Goal: Task Accomplishment & Management: Use online tool/utility

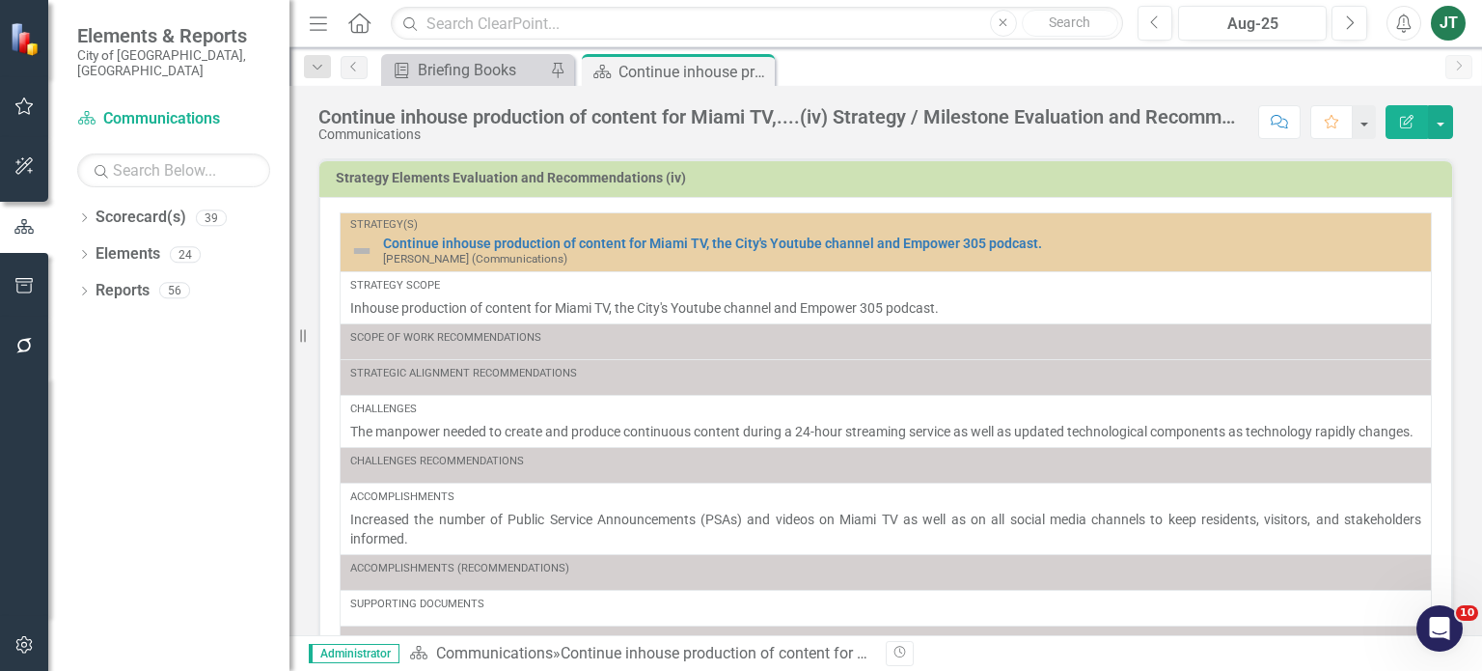
click at [665, 293] on div "Strategy Scope Inhouse production of content for Miami TV, the City's Youtube c…" at bounding box center [885, 298] width 1071 height 40
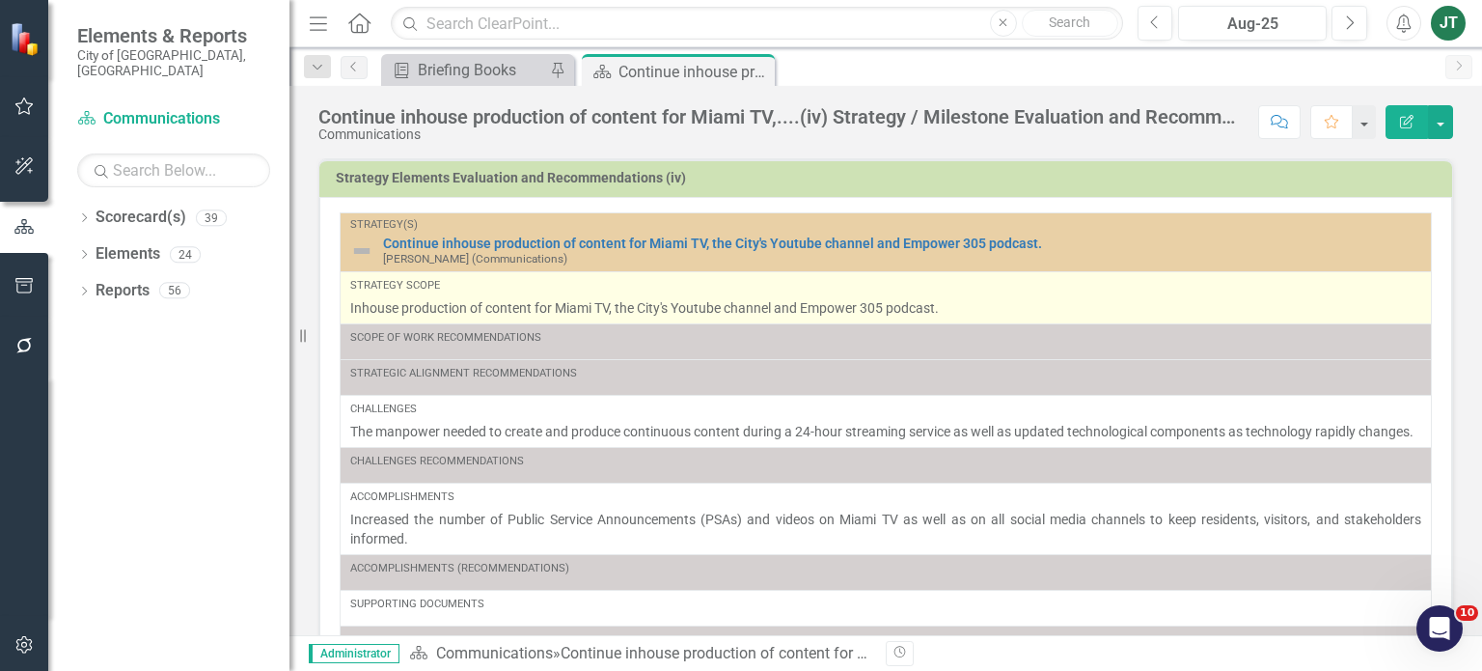
click at [664, 286] on div "Strategy Scope" at bounding box center [885, 285] width 1071 height 15
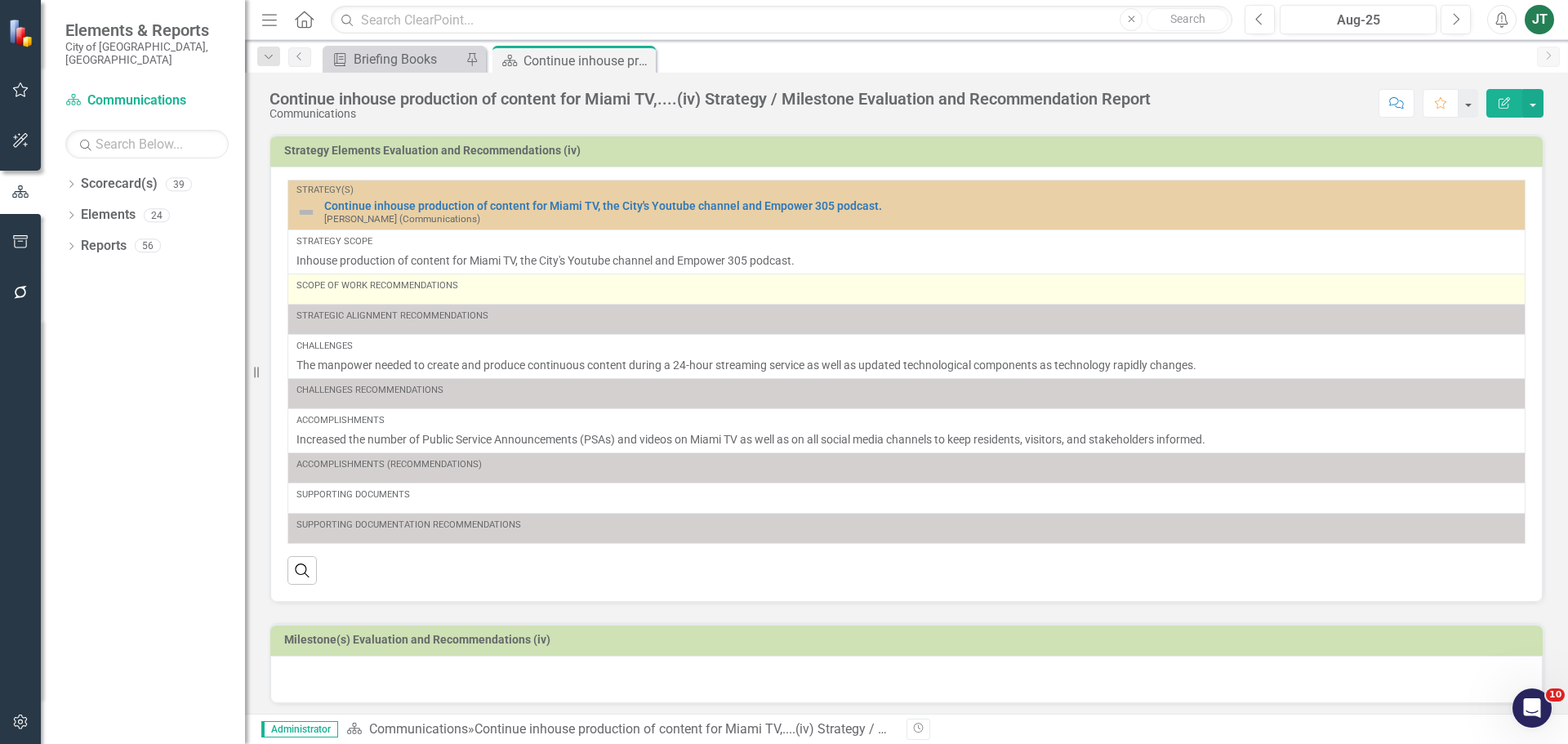
click at [516, 292] on div "Scope of Work Recommendations" at bounding box center [906, 285] width 1220 height 13
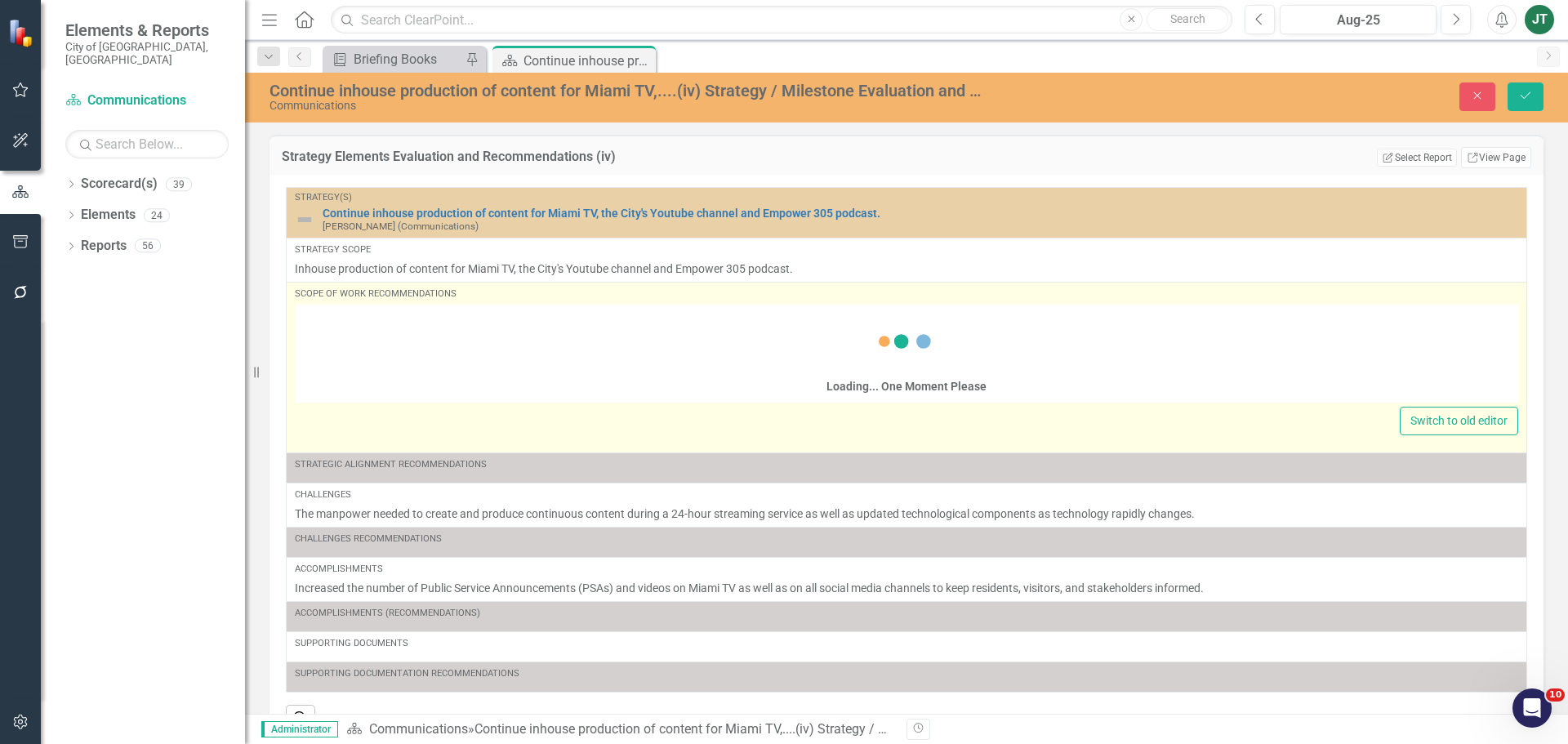
click at [380, 358] on div "Loading... One Moment Please" at bounding box center [905, 355] width 1223 height 94
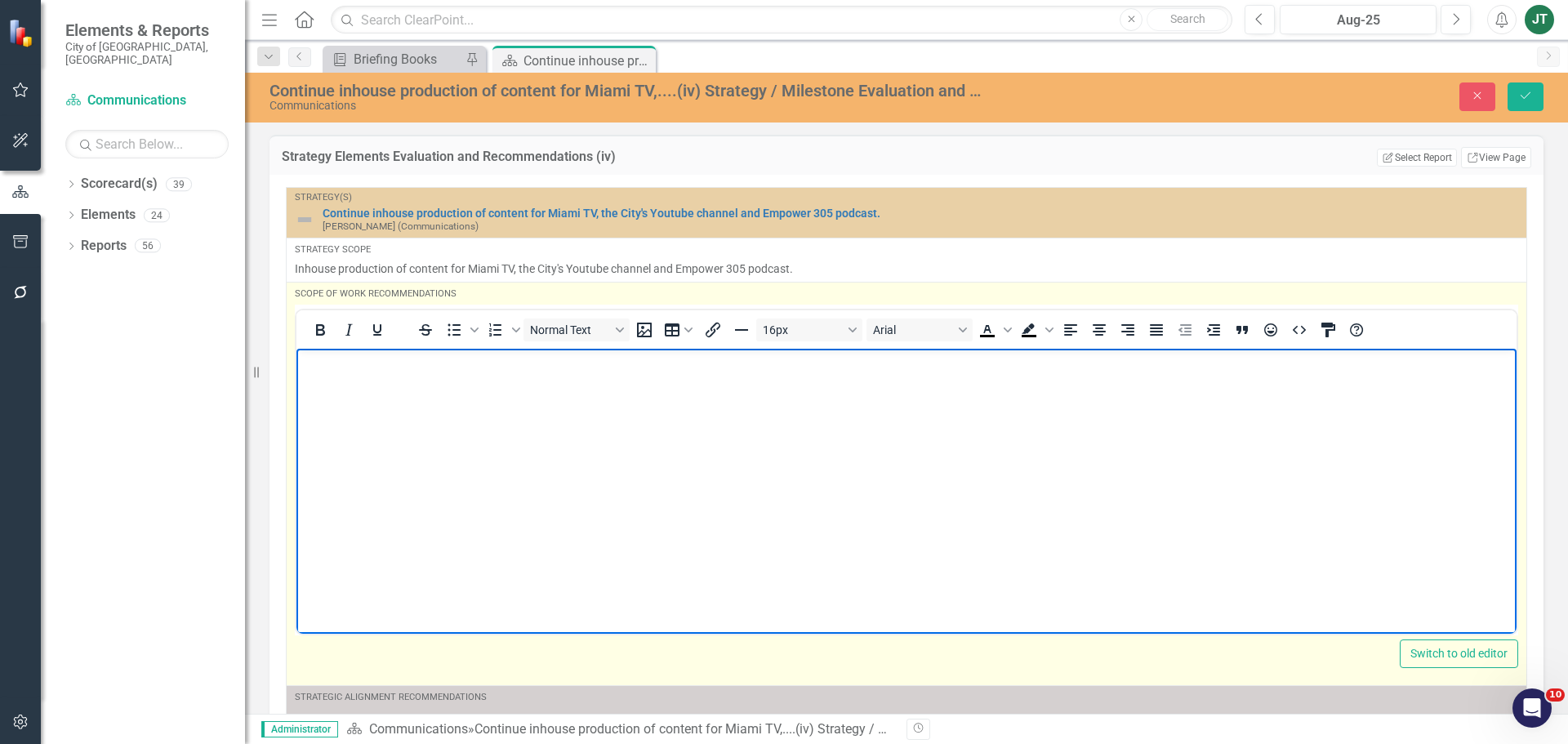
click at [360, 380] on body "Rich Text Area. Press ALT-0 for help." at bounding box center [906, 470] width 1220 height 245
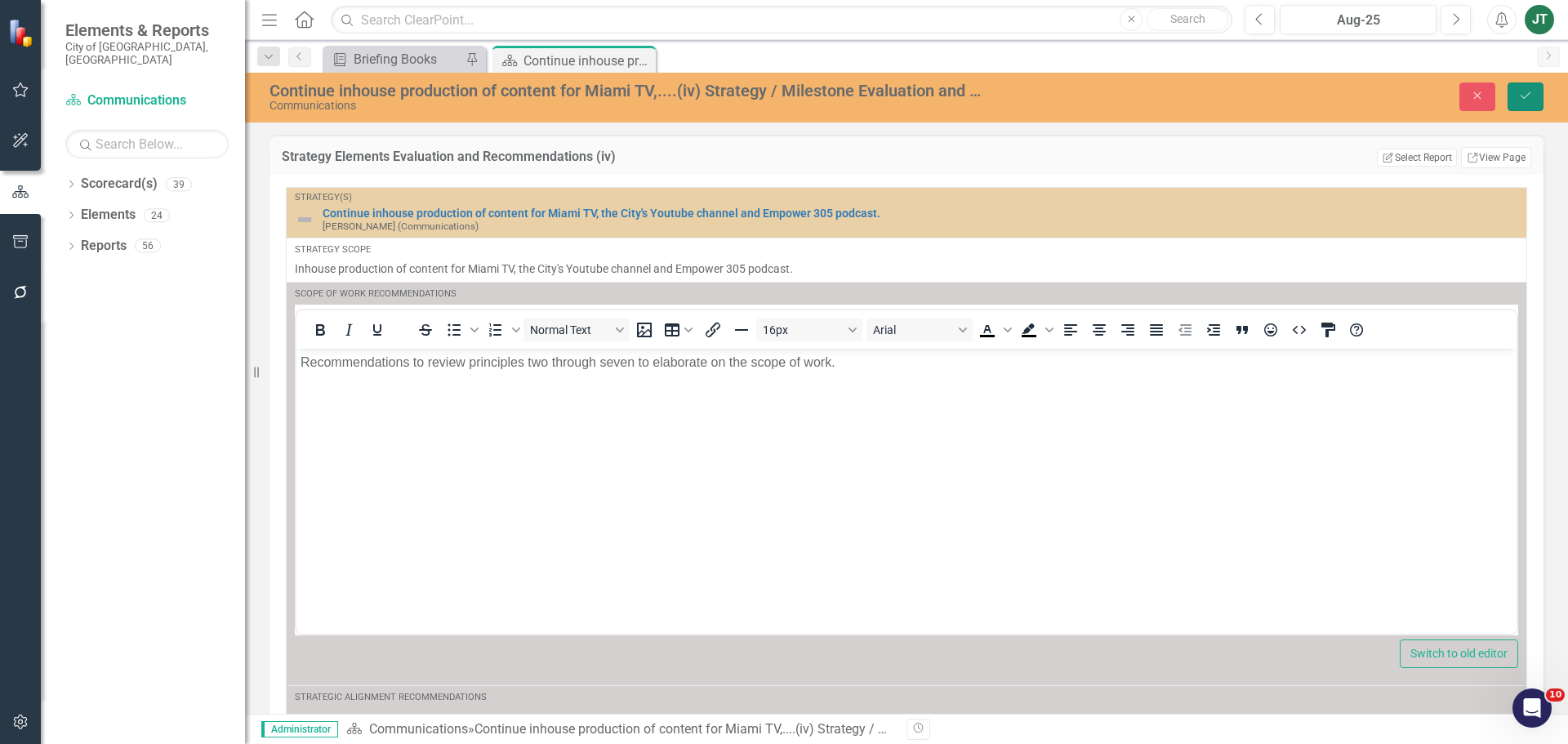
click at [1253, 107] on button "Save" at bounding box center [1525, 96] width 36 height 29
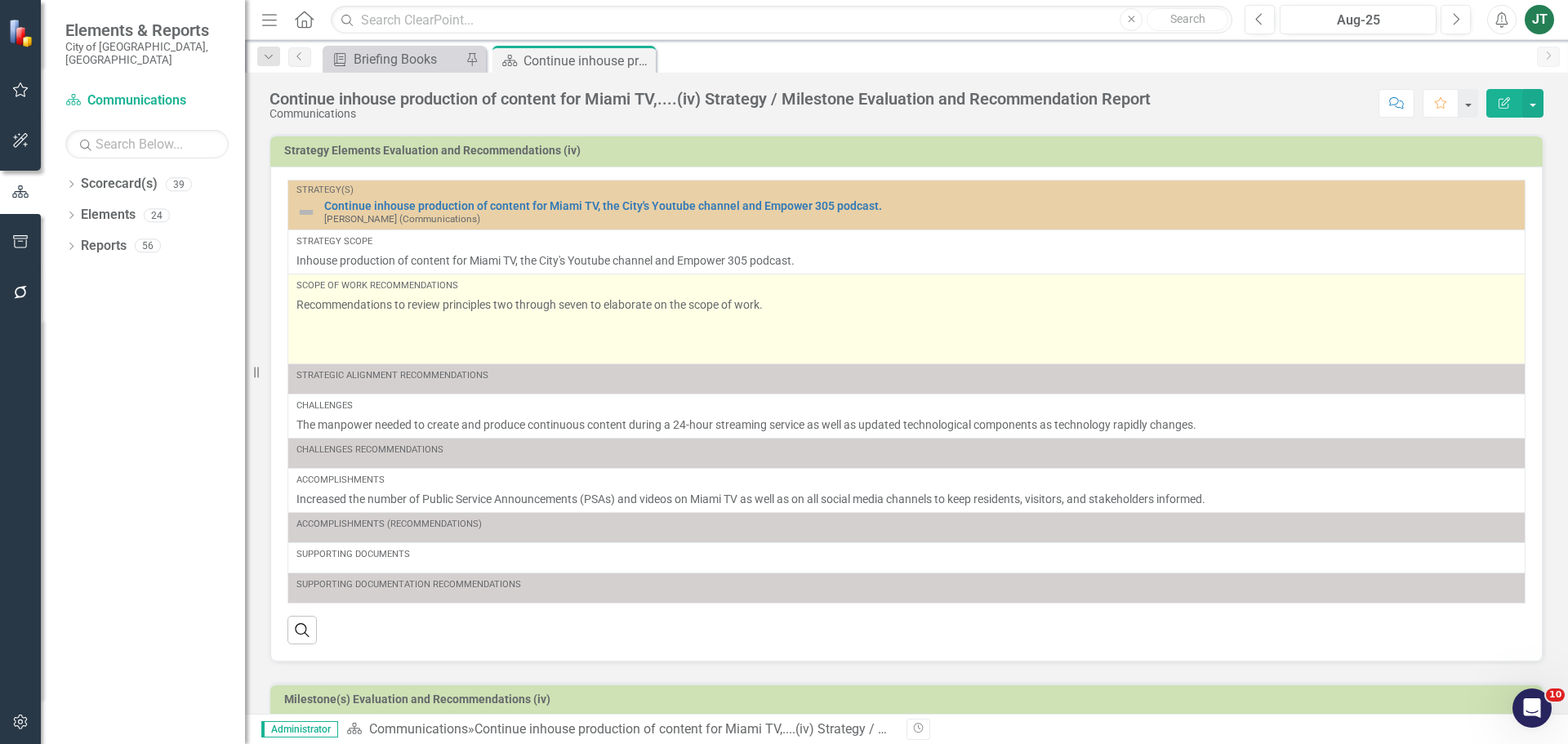
click at [511, 326] on p at bounding box center [906, 327] width 1220 height 23
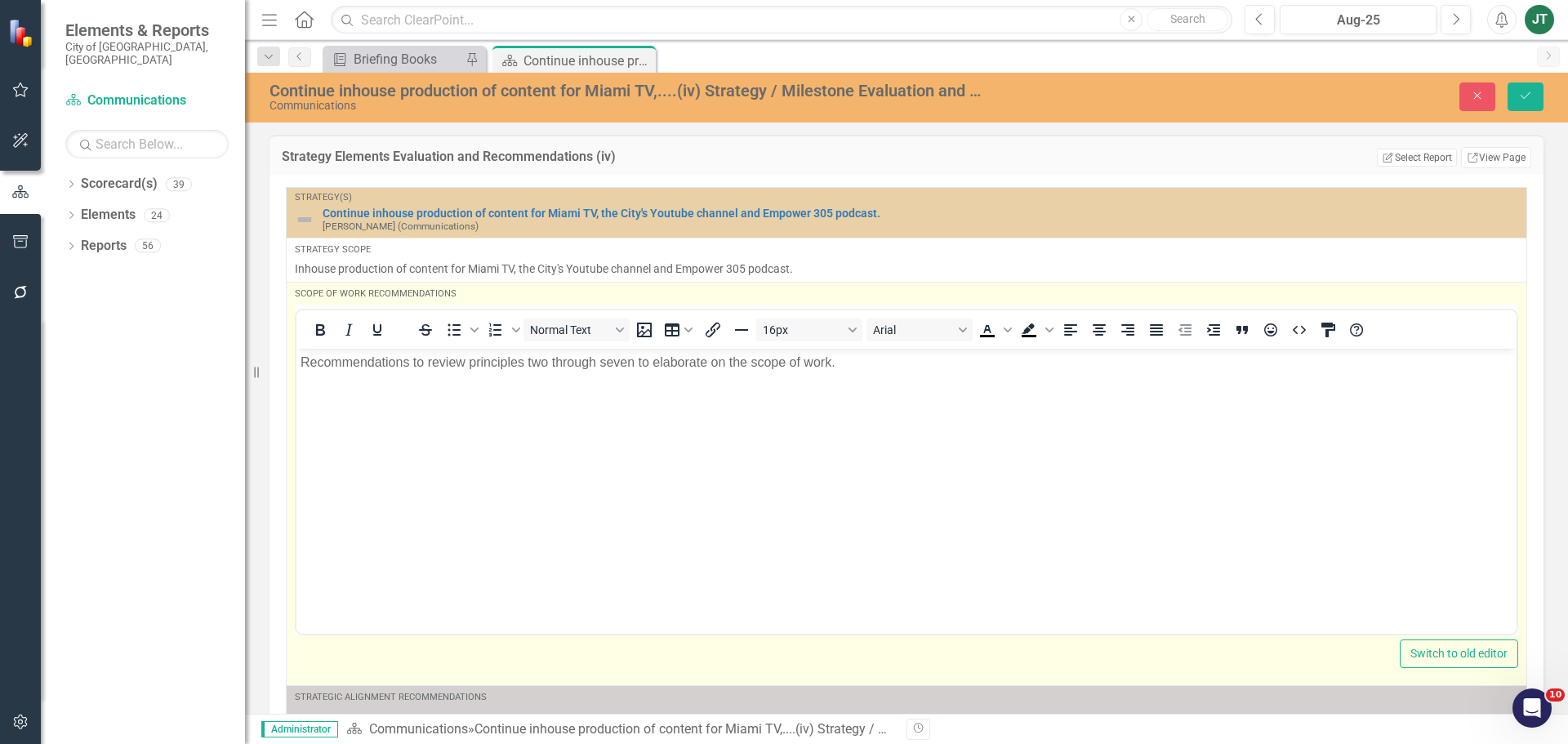
drag, startPoint x: 361, startPoint y: 438, endPoint x: 351, endPoint y: 416, distance: 24.2
click at [361, 438] on body "Recommendations to review principles two through seven to elaborate on the scop…" at bounding box center [906, 470] width 1220 height 245
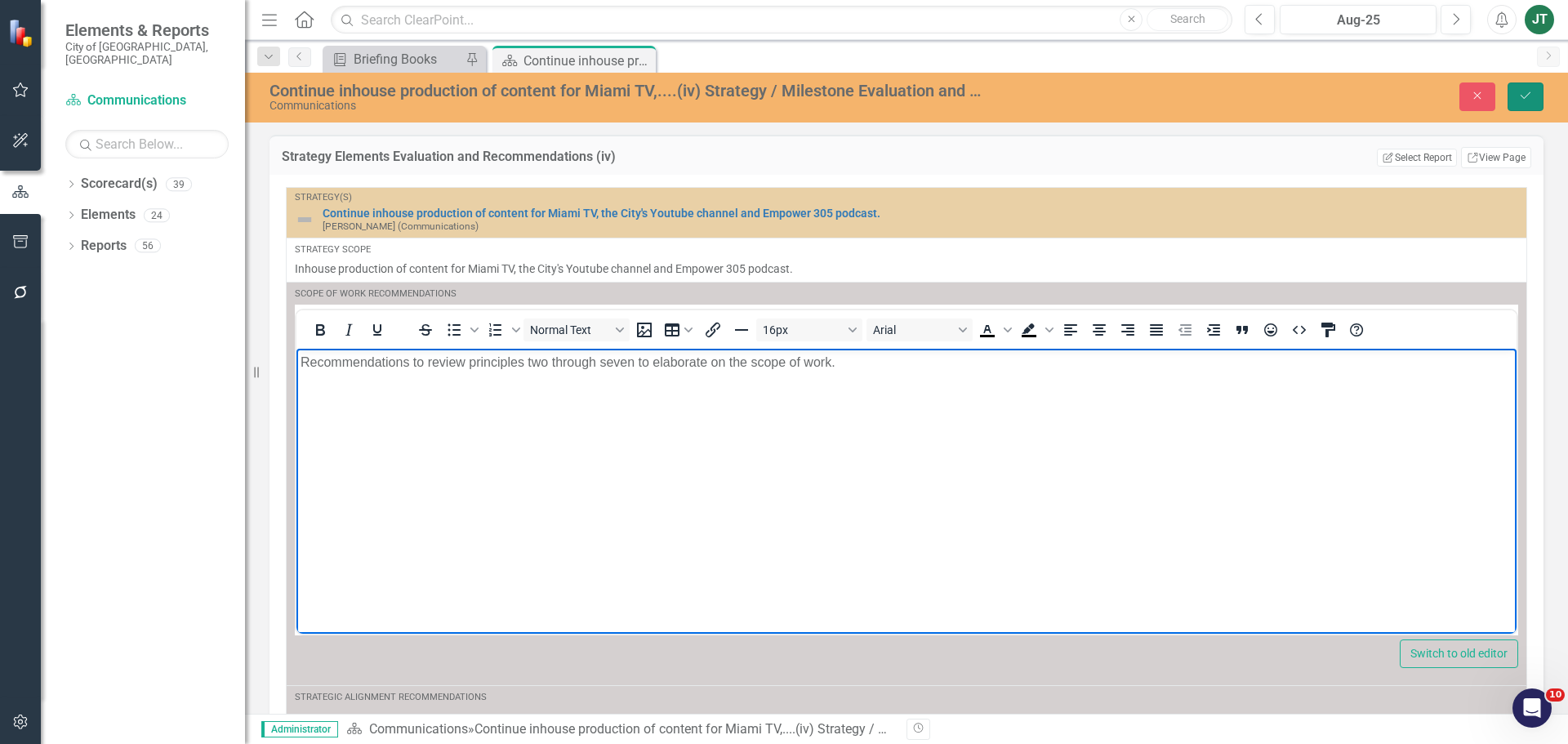
click at [1253, 99] on icon "Save" at bounding box center [1525, 96] width 14 height 12
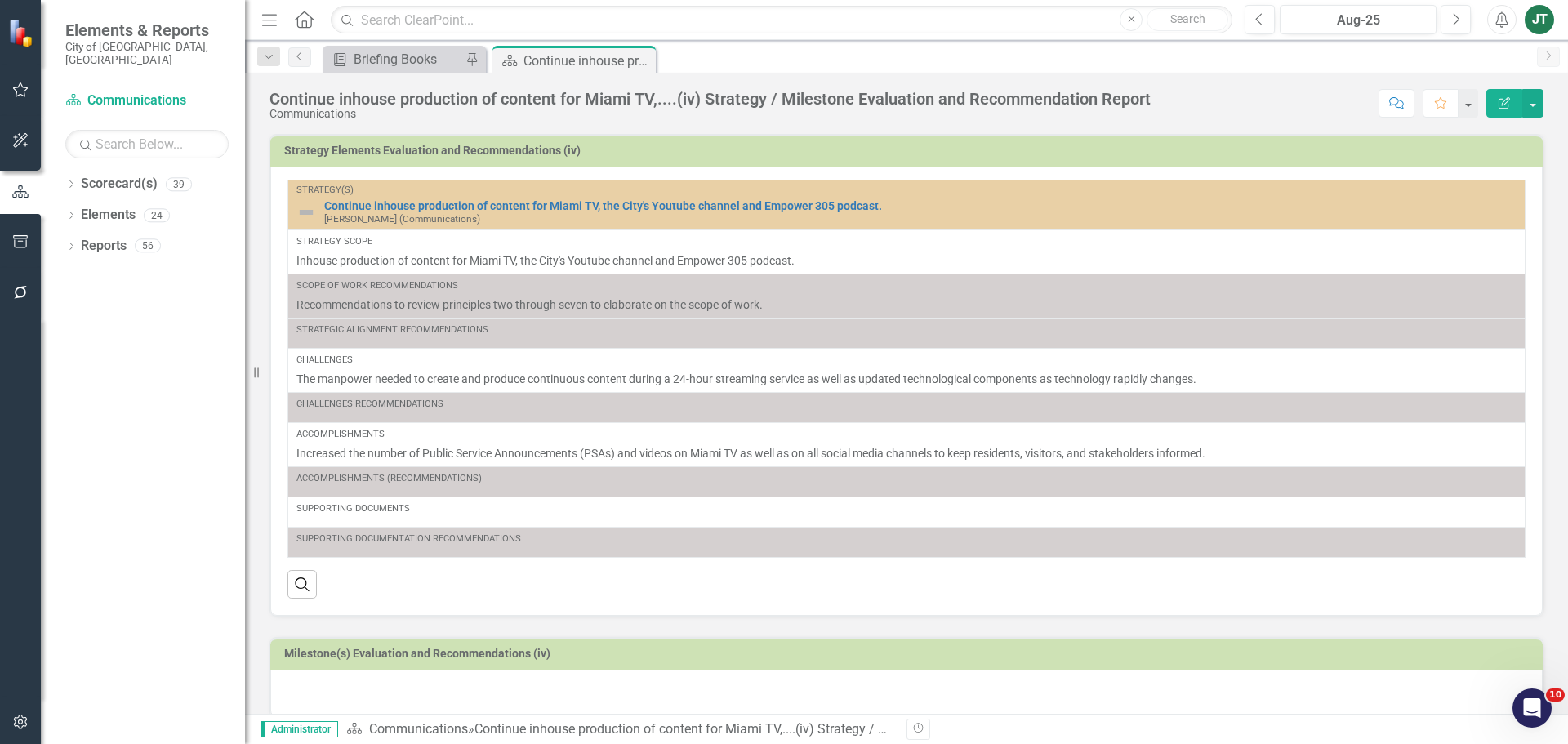
click at [1253, 99] on button "Edit Report" at bounding box center [1504, 103] width 36 height 29
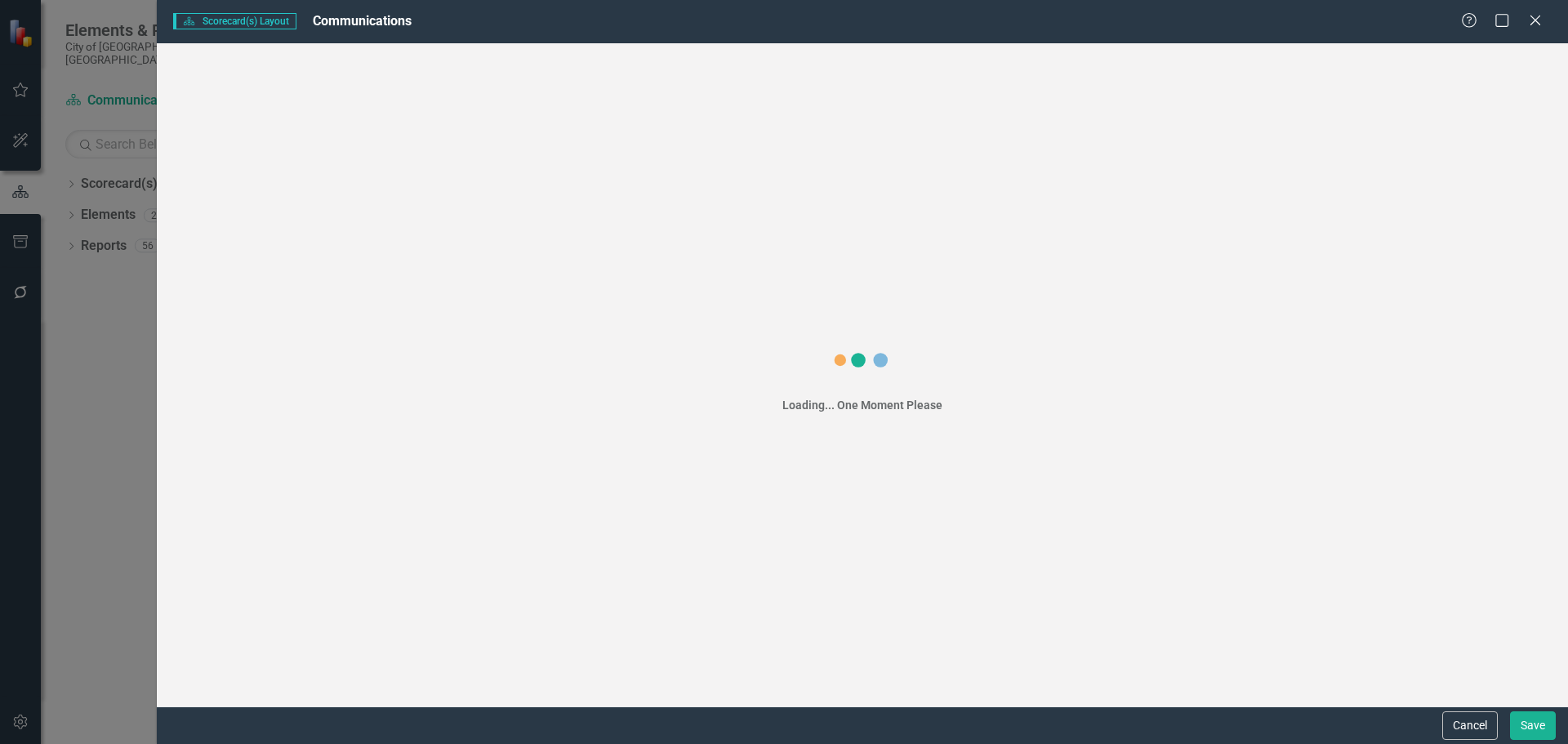
click at [1253, 99] on div "Loading... One Moment Please" at bounding box center [861, 374] width 1411 height 663
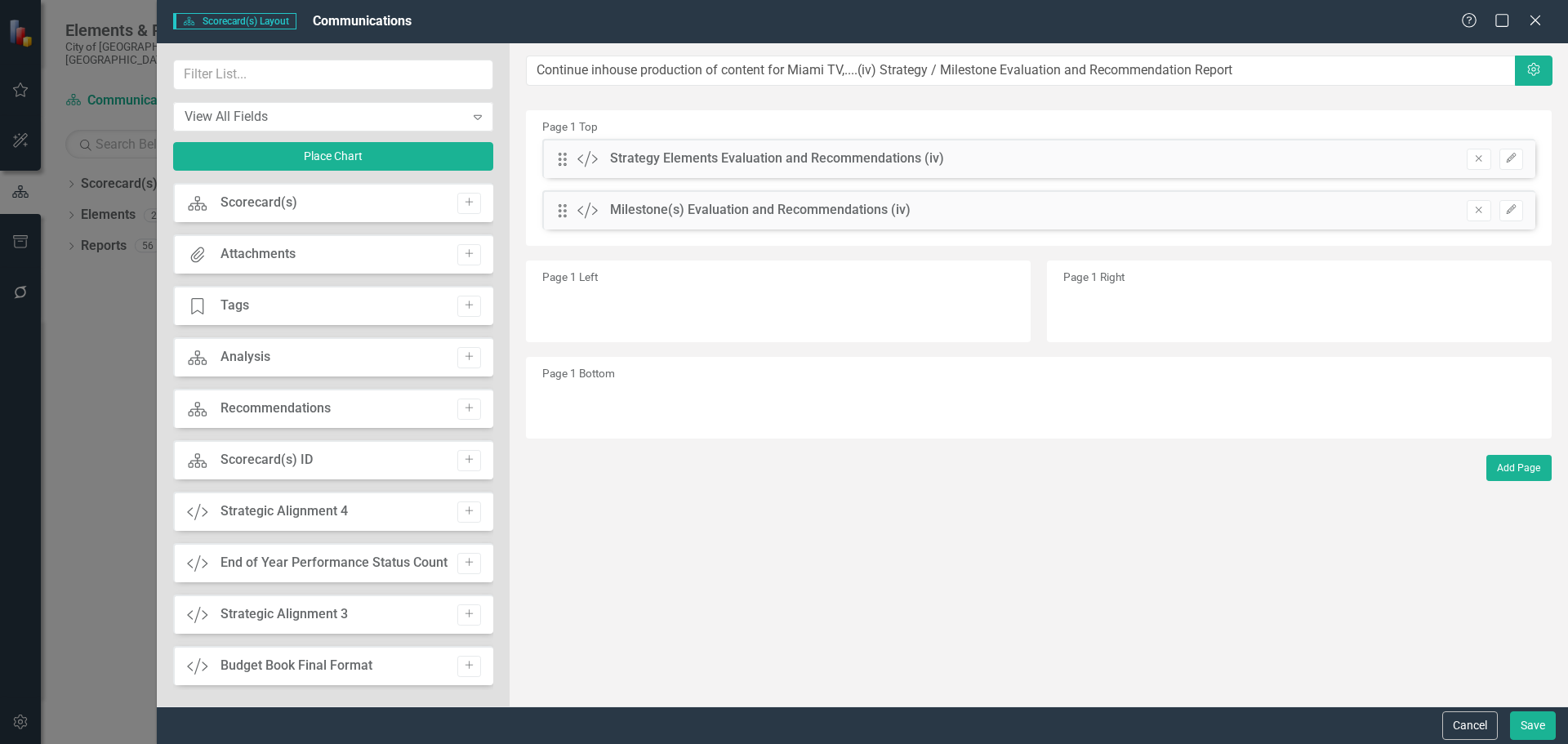
click at [1253, 99] on div "The fields (or pods) that are available for you to include on the detail page a…" at bounding box center [1038, 374] width 1058 height 663
click at [1253, 117] on div "Page 1 Top Drag Custom Strategy Elements Evaluation and Recommendations (iv) Re…" at bounding box center [1038, 178] width 1026 height 135
click at [337, 82] on input "text" at bounding box center [333, 74] width 320 height 30
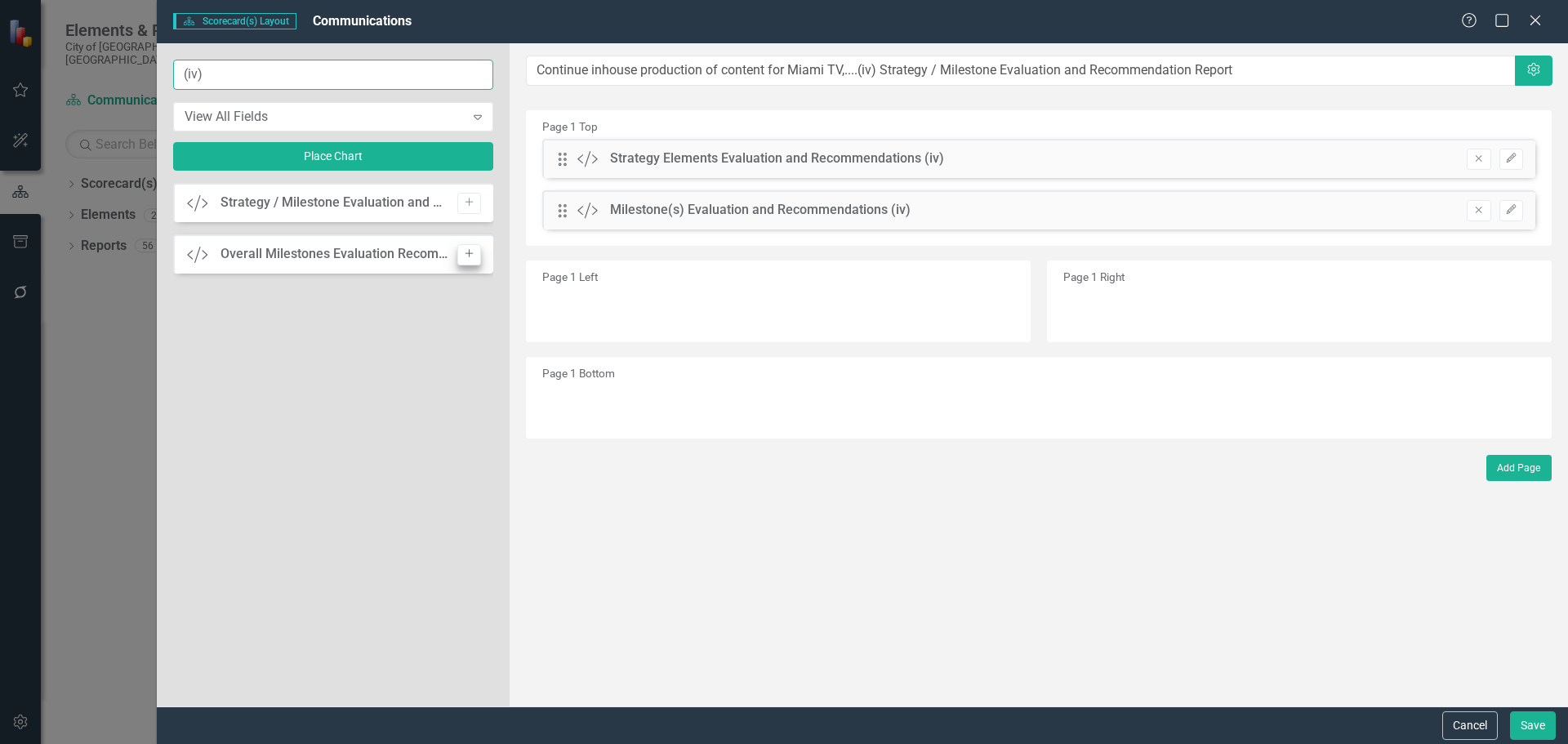
type input "(iv)"
click at [470, 252] on icon "Add" at bounding box center [469, 254] width 12 height 10
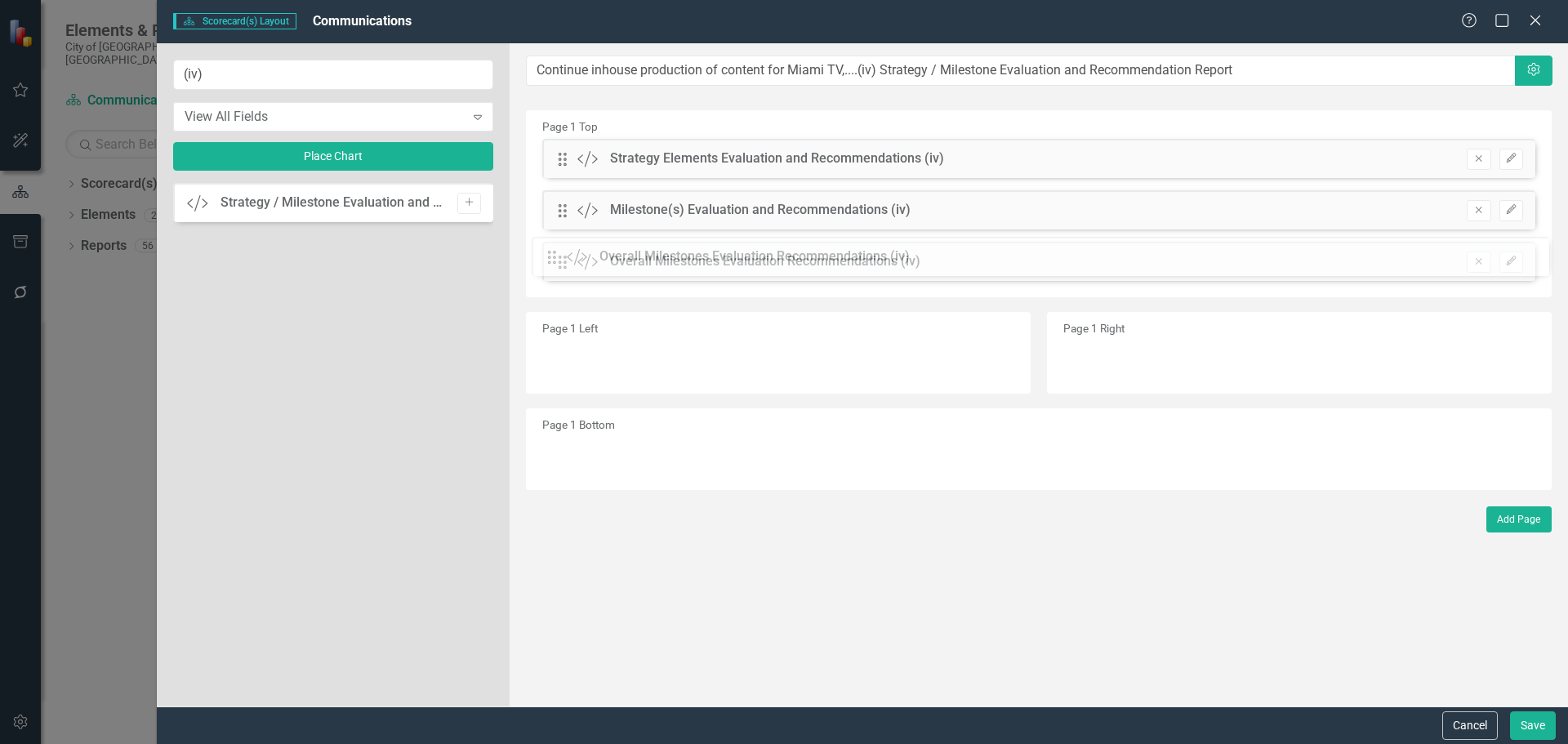
drag, startPoint x: 560, startPoint y: 159, endPoint x: 562, endPoint y: 261, distance: 102.0
click at [1253, 265] on div "Drag Custom Overall Milestones Evaluation Recommendations (iv) Remove Edit" at bounding box center [1038, 262] width 993 height 39
click at [1253, 262] on button "Edit" at bounding box center [1511, 262] width 24 height 21
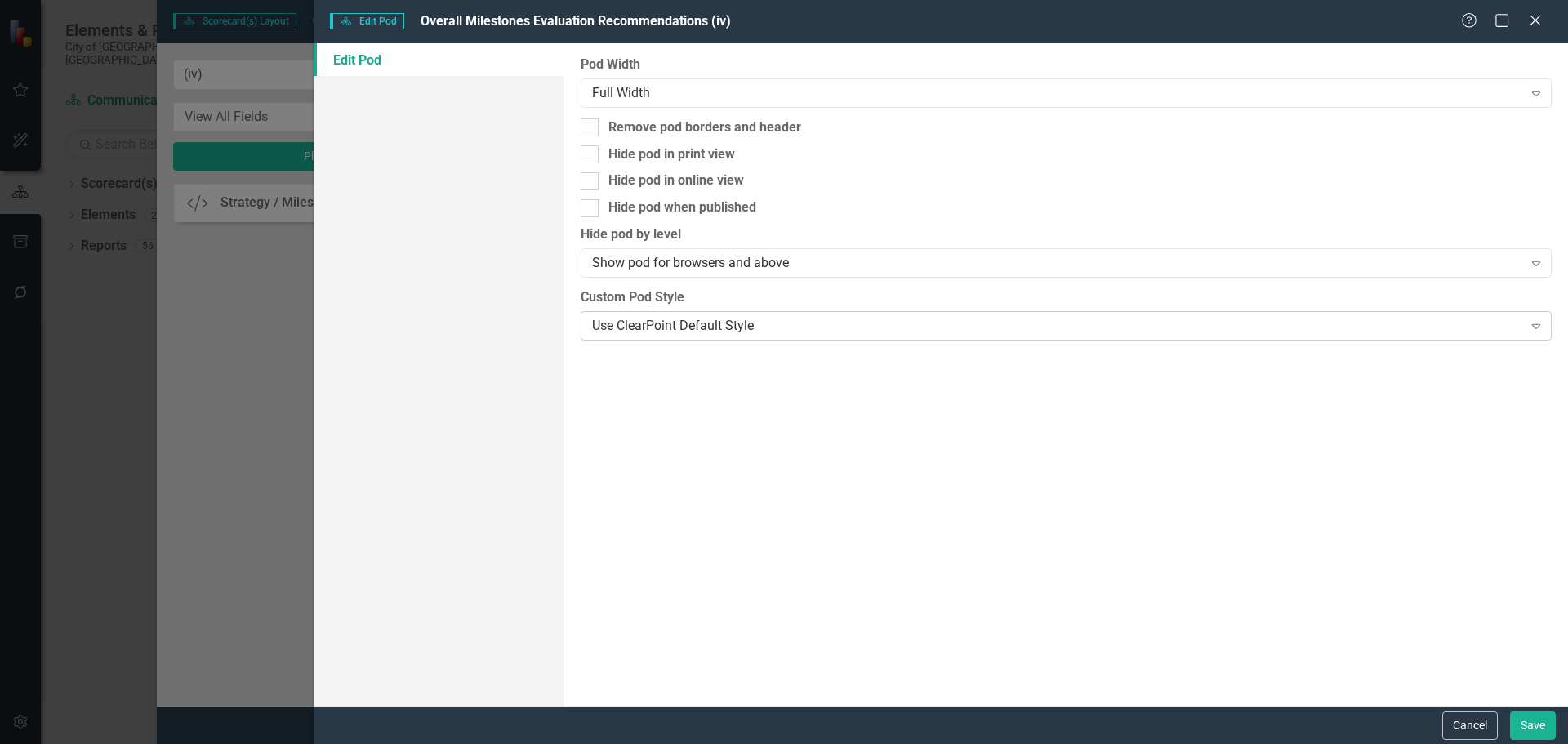
click at [682, 322] on div "Use ClearPoint Default Style" at bounding box center [1057, 325] width 930 height 19
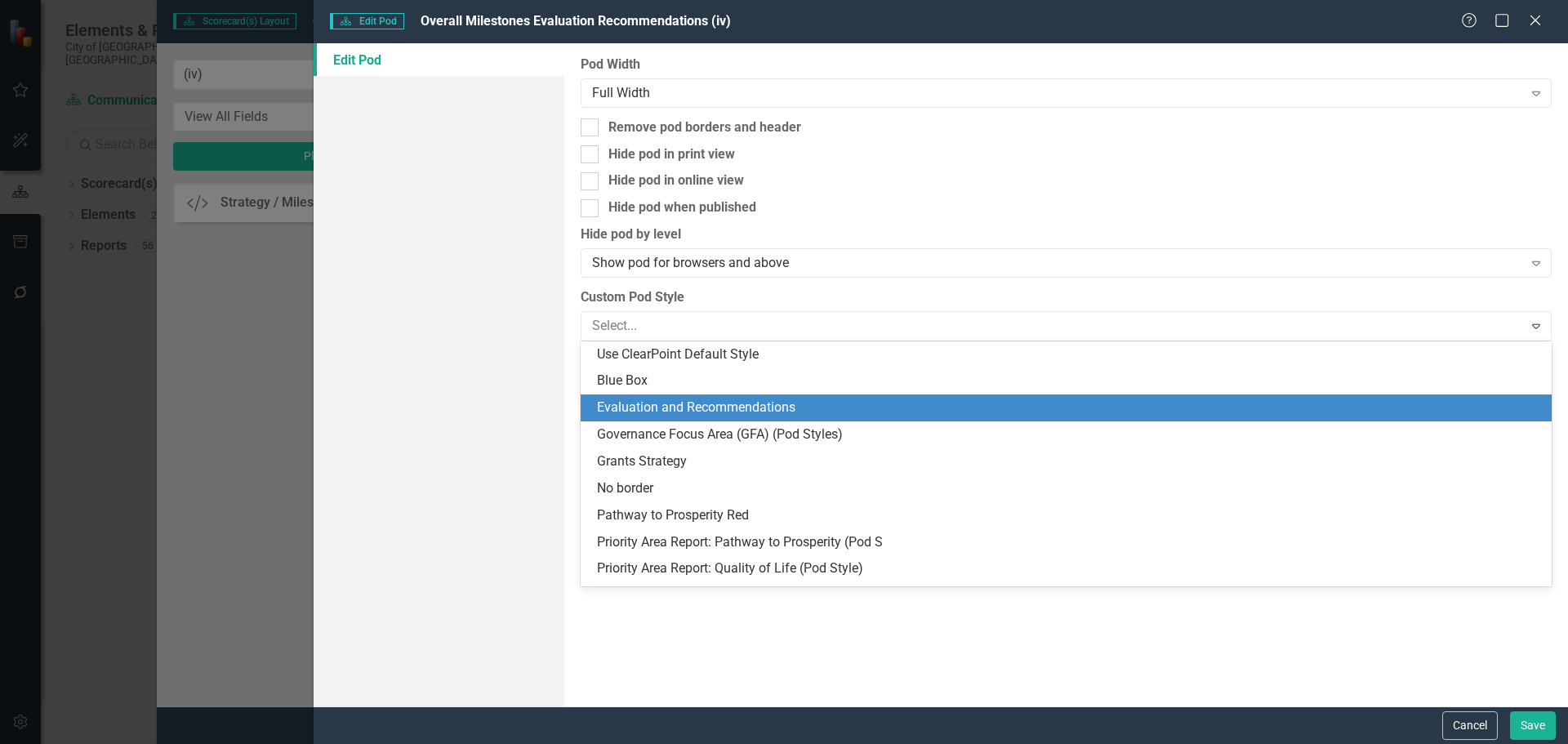
click at [694, 405] on div "Evaluation and Recommendations" at bounding box center [1069, 408] width 944 height 19
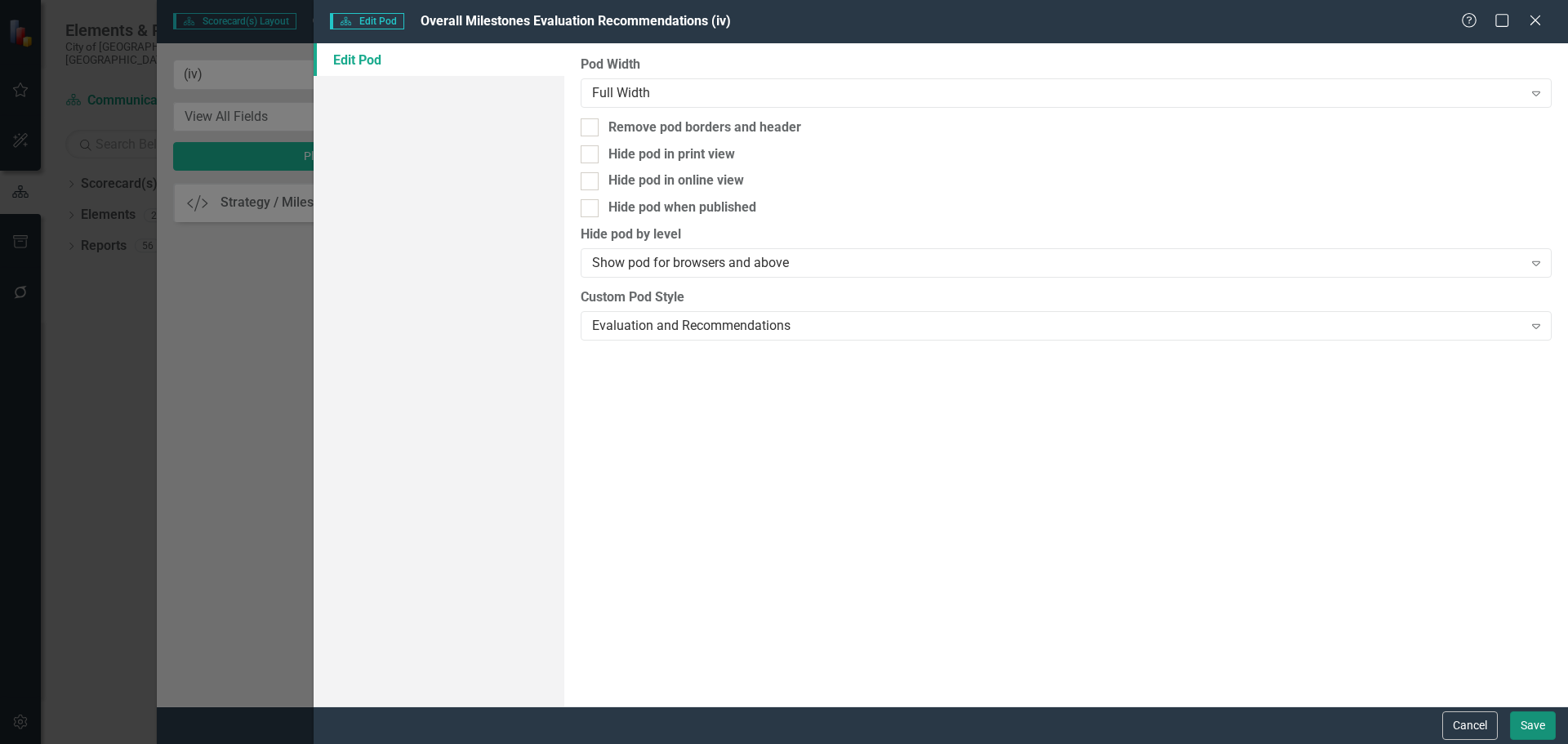
click at [1253, 567] on button "Save" at bounding box center [1532, 725] width 46 height 29
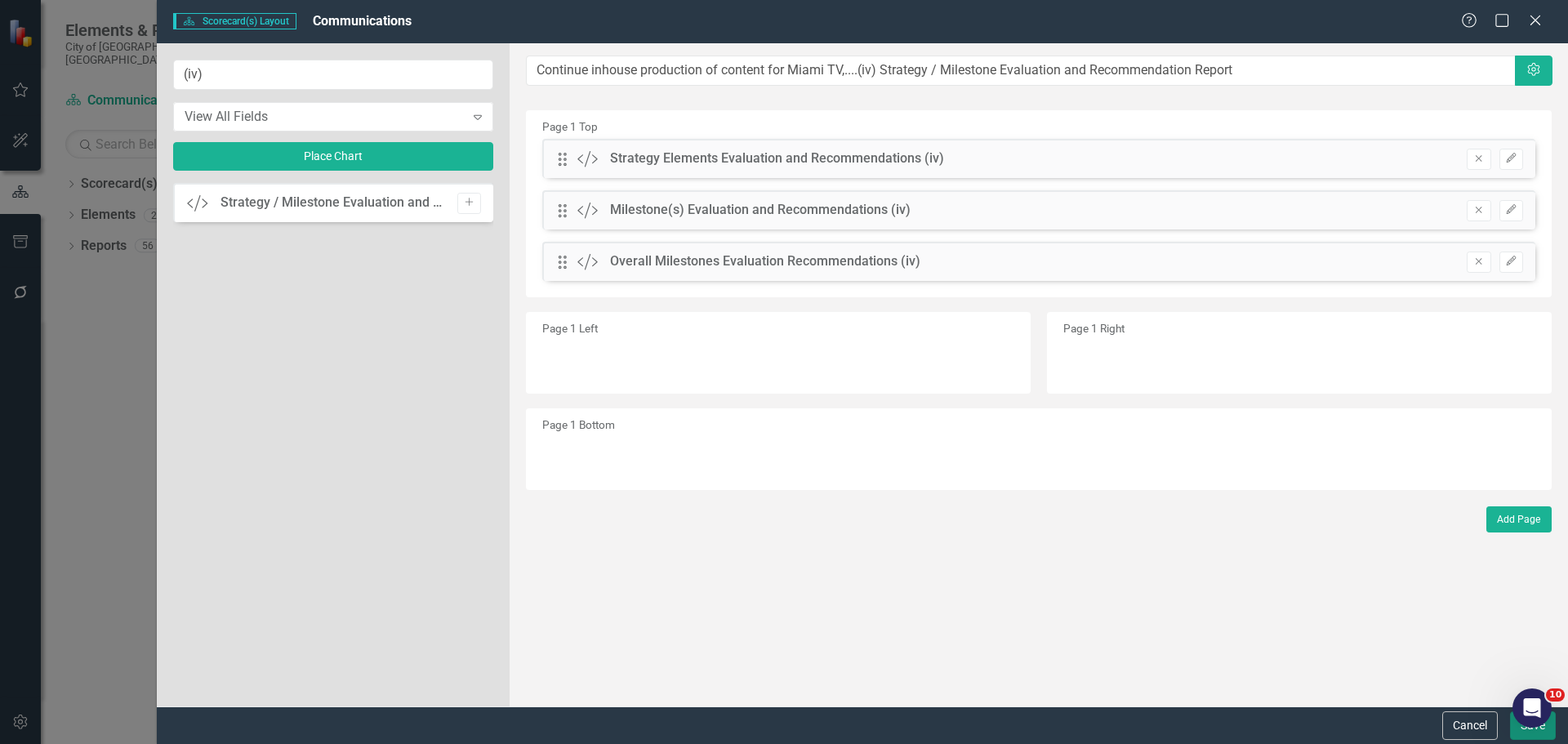
click at [1253, 567] on button "Save" at bounding box center [1532, 725] width 46 height 29
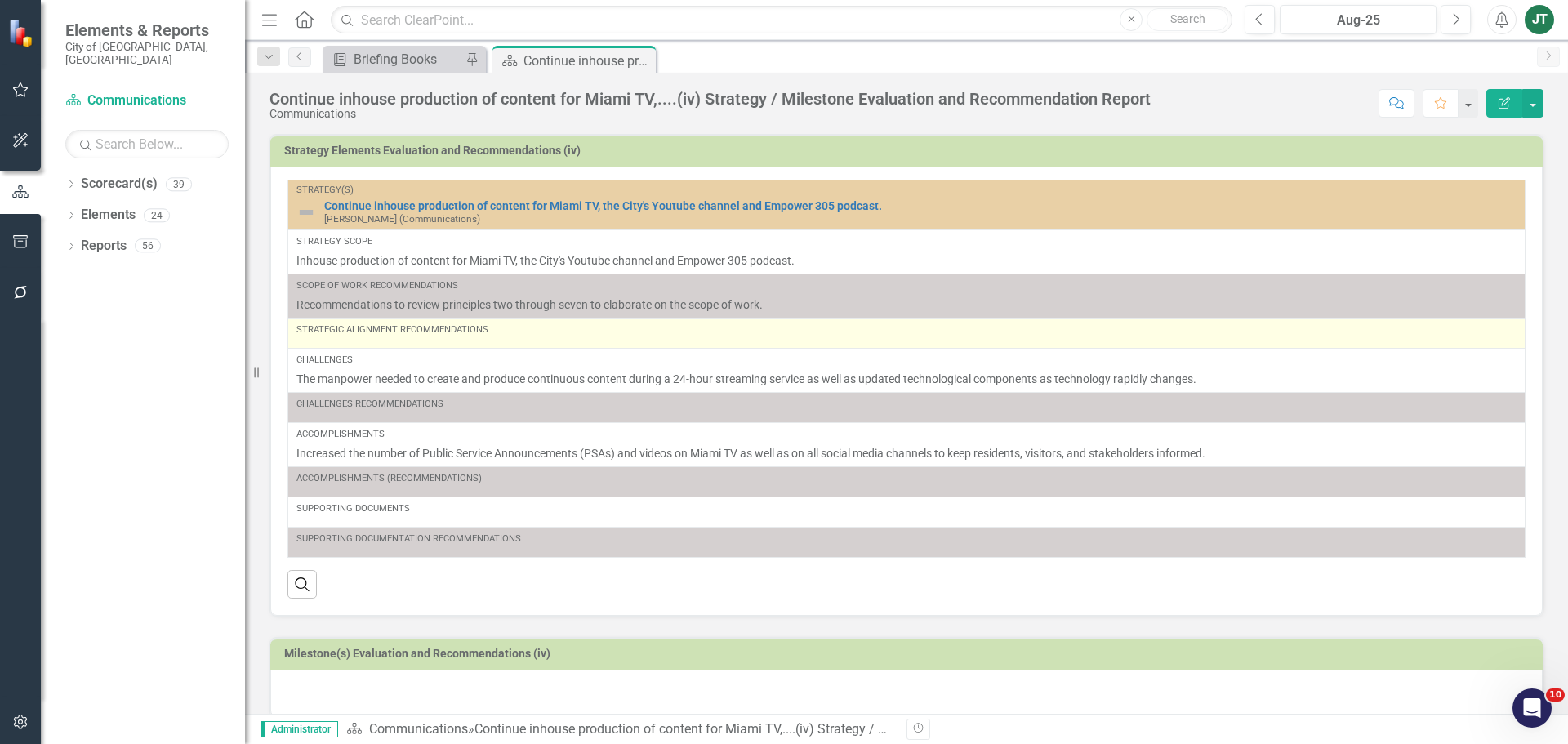
click at [410, 344] on td "Strategic Alignment Recommendations" at bounding box center [907, 333] width 1237 height 30
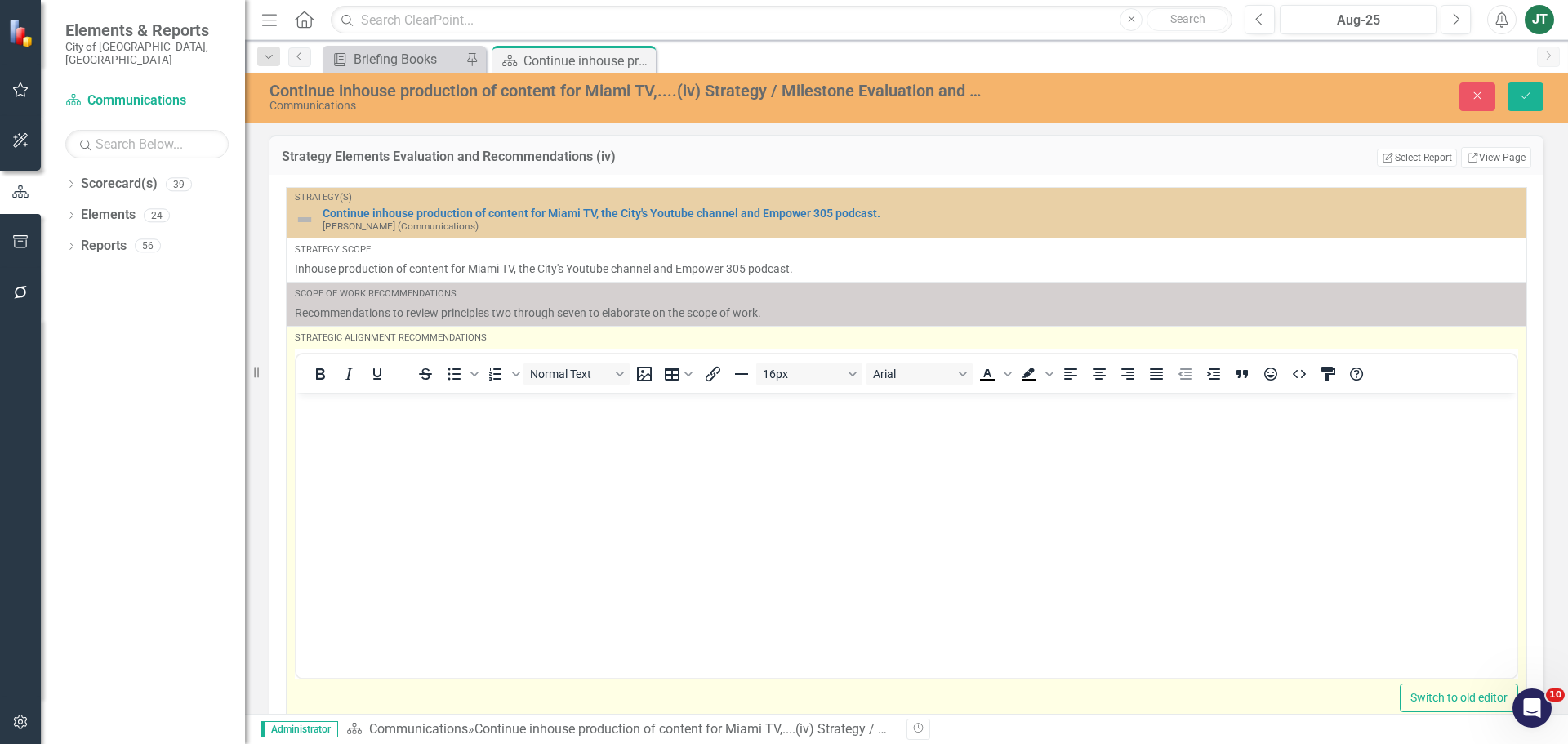
click at [360, 423] on body "Rich Text Area. Press ALT-0 for help." at bounding box center [906, 514] width 1220 height 245
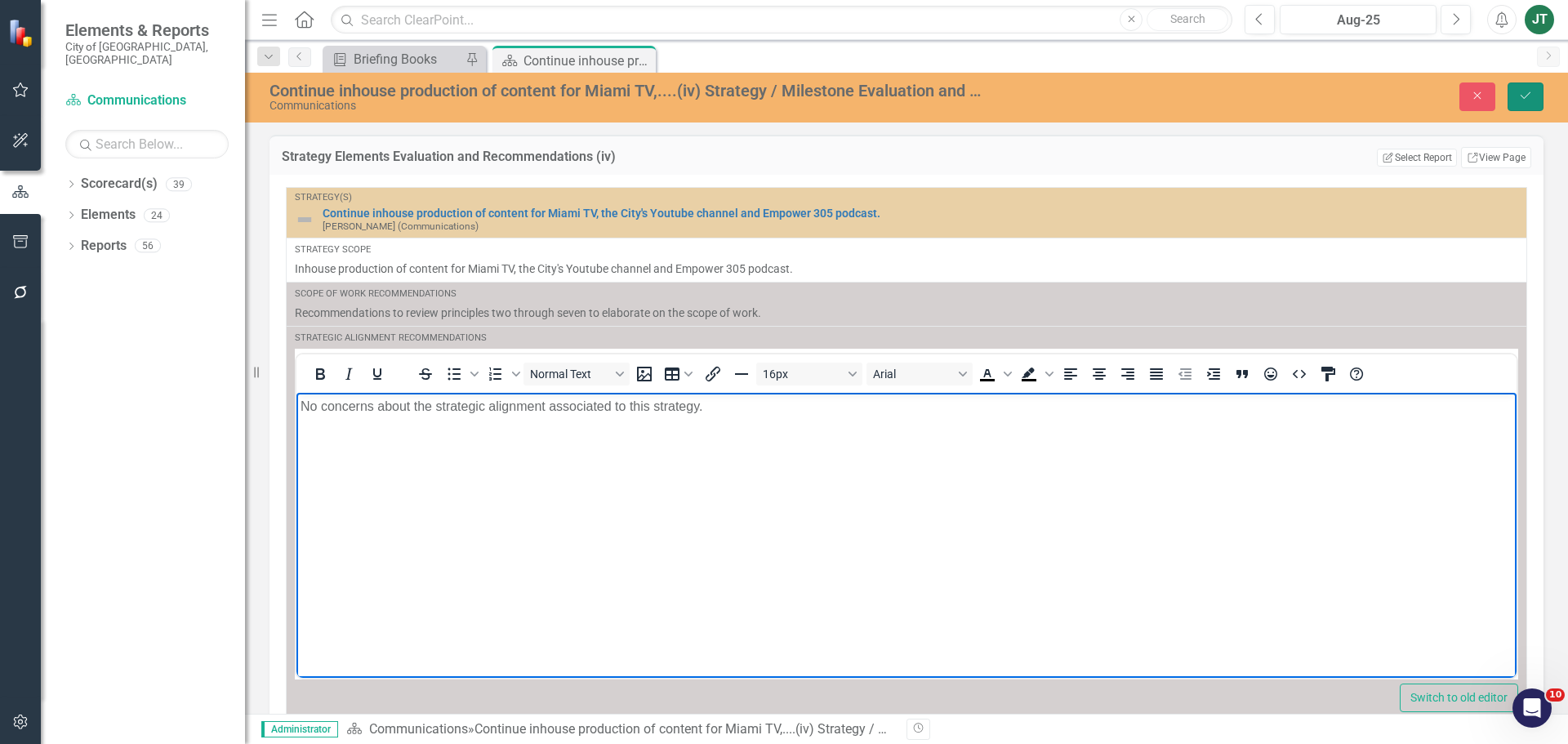
click at [1253, 97] on icon "Save" at bounding box center [1525, 96] width 14 height 12
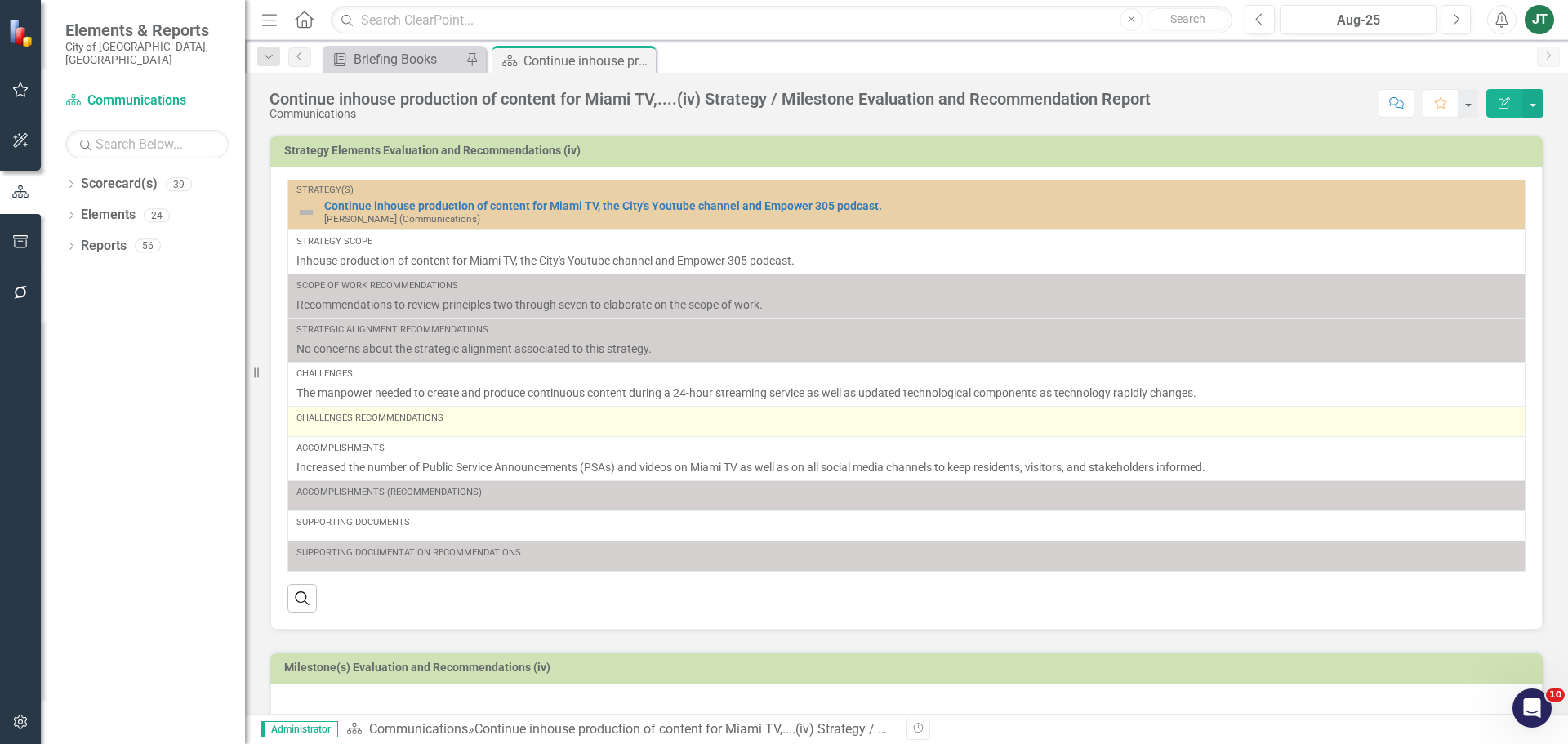
click at [415, 427] on div "Challenges Recommendations" at bounding box center [906, 421] width 1220 height 19
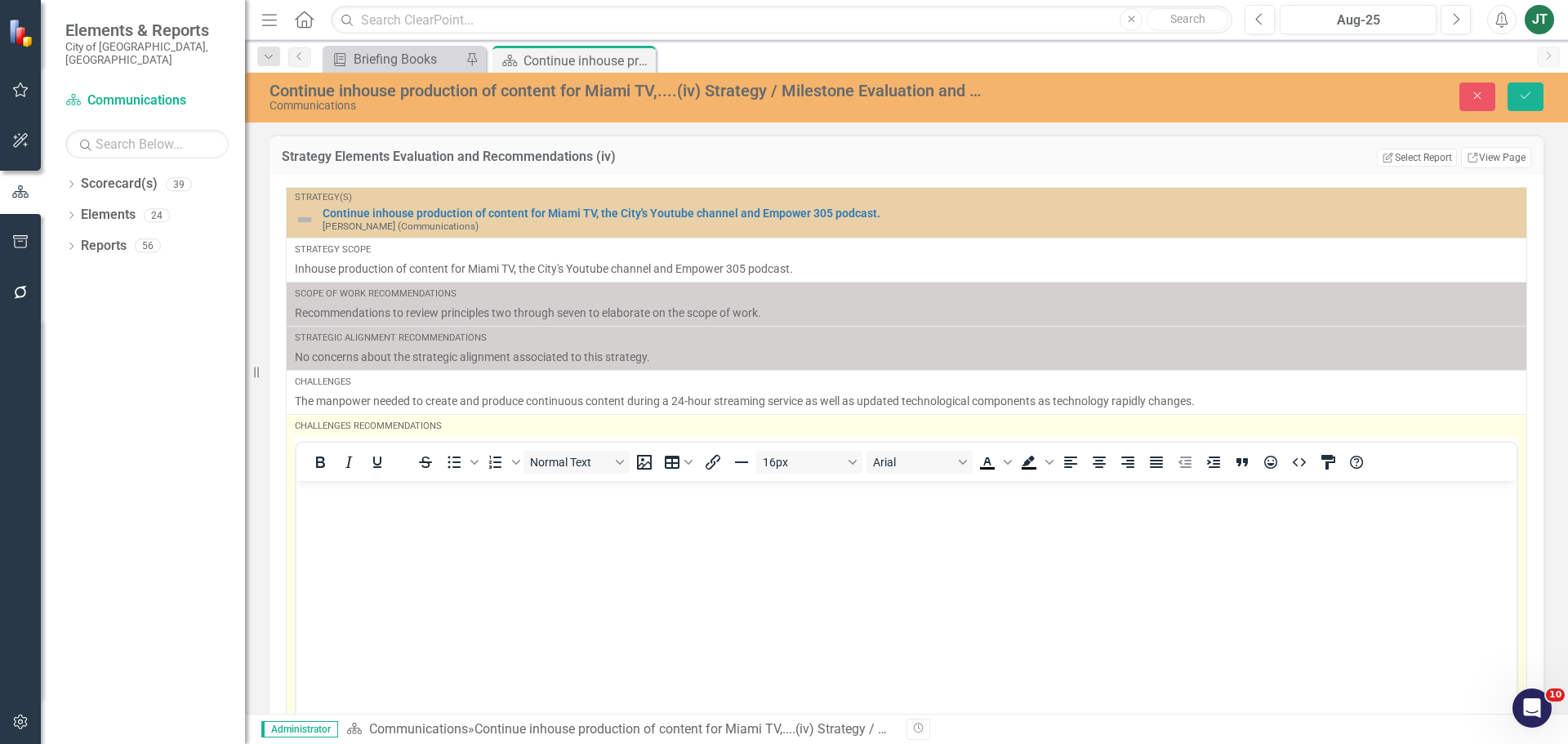
click at [335, 511] on body "Rich Text Area. Press ALT-0 for help." at bounding box center [906, 602] width 1220 height 245
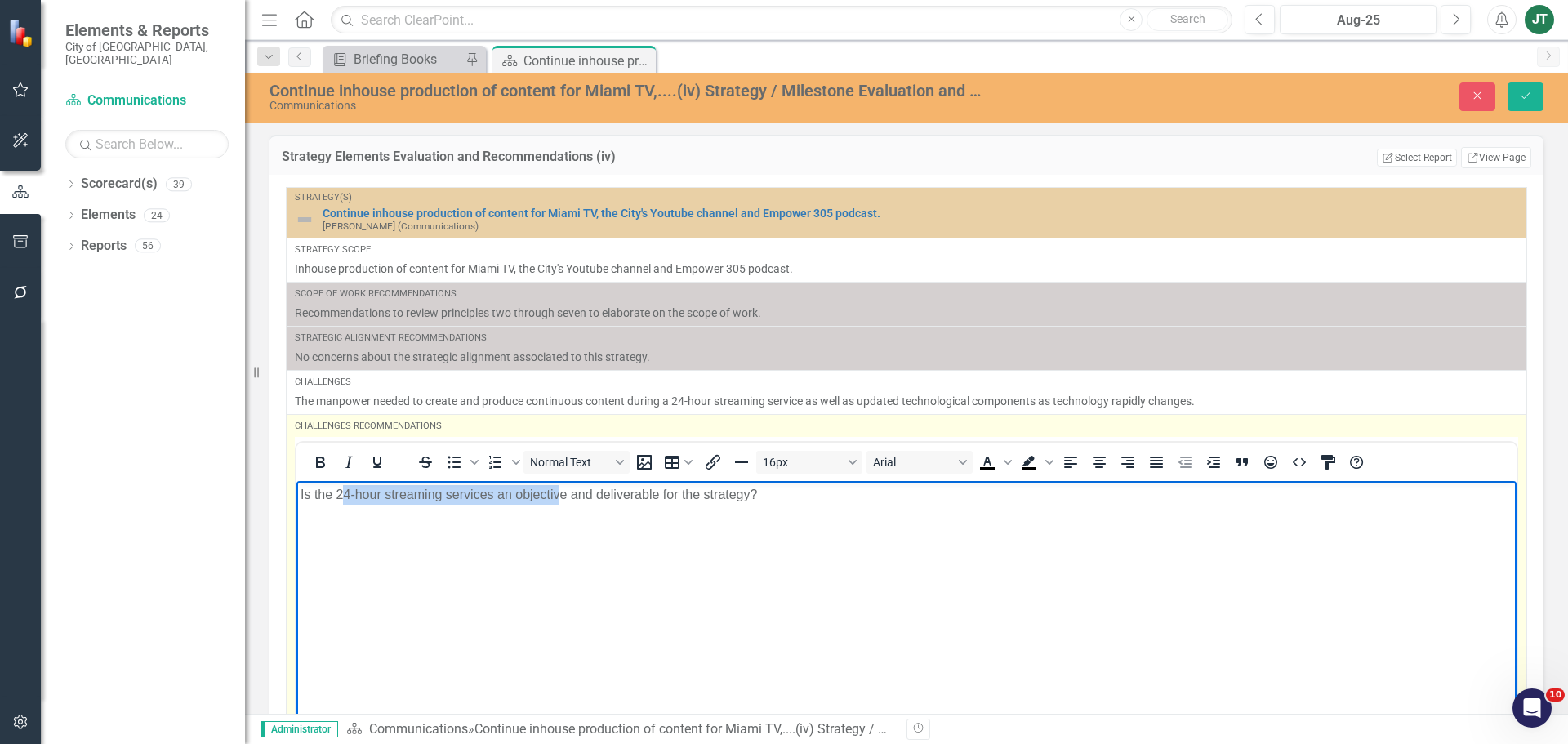
drag, startPoint x: 344, startPoint y: 496, endPoint x: 563, endPoint y: 495, distance: 219.0
click at [562, 495] on p "Is the 24-hour streaming services an objective and deliverable for the strategy?" at bounding box center [906, 493] width 1212 height 19
click at [658, 499] on p "Is the 24-hour streaming services an objective and deliverable for the strategy?" at bounding box center [906, 493] width 1212 height 19
click at [761, 497] on p "Is the 24-hour streaming services an objective and deliverable for the strategy?" at bounding box center [906, 493] width 1212 height 19
click at [835, 494] on p "Is the 24-hour streaming services an objective and deliverable for the strategy?" at bounding box center [906, 493] width 1212 height 19
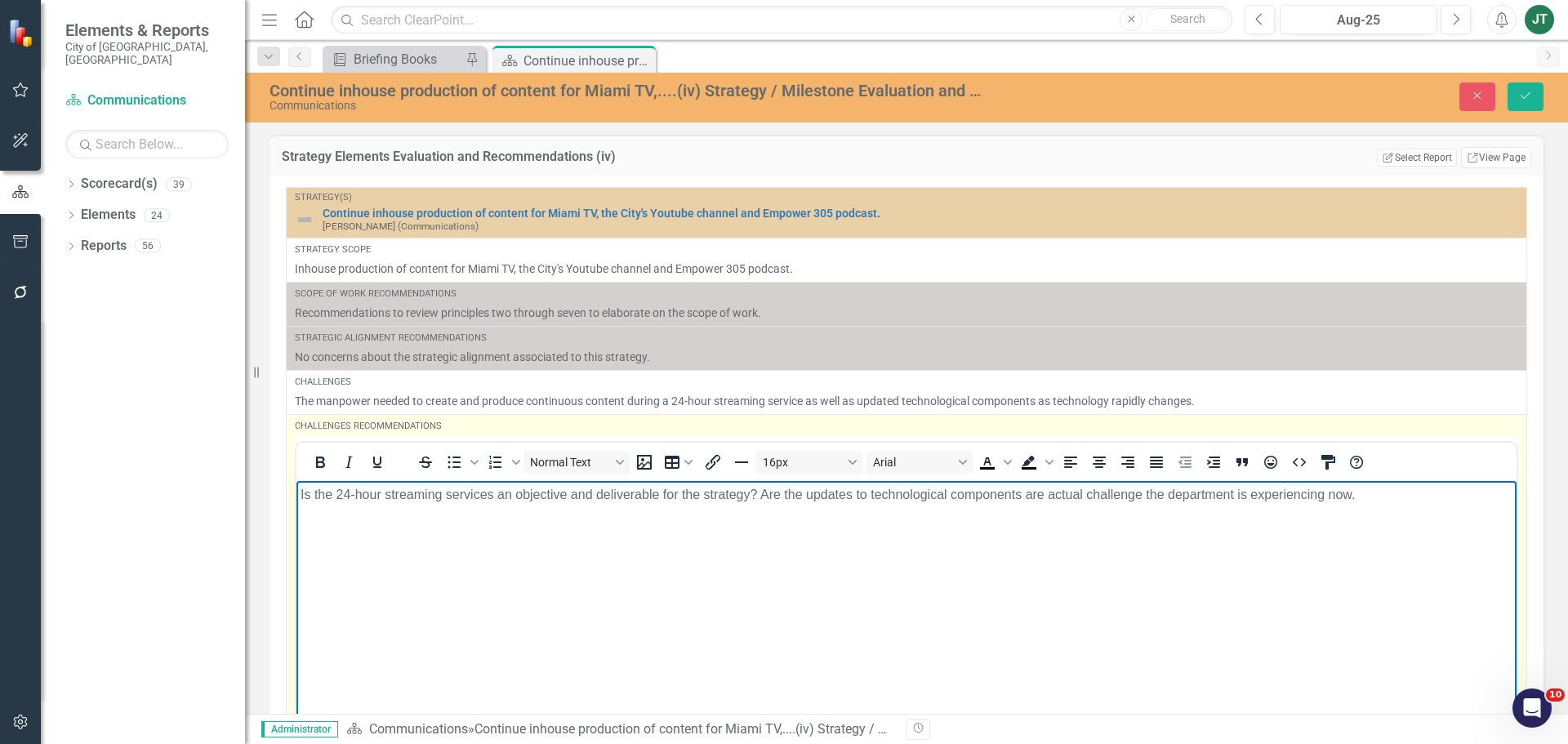
click at [1032, 495] on p "Is the 24-hour streaming services an objective and deliverable for the strategy…" at bounding box center [906, 493] width 1212 height 19
click at [1253, 495] on p "Is the 24-hour streaming services an objective and deliverable for the strategy…" at bounding box center [906, 493] width 1212 height 19
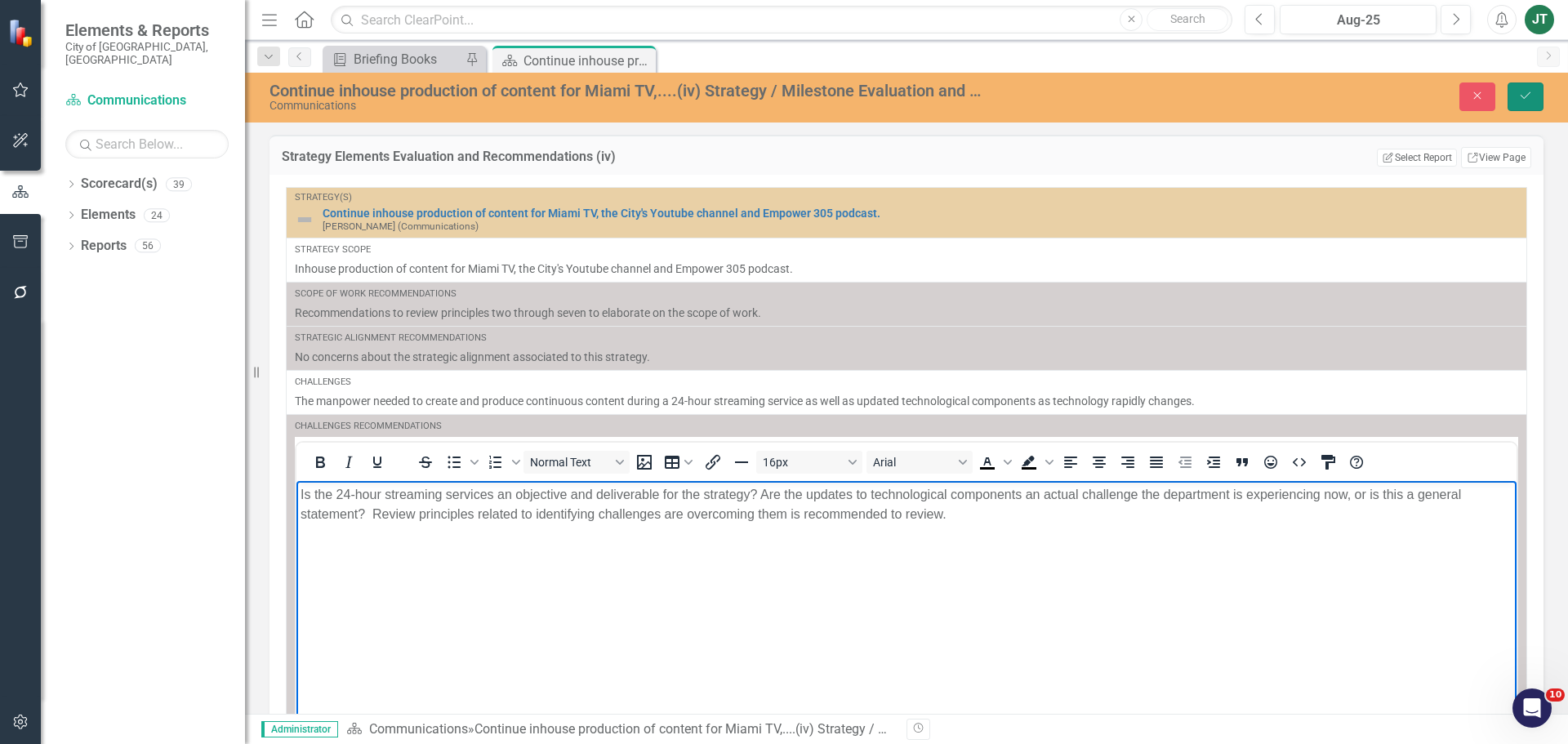
click at [1253, 87] on button "Save" at bounding box center [1525, 96] width 36 height 29
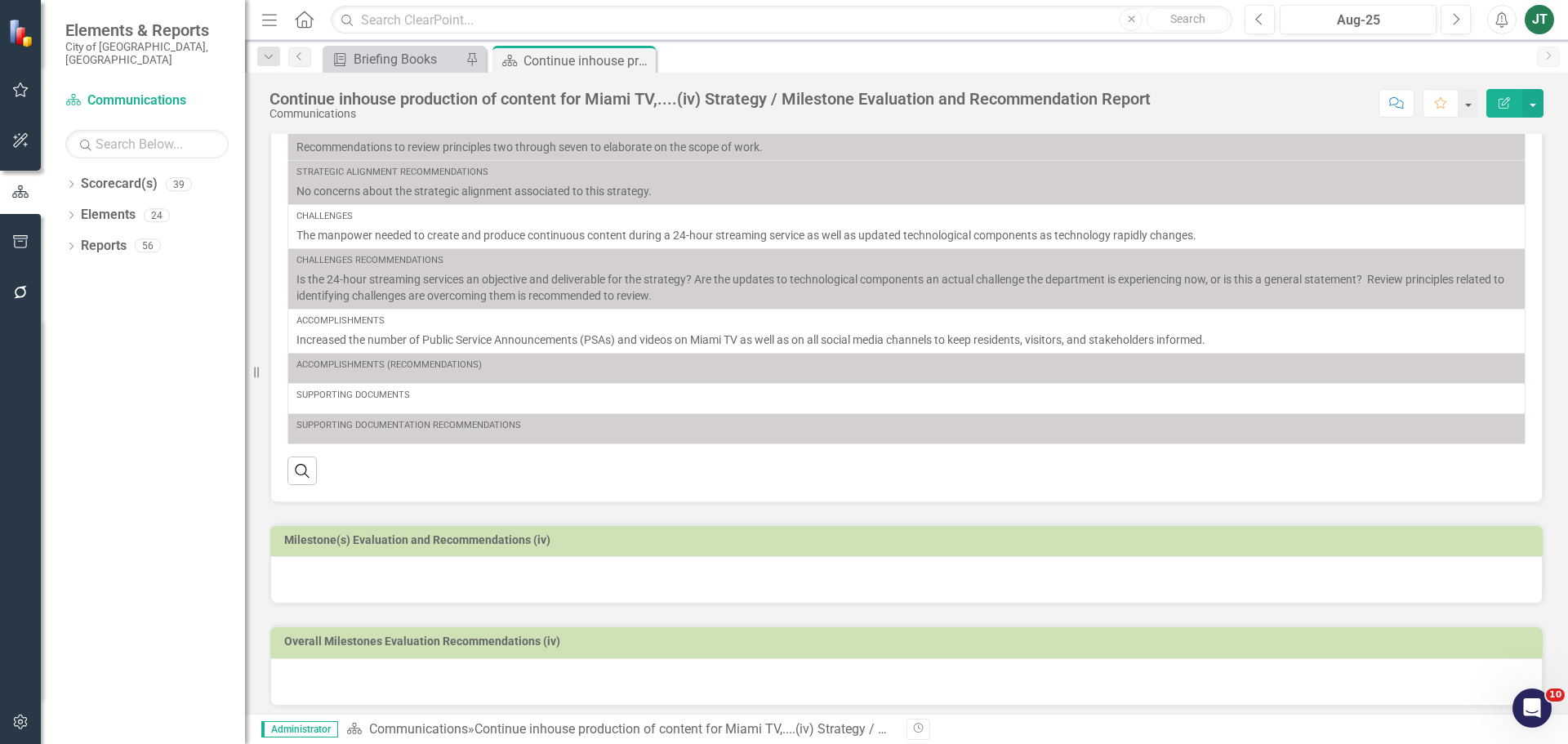
scroll to position [167, 0]
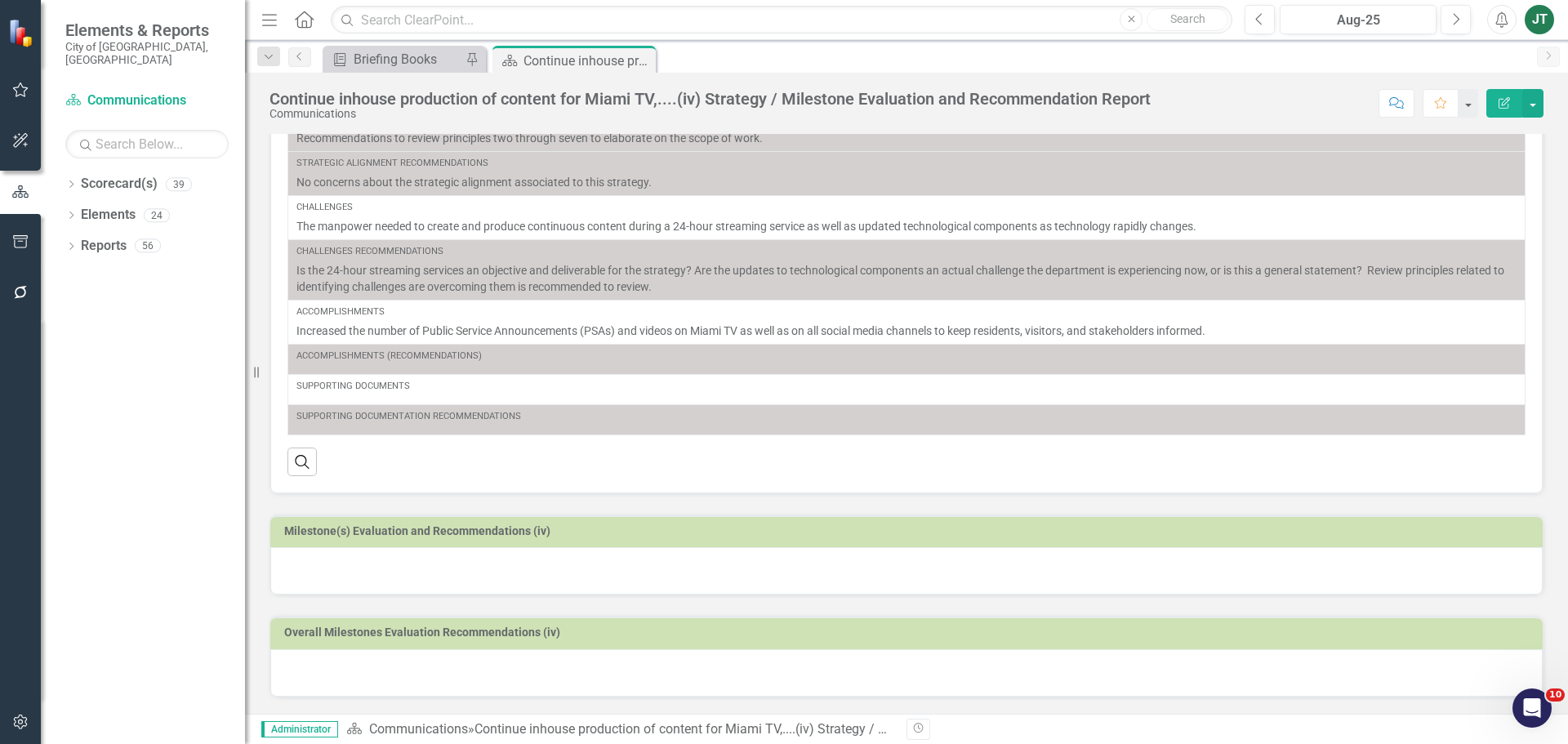
click at [653, 535] on h3 "Milestone(s) Evaluation and Recommendations (iv)" at bounding box center [909, 531] width 1250 height 12
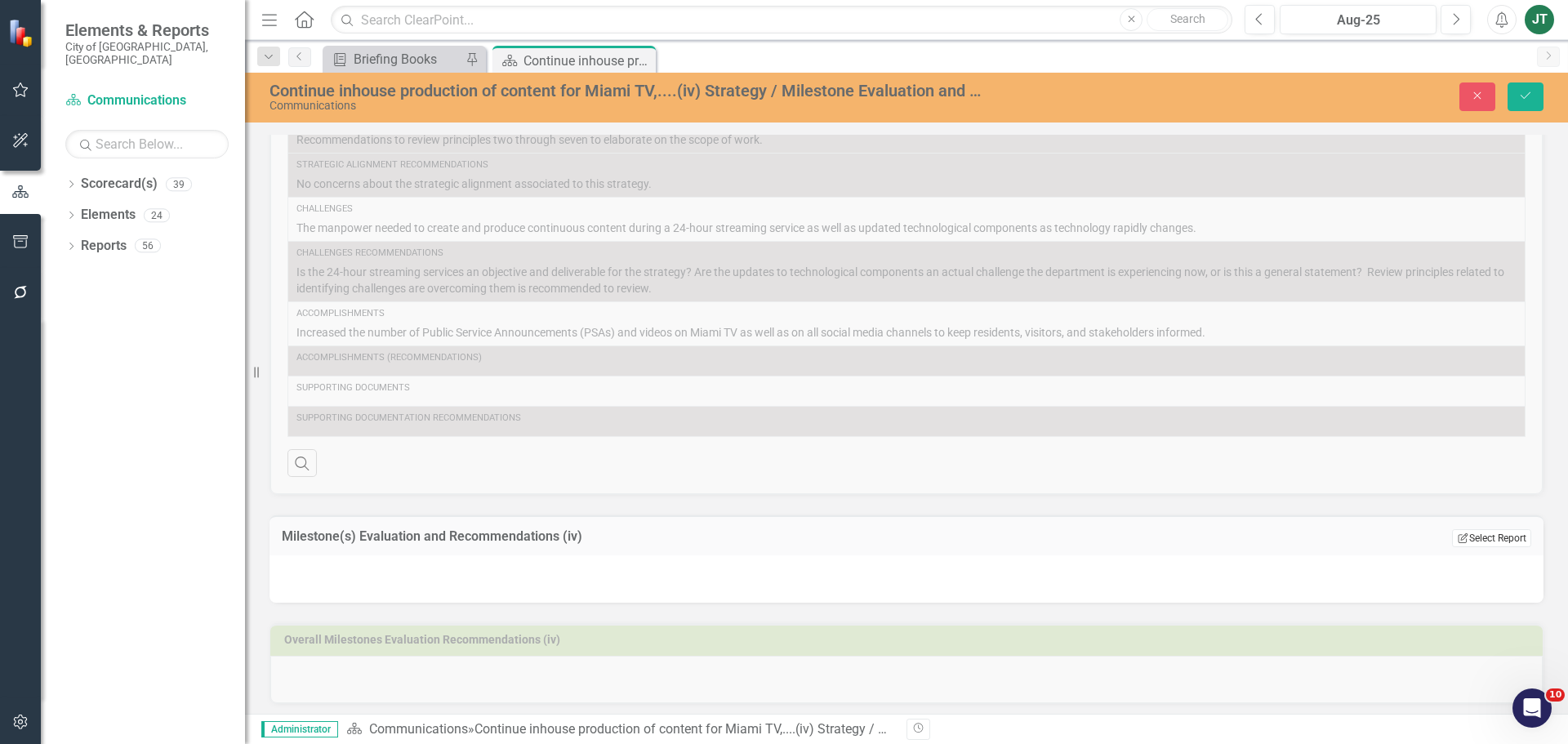
click at [1253, 541] on button "Edit Report Select Report" at bounding box center [1492, 537] width 80 height 18
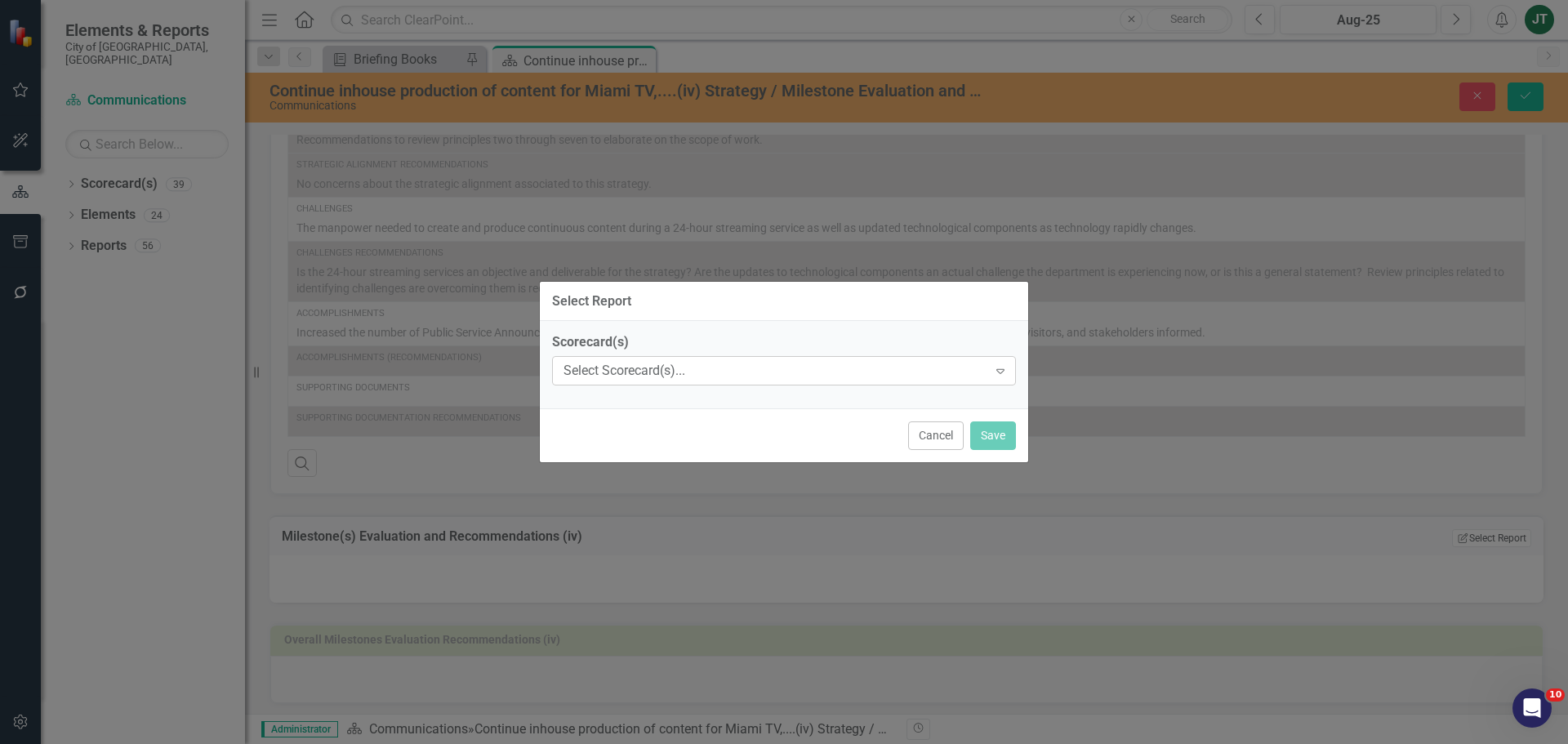
click at [783, 373] on div "Select Scorecard(s)..." at bounding box center [775, 371] width 424 height 19
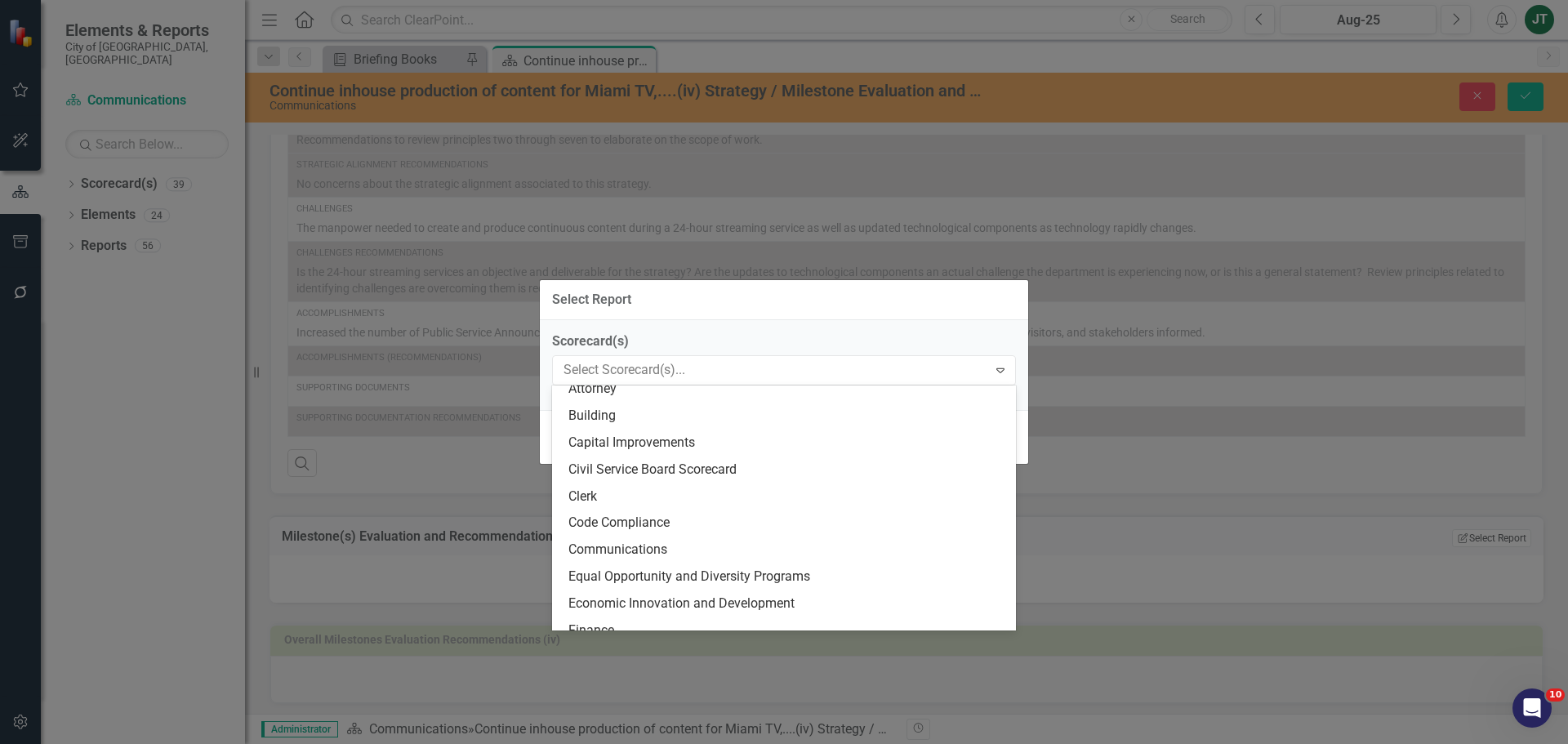
scroll to position [81, 0]
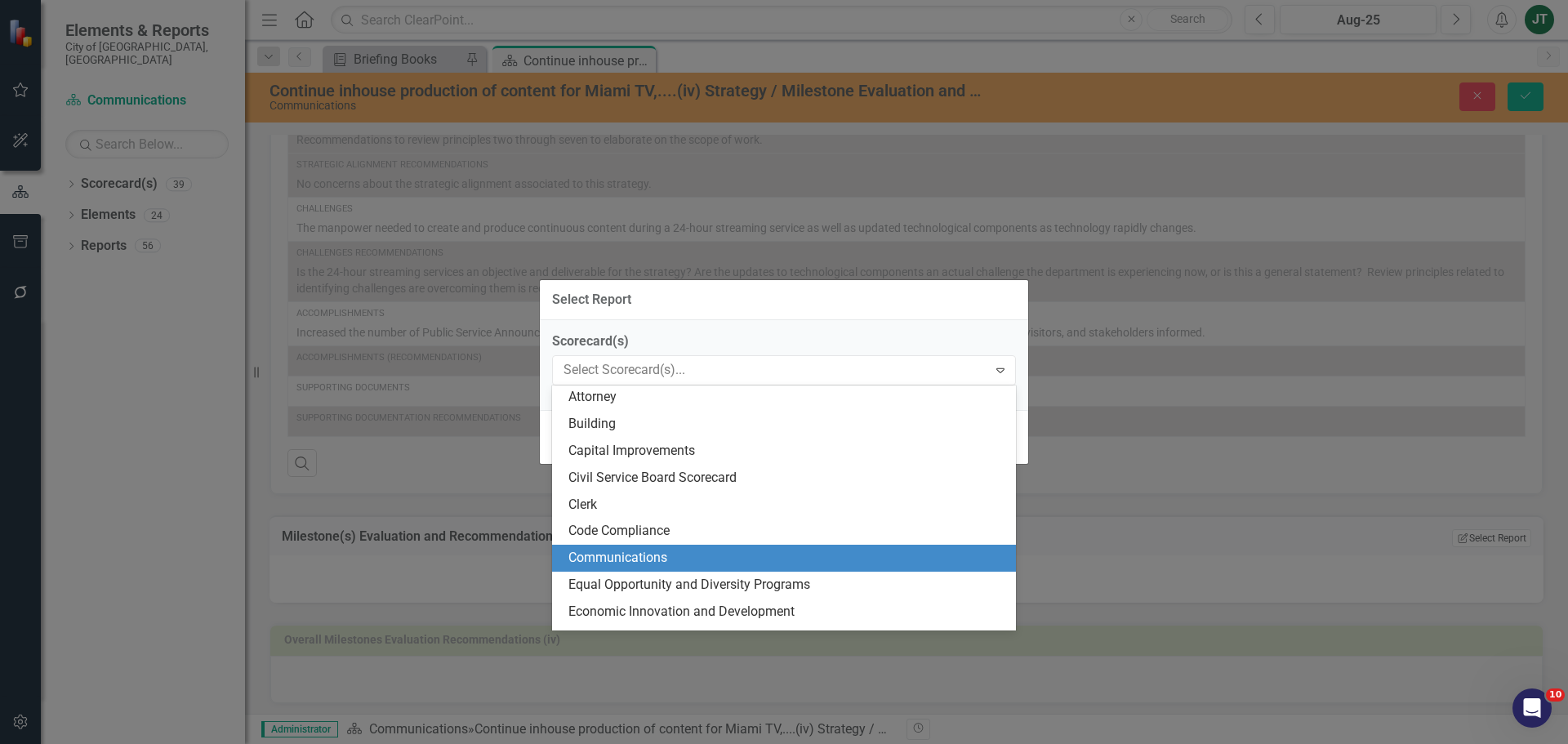
click at [625, 557] on div "Communications" at bounding box center [787, 558] width 437 height 19
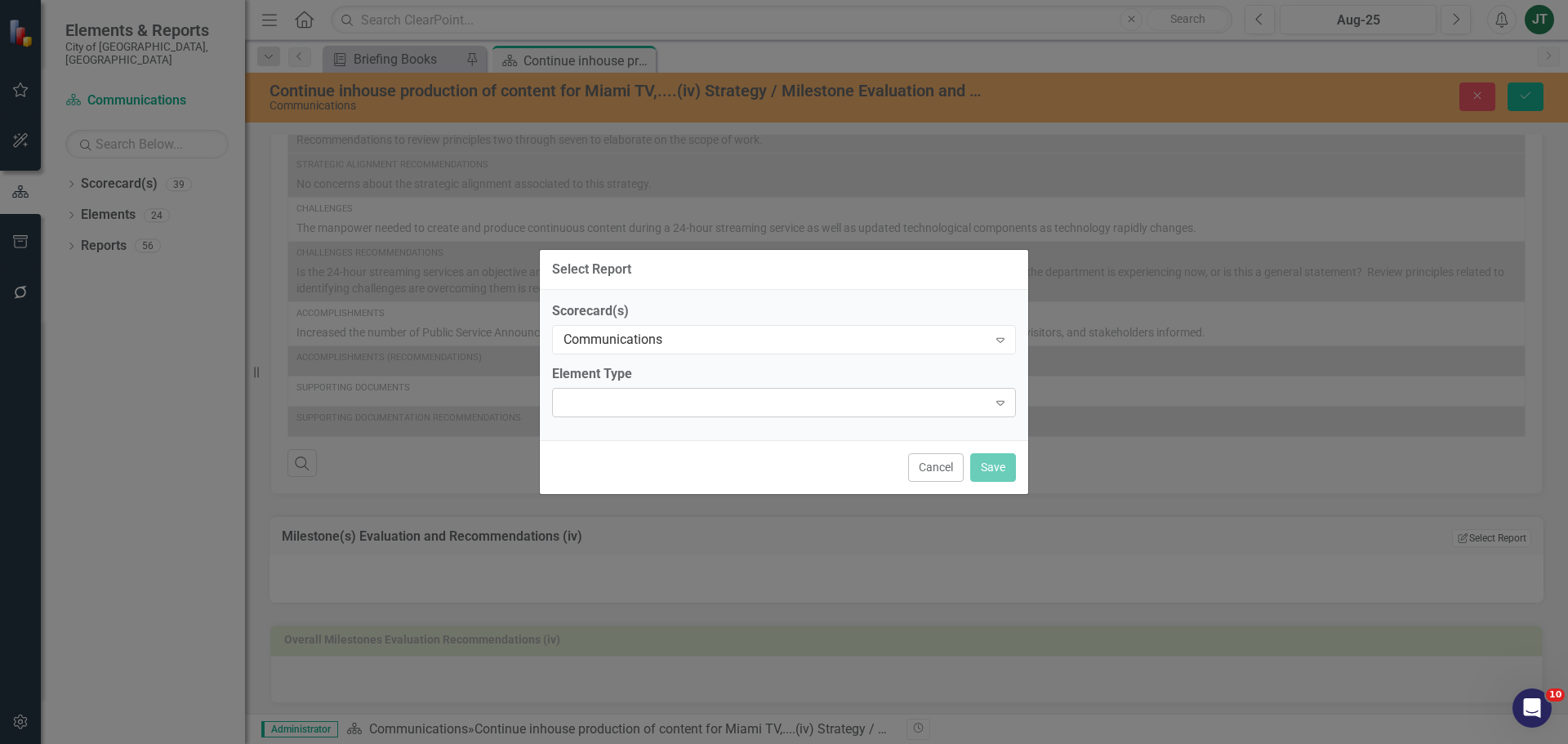
click at [682, 403] on div at bounding box center [770, 403] width 430 height 3
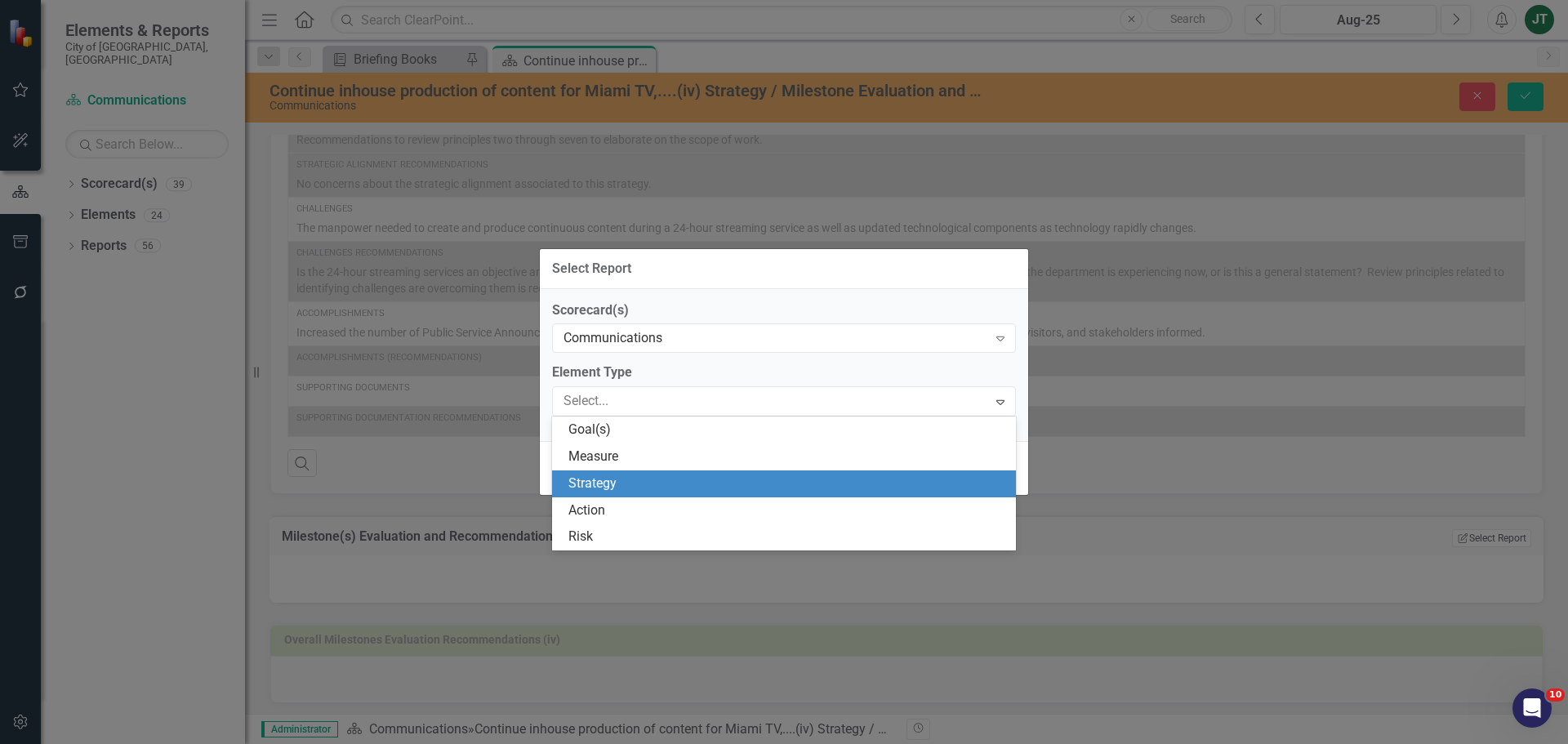
click at [635, 471] on div "Strategy" at bounding box center [784, 484] width 464 height 27
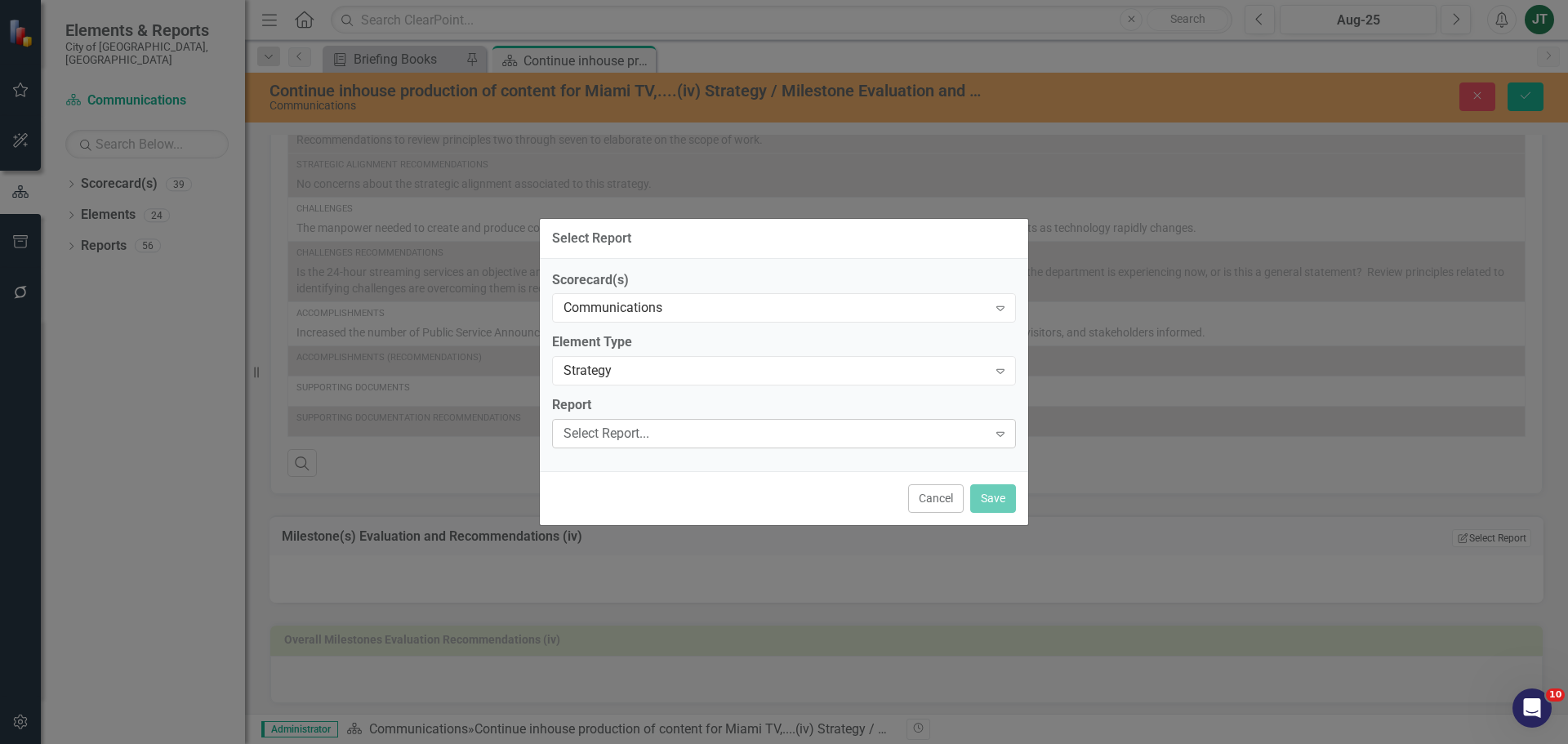
click at [601, 422] on div "Select Report... Expand" at bounding box center [784, 433] width 464 height 30
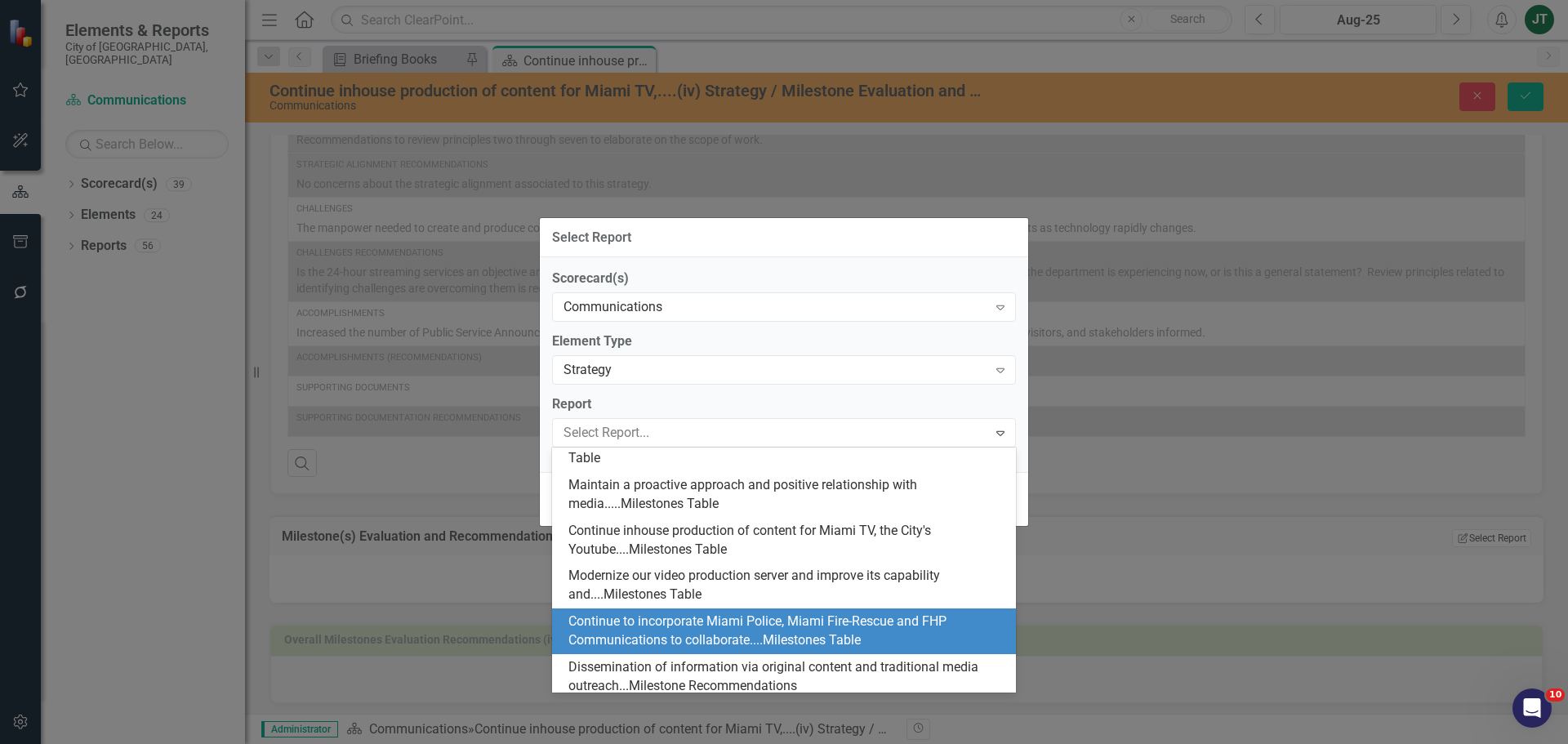
scroll to position [735, 0]
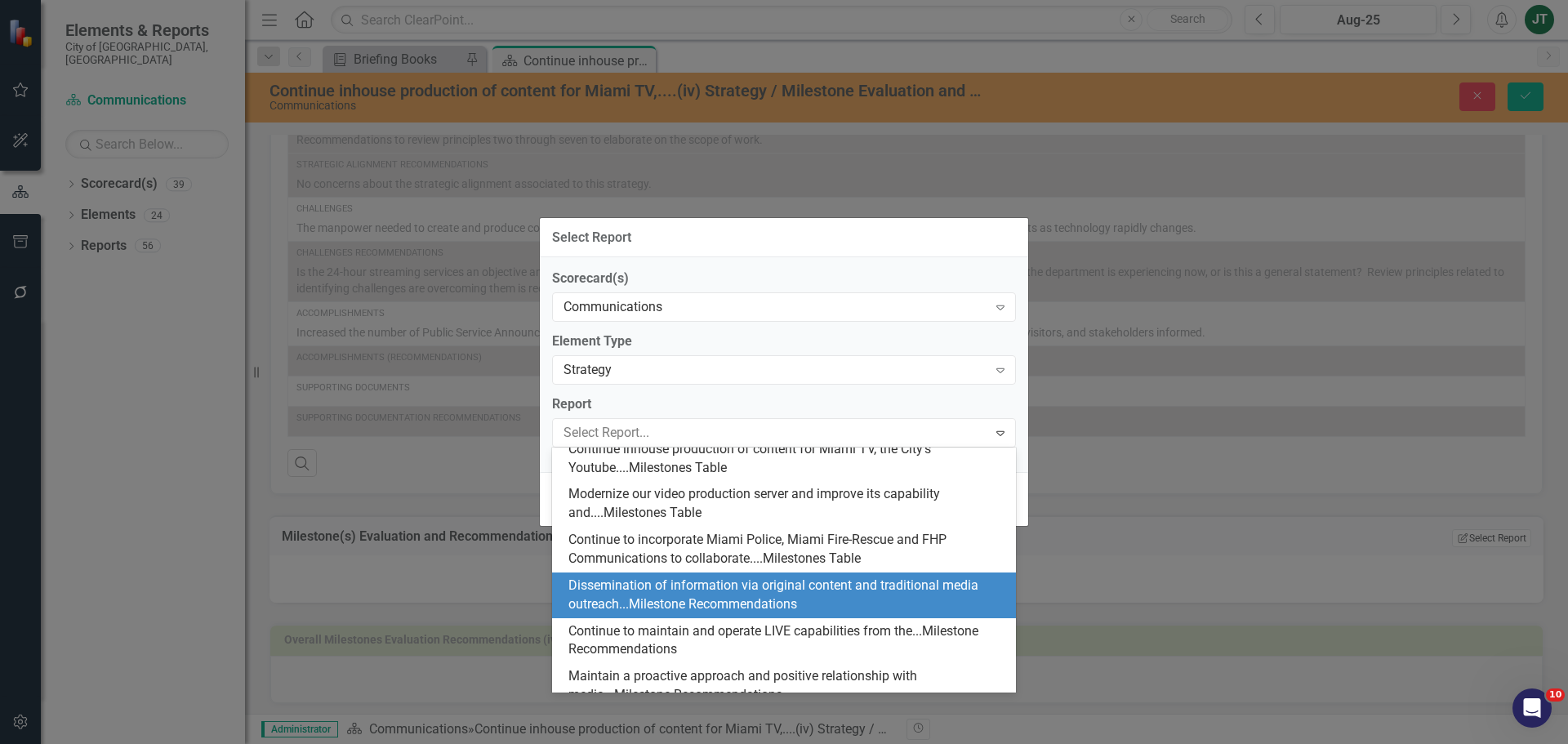
click at [707, 567] on div "Dissemination of information via original content and traditional media outreac…" at bounding box center [787, 595] width 437 height 37
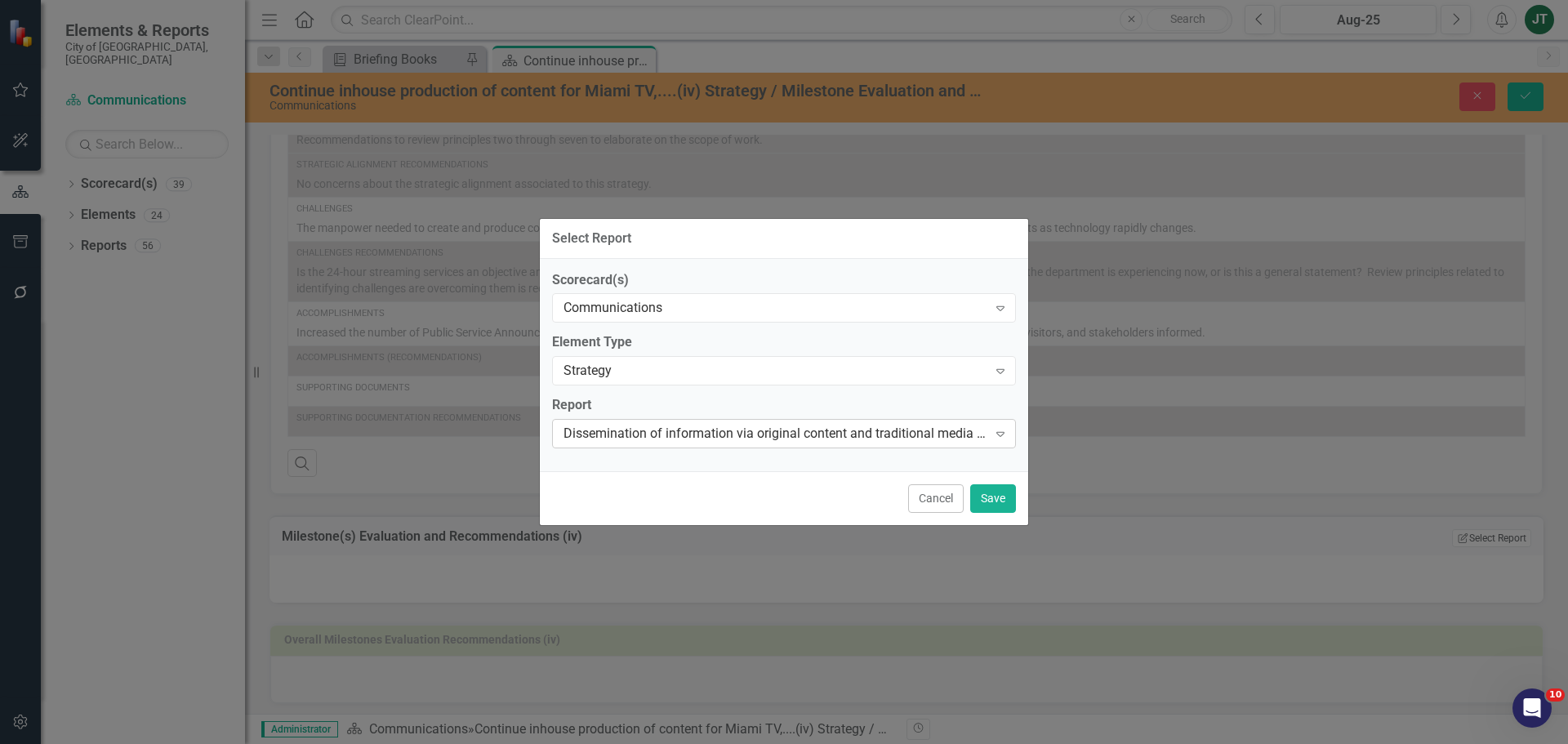
click at [611, 427] on div "Dissemination of information via original content and traditional media outreac…" at bounding box center [775, 434] width 424 height 19
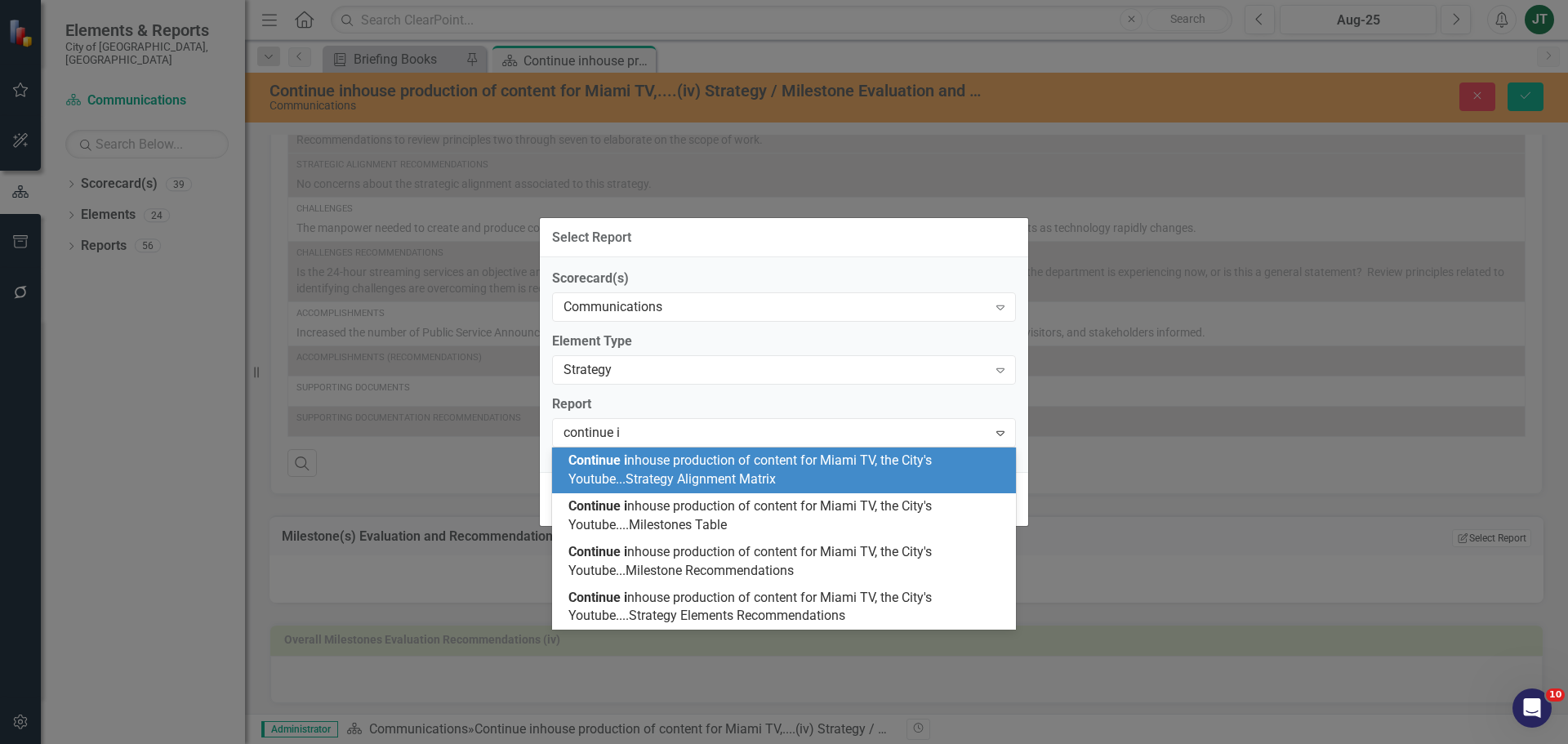
scroll to position [0, 0]
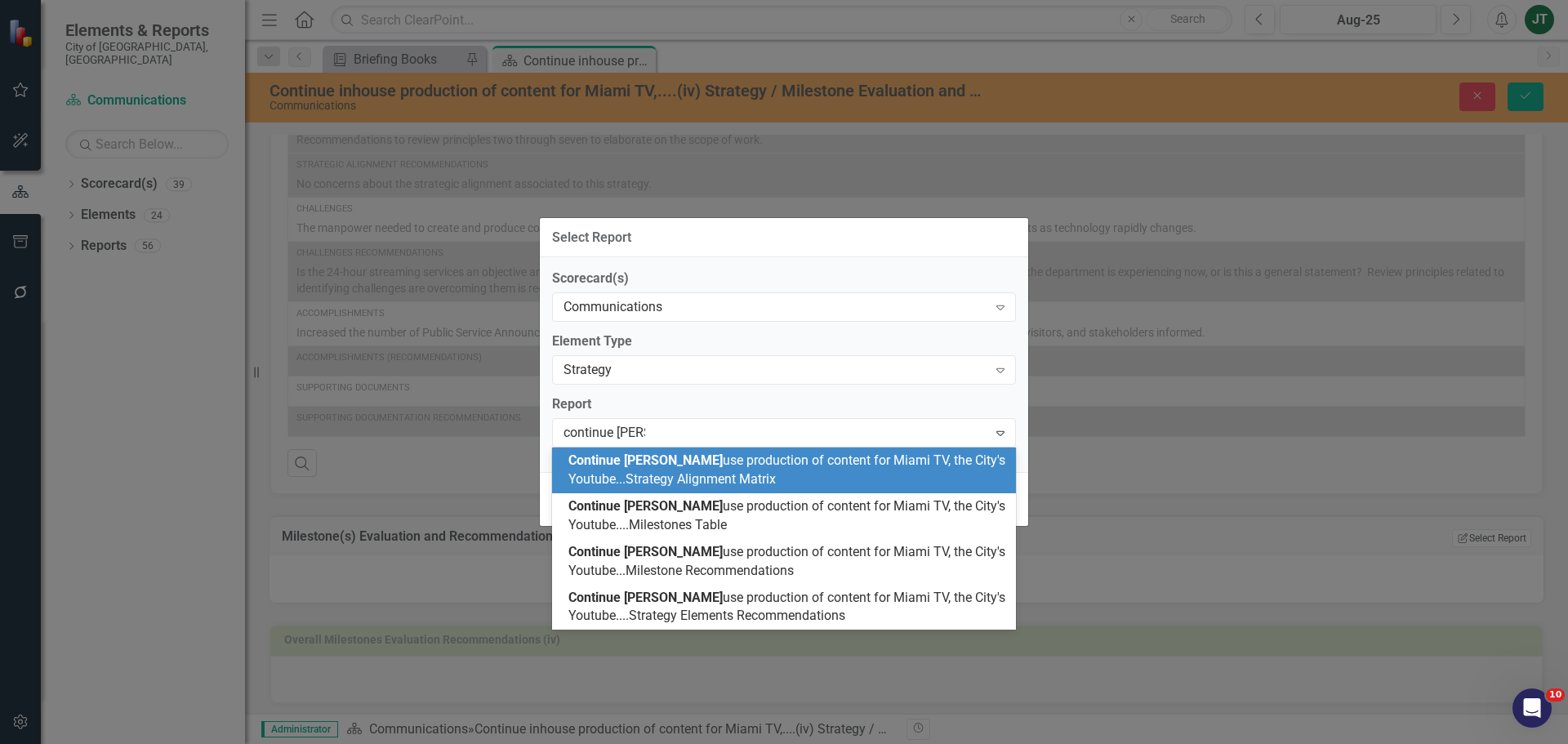
type input "continue inhou"
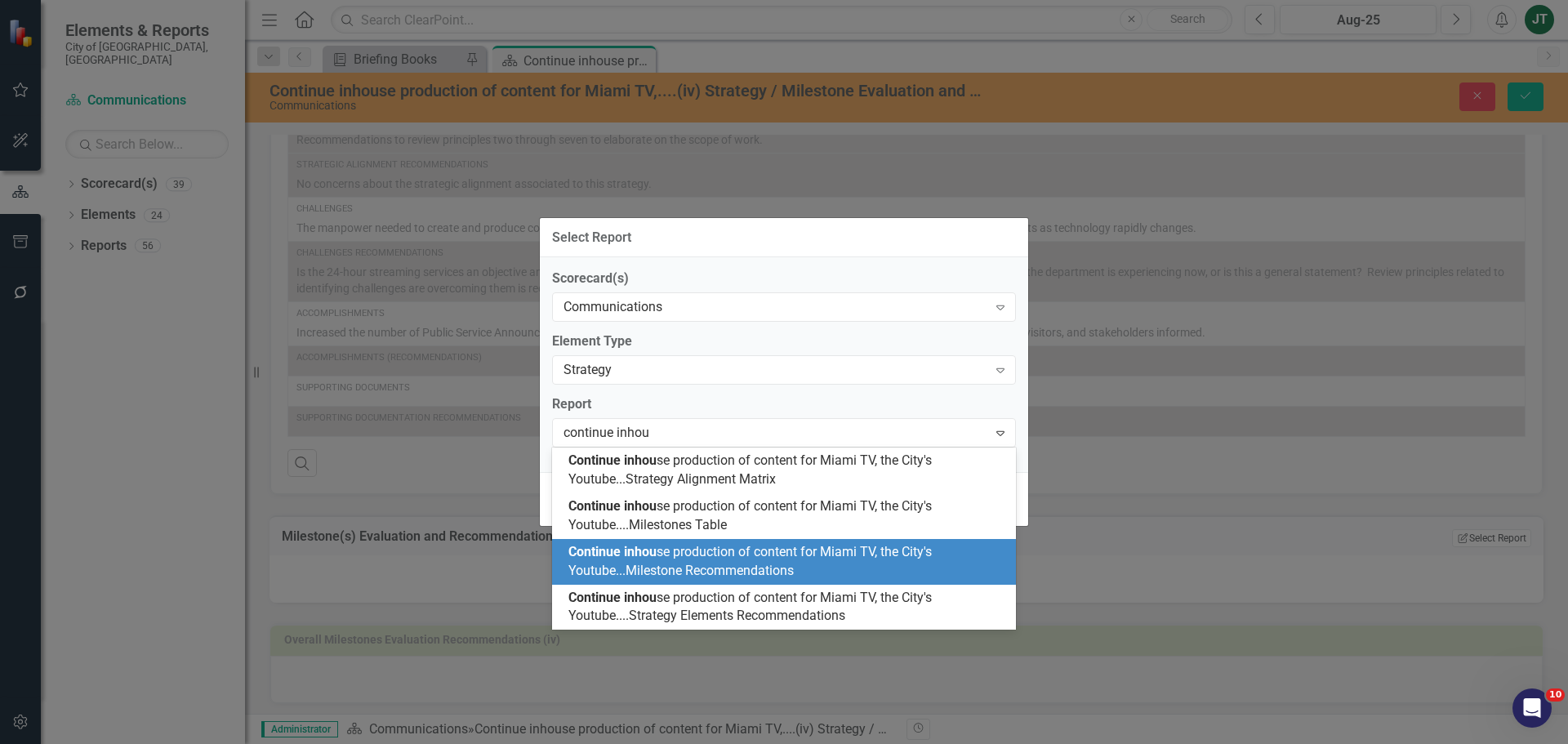
click at [695, 567] on span "Continue inhou se production of content for Miami TV, the City's Youtube...Mile…" at bounding box center [750, 561] width 363 height 35
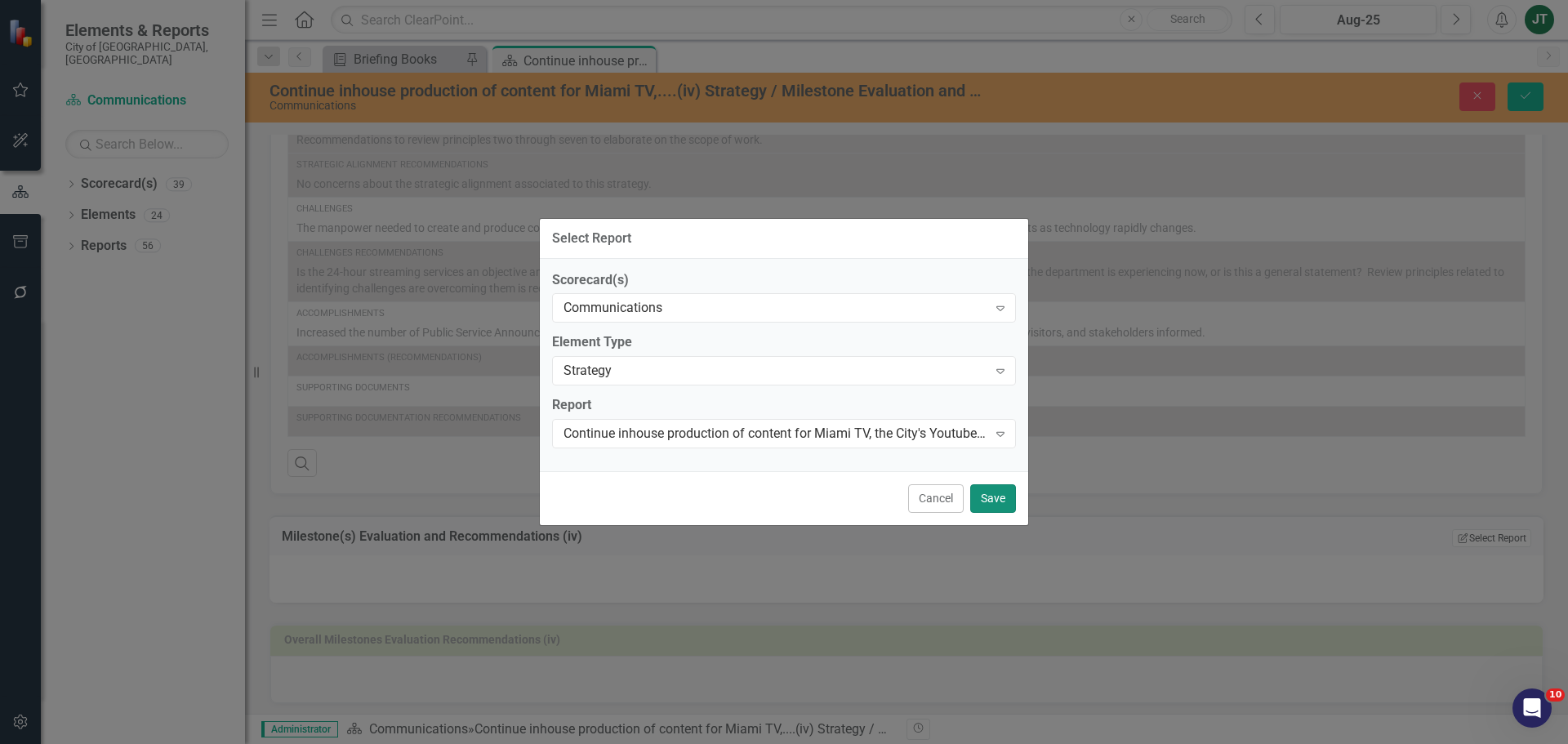
click at [1001, 498] on button "Save" at bounding box center [993, 499] width 46 height 29
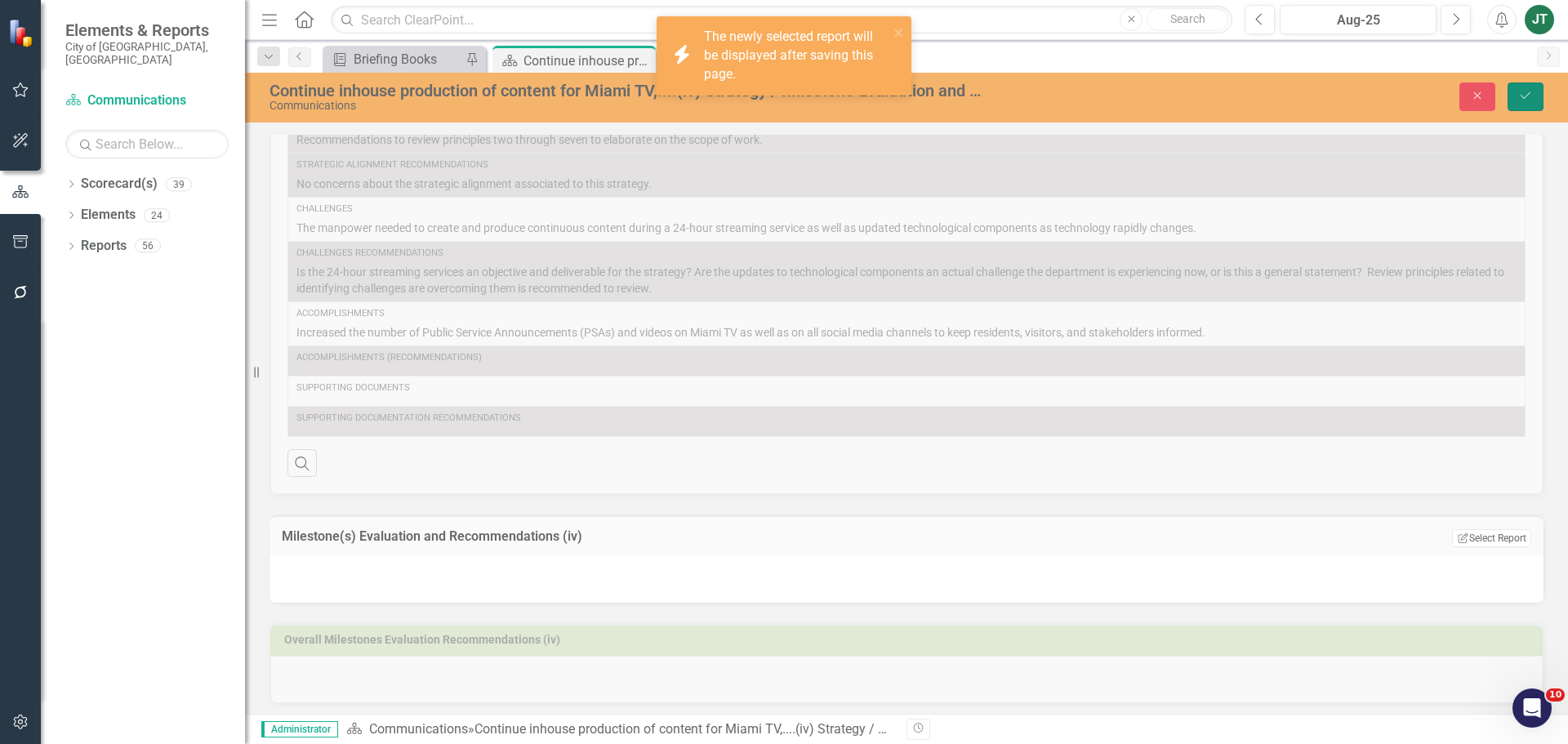
click at [1253, 93] on icon "Save" at bounding box center [1525, 96] width 14 height 12
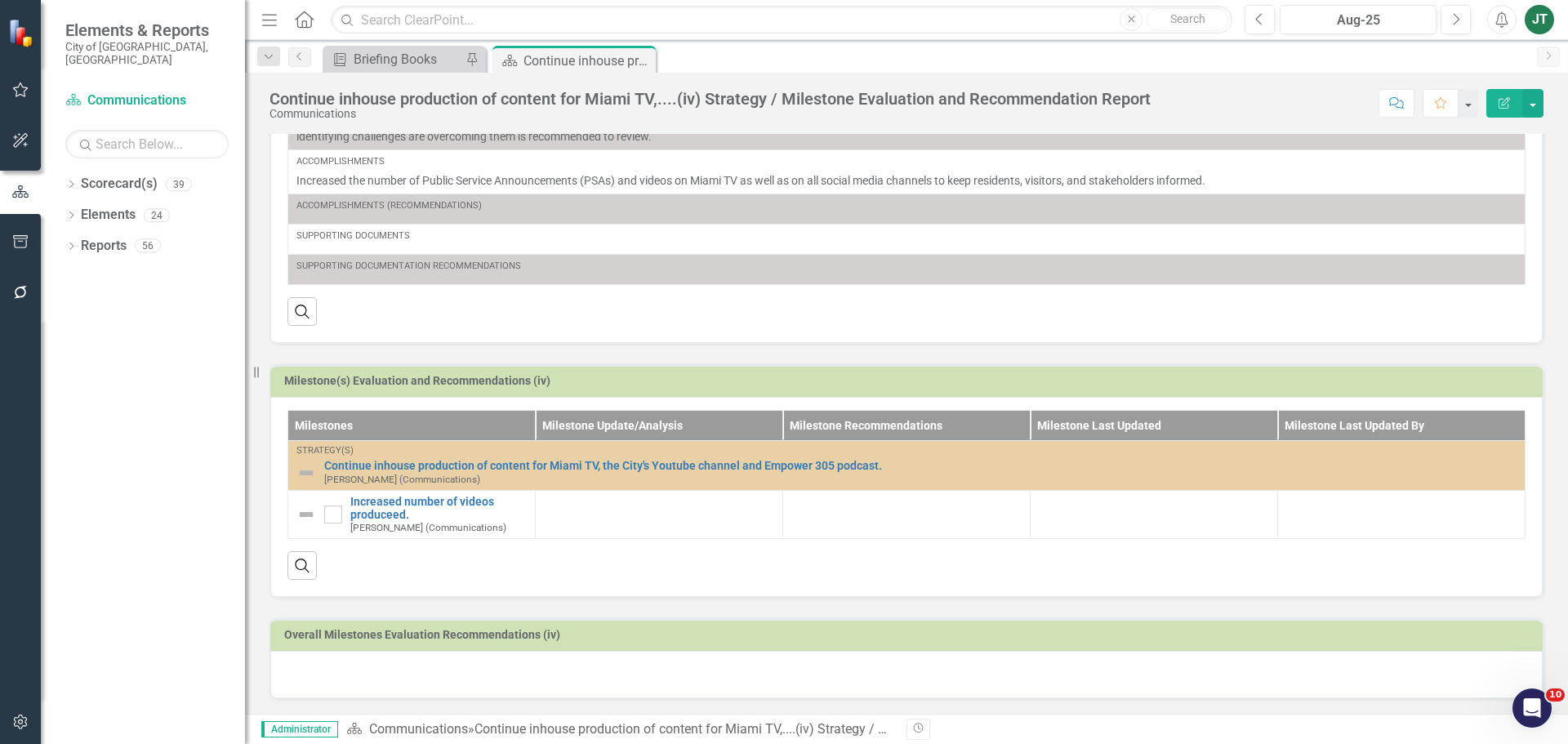
scroll to position [318, 0]
click at [1253, 380] on h3 "Milestone(s) Evaluation and Recommendations (iv)" at bounding box center [909, 379] width 1250 height 12
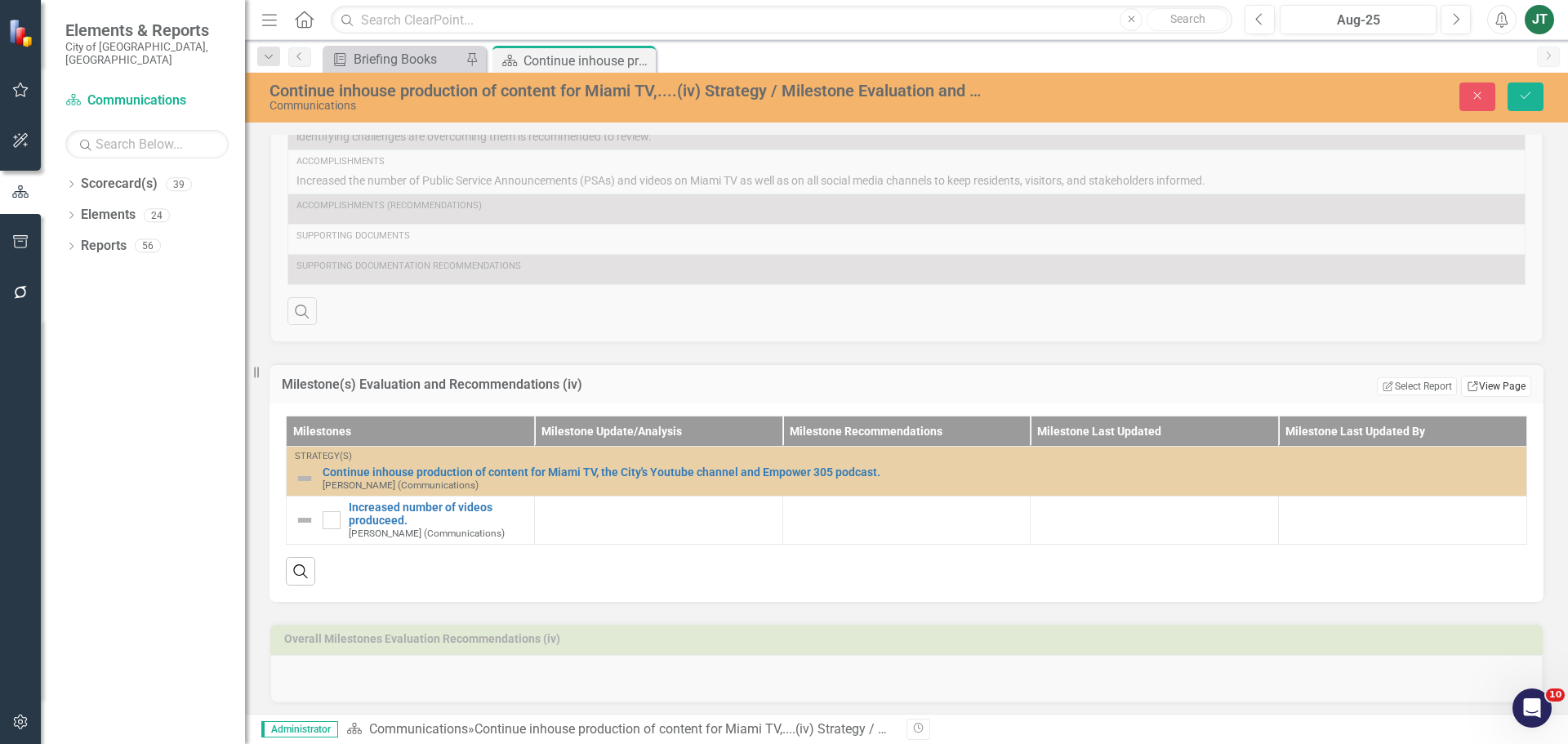
click at [1253, 390] on link "Link View Page" at bounding box center [1495, 386] width 70 height 21
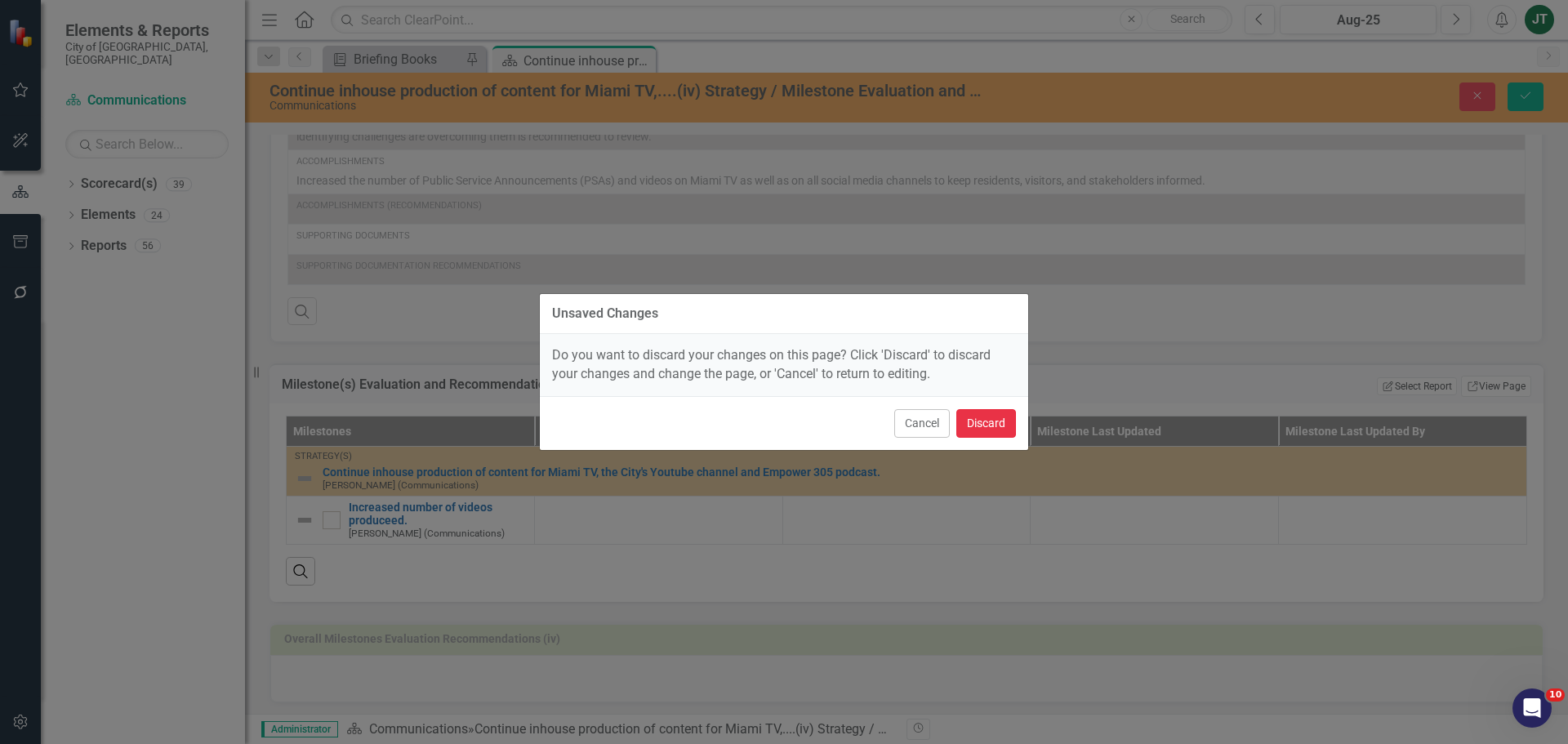
click at [988, 416] on button "Discard" at bounding box center [986, 423] width 59 height 29
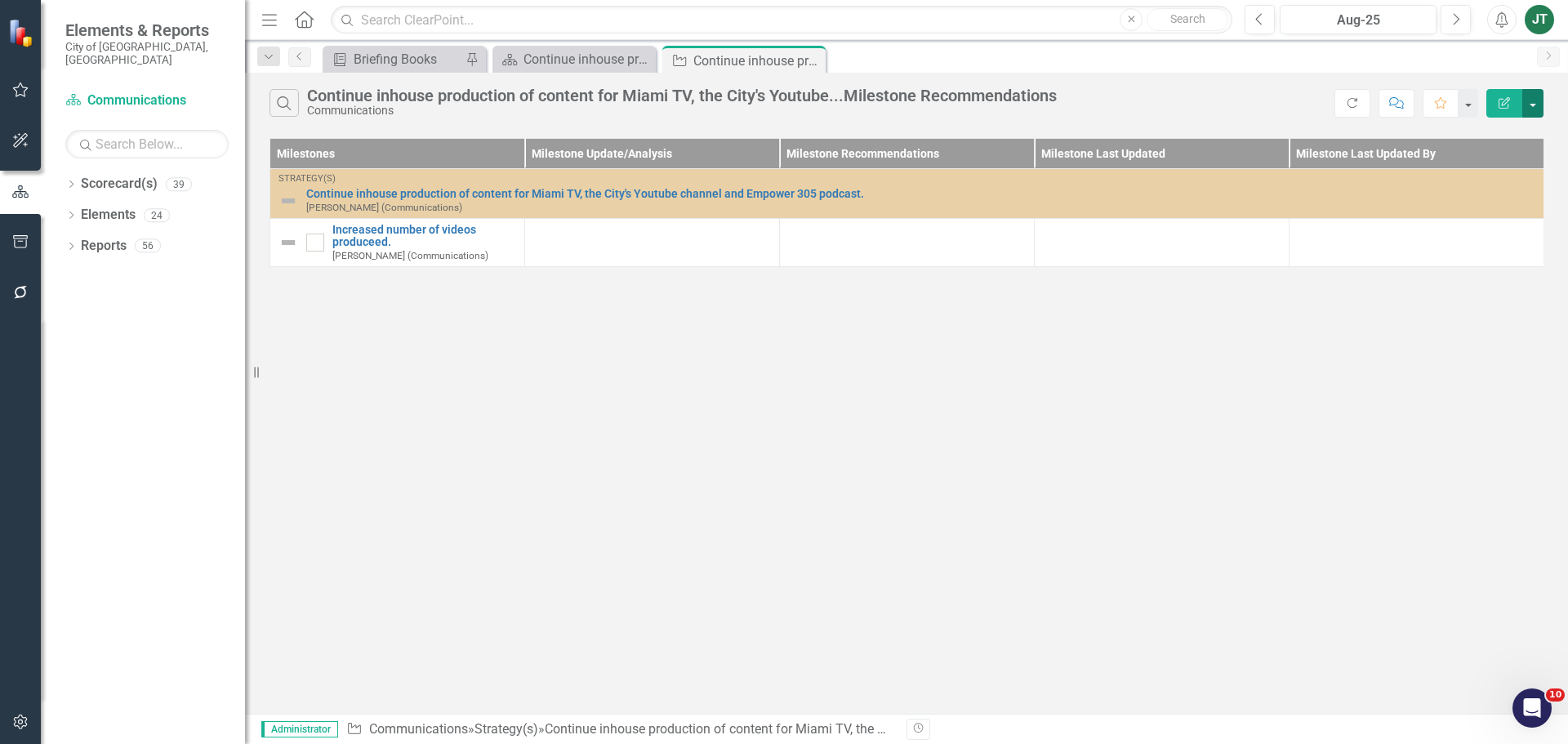
click at [1253, 96] on button "button" at bounding box center [1532, 103] width 21 height 29
click at [1253, 135] on link "Edit Report Edit Report" at bounding box center [1477, 134] width 129 height 30
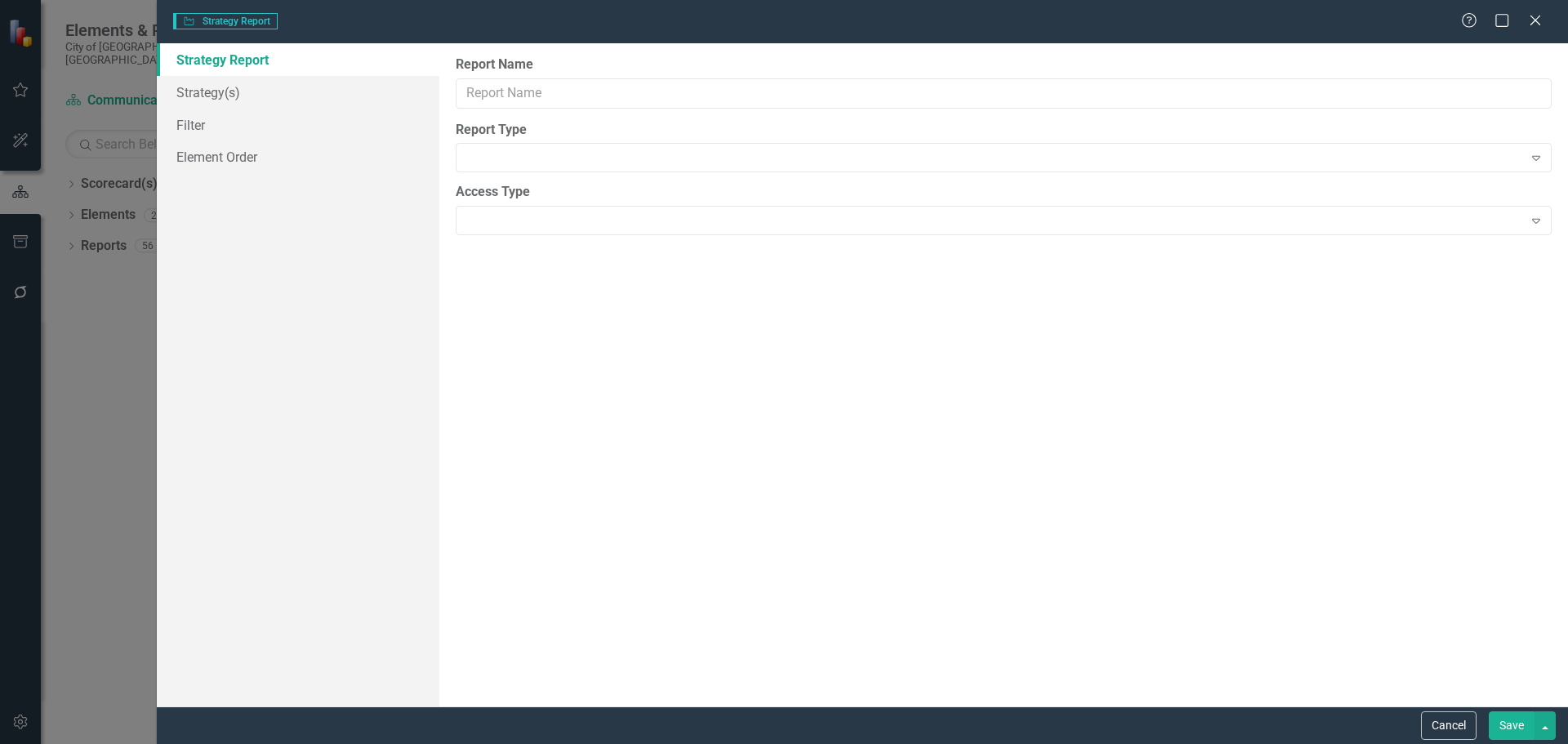
type input "Continue inhouse production of content for Miami TV, the City's Youtube...Miles…"
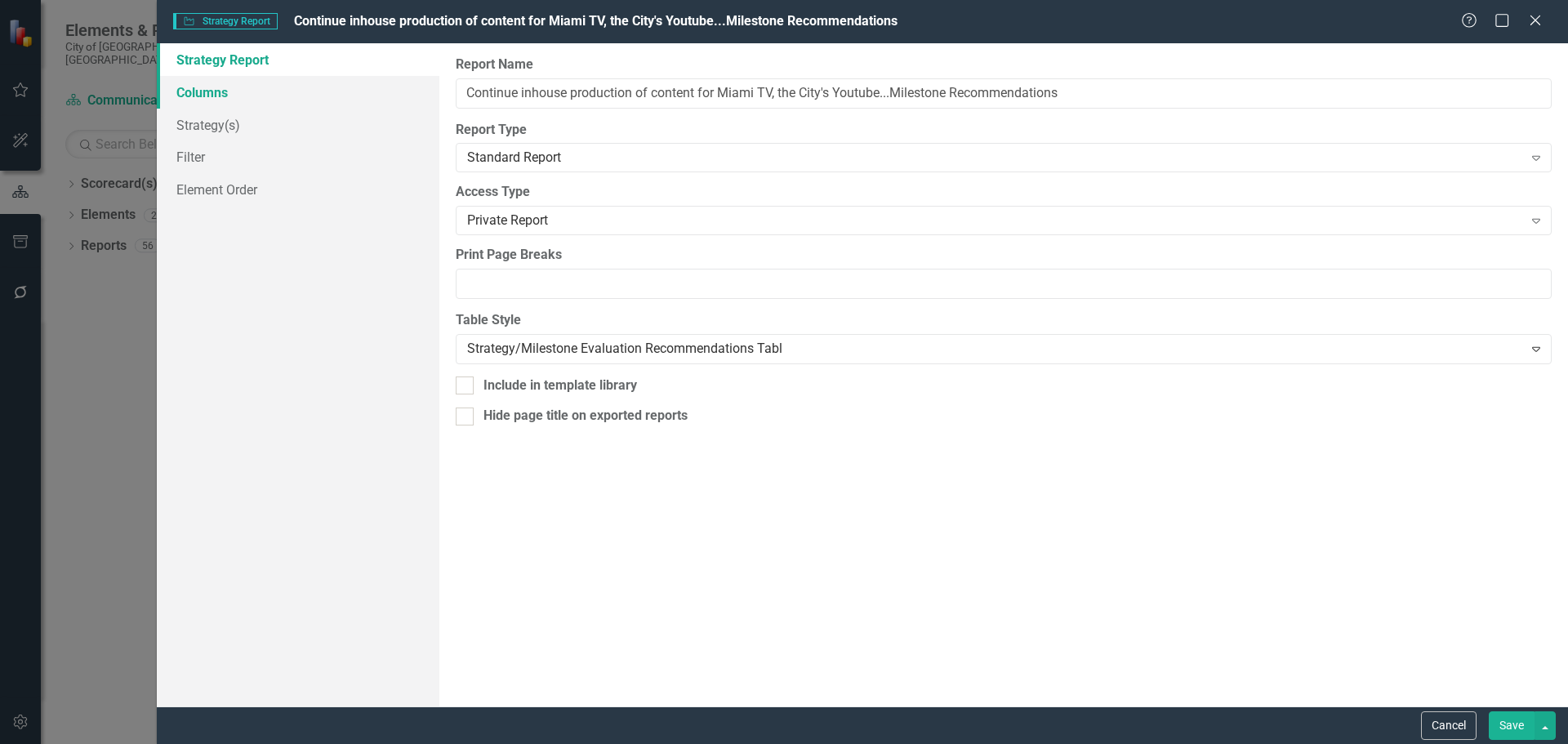
click at [223, 88] on link "Columns" at bounding box center [298, 92] width 283 height 33
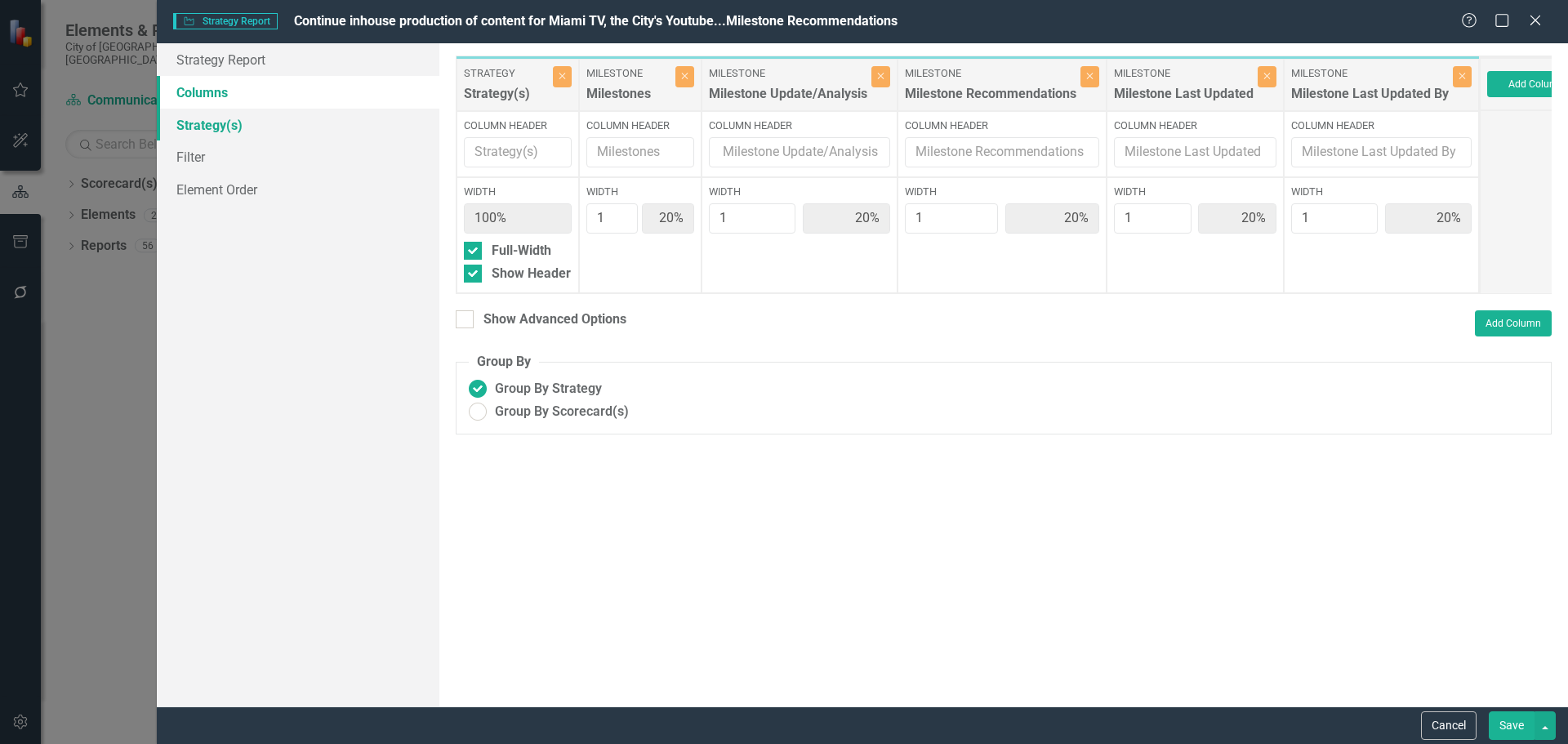
click at [213, 128] on link "Strategy(s)" at bounding box center [298, 124] width 283 height 33
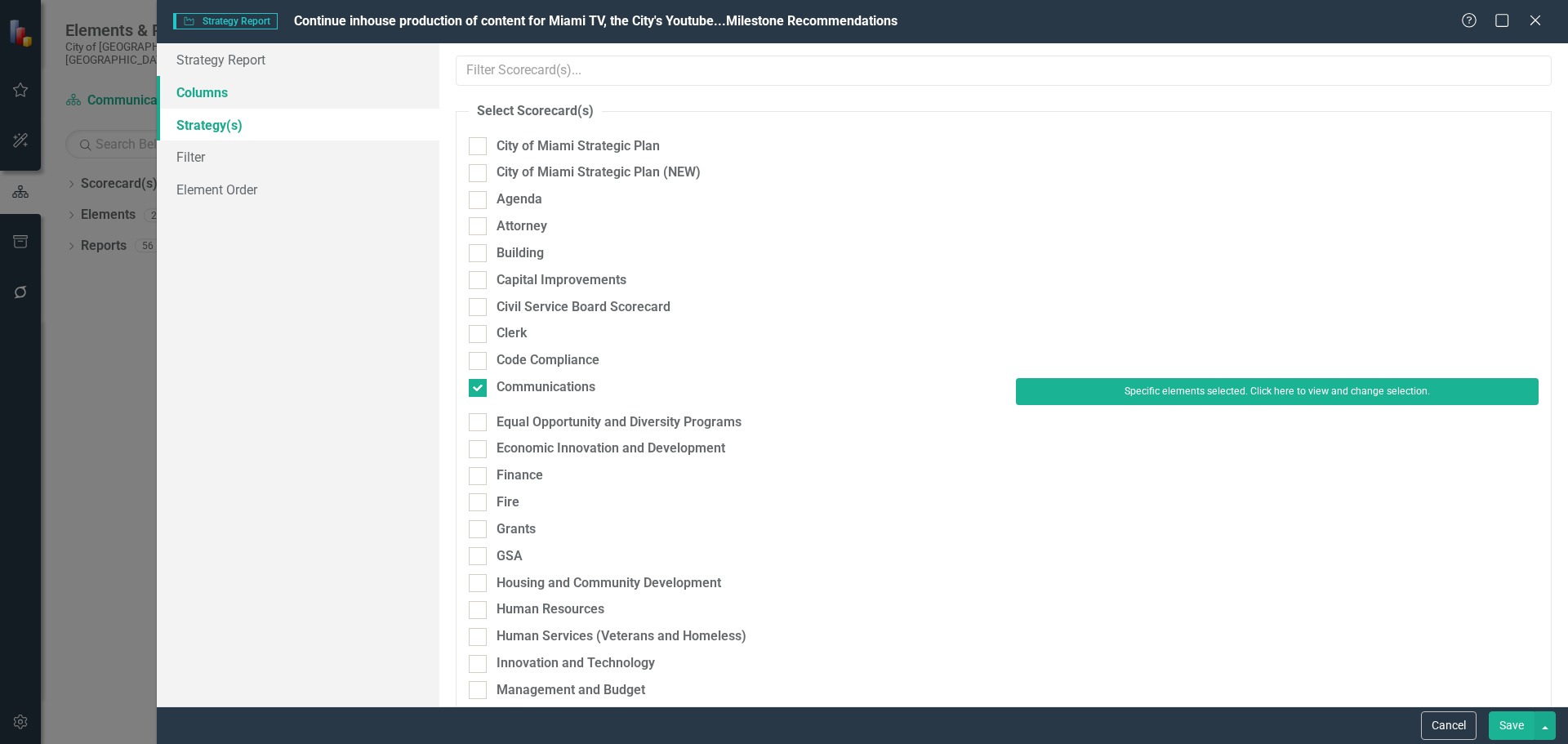
click at [224, 86] on link "Columns" at bounding box center [298, 92] width 283 height 33
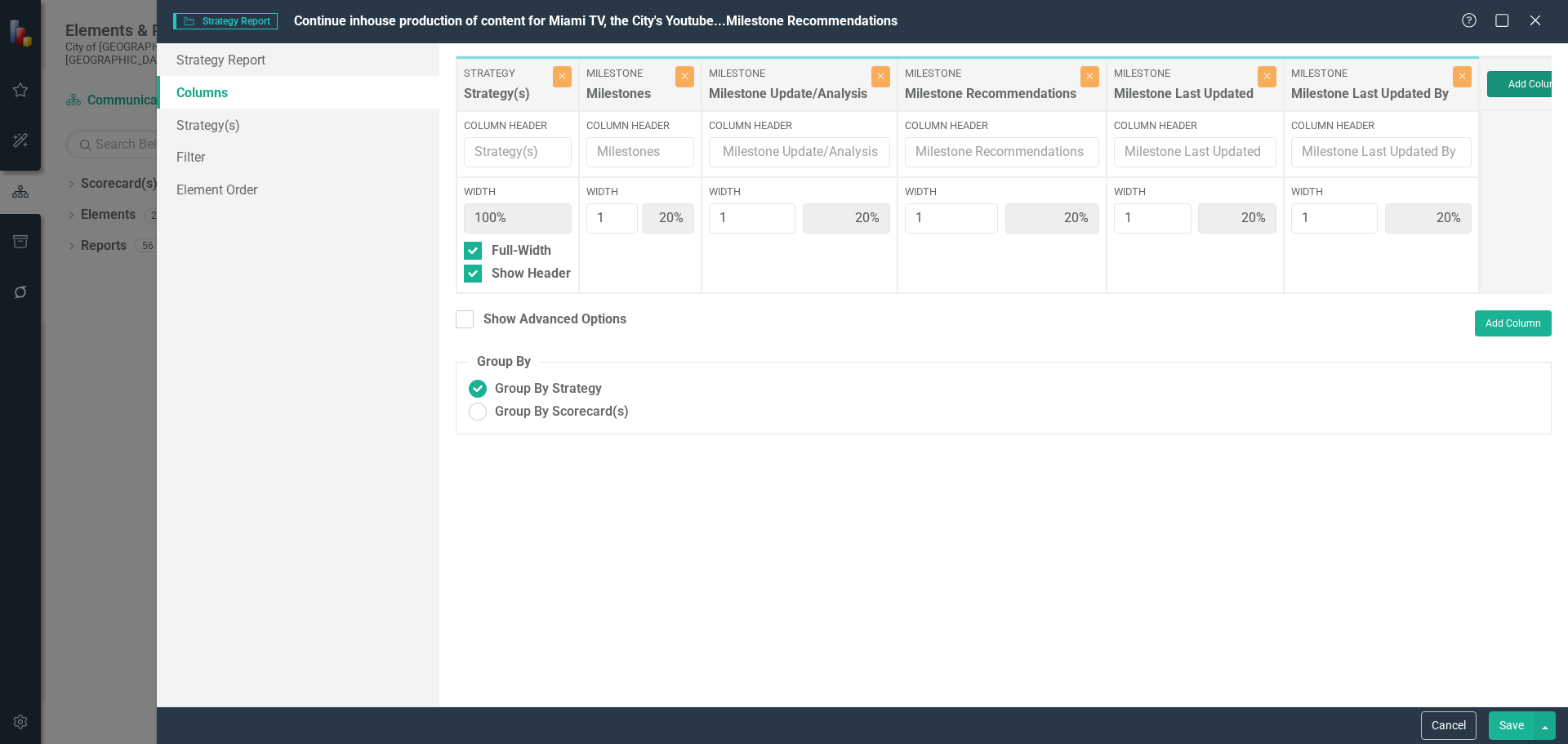
click at [1253, 81] on button "Add Column" at bounding box center [1536, 84] width 98 height 26
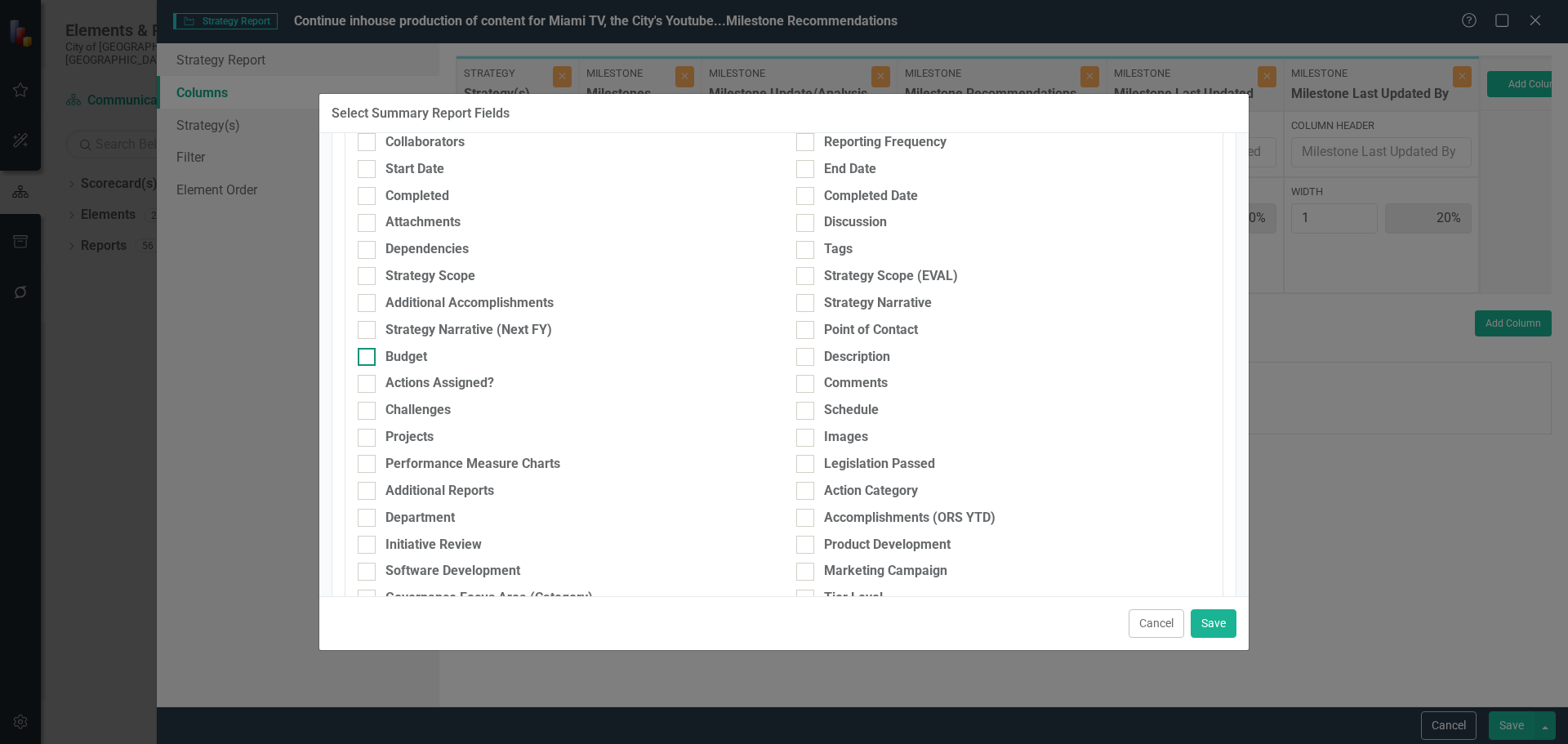
scroll to position [245, 0]
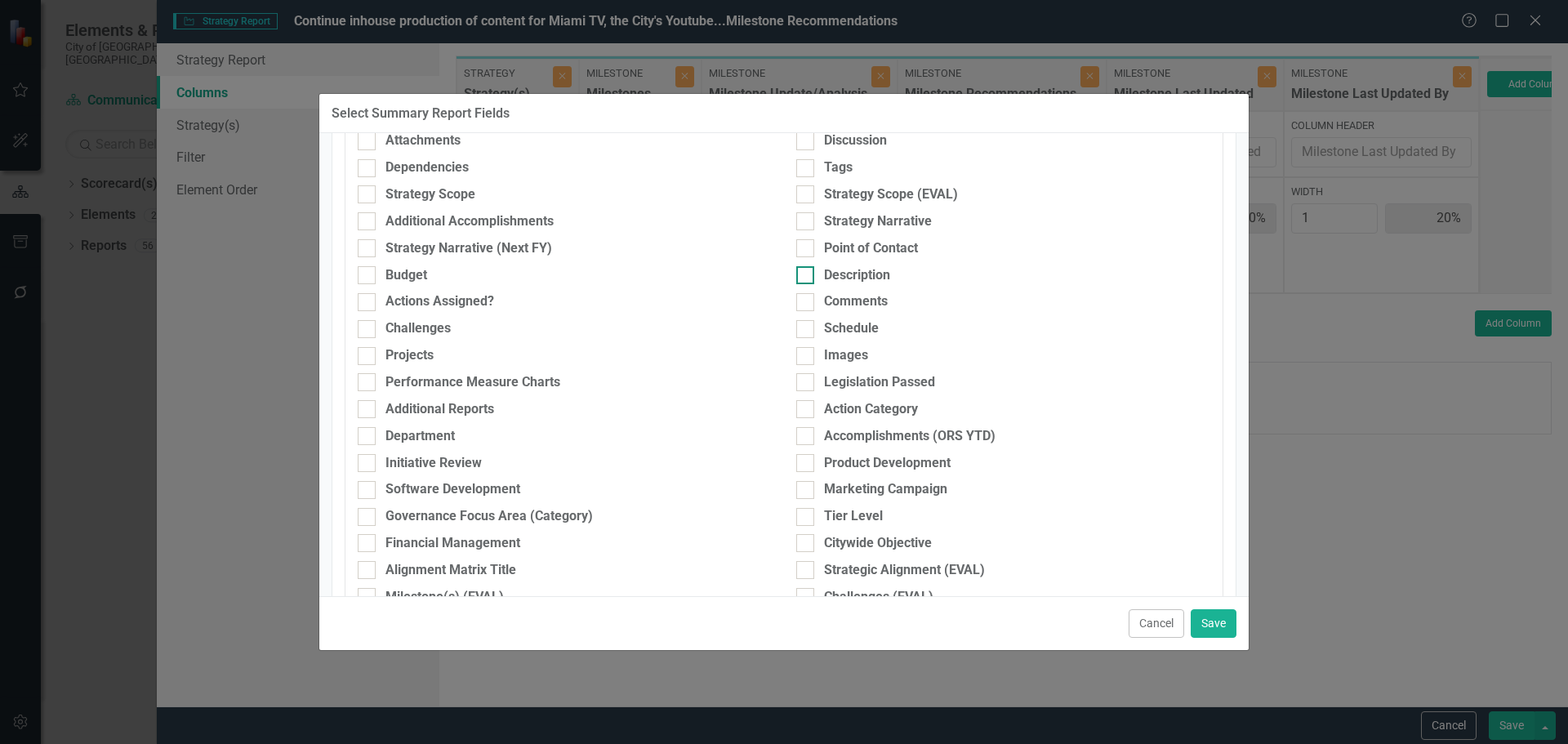
click at [840, 270] on div "Description" at bounding box center [857, 276] width 66 height 19
click at [806, 270] on input "Description" at bounding box center [801, 272] width 11 height 11
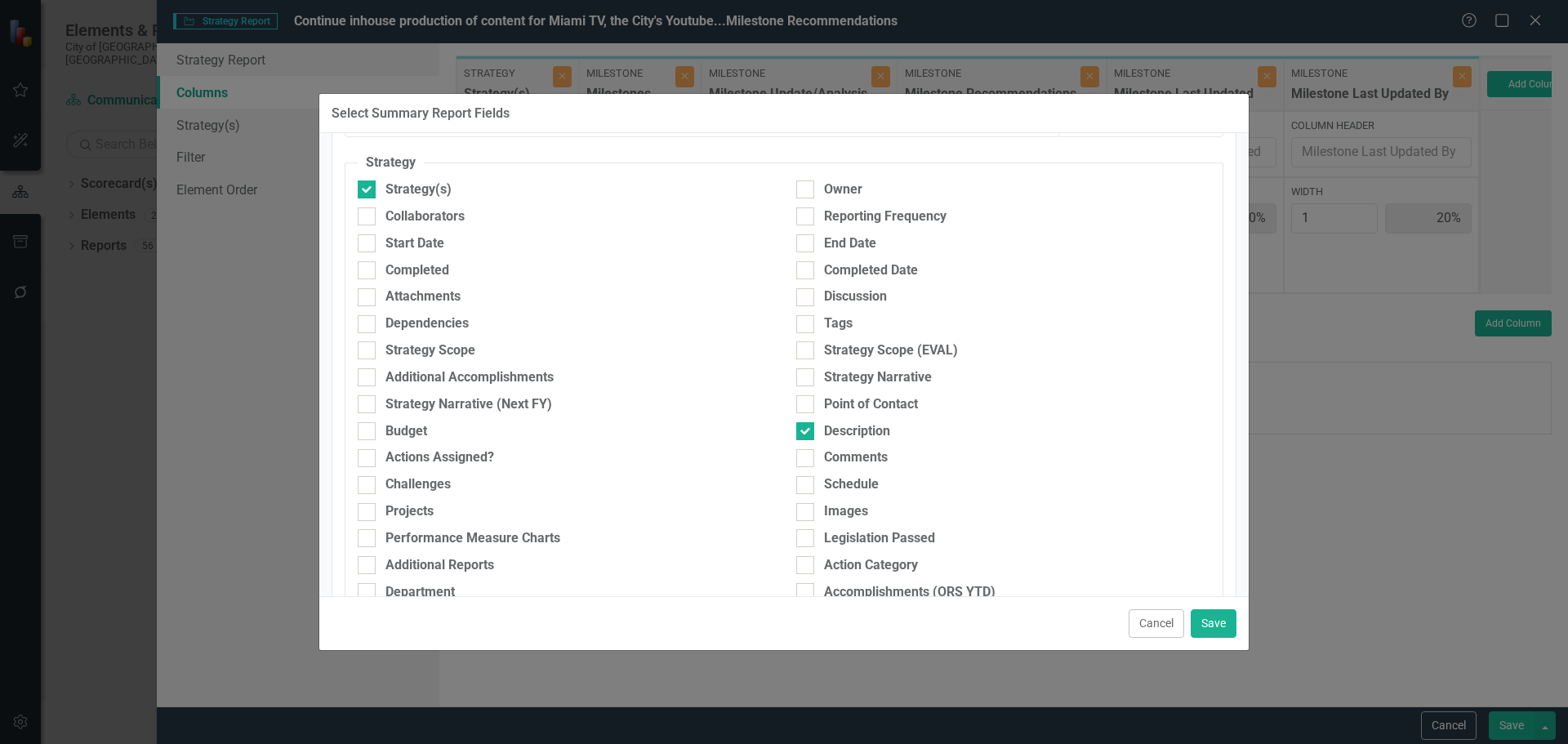
scroll to position [0, 0]
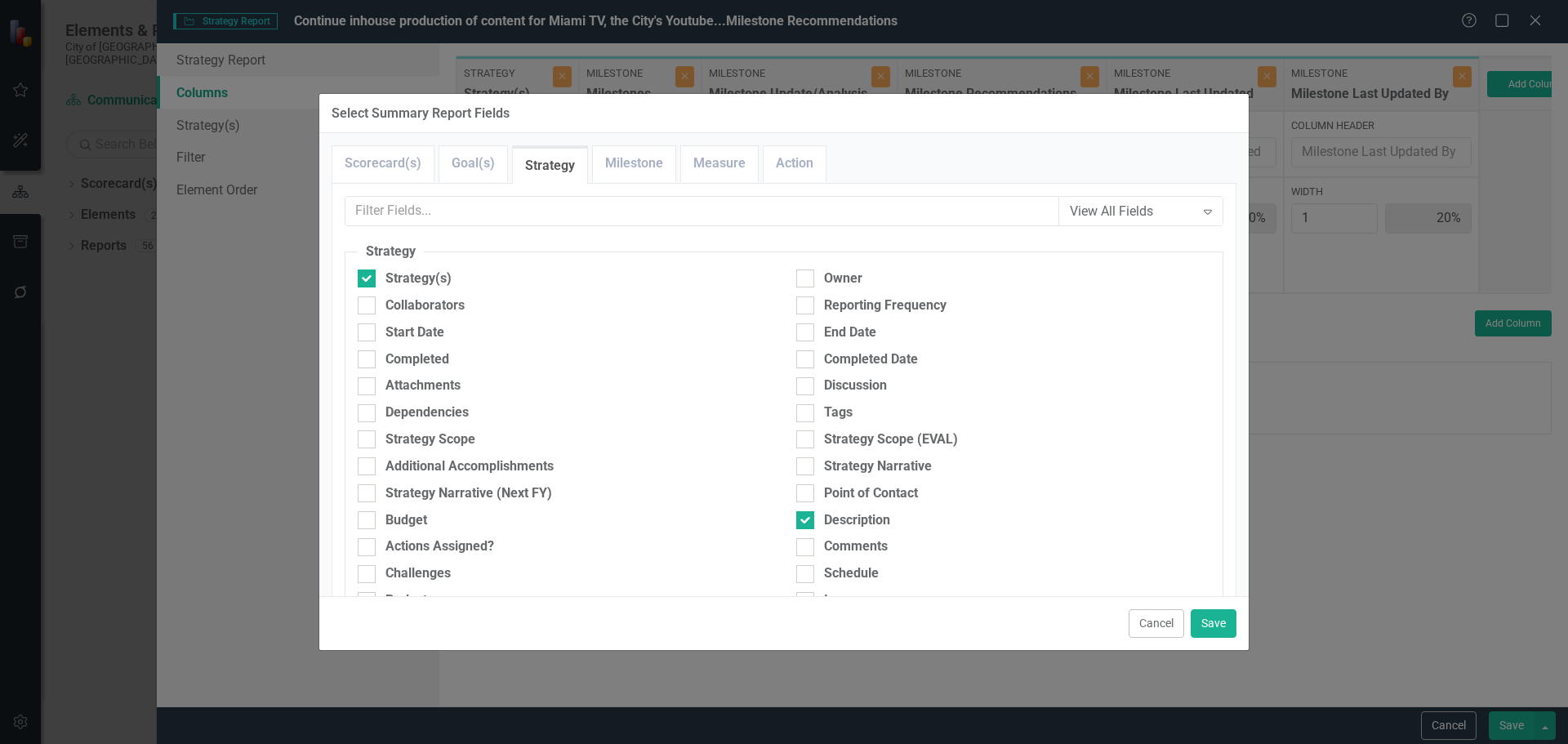
drag, startPoint x: 851, startPoint y: 516, endPoint x: 809, endPoint y: 453, distance: 75.7
click at [851, 515] on div "Description" at bounding box center [857, 521] width 66 height 19
click at [806, 515] on input "Description" at bounding box center [801, 516] width 11 height 11
checkbox input "false"
click at [633, 166] on link "Milestone" at bounding box center [634, 163] width 82 height 35
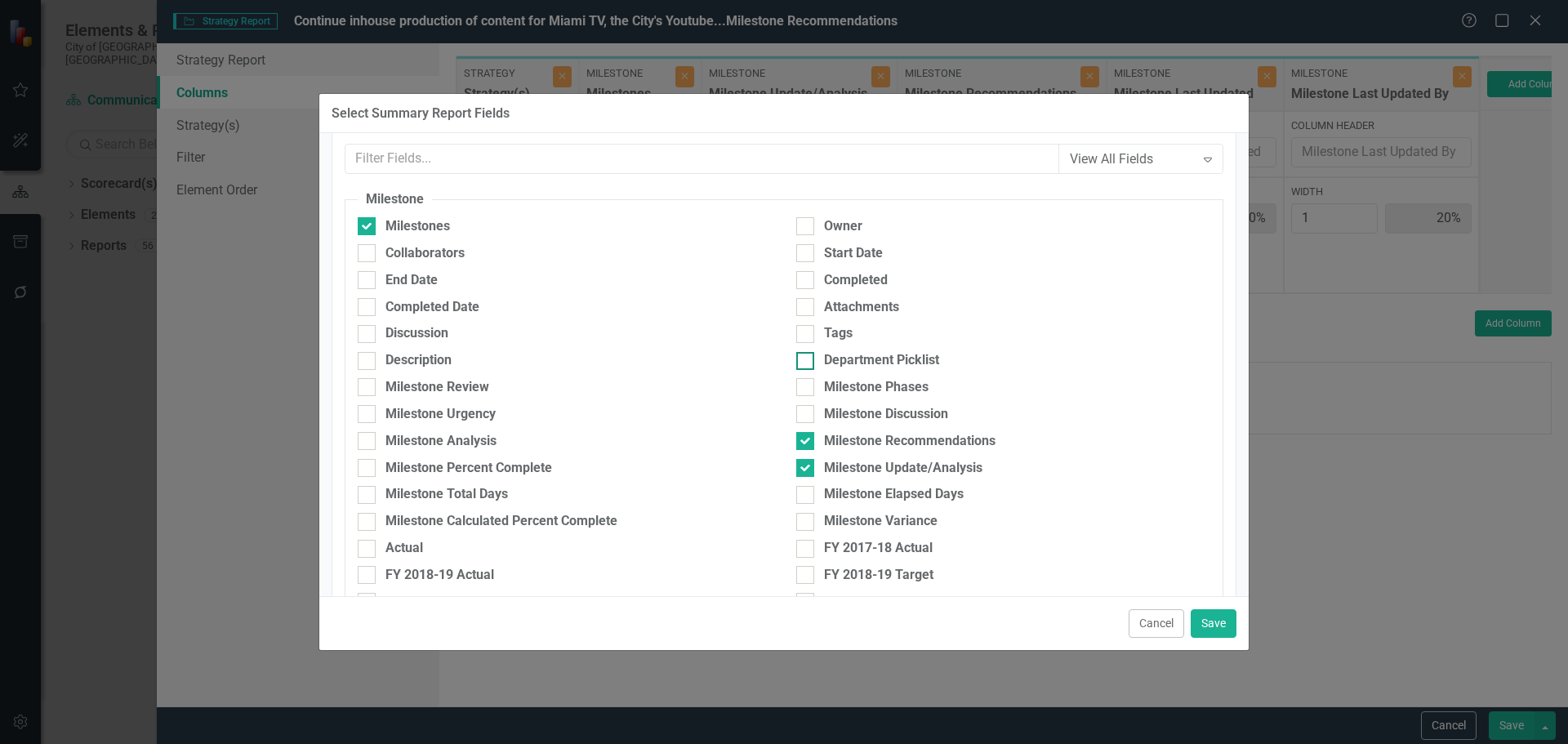
scroll to position [81, 0]
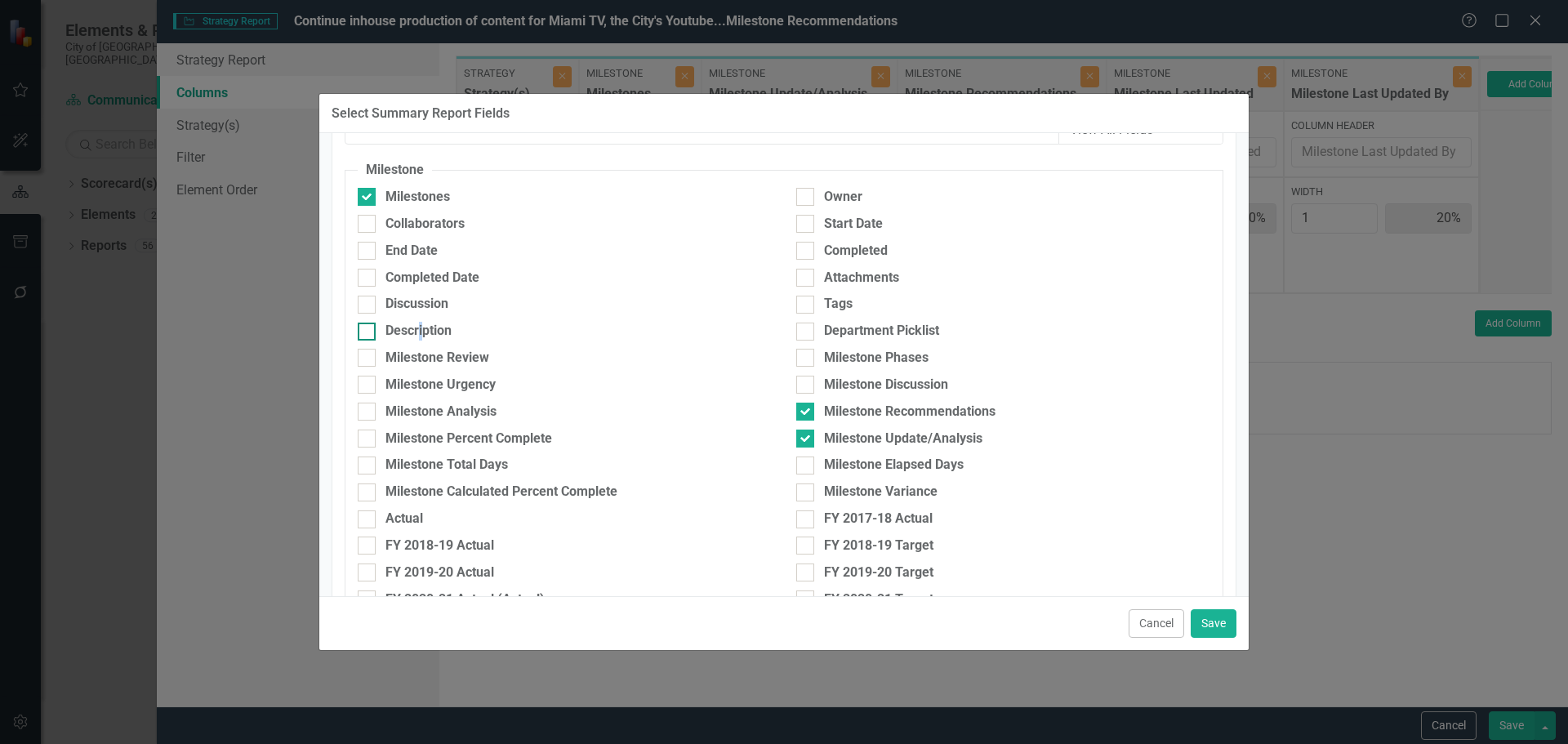
click at [421, 334] on div "Description" at bounding box center [418, 331] width 66 height 19
click at [368, 327] on div at bounding box center [366, 331] width 18 height 18
click at [368, 327] on input "Description" at bounding box center [363, 328] width 11 height 11
checkbox input "true"
click at [1208, 567] on button "Save" at bounding box center [1213, 624] width 46 height 29
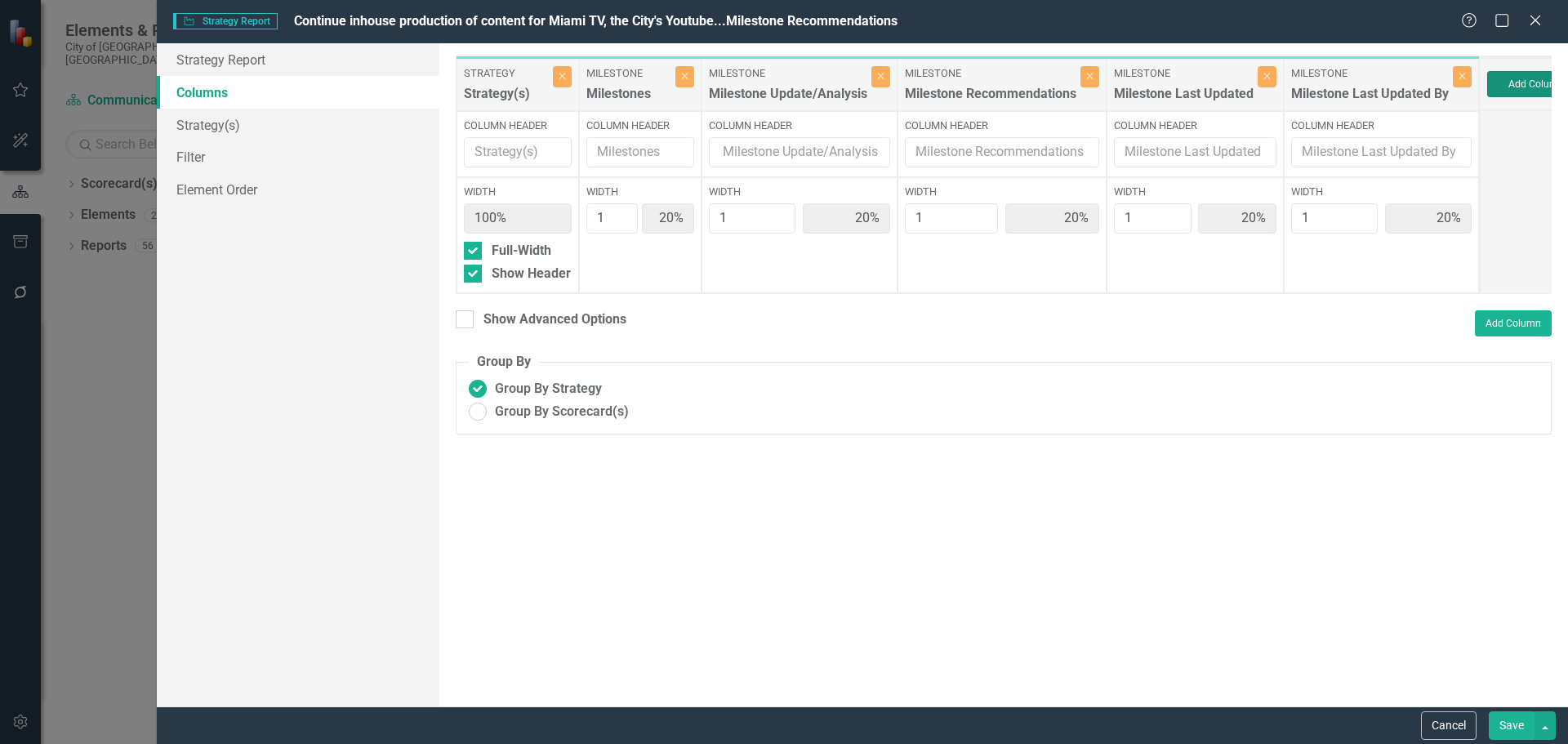
type input "17%"
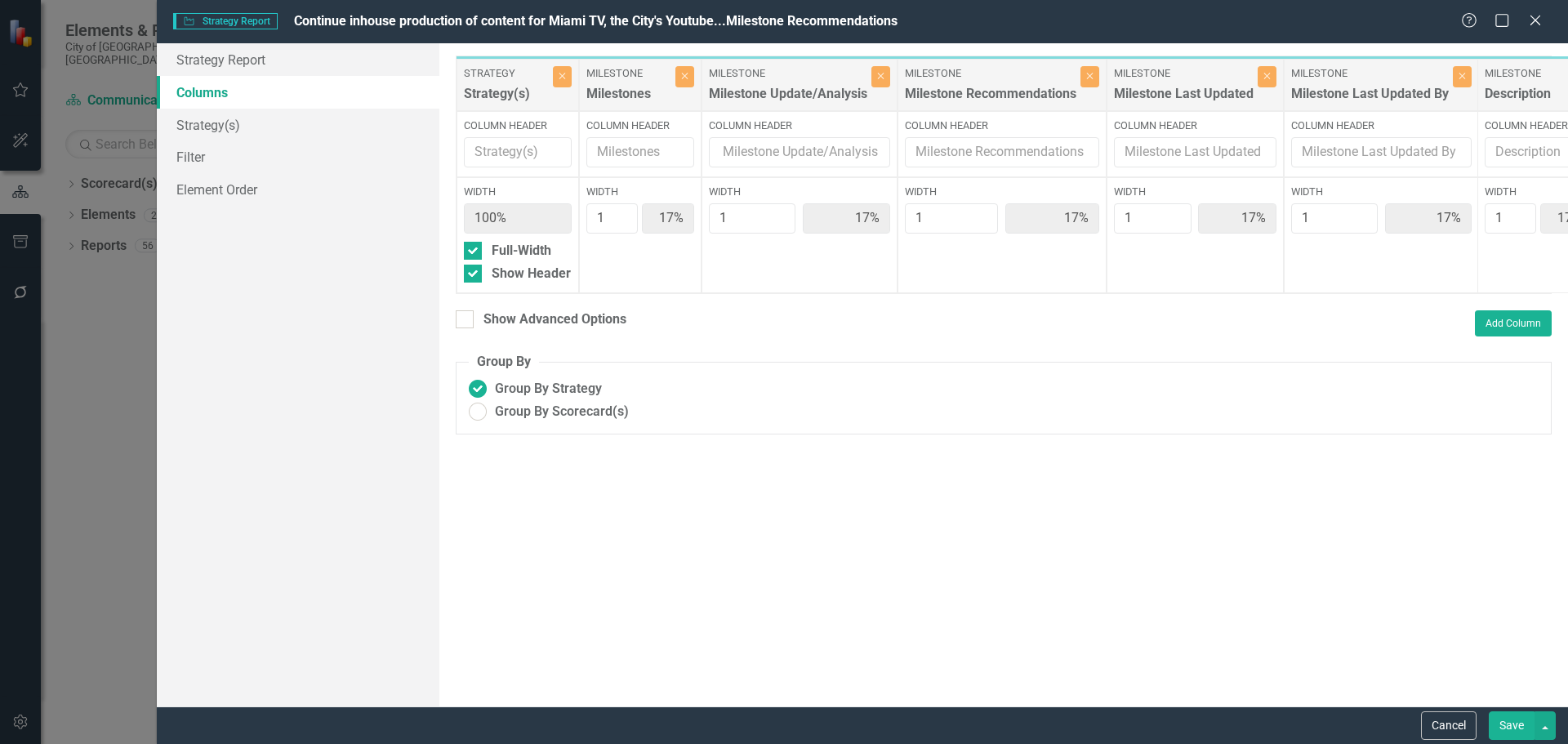
scroll to position [0, 12]
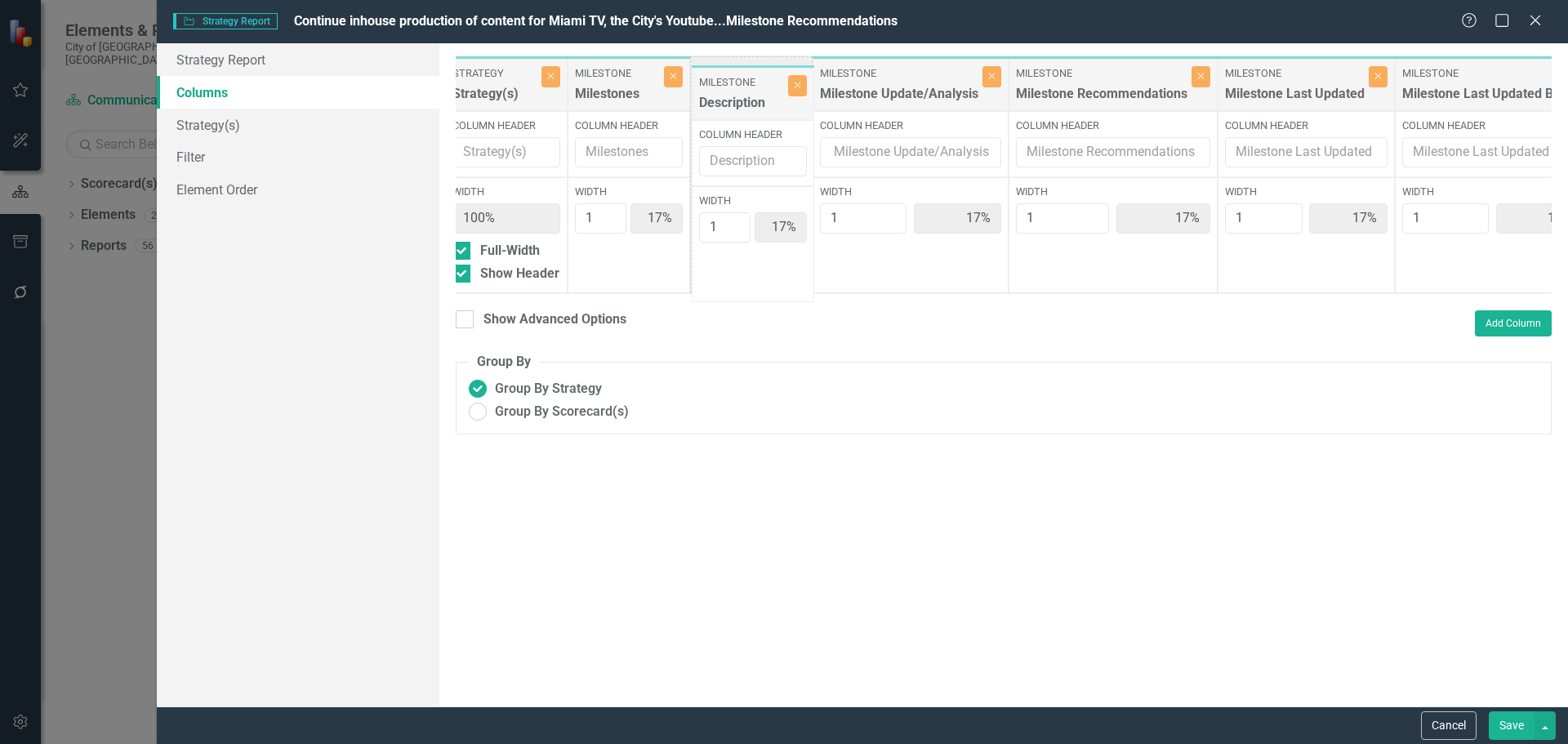
drag, startPoint x: 1509, startPoint y: 102, endPoint x: 724, endPoint y: 106, distance: 785.0
click at [724, 106] on div "Strategy Strategy(s) Close Column Header Width 100% Full-Width Show Header Mile…" at bounding box center [1017, 175] width 1147 height 239
type input "2"
type input "14%"
type input "29%"
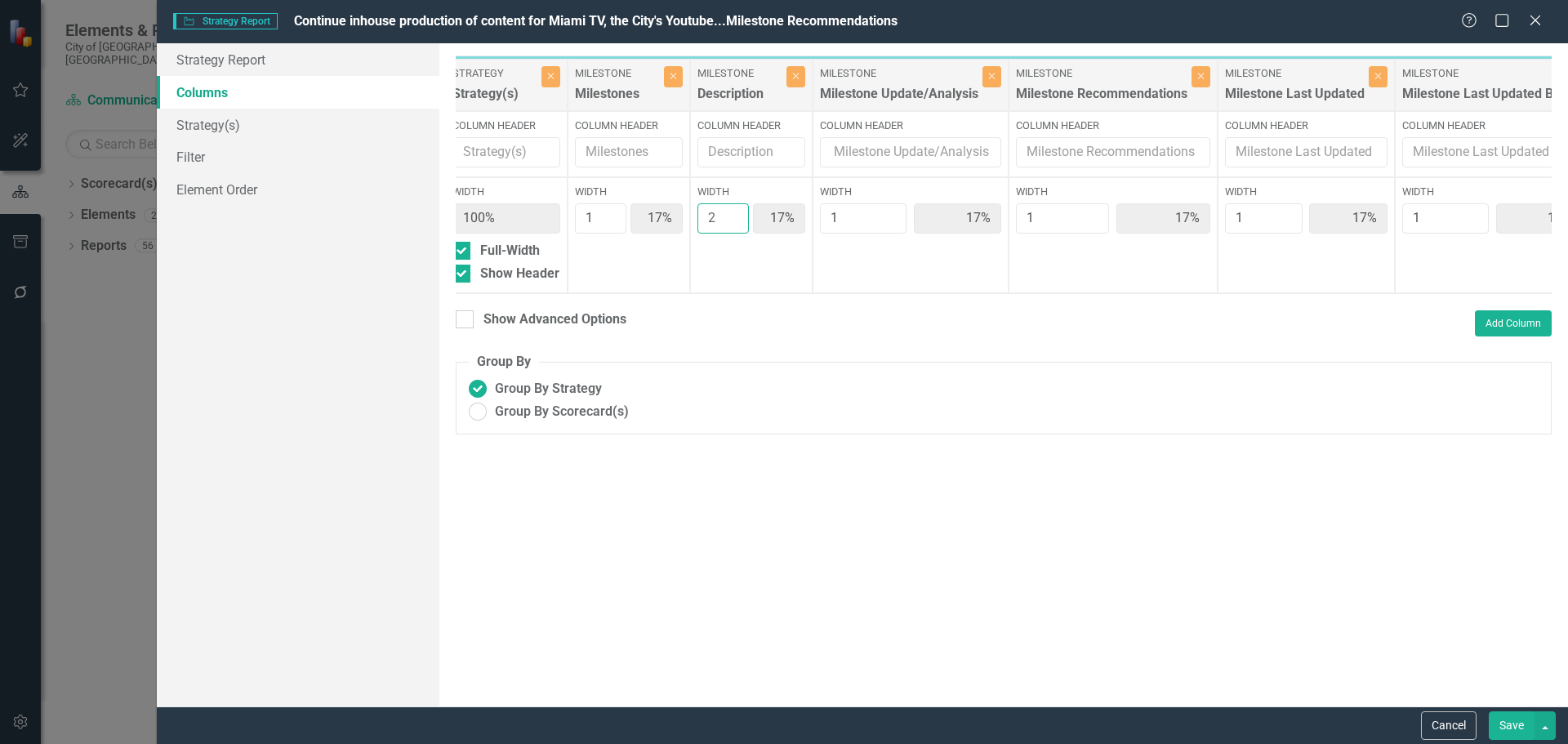
type input "14%"
type input "2"
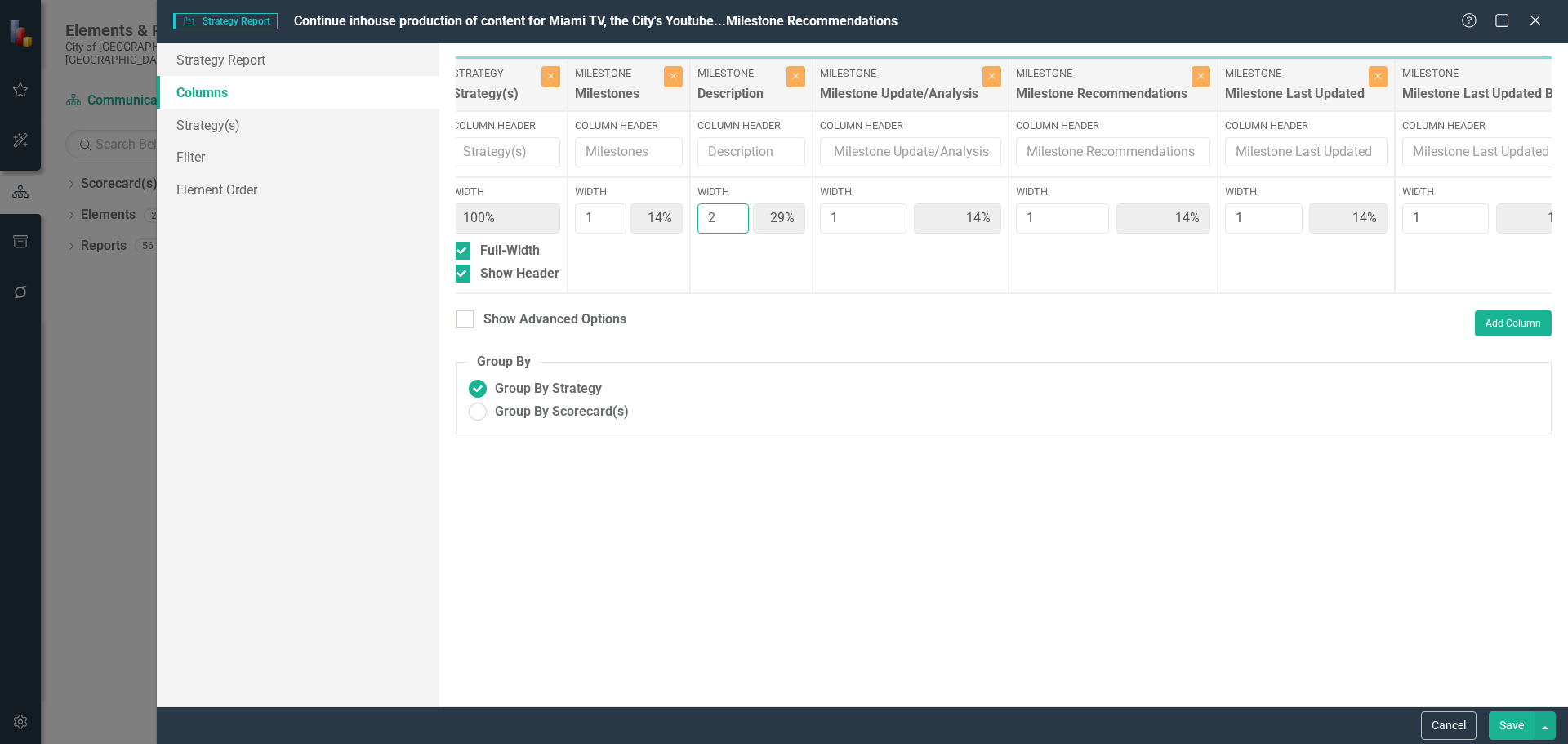
click at [729, 213] on input "2" at bounding box center [723, 218] width 52 height 30
type input "2"
type input "25%"
type input "13%"
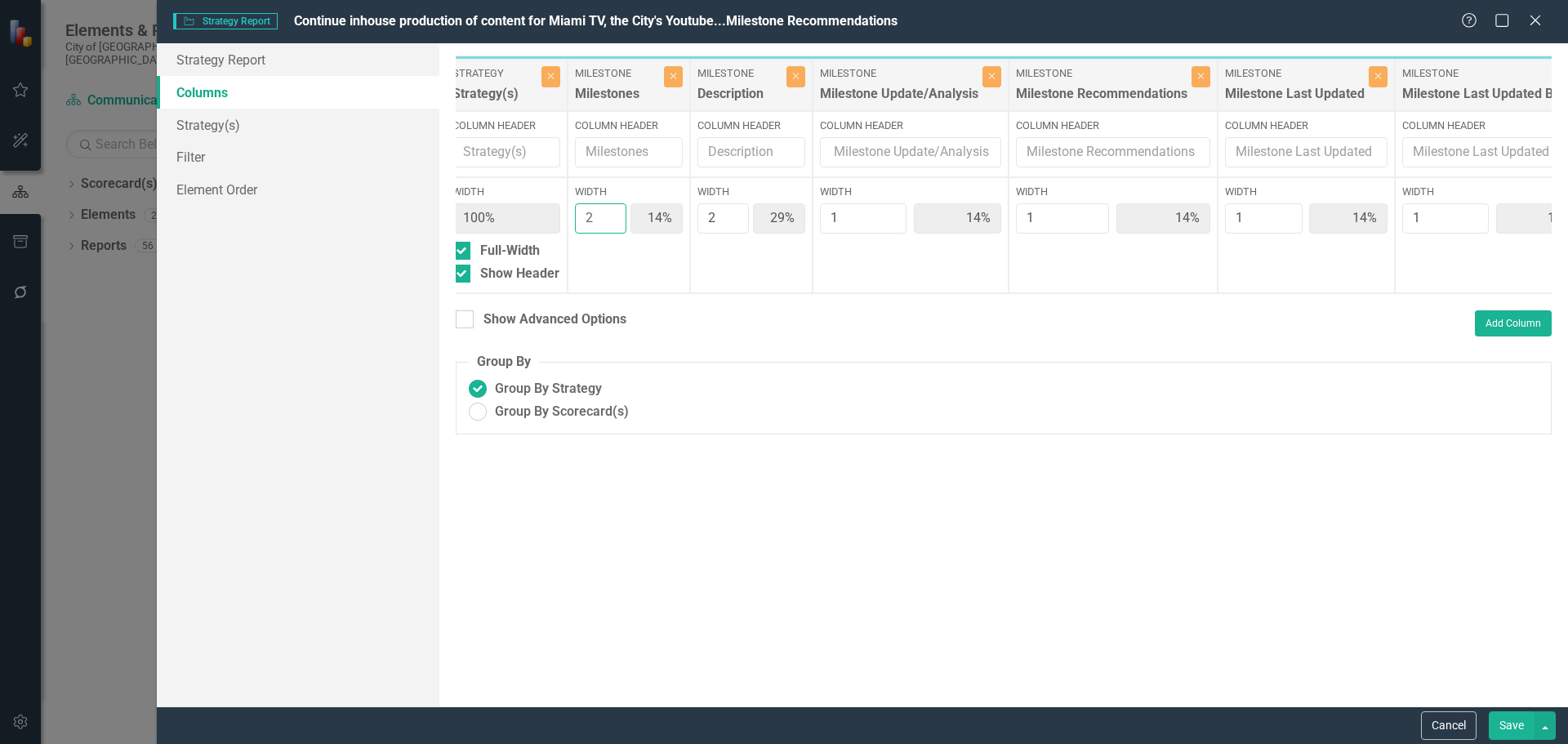
type input "13%"
type input "2"
click at [611, 213] on input "2" at bounding box center [600, 218] width 52 height 30
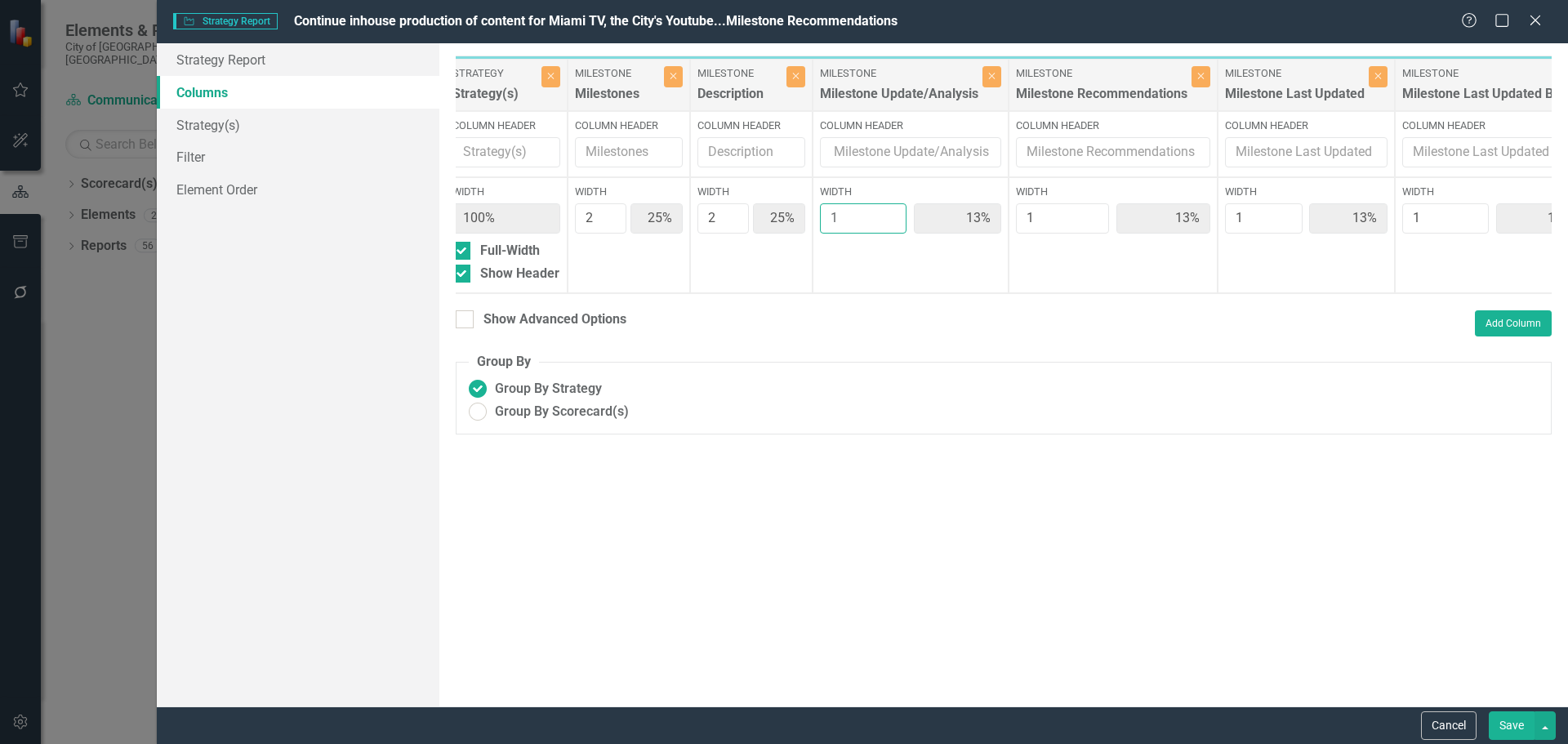
type input "2"
type input "22%"
type input "11%"
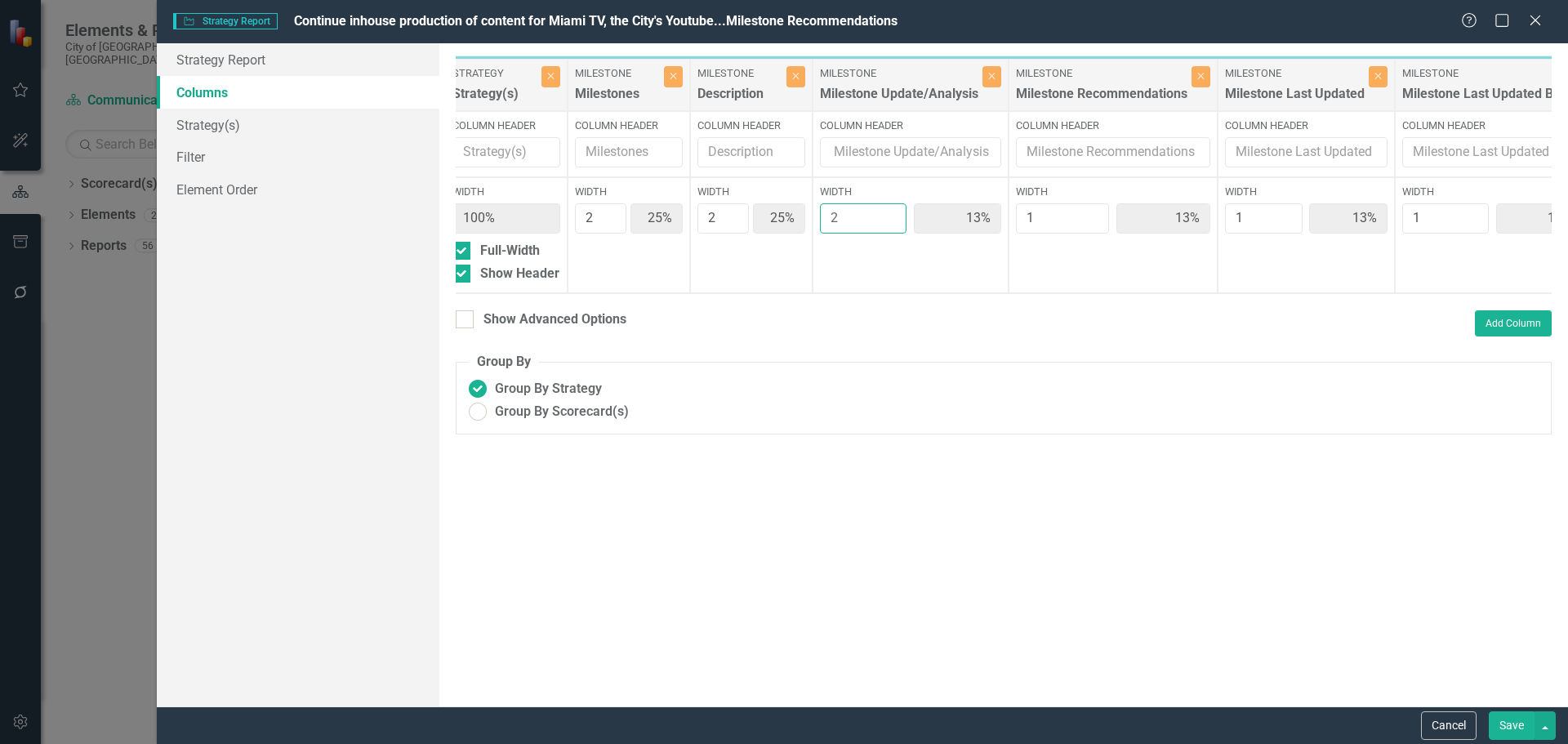
type input "11%"
type input "2"
click at [886, 210] on input "2" at bounding box center [863, 218] width 87 height 30
type input "2"
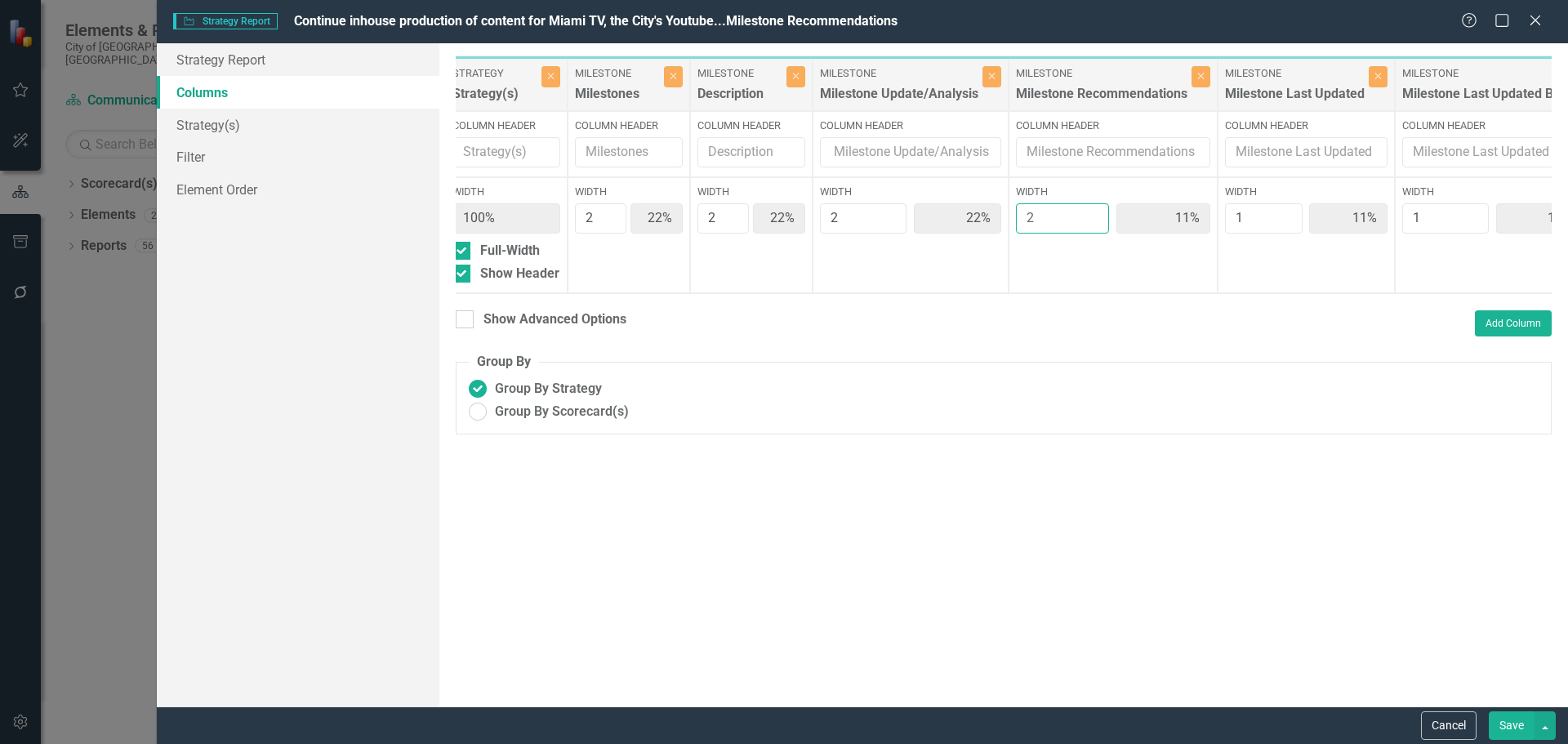
type input "20%"
type input "10%"
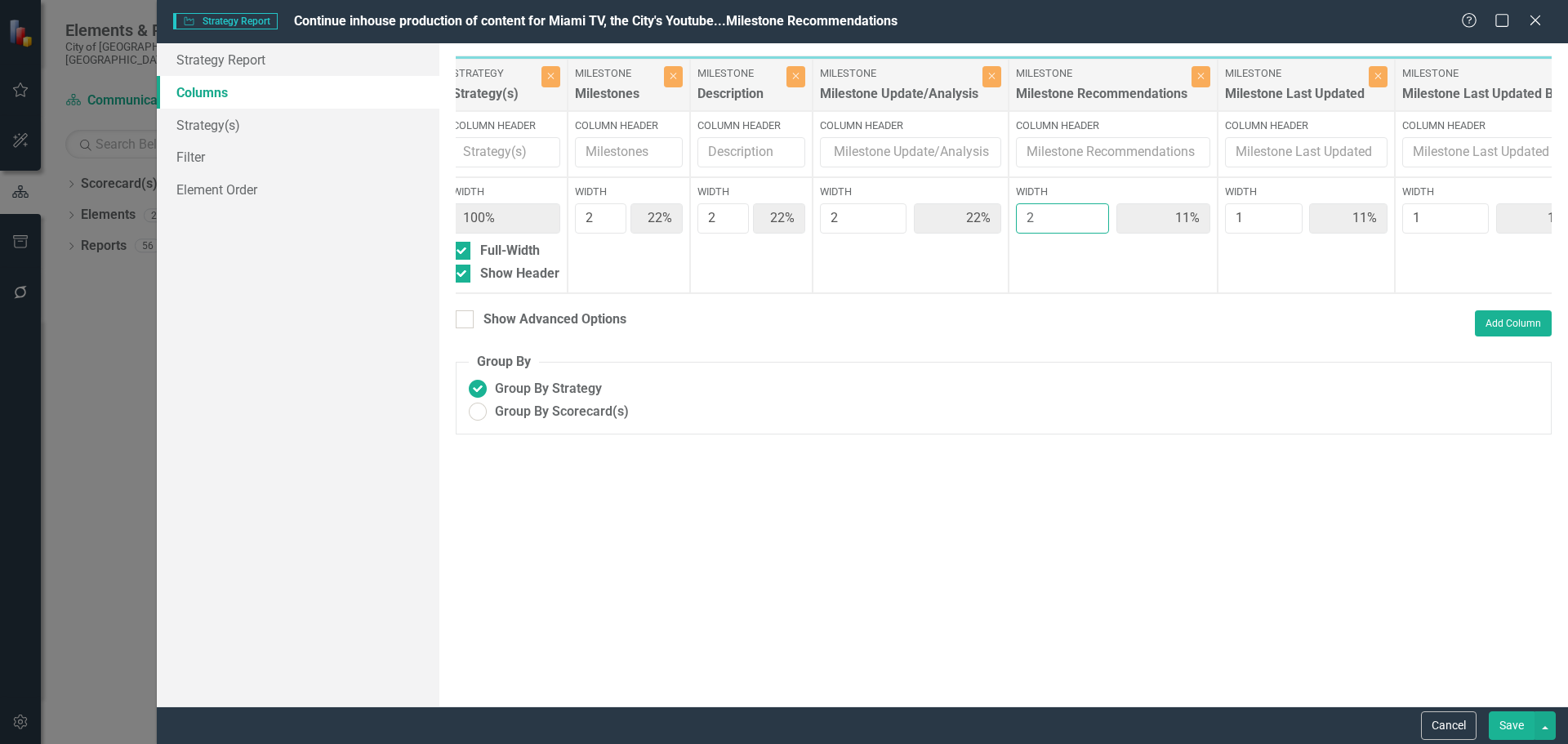
type input "10%"
type input "2"
click at [1091, 213] on input "2" at bounding box center [1062, 218] width 93 height 30
click at [1253, 567] on div "Cancel Save" at bounding box center [861, 725] width 1411 height 37
click at [1253, 567] on button "Save" at bounding box center [1511, 725] width 46 height 29
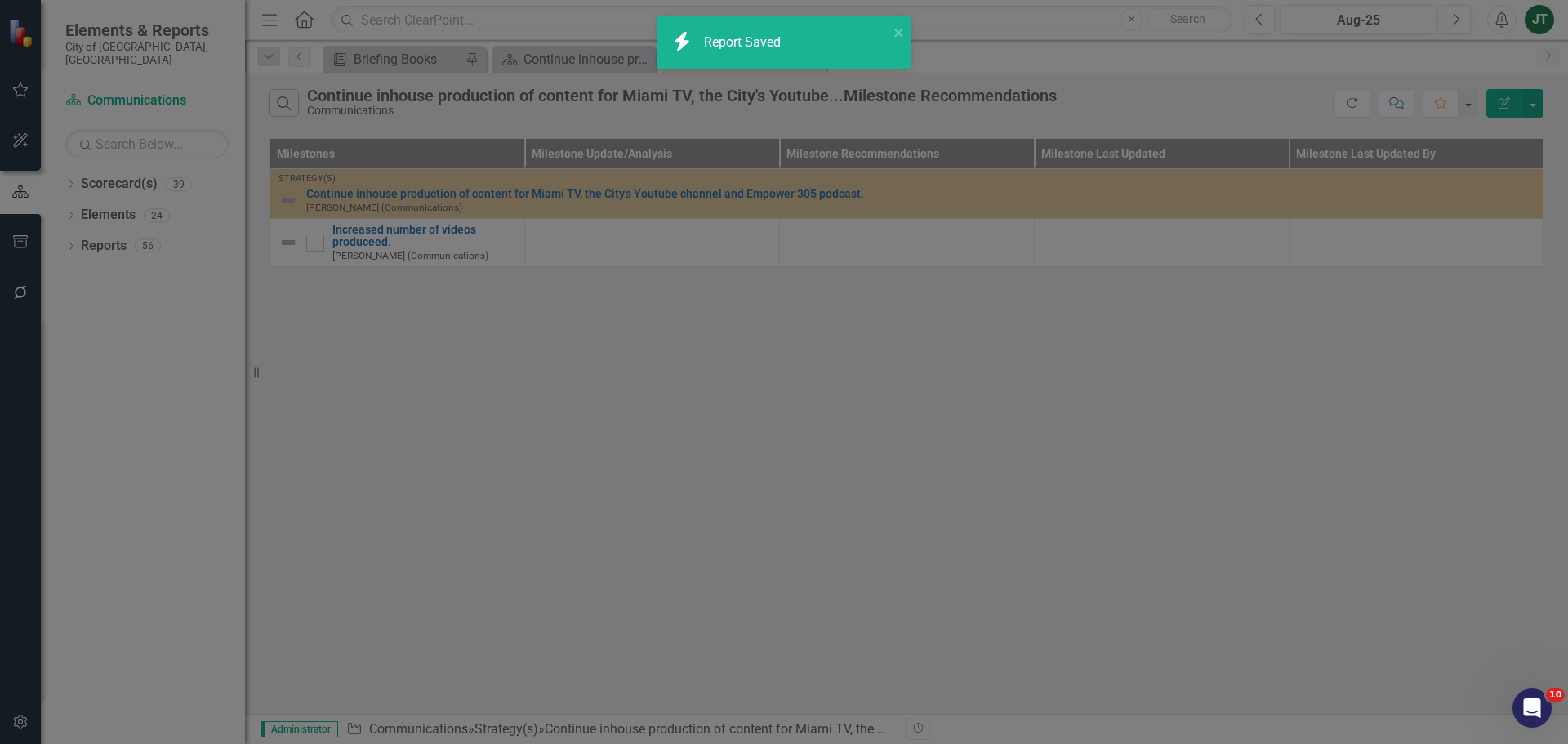
radio input "true"
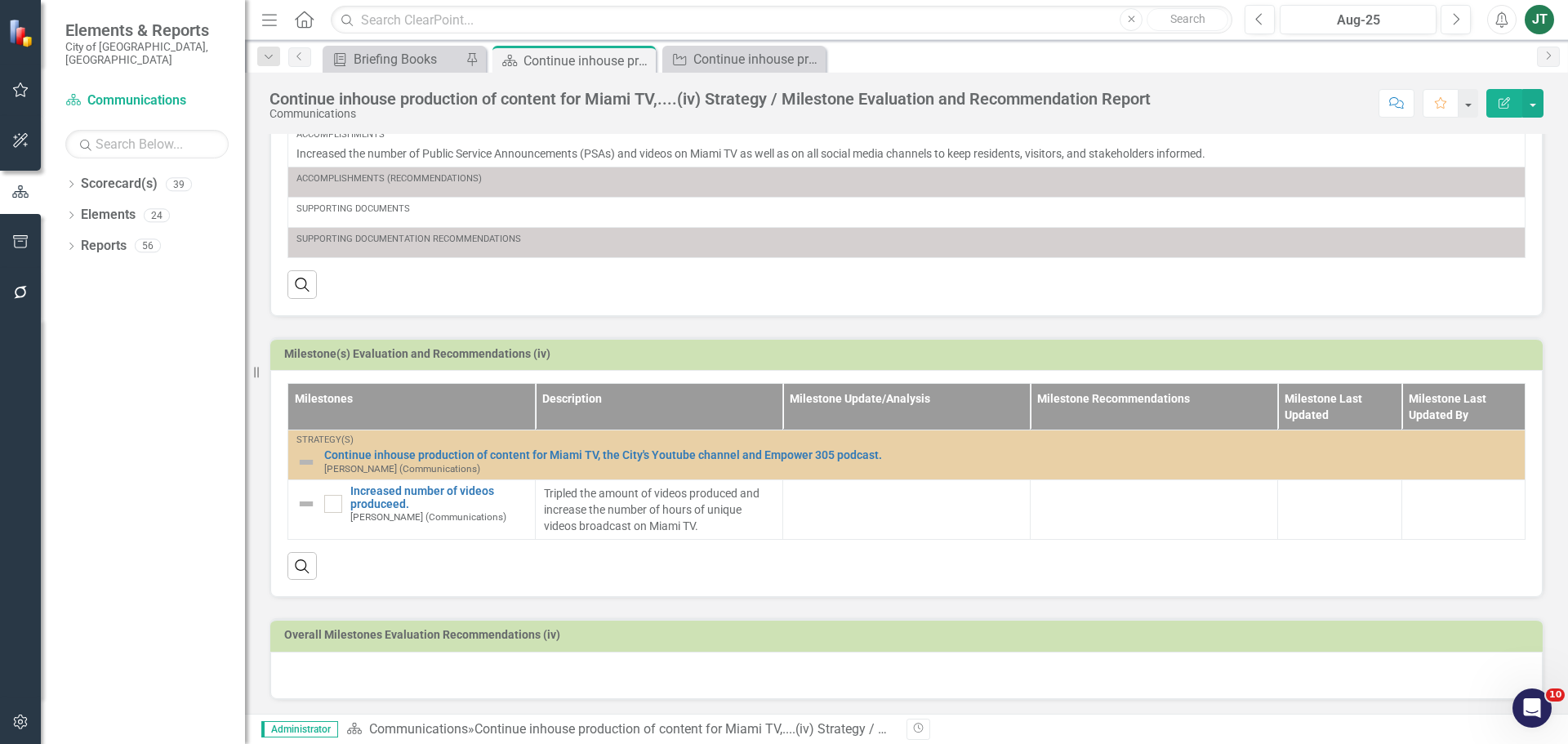
scroll to position [346, 0]
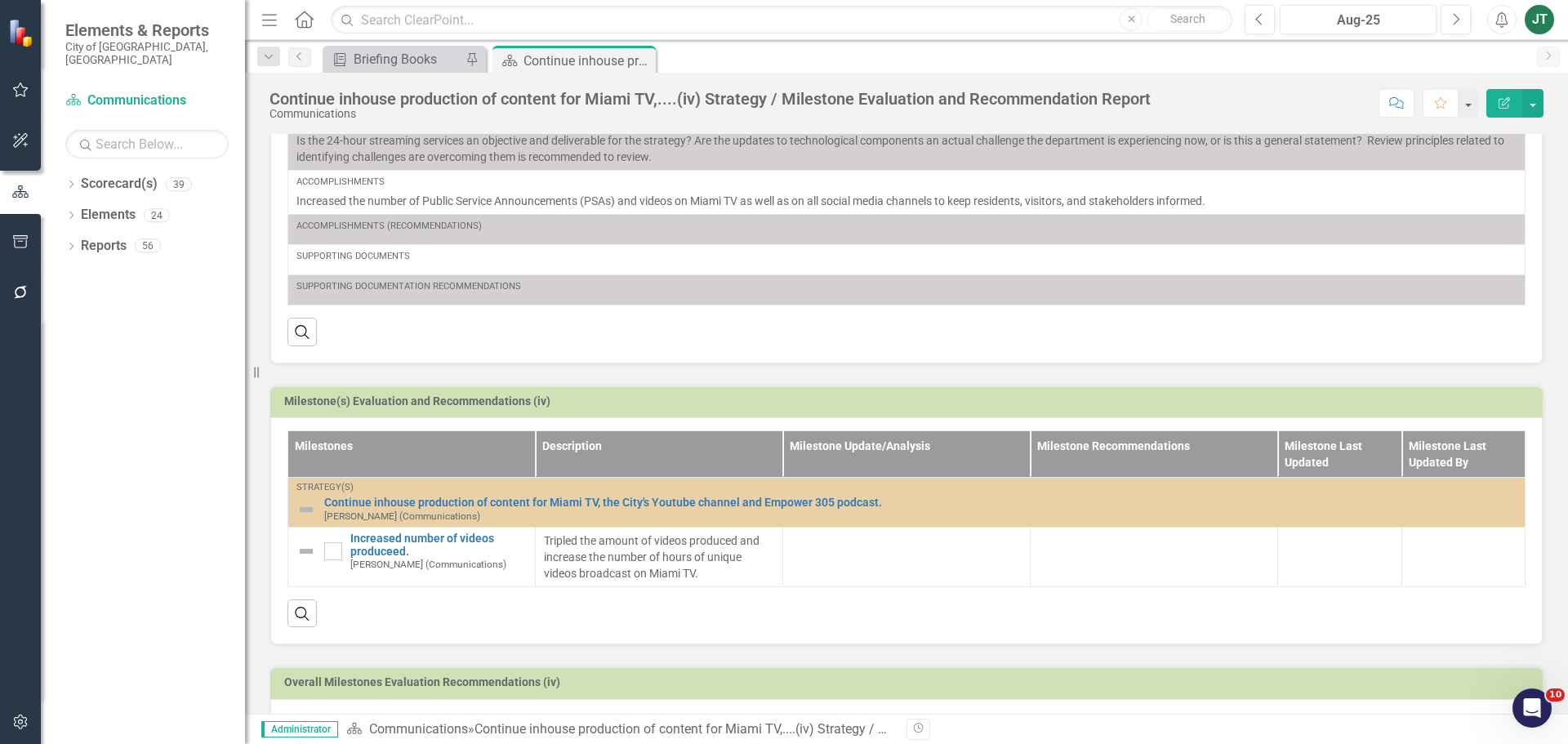
scroll to position [346, 0]
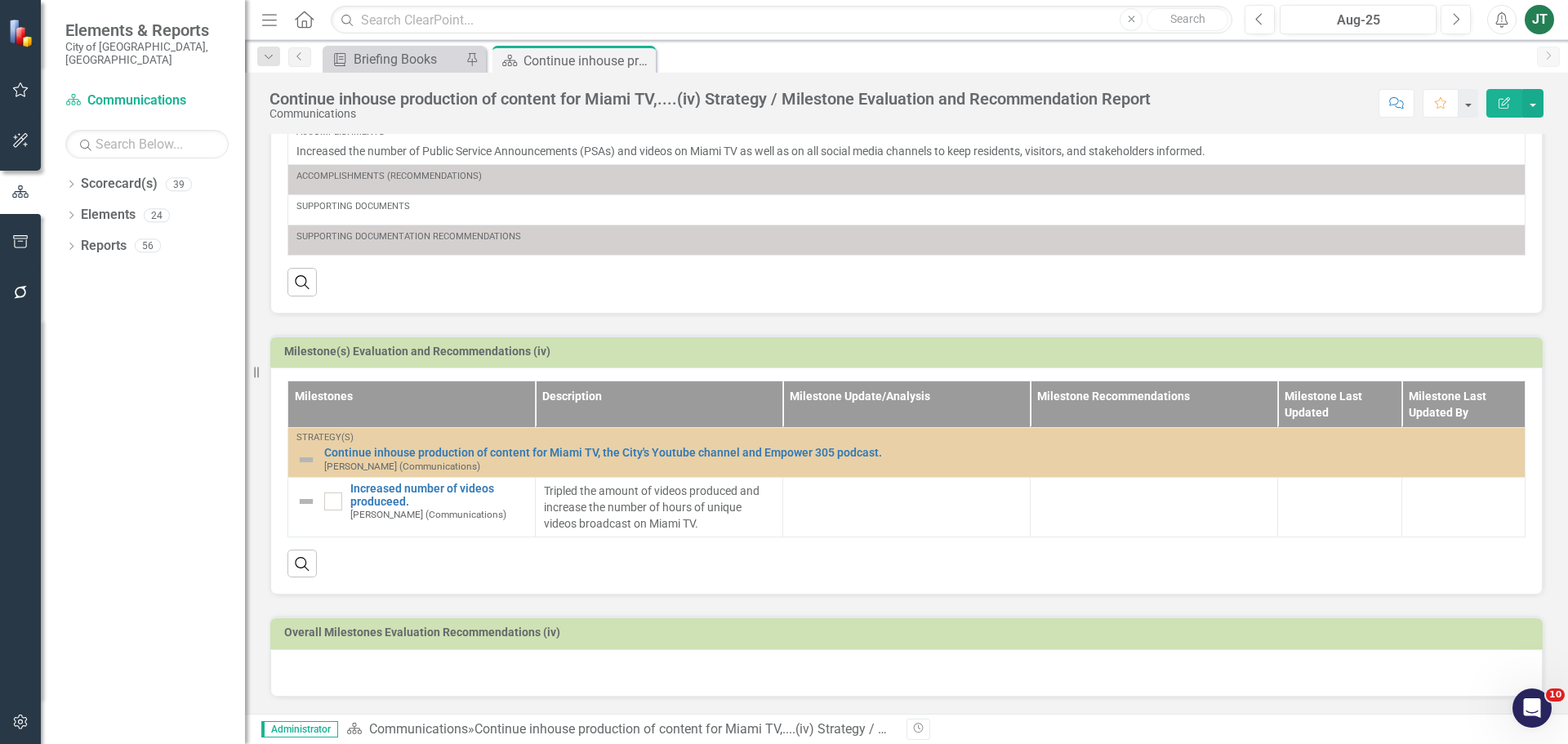
click at [1147, 511] on td at bounding box center [1154, 507] width 247 height 59
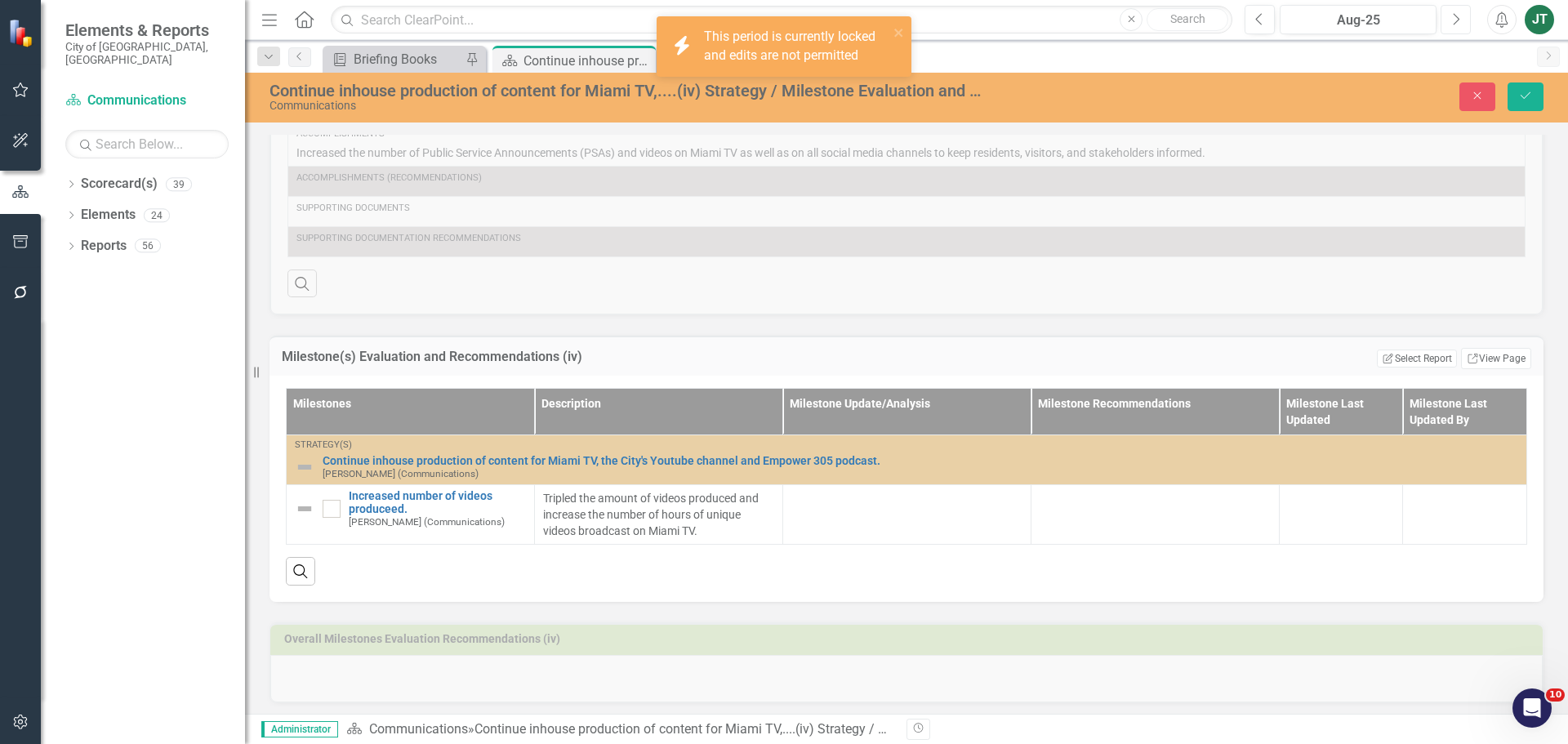
drag, startPoint x: 1453, startPoint y: 10, endPoint x: 1450, endPoint y: 30, distance: 20.2
click at [1253, 11] on button "Next" at bounding box center [1455, 19] width 30 height 30
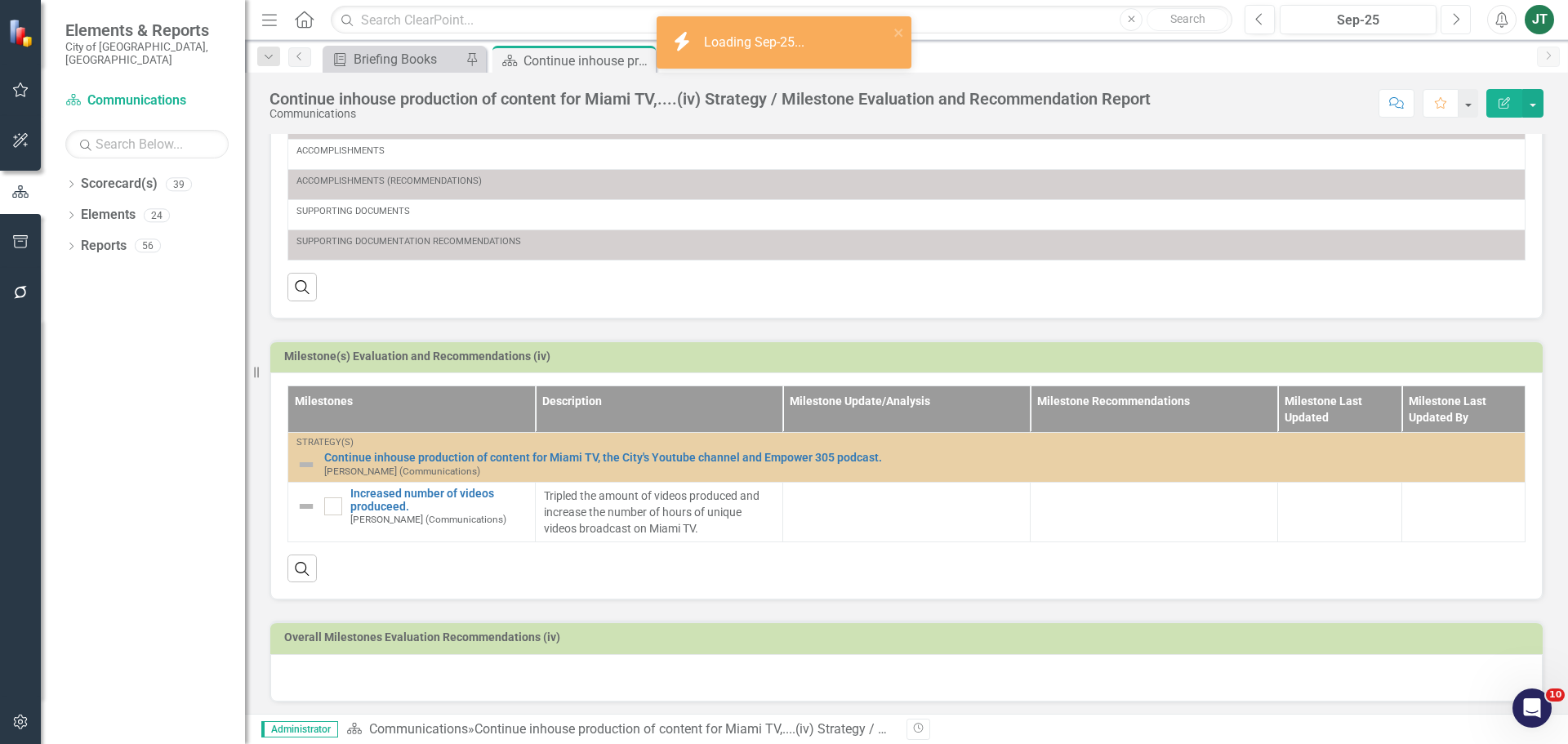
scroll to position [333, 0]
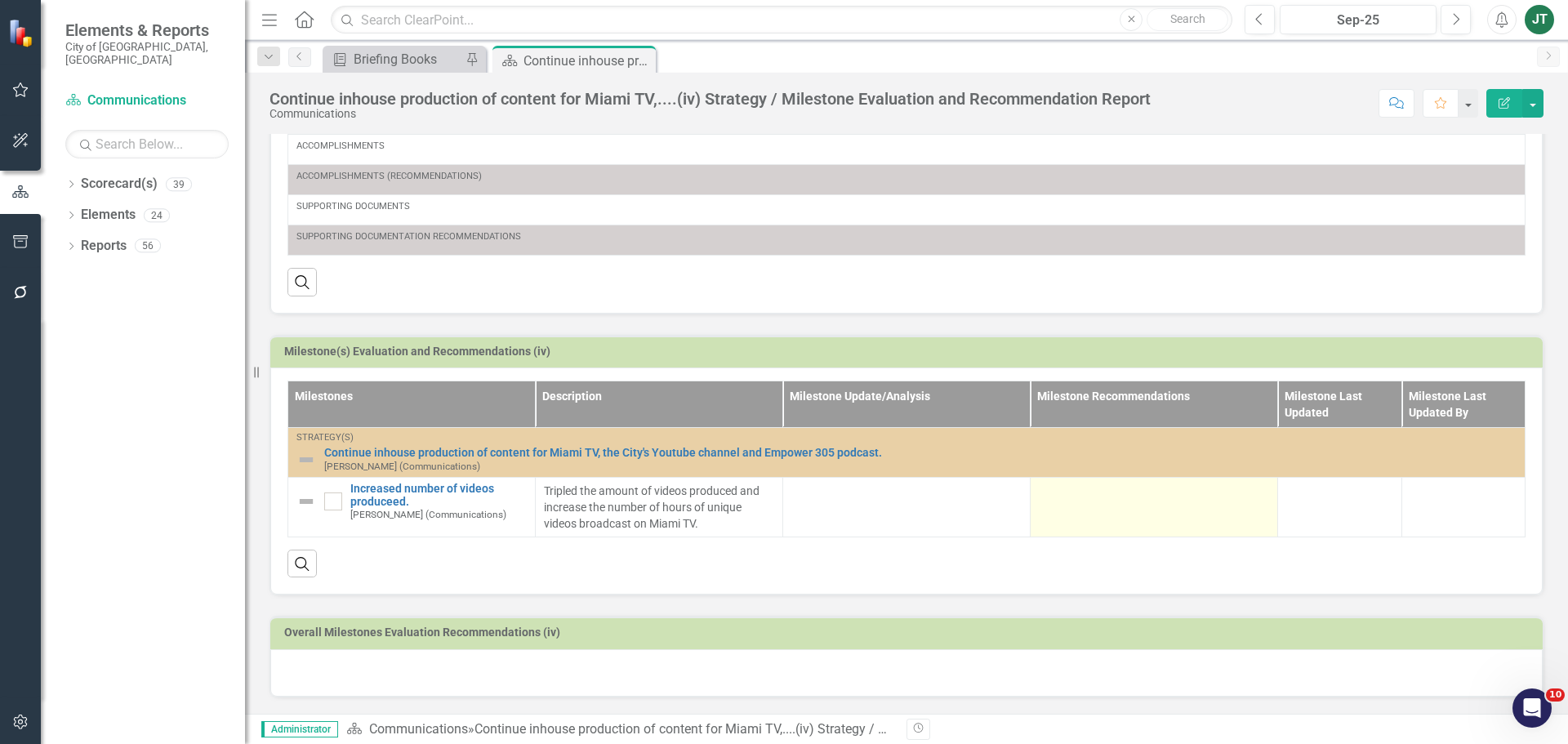
click at [1084, 504] on td at bounding box center [1154, 507] width 247 height 59
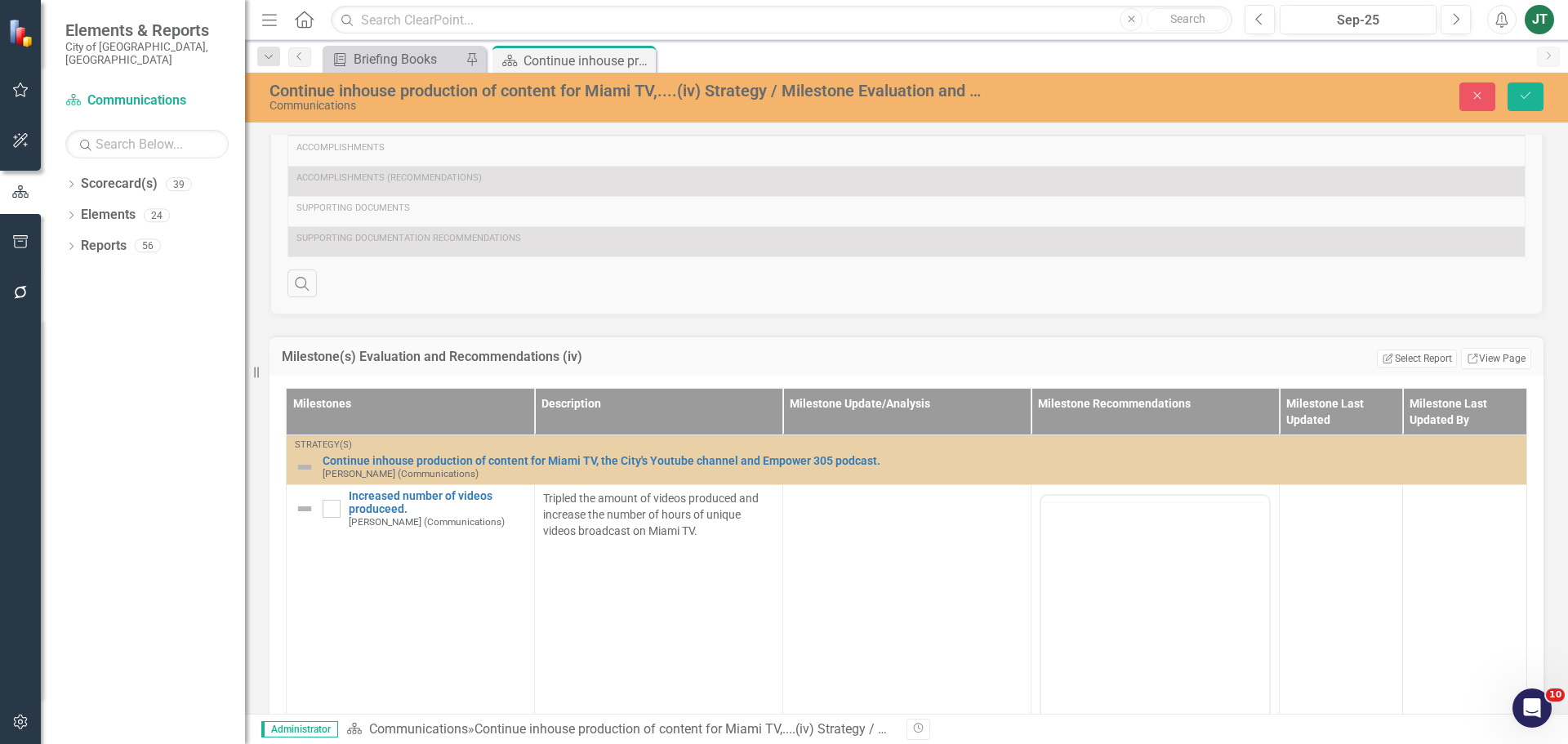
scroll to position [0, 0]
click at [1081, 548] on p "Rich Text Area. Press ALT-0 for help." at bounding box center [1155, 548] width 220 height 19
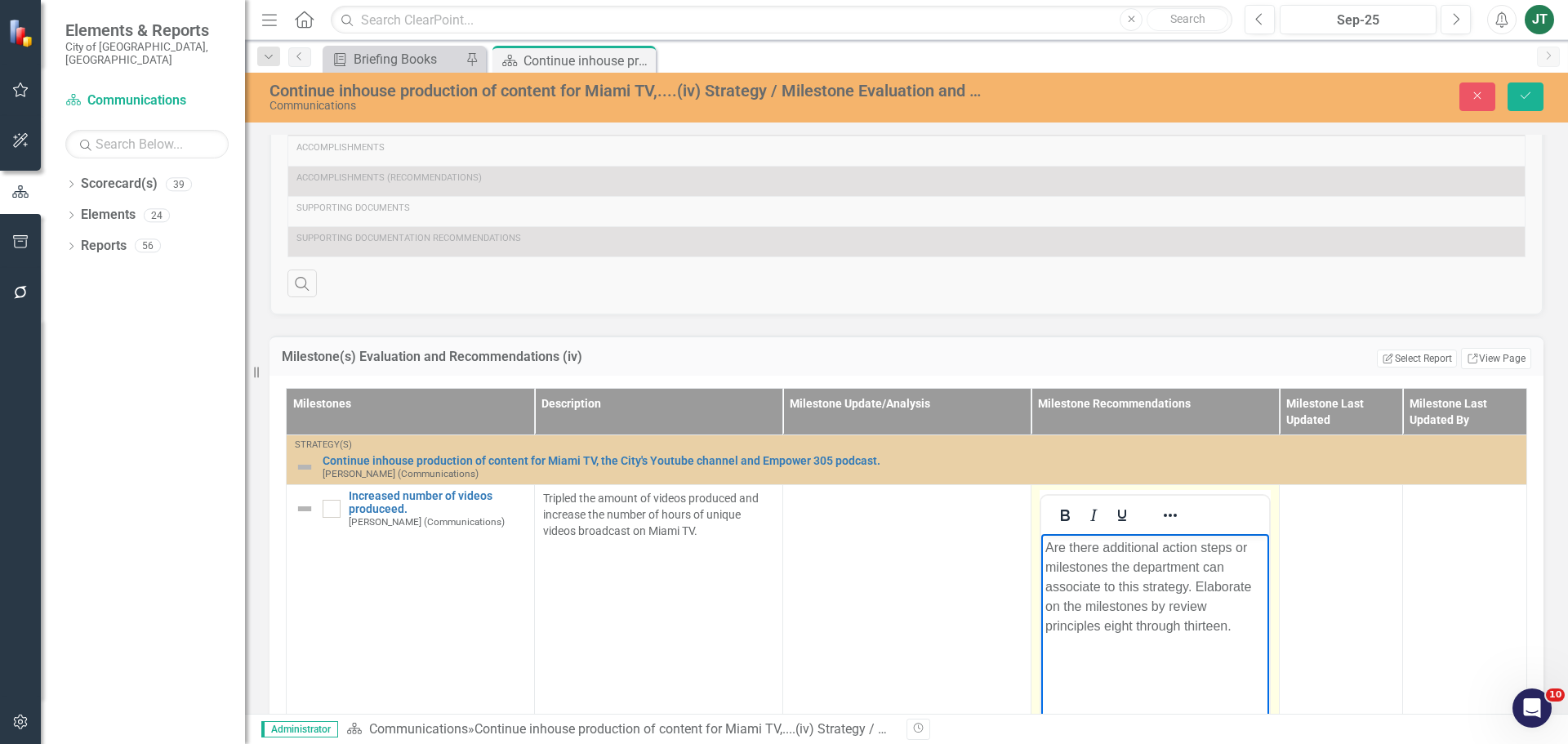
drag, startPoint x: 1252, startPoint y: 634, endPoint x: 1015, endPoint y: 516, distance: 264.8
click at [1041, 534] on html "Are there additional action steps or milestones the department can associate to…" at bounding box center [1154, 656] width 228 height 245
click at [1165, 518] on icon "Reveal or hide additional toolbar items" at bounding box center [1169, 515] width 19 height 19
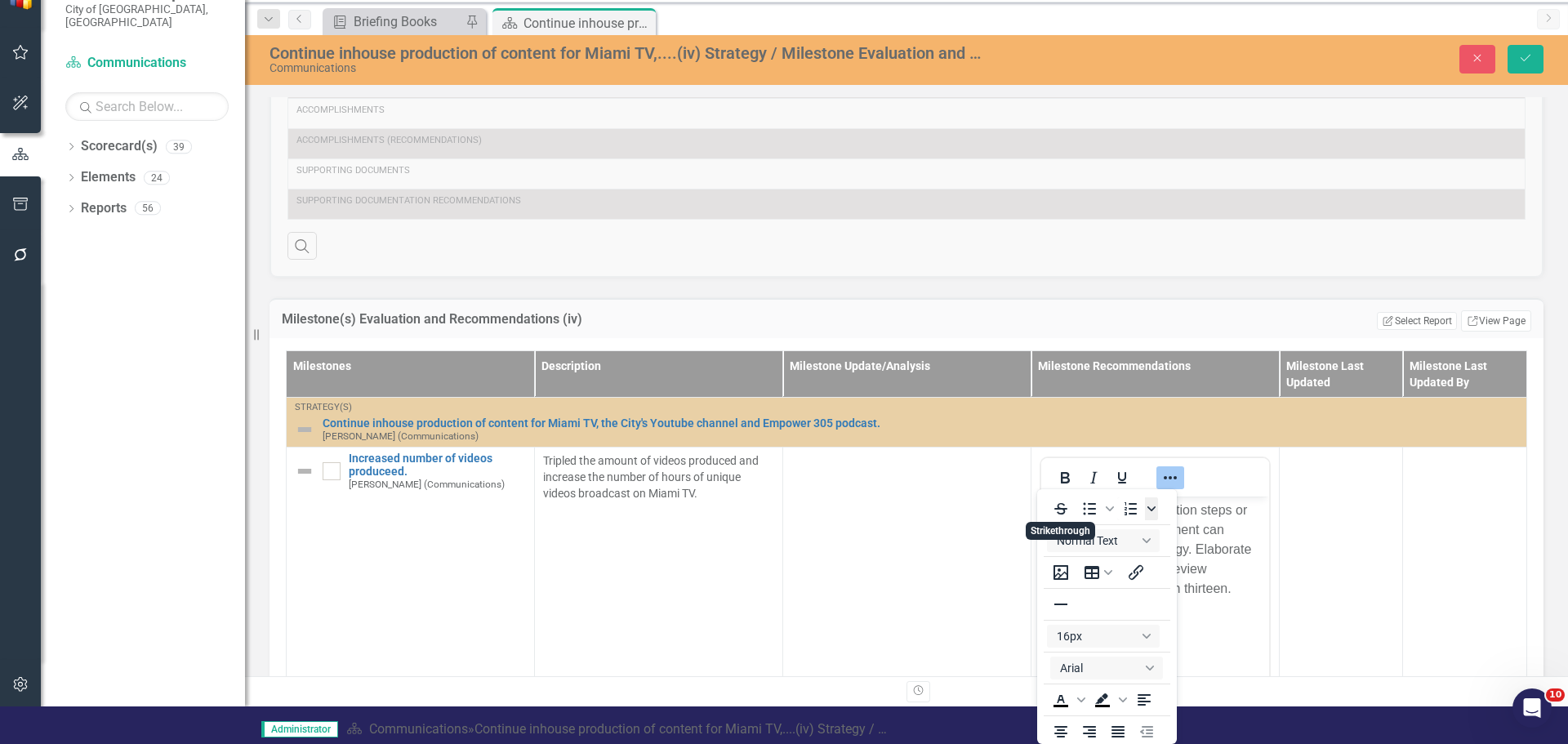
scroll to position [3, 0]
click at [1111, 567] on icon "Justify" at bounding box center [1117, 728] width 19 height 19
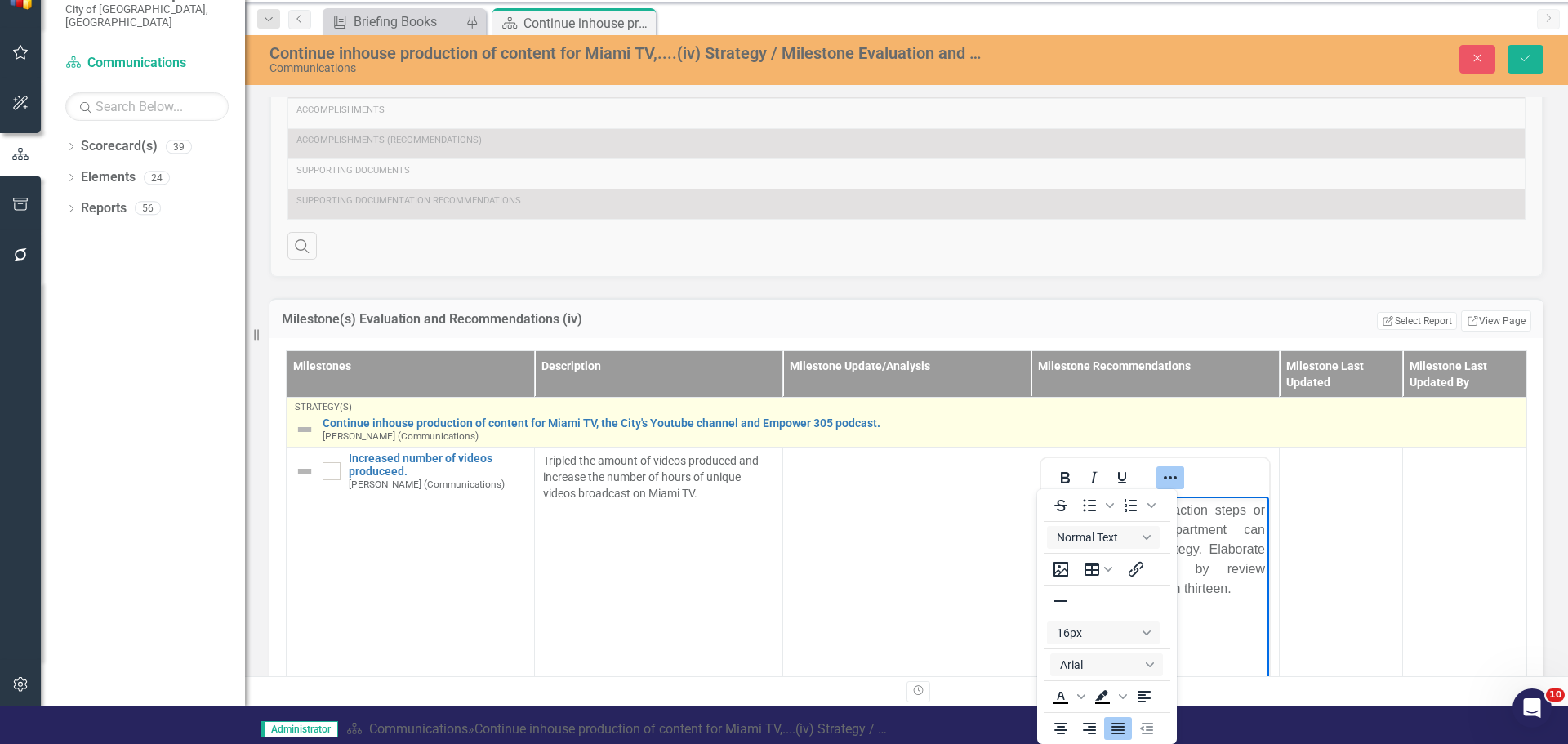
click at [1221, 440] on div "Continue inhouse production of content for Miami TV, the City's Youtube channel…" at bounding box center [920, 430] width 1196 height 25
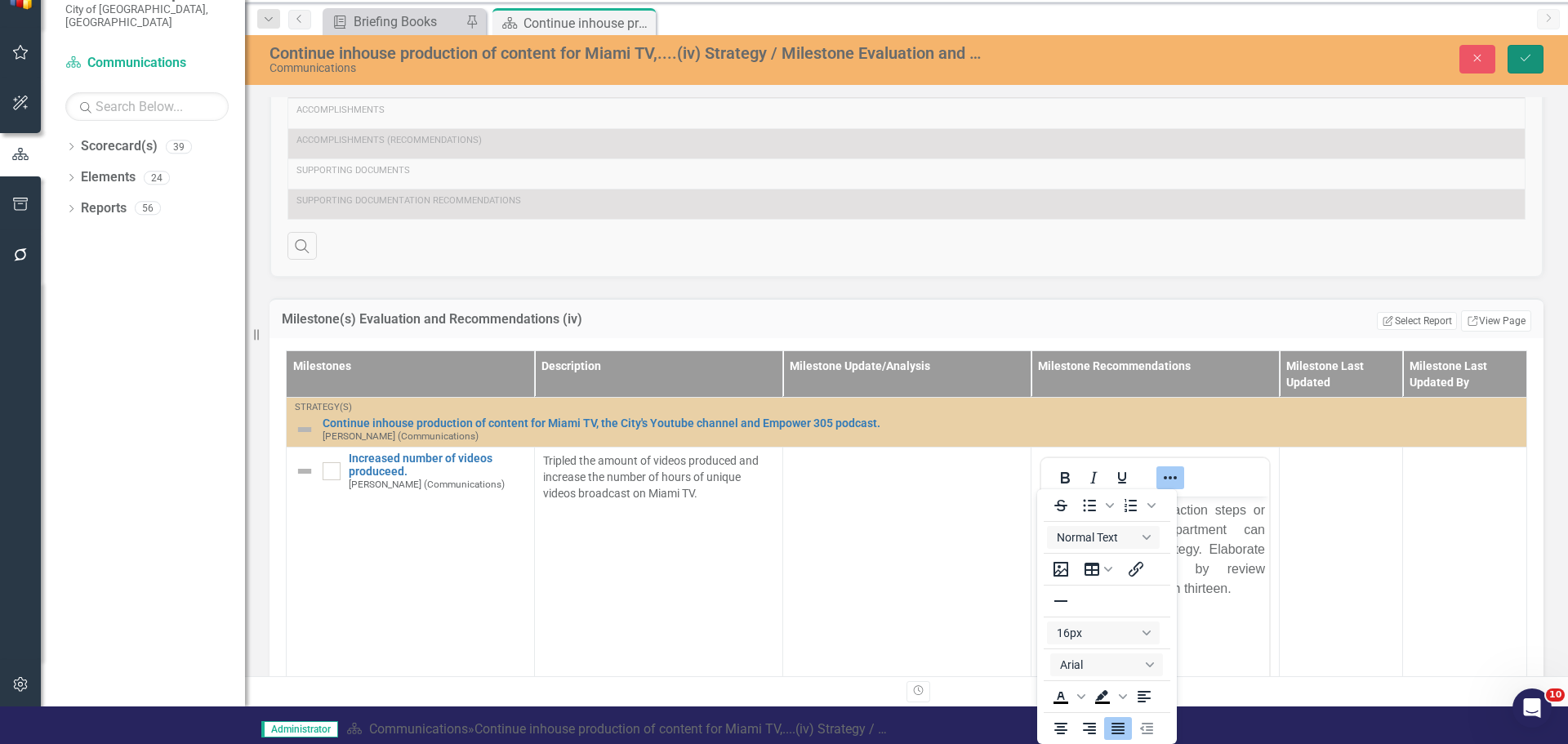
click at [1253, 65] on button "Save" at bounding box center [1525, 59] width 36 height 29
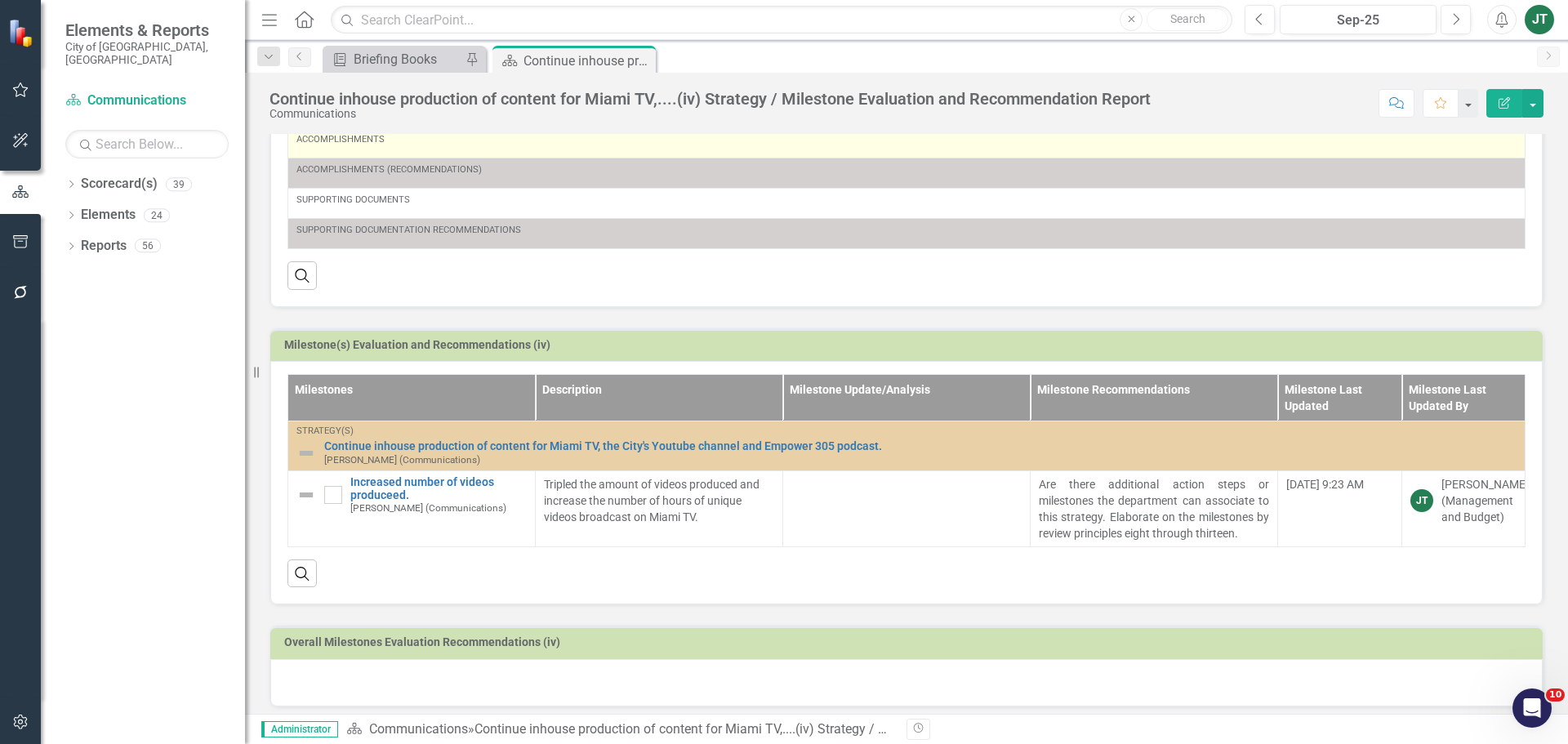
scroll to position [349, 0]
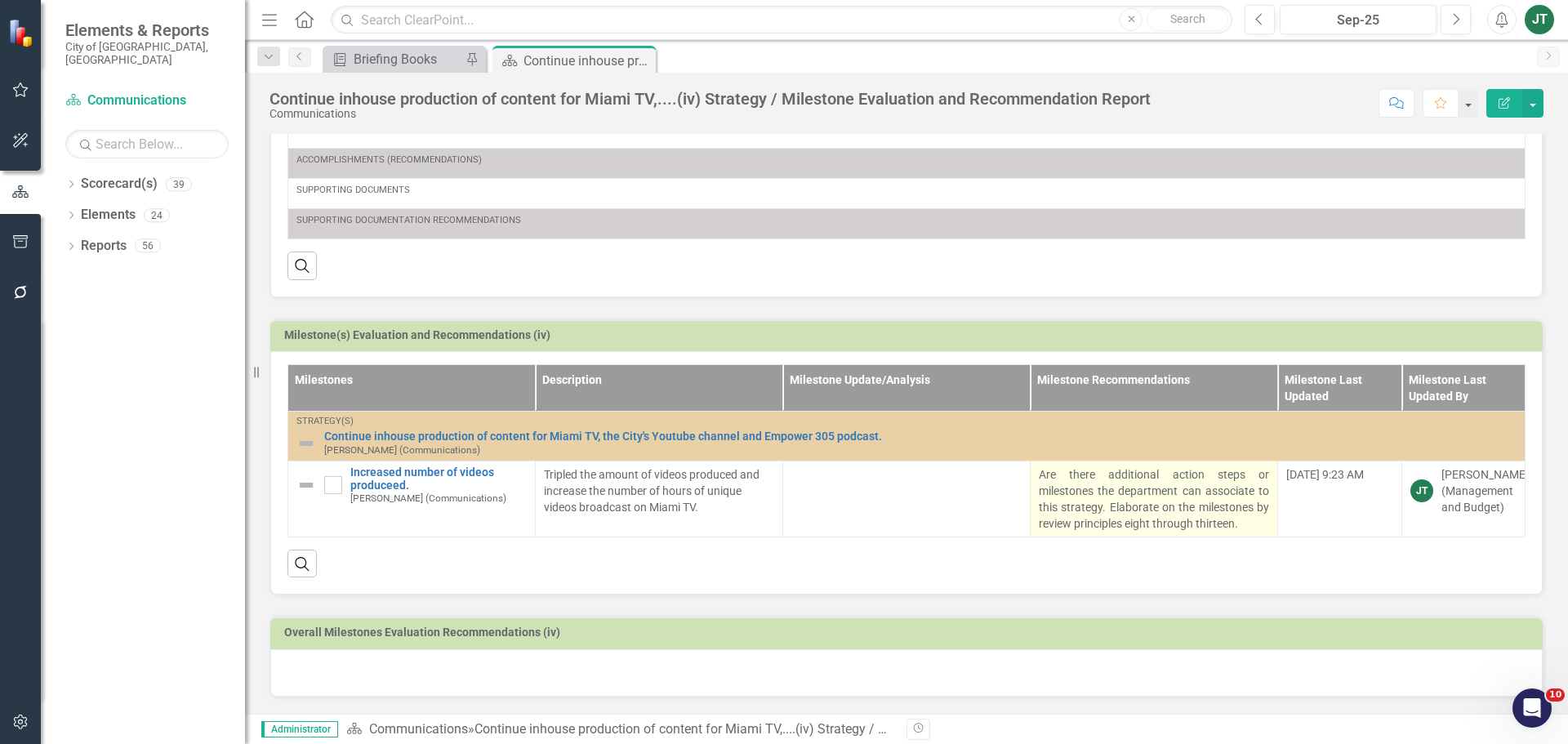
click at [1120, 507] on p "Are there additional action steps or milestones the department can associate to…" at bounding box center [1153, 499] width 230 height 65
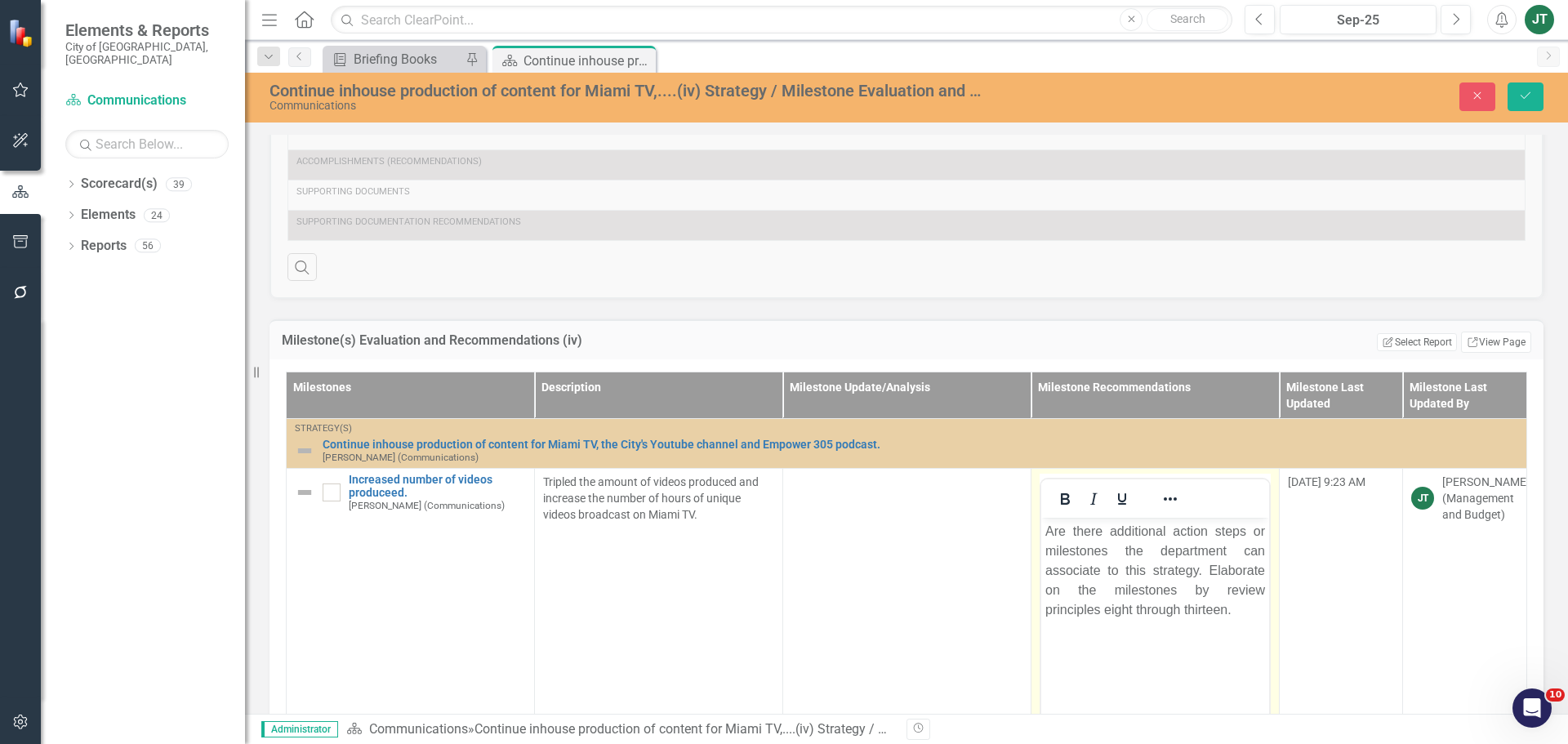
scroll to position [0, 0]
click at [1119, 567] on p "Are there additional action steps or milestones the department can associate to…" at bounding box center [1155, 571] width 220 height 98
click at [1215, 564] on p "Are there additional action steps or milestones the department can associate to…" at bounding box center [1155, 571] width 220 height 98
click at [1199, 564] on p "Are there additional action steps or milestones the department can associate to…" at bounding box center [1155, 571] width 220 height 98
click at [1253, 99] on button "Save" at bounding box center [1525, 96] width 36 height 29
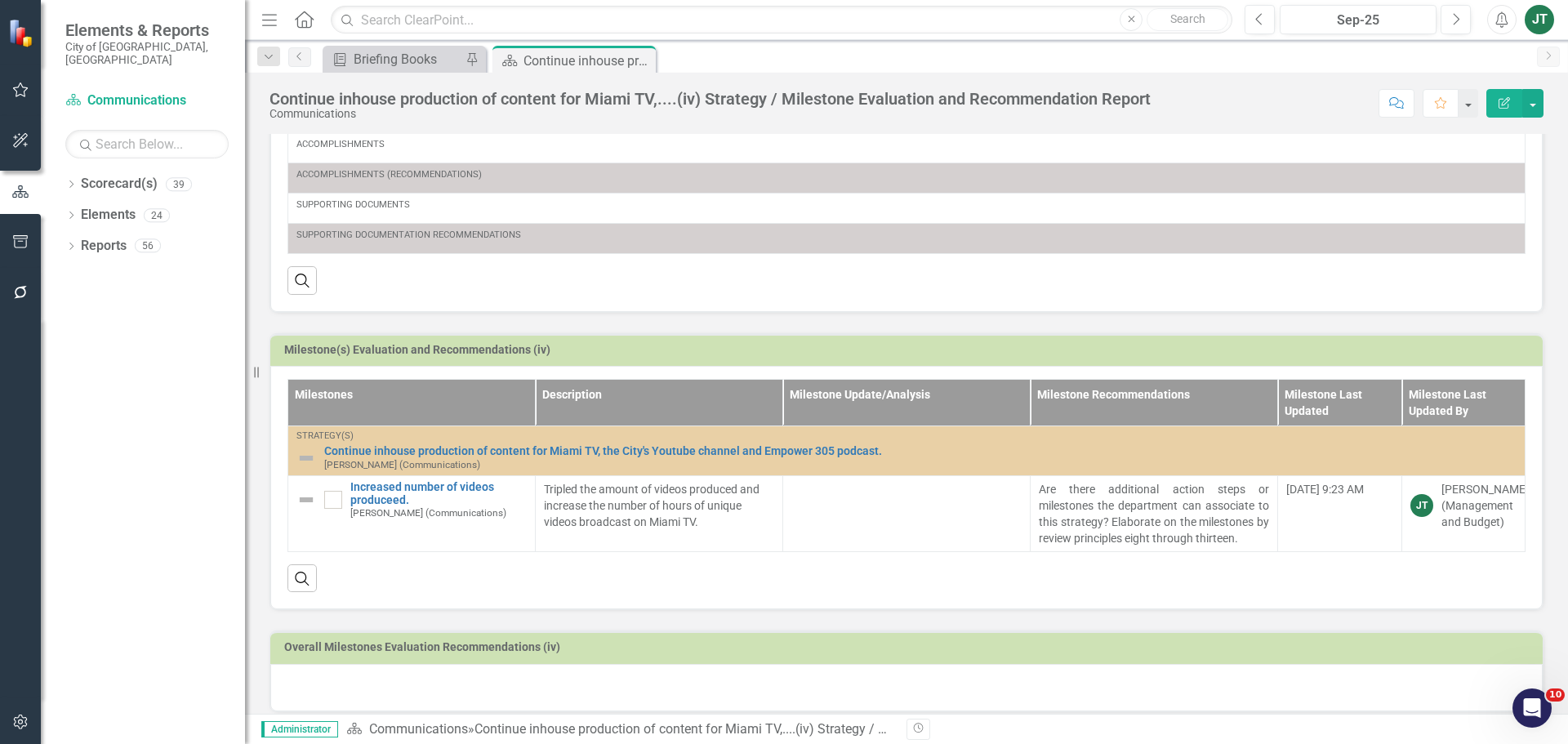
scroll to position [349, 0]
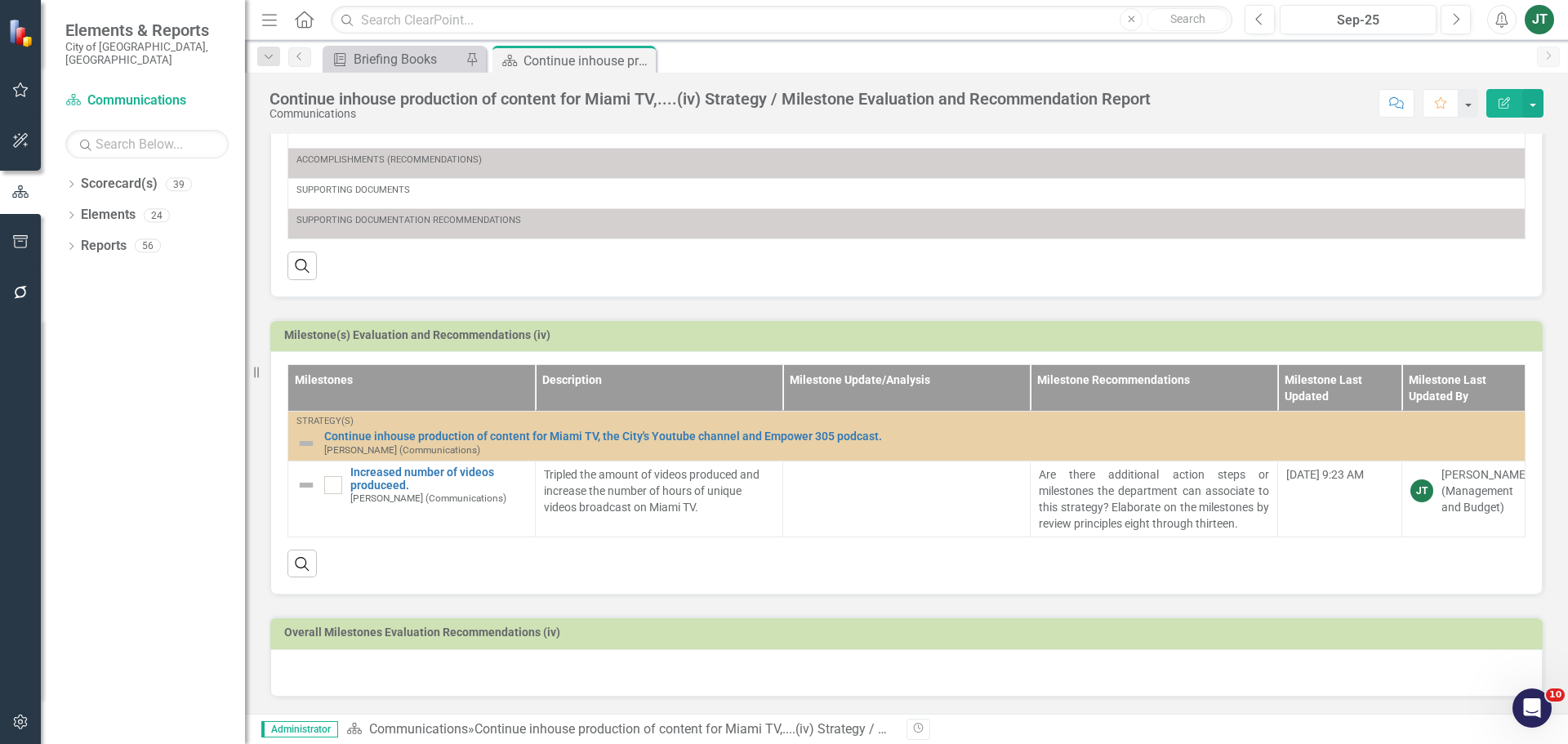
click at [410, 567] on div at bounding box center [905, 673] width 1272 height 47
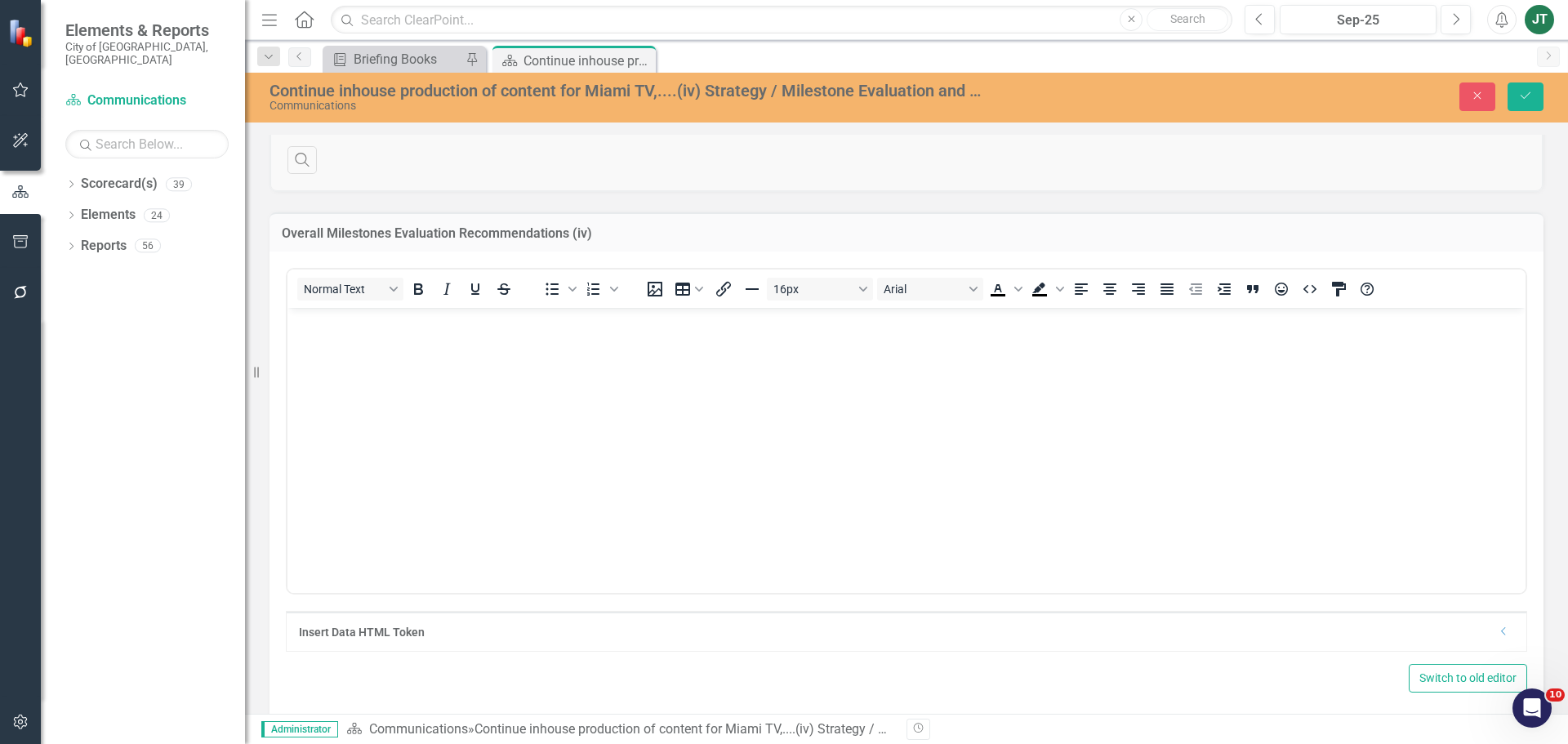
scroll to position [757, 0]
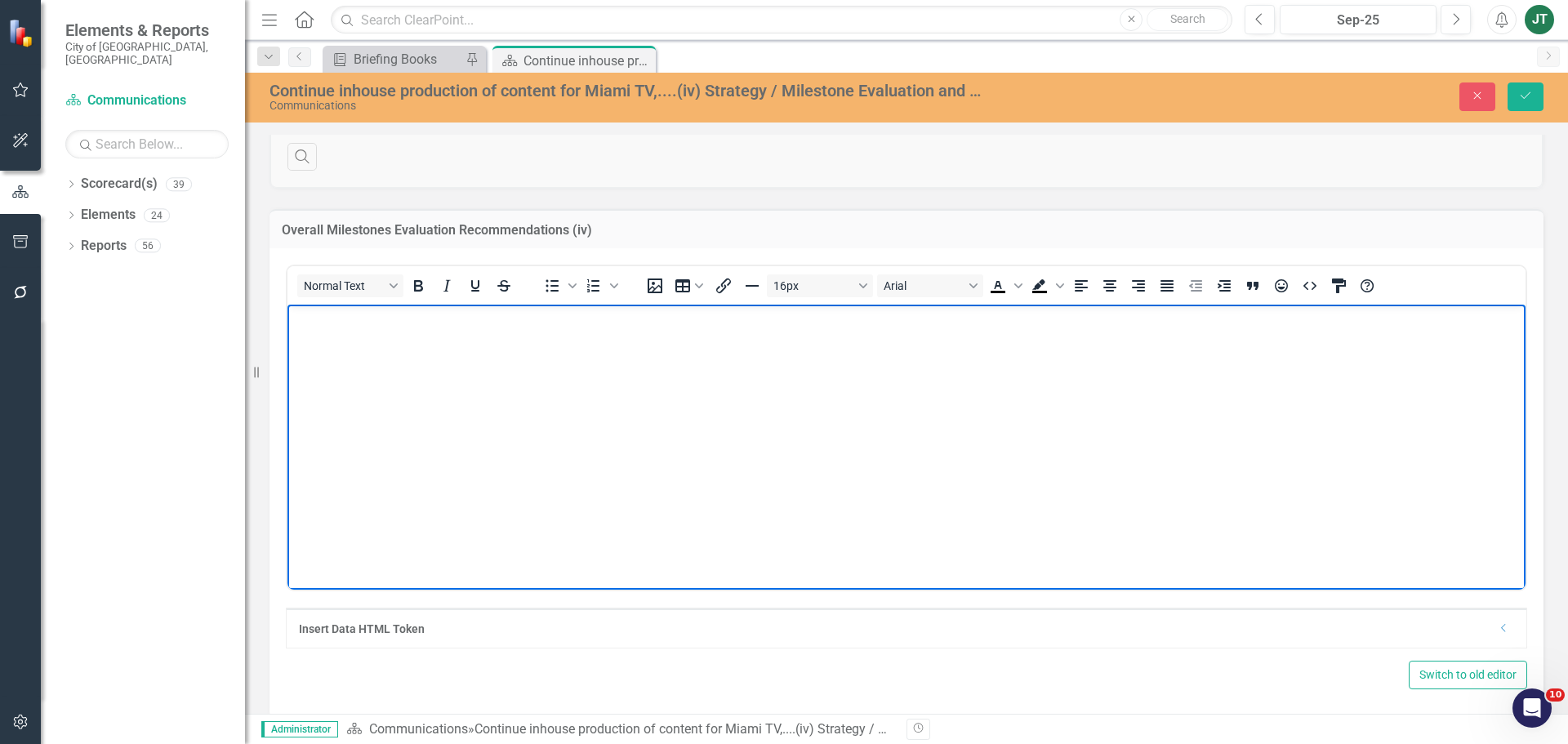
click at [375, 344] on body "Rich Text Area. Press ALT-0 for help." at bounding box center [906, 427] width 1238 height 245
click at [812, 350] on body "Development of Scope of Work is recommended, this will help in the development …" at bounding box center [906, 427] width 1238 height 245
drag, startPoint x: 471, startPoint y: 315, endPoint x: 387, endPoint y: 318, distance: 84.1
click at [387, 318] on p "Development of Scope of Work is recommended, this will help in the development …" at bounding box center [905, 318] width 1230 height 19
drag, startPoint x: 1296, startPoint y: 416, endPoint x: 1358, endPoint y: 307, distance: 125.4
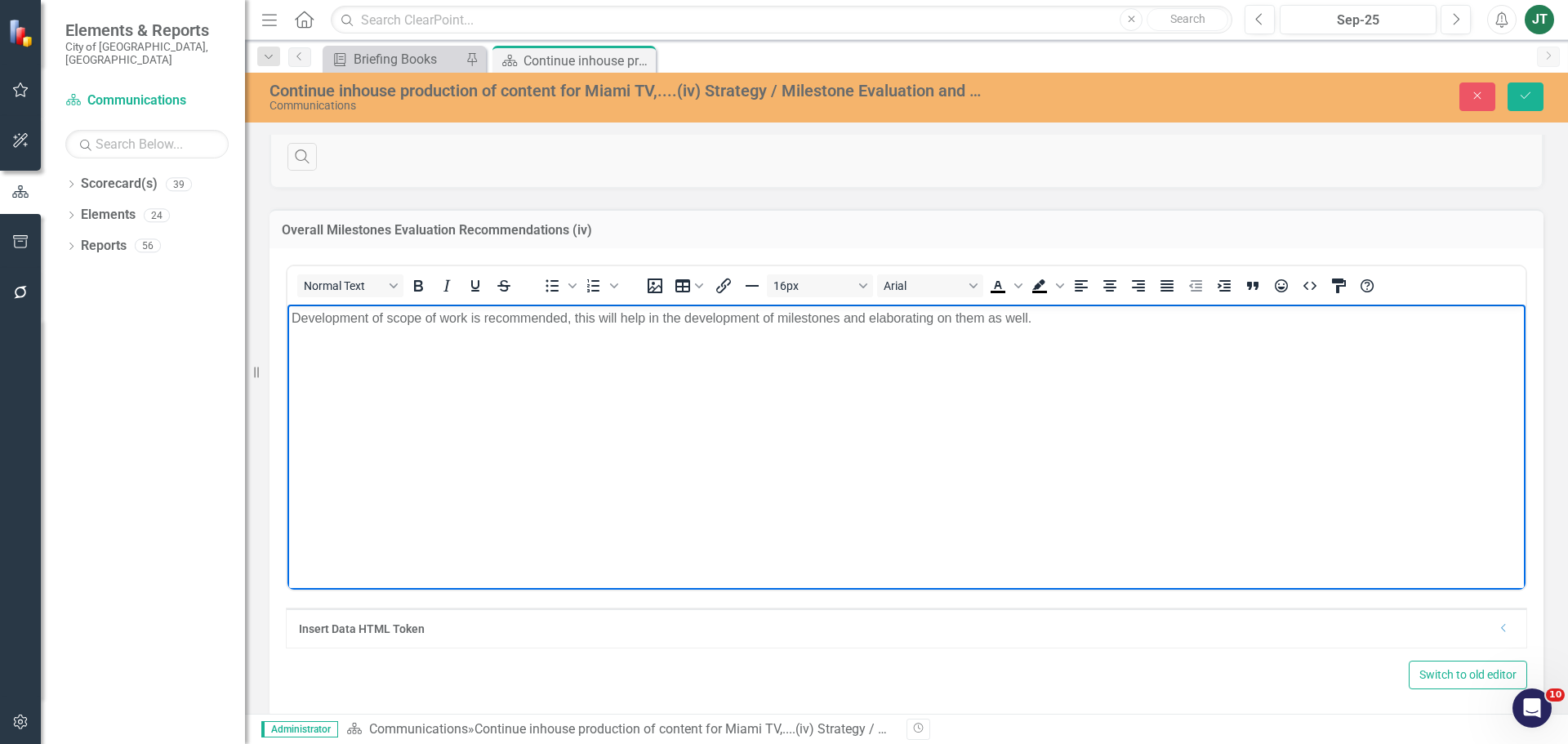
click at [1253, 401] on body "Development of scope of work is recommended, this will help in the development …" at bounding box center [906, 427] width 1238 height 245
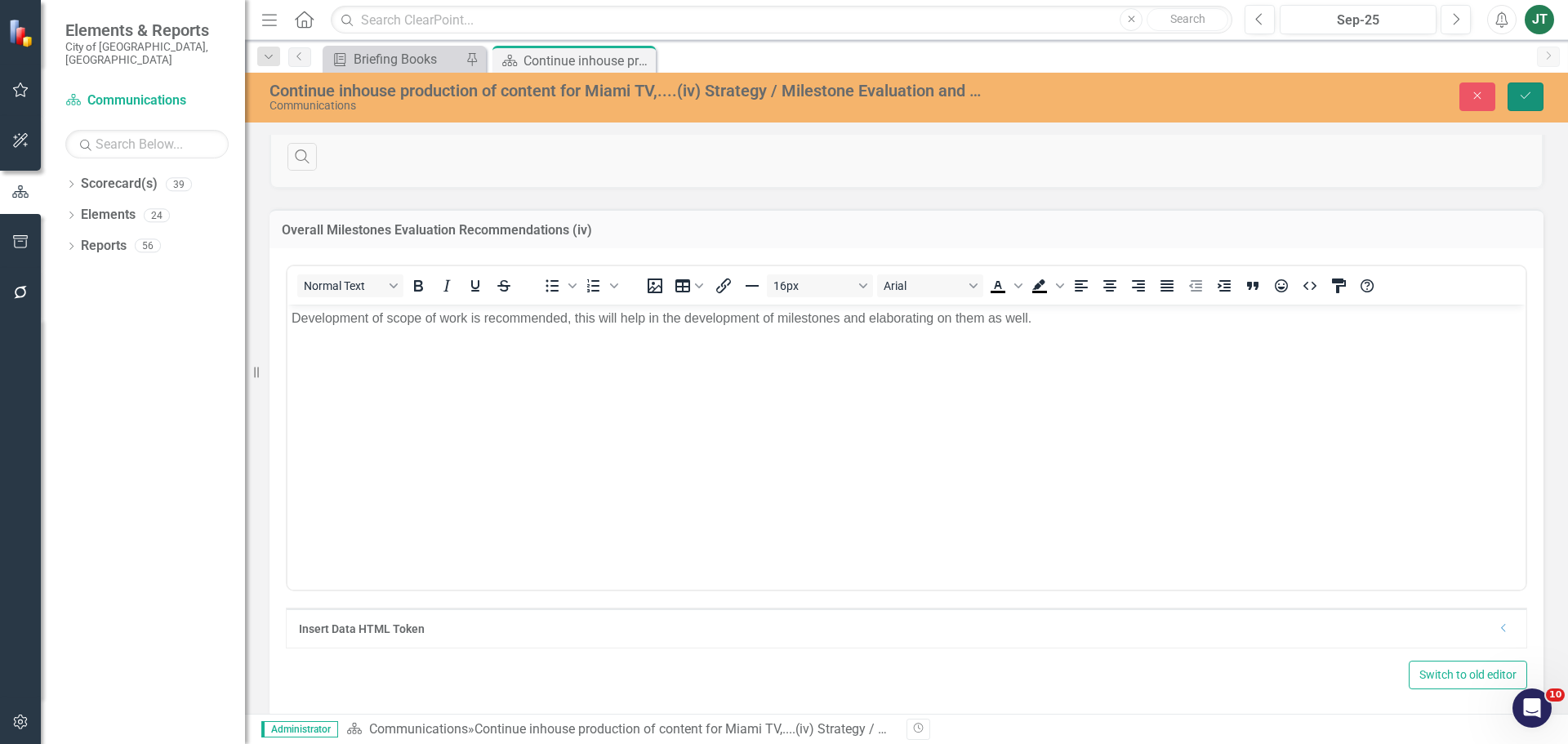
click at [1253, 99] on icon "Save" at bounding box center [1525, 96] width 14 height 12
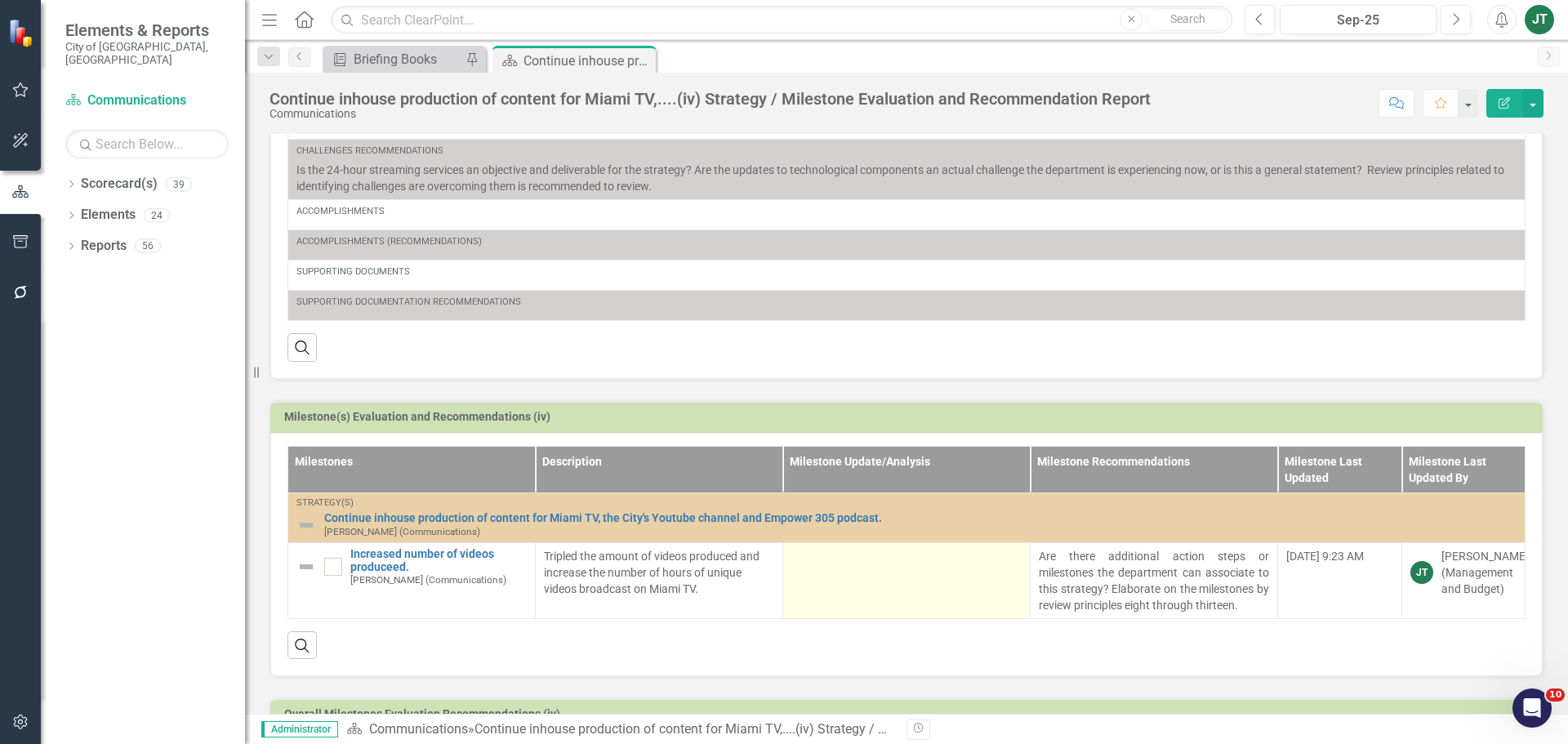
scroll to position [349, 0]
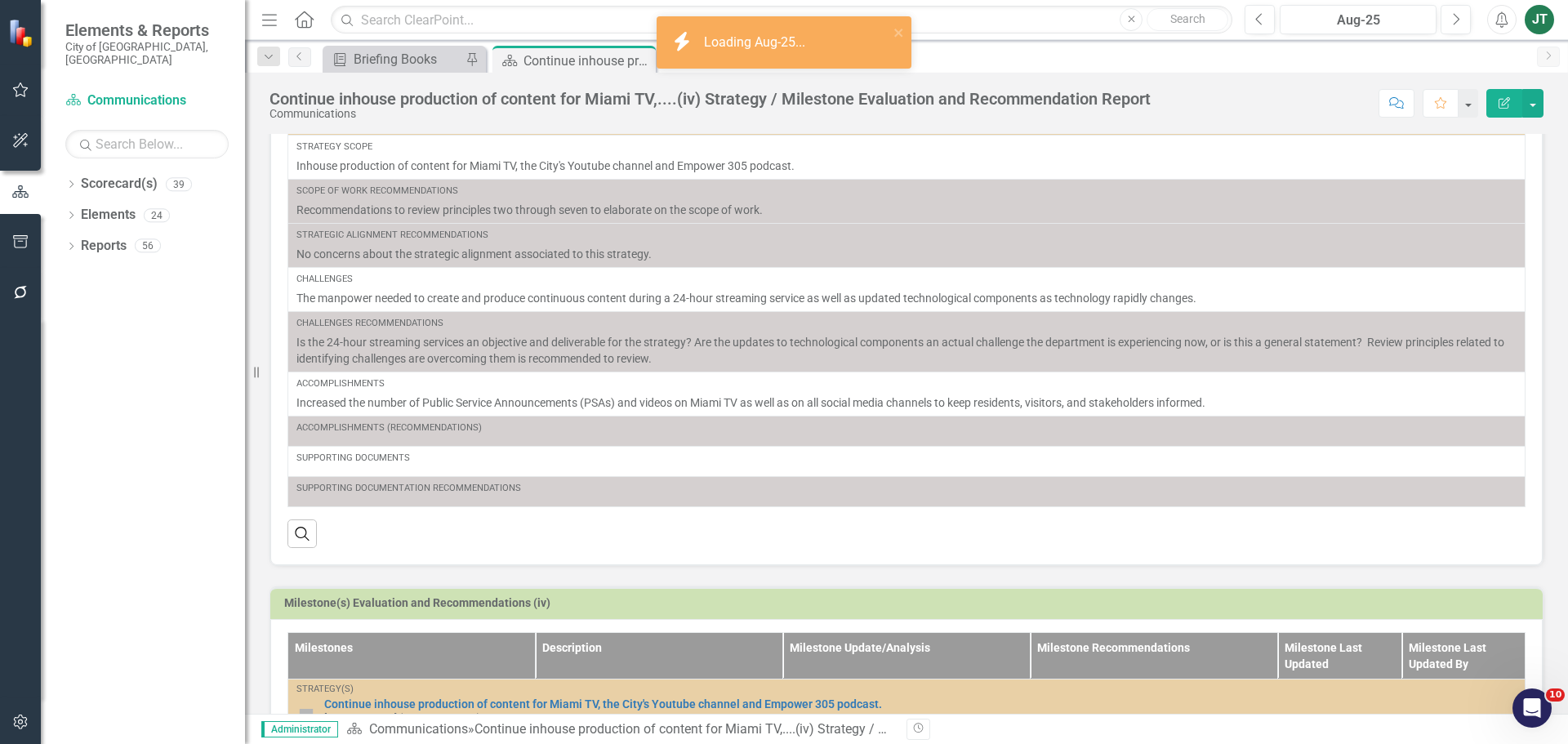
scroll to position [346, 0]
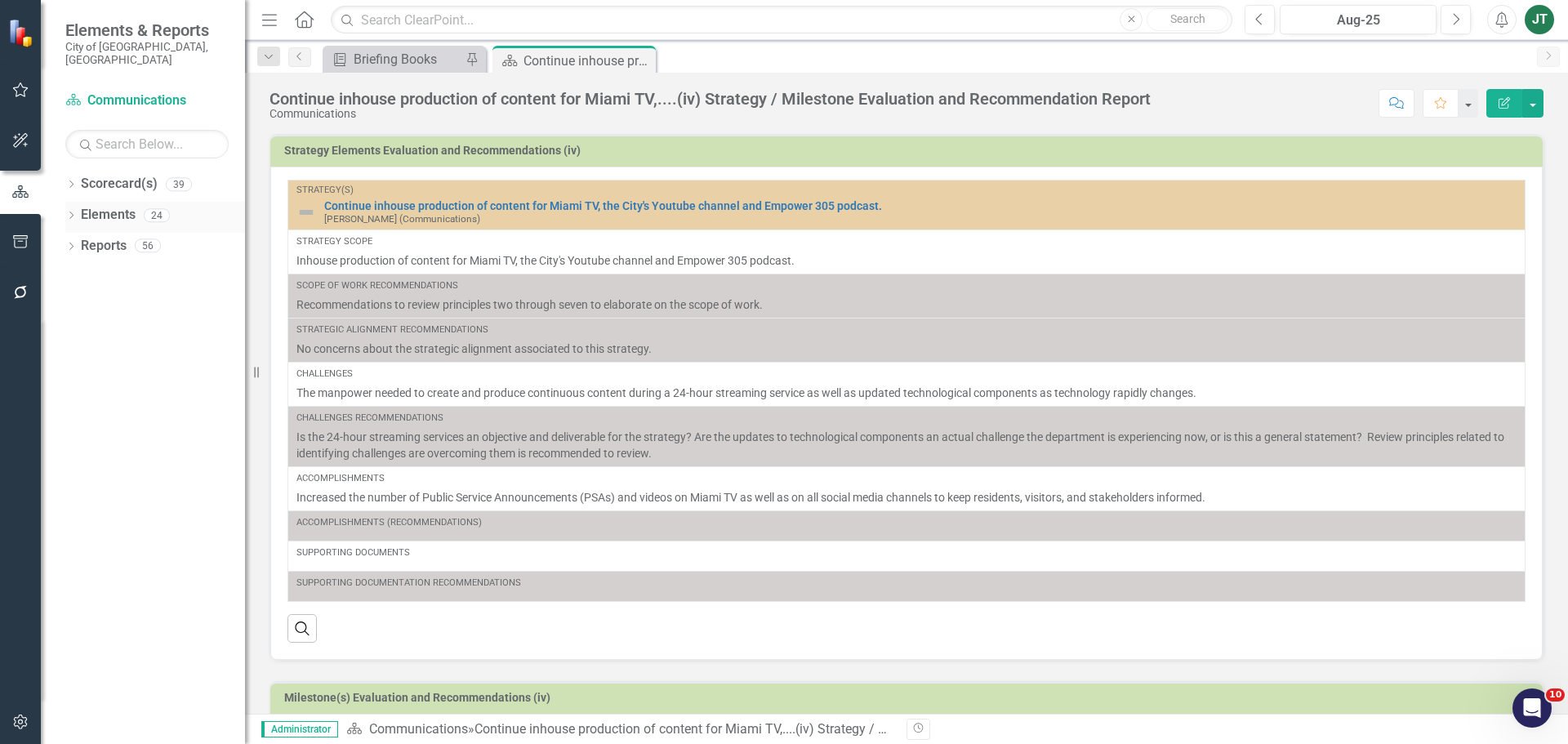
click at [103, 206] on link "Elements" at bounding box center [108, 215] width 55 height 19
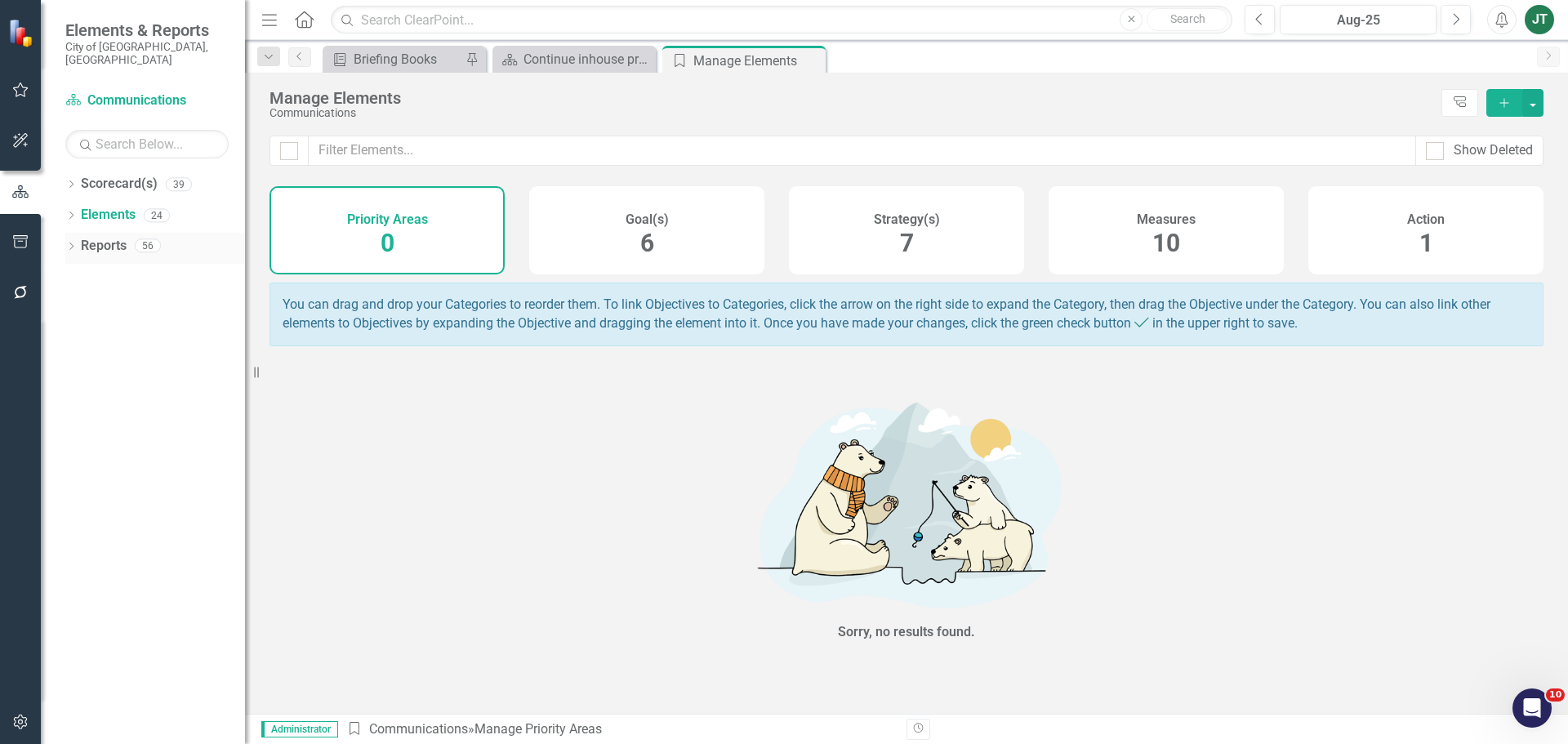
click at [111, 237] on link "Reports" at bounding box center [104, 246] width 46 height 19
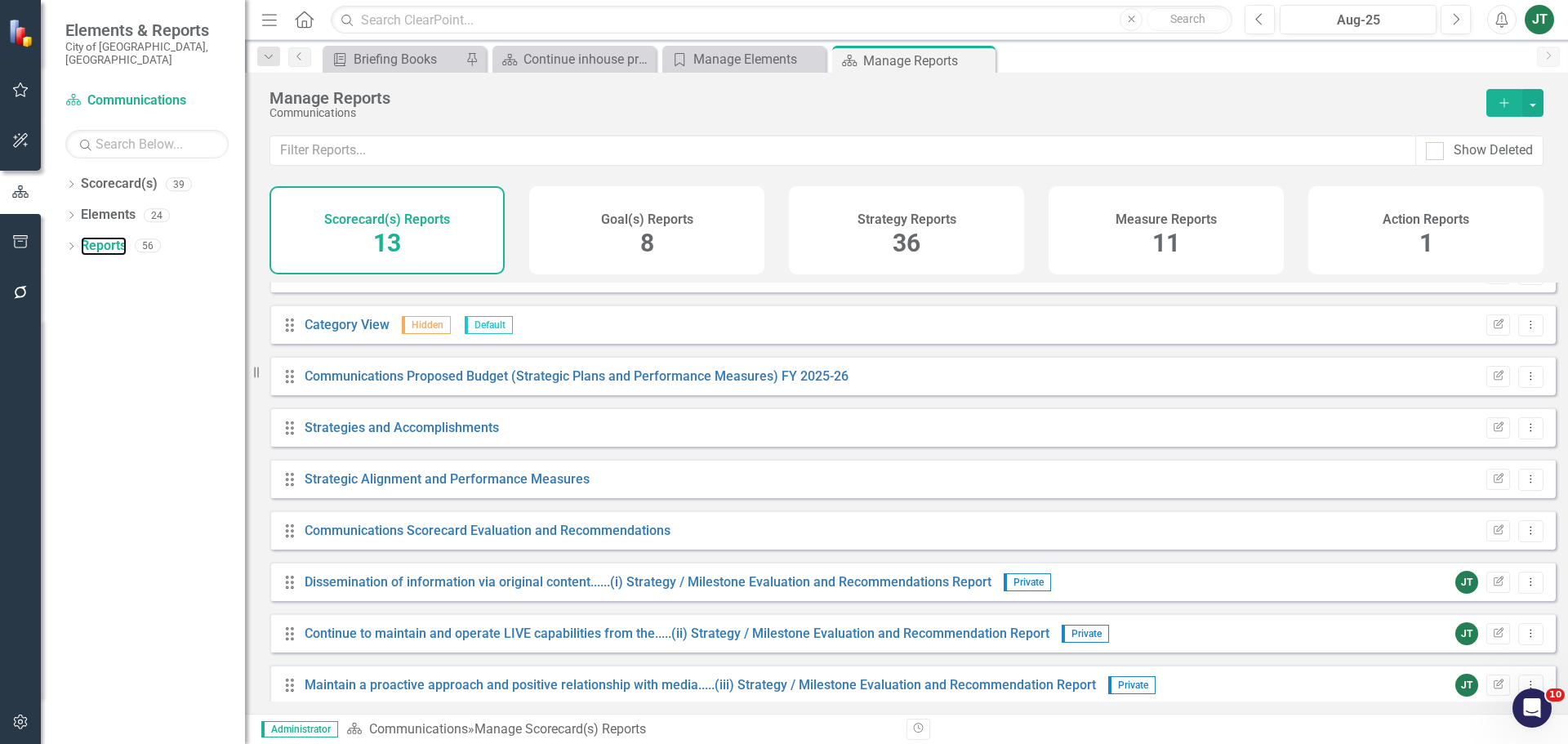
scroll to position [250, 0]
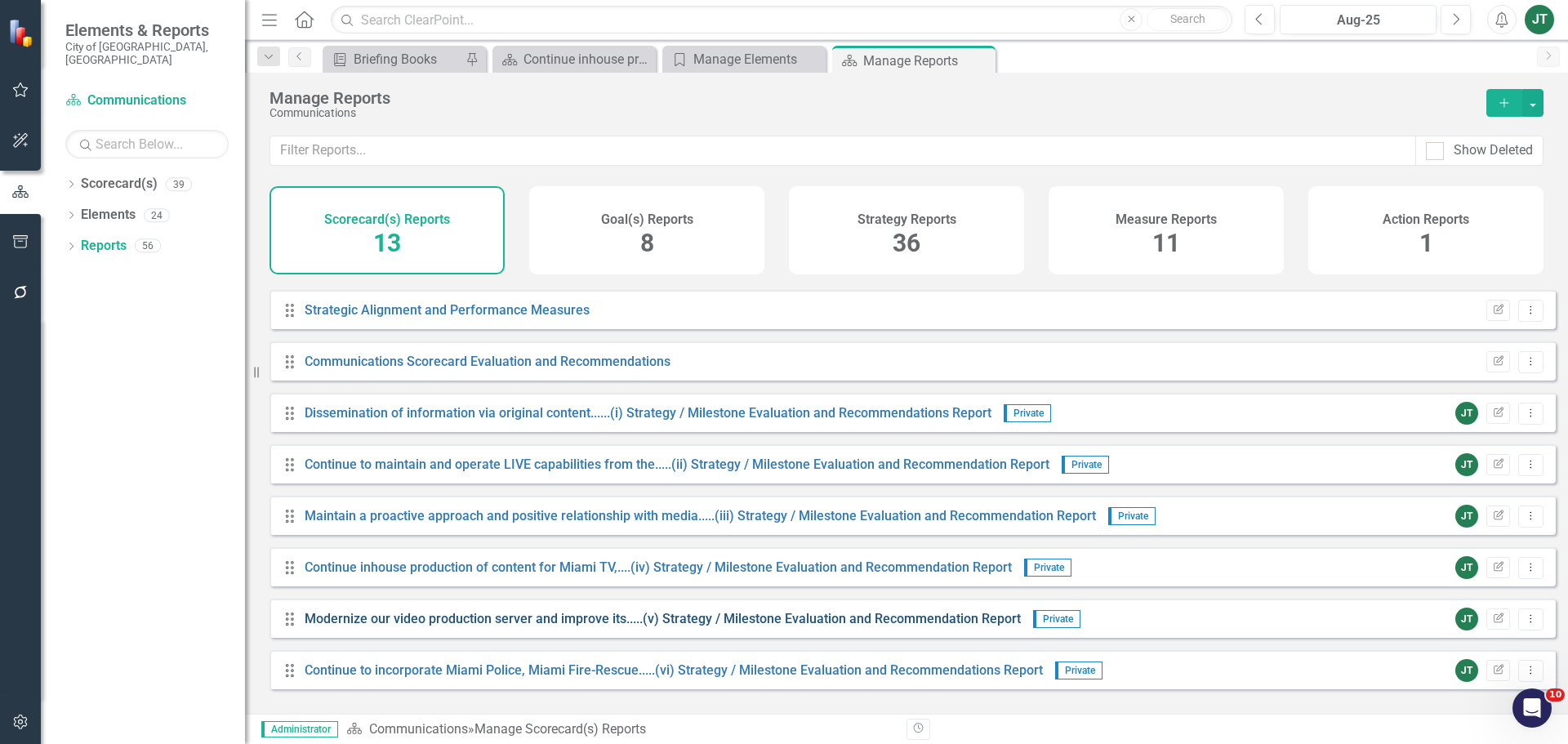
click at [475, 567] on link "Modernize our video production server and improve its.....(v) Strategy / Milest…" at bounding box center [663, 619] width 716 height 15
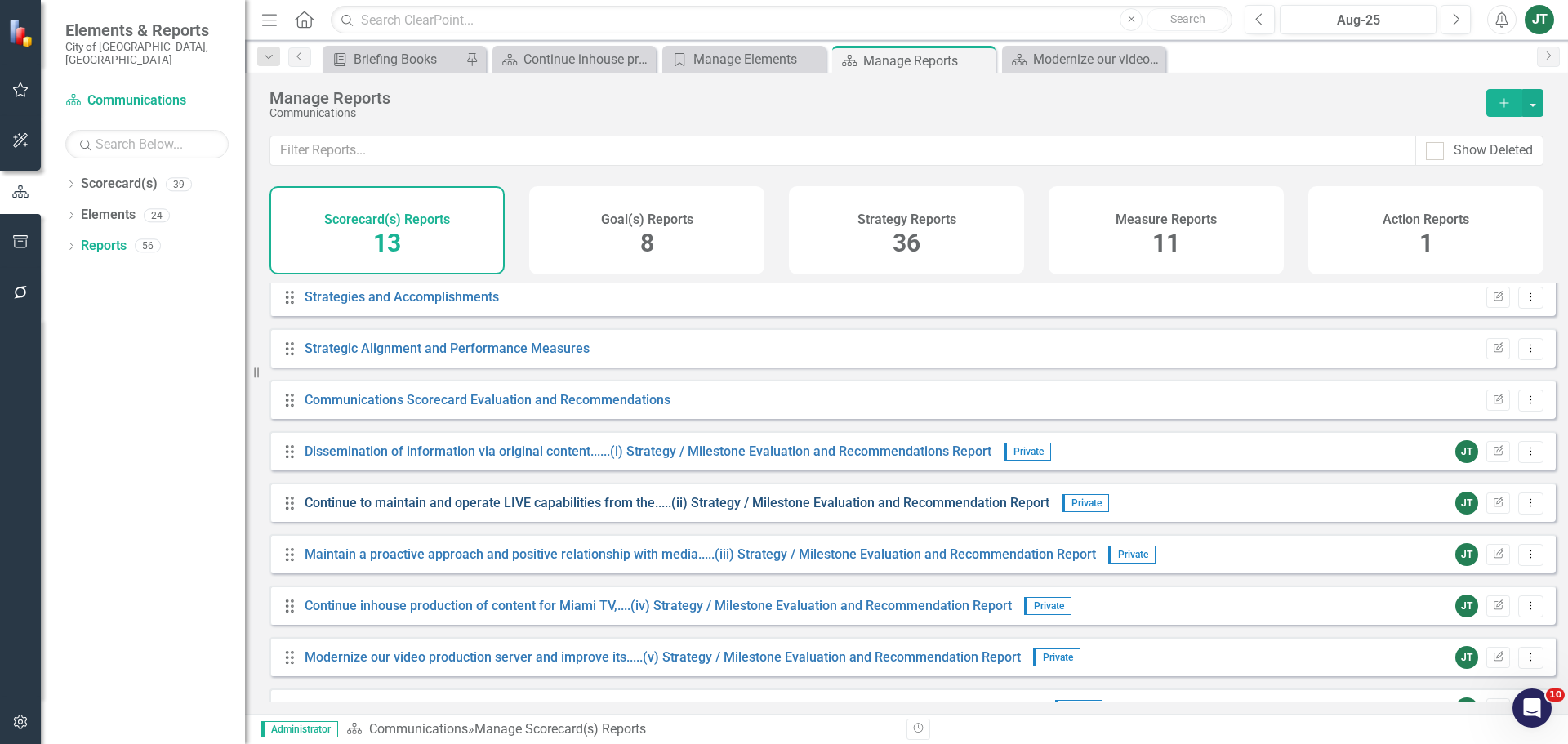
scroll to position [250, 0]
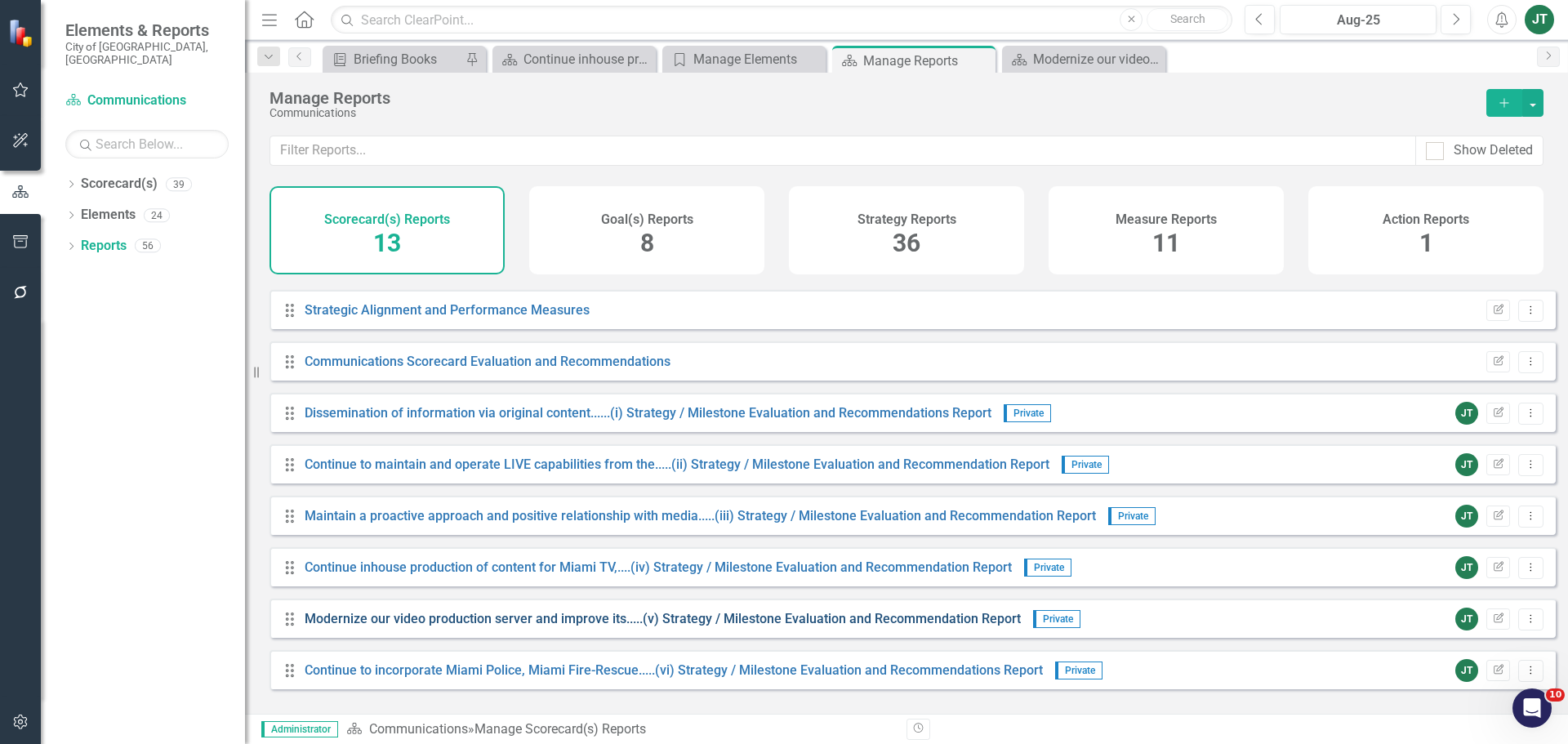
click at [633, 567] on link "Modernize our video production server and improve its.....(v) Strategy / Milest…" at bounding box center [663, 619] width 716 height 15
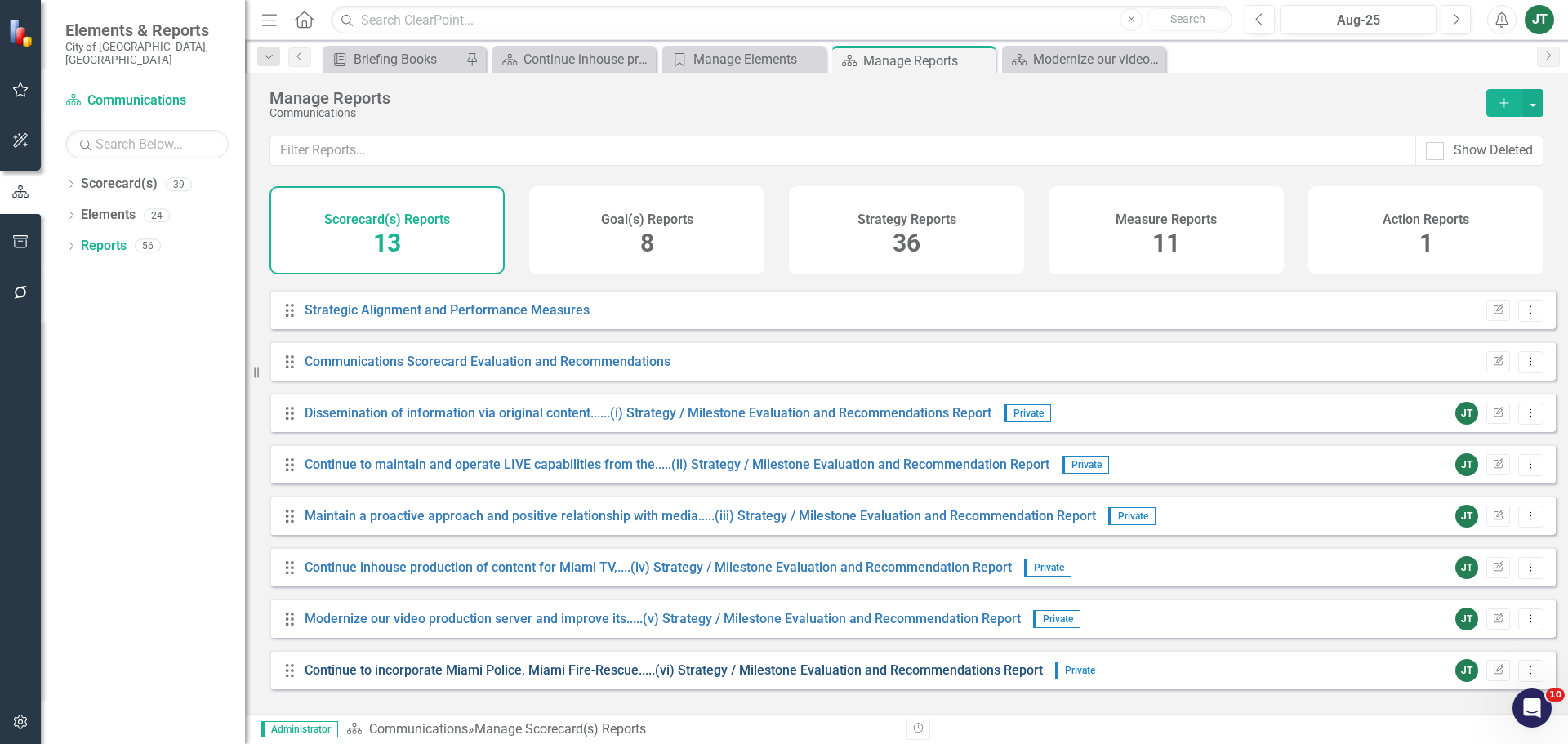
click at [451, 567] on link "Continue to incorporate Miami Police, Miami Fire-Rescue.....(vi) Strategy / Mil…" at bounding box center [674, 670] width 738 height 15
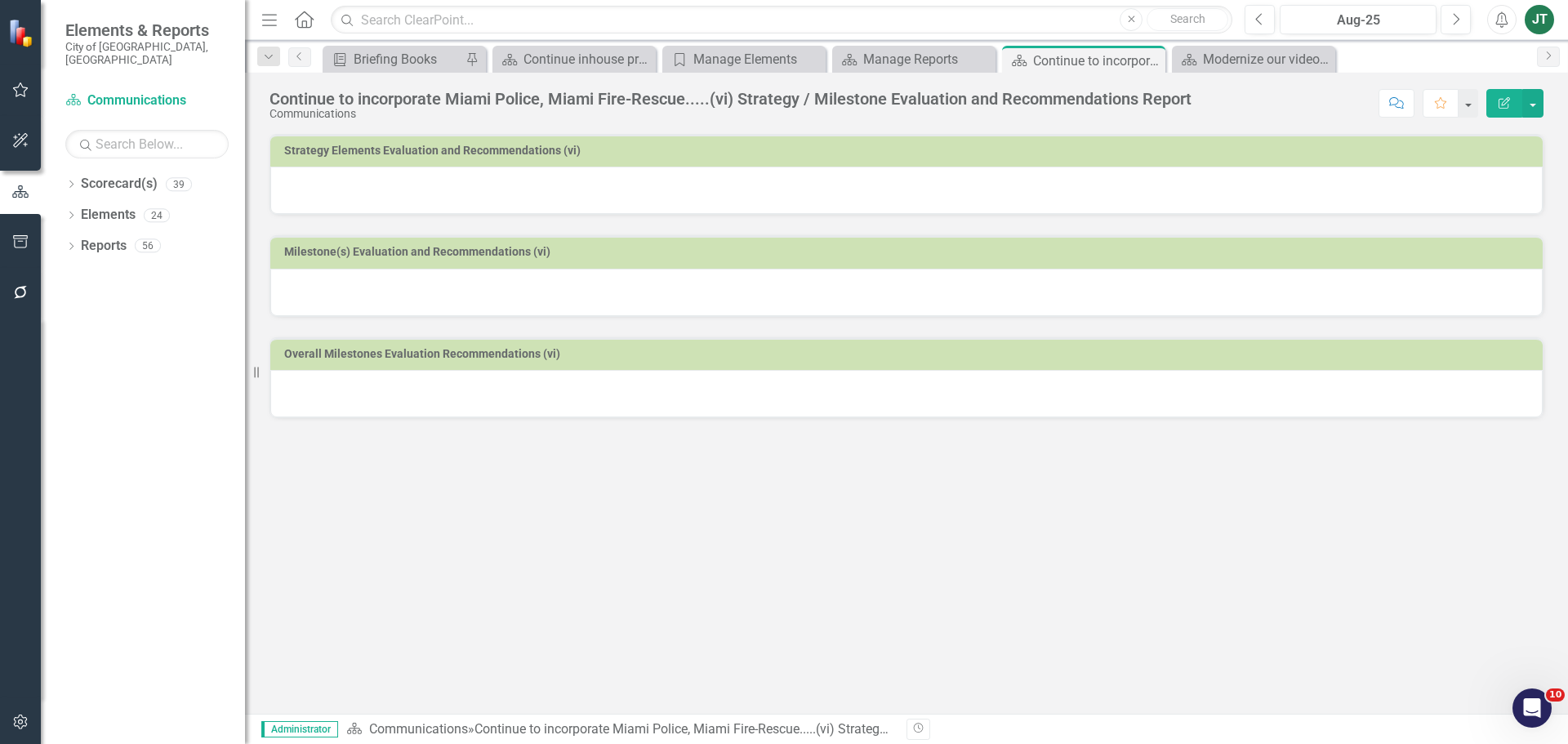
click at [790, 152] on h3 "Strategy Elements Evaluation and Recommendations (vi)" at bounding box center [909, 151] width 1250 height 12
click at [792, 152] on h3 "Strategy Elements Evaluation and Recommendations (vi)" at bounding box center [909, 151] width 1250 height 12
click at [1253, 155] on h3 "Strategy Elements Evaluation and Recommendations (vi)" at bounding box center [909, 151] width 1250 height 12
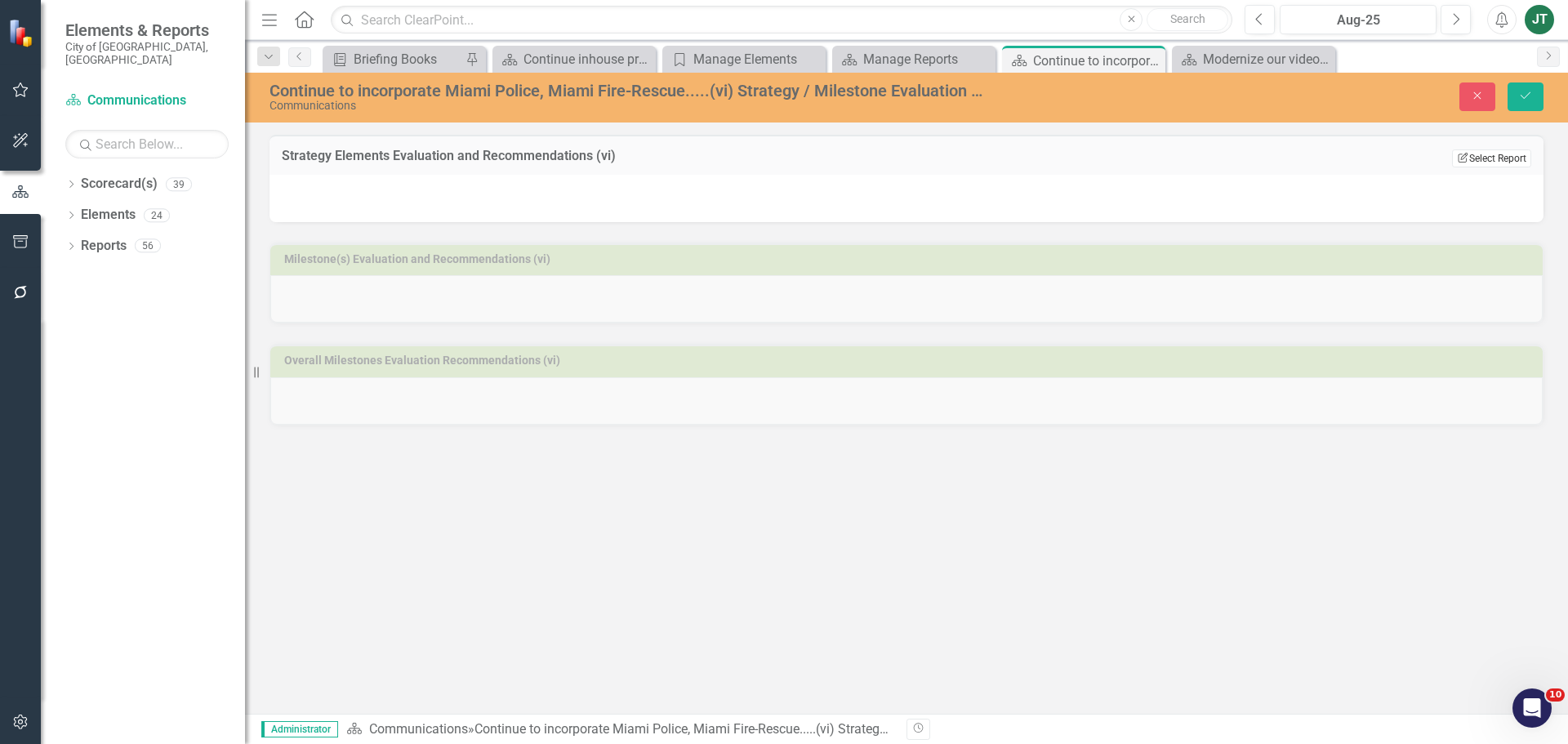
click at [1253, 156] on button "Edit Report Select Report" at bounding box center [1492, 158] width 80 height 18
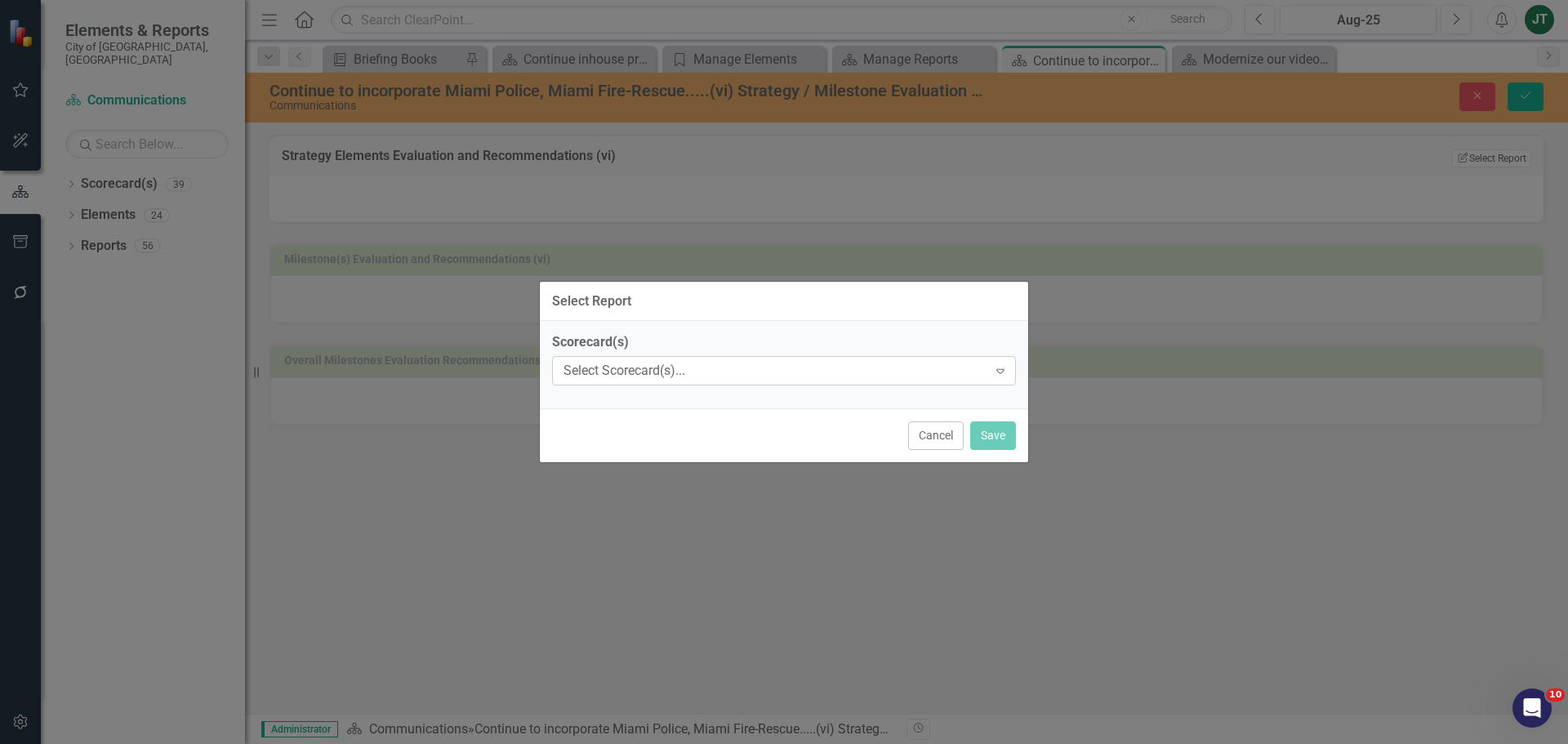
click at [889, 370] on div "Select Scorecard(s)..." at bounding box center [775, 371] width 424 height 19
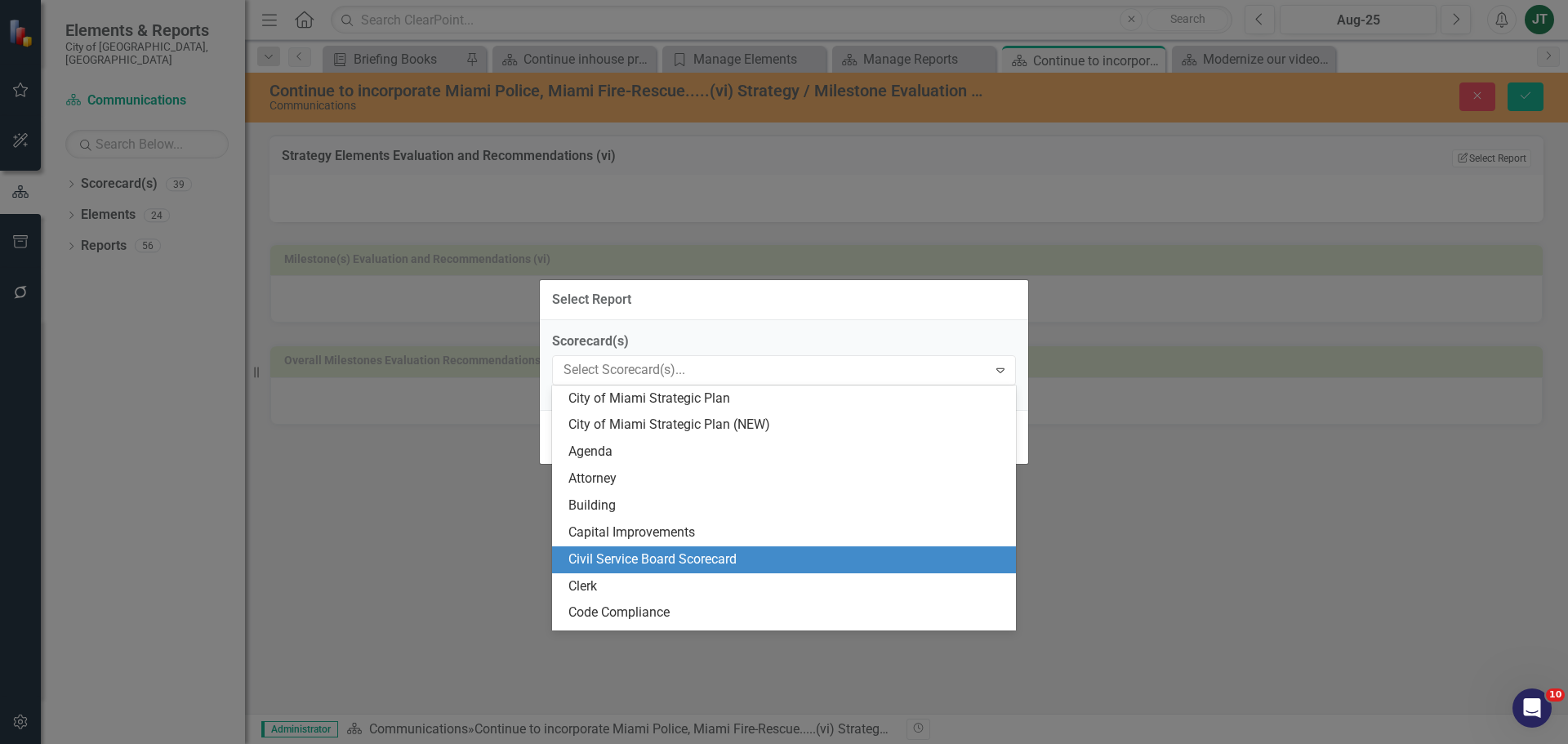
scroll to position [81, 0]
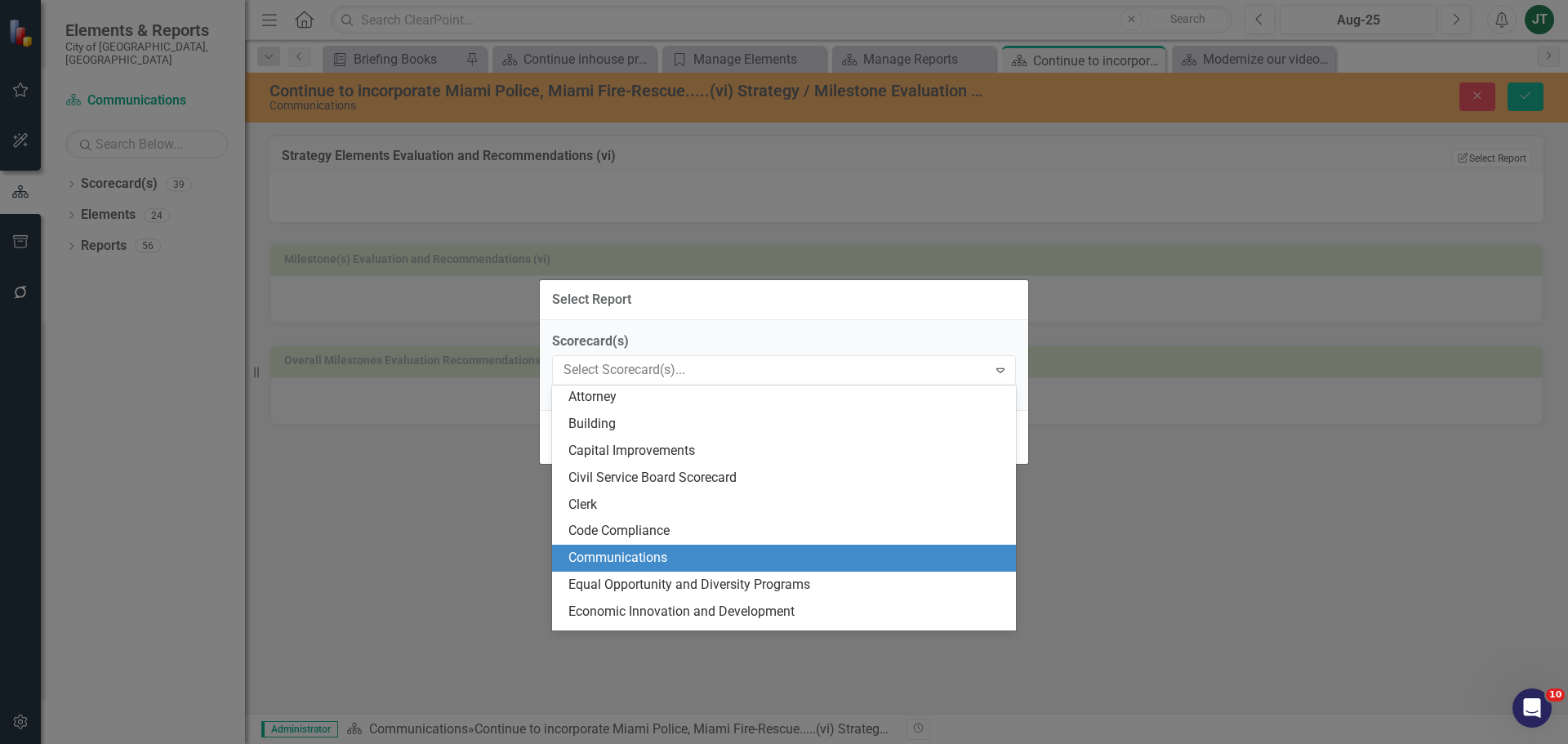
click at [683, 560] on div "Communications" at bounding box center [787, 558] width 437 height 19
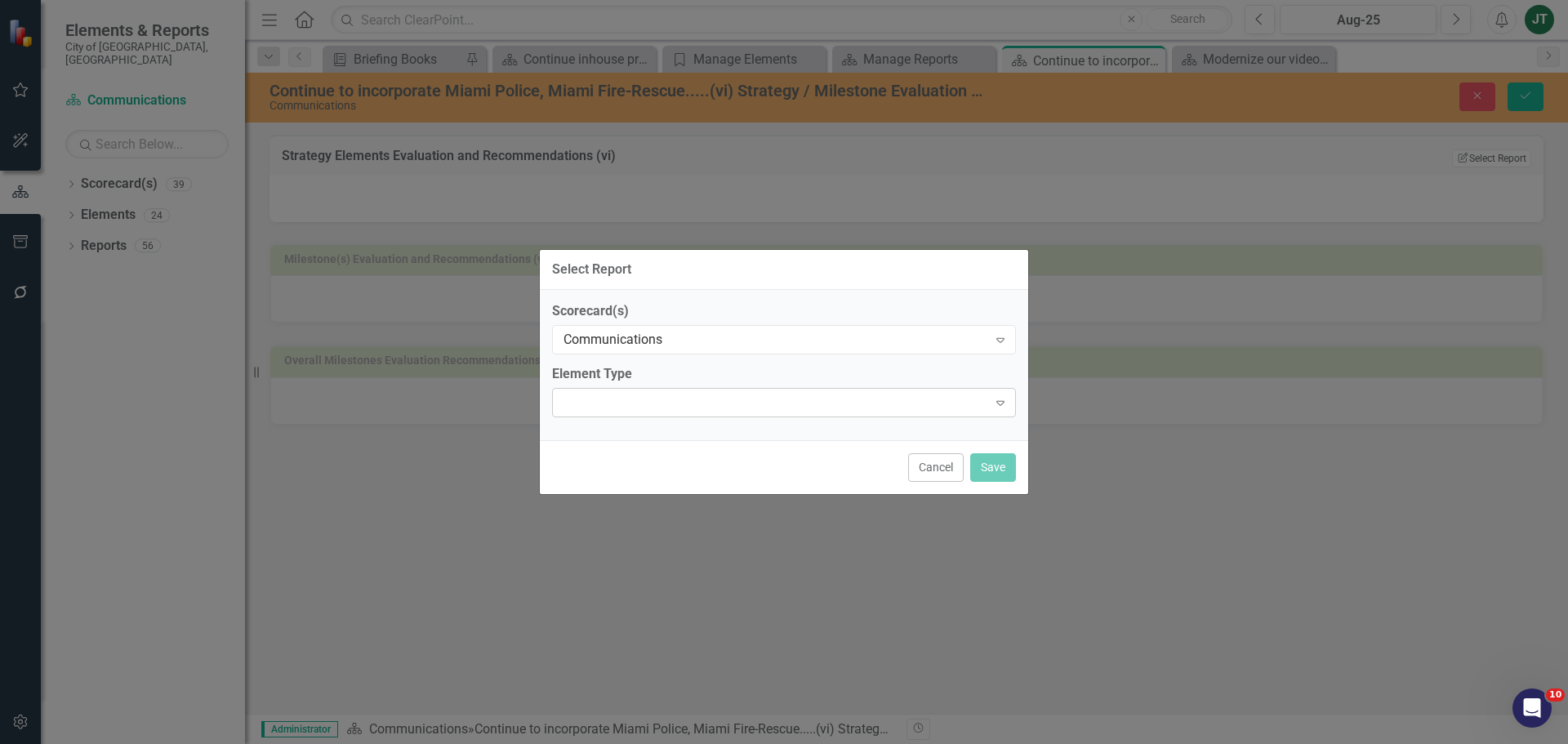
click at [675, 411] on div "Expand" at bounding box center [784, 402] width 464 height 30
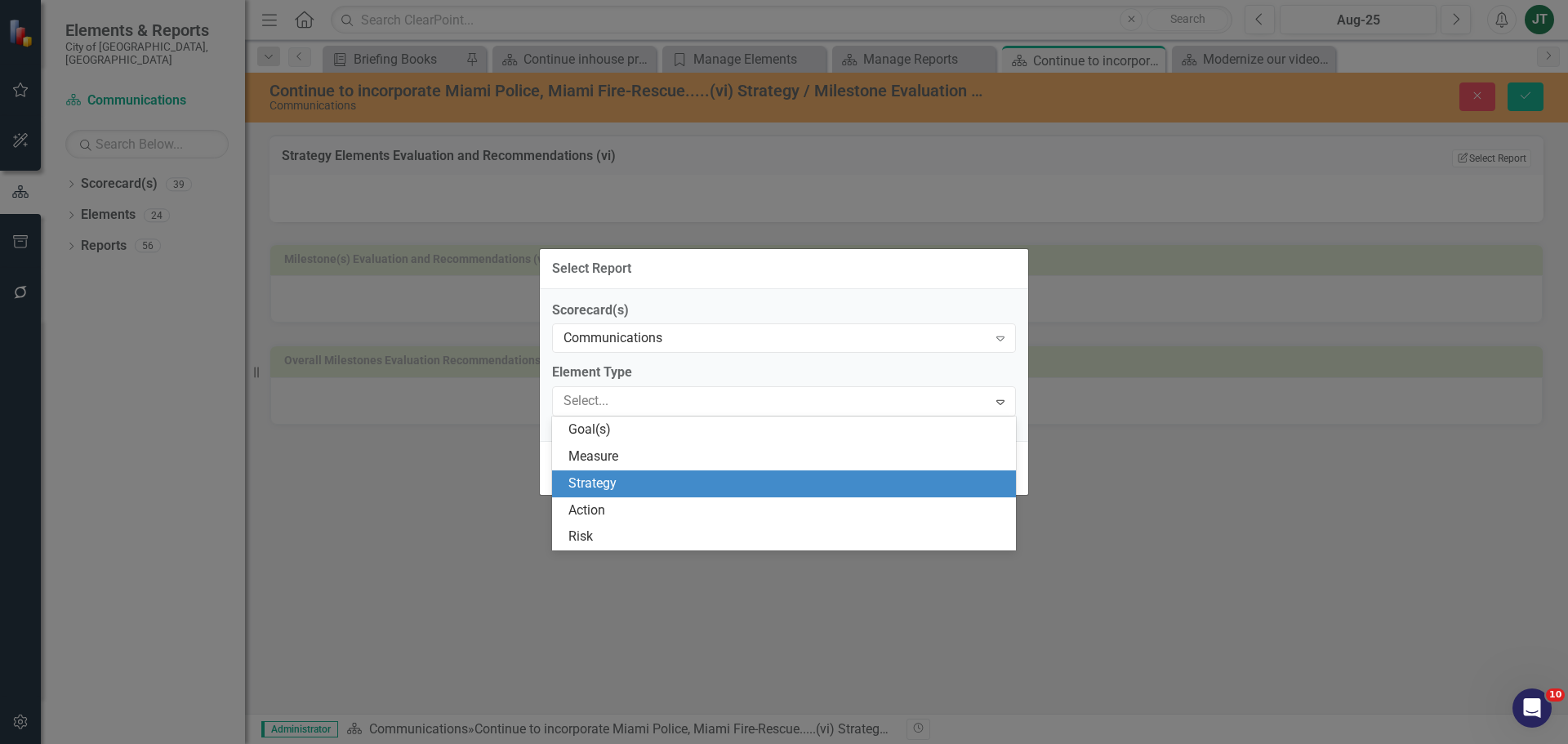
click at [627, 492] on div "Strategy" at bounding box center [787, 484] width 437 height 19
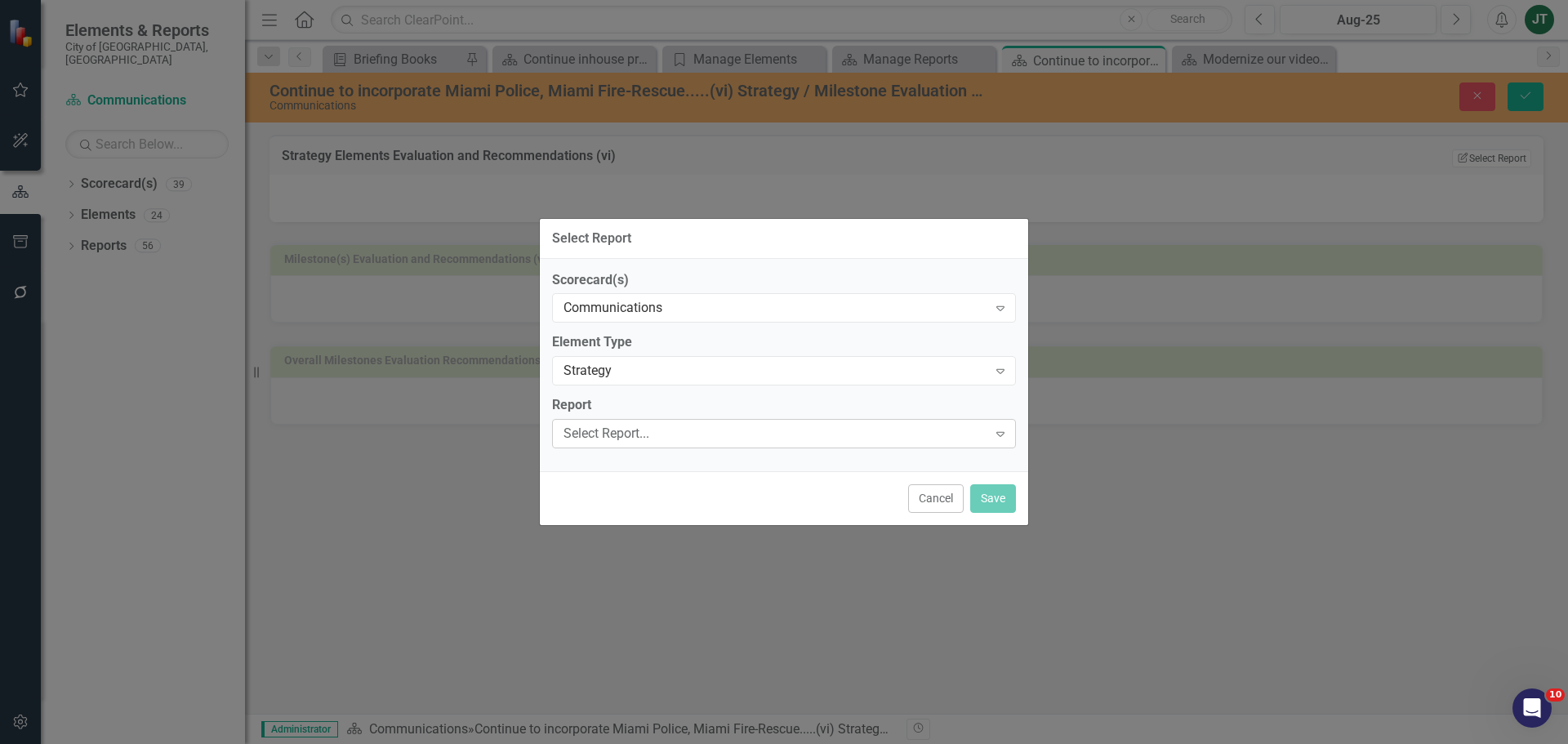
click at [632, 436] on div "Select Report..." at bounding box center [775, 434] width 424 height 19
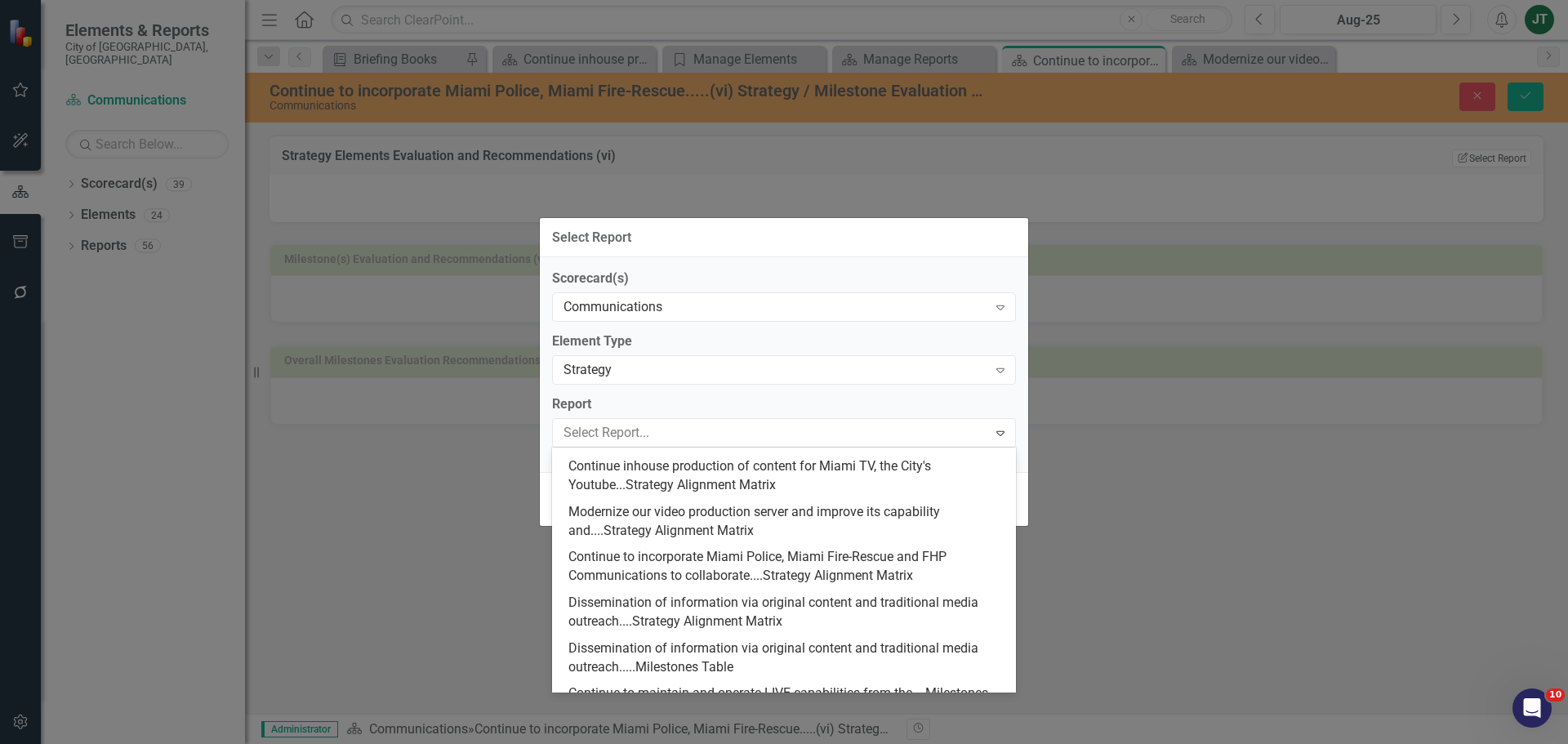
scroll to position [408, 0]
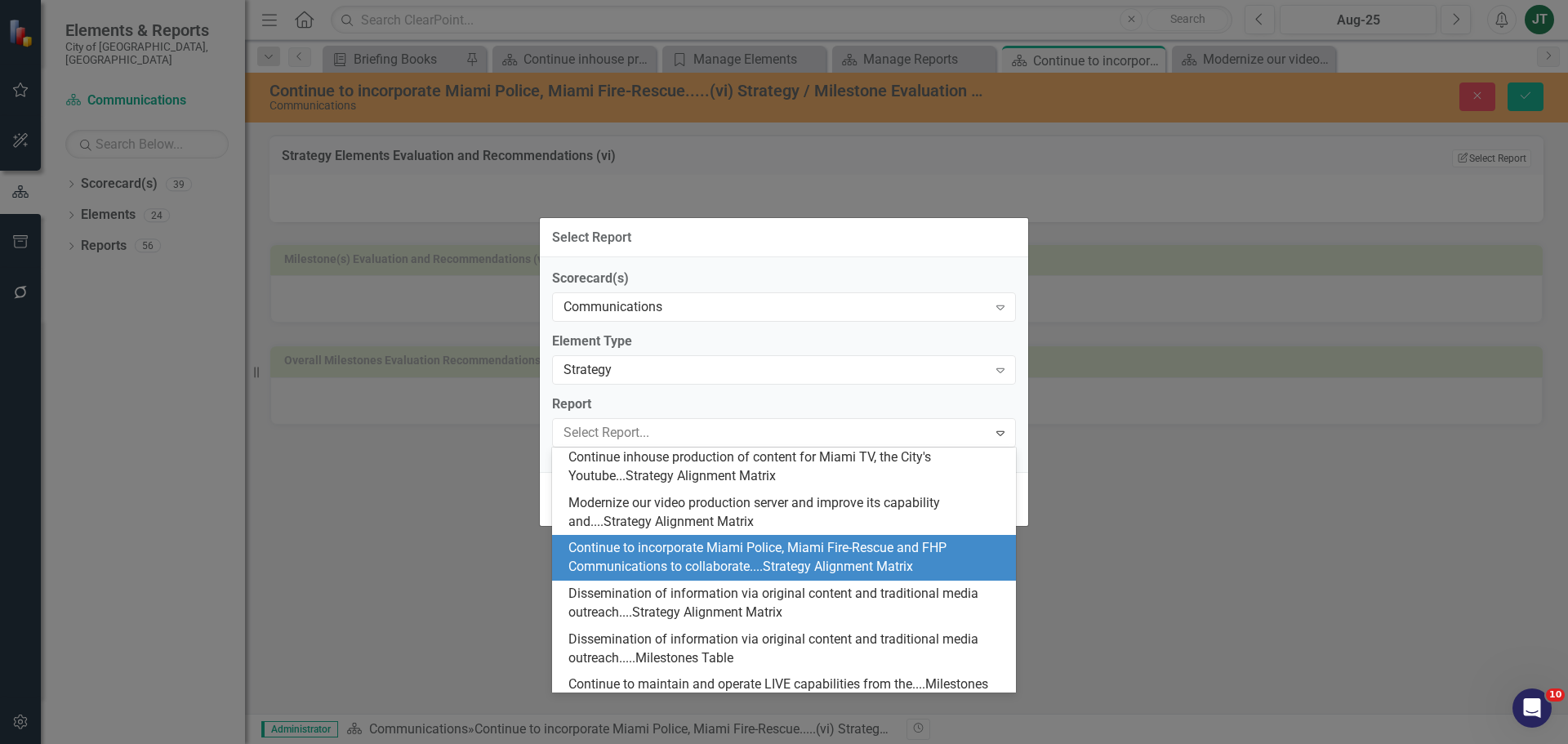
click at [670, 552] on div "Continue to incorporate Miami Police, Miami Fire-Rescue and FHP Communications …" at bounding box center [787, 558] width 437 height 37
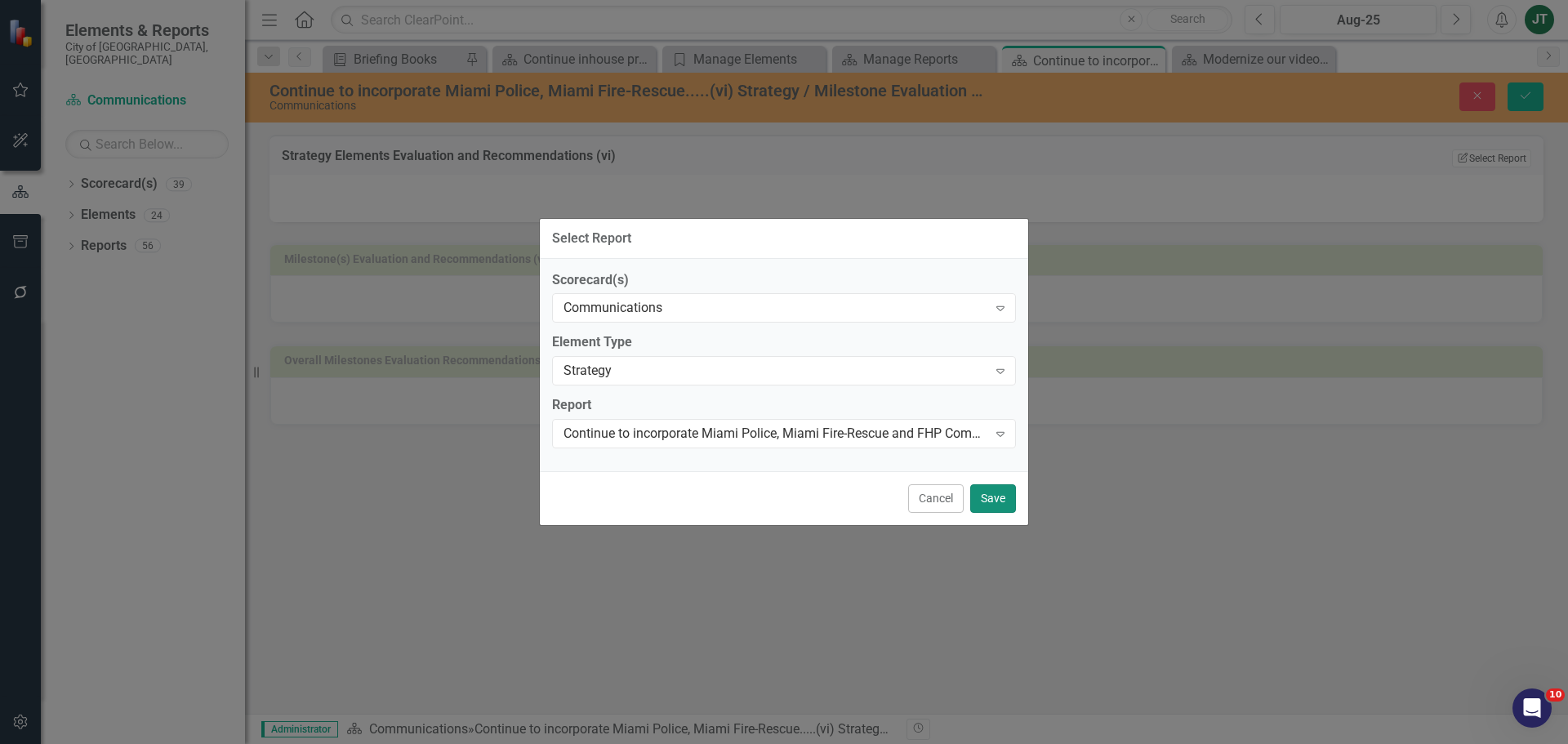
click at [993, 493] on button "Save" at bounding box center [993, 499] width 46 height 29
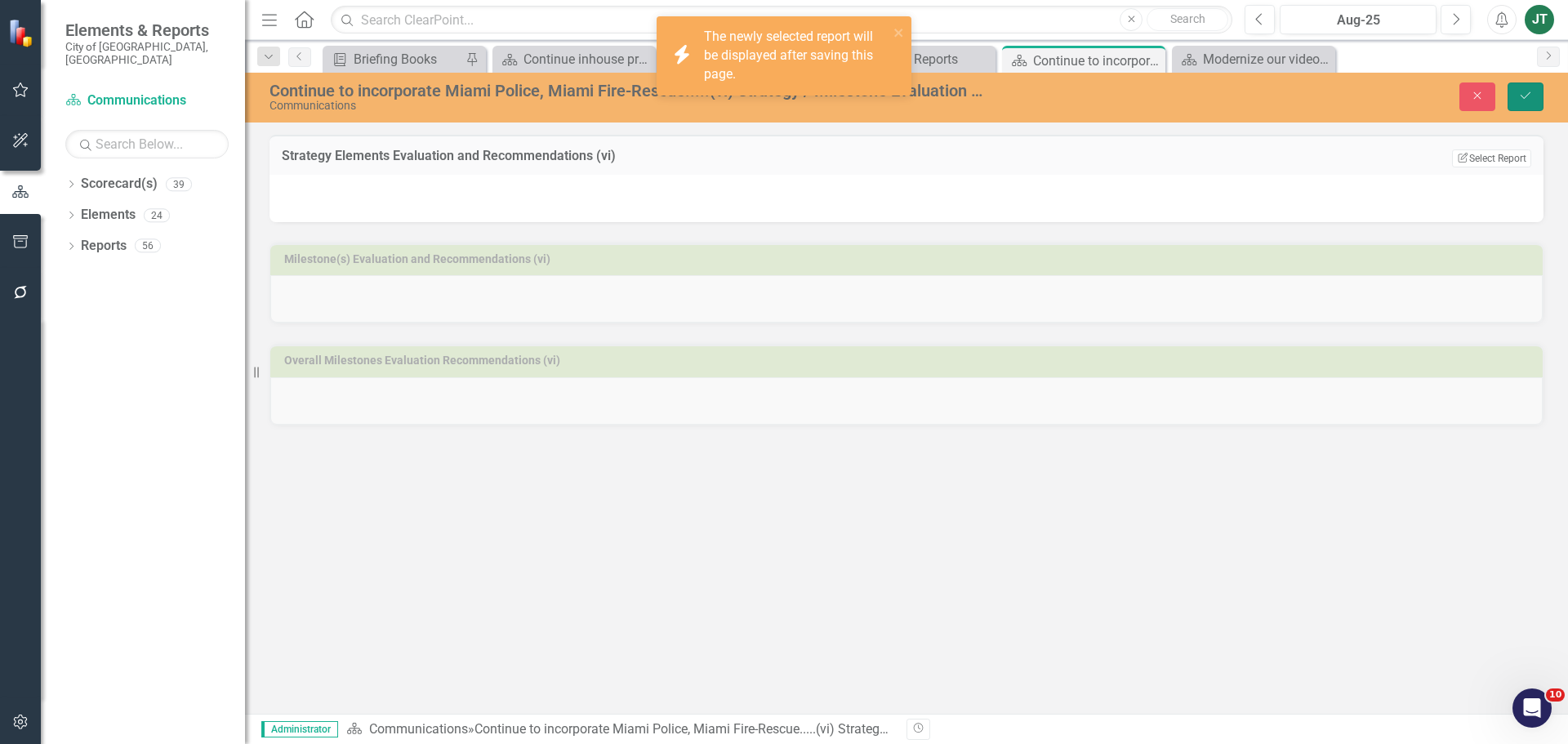
click at [1253, 99] on button "Save" at bounding box center [1525, 96] width 36 height 29
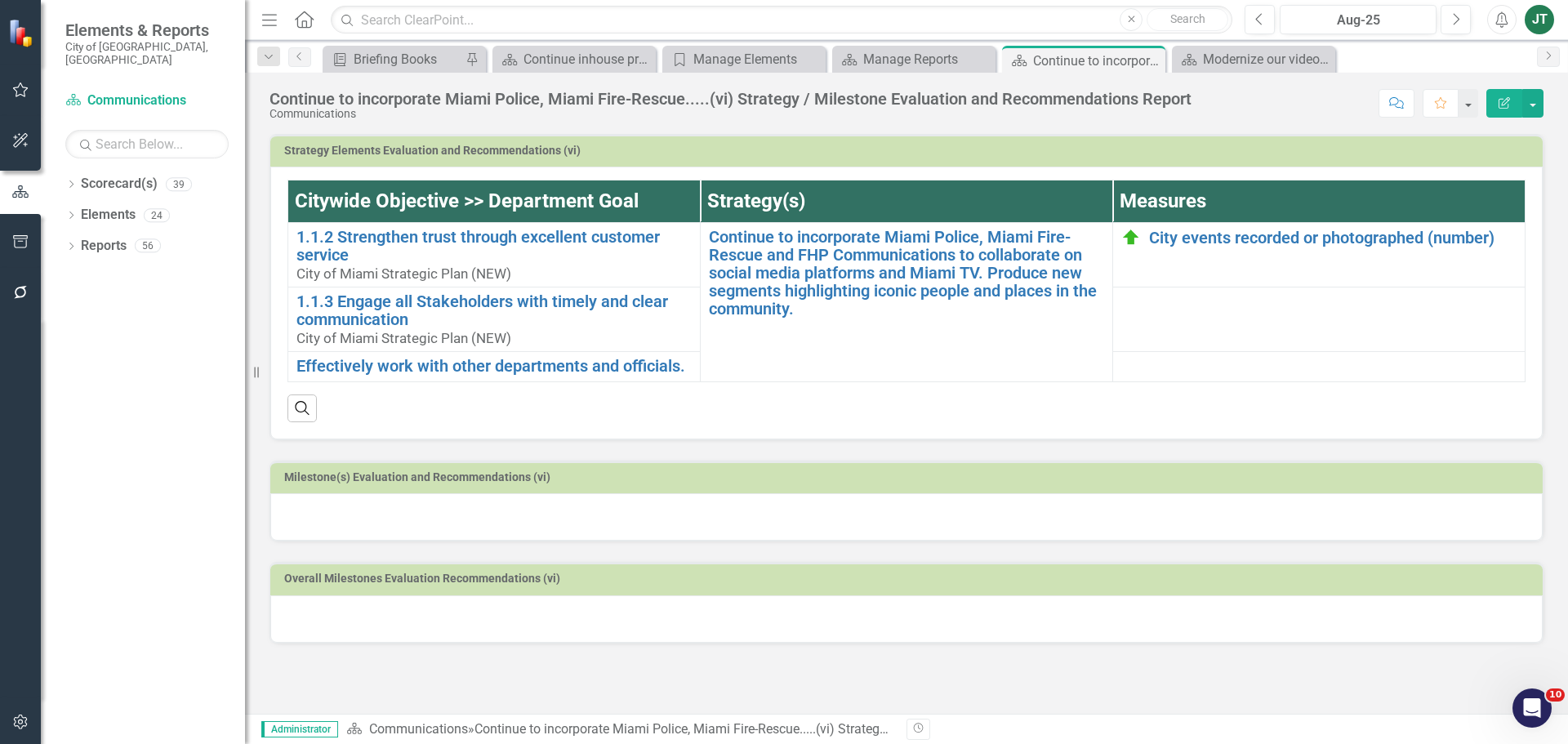
click at [1253, 147] on h3 "Strategy Elements Evaluation and Recommendations (vi)" at bounding box center [909, 151] width 1250 height 12
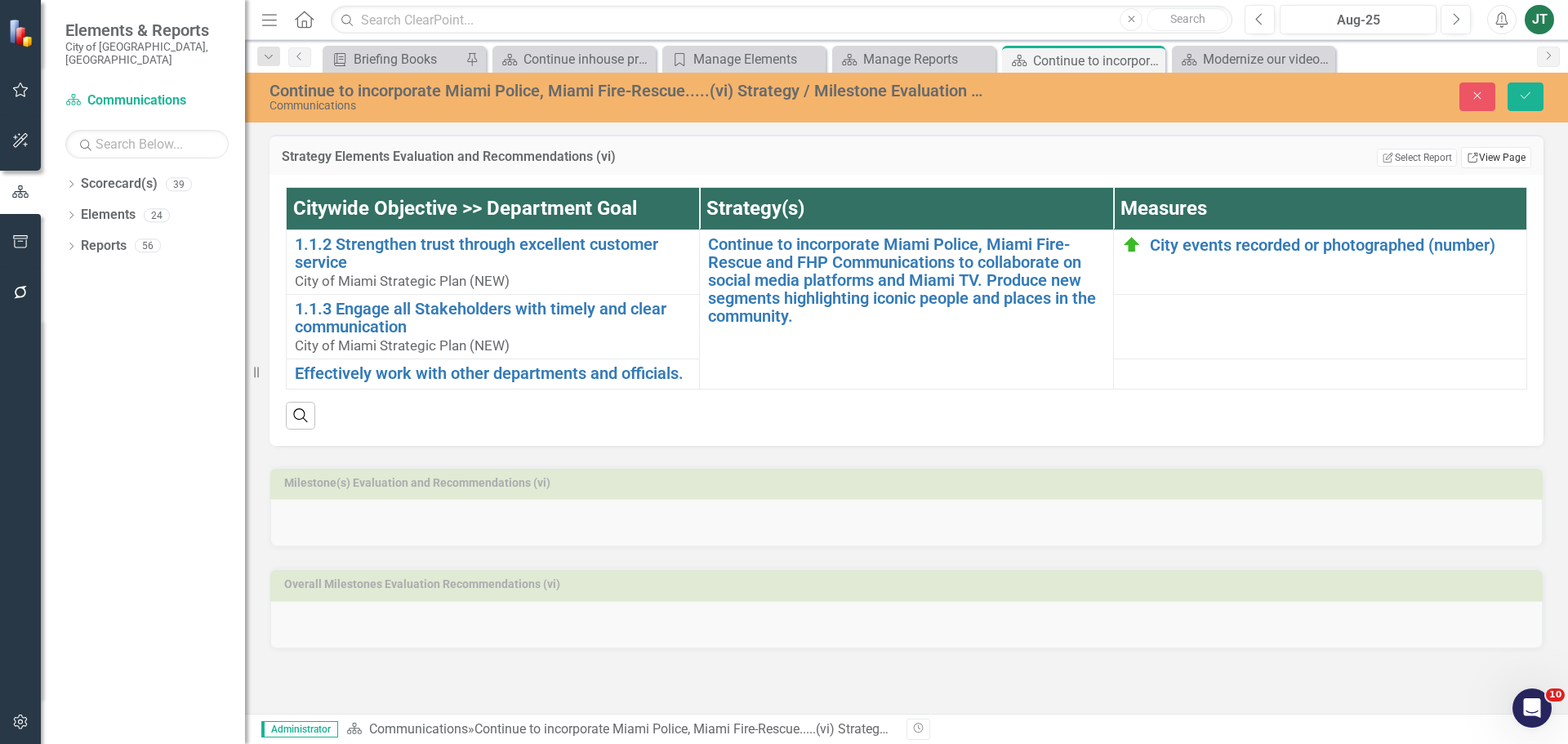
click at [1253, 155] on link "Link View Page" at bounding box center [1495, 157] width 70 height 21
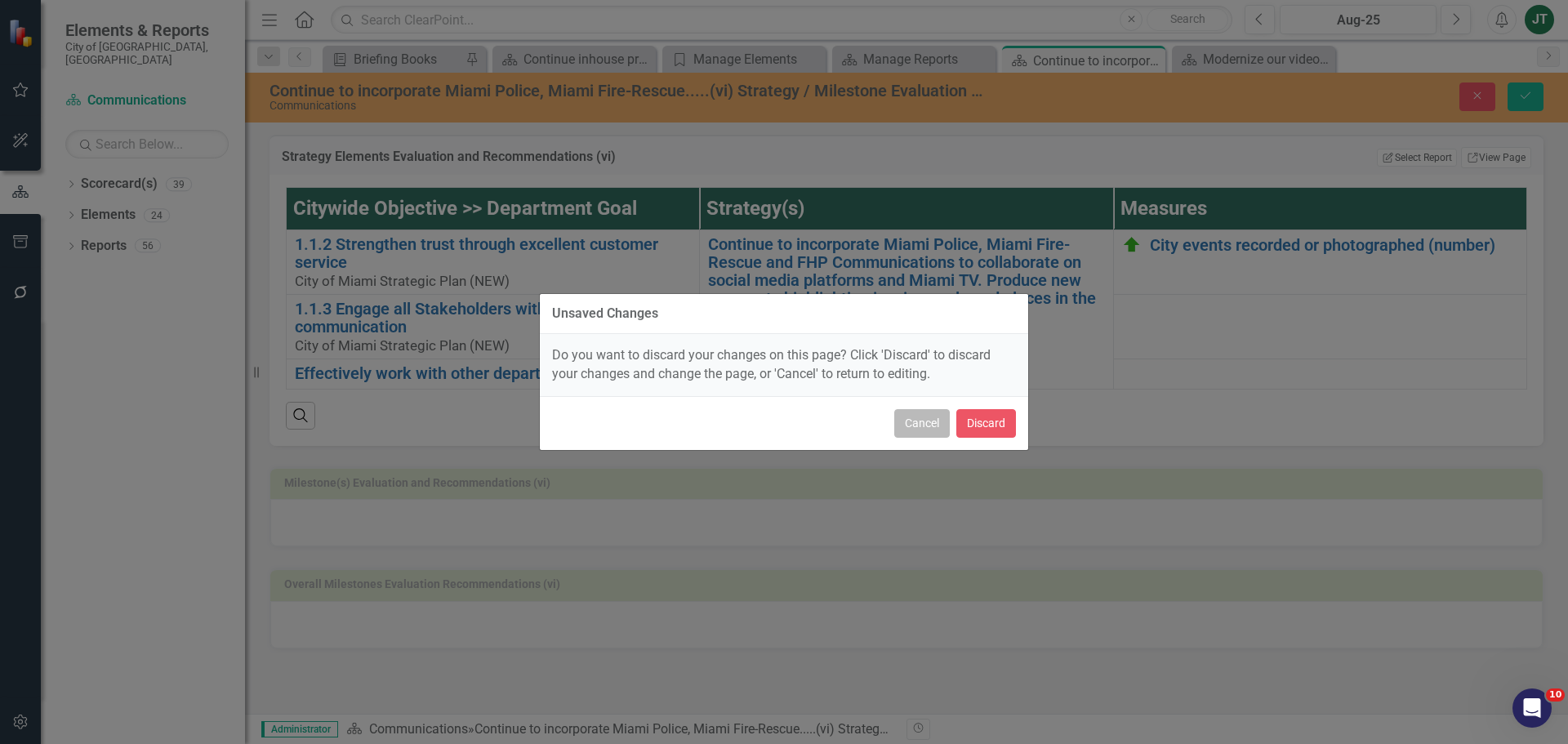
click at [933, 415] on button "Cancel" at bounding box center [922, 423] width 56 height 29
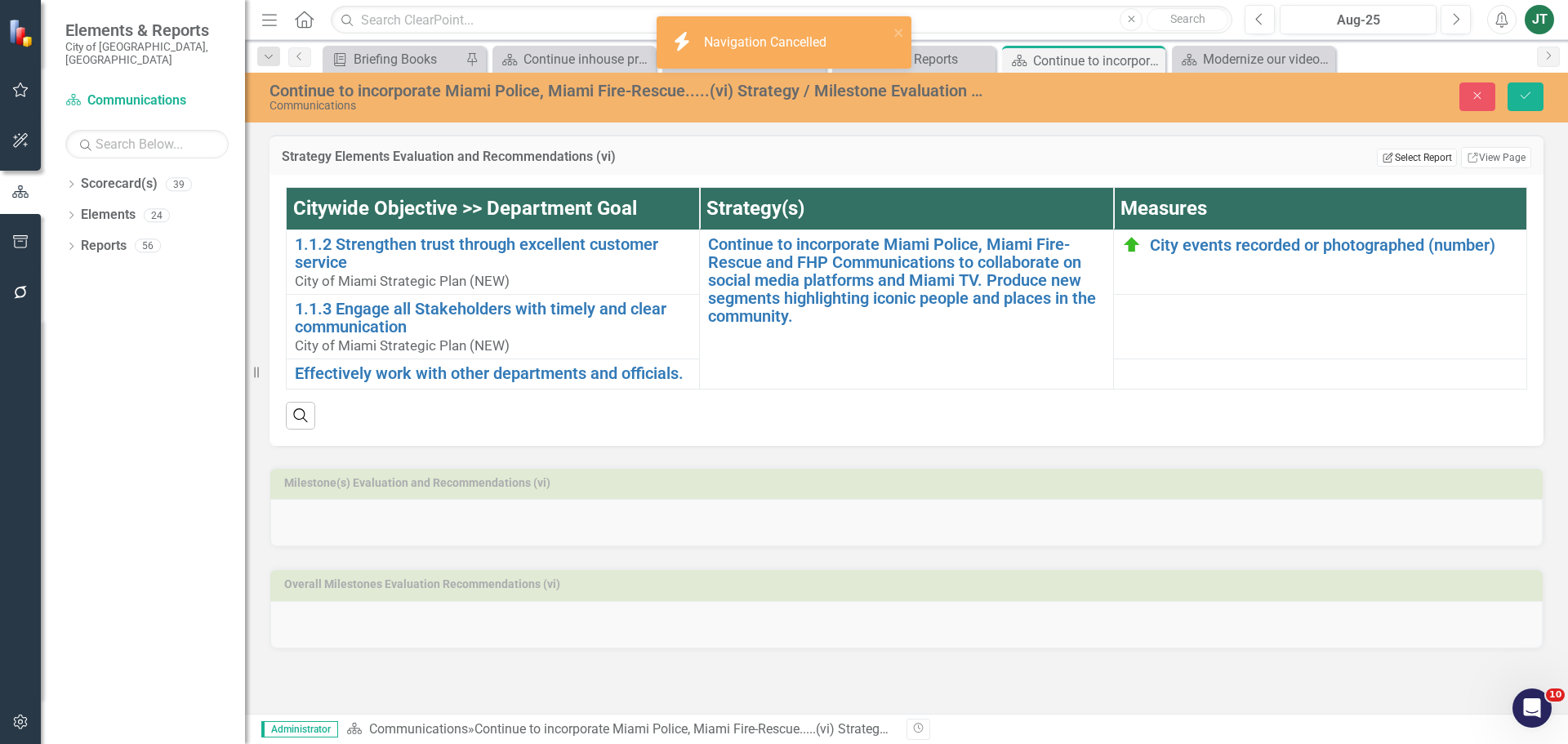
click at [1253, 152] on button "Edit Report Select Report" at bounding box center [1417, 157] width 80 height 18
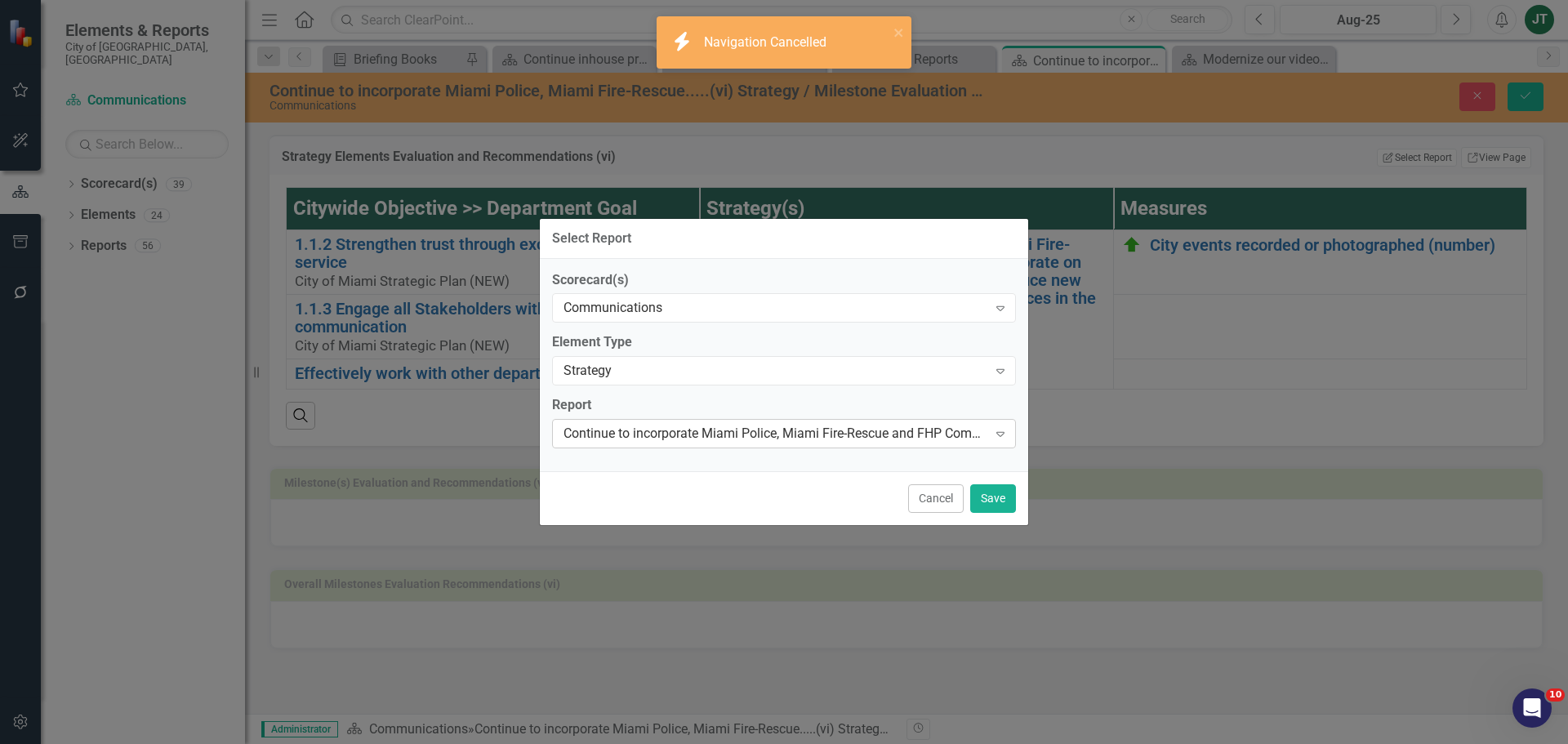
click at [748, 429] on div "Continue to incorporate Miami Police, Miami Fire-Rescue and FHP Communications …" at bounding box center [775, 434] width 424 height 19
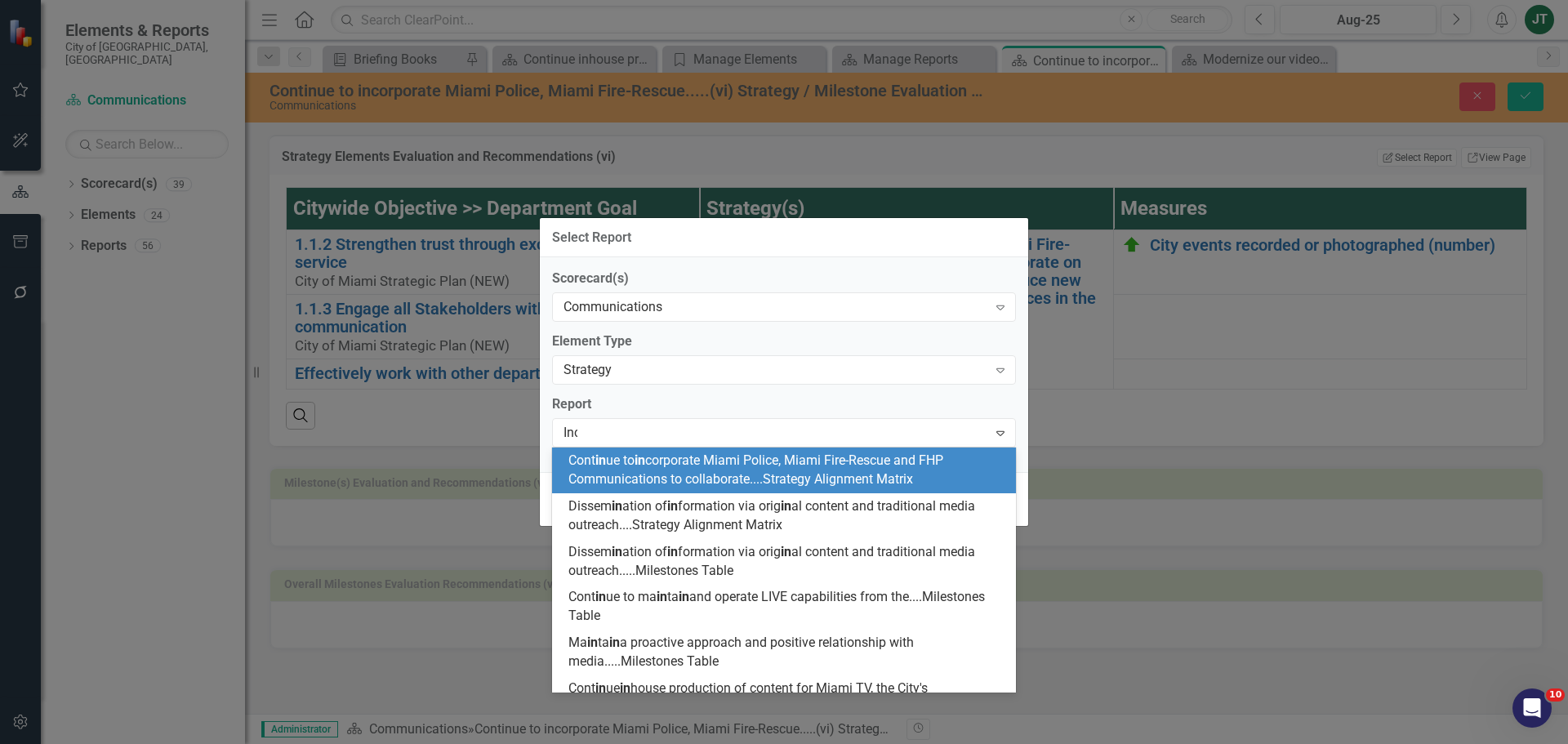
scroll to position [0, 0]
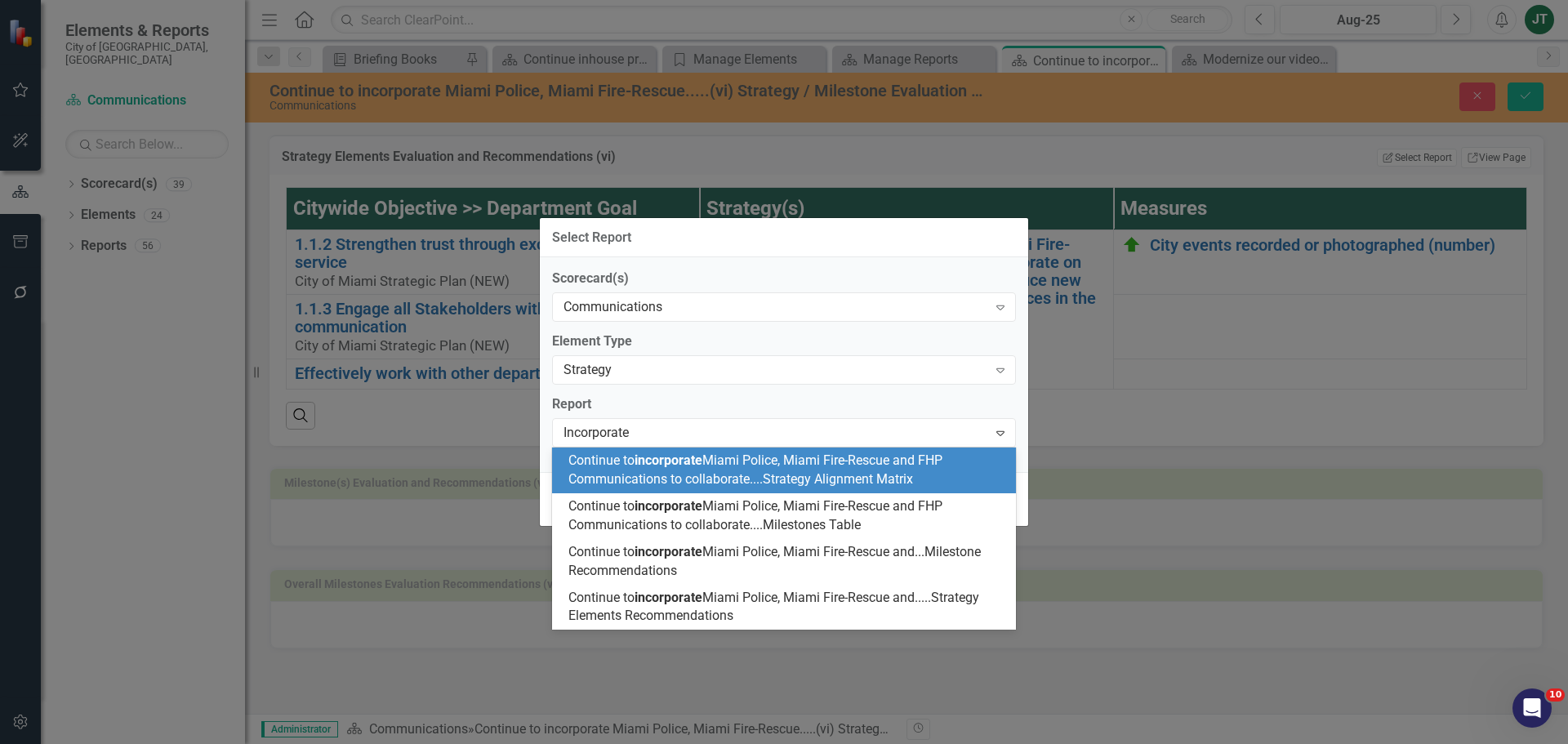
type input "Incorporate"
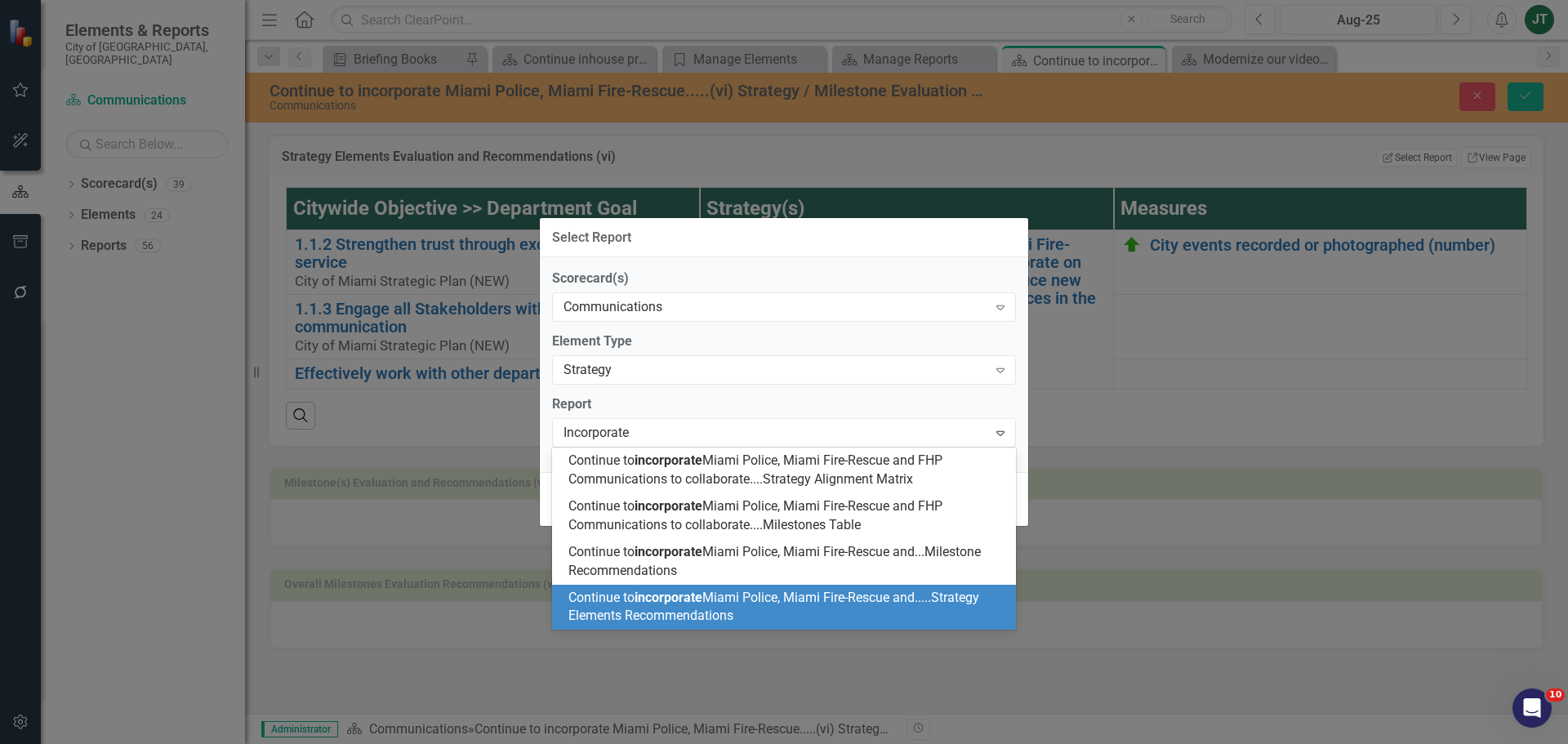
click at [778, 567] on div "Continue to incorporate Miami Police, Miami Fire-Rescue and.....Strategy Elemen…" at bounding box center [787, 608] width 437 height 37
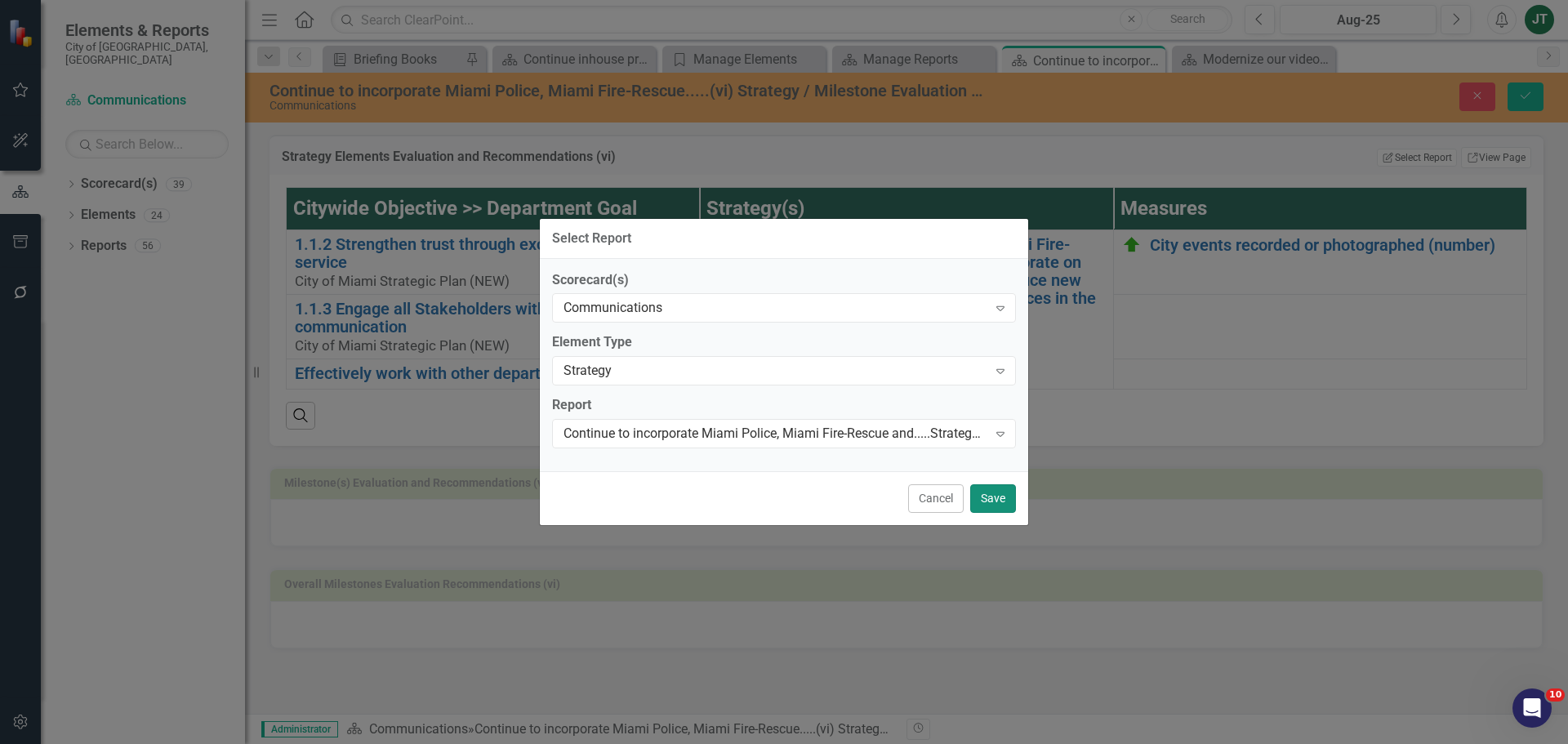
click at [1001, 494] on button "Save" at bounding box center [993, 499] width 46 height 29
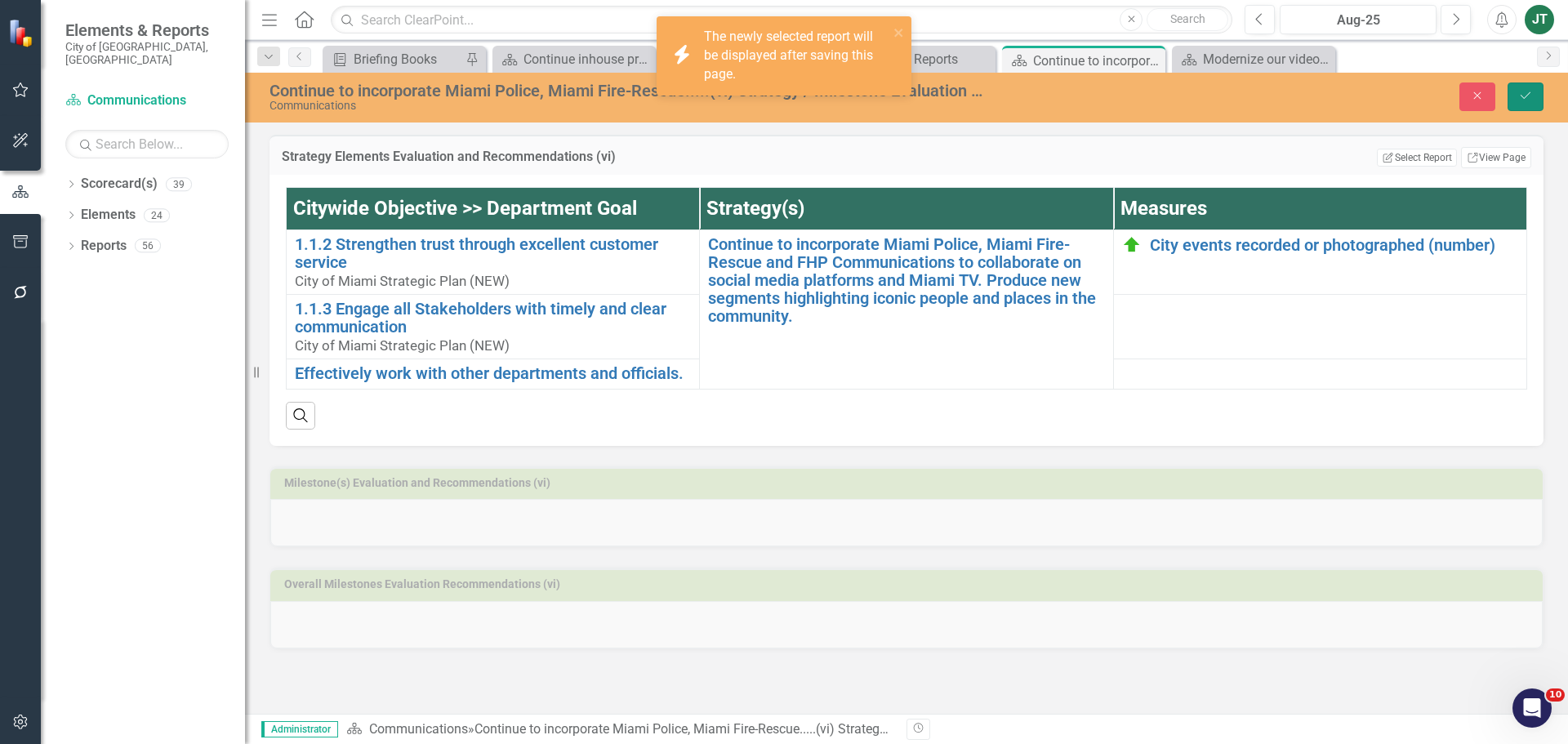
click at [1253, 90] on icon "Save" at bounding box center [1525, 96] width 14 height 12
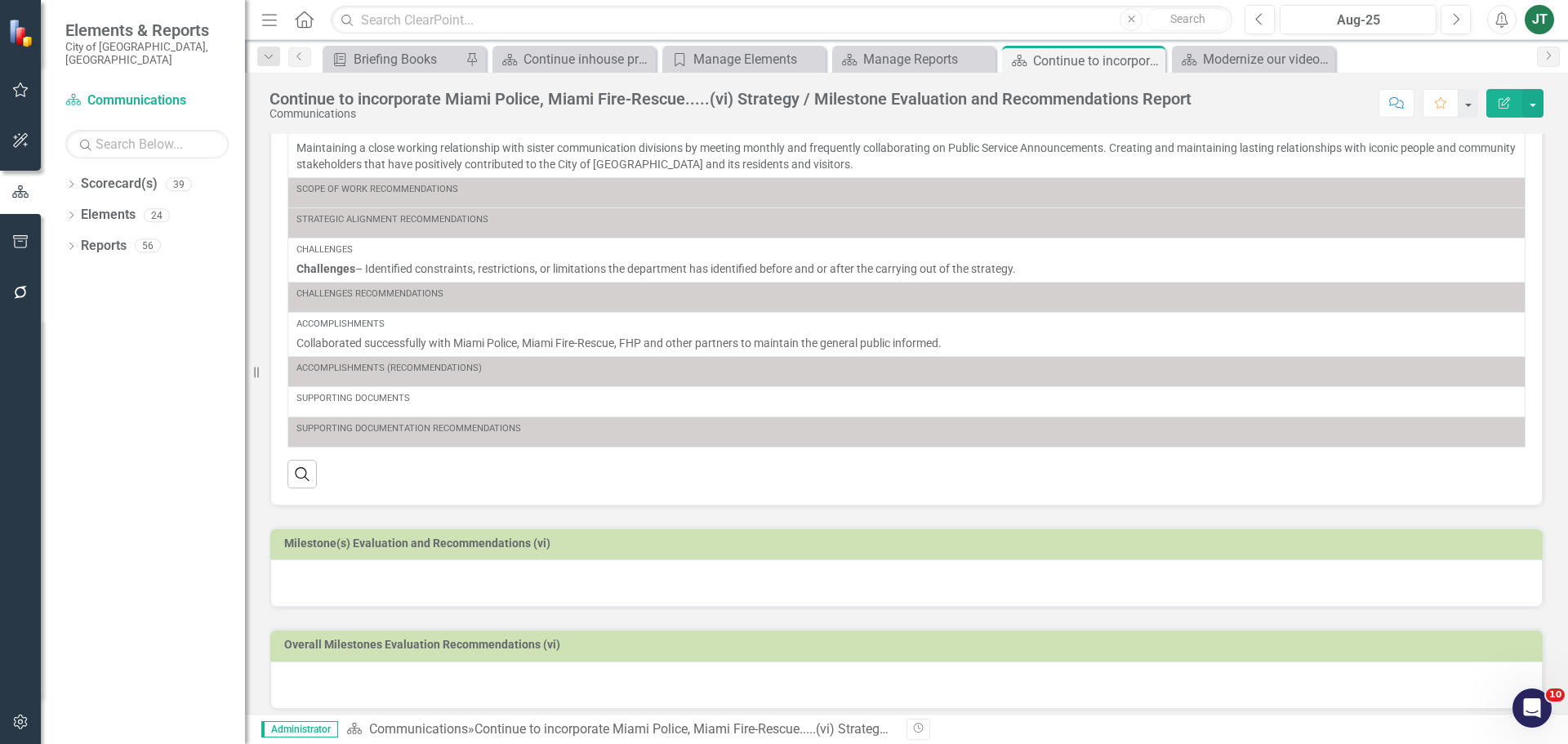
scroll to position [125, 0]
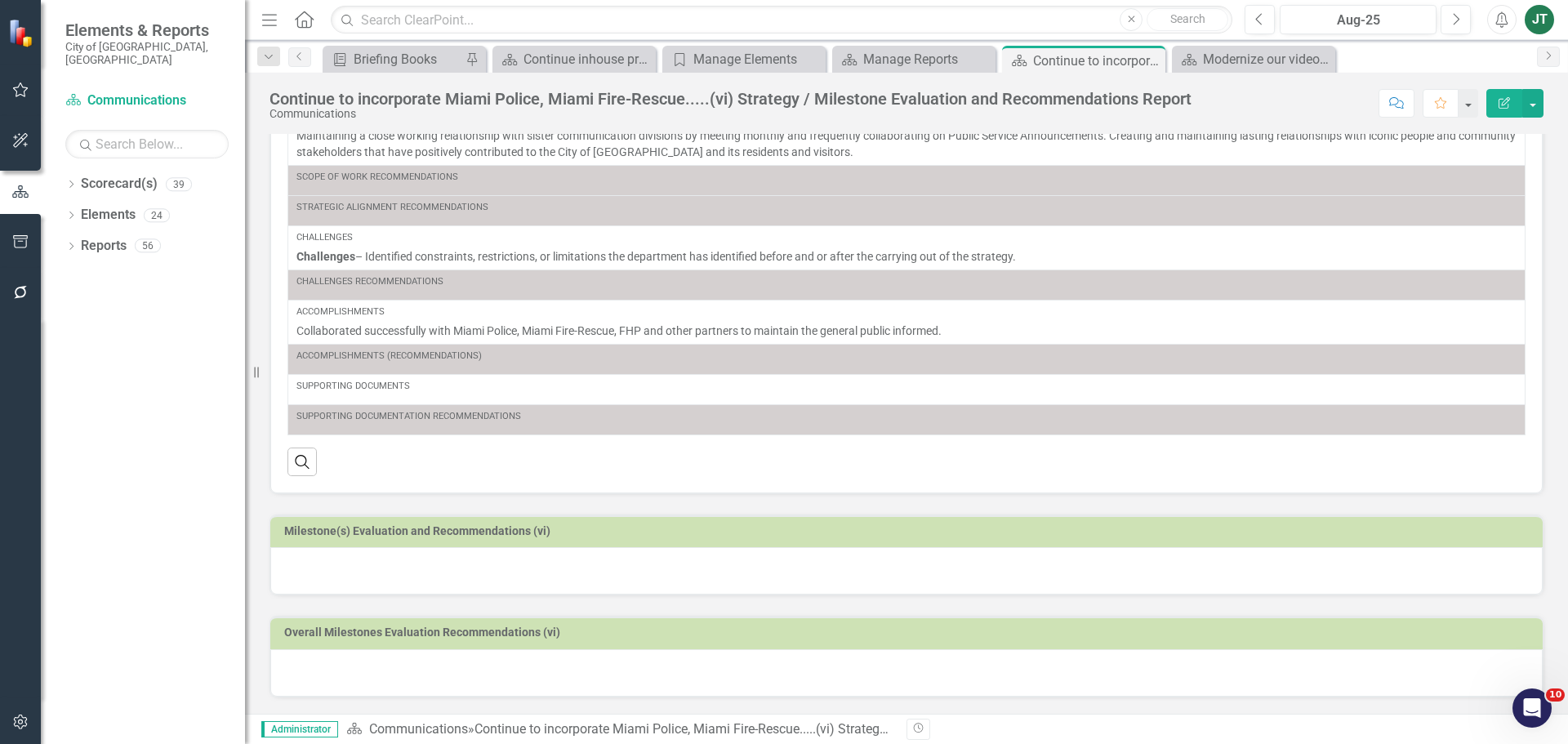
click at [675, 528] on h3 "Milestone(s) Evaluation and Recommendations (vi)" at bounding box center [909, 531] width 1250 height 12
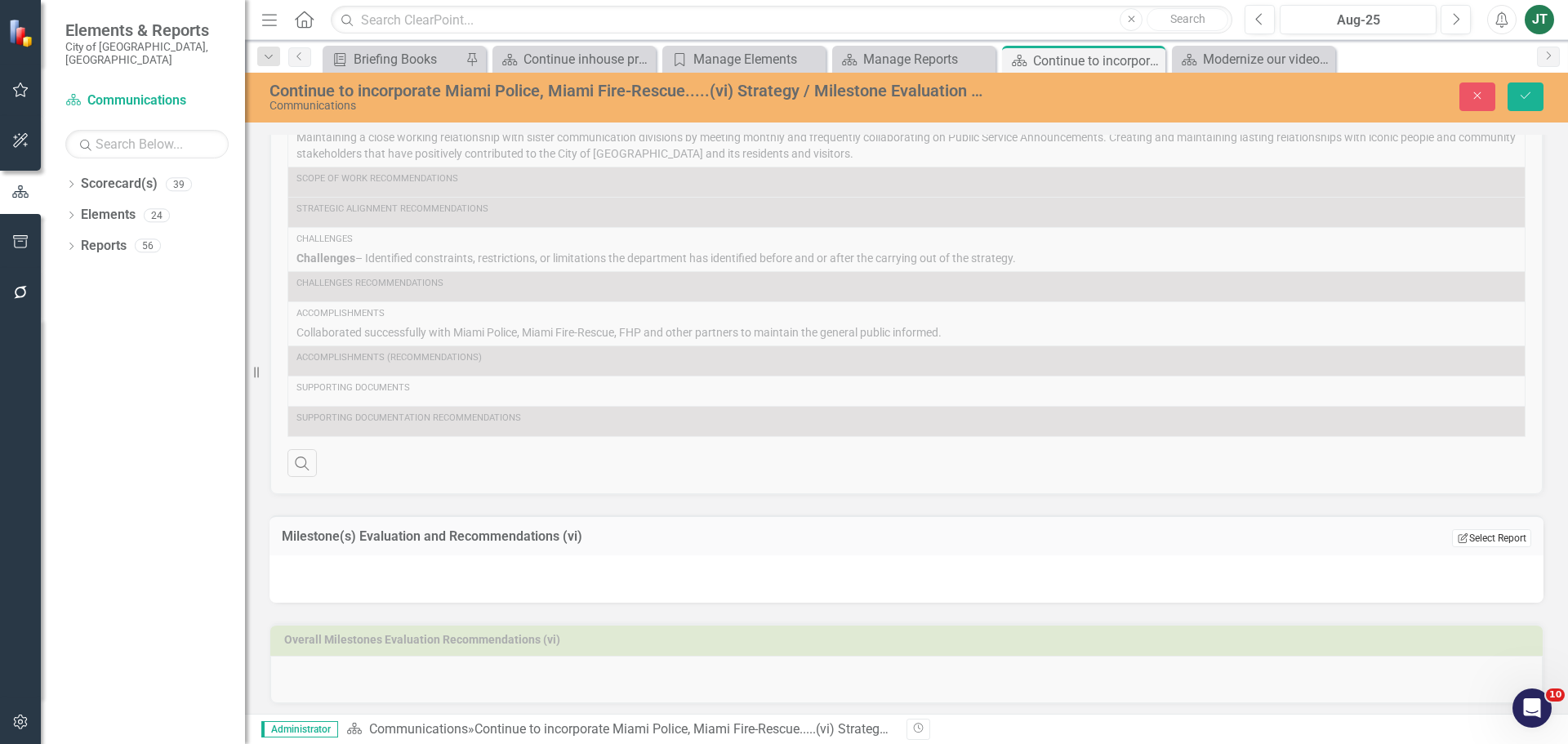
click at [1253, 529] on button "Edit Report Select Report" at bounding box center [1492, 537] width 80 height 18
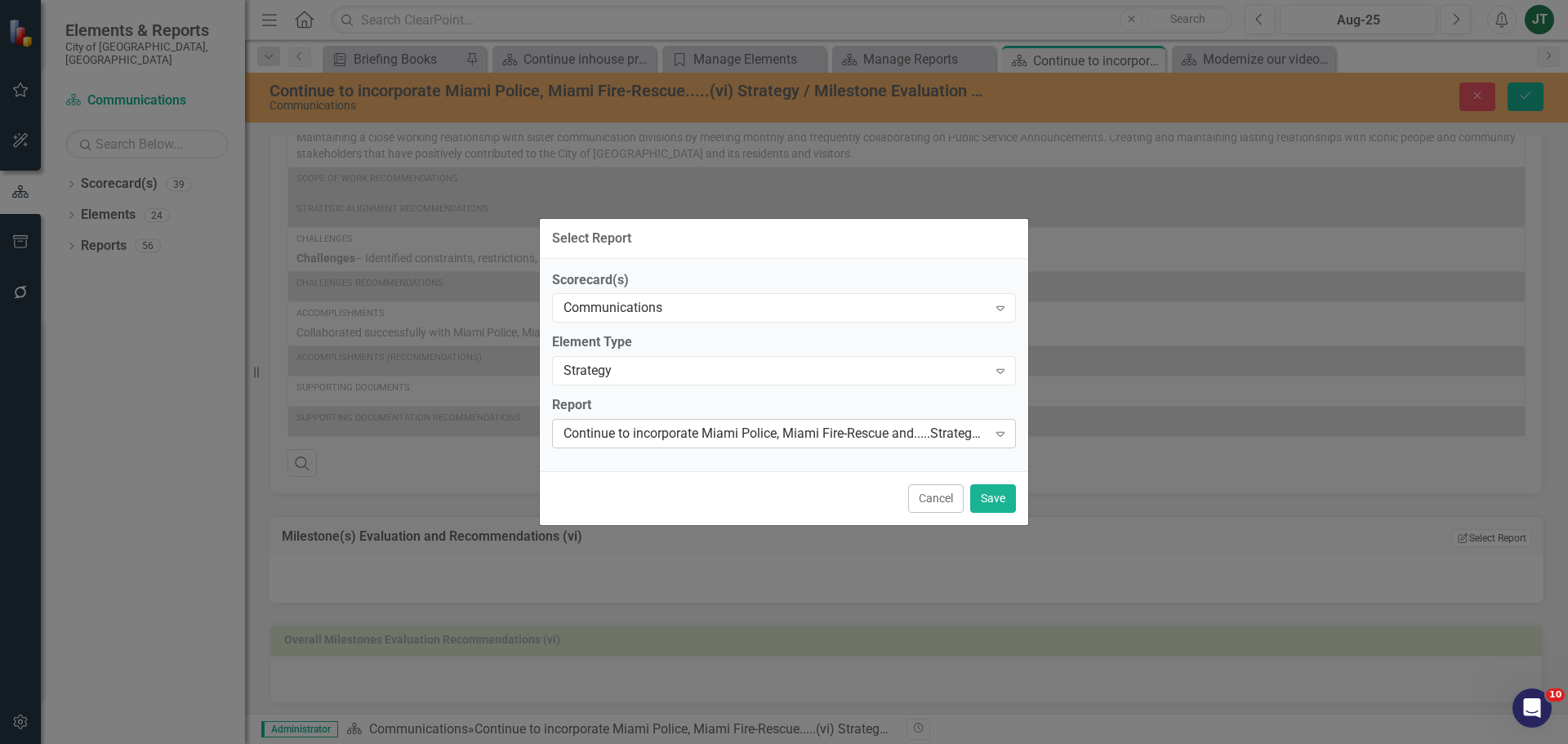
click at [689, 433] on div "Continue to incorporate Miami Police, Miami Fire-Rescue and.....Strategy Elemen…" at bounding box center [775, 434] width 424 height 19
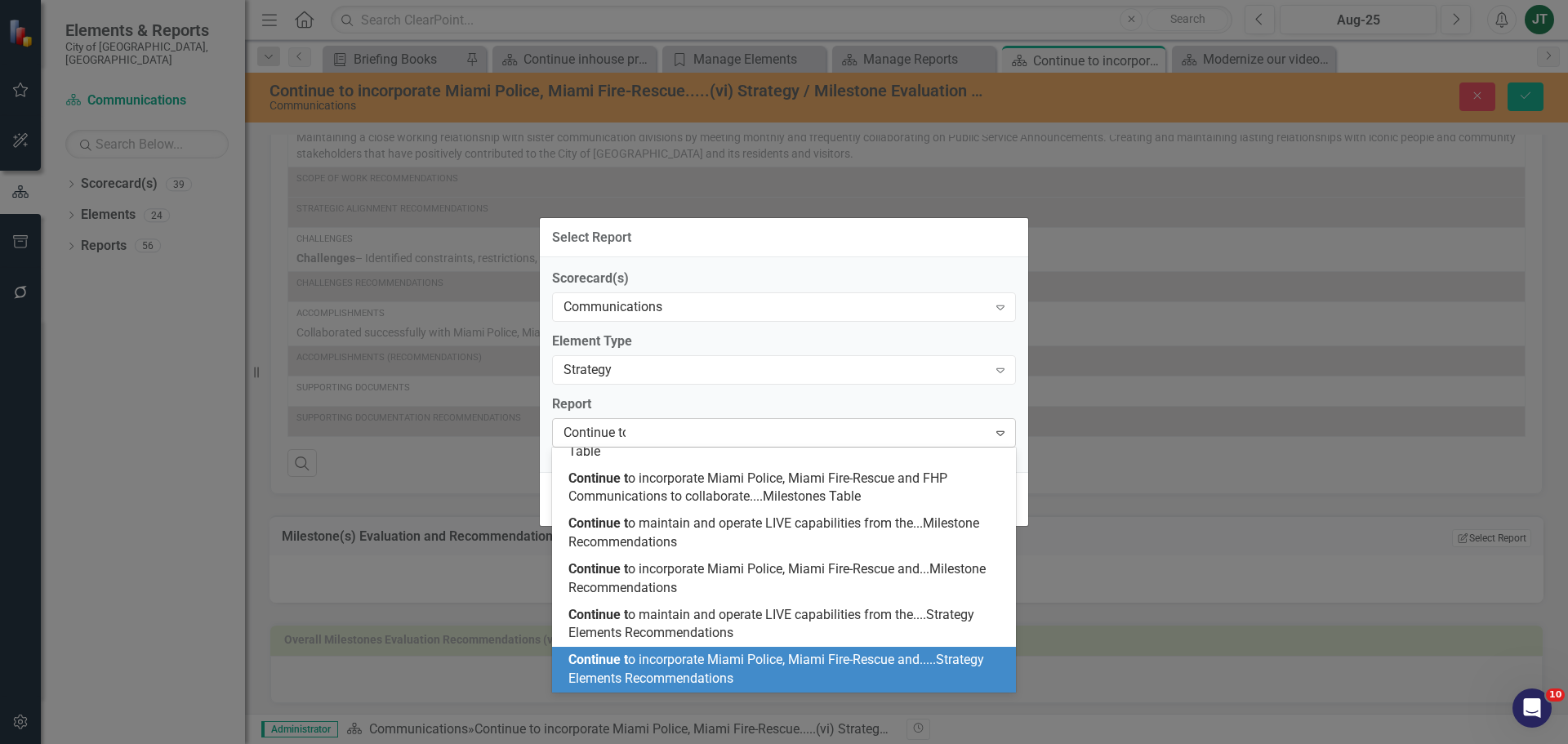
scroll to position [119, 0]
type input "Continue to"
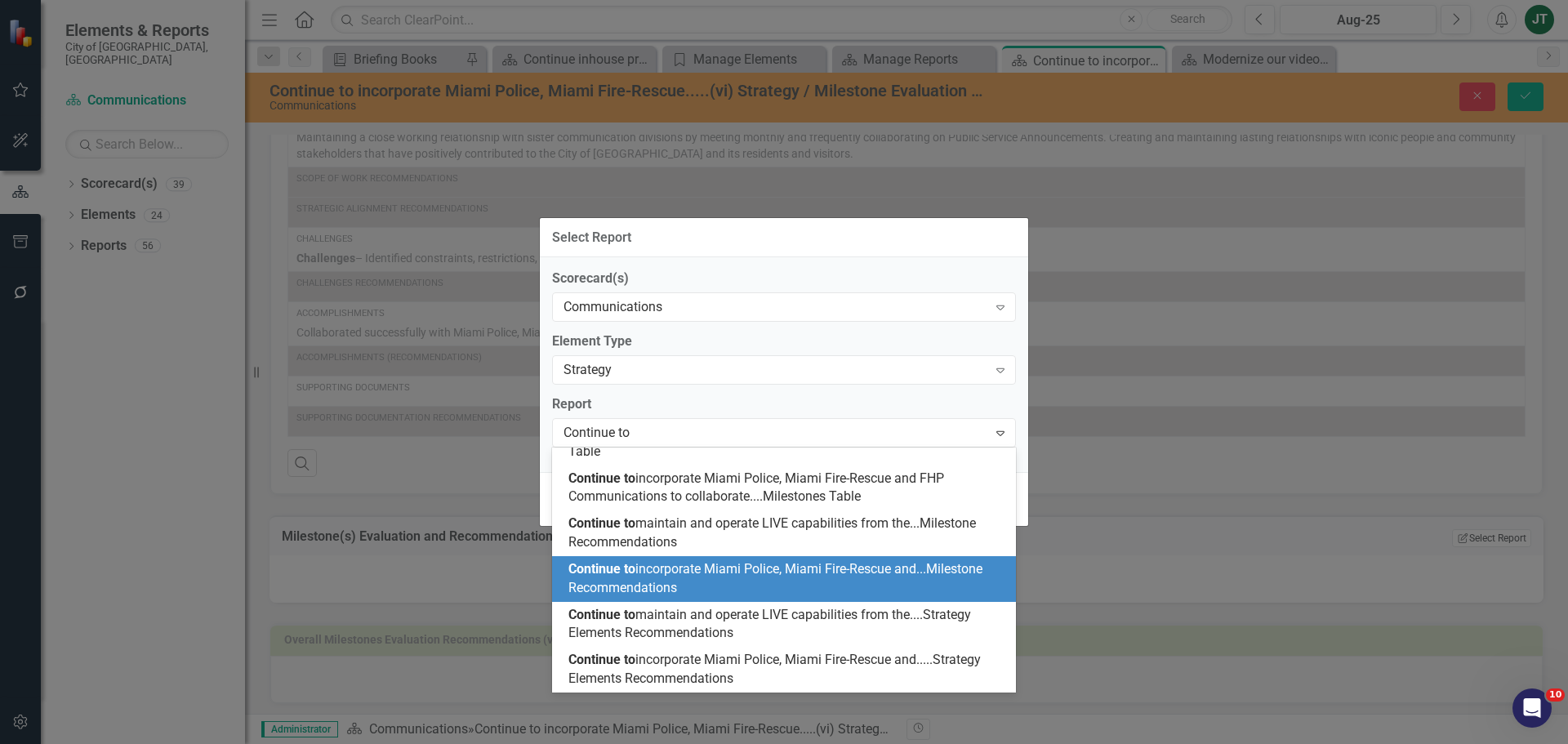
click at [773, 567] on span "Continue to incorporate Miami Police, Miami Fire-Rescue and...Milestone Recomme…" at bounding box center [775, 578] width 414 height 35
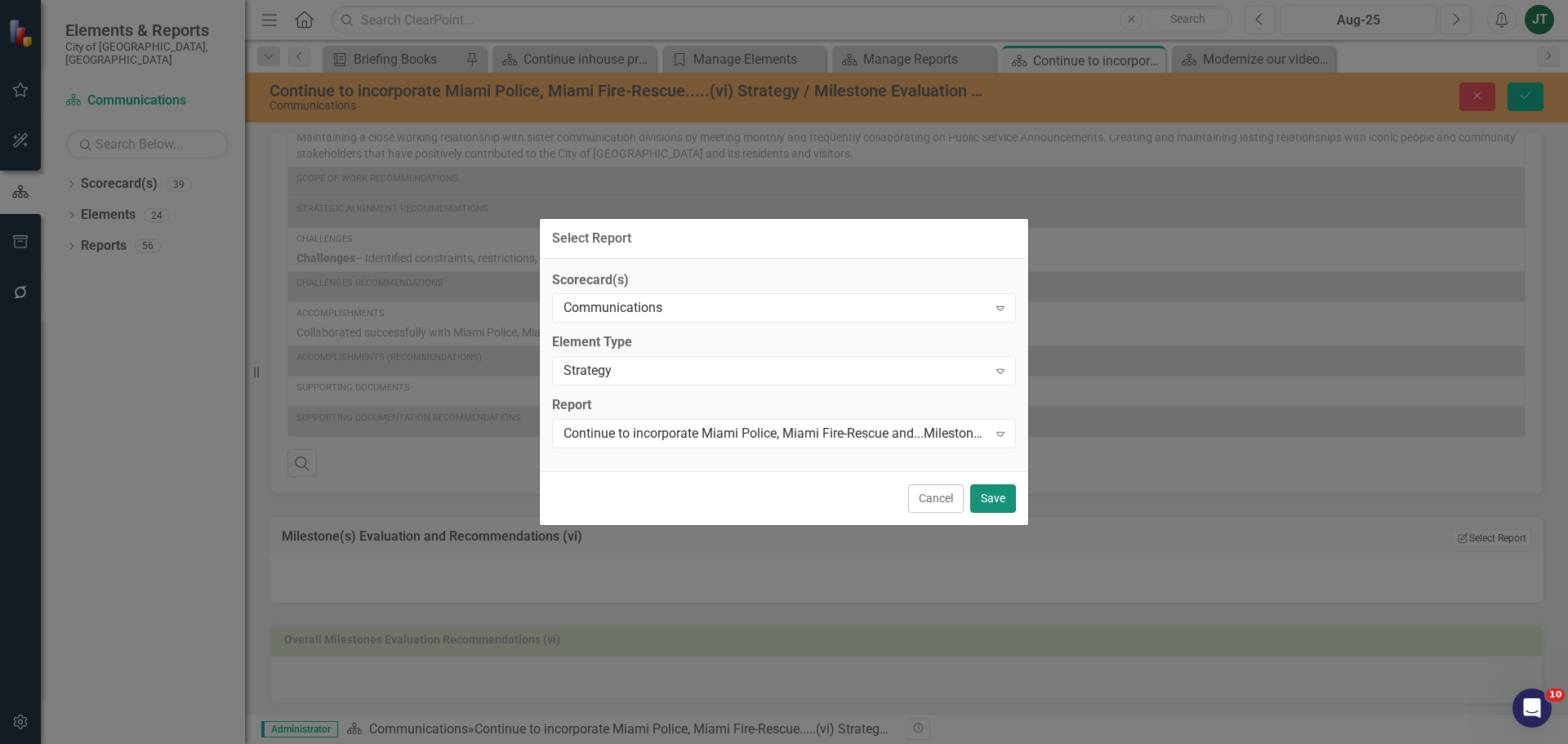
click at [1008, 497] on button "Save" at bounding box center [993, 499] width 46 height 29
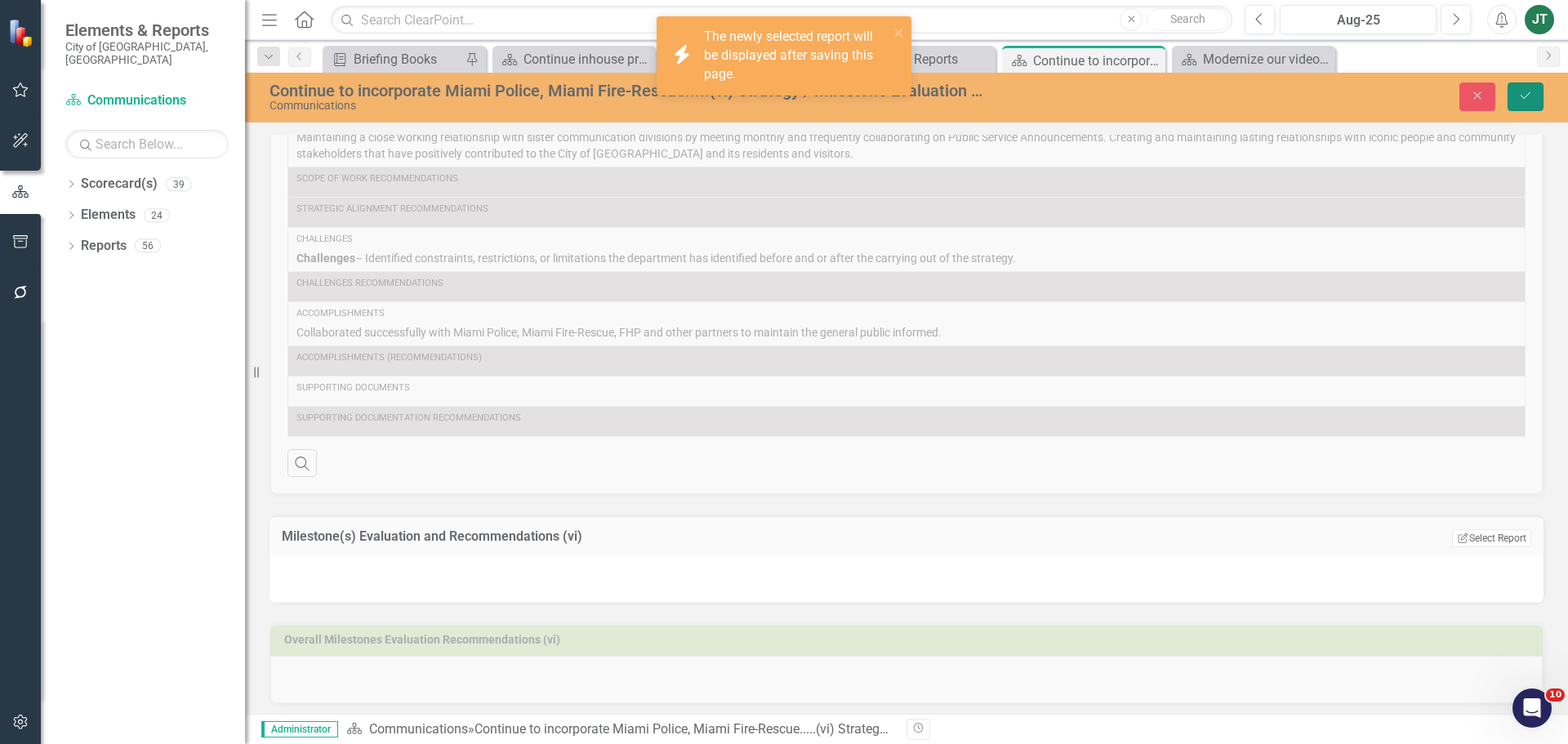
click at [1253, 85] on button "Save" at bounding box center [1525, 96] width 36 height 29
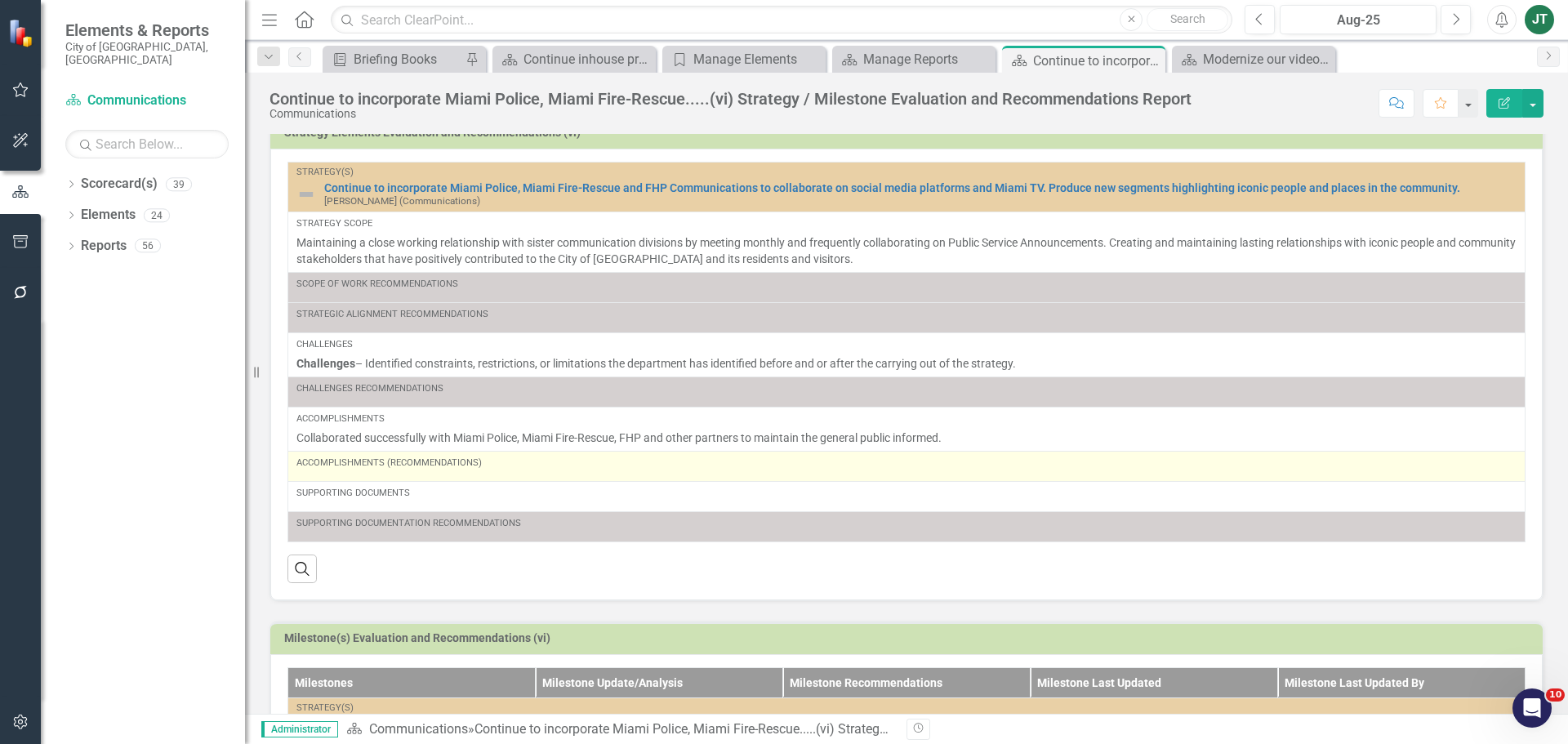
scroll to position [0, 0]
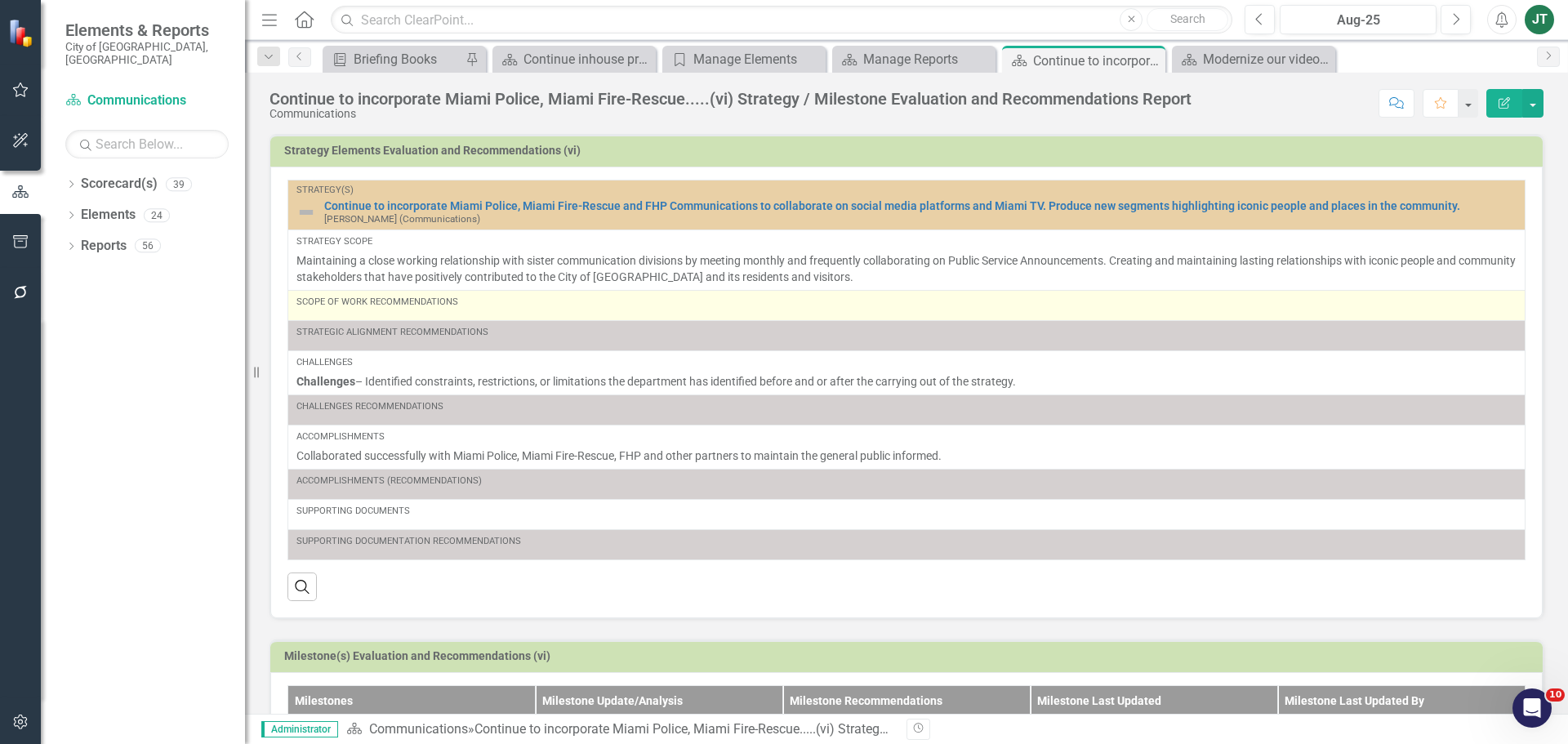
click at [580, 315] on div "Scope of Work Recommendations" at bounding box center [906, 305] width 1220 height 19
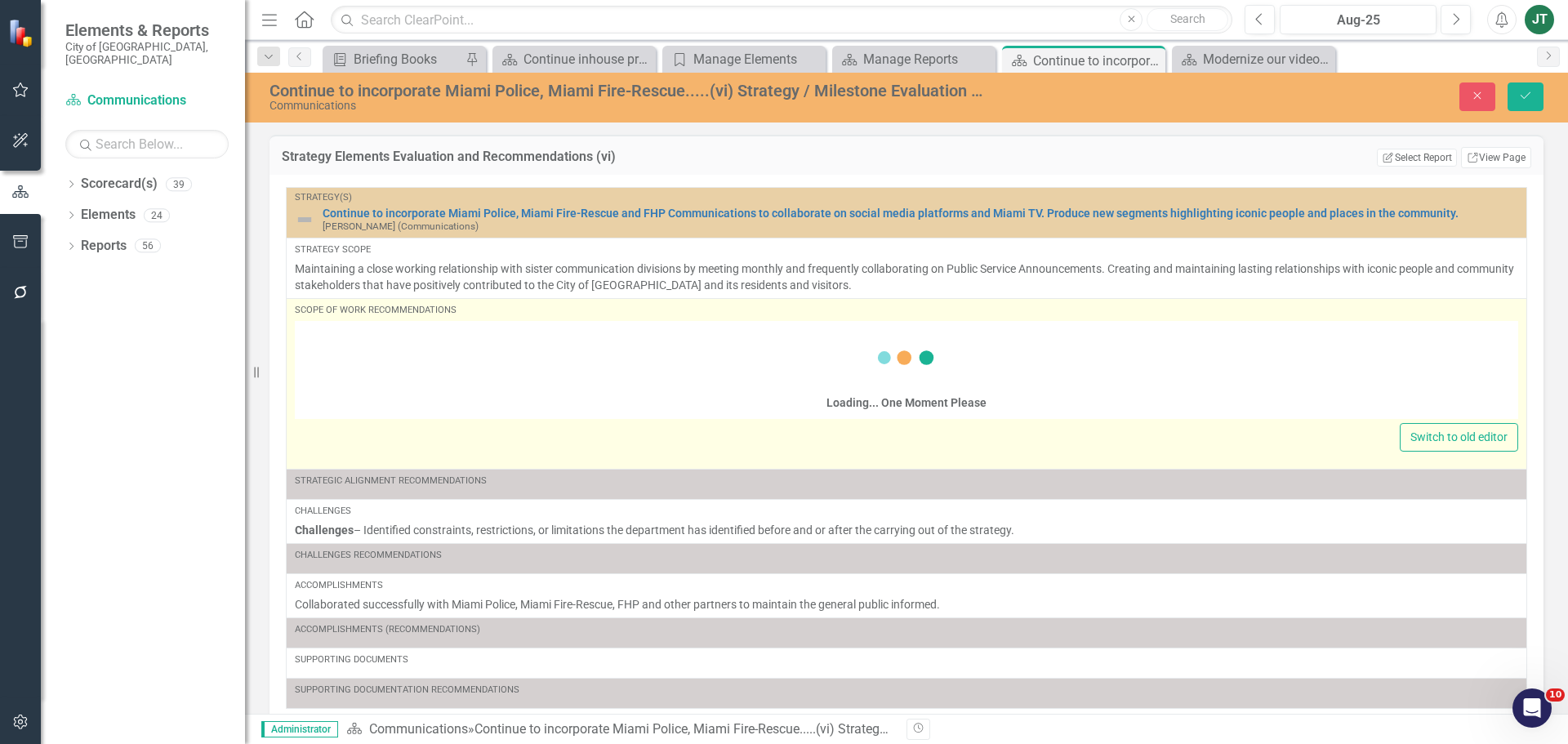
click at [423, 360] on div "Loading... One Moment Please" at bounding box center [905, 372] width 1223 height 94
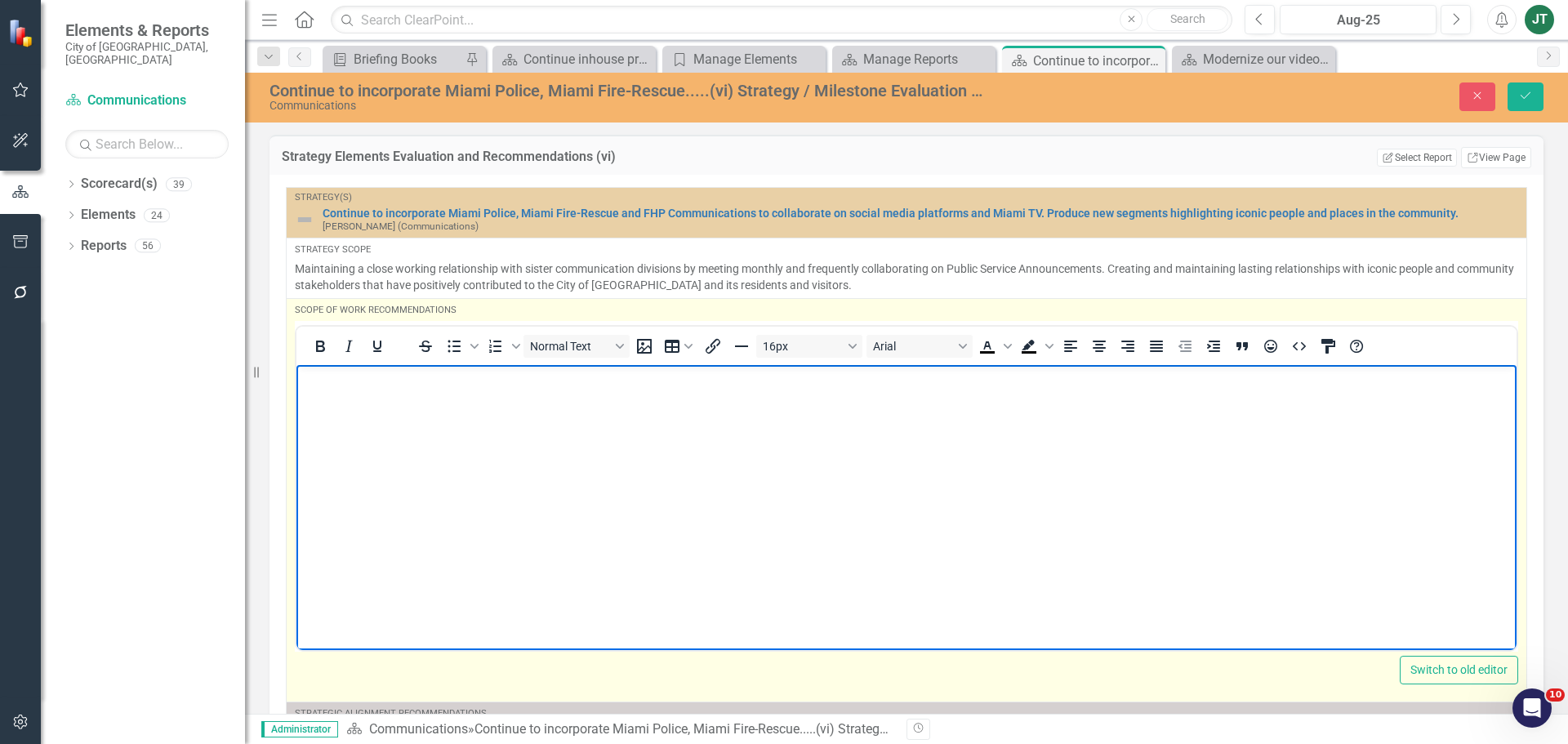
click at [350, 392] on body "Rich Text Area. Press ALT-0 for help." at bounding box center [906, 486] width 1220 height 245
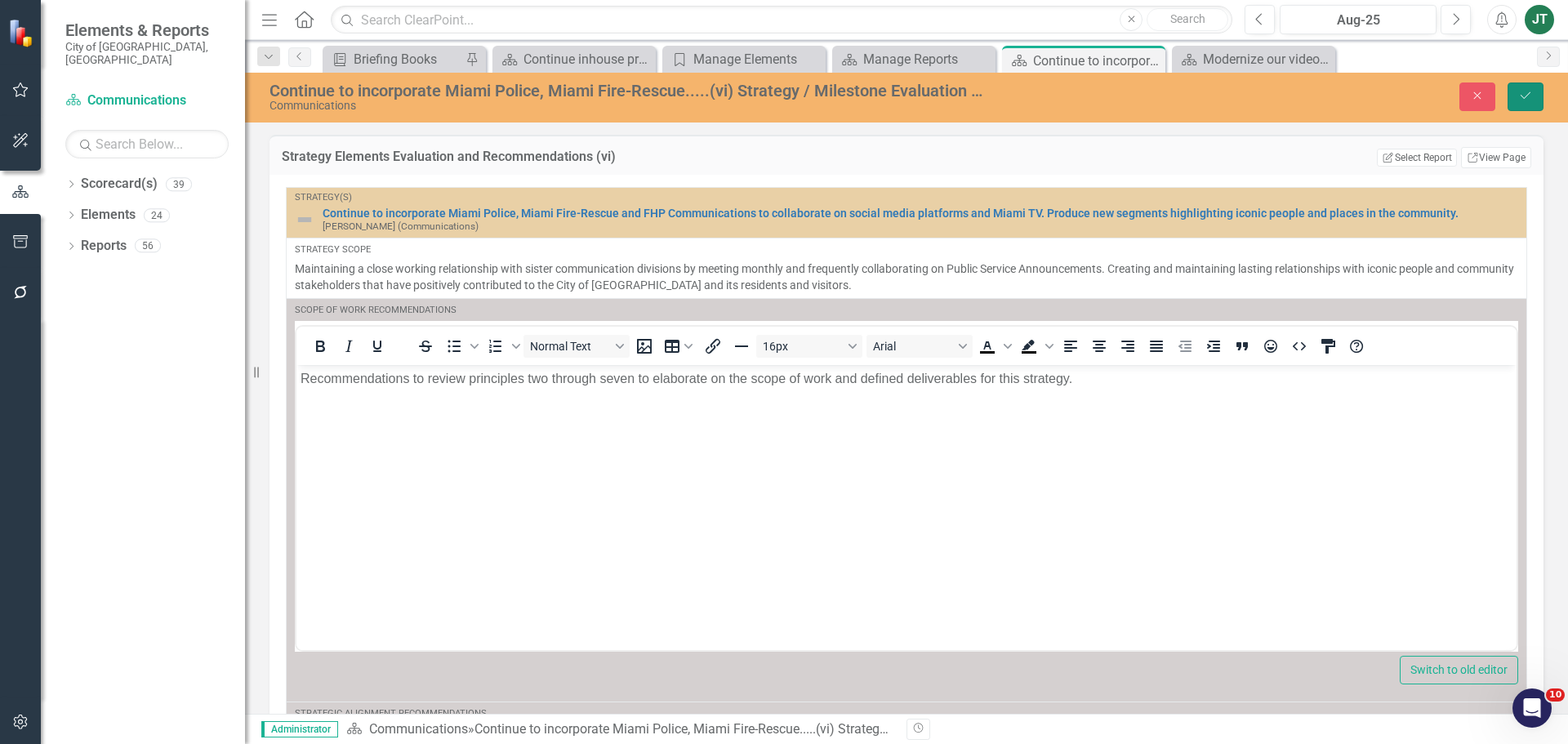
click at [1253, 94] on icon "Save" at bounding box center [1525, 96] width 14 height 12
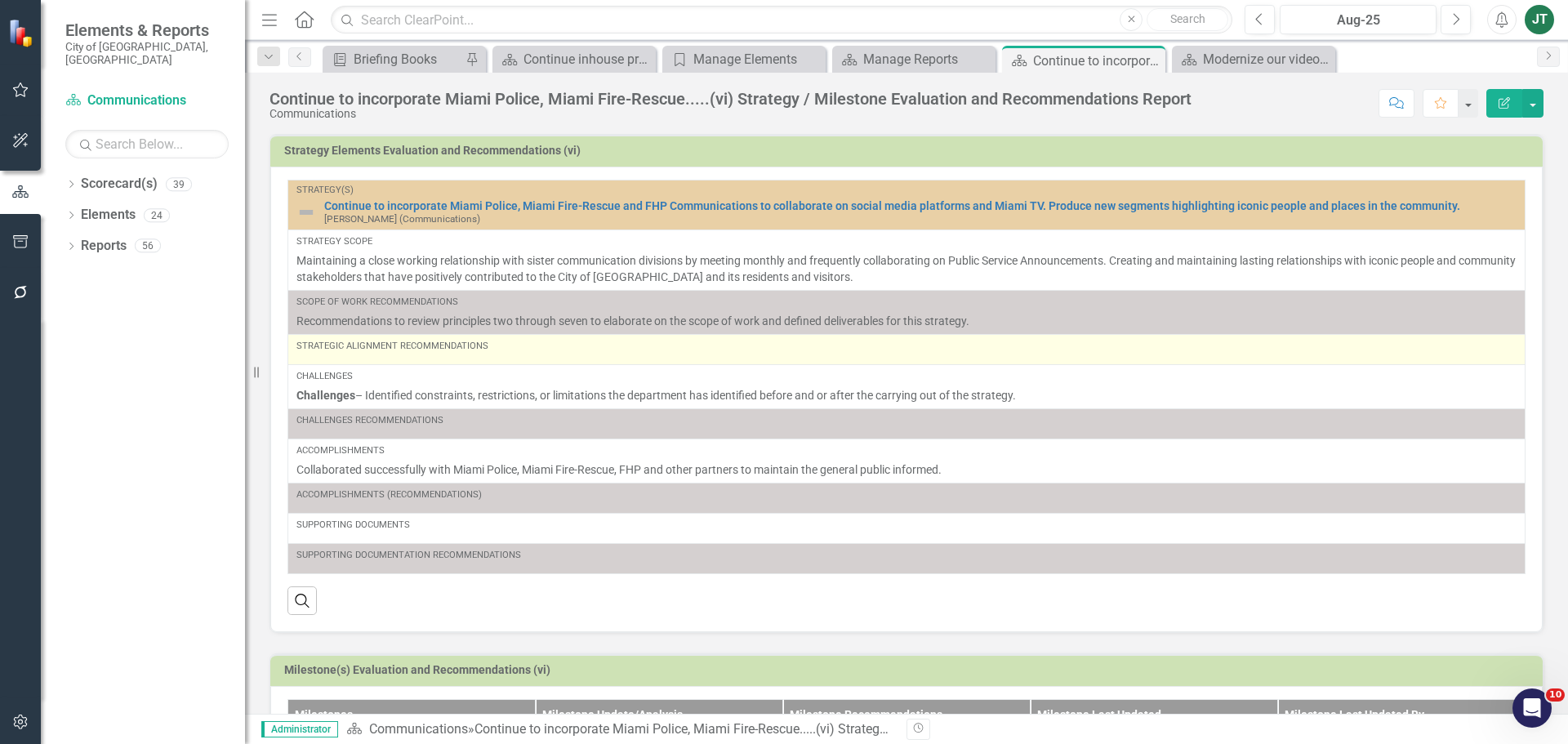
click at [444, 359] on div "Strategic Alignment Recommendations" at bounding box center [906, 349] width 1220 height 19
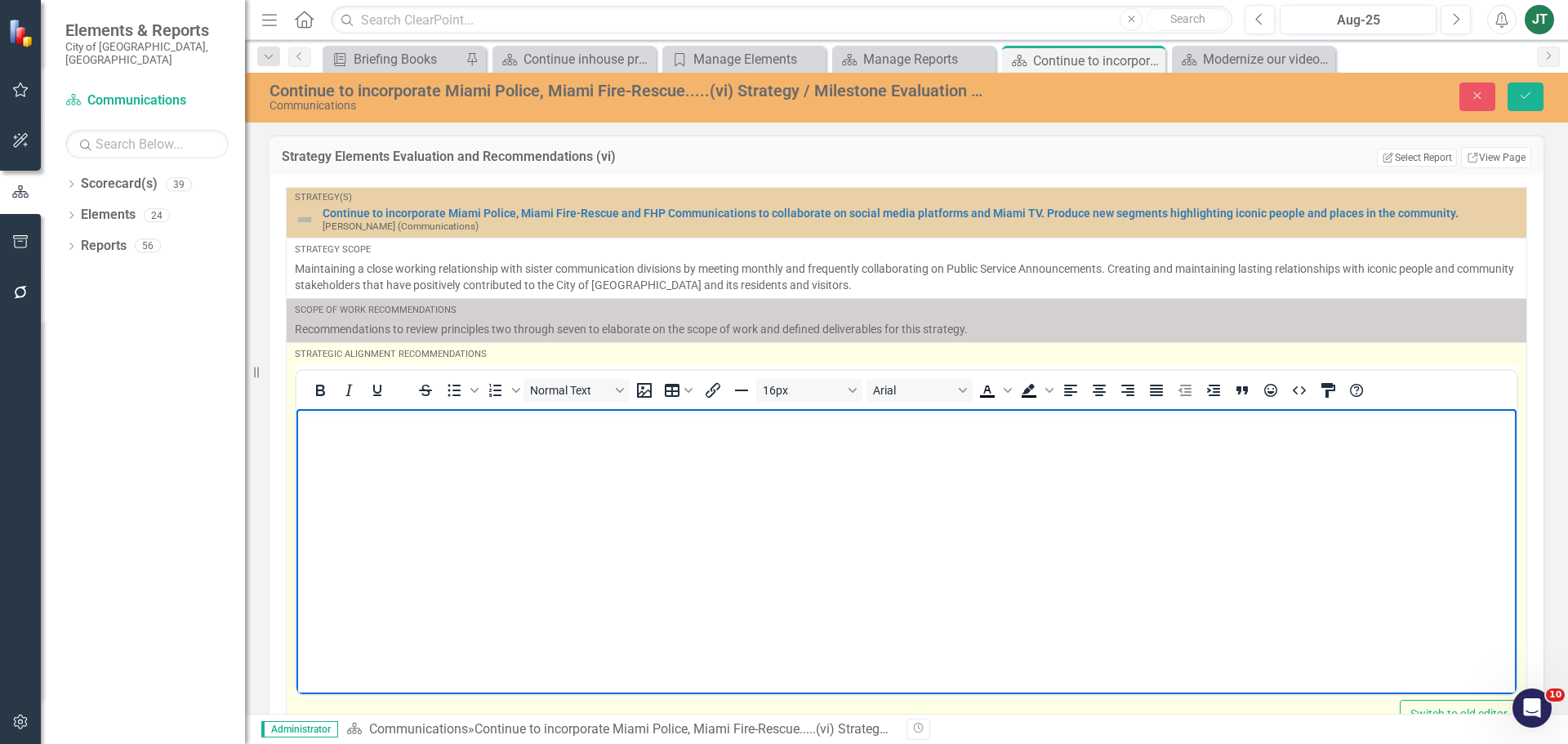
click at [400, 433] on body "Rich Text Area. Press ALT-0 for help." at bounding box center [906, 530] width 1220 height 245
click at [410, 414] on p "Rich Text Area. Press ALT-0 for help." at bounding box center [906, 422] width 1212 height 19
click at [523, 427] on p "No concerns with the following" at bounding box center [906, 422] width 1212 height 19
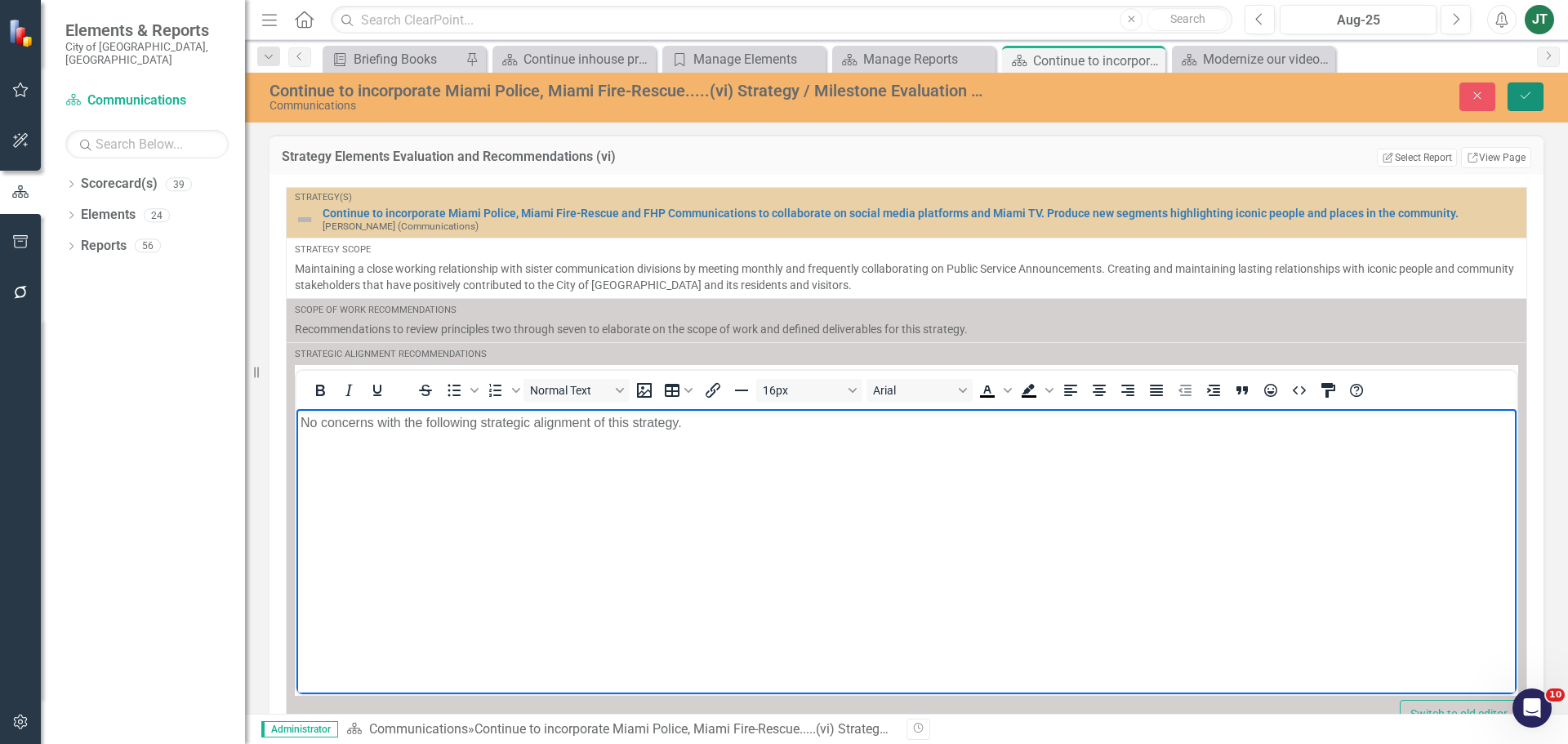
click at [1253, 92] on button "Save" at bounding box center [1525, 96] width 36 height 29
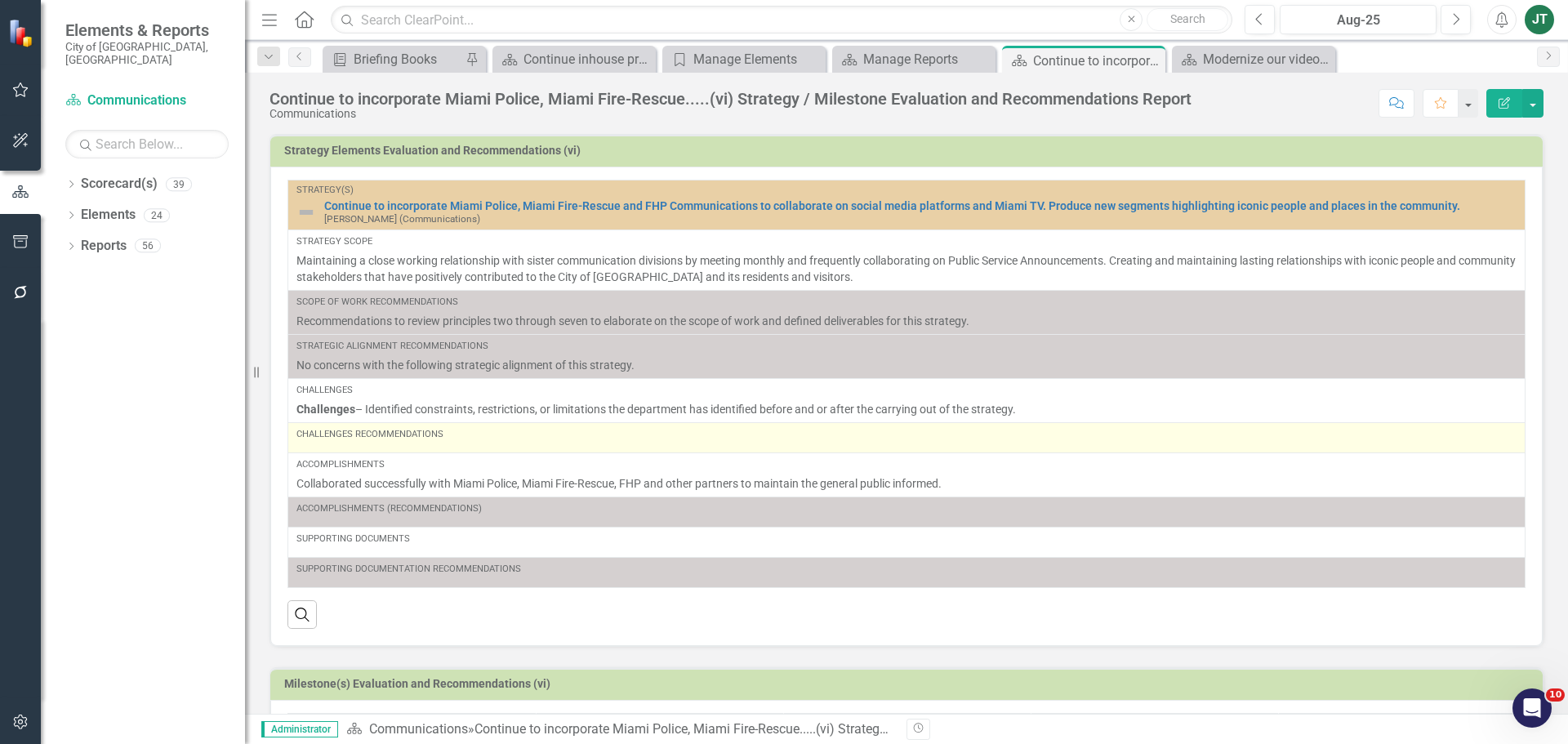
click at [553, 451] on td "Challenges Recommendations" at bounding box center [907, 438] width 1237 height 30
click at [553, 450] on td "Challenges Recommendations" at bounding box center [907, 438] width 1237 height 30
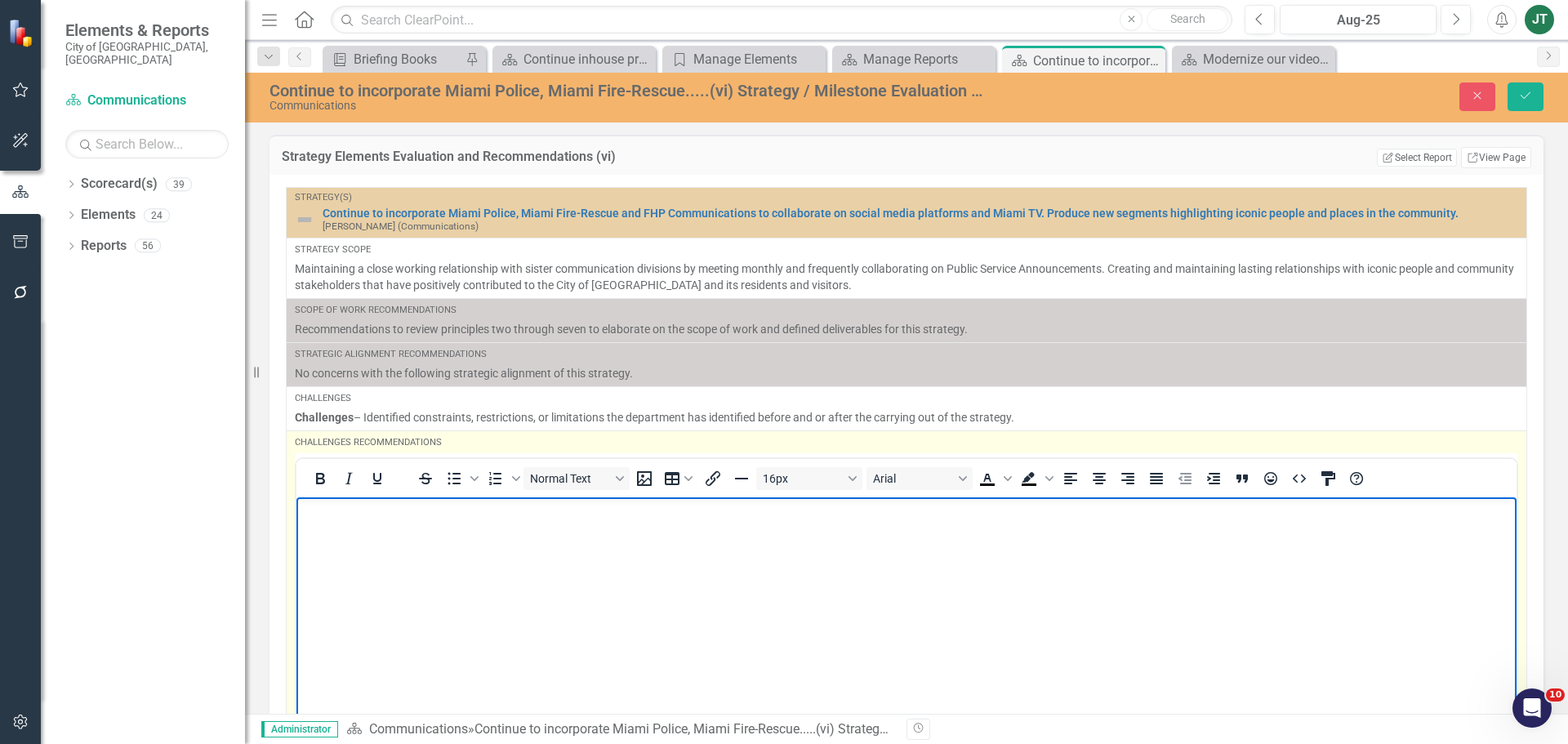
click at [399, 532] on body "Rich Text Area. Press ALT-0 for help." at bounding box center [906, 619] width 1220 height 245
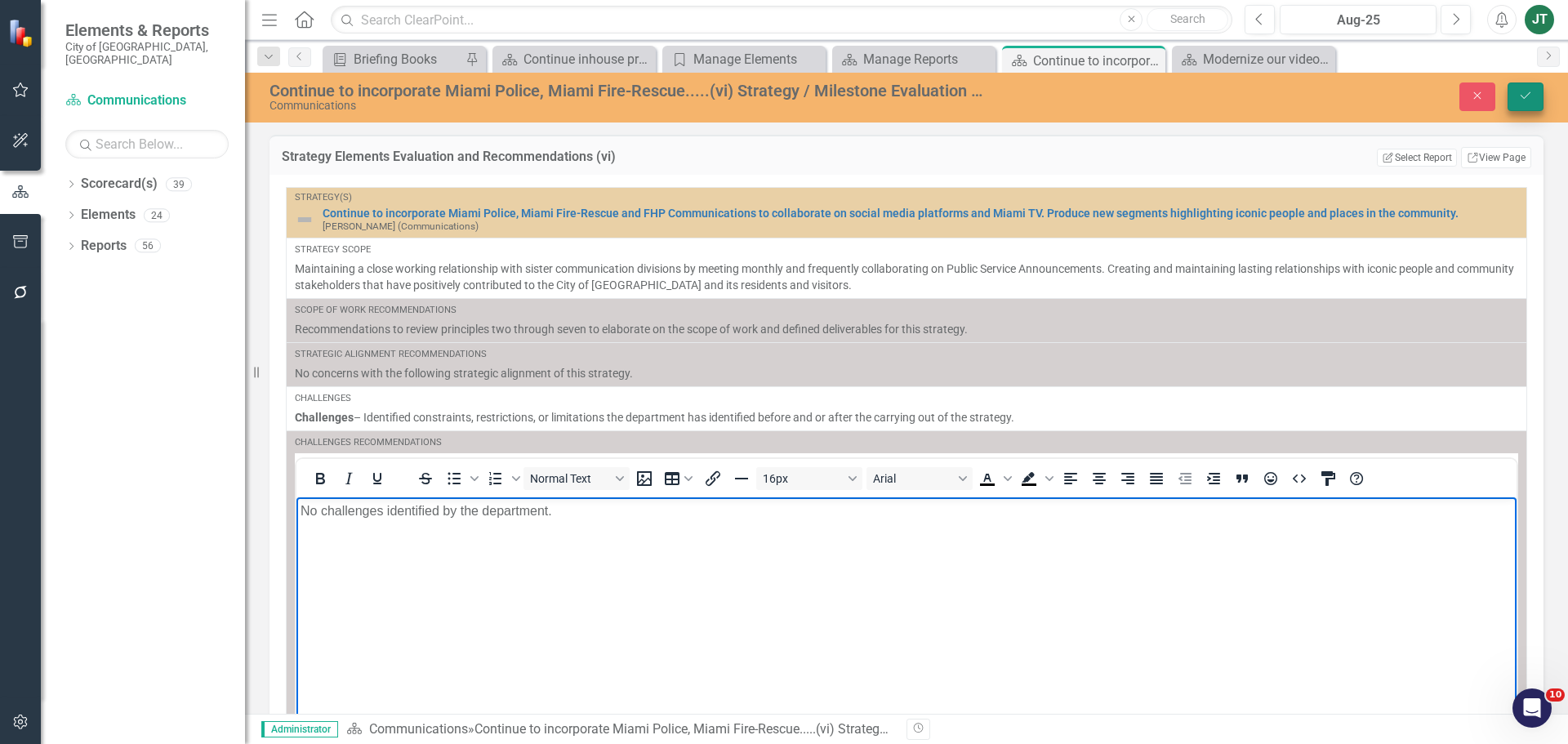
click at [1253, 97] on icon "Save" at bounding box center [1525, 96] width 14 height 12
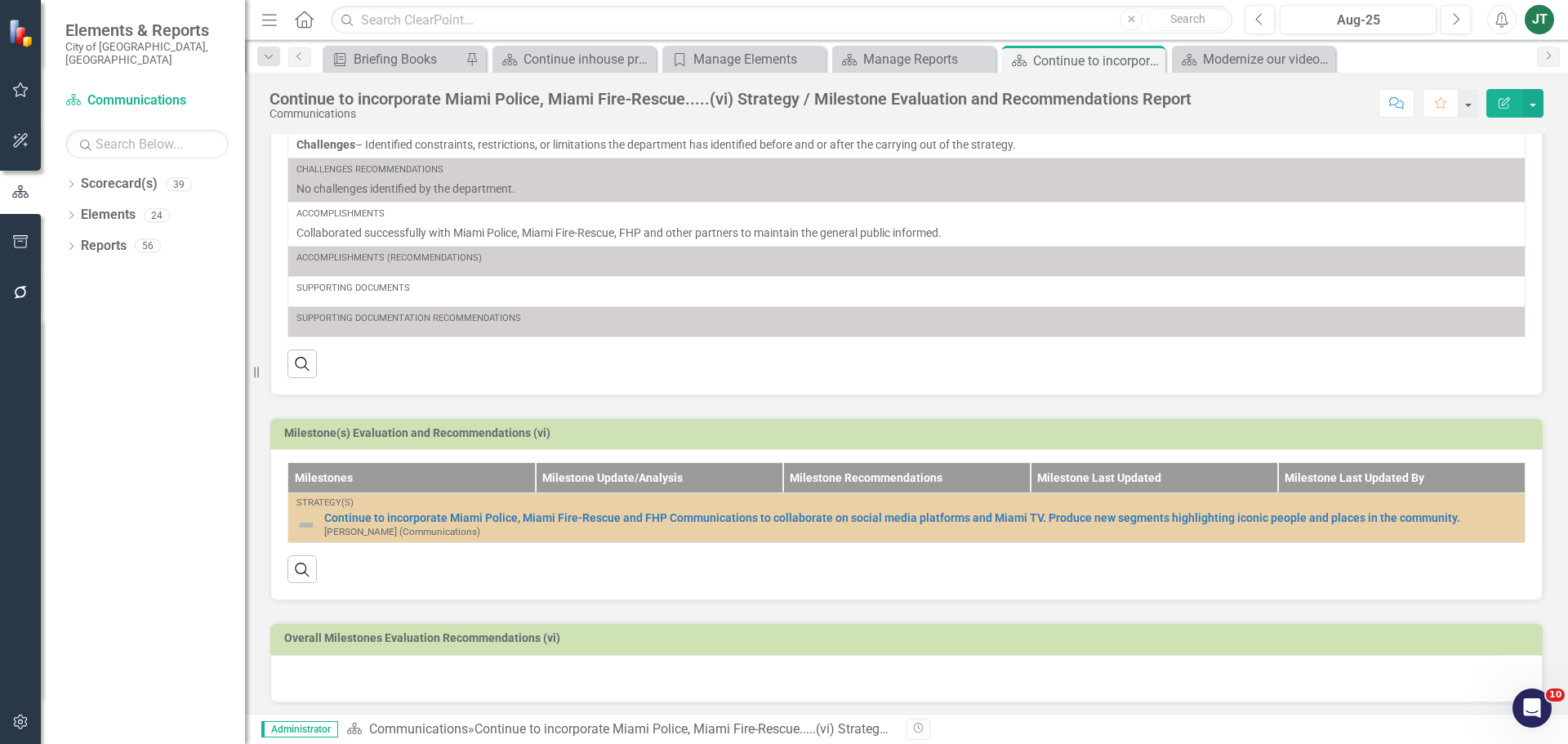
scroll to position [270, 0]
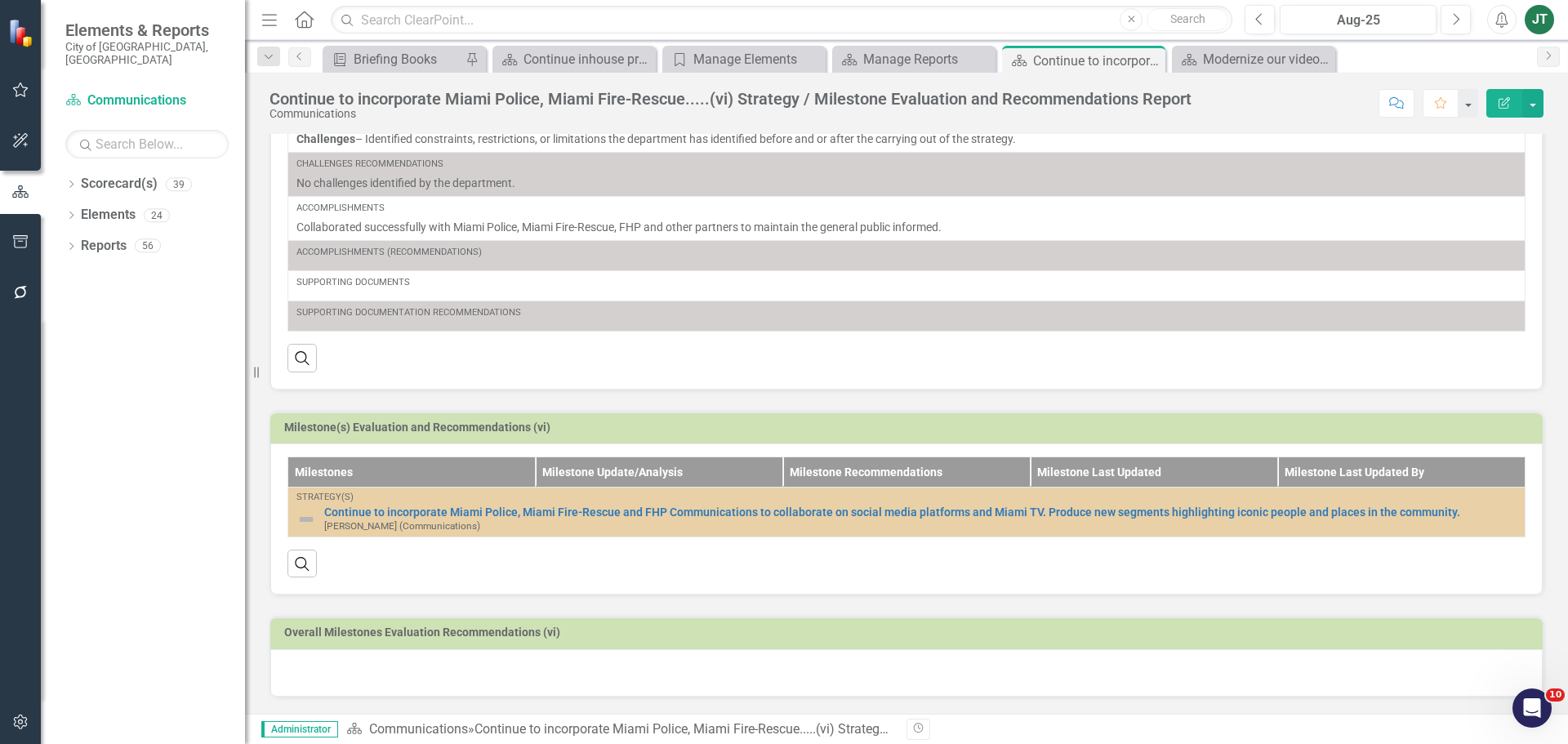
click at [422, 567] on div at bounding box center [905, 673] width 1272 height 47
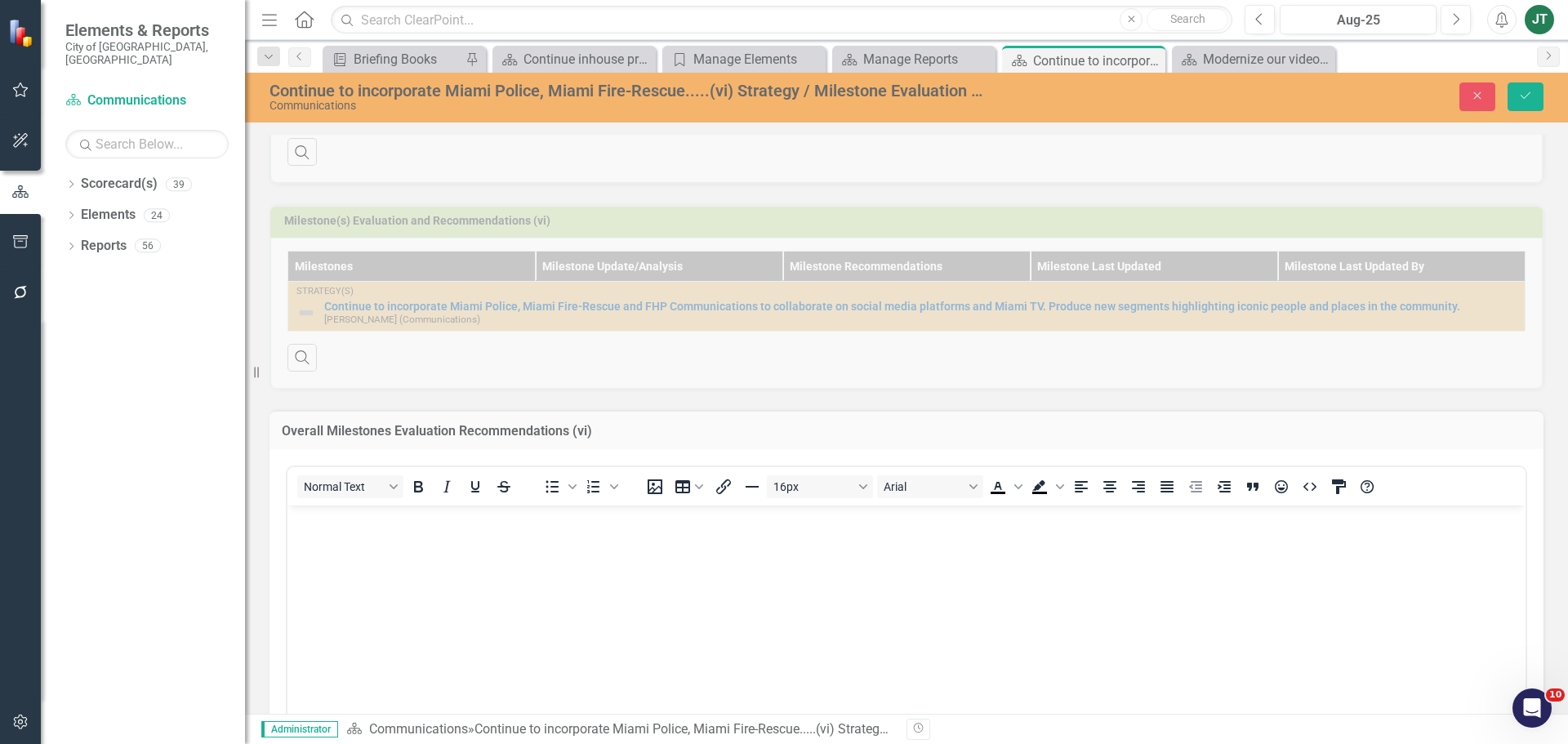
scroll to position [515, 0]
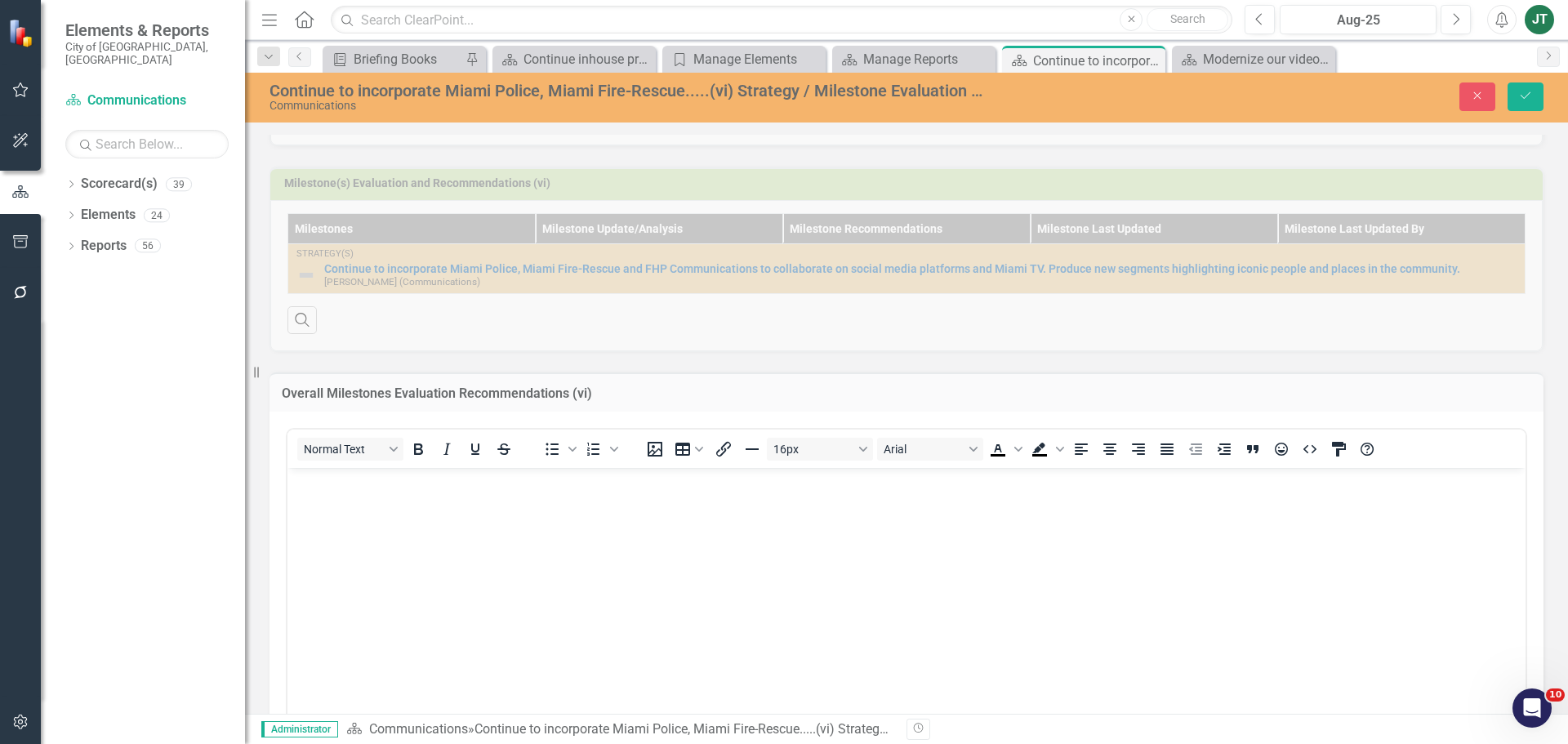
click at [369, 512] on body "Rich Text Area. Press ALT-0 for help." at bounding box center [906, 590] width 1238 height 245
click at [1253, 105] on button "Save" at bounding box center [1525, 96] width 36 height 29
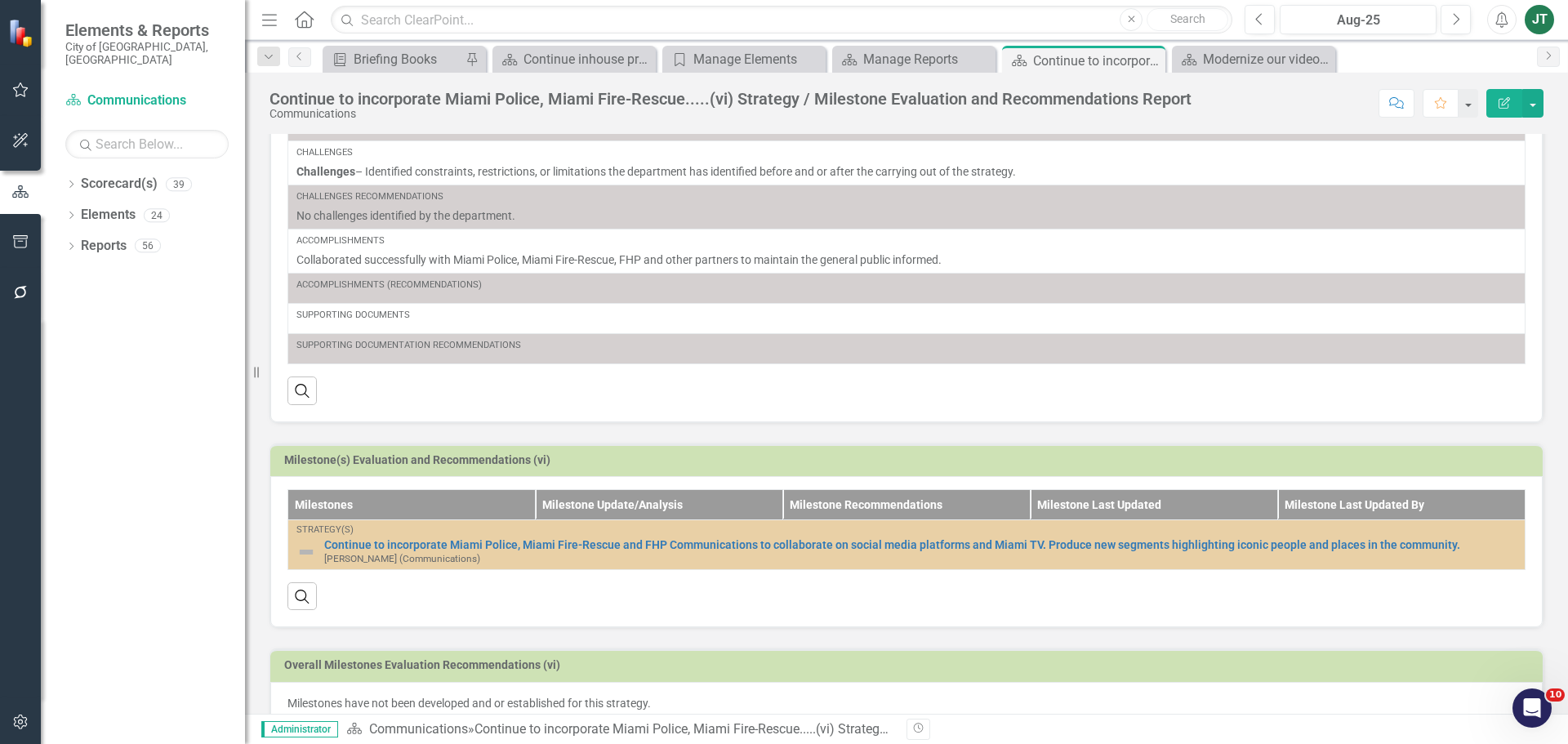
scroll to position [270, 0]
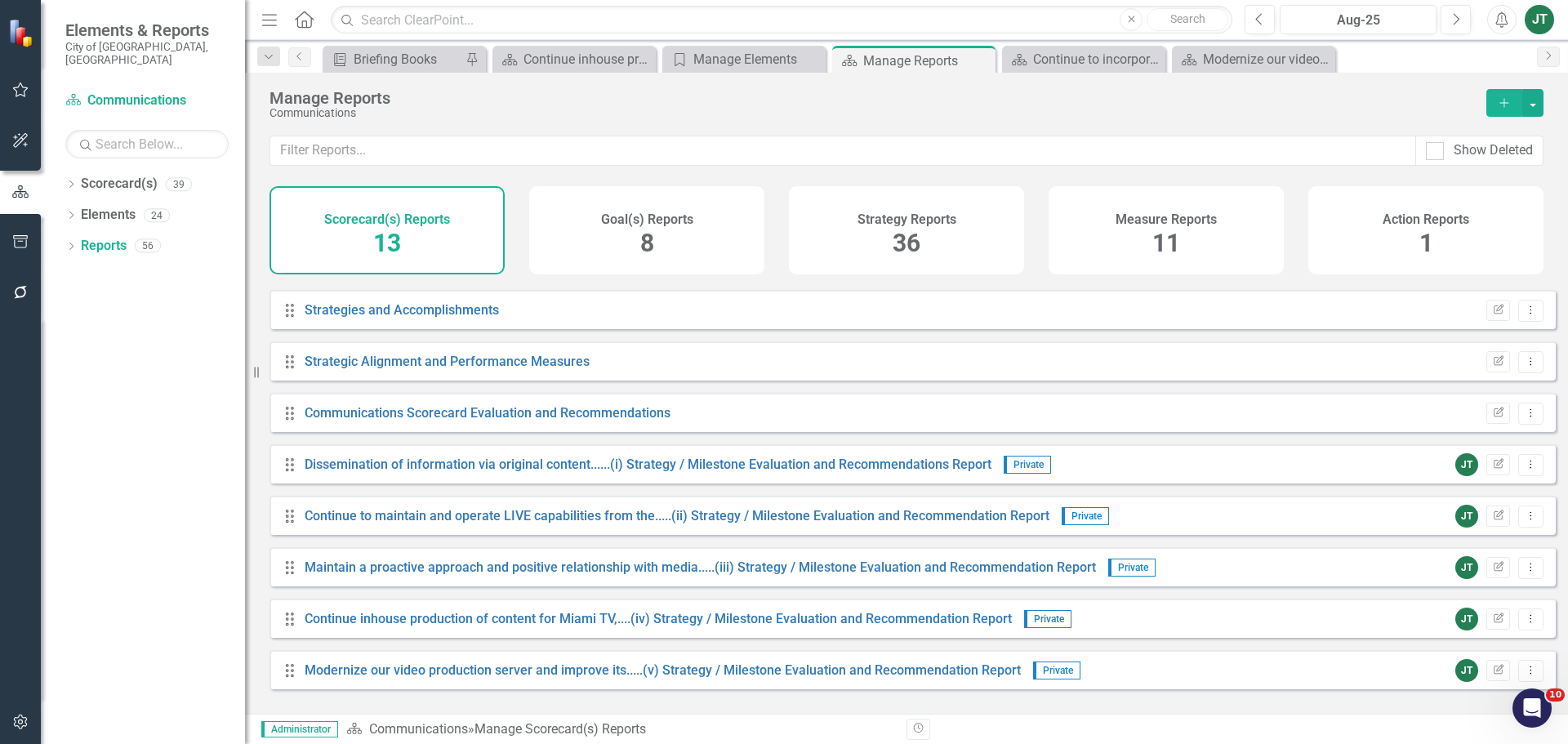
scroll to position [250, 0]
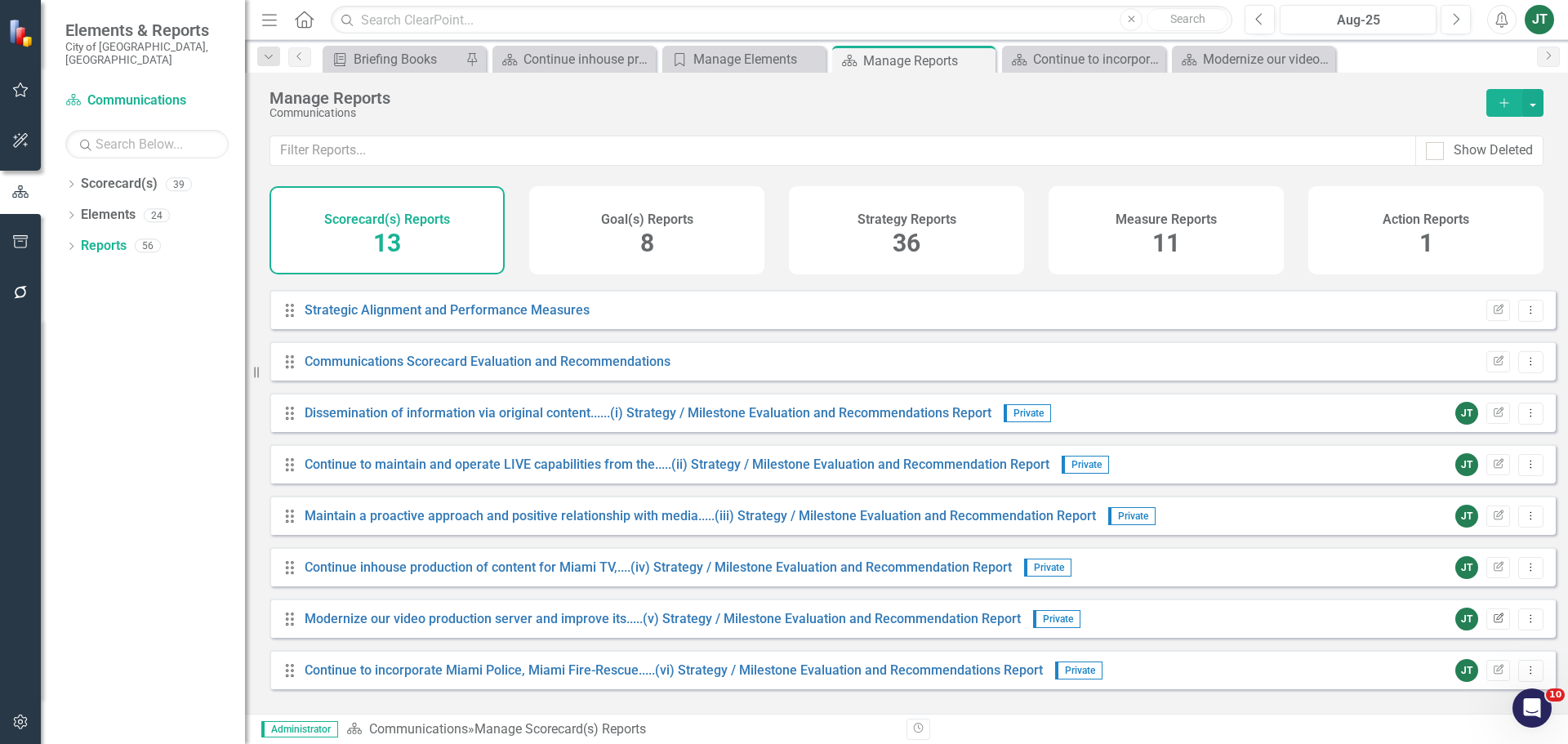
click at [1253, 567] on icon "Edit Report" at bounding box center [1498, 620] width 12 height 10
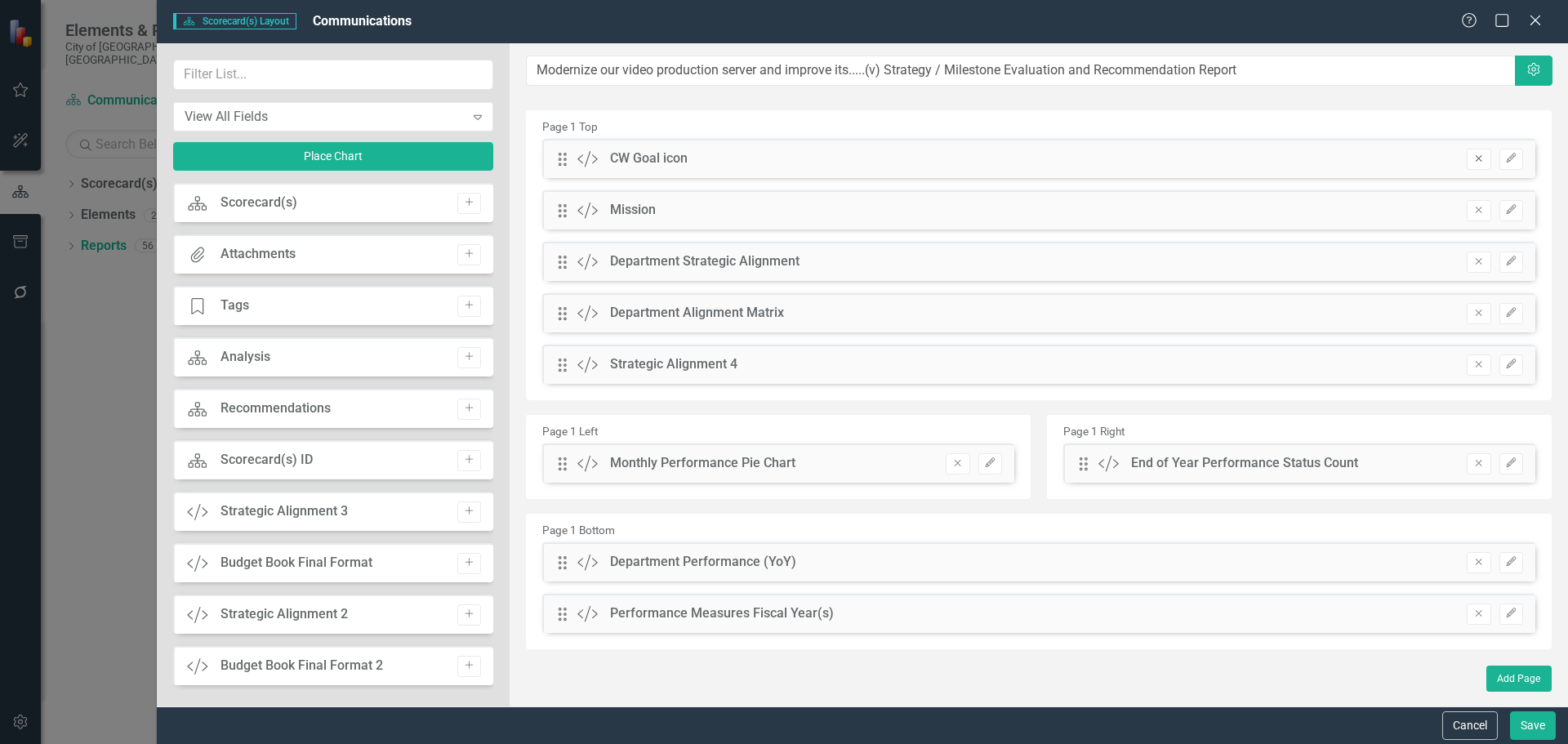
click at [1253, 157] on icon "Remove" at bounding box center [1478, 158] width 12 height 10
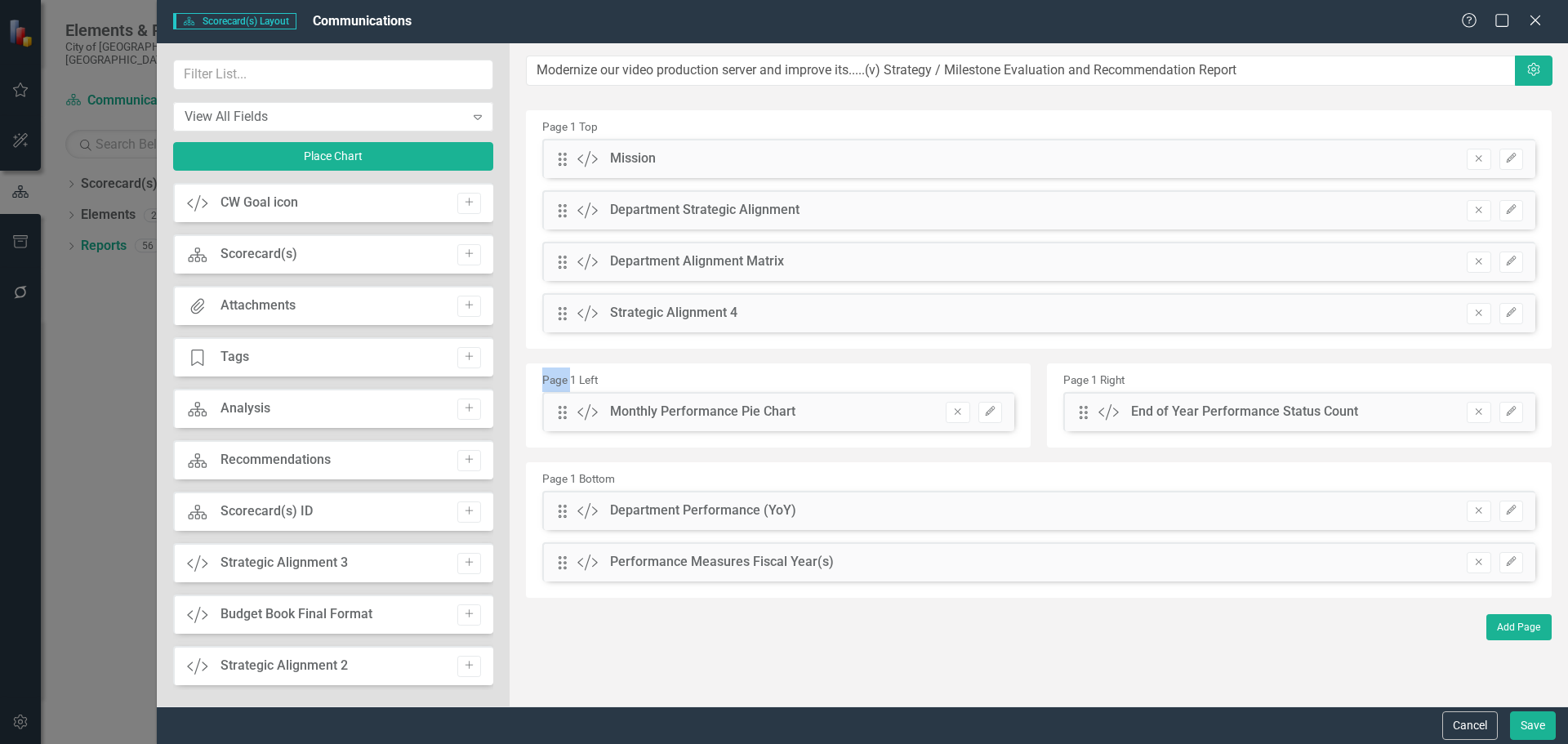
click at [1253, 157] on div "Drag Custom Mission Remove Edit Drag Custom Department Strategic Alignment Remo…" at bounding box center [1038, 241] width 1017 height 206
click at [1253, 157] on icon "Remove" at bounding box center [1478, 158] width 12 height 10
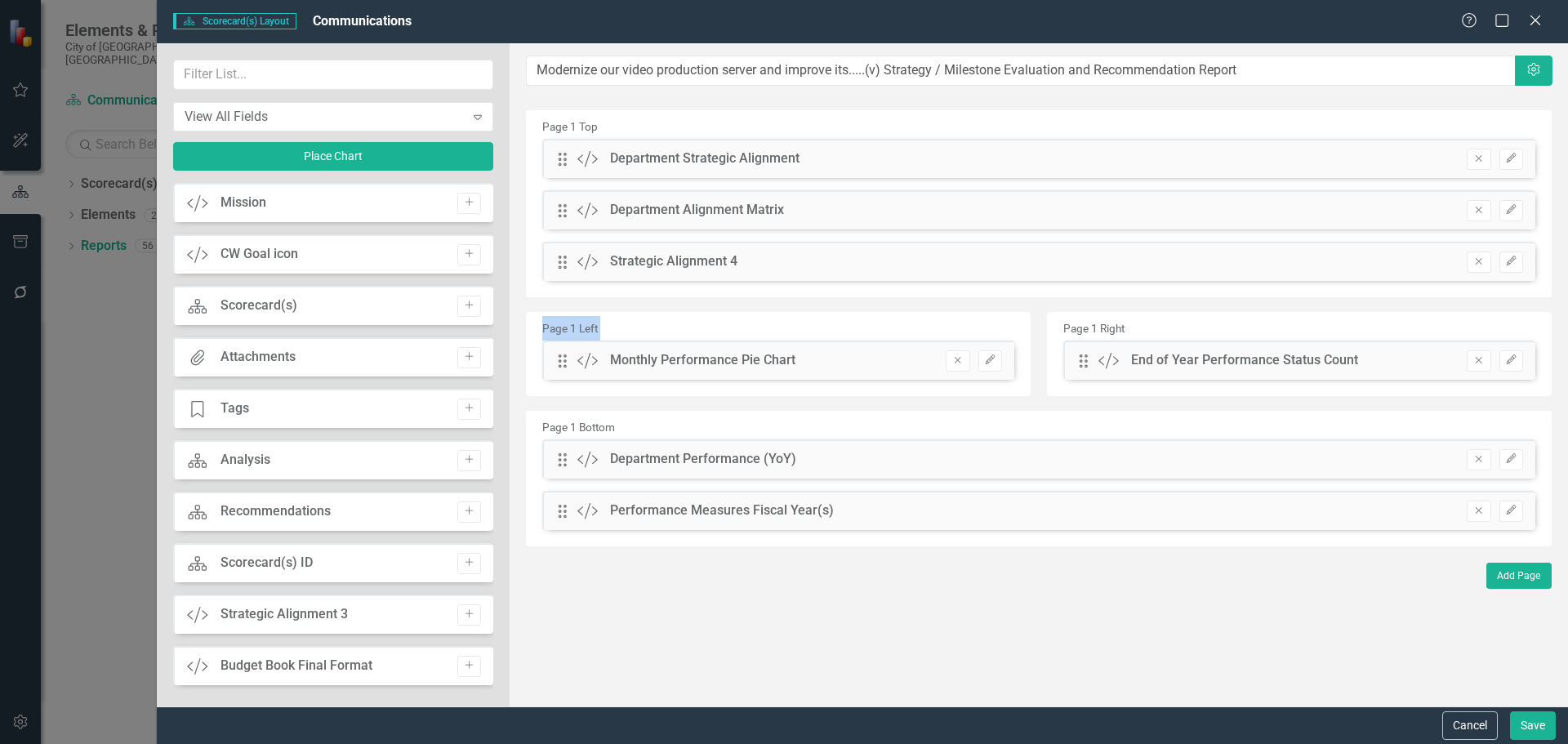
click at [1253, 157] on div "Drag Custom Department Strategic Alignment Remove Edit Drag Custom Department A…" at bounding box center [1038, 216] width 1017 height 154
click at [1253, 157] on icon "Remove" at bounding box center [1478, 158] width 12 height 10
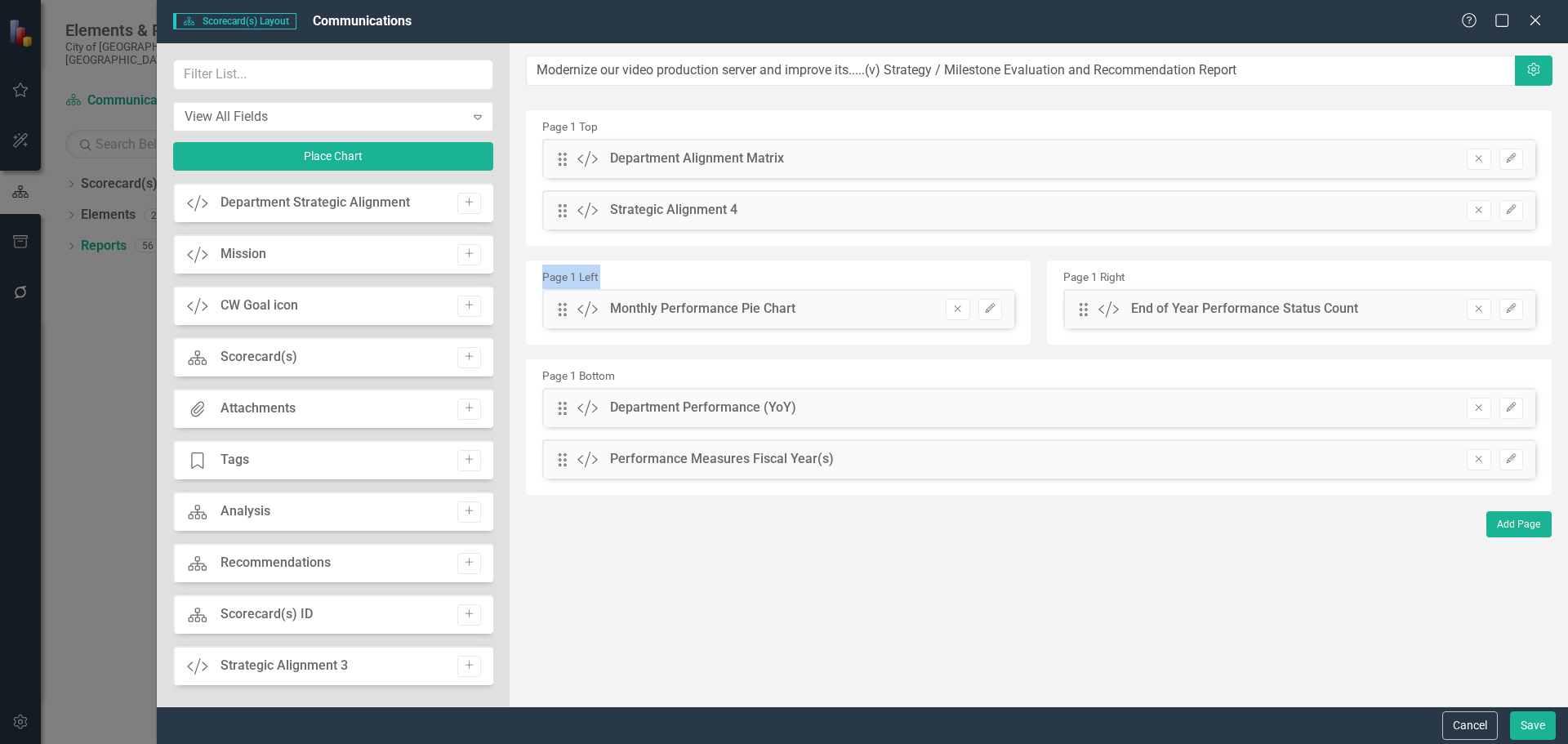
click at [1253, 157] on div "Drag Custom Department Alignment Matrix Remove Edit Drag Custom Strategic Align…" at bounding box center [1038, 190] width 1017 height 103
click at [1253, 157] on icon "Remove" at bounding box center [1478, 158] width 12 height 10
click at [1253, 157] on div "Drag Custom Department Alignment Matrix Remove Edit Drag Custom Strategic Align…" at bounding box center [1038, 190] width 1017 height 103
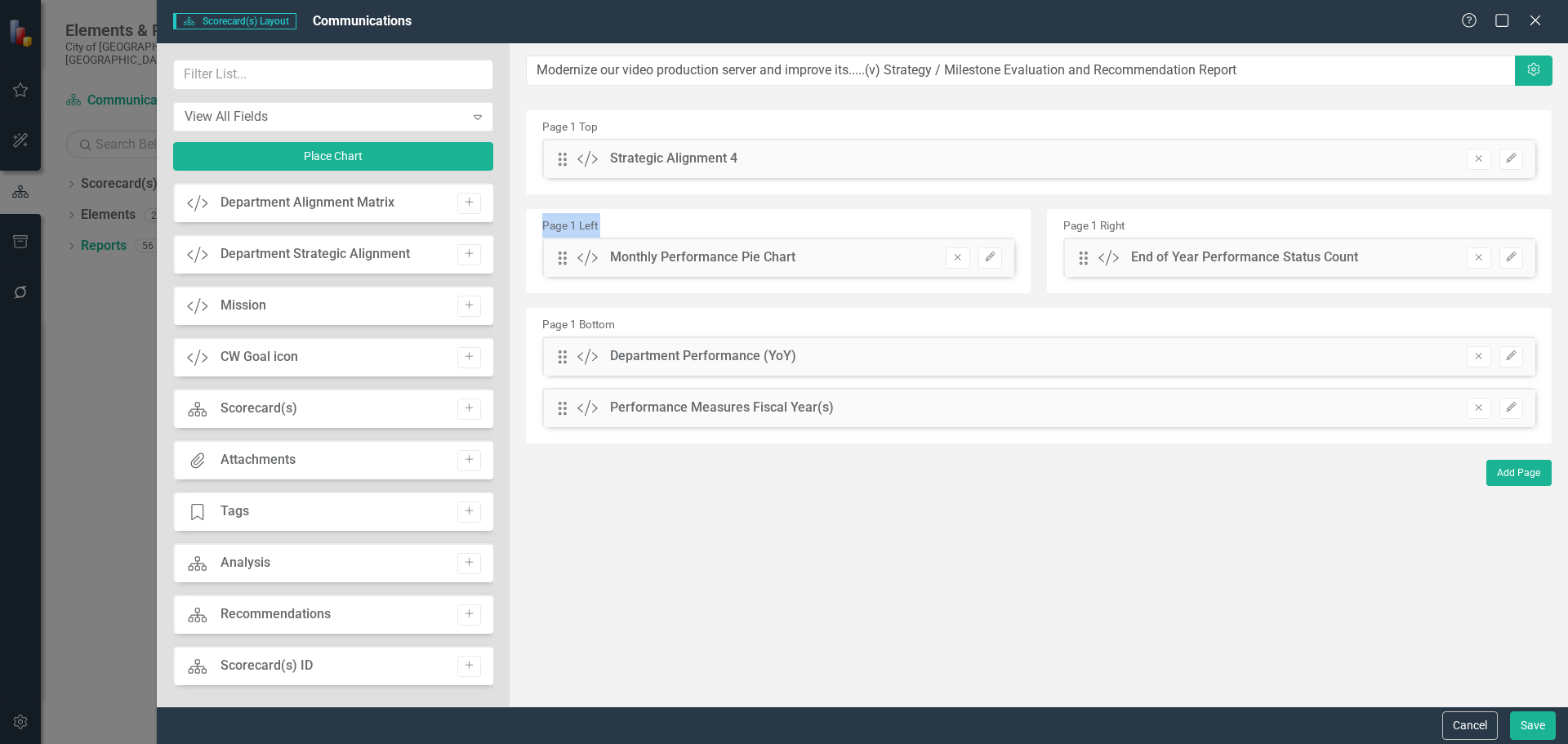
click at [1253, 157] on icon "Remove" at bounding box center [1478, 158] width 12 height 10
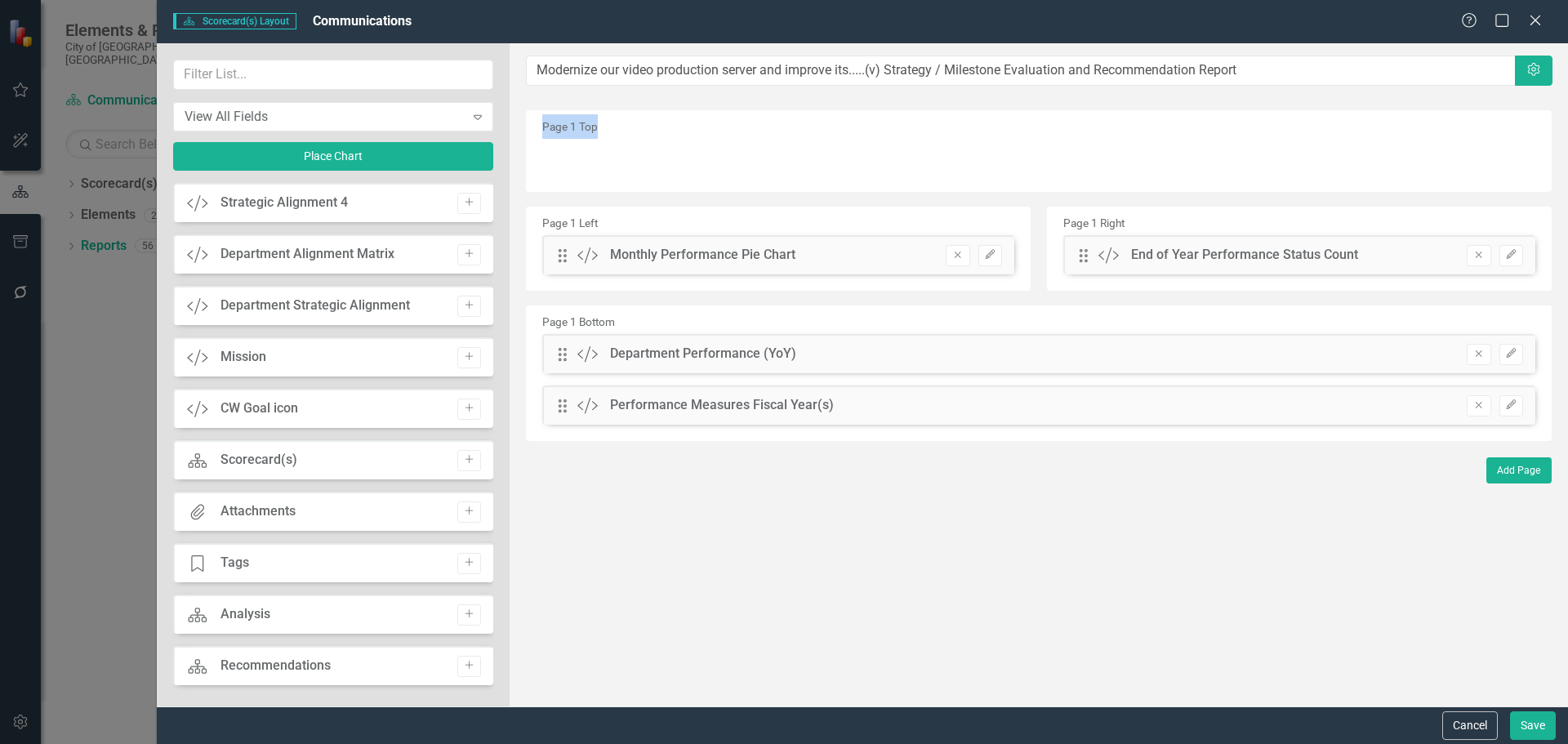
click at [1253, 157] on div "Page 1 Top" at bounding box center [1038, 151] width 1026 height 81
drag, startPoint x: 1480, startPoint y: 251, endPoint x: 1379, endPoint y: 250, distance: 101.0
click at [1253, 251] on icon "Remove" at bounding box center [1478, 255] width 12 height 10
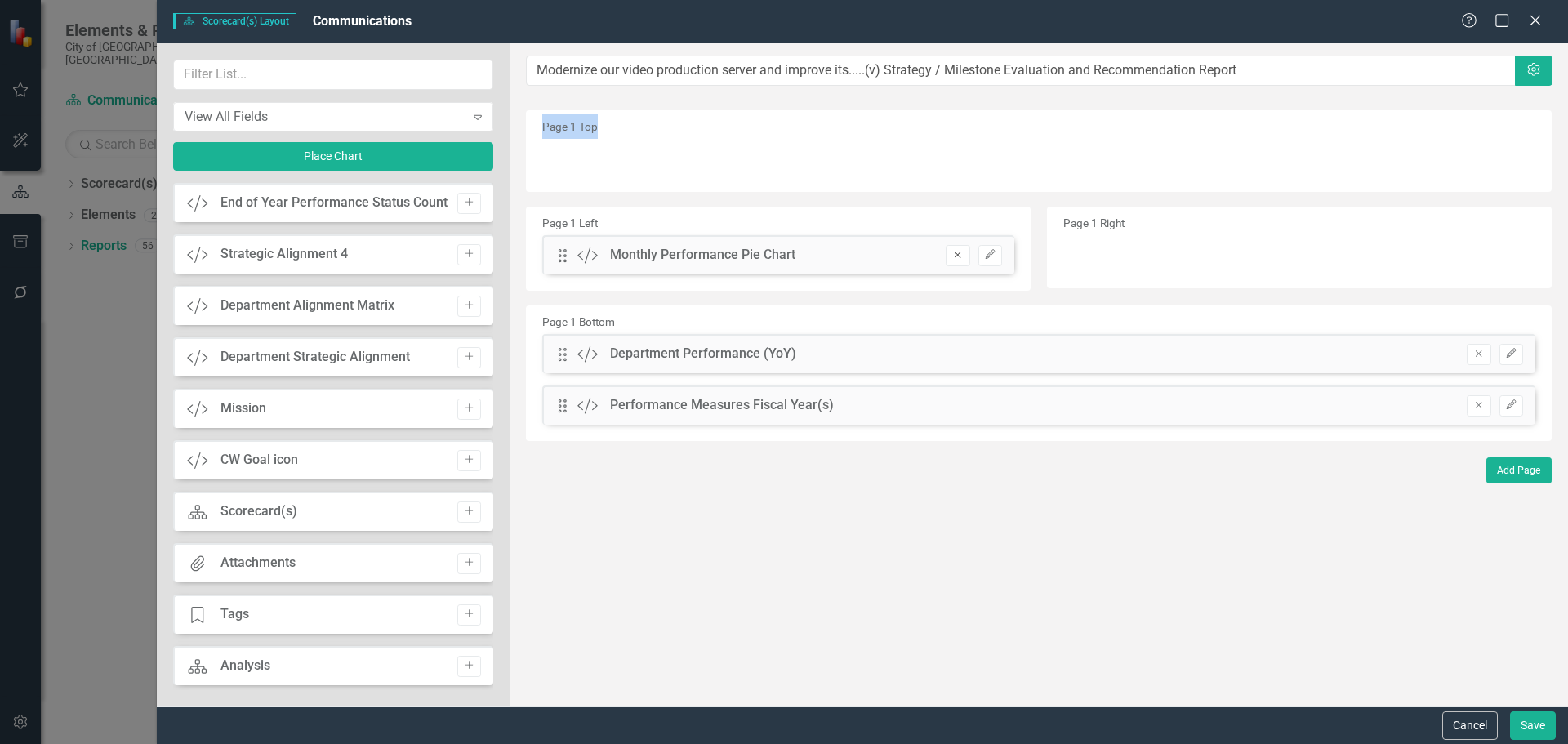
click at [961, 260] on icon "Remove" at bounding box center [957, 255] width 12 height 10
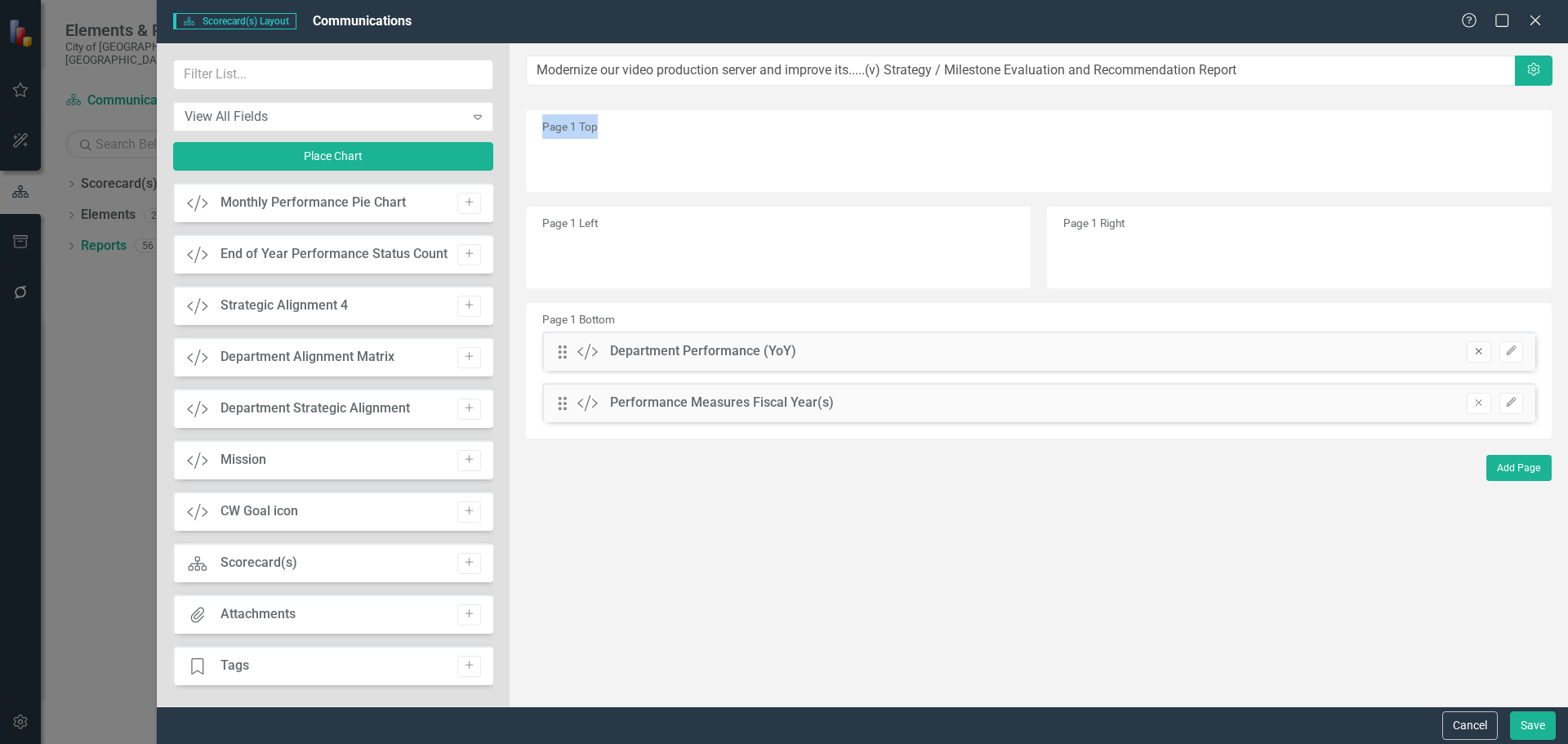
click at [1253, 353] on icon "Remove" at bounding box center [1478, 351] width 12 height 10
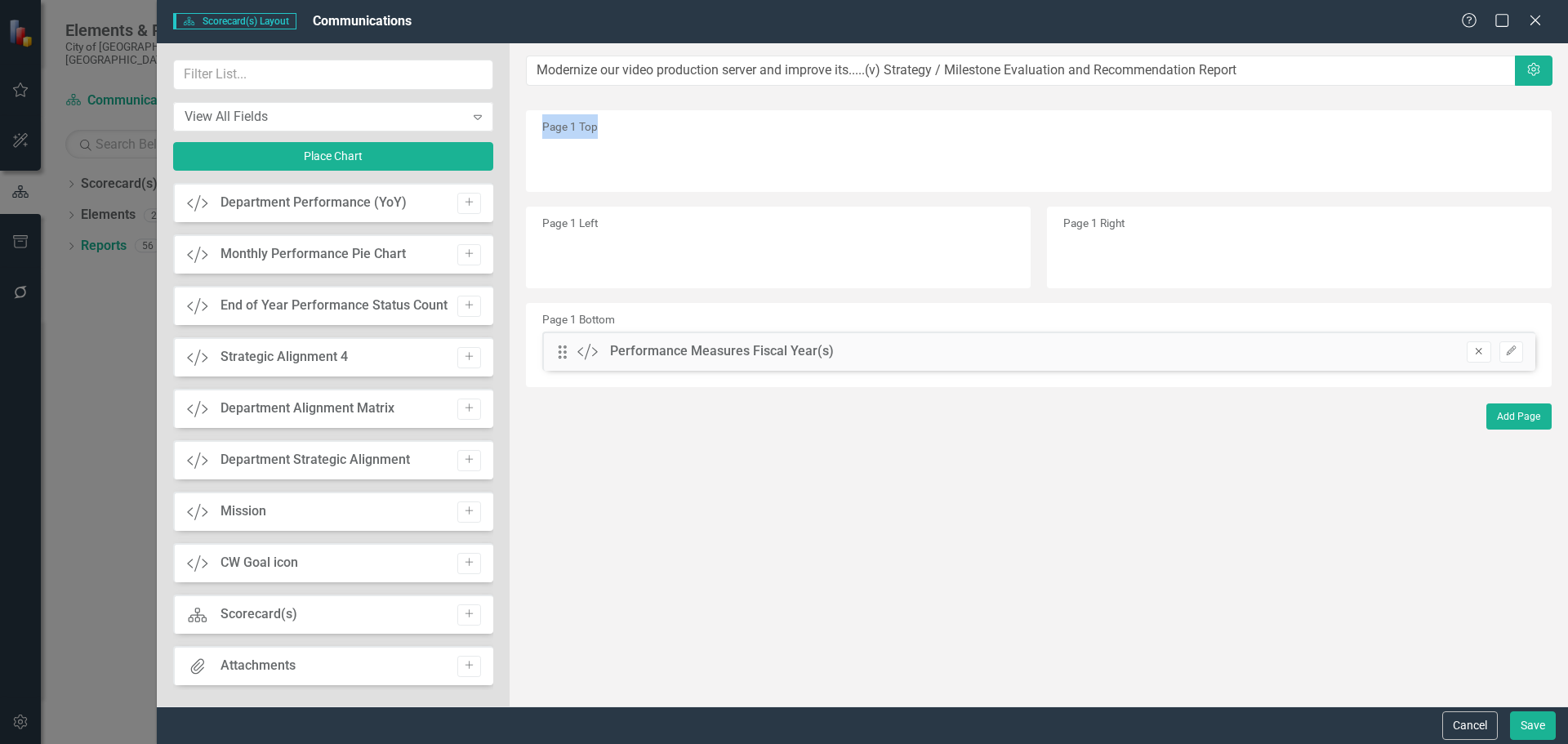
click at [1253, 359] on button "Remove" at bounding box center [1478, 351] width 24 height 21
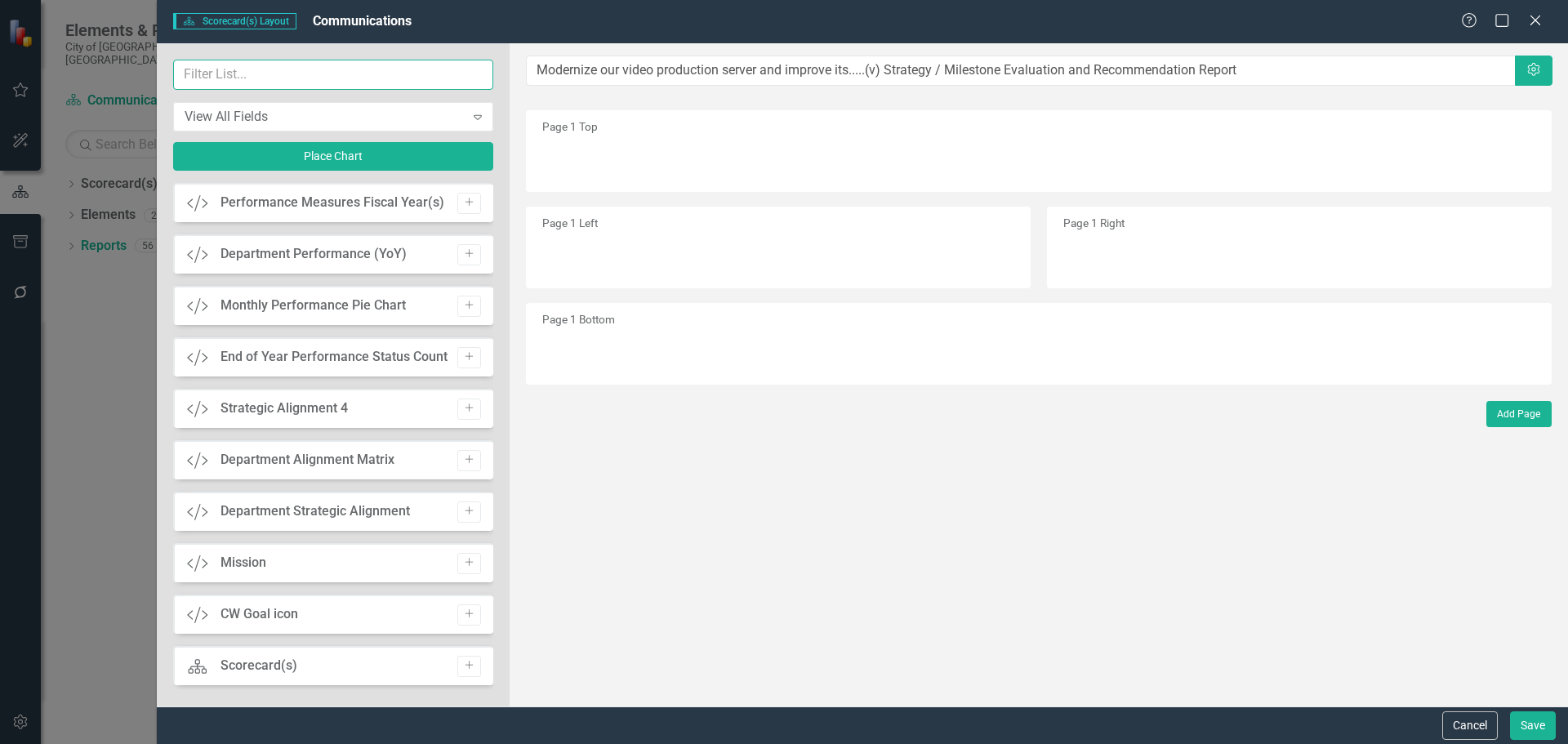
click at [292, 73] on input "text" at bounding box center [333, 74] width 320 height 30
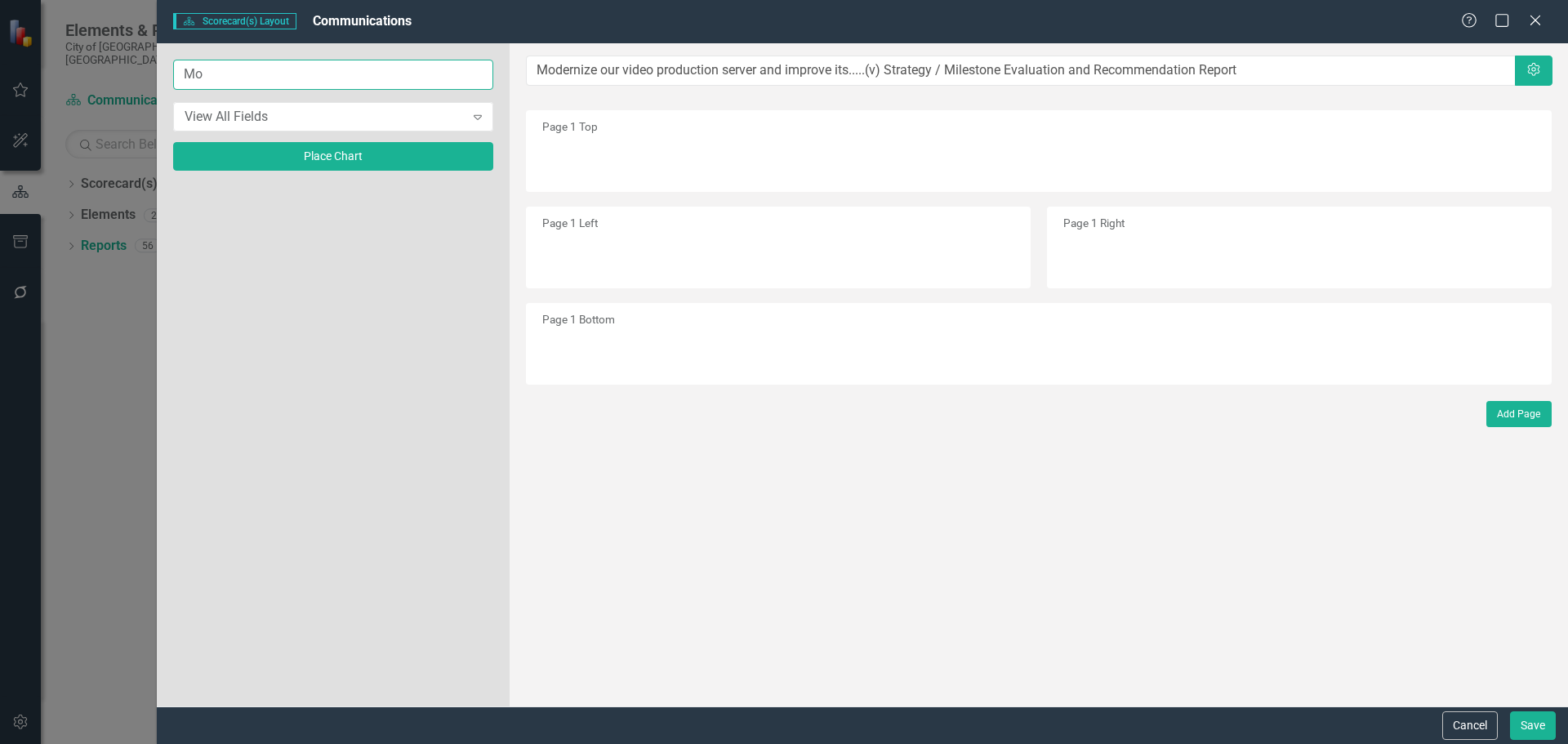
type input "M"
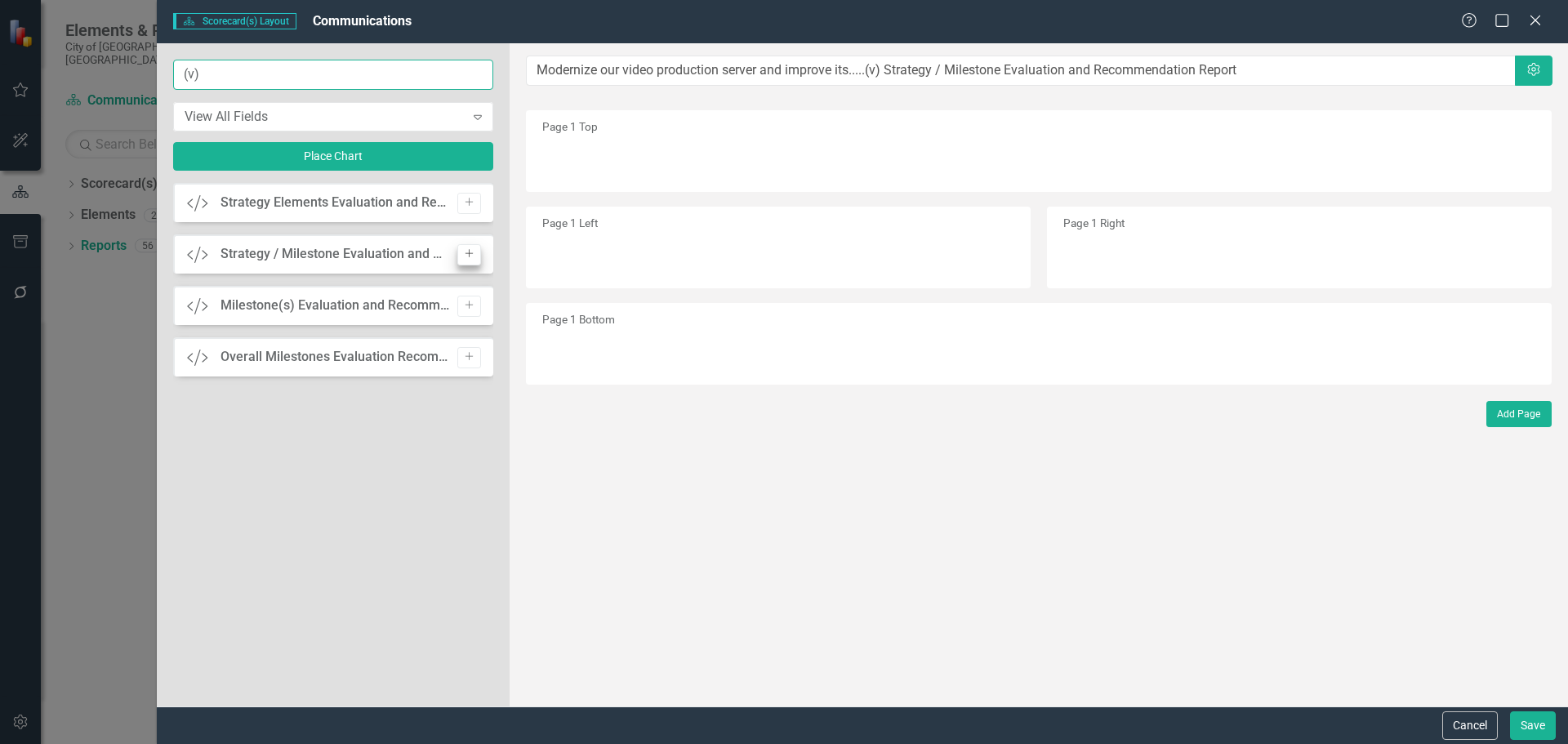
type input "(v)"
click at [470, 258] on icon "Add" at bounding box center [469, 254] width 12 height 10
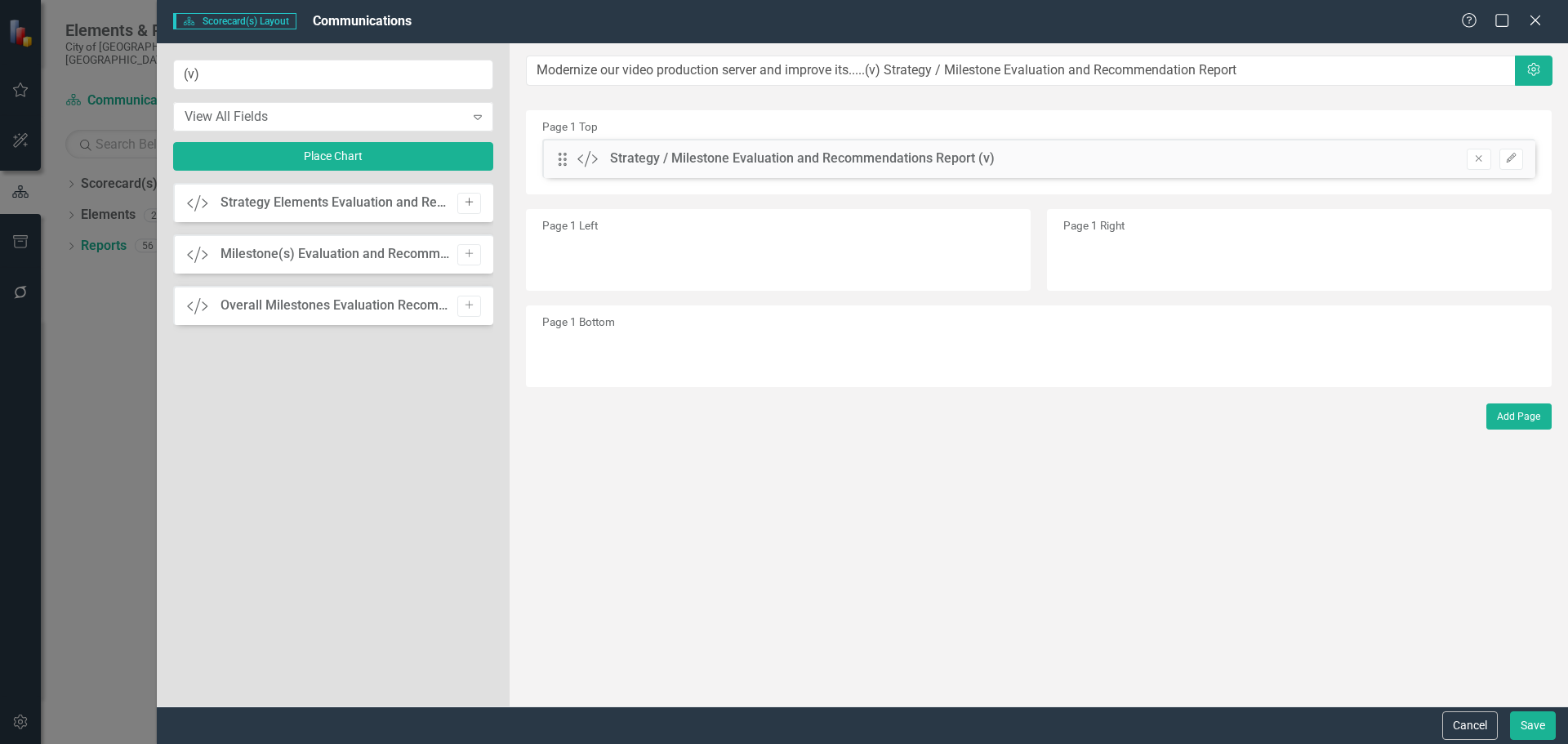
click at [457, 203] on button "Add" at bounding box center [469, 203] width 24 height 21
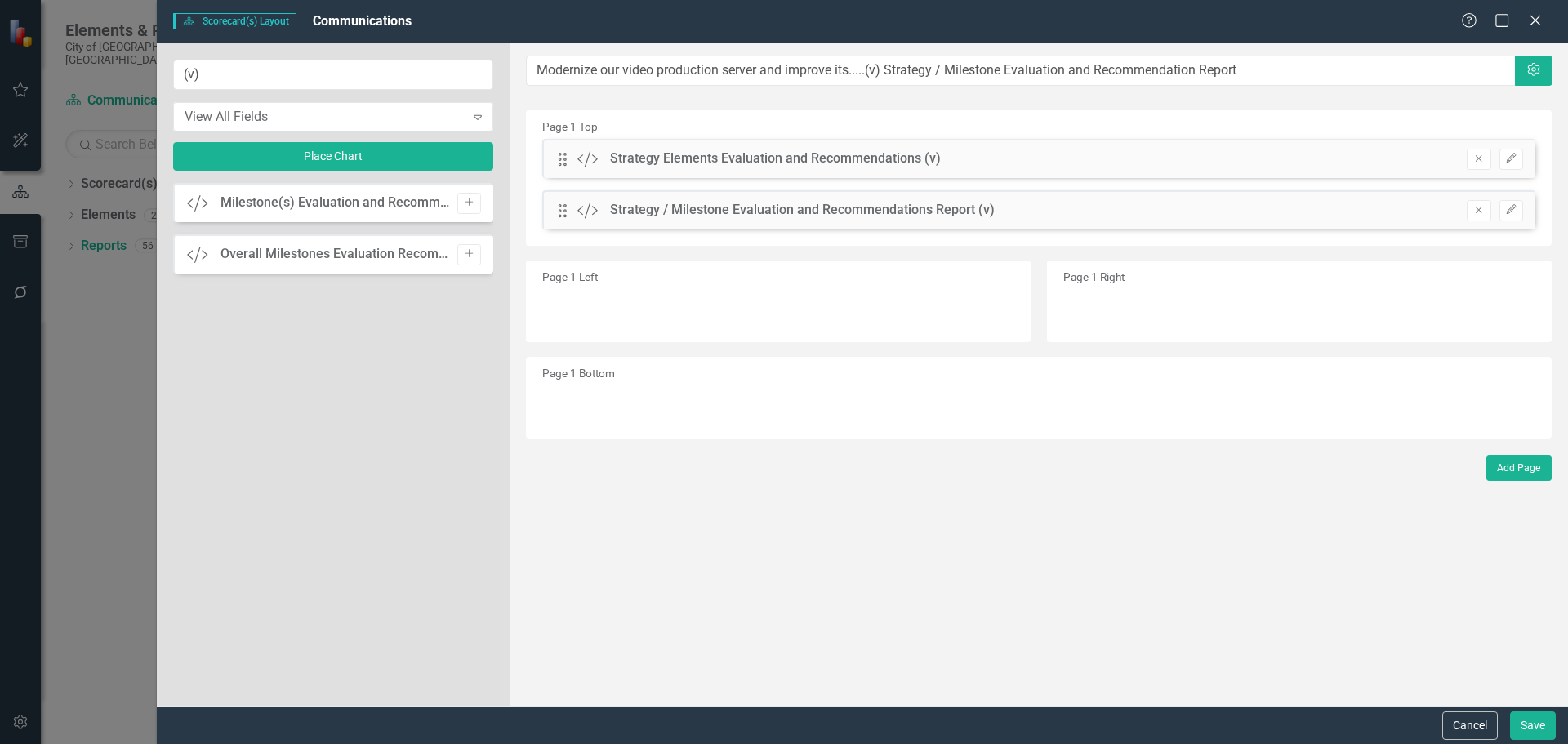
drag, startPoint x: 1477, startPoint y: 207, endPoint x: 1314, endPoint y: 212, distance: 163.1
click at [1253, 207] on icon "Remove" at bounding box center [1478, 210] width 12 height 10
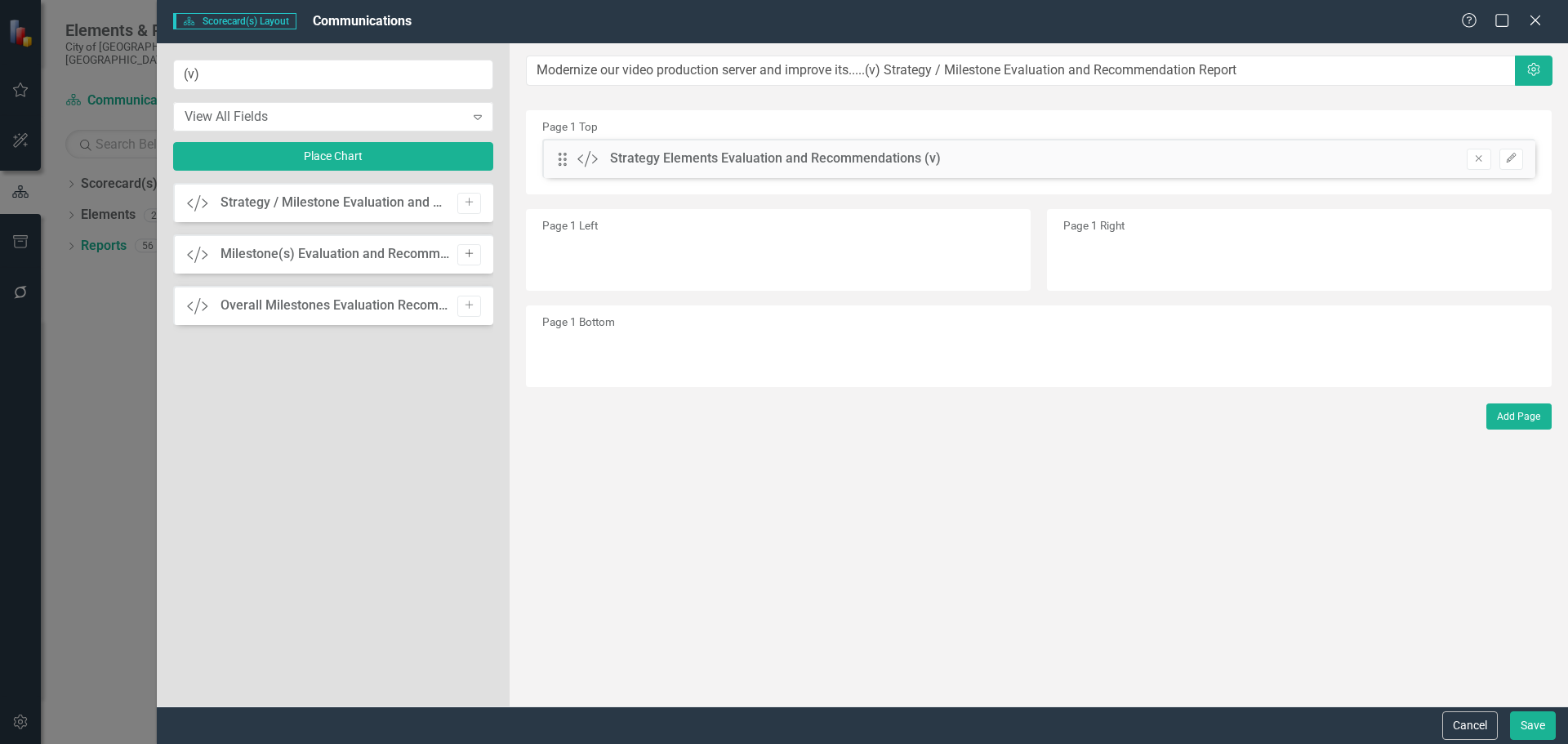
click at [466, 251] on icon "Add" at bounding box center [469, 254] width 12 height 10
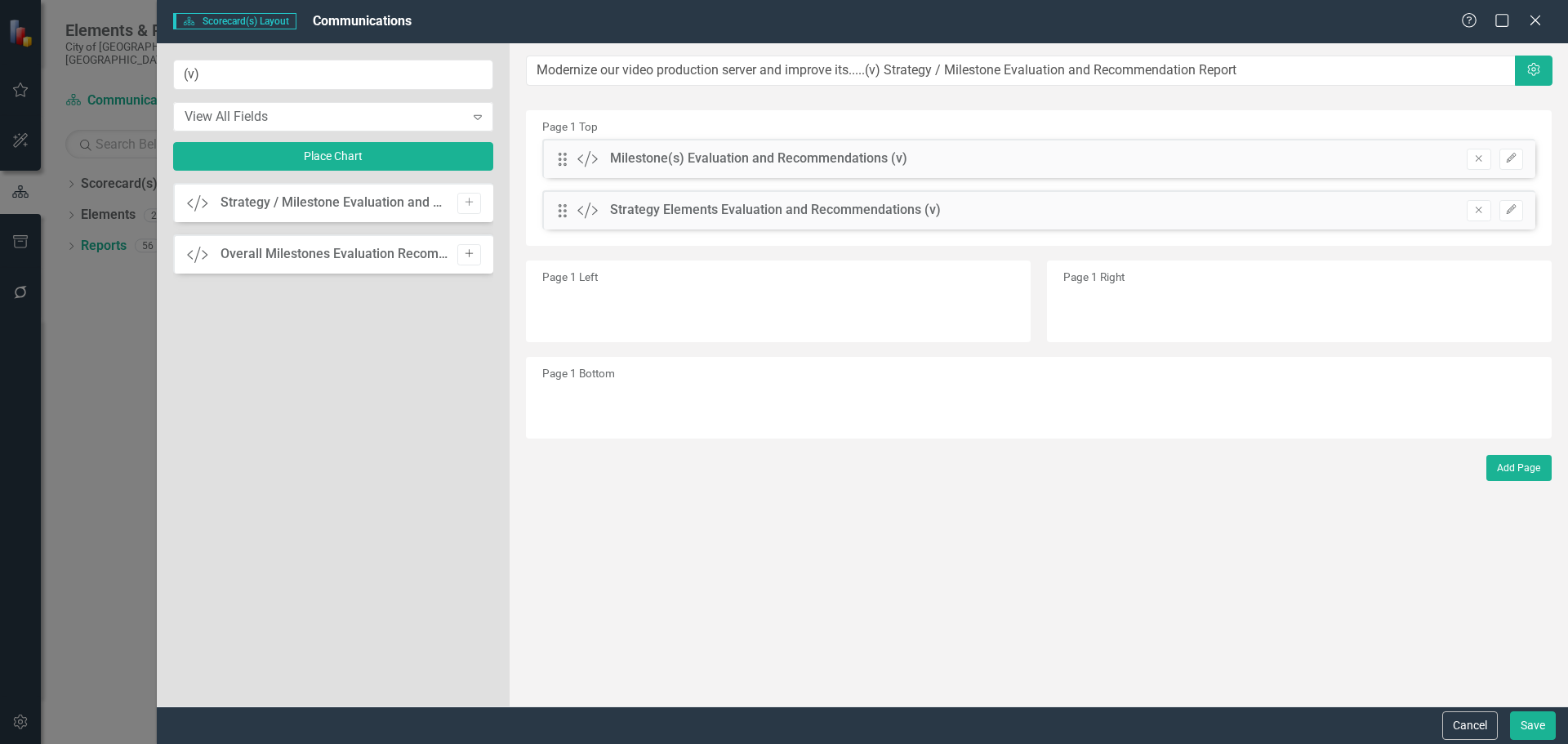
click at [469, 250] on icon "button" at bounding box center [469, 254] width 8 height 8
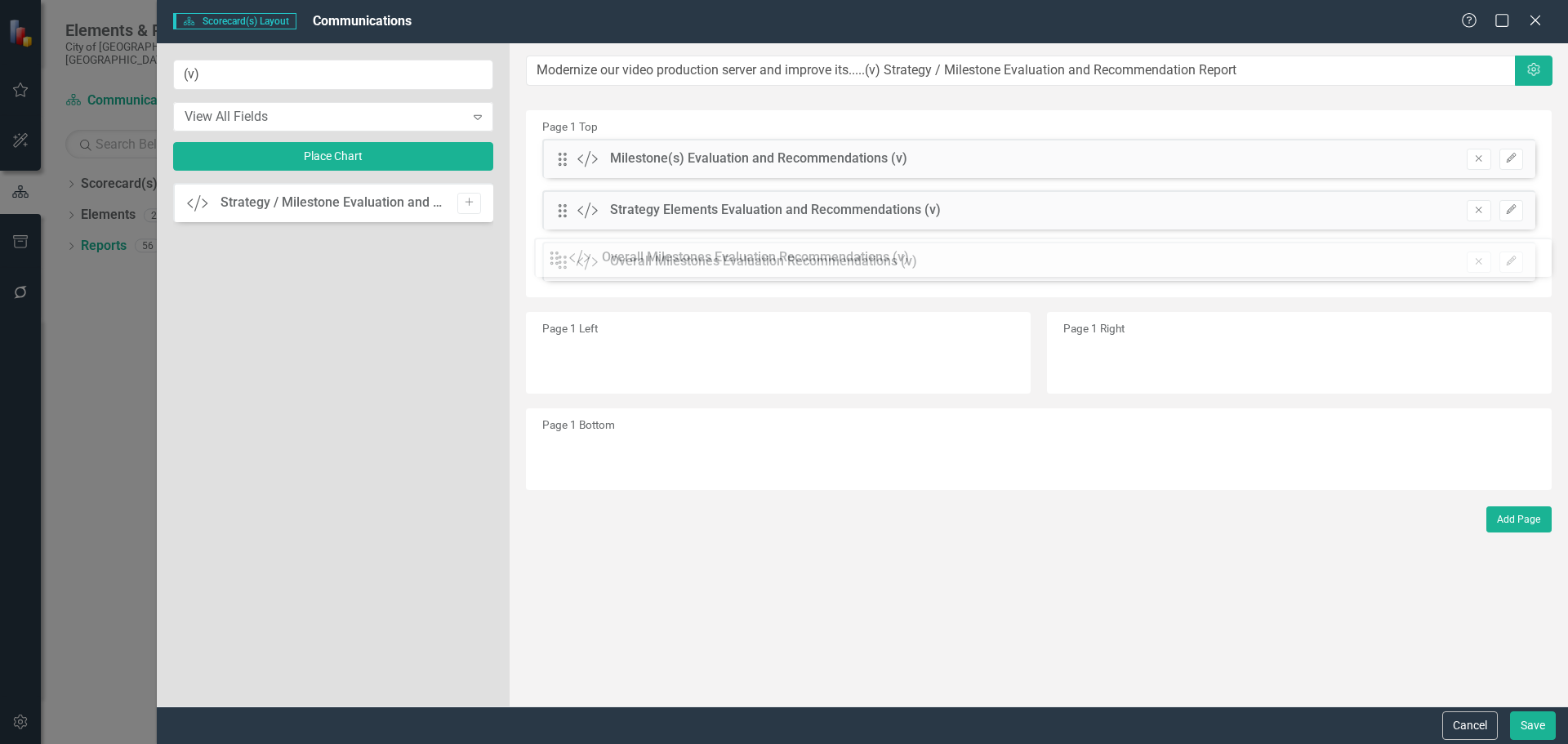
drag, startPoint x: 565, startPoint y: 162, endPoint x: 569, endPoint y: 261, distance: 99.1
drag, startPoint x: 558, startPoint y: 158, endPoint x: 561, endPoint y: 209, distance: 51.1
click at [1253, 567] on button "Save" at bounding box center [1532, 725] width 46 height 29
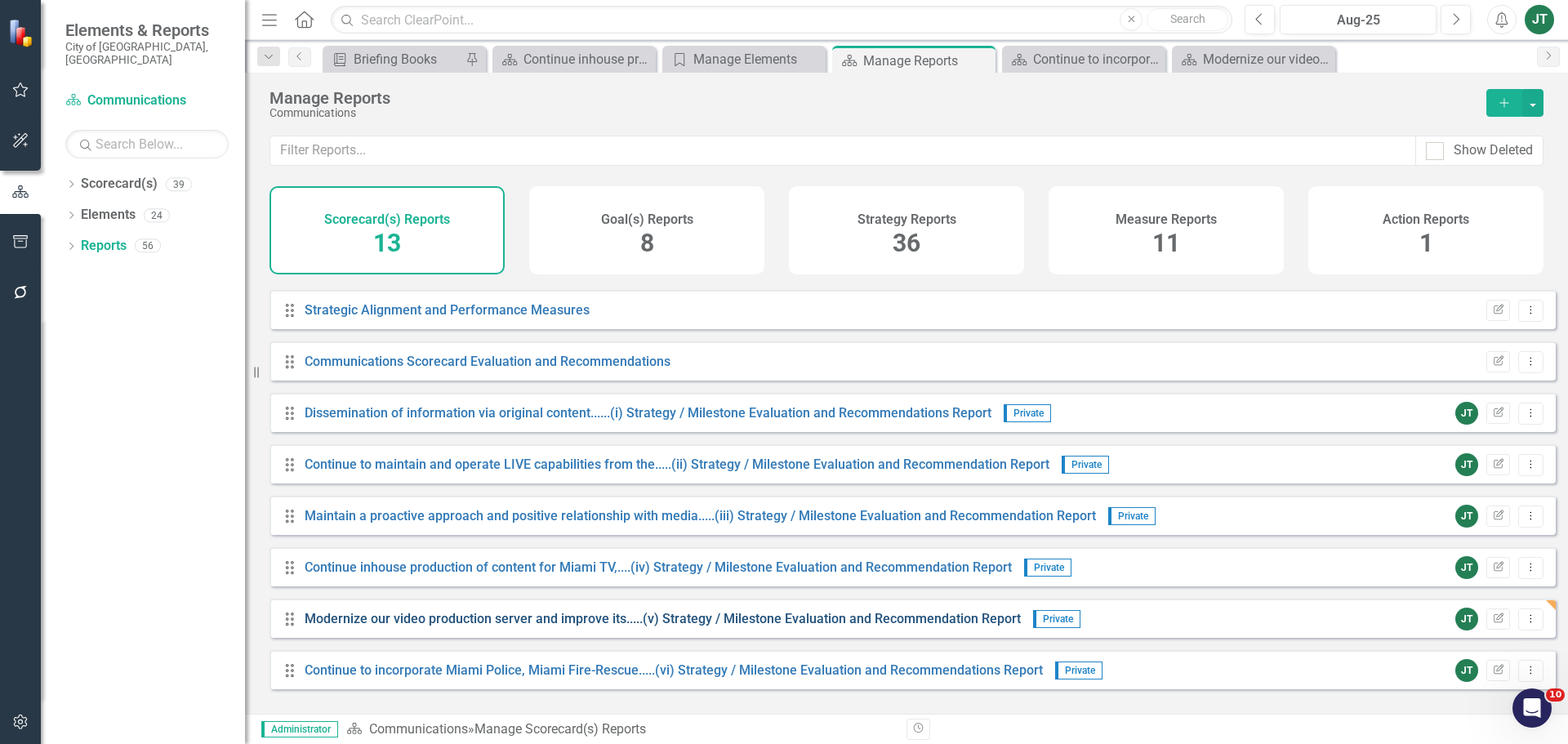
click at [840, 567] on link "Modernize our video production server and improve its.....(v) Strategy / Milest…" at bounding box center [663, 619] width 716 height 15
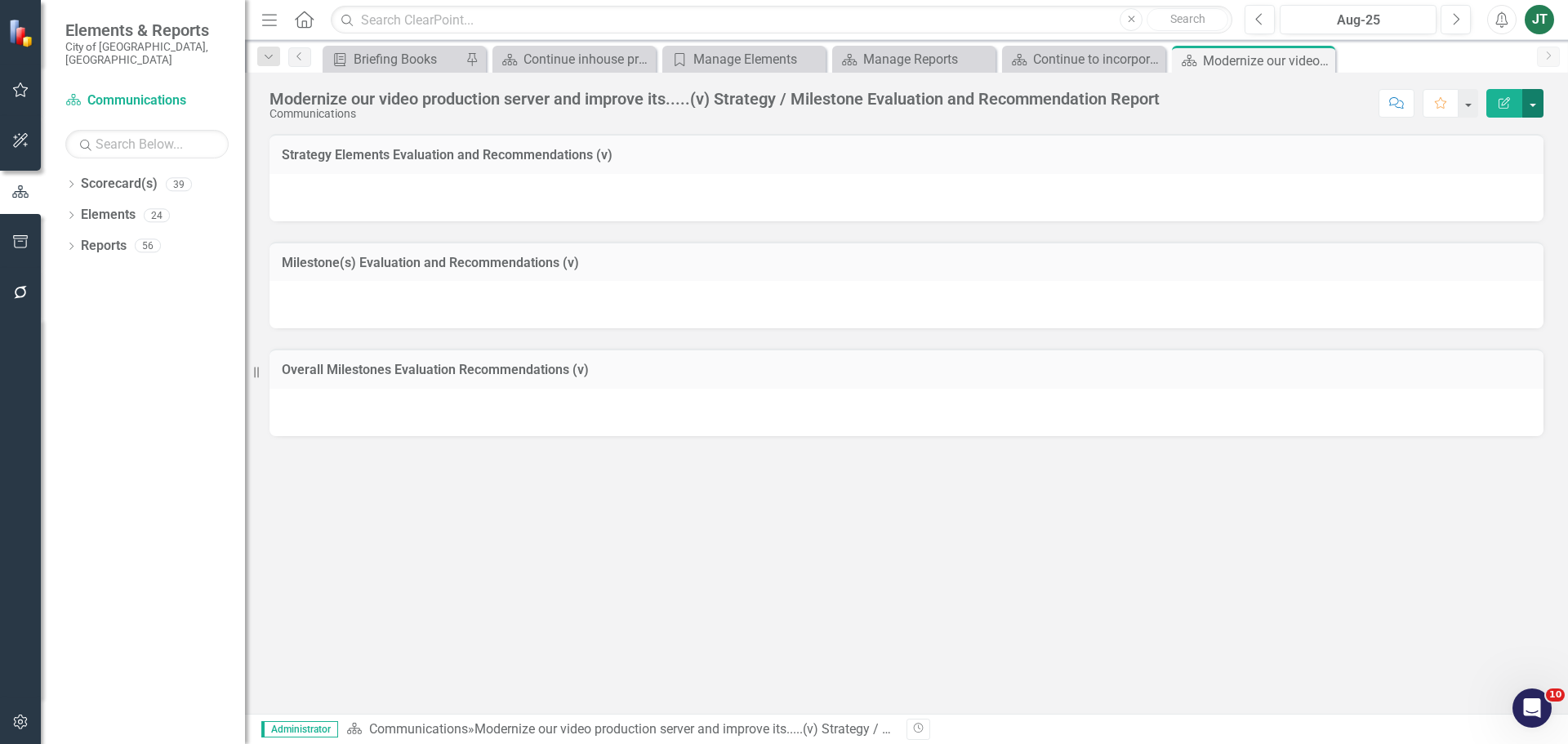
click at [1253, 99] on button "button" at bounding box center [1532, 103] width 21 height 29
click at [1253, 157] on link "Edit Report Edit Layout" at bounding box center [1473, 164] width 138 height 30
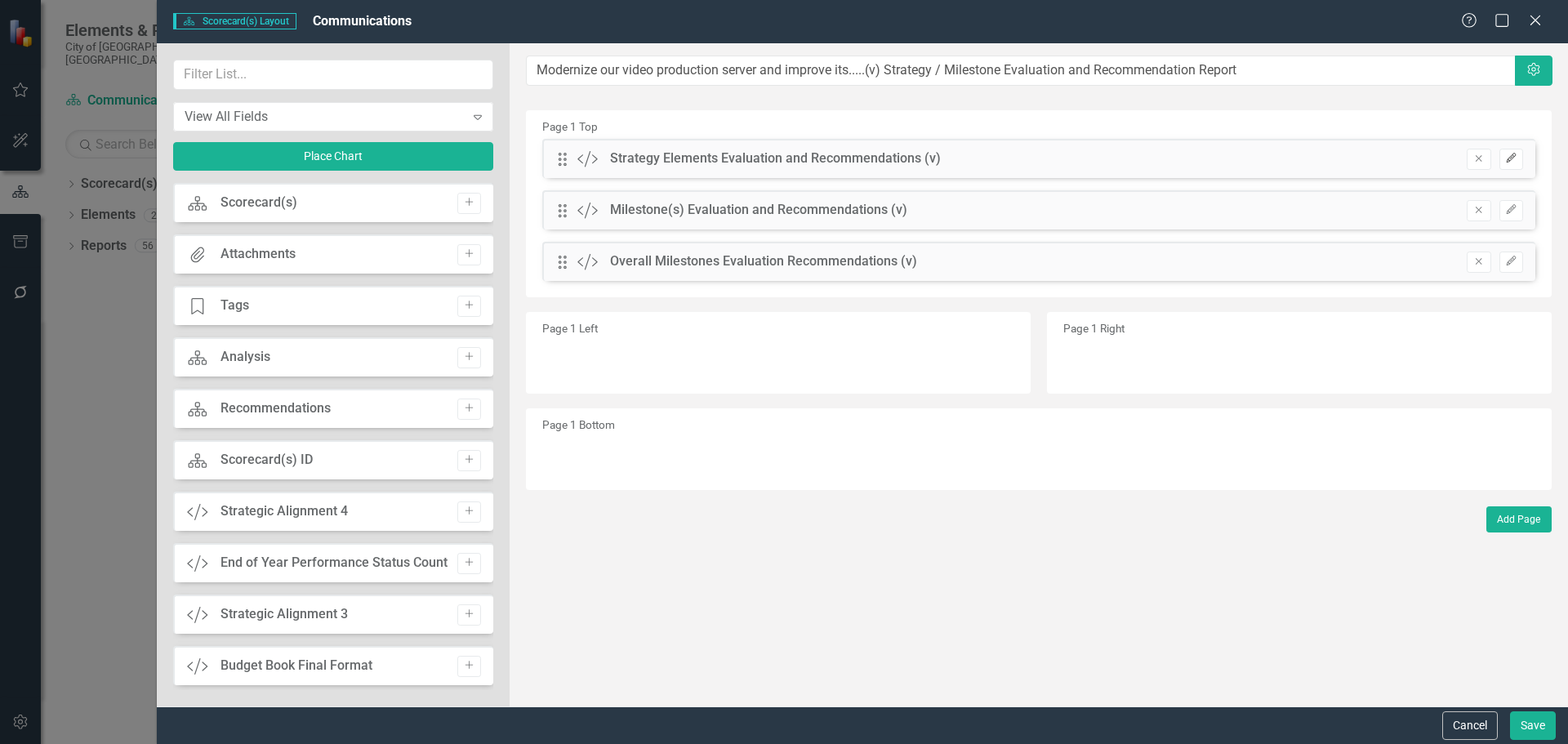
click at [1253, 152] on button "Edit" at bounding box center [1511, 159] width 24 height 21
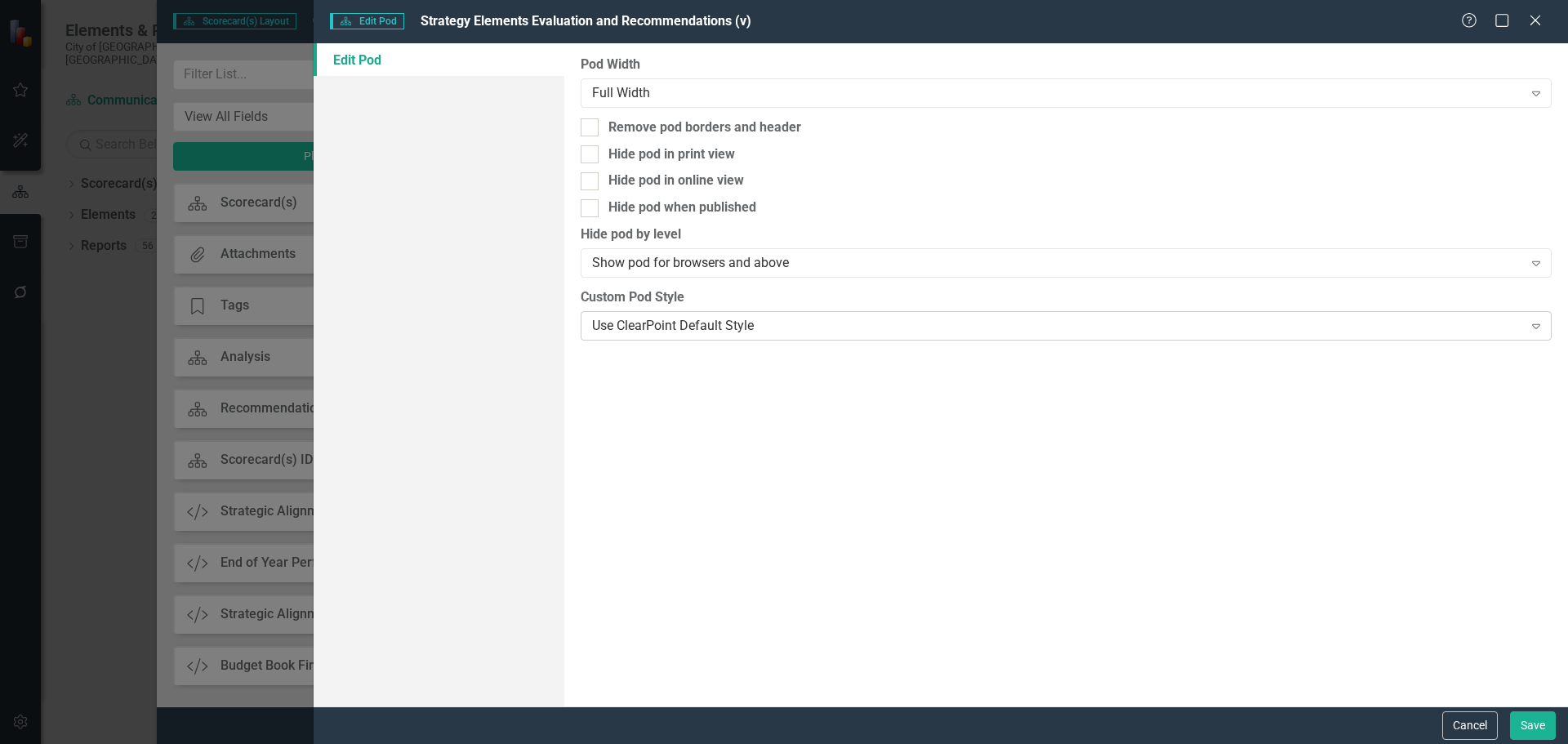
click at [709, 315] on div "Use ClearPoint Default Style Expand" at bounding box center [1065, 326] width 971 height 30
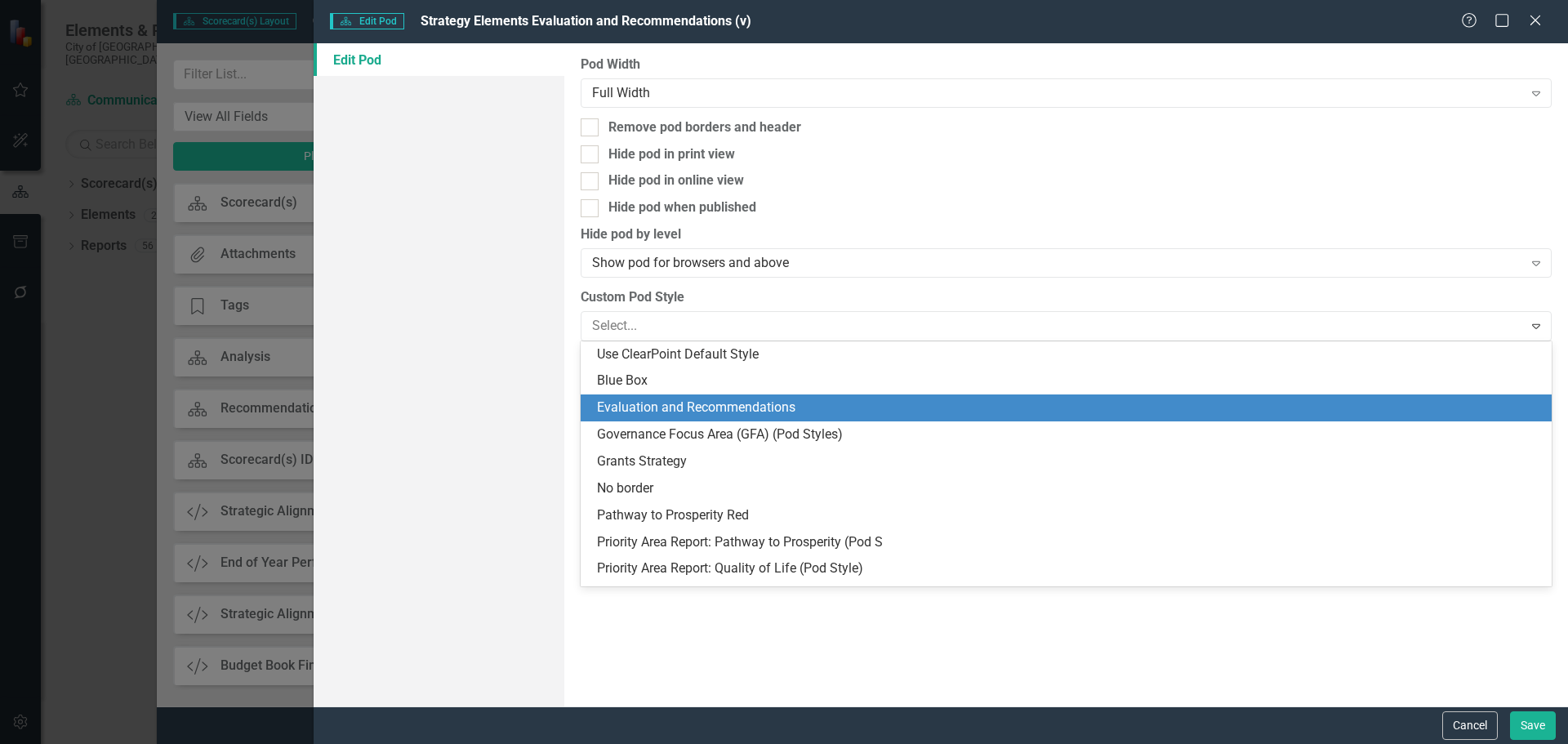
click at [678, 407] on div "Evaluation and Recommendations" at bounding box center [1069, 408] width 944 height 19
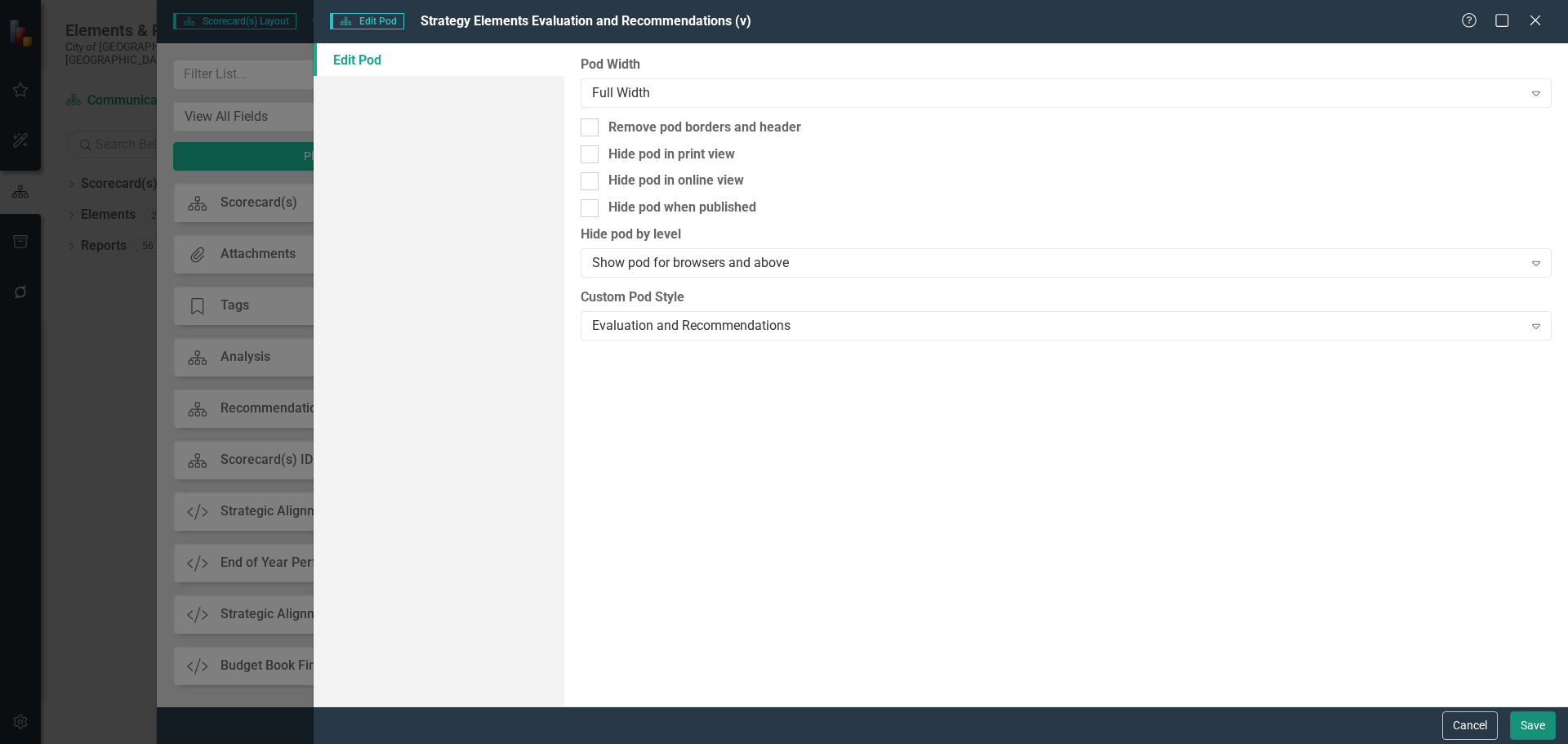
click at [1253, 567] on button "Save" at bounding box center [1532, 725] width 46 height 29
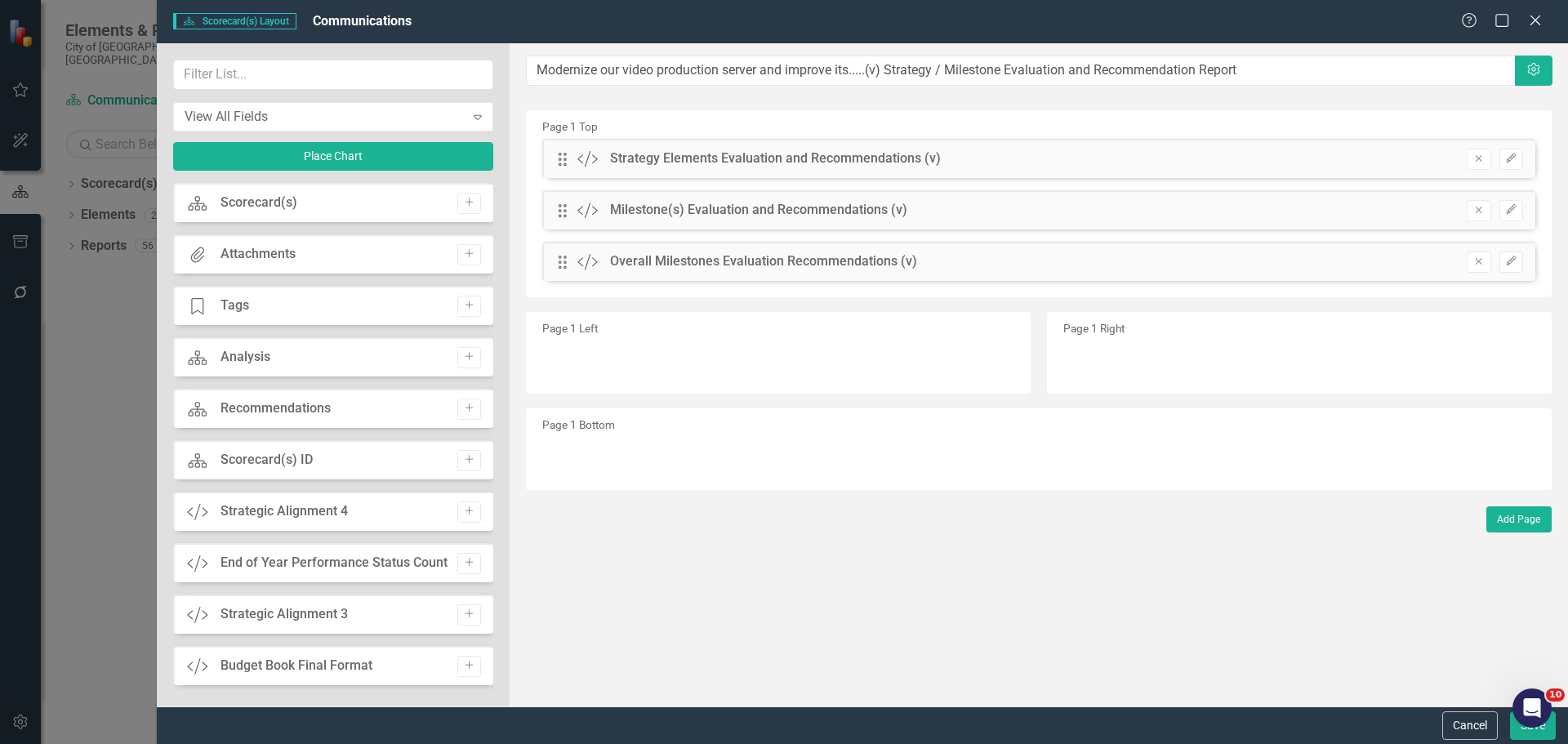
click at [1253, 209] on div "Drag Custom Milestone(s) Evaluation and Recommendations (v) Remove Edit" at bounding box center [1038, 210] width 993 height 39
click at [1253, 210] on icon "Edit" at bounding box center [1510, 210] width 12 height 10
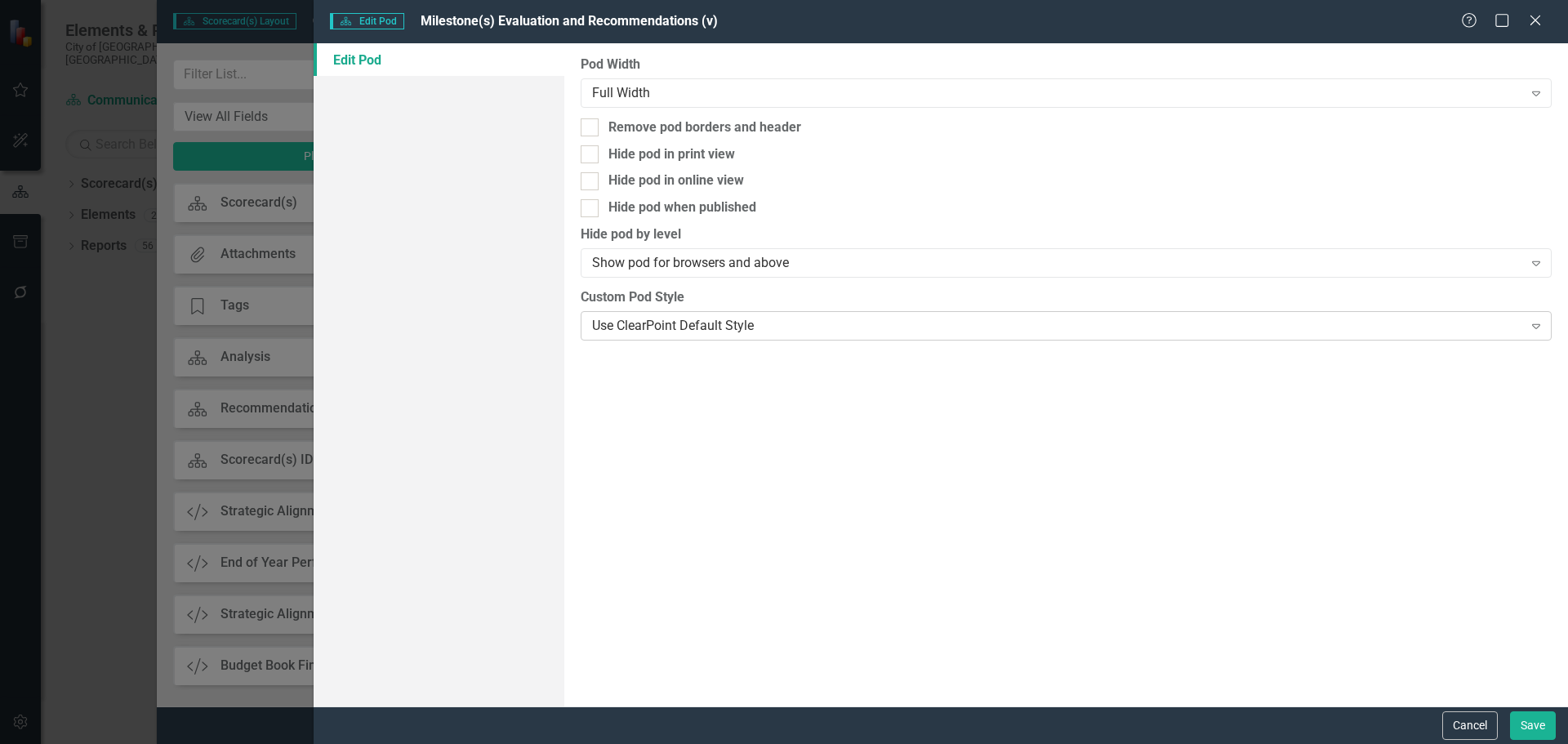
click at [742, 329] on div "Use ClearPoint Default Style" at bounding box center [1057, 325] width 930 height 19
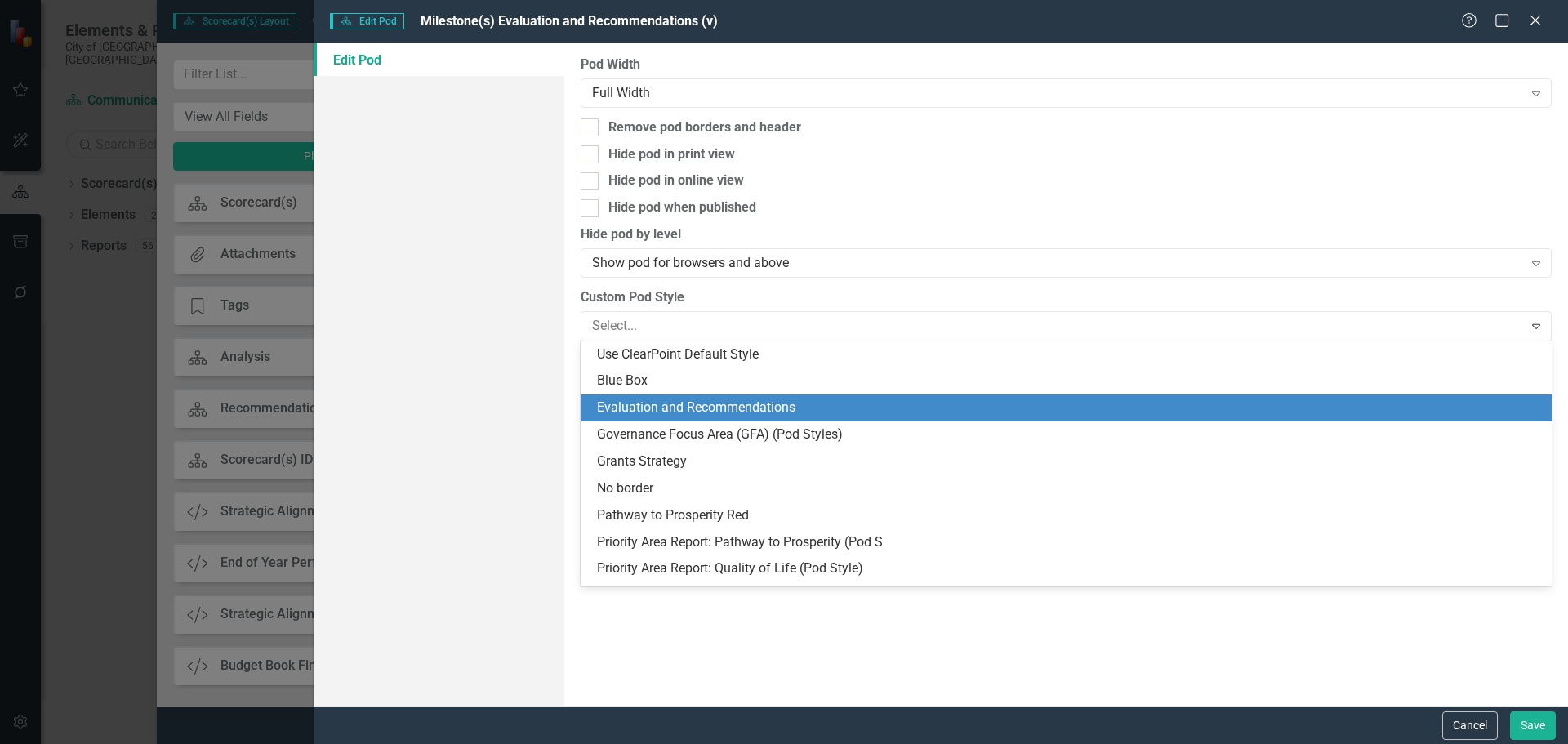
click at [712, 408] on div "Evaluation and Recommendations" at bounding box center [1069, 408] width 944 height 19
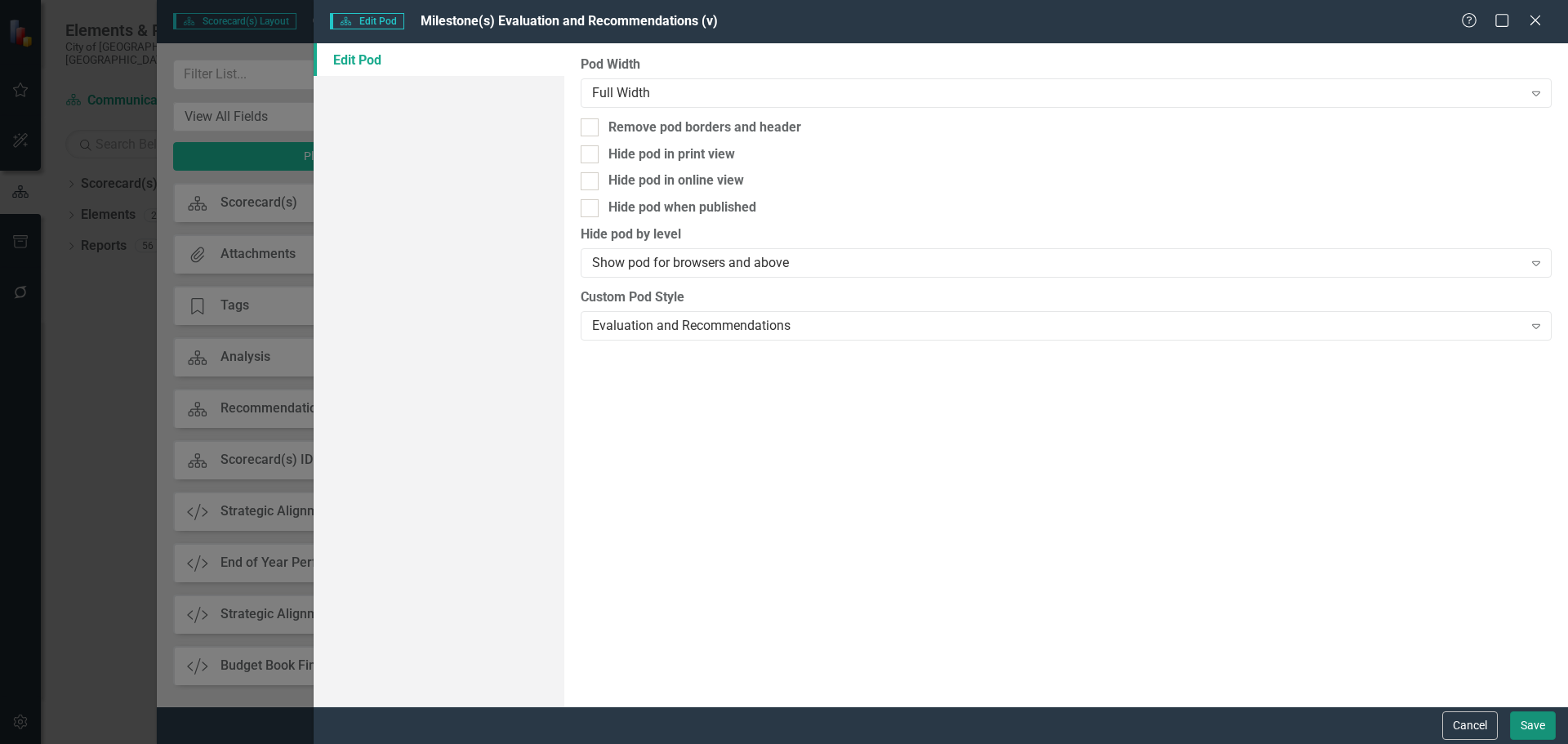
click at [1253, 567] on button "Save" at bounding box center [1532, 725] width 46 height 29
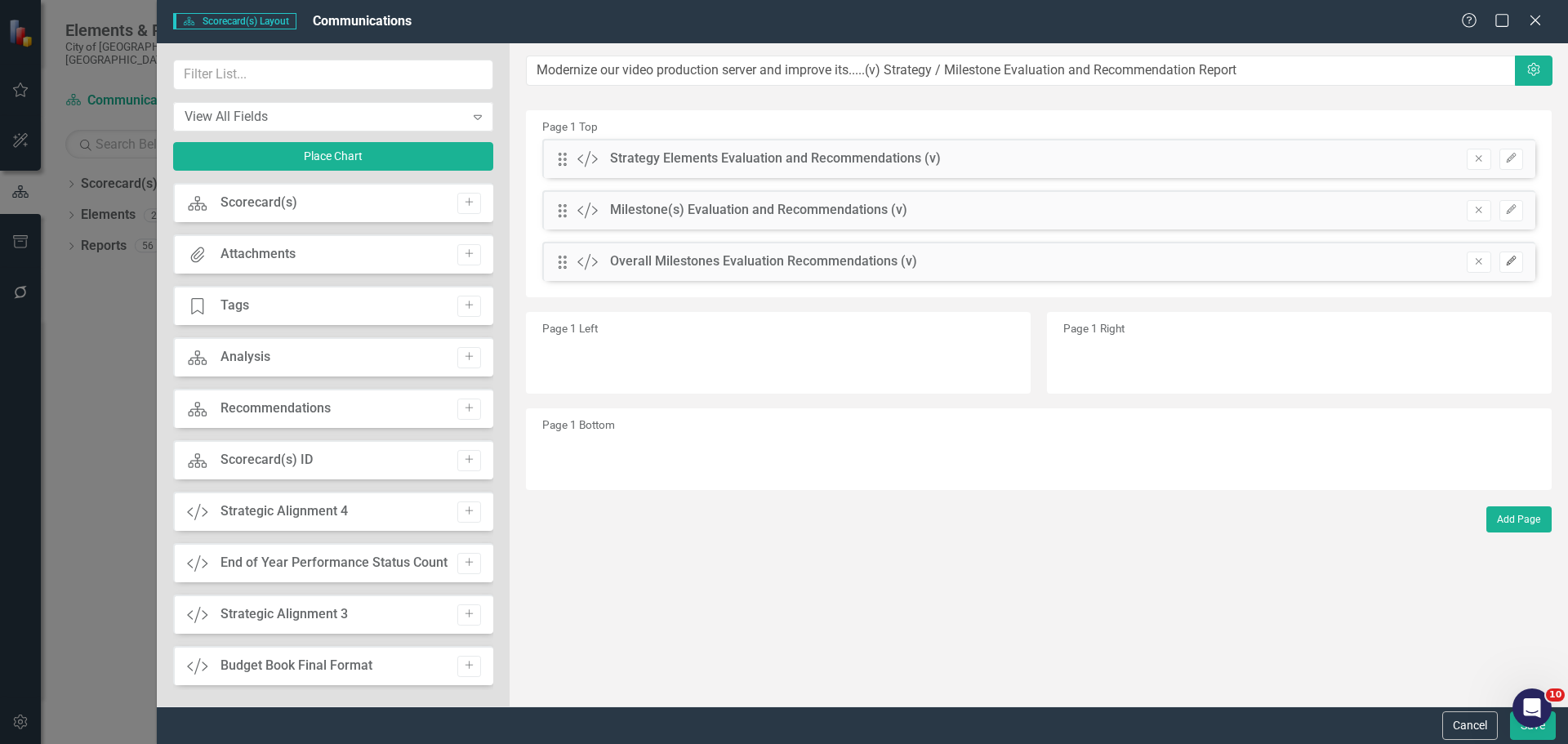
click at [1253, 256] on button "Edit" at bounding box center [1511, 262] width 24 height 21
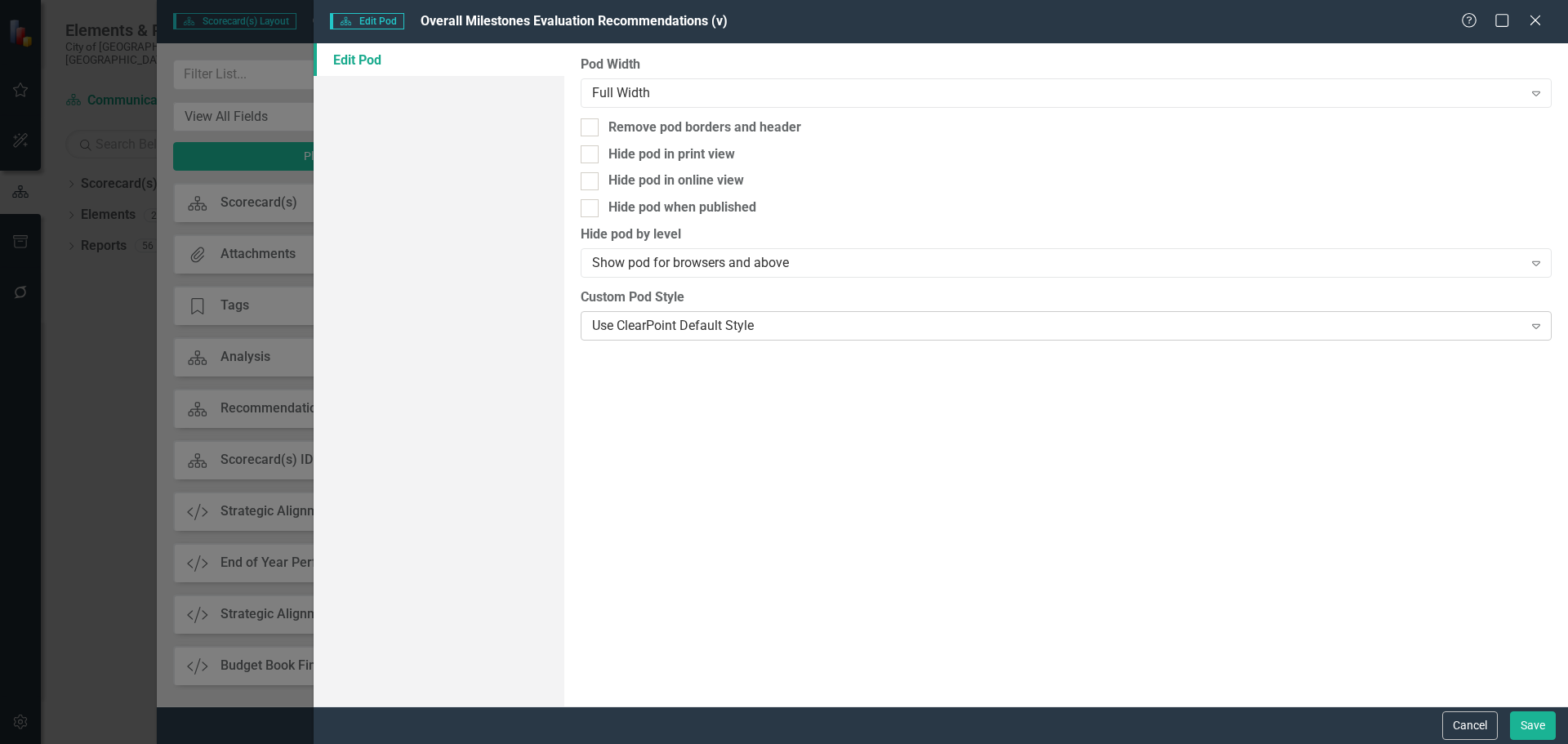
click at [770, 322] on div "Use ClearPoint Default Style" at bounding box center [1057, 325] width 930 height 19
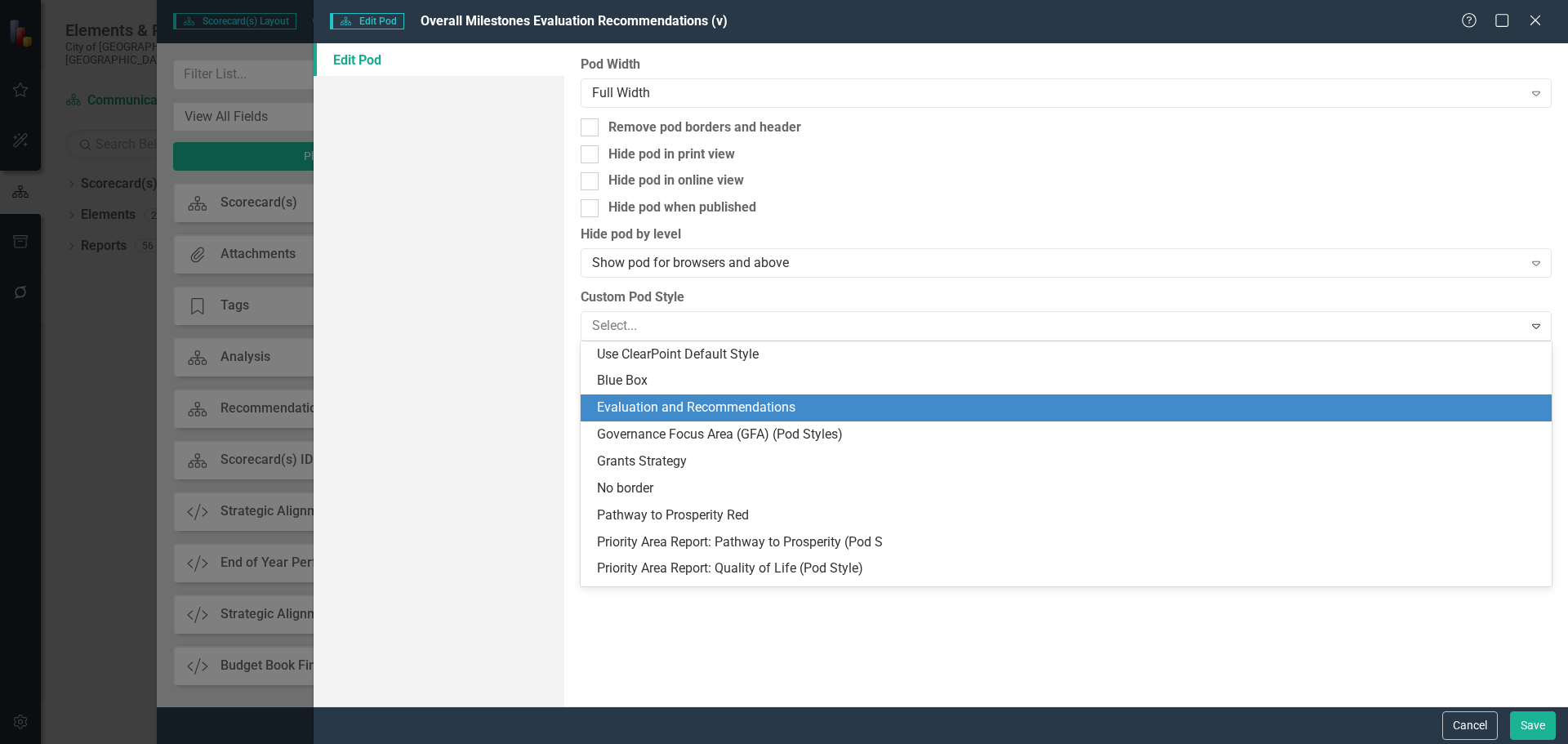
click at [683, 408] on div "Evaluation and Recommendations" at bounding box center [1069, 408] width 944 height 19
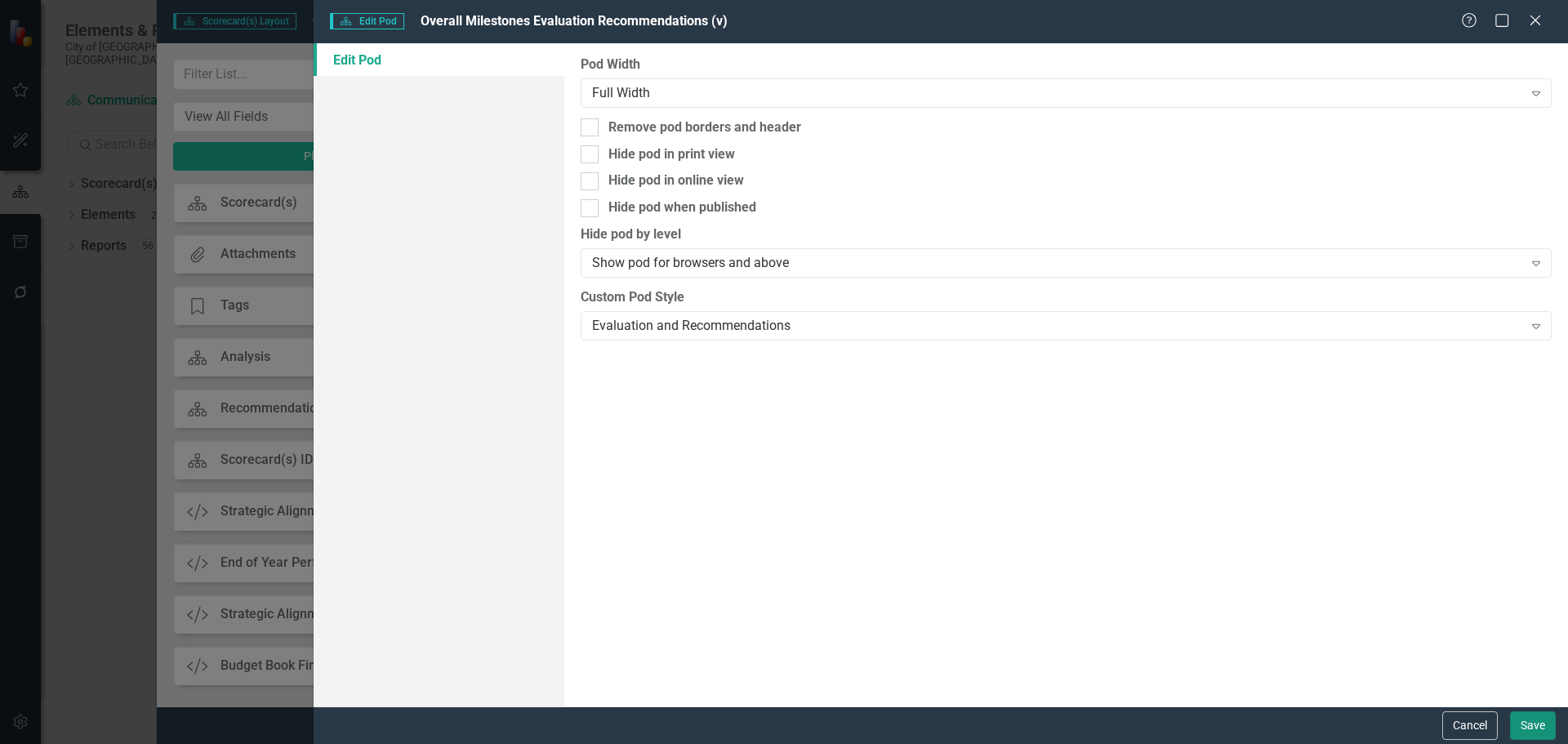
click at [1253, 567] on button "Save" at bounding box center [1532, 725] width 46 height 29
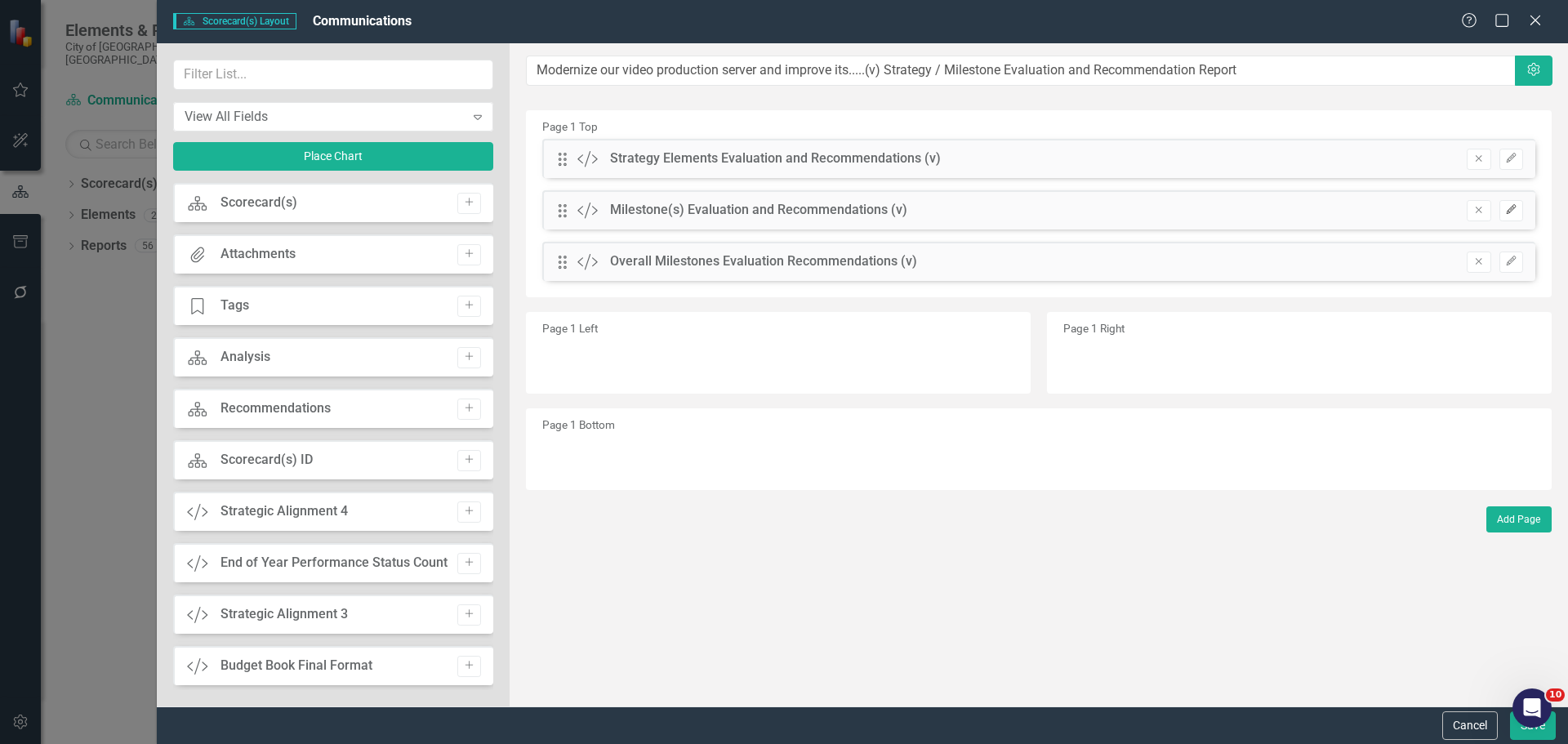
click at [1253, 209] on icon "Edit" at bounding box center [1510, 210] width 12 height 10
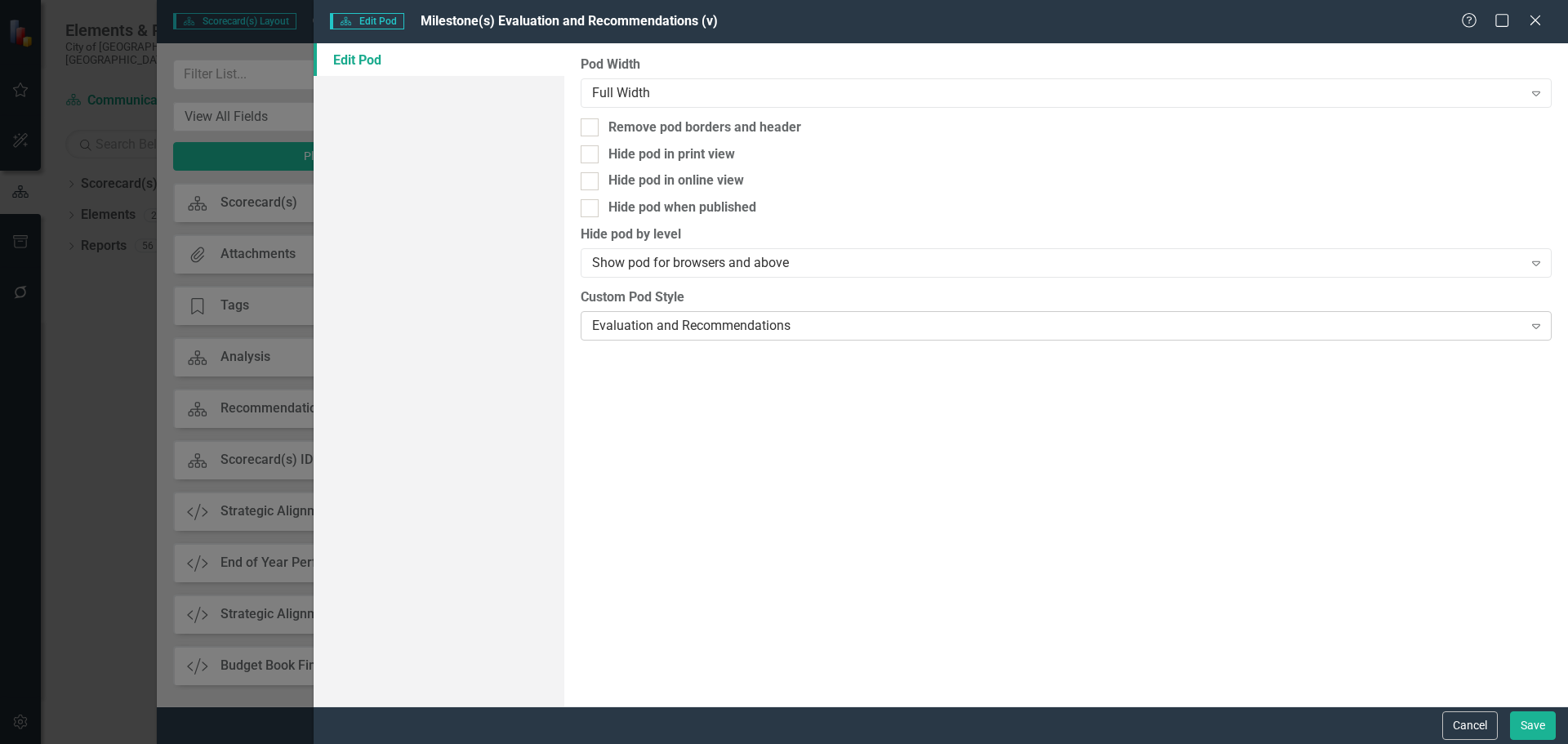
click at [689, 328] on div "Evaluation and Recommendations" at bounding box center [1057, 325] width 930 height 19
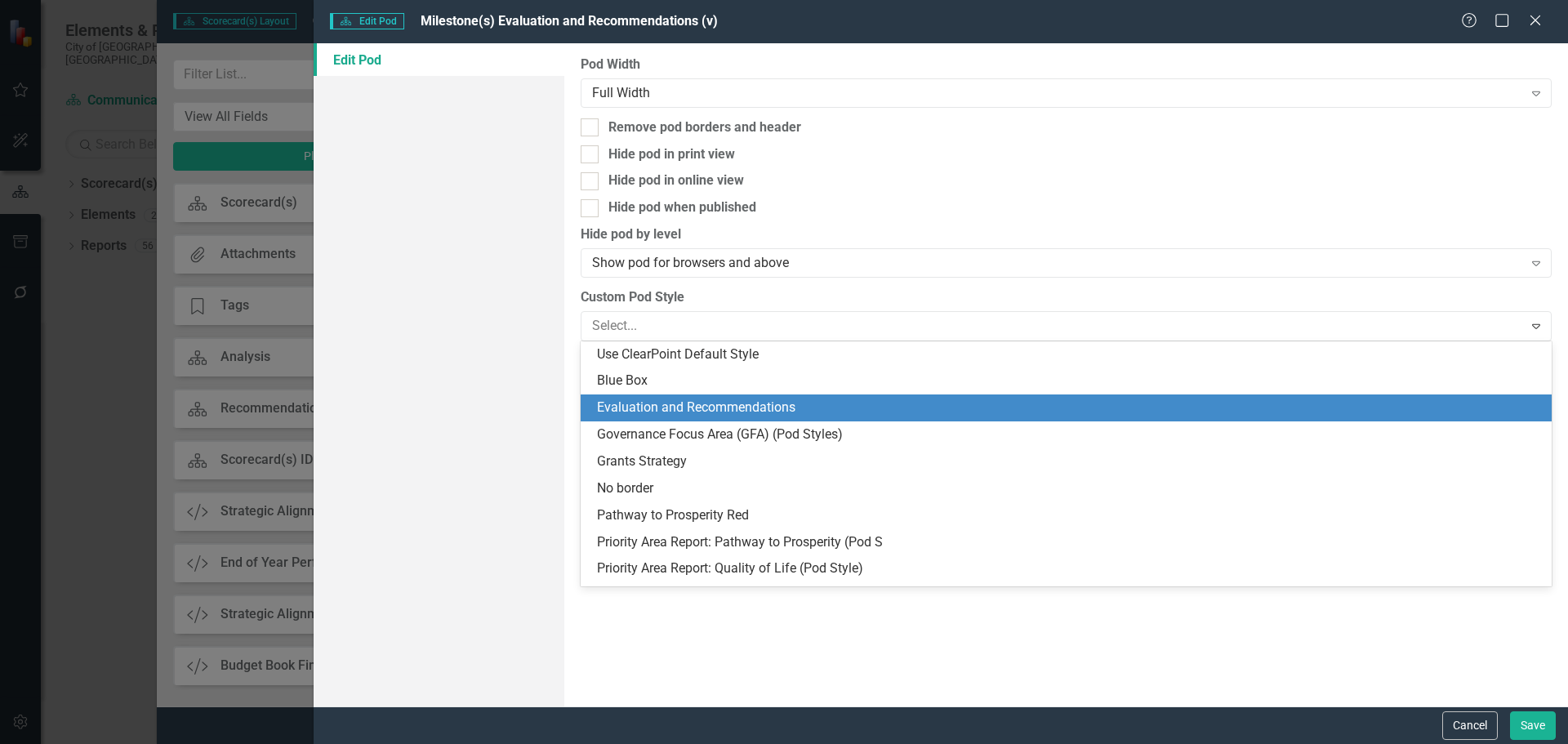
scroll to position [54, 0]
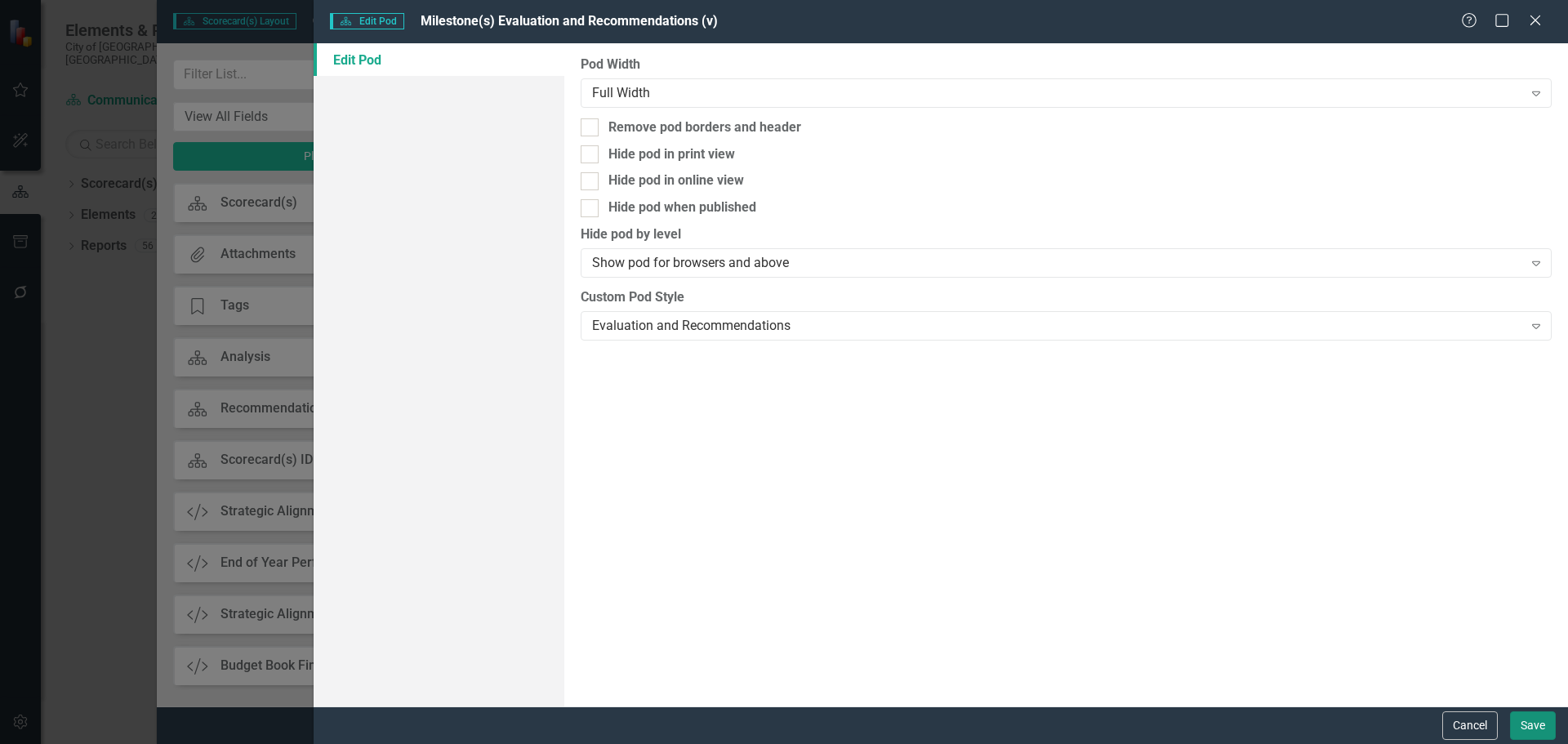
click at [1253, 567] on button "Save" at bounding box center [1532, 725] width 46 height 29
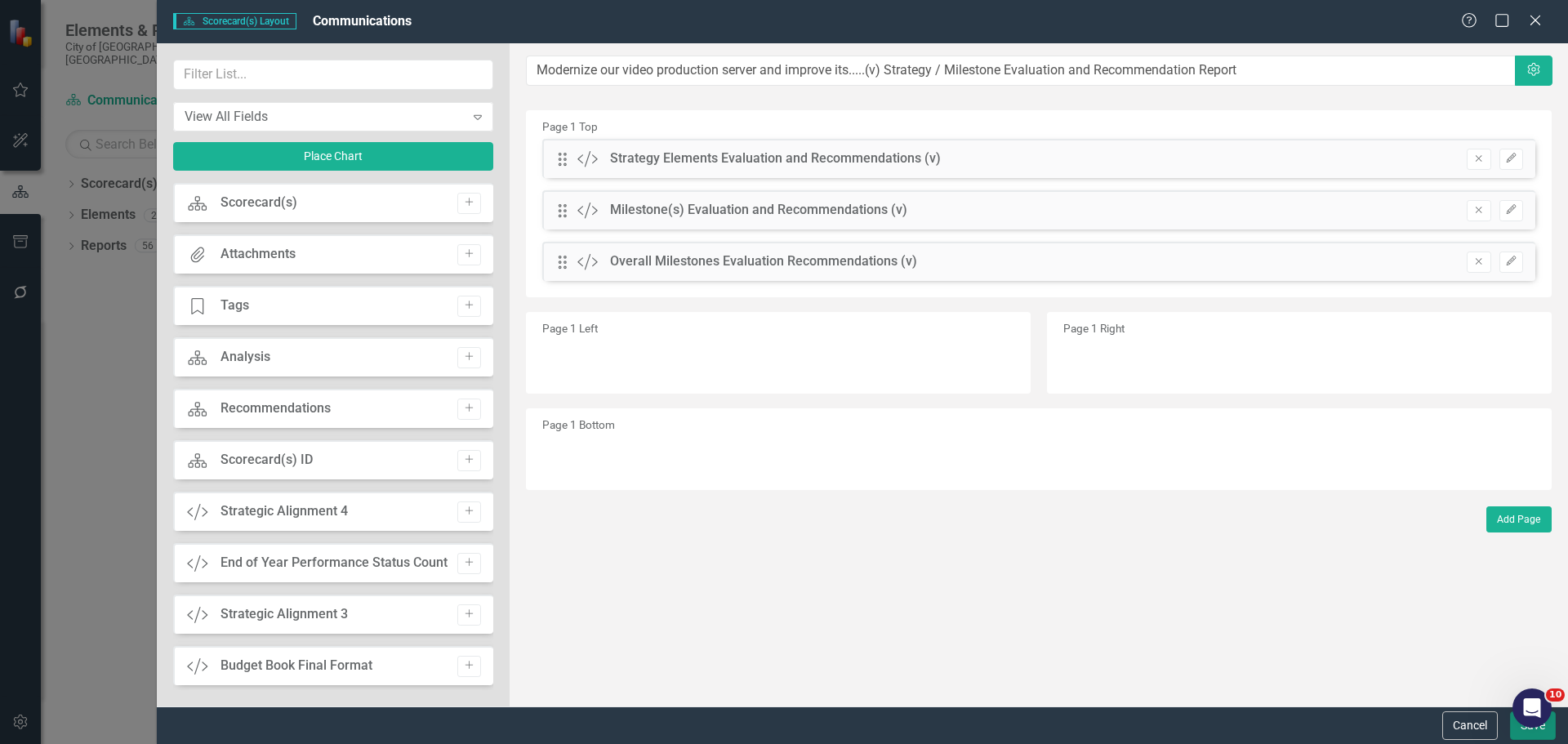
drag, startPoint x: 1528, startPoint y: 735, endPoint x: 1520, endPoint y: 732, distance: 8.5
click at [1253, 567] on button "Save" at bounding box center [1532, 725] width 46 height 29
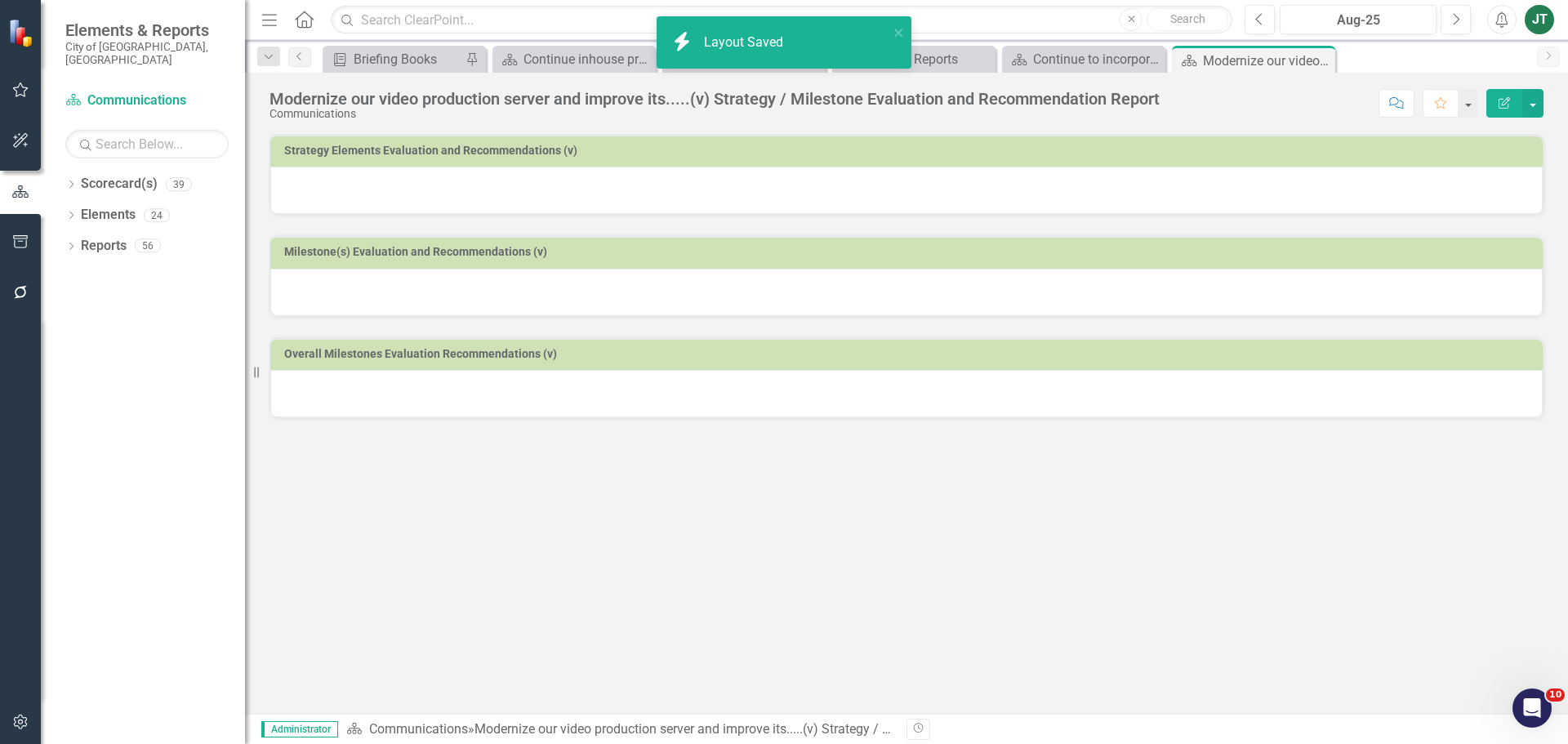
click at [610, 195] on div at bounding box center [905, 190] width 1272 height 47
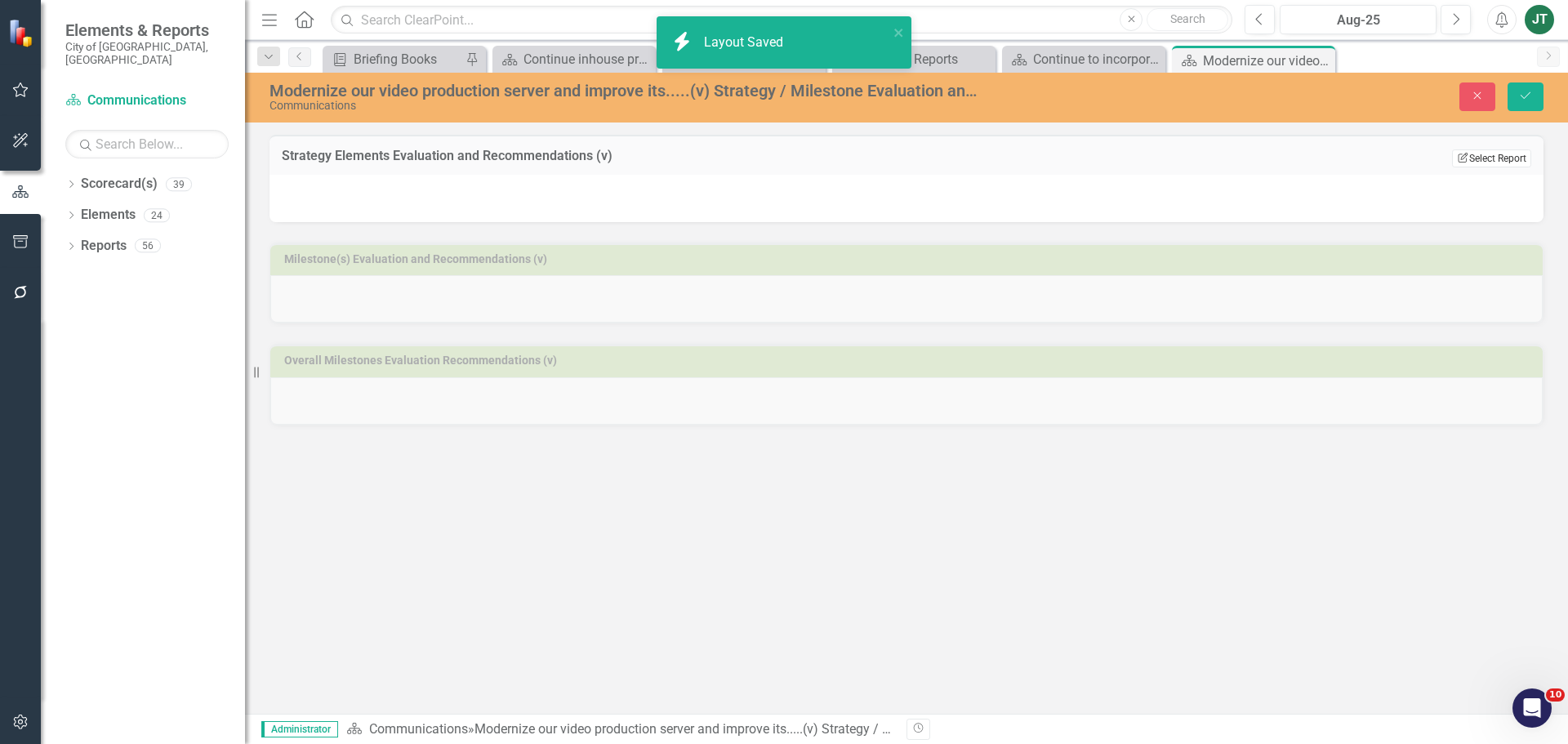
click at [1253, 152] on button "Edit Report Select Report" at bounding box center [1492, 158] width 80 height 18
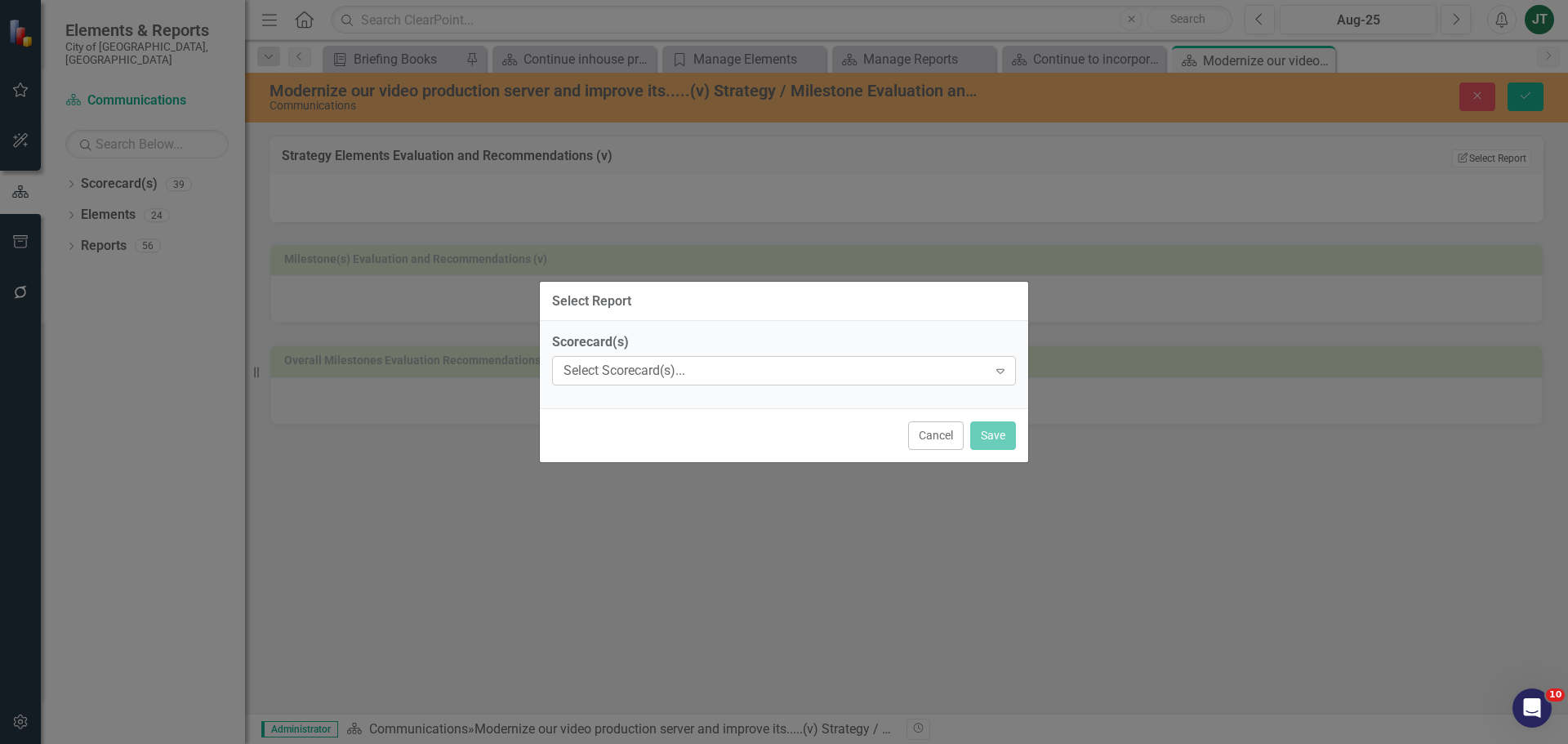
click at [832, 366] on div "Select Scorecard(s)..." at bounding box center [775, 371] width 424 height 19
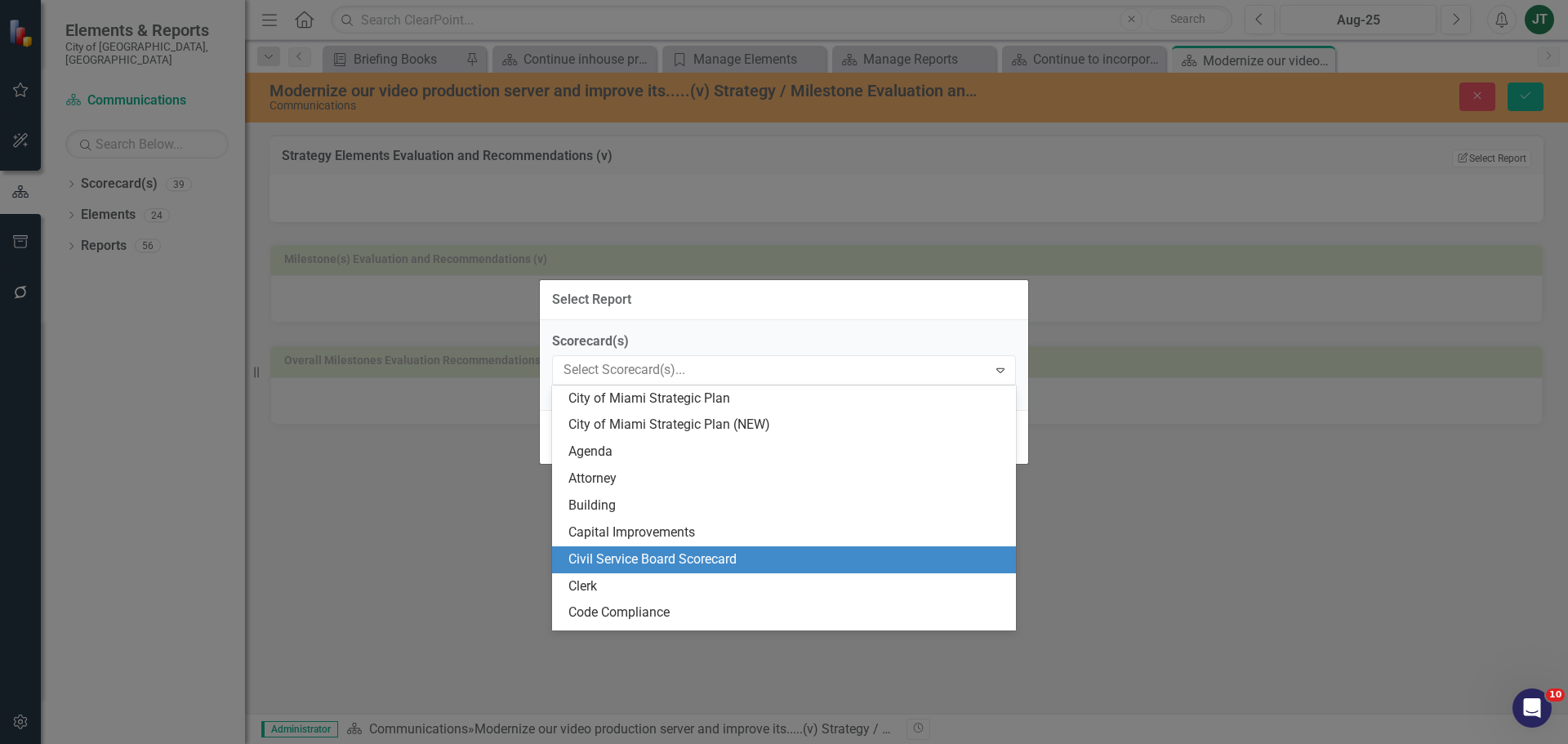
scroll to position [81, 0]
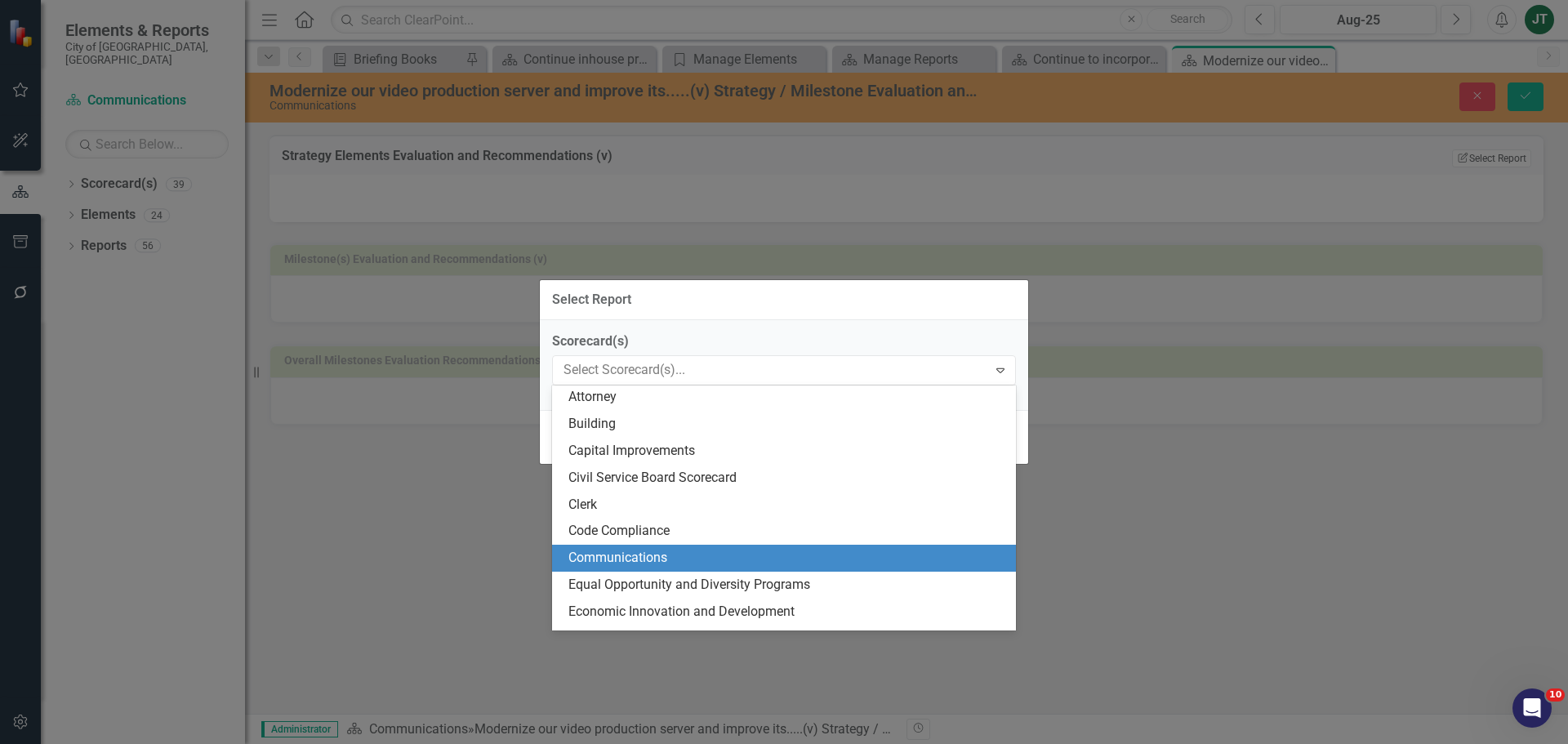
click at [675, 556] on div "Communications" at bounding box center [787, 558] width 437 height 19
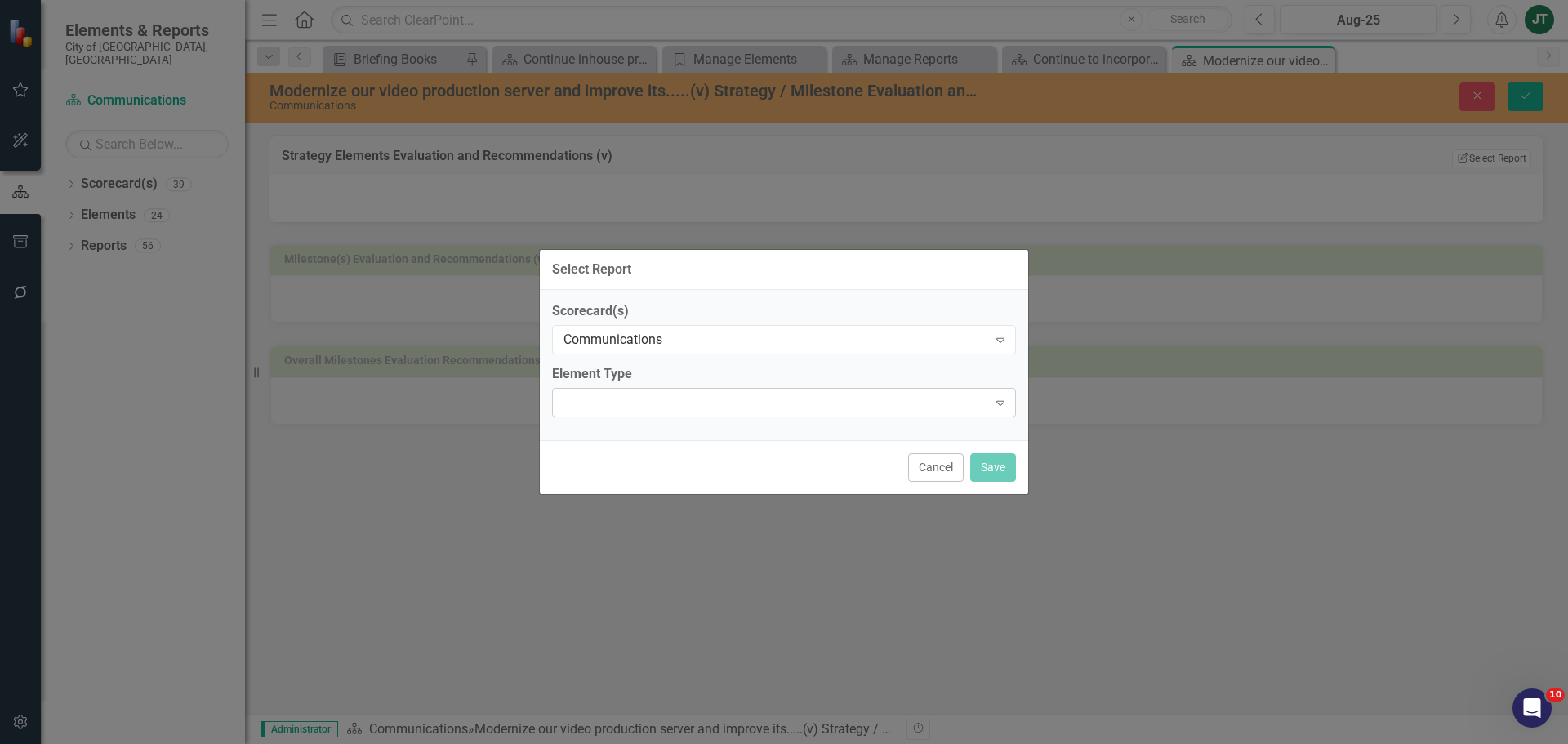
click at [657, 406] on div "Expand" at bounding box center [784, 402] width 464 height 30
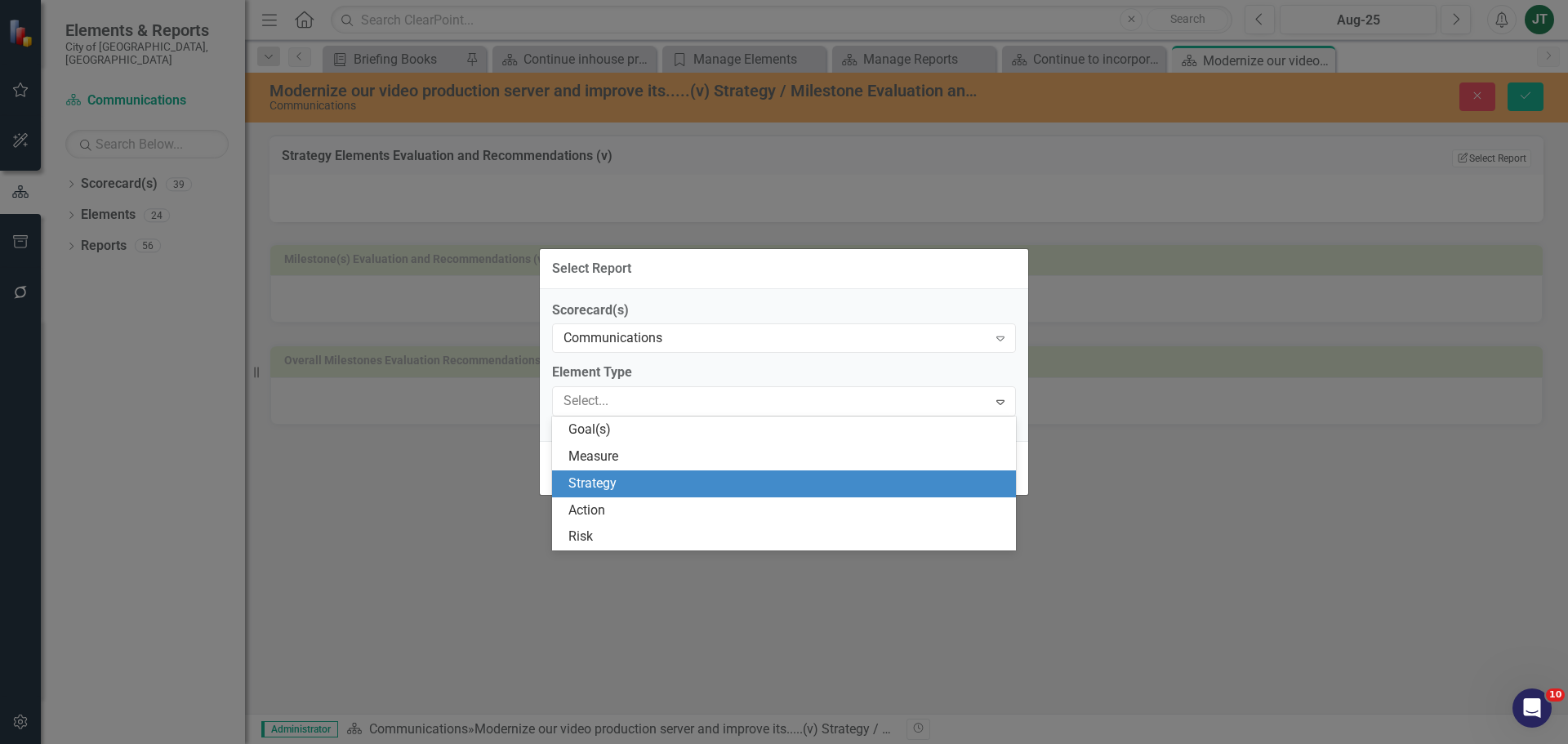
click at [595, 478] on div "Strategy" at bounding box center [787, 484] width 437 height 19
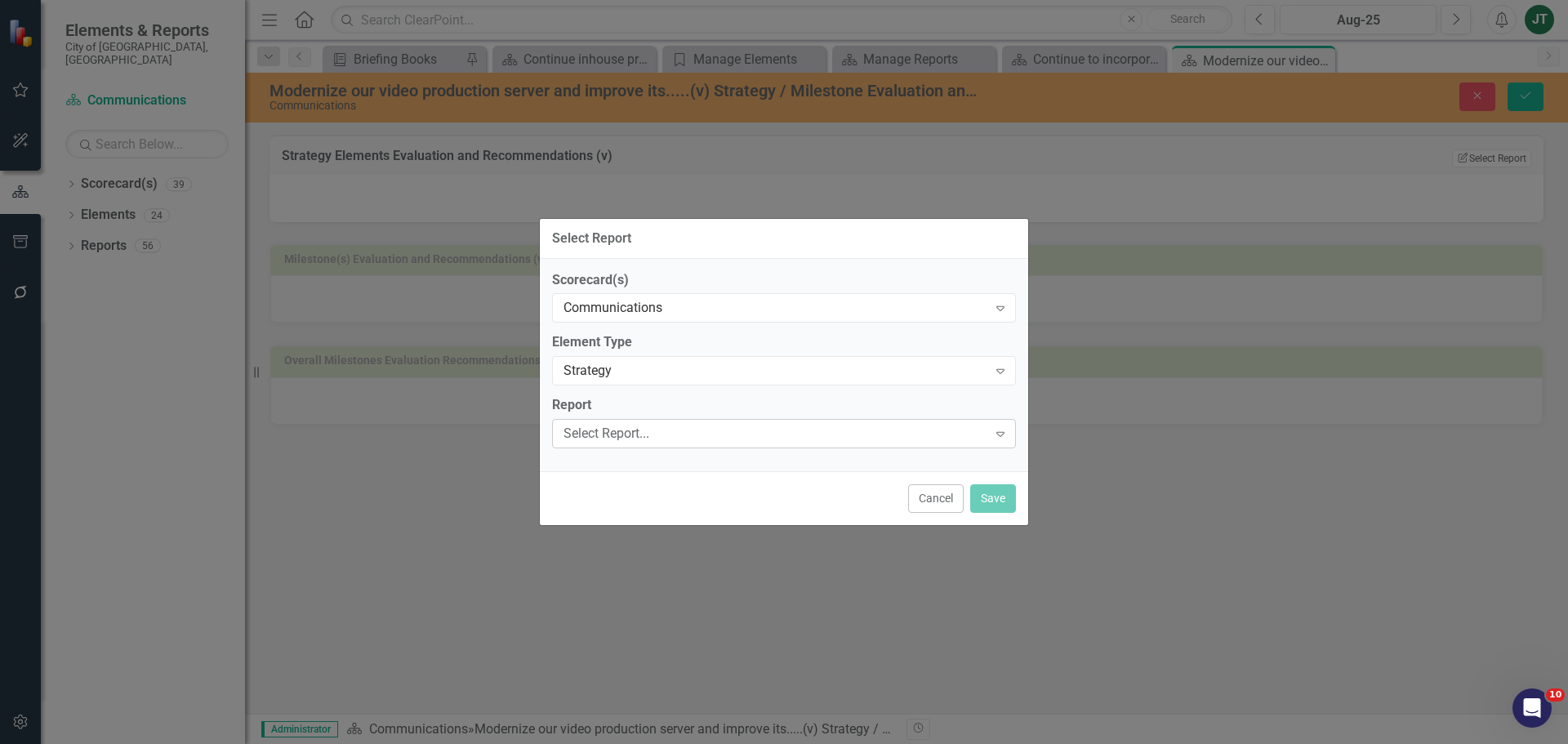
click at [688, 434] on div "Select Report..." at bounding box center [775, 434] width 424 height 19
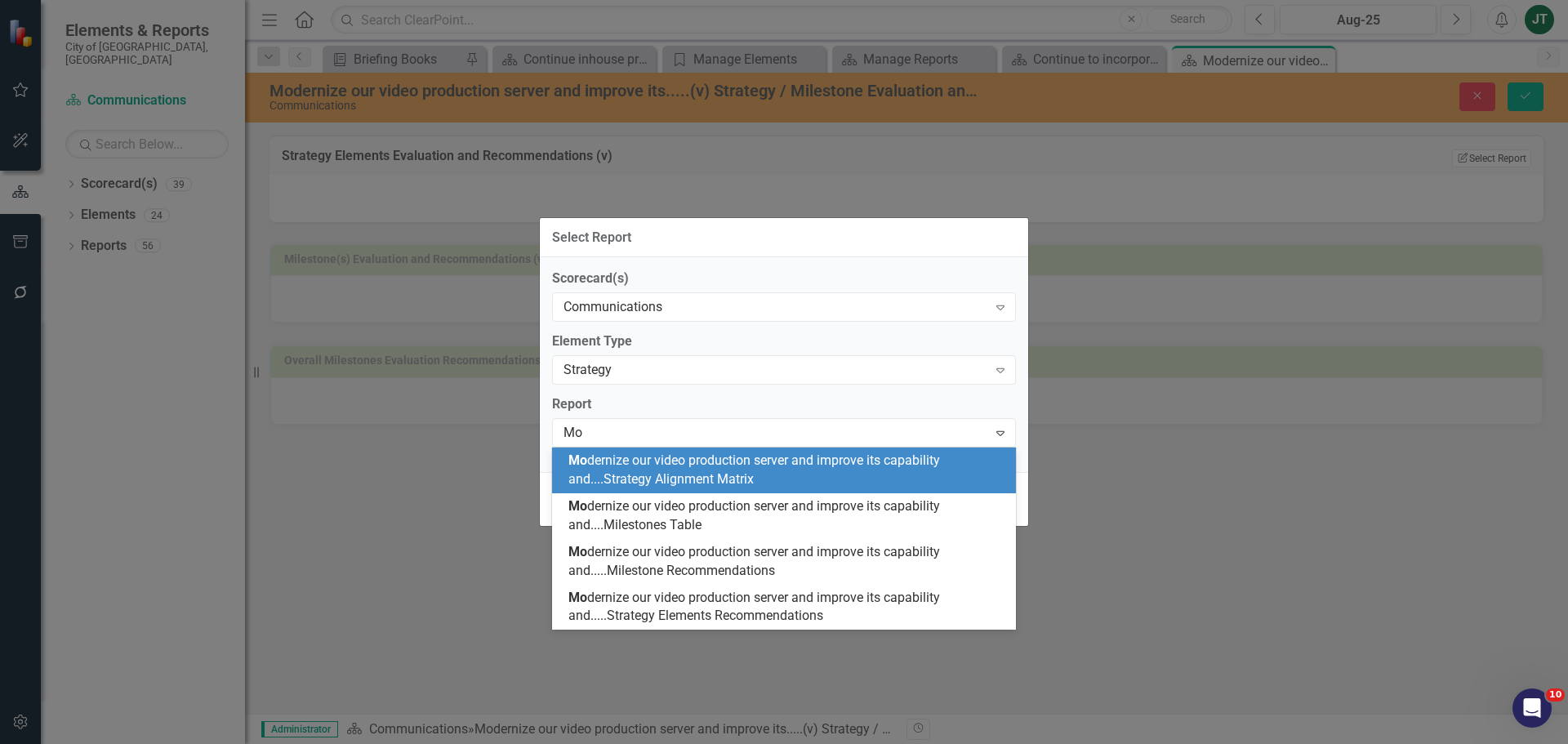
scroll to position [0, 0]
type input "Moder"
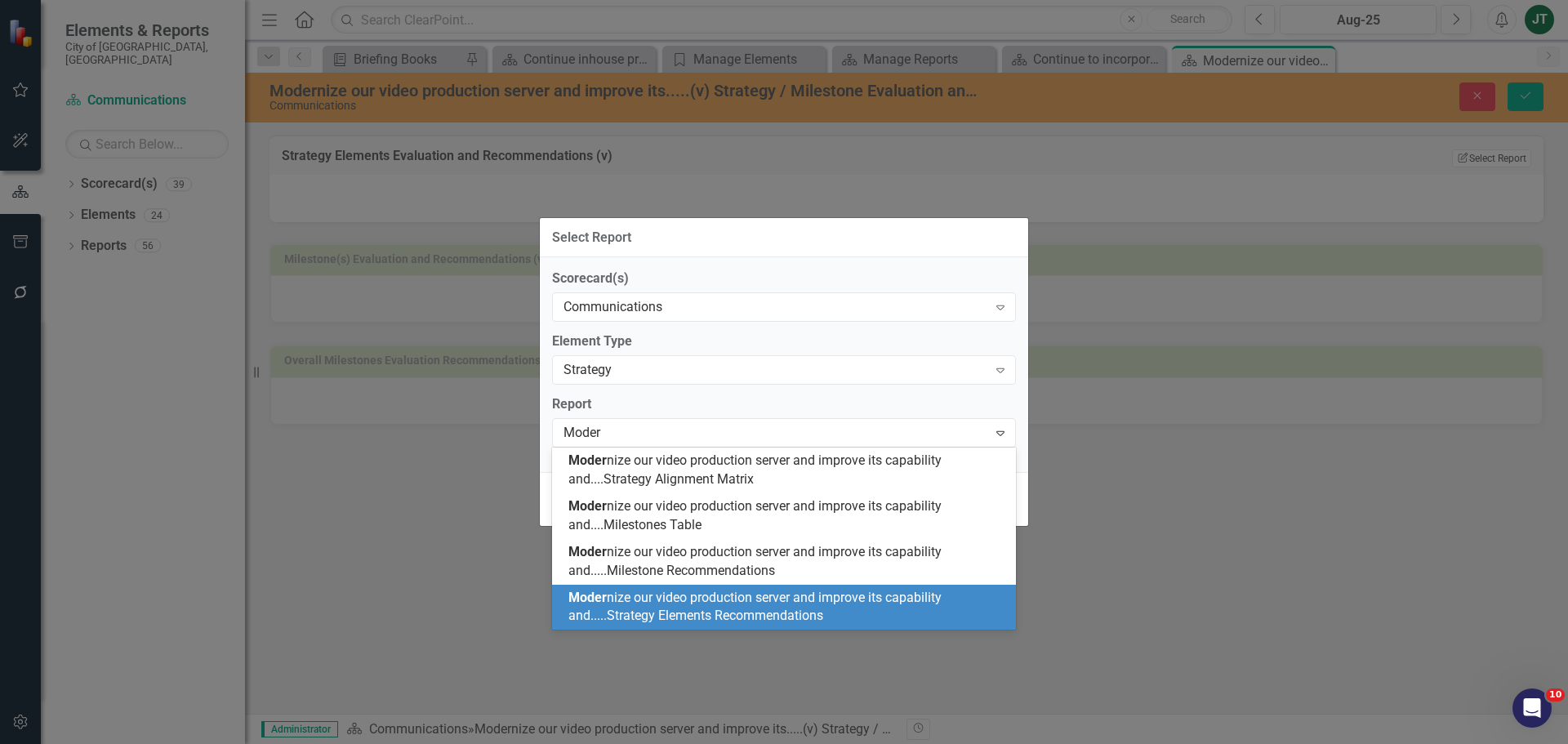
click at [741, 567] on span "Moder nize our video production server and improve its capability and.....Strat…" at bounding box center [755, 607] width 373 height 35
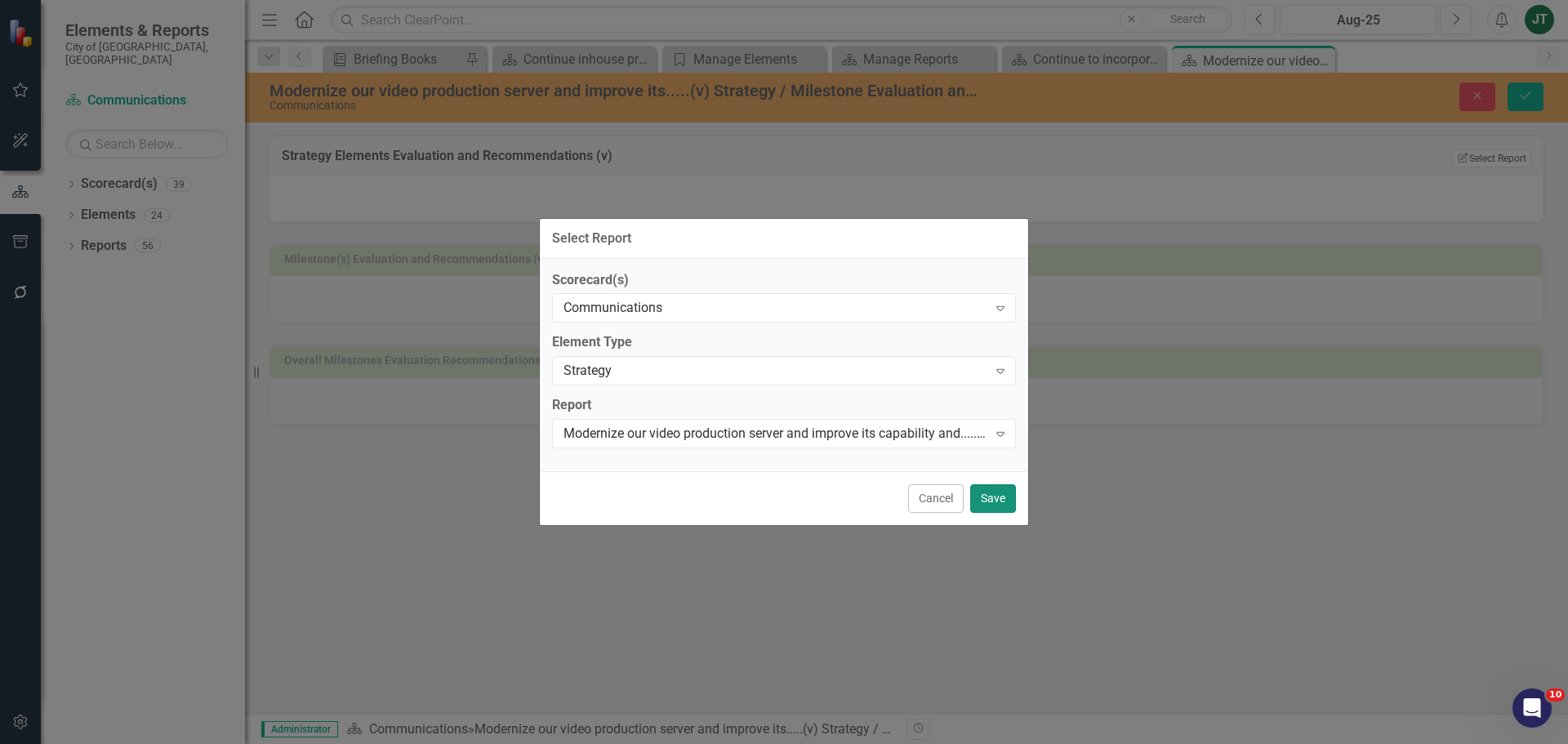
click at [996, 505] on button "Save" at bounding box center [993, 499] width 46 height 29
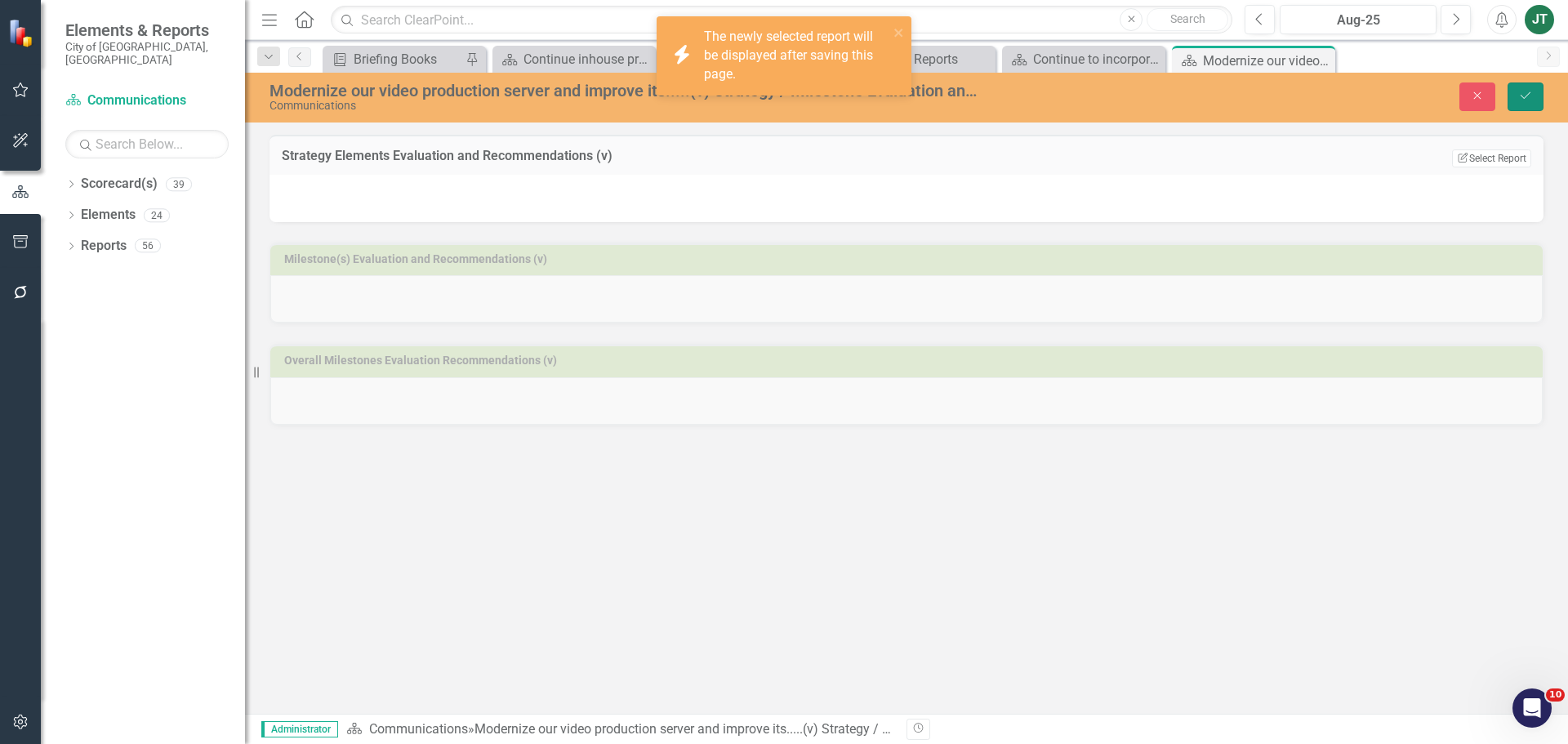
click at [1253, 97] on icon "Save" at bounding box center [1525, 96] width 14 height 12
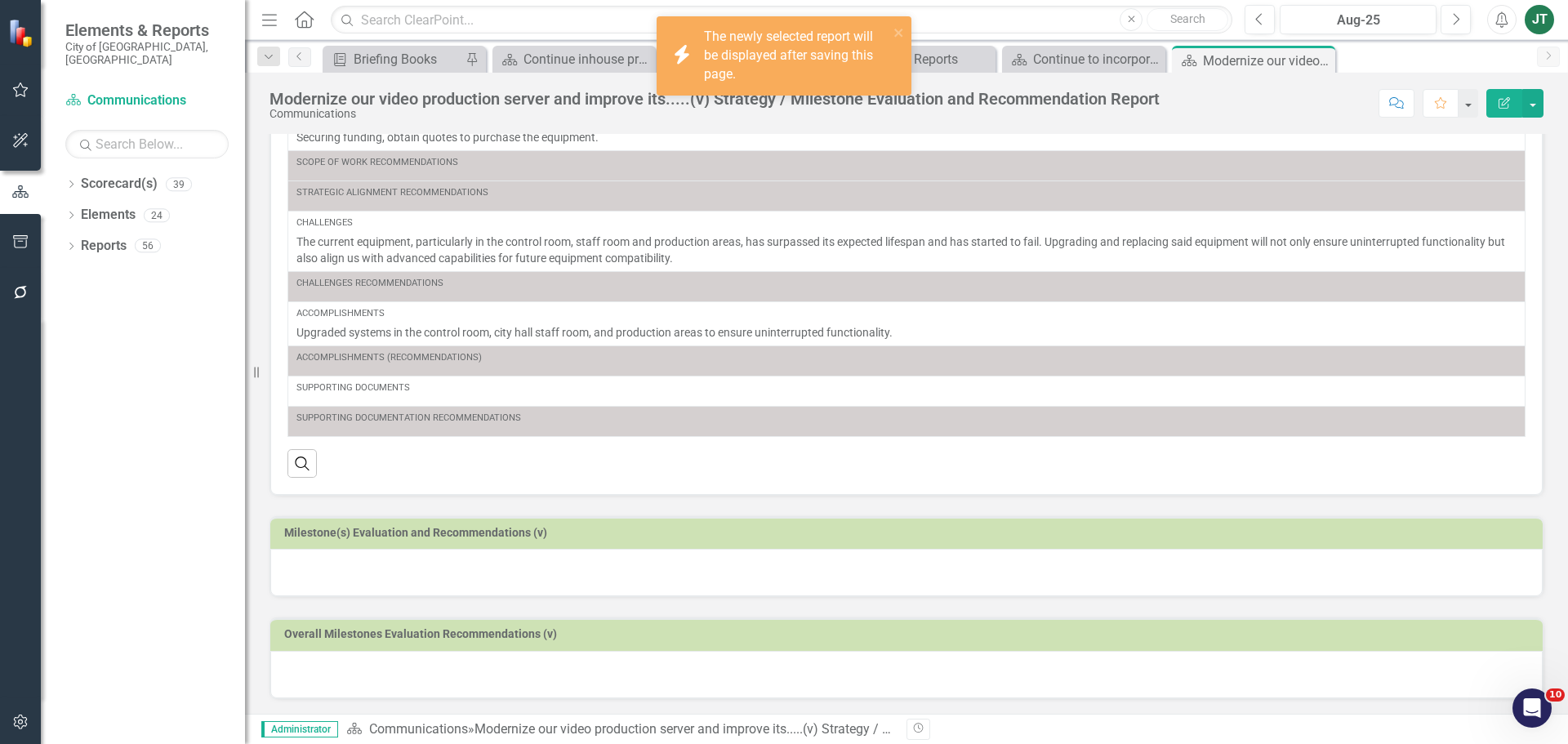
scroll to position [125, 0]
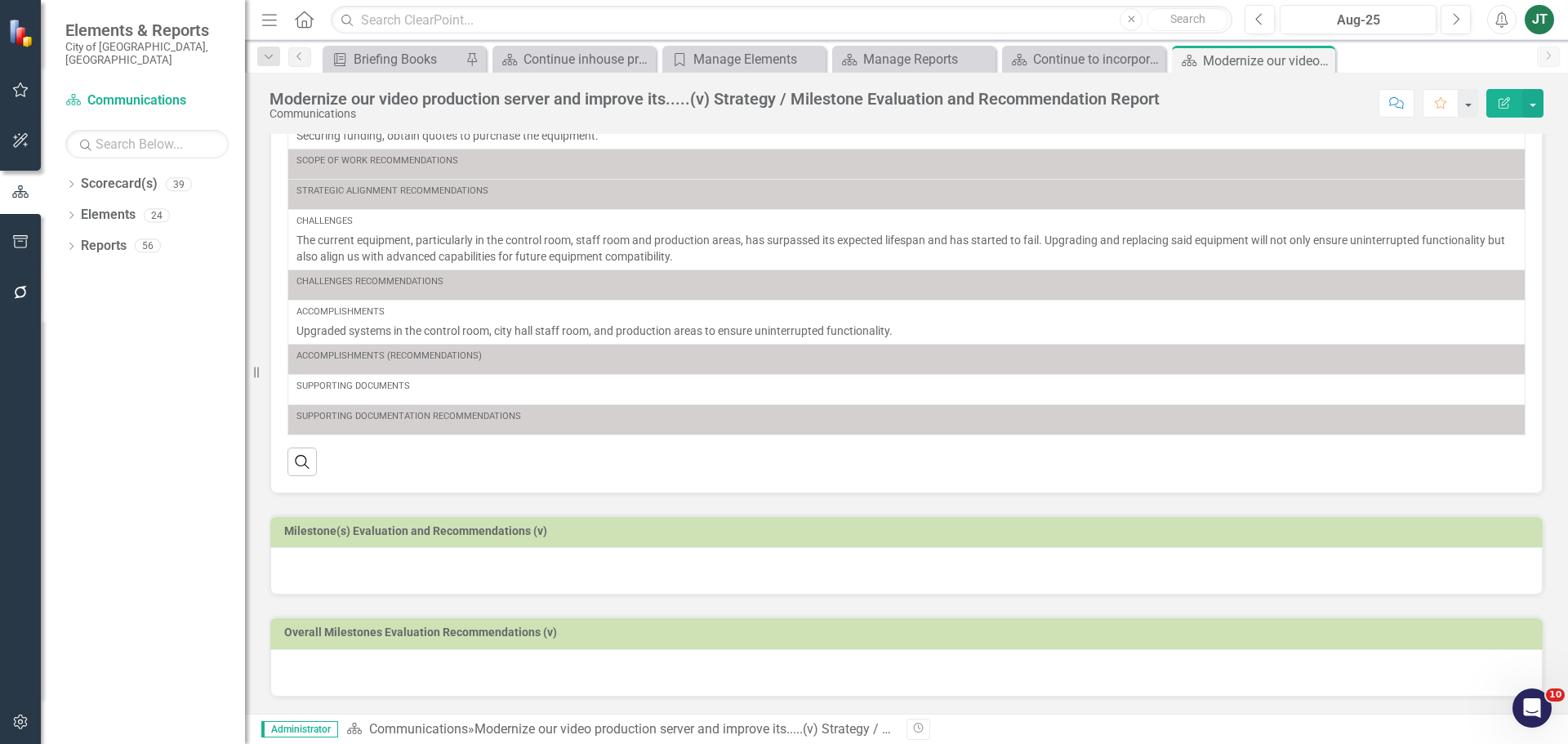
click at [652, 536] on h3 "Milestone(s) Evaluation and Recommendations (v)" at bounding box center [909, 531] width 1250 height 12
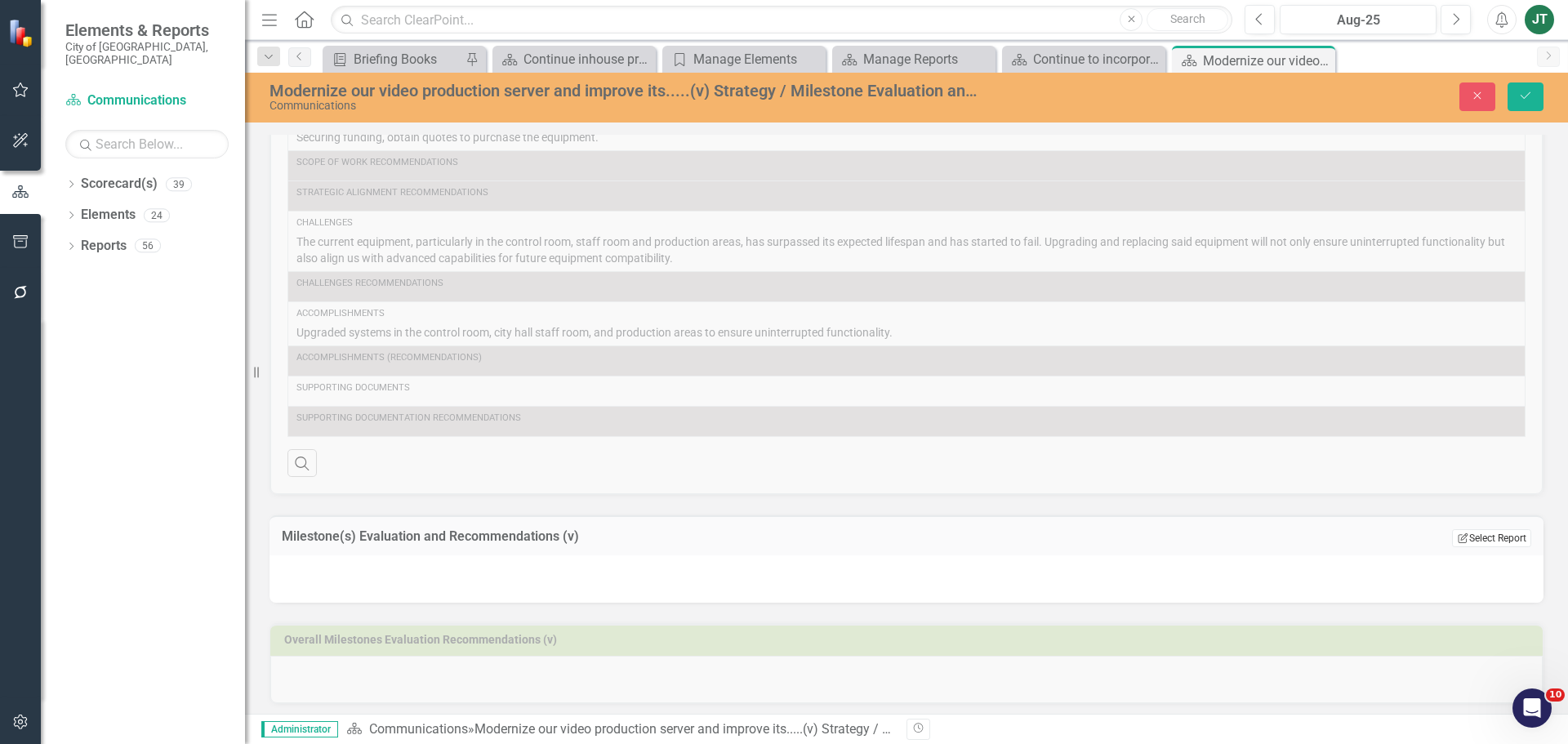
click at [1253, 543] on button "Edit Report Select Report" at bounding box center [1492, 537] width 80 height 18
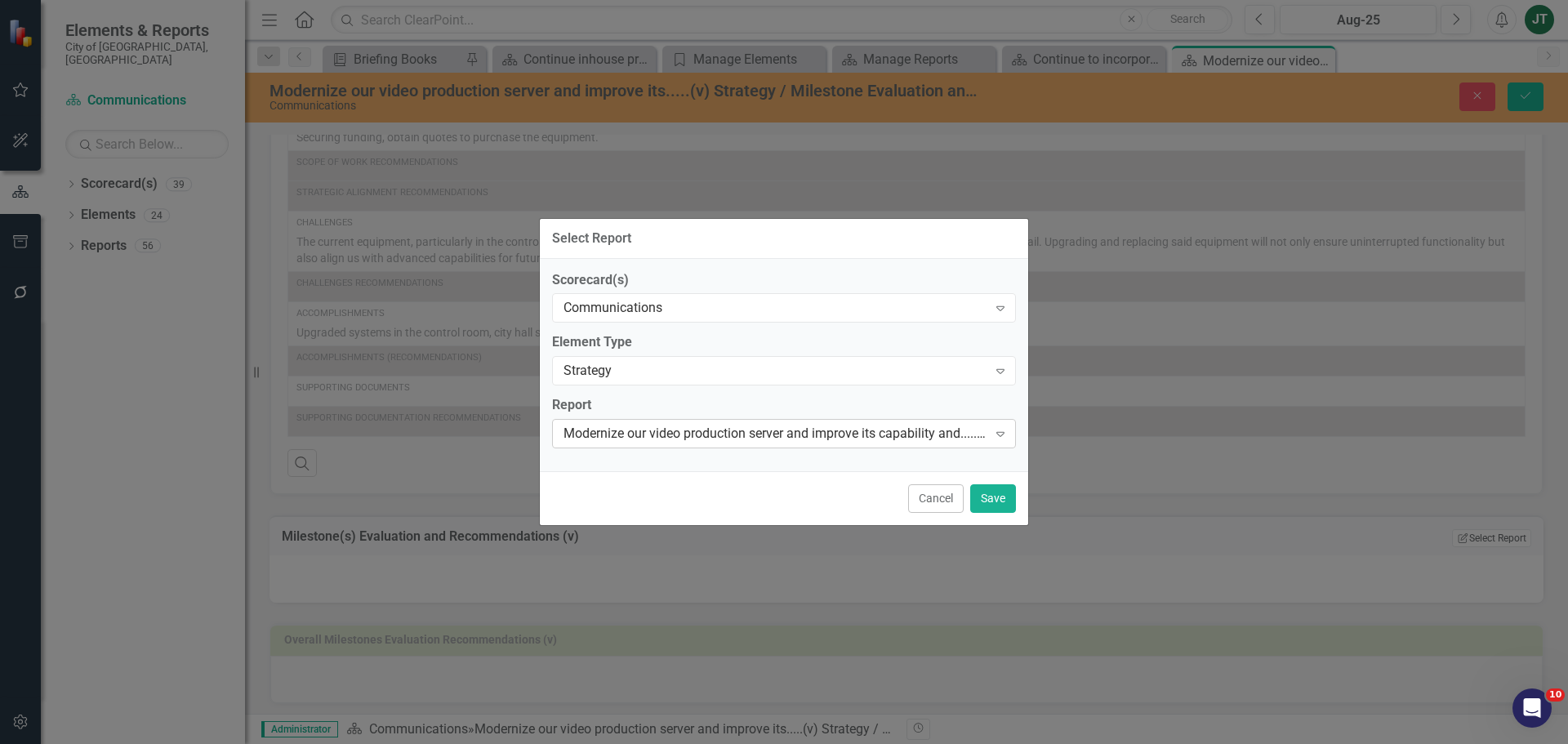
click at [756, 434] on div "Modernize our video production server and improve its capability and.....Strate…" at bounding box center [775, 434] width 424 height 19
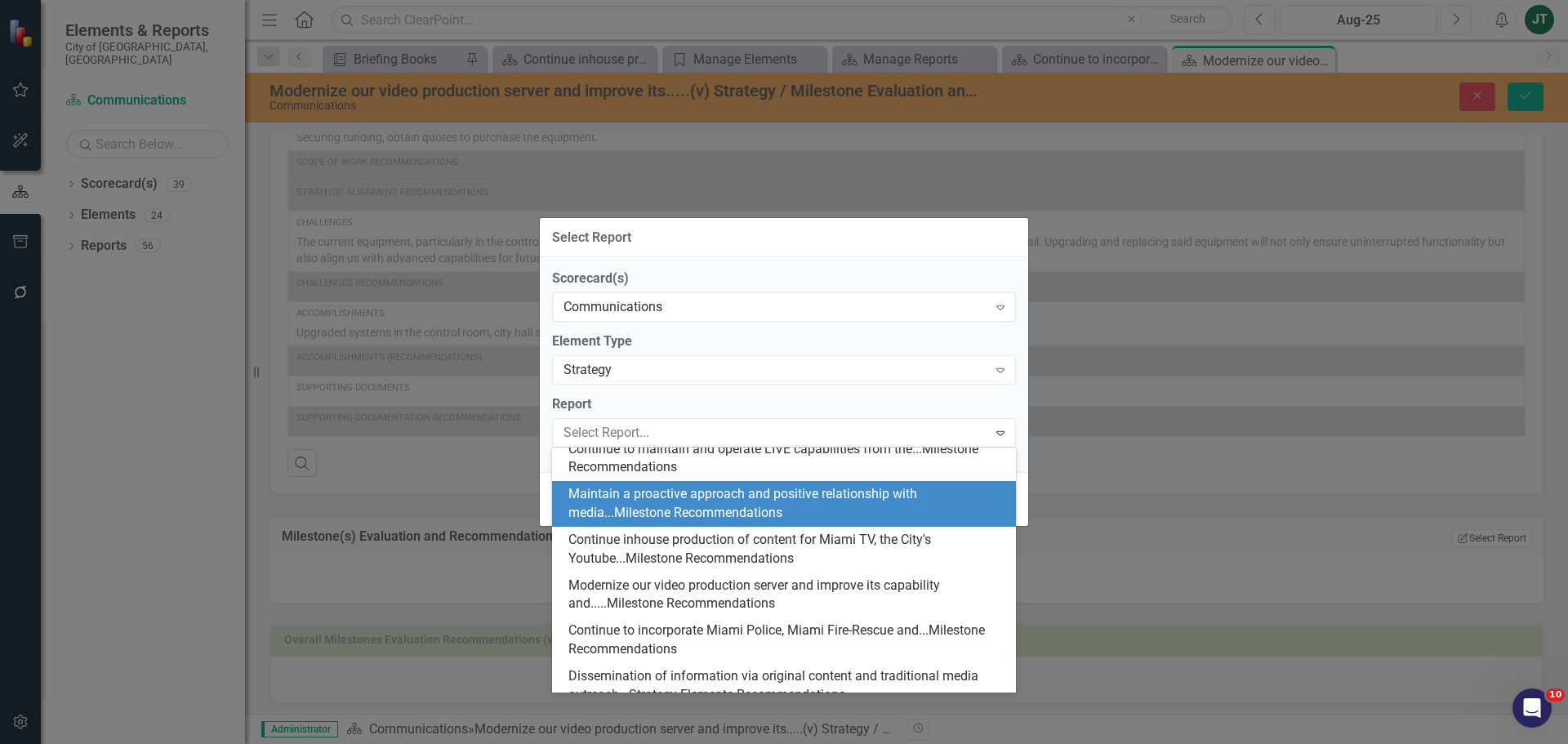
scroll to position [942, 0]
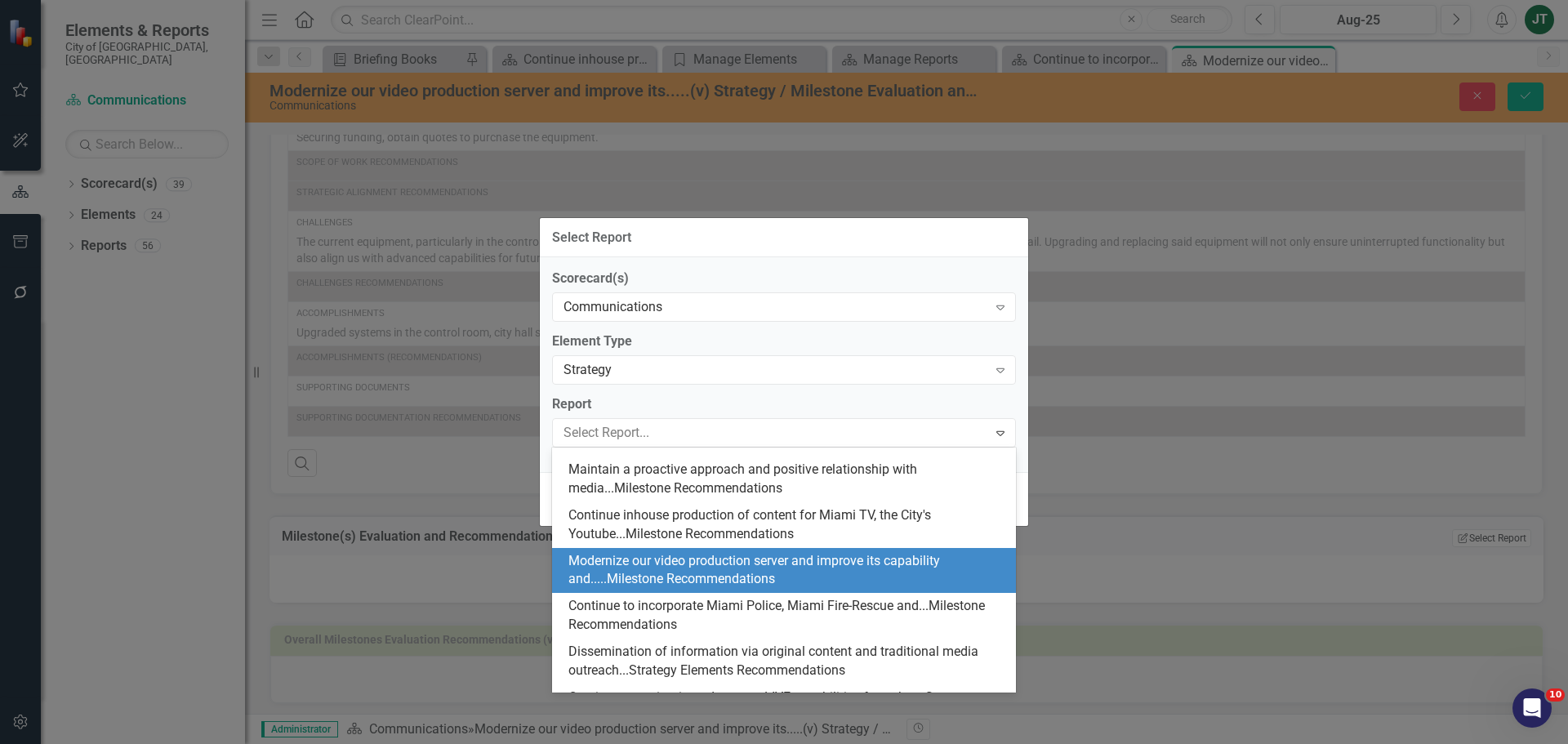
click at [738, 565] on div "Modernize our video production server and improve its capability and.....Milest…" at bounding box center [787, 570] width 437 height 37
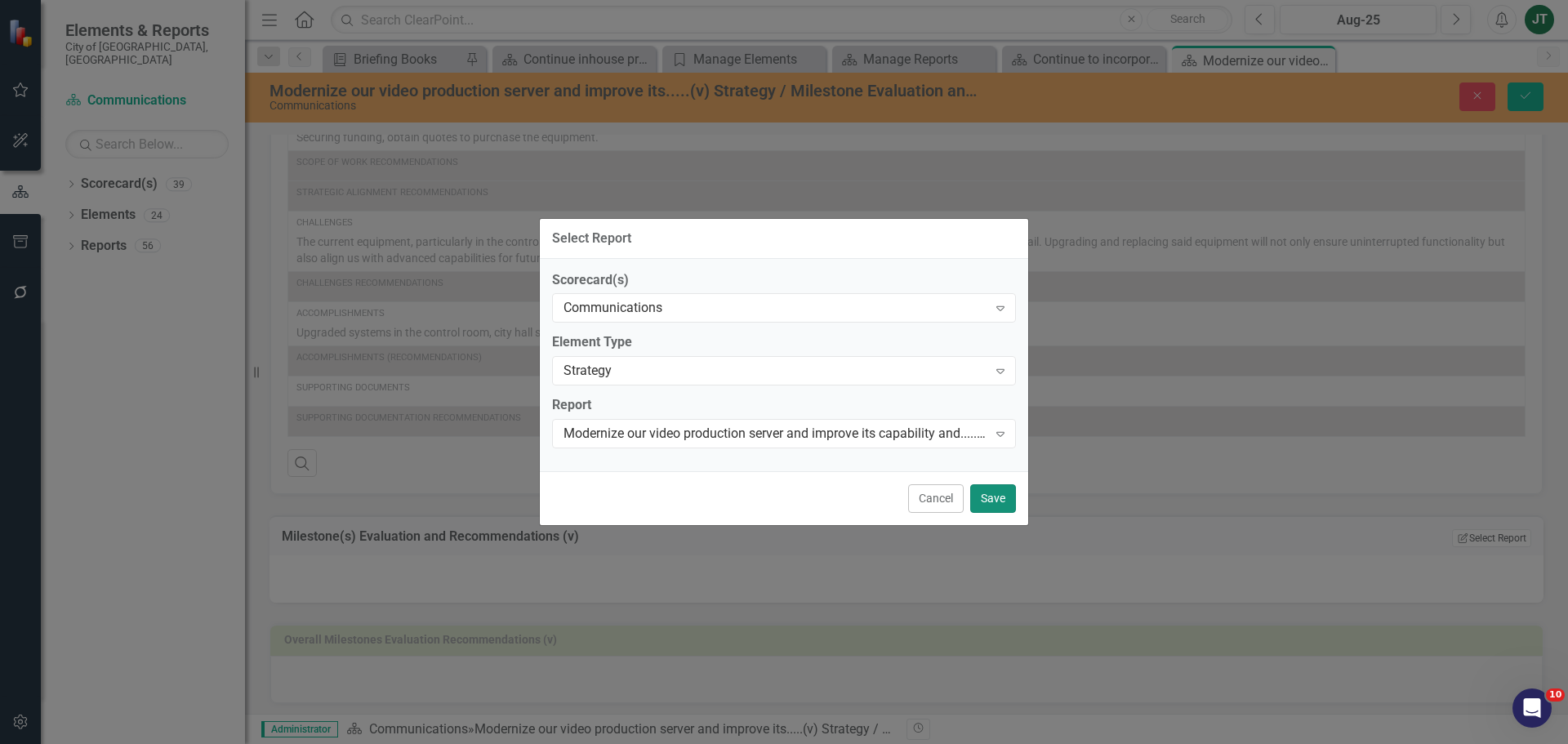
click at [993, 497] on button "Save" at bounding box center [993, 499] width 46 height 29
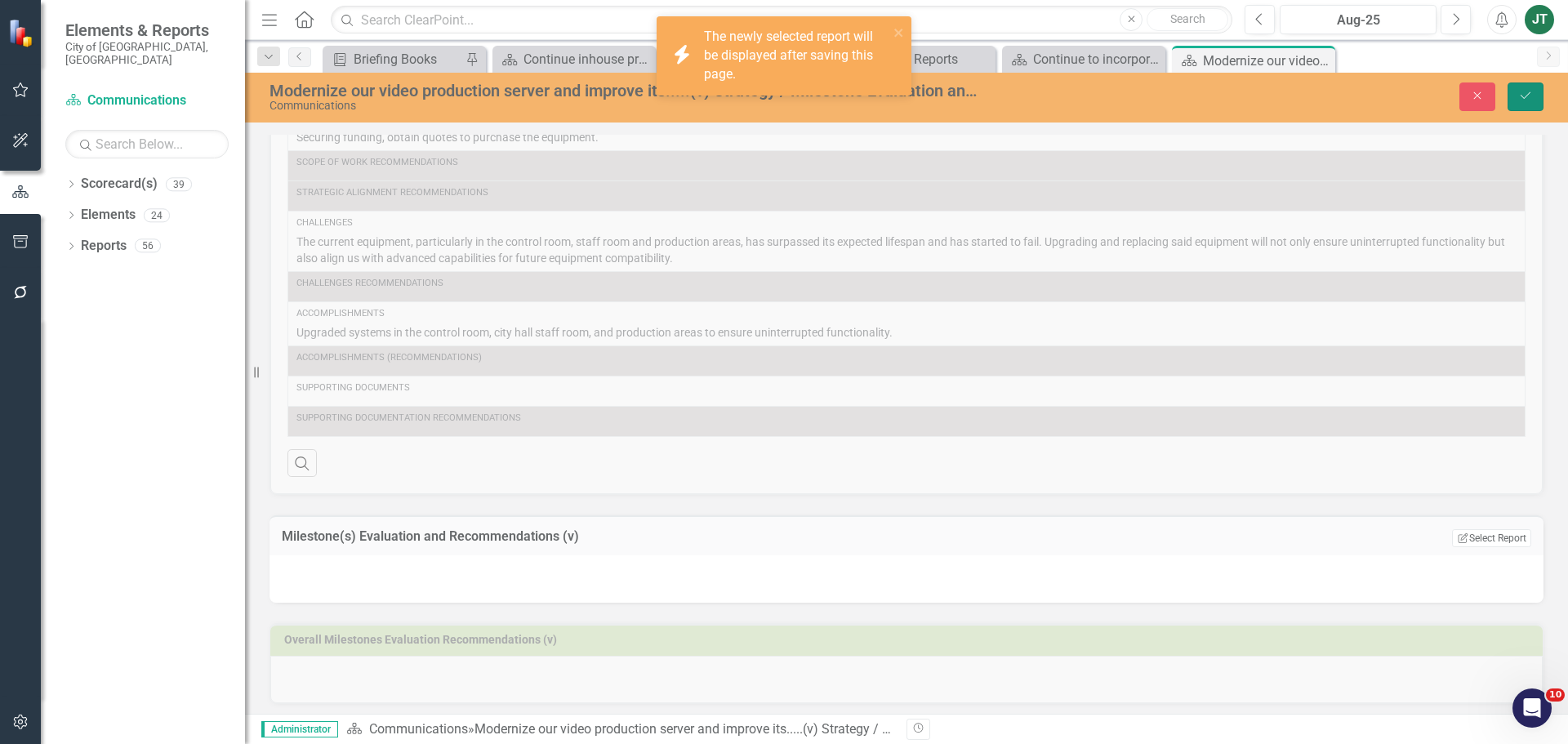
click at [1253, 86] on button "Save" at bounding box center [1525, 96] width 36 height 29
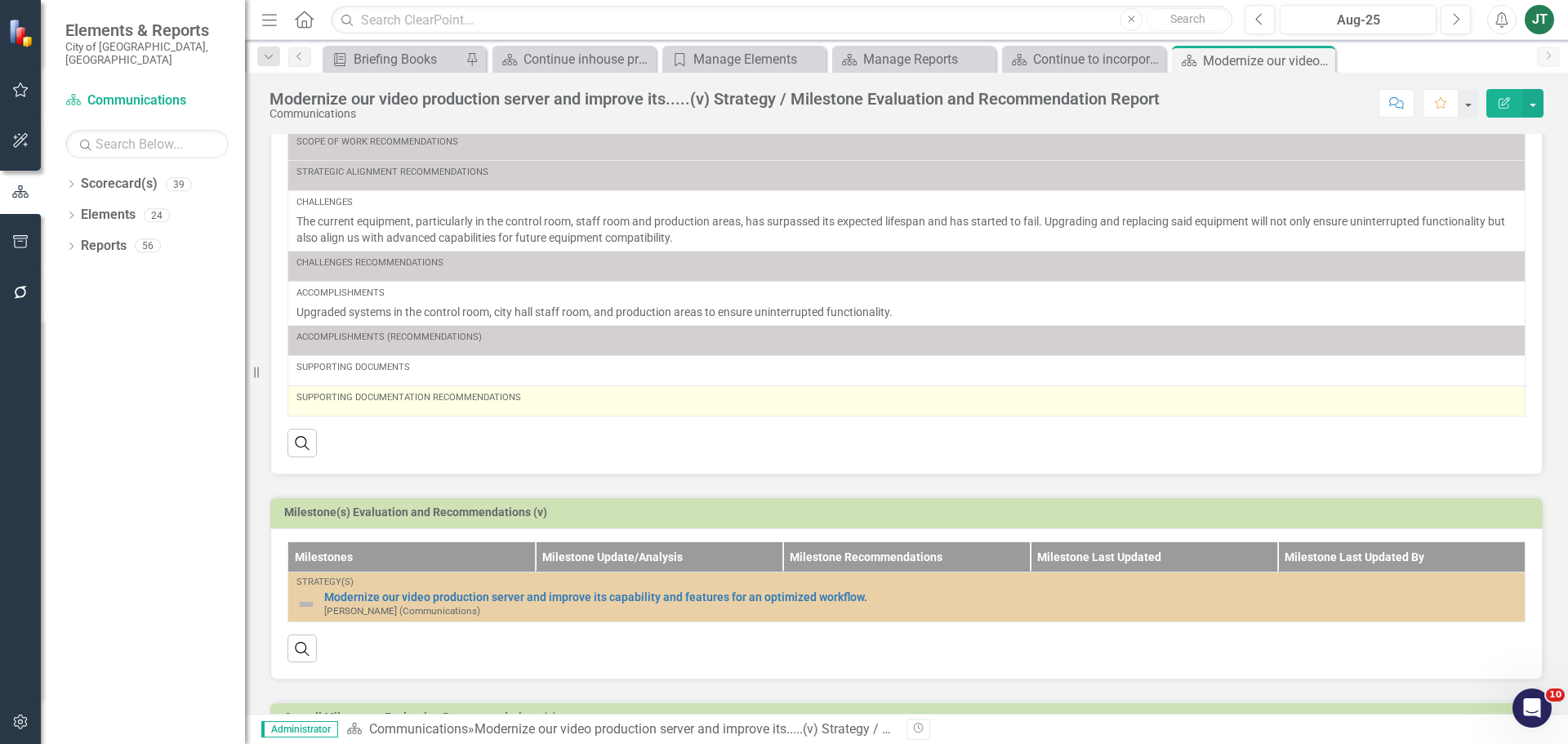
scroll to position [229, 0]
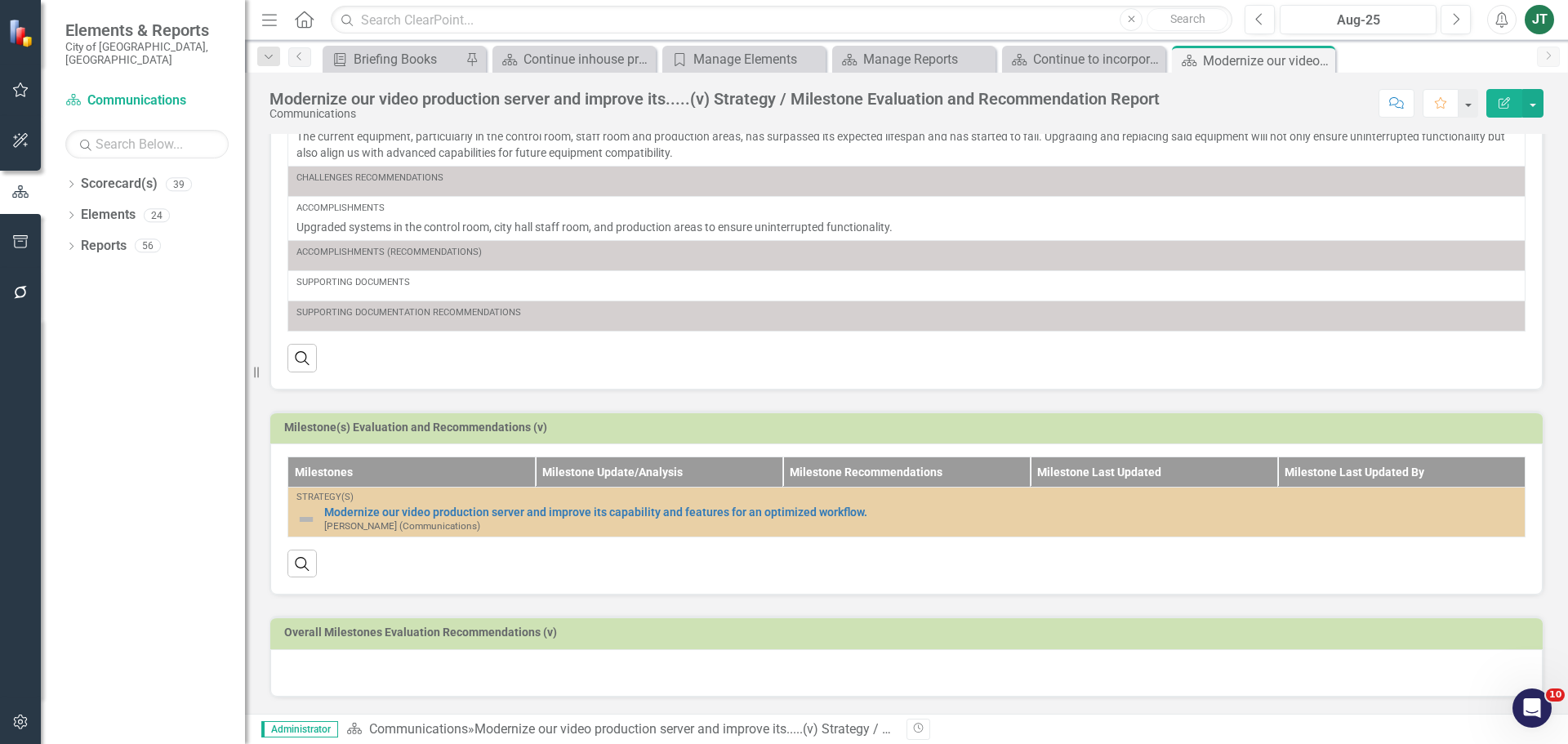
click at [1253, 437] on td "Milestone(s) Evaluation and Recommendations (v)" at bounding box center [909, 429] width 1250 height 25
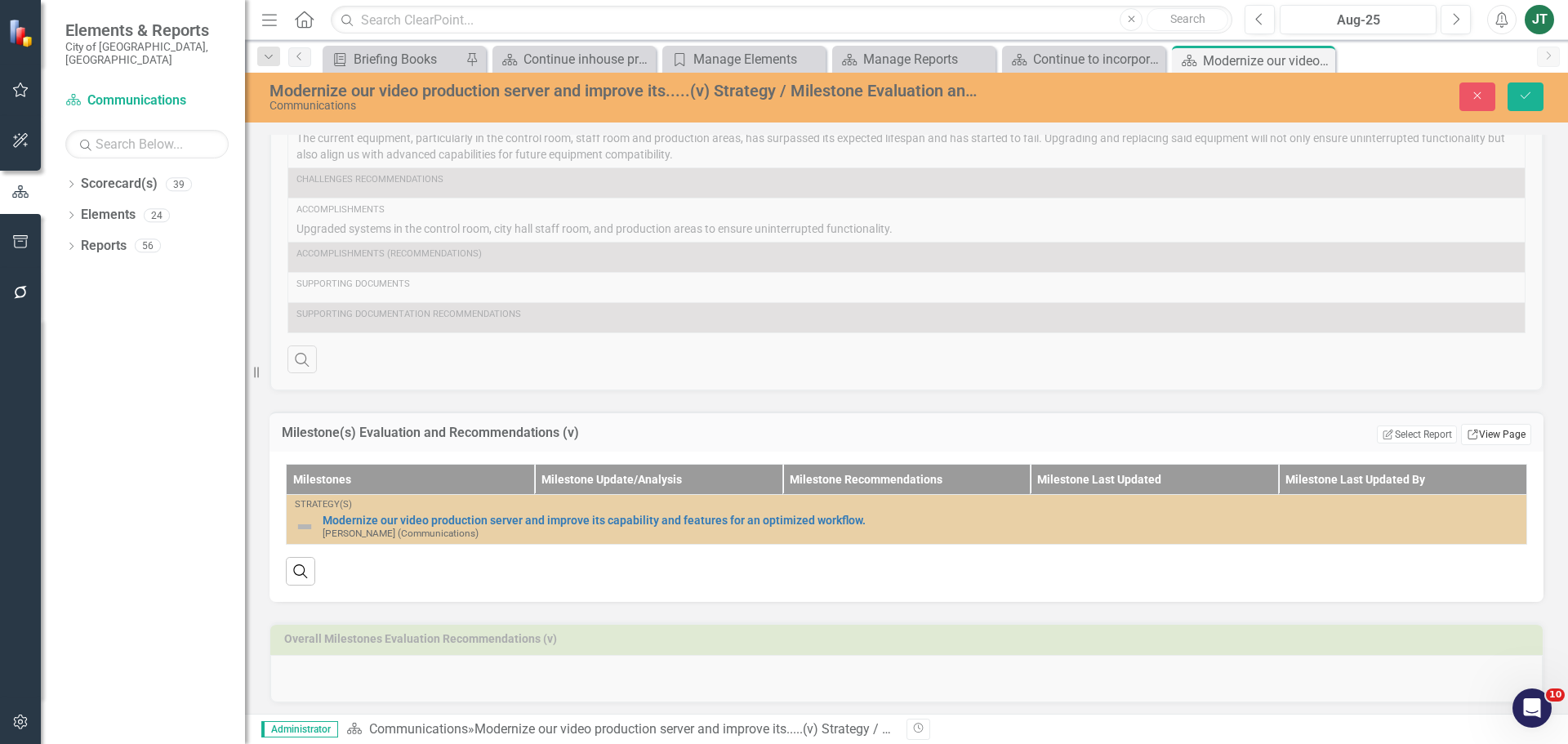
click at [1253, 438] on link "Link View Page" at bounding box center [1495, 434] width 70 height 21
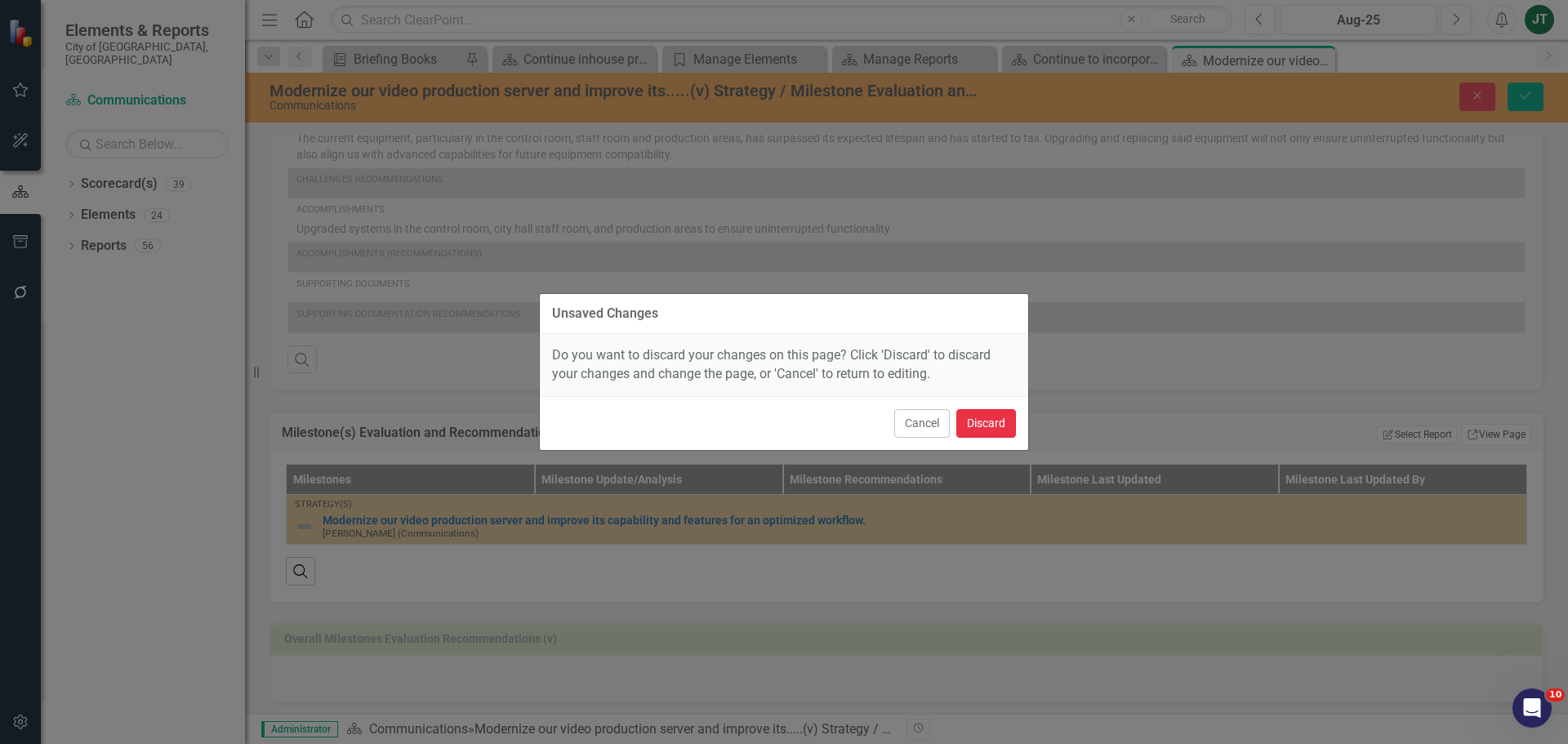
click at [991, 419] on button "Discard" at bounding box center [986, 423] width 59 height 29
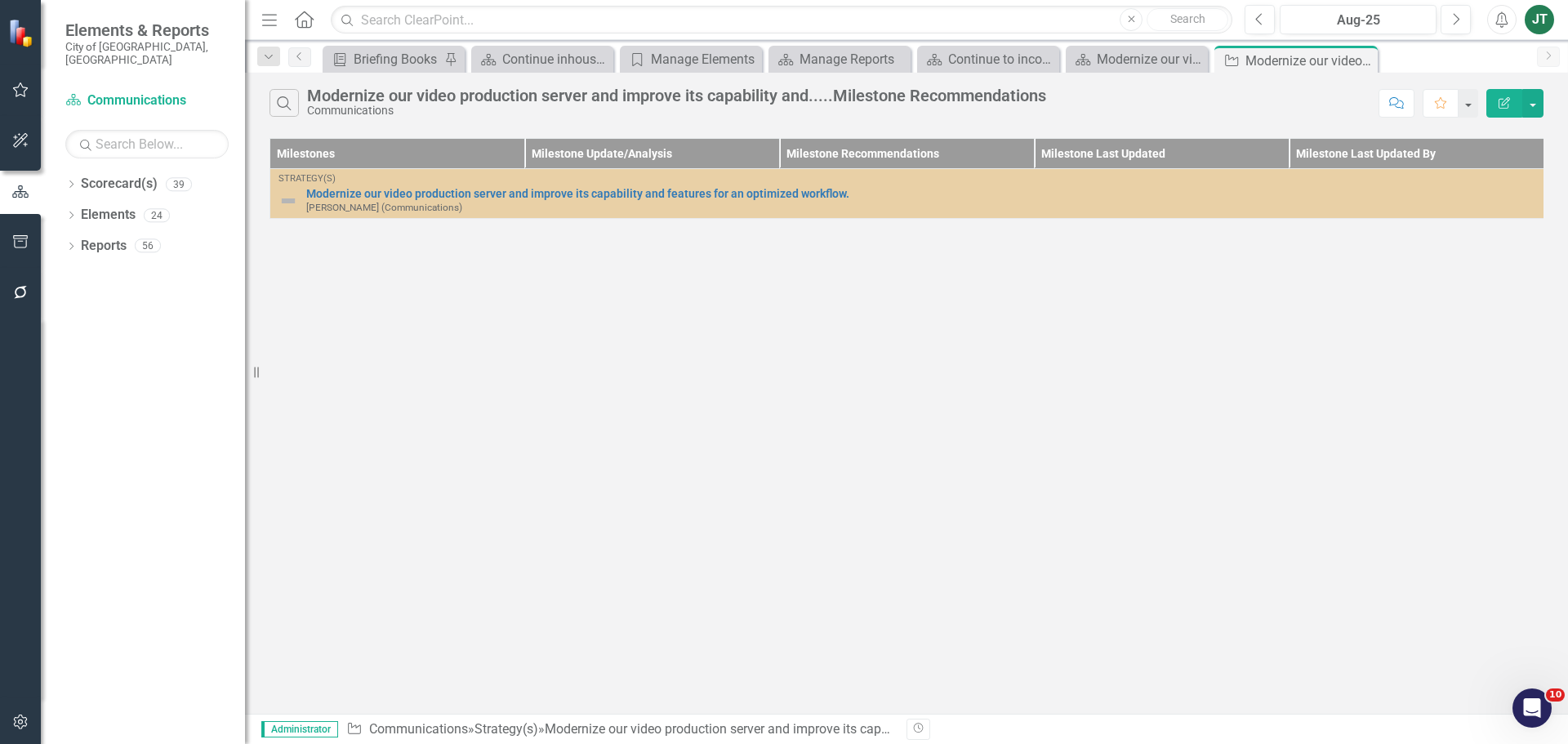
click at [1253, 96] on button "Edit Report" at bounding box center [1504, 103] width 36 height 29
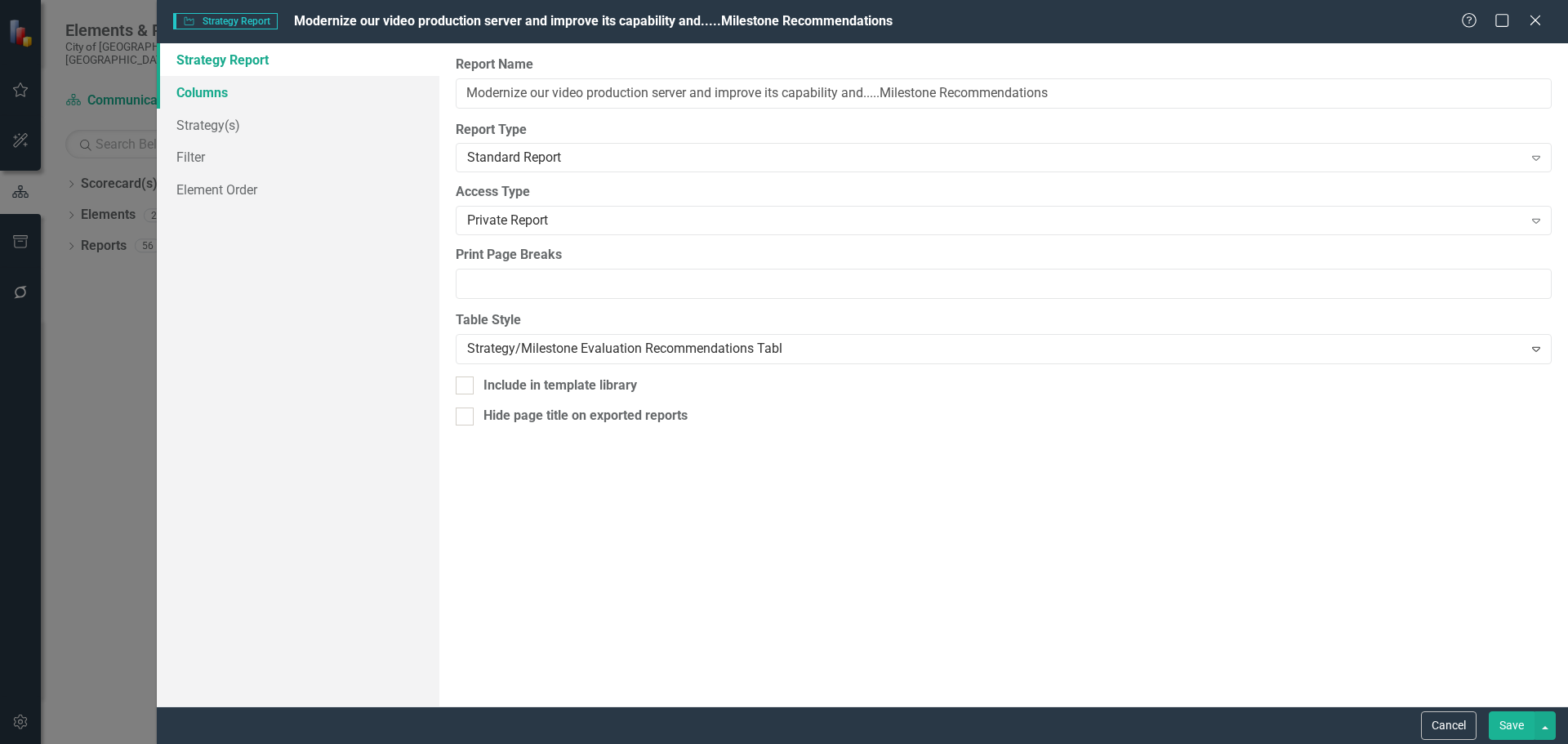
click at [238, 94] on link "Columns" at bounding box center [298, 92] width 283 height 33
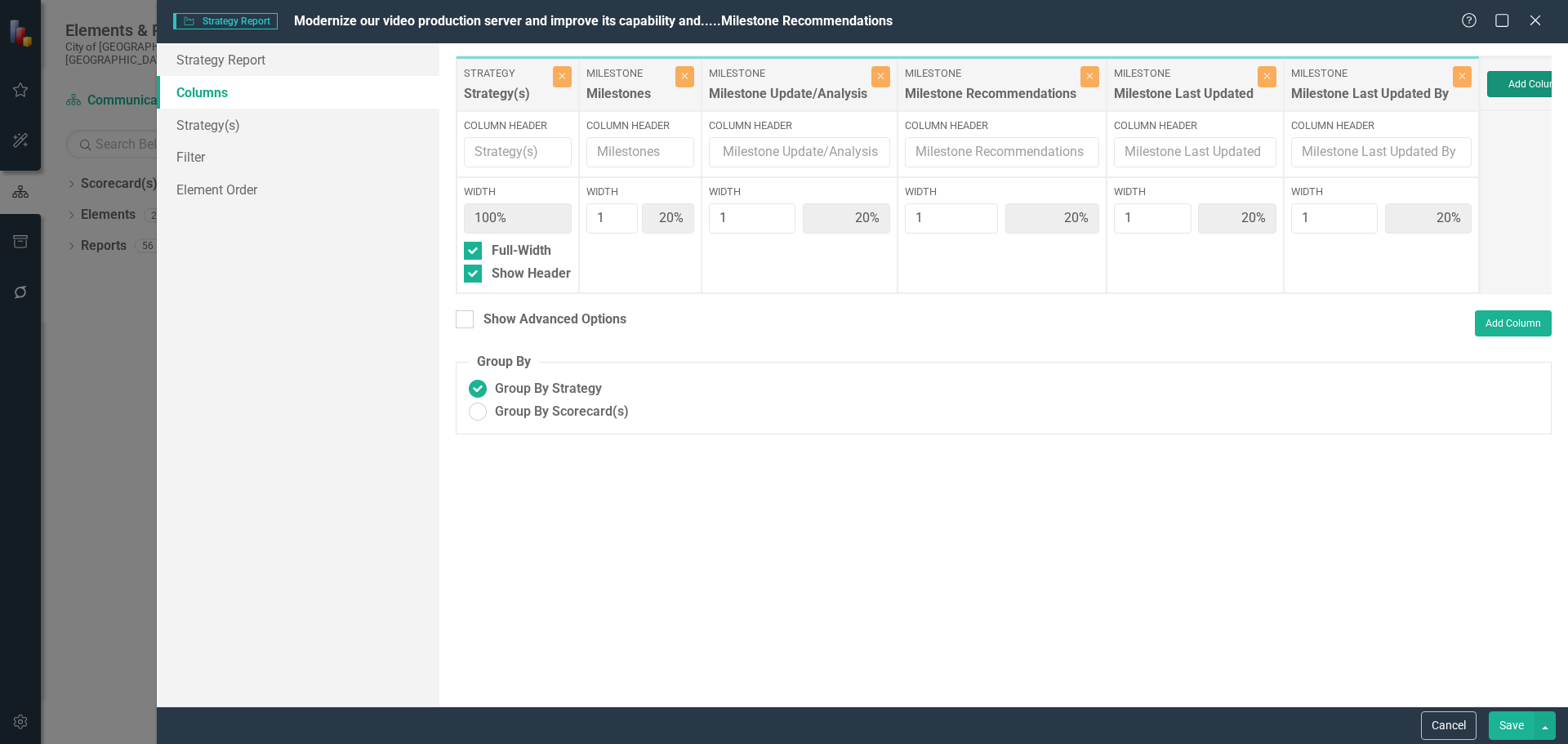
click at [1253, 80] on button "Add Column" at bounding box center [1536, 84] width 98 height 26
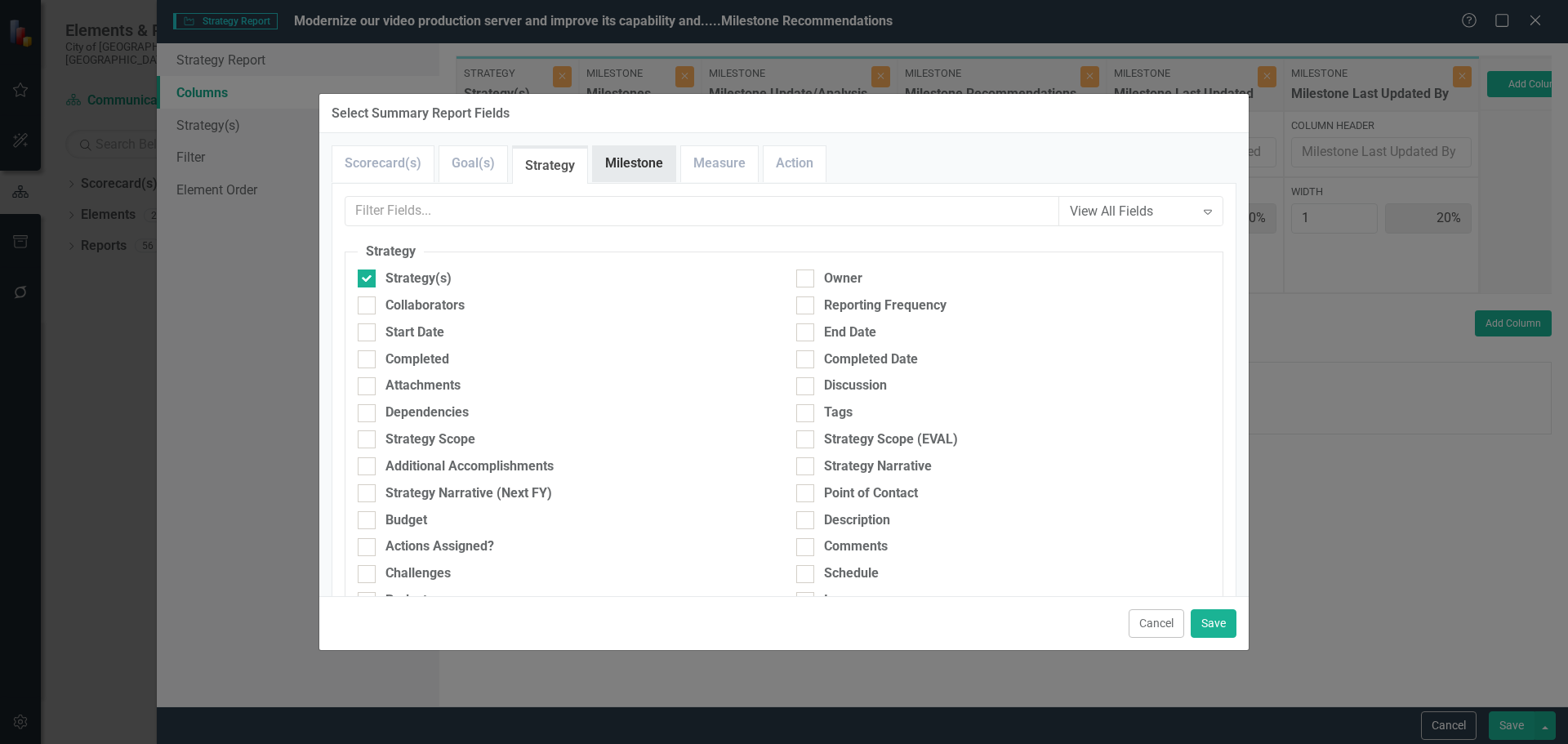
click at [644, 170] on link "Milestone" at bounding box center [634, 163] width 82 height 35
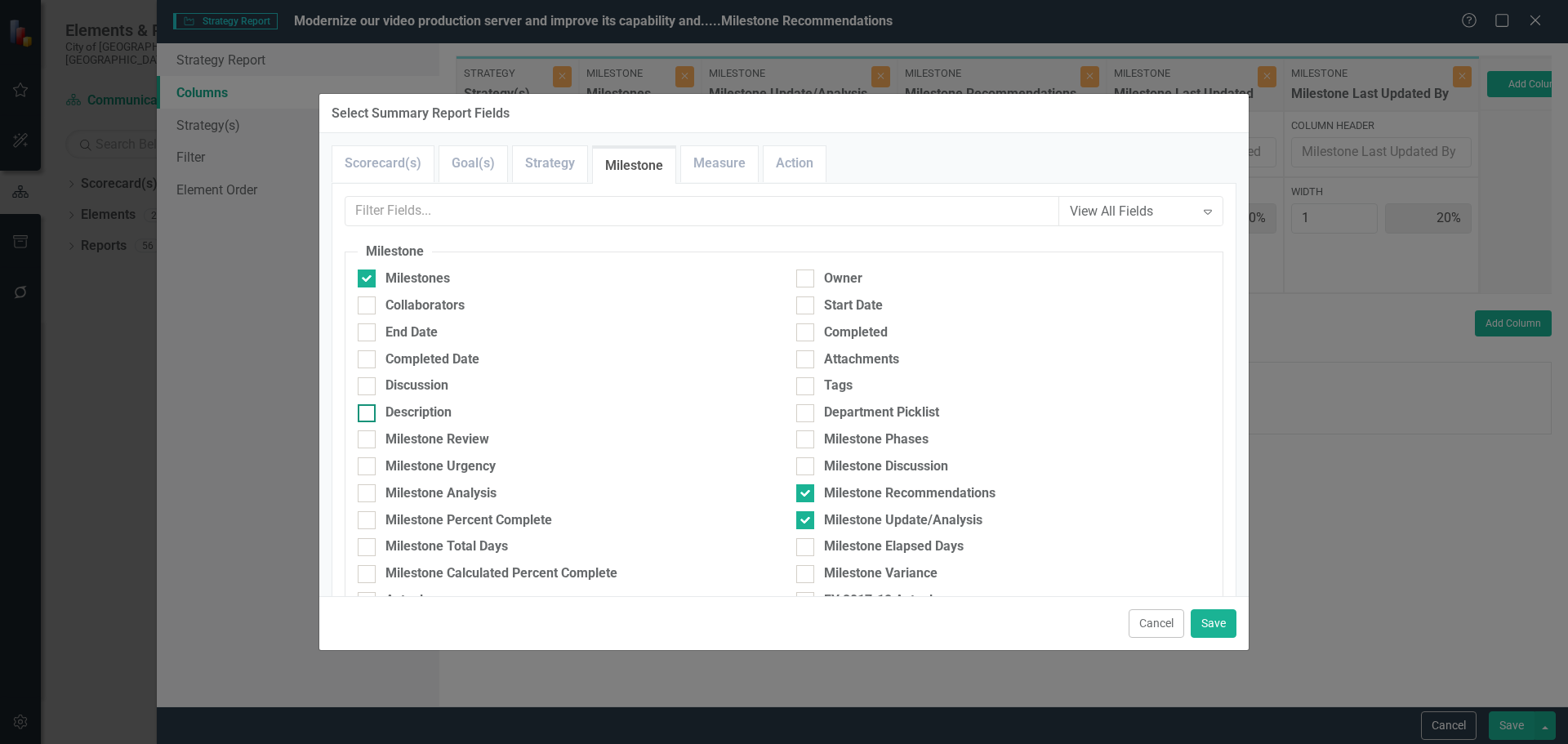
click at [412, 407] on div "Description" at bounding box center [418, 413] width 66 height 19
click at [368, 407] on input "Description" at bounding box center [363, 410] width 11 height 11
checkbox input "true"
click at [1197, 567] on button "Save" at bounding box center [1213, 624] width 46 height 29
type input "17%"
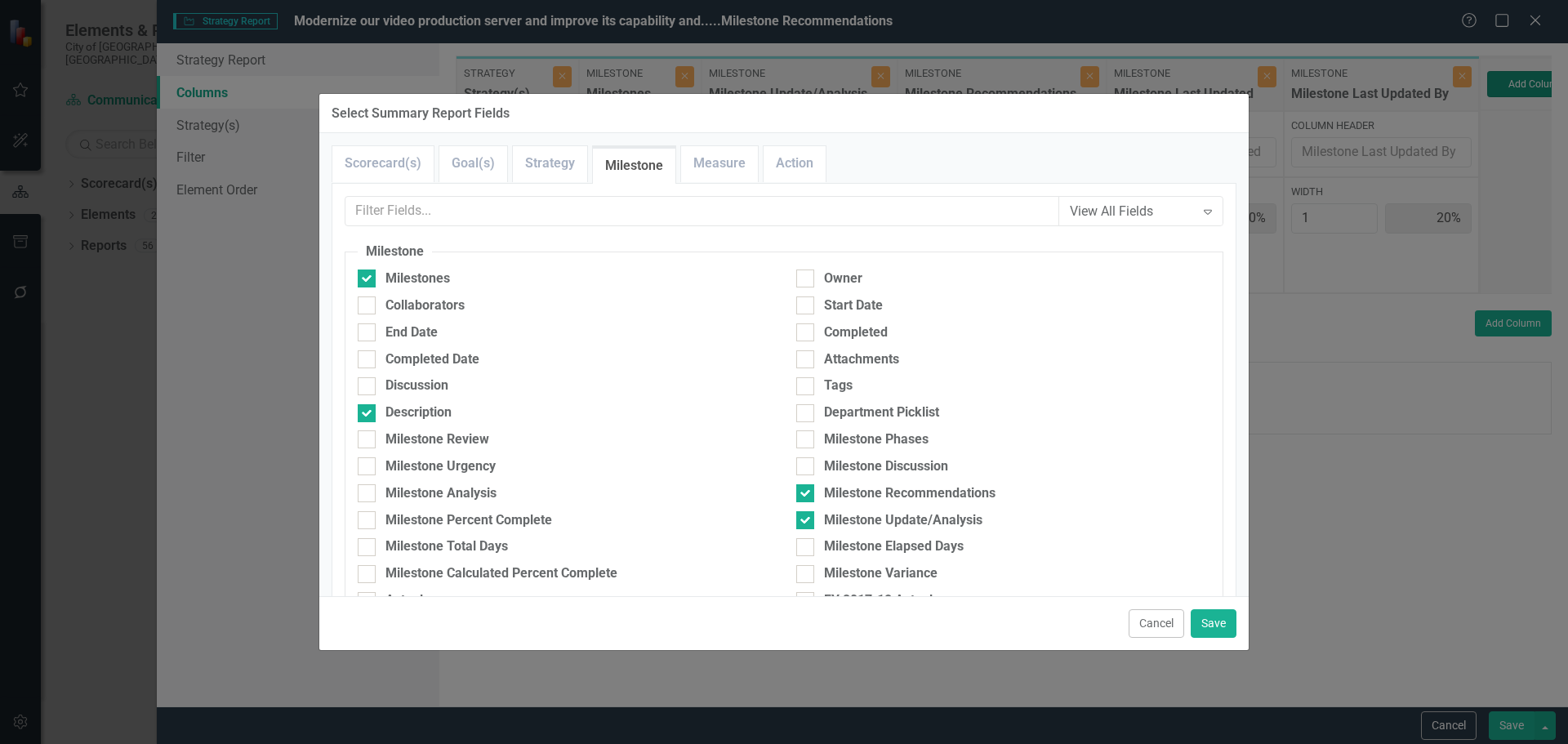
type input "17%"
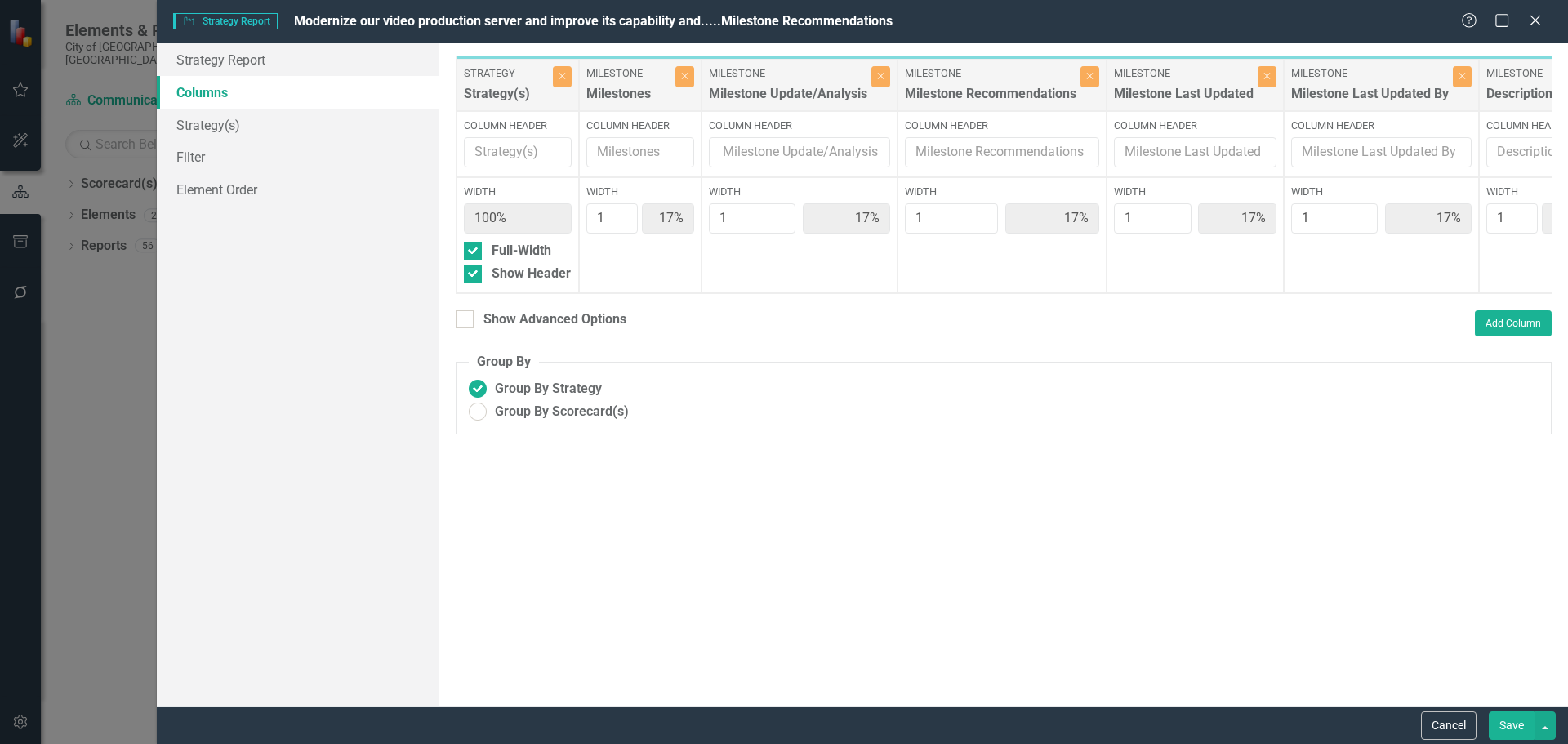
scroll to position [0, 8]
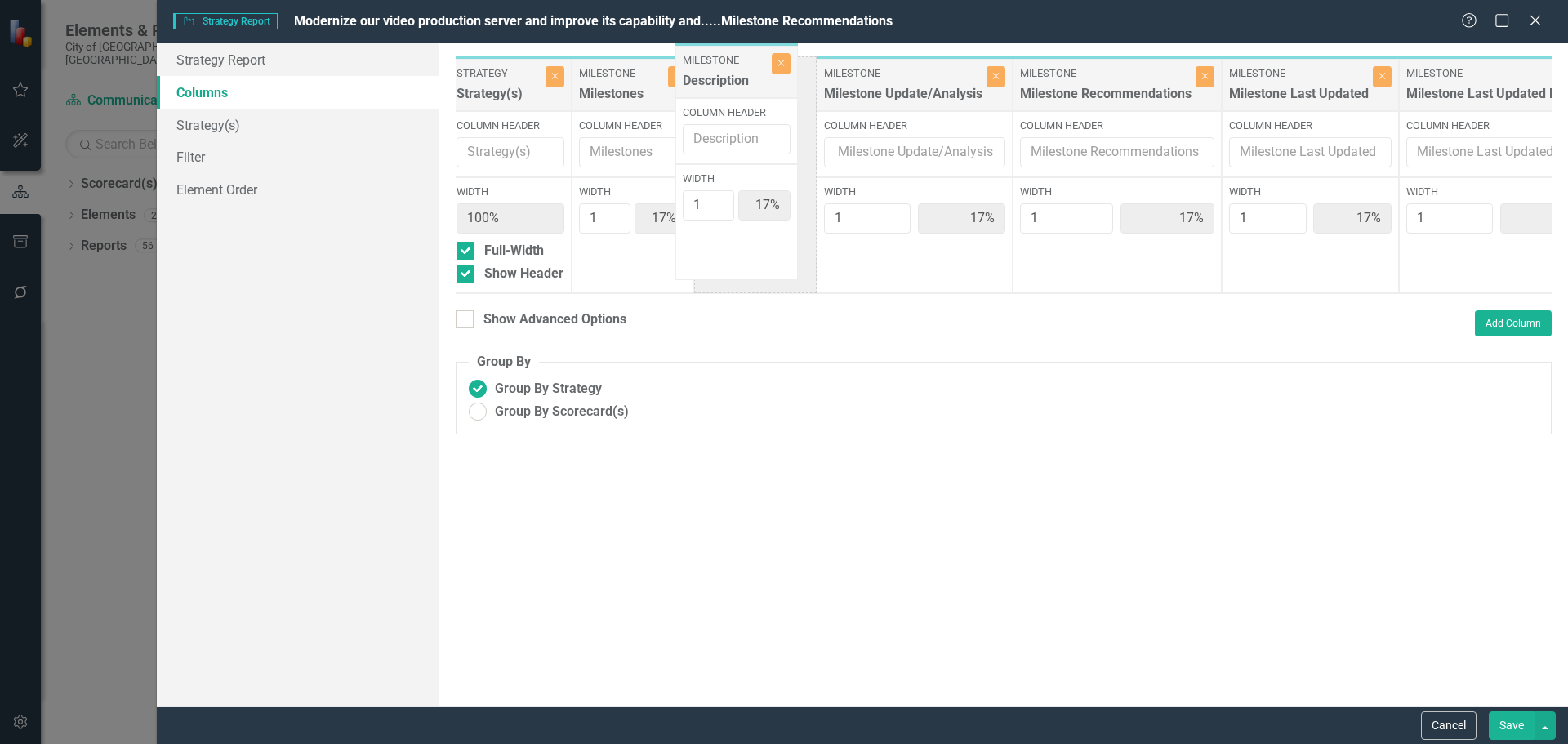
drag, startPoint x: 1513, startPoint y: 90, endPoint x: 712, endPoint y: 80, distance: 801.1
click at [712, 78] on div "Strategy Strategy(s) Close Column Header Width 100% Full-Width Show Header Mile…" at bounding box center [1021, 175] width 1147 height 239
click at [1253, 567] on button "Save" at bounding box center [1511, 725] width 46 height 29
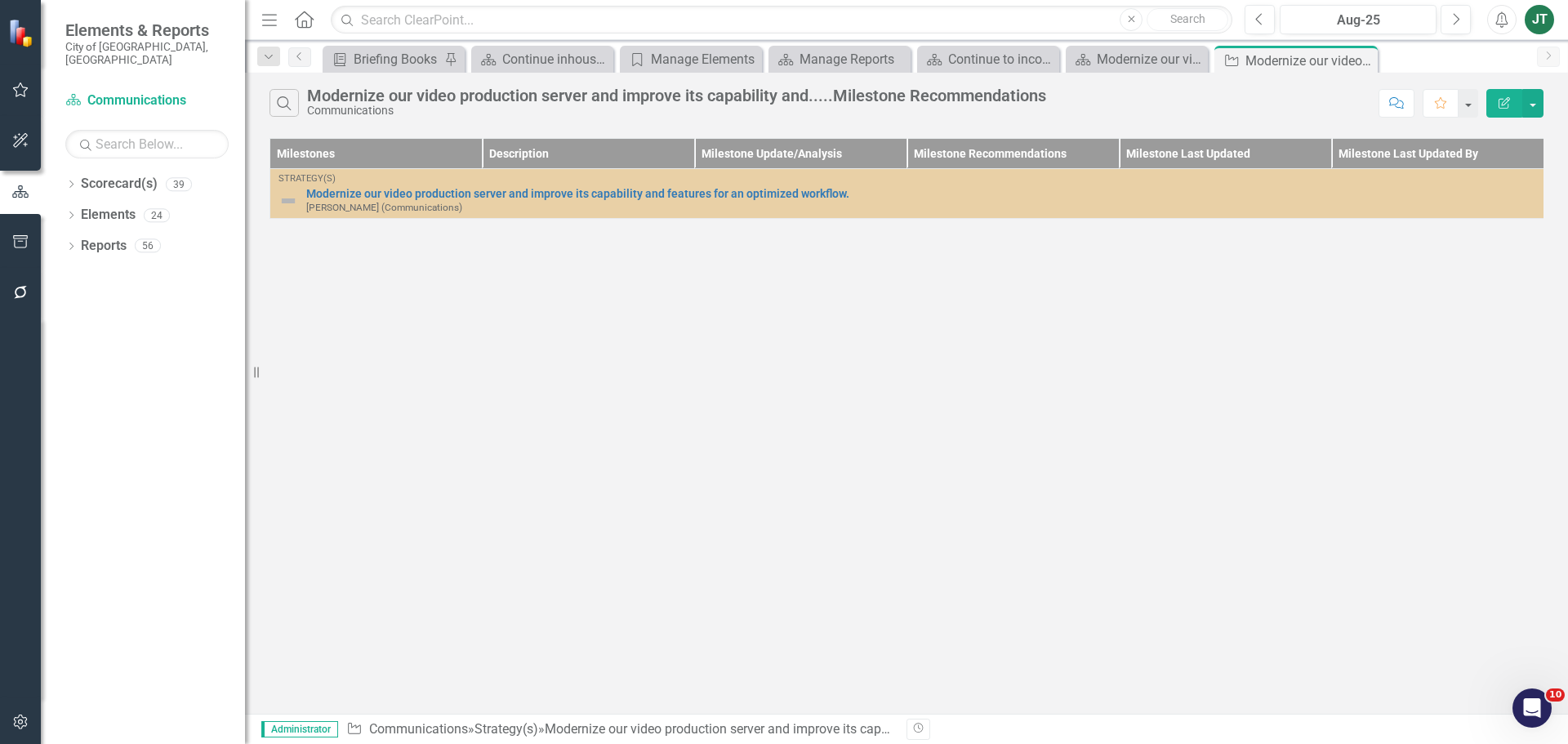
click at [1253, 98] on icon "button" at bounding box center [1505, 103] width 12 height 12
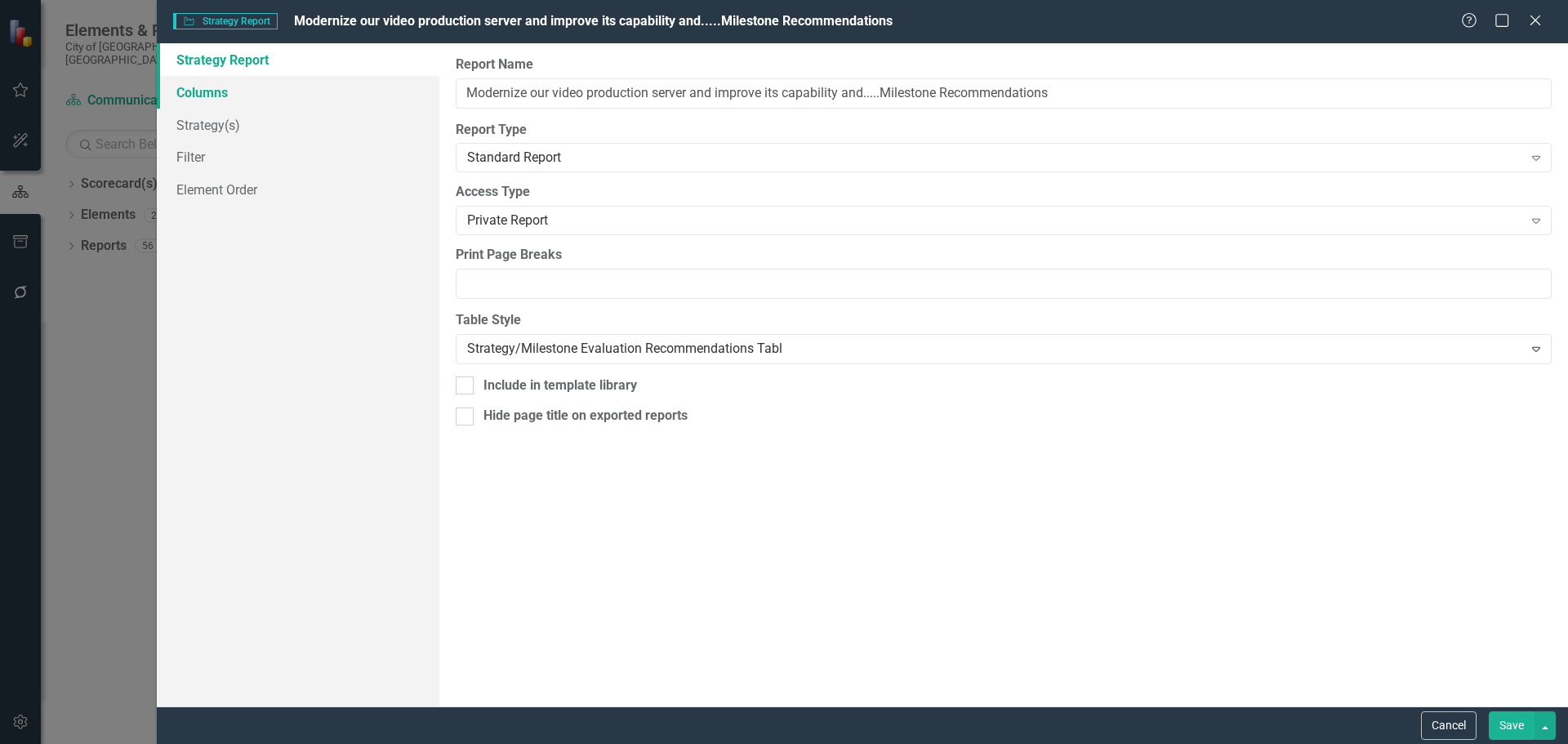
click at [249, 86] on link "Columns" at bounding box center [298, 92] width 283 height 33
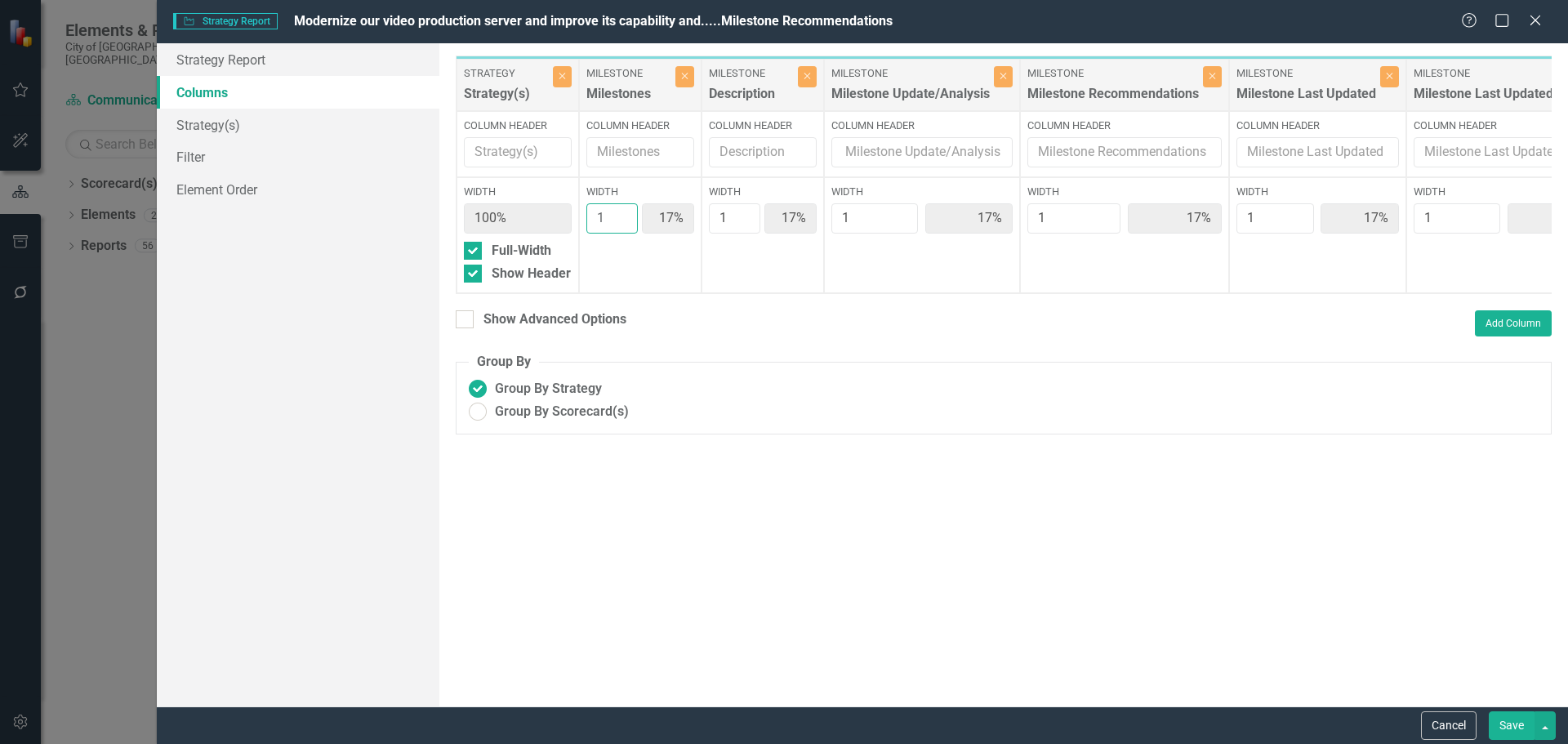
type input "2"
type input "29%"
type input "14%"
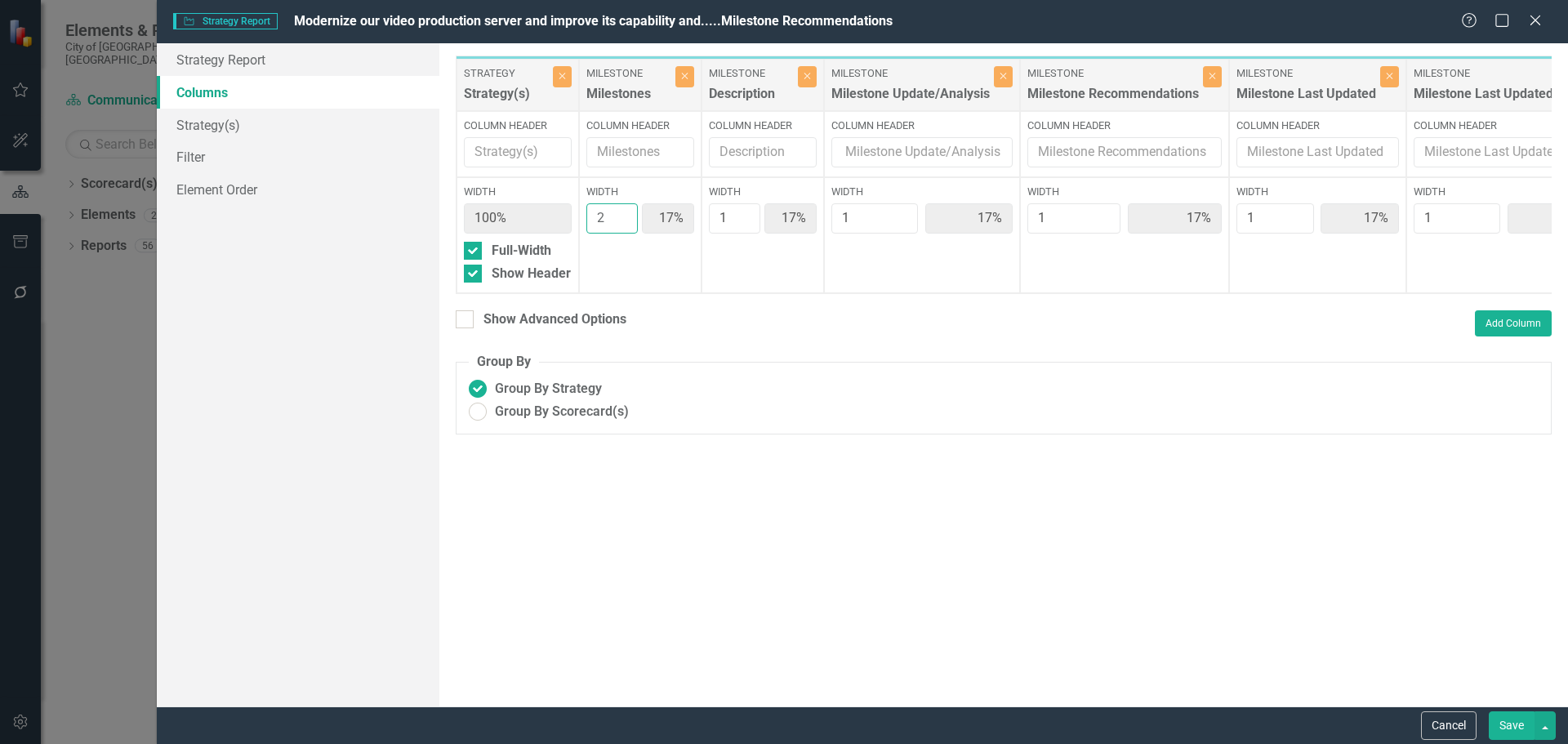
type input "14%"
type input "2"
click at [619, 211] on input "2" at bounding box center [612, 218] width 52 height 30
type input "2"
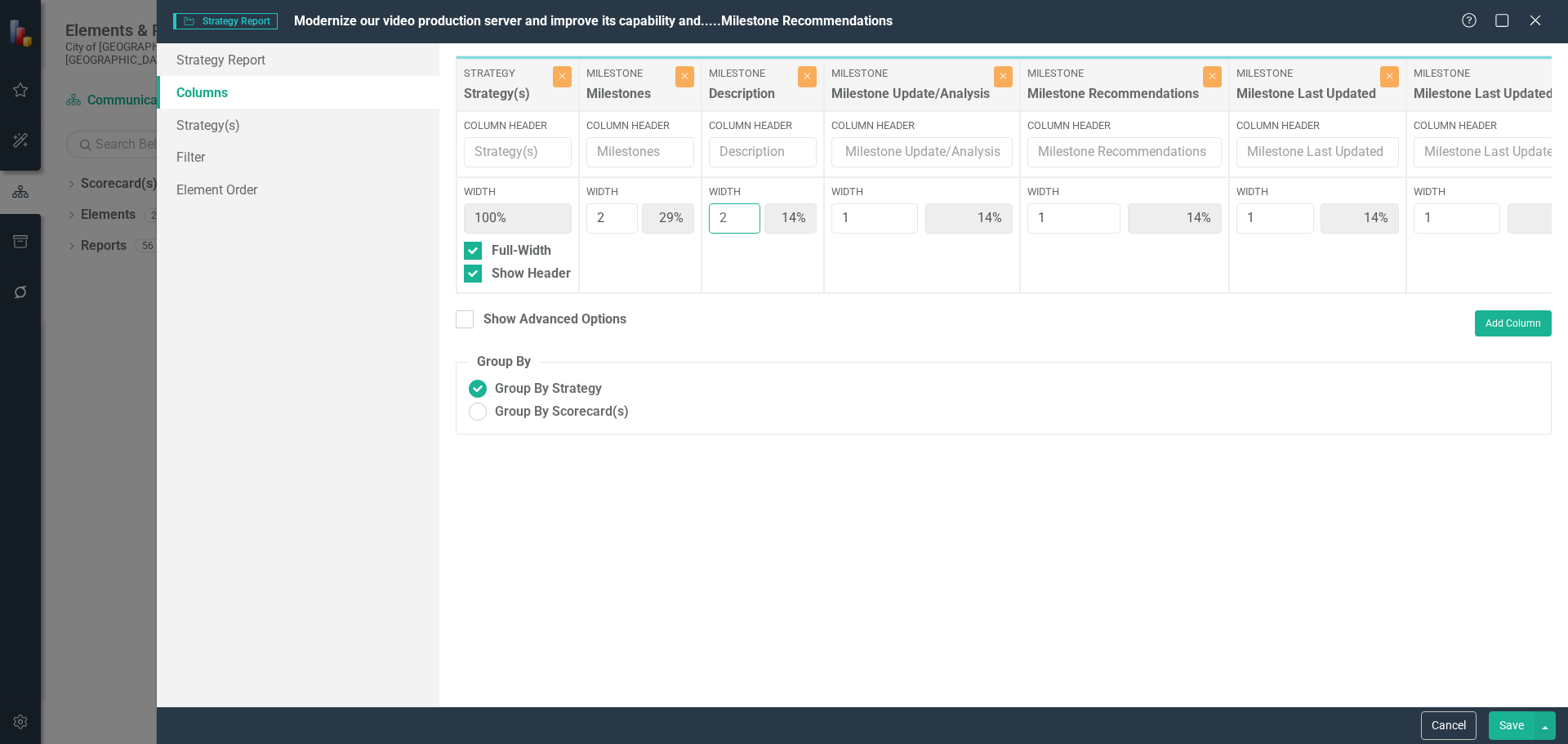
type input "25%"
type input "13%"
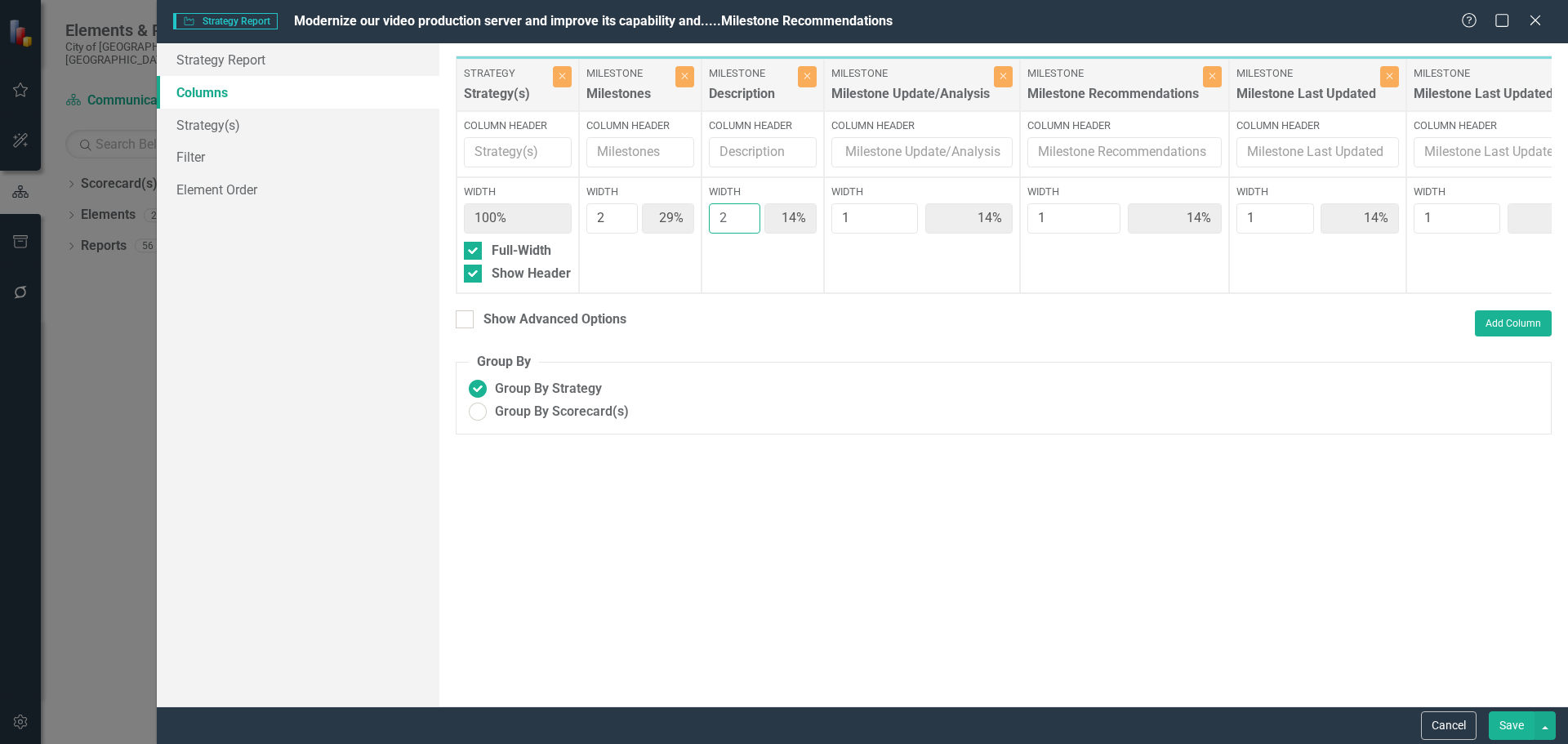
type input "13%"
type input "2"
click at [743, 213] on input "2" at bounding box center [734, 218] width 52 height 30
click at [898, 207] on input "1" at bounding box center [874, 218] width 87 height 30
type input "2"
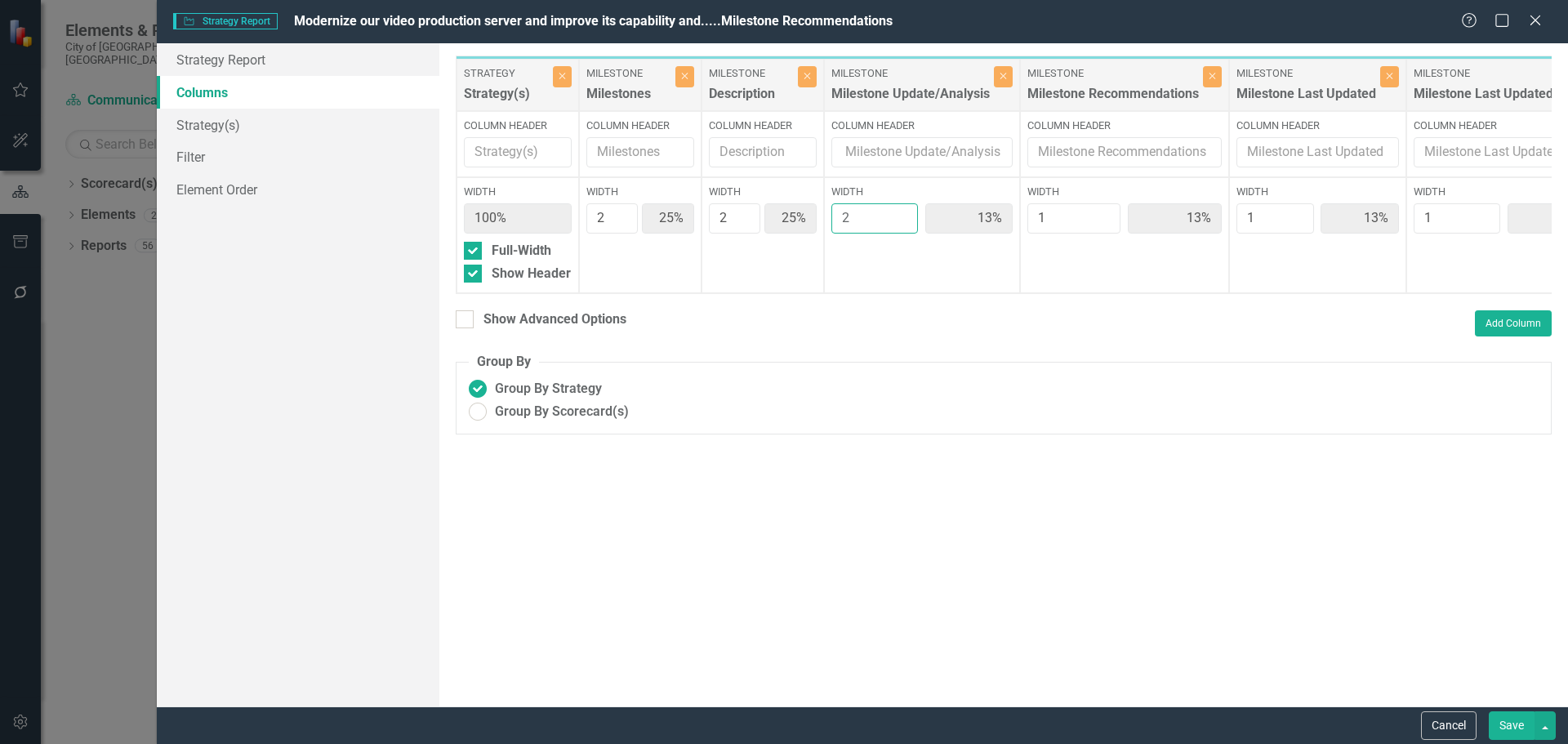
type input "22%"
type input "11%"
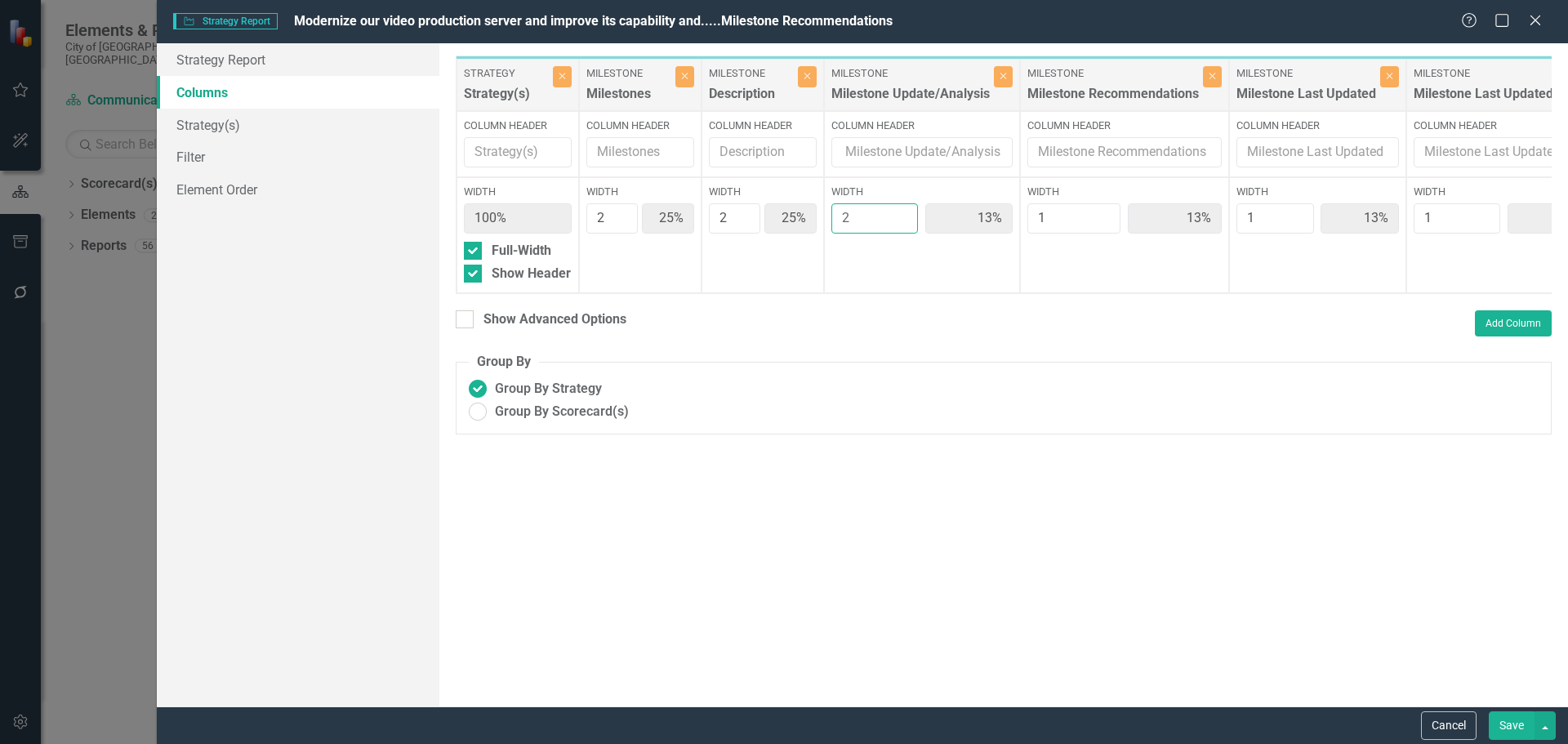
type input "11%"
type input "2"
click at [898, 212] on input "2" at bounding box center [874, 218] width 87 height 30
type input "2"
type input "20%"
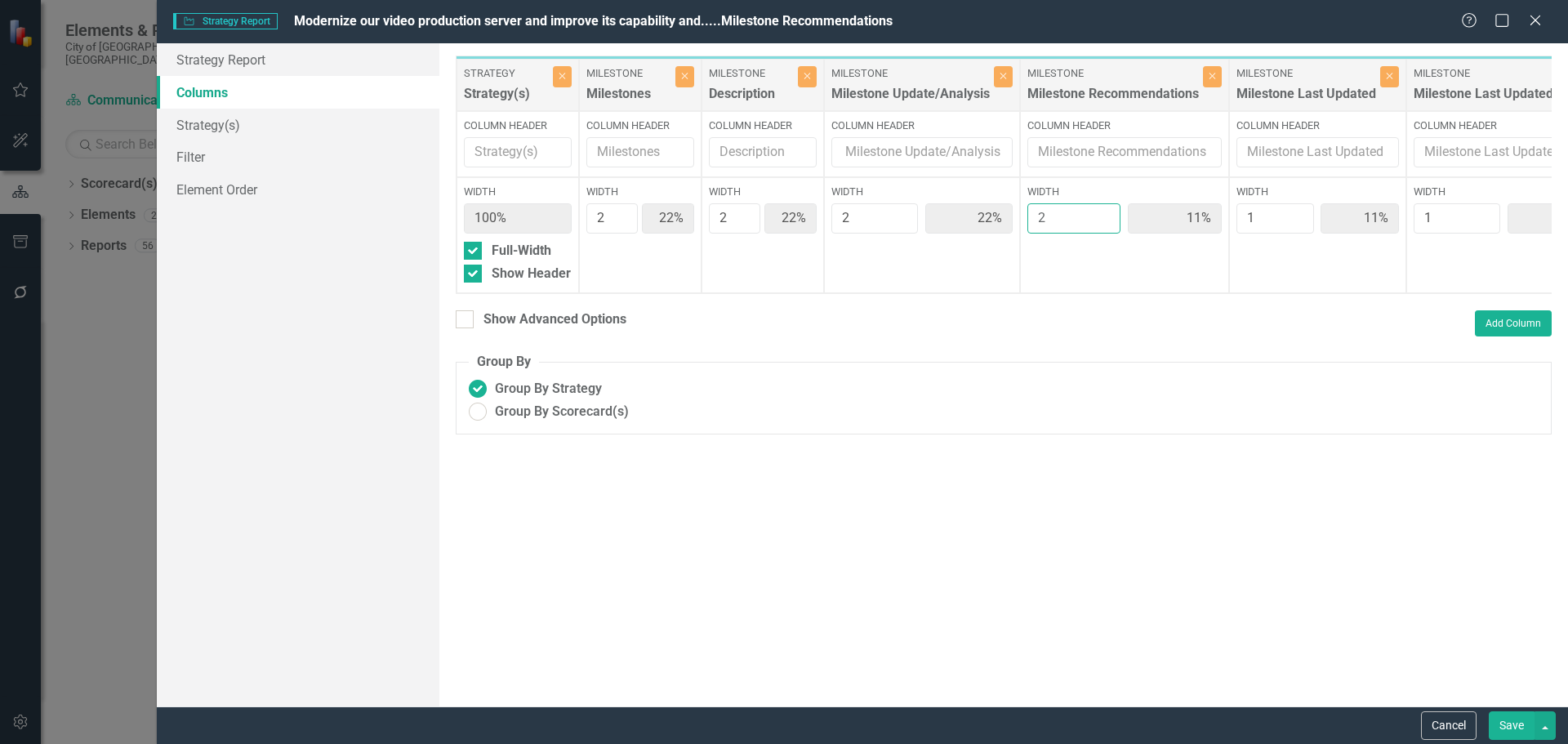
type input "20%"
type input "10%"
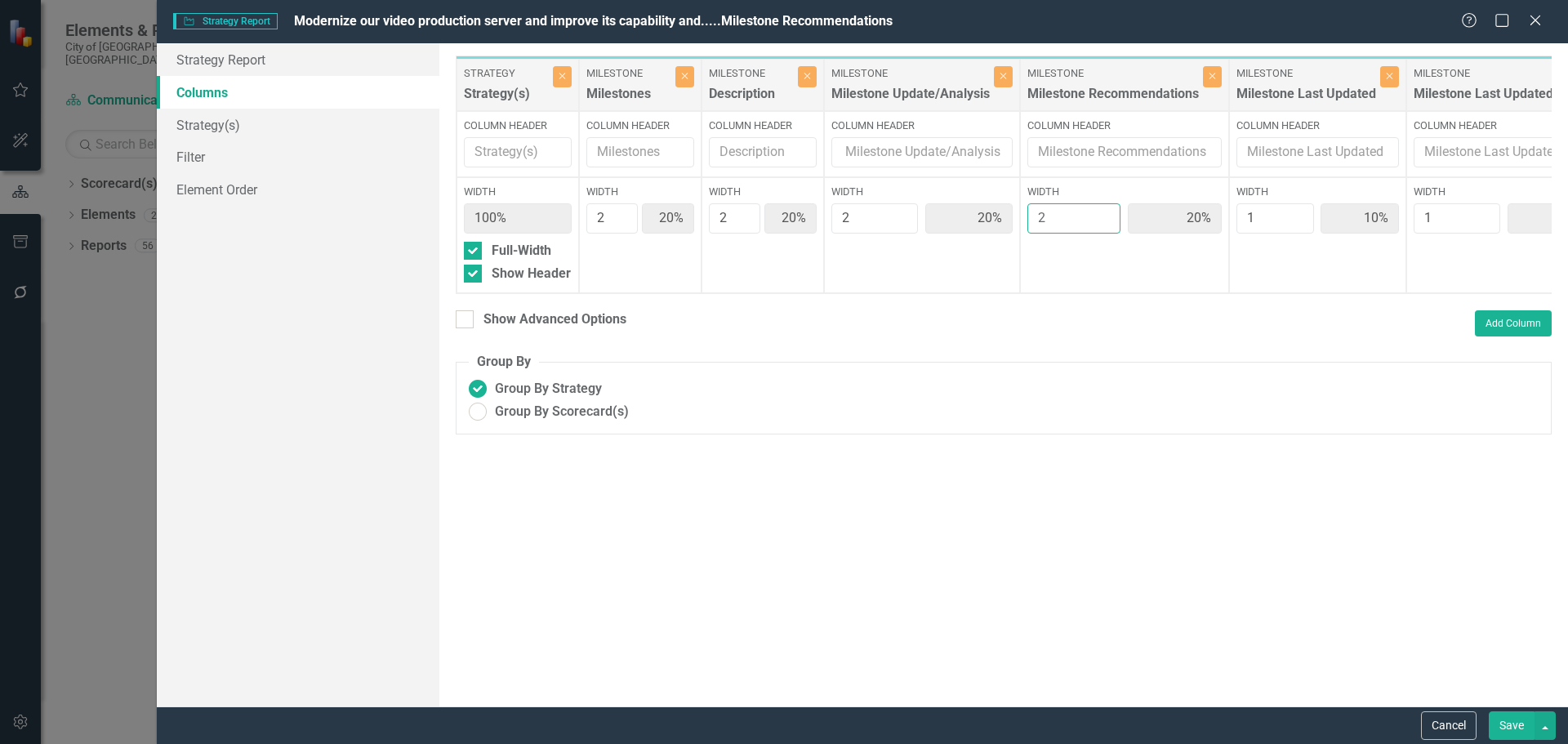
type input "2"
click at [1106, 214] on input "2" at bounding box center [1074, 218] width 93 height 30
click at [1253, 567] on button "Save" at bounding box center [1511, 725] width 46 height 29
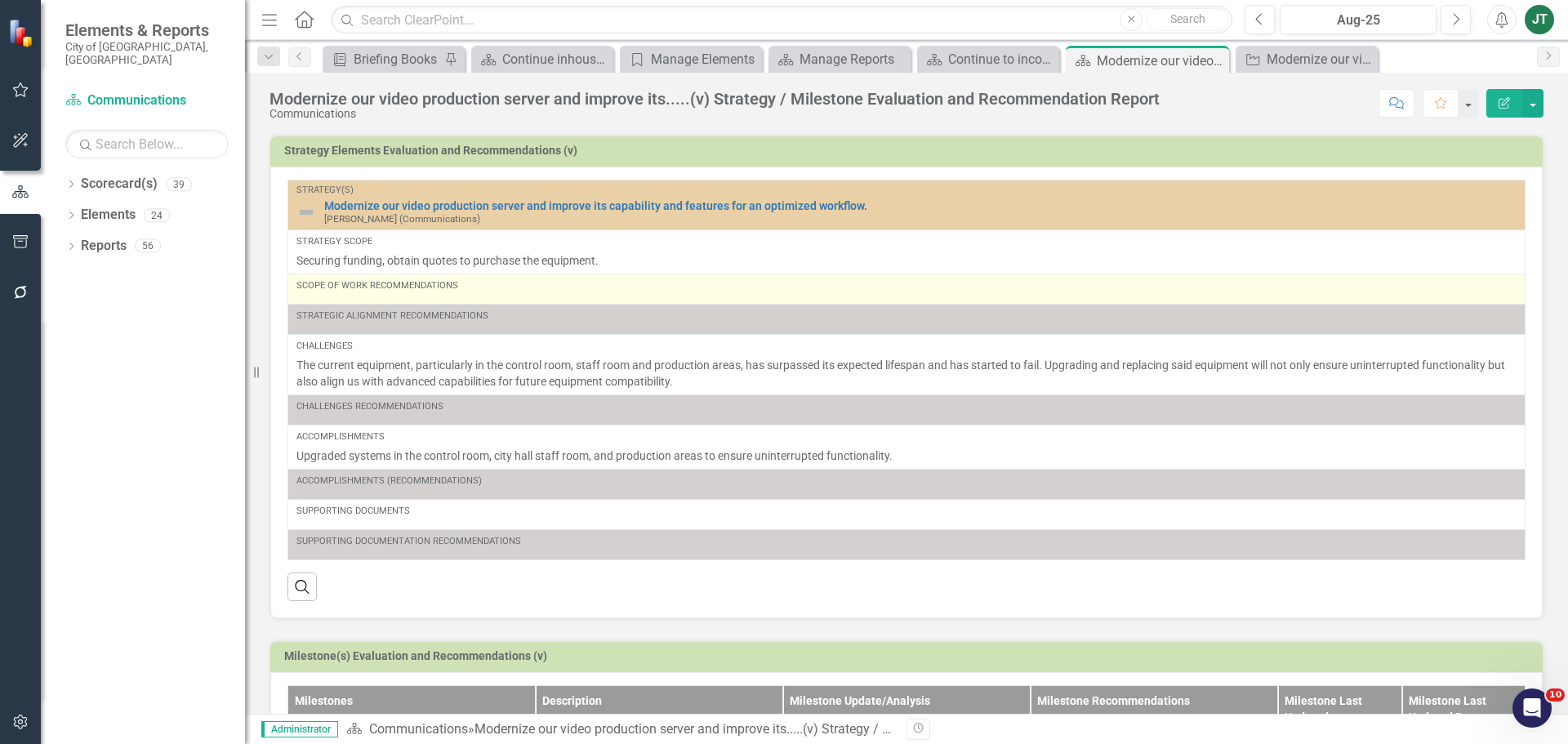
click at [525, 294] on div "Scope of Work Recommendations" at bounding box center [906, 289] width 1220 height 19
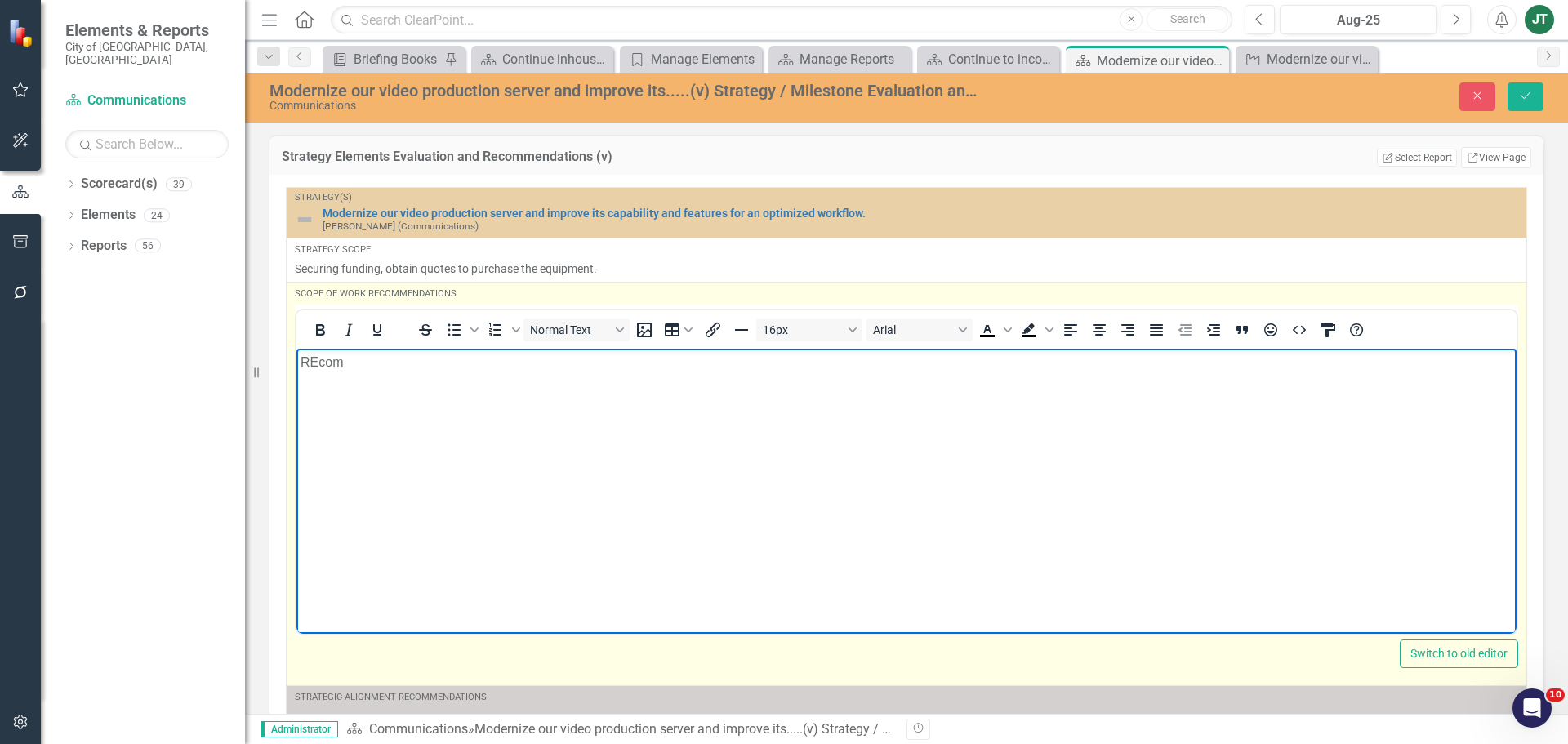
click at [376, 412] on body "REcom" at bounding box center [906, 470] width 1220 height 245
click at [370, 376] on body "REcom" at bounding box center [906, 470] width 1220 height 245
drag, startPoint x: 382, startPoint y: 366, endPoint x: 314, endPoint y: 364, distance: 68.0
click at [314, 364] on p "REcom" at bounding box center [906, 361] width 1212 height 19
click at [565, 355] on p "Recommendations to review and incorporate" at bounding box center [906, 361] width 1212 height 19
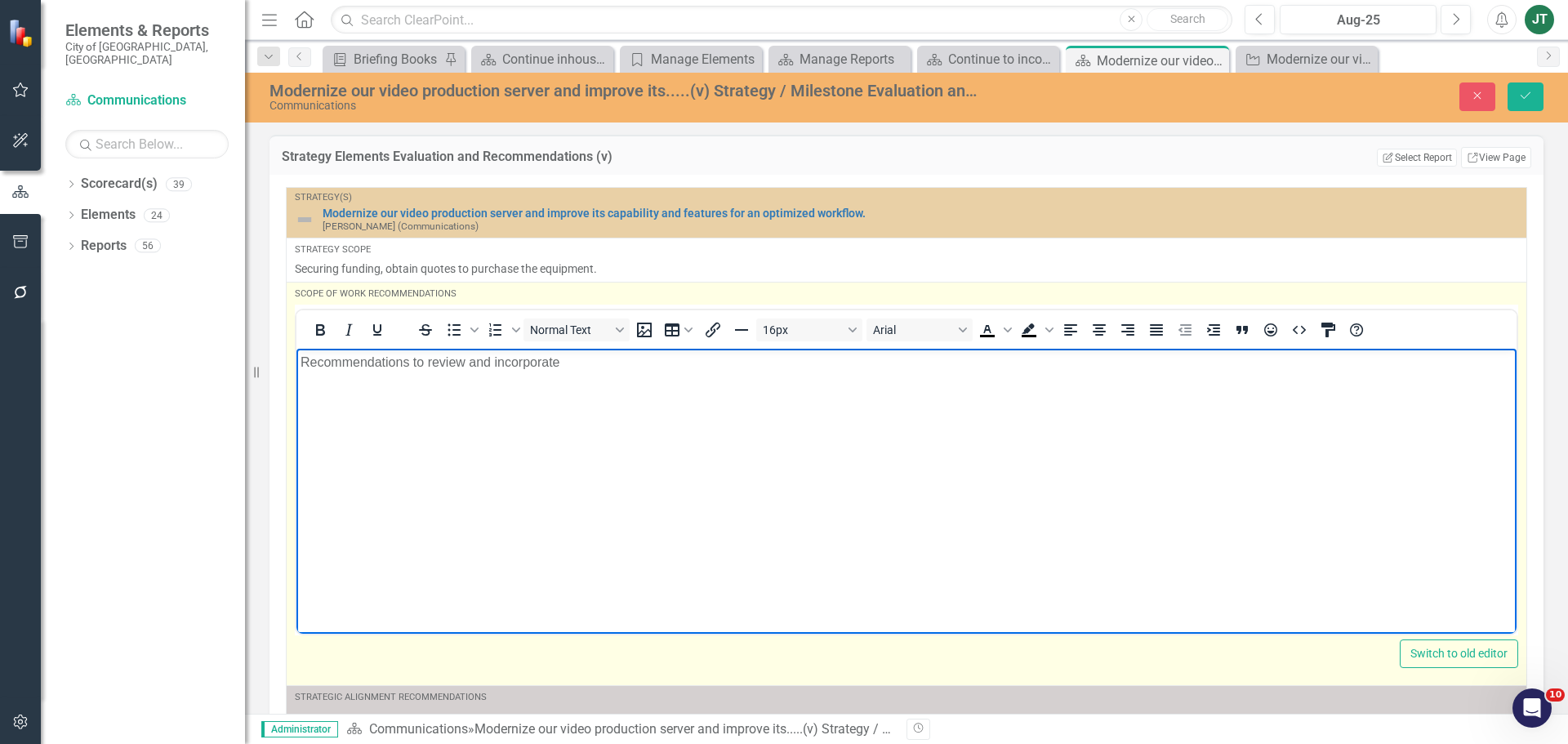
click at [586, 365] on p "Recommendations to review and incorporate" at bounding box center [906, 361] width 1212 height 19
click at [588, 358] on p "Recommendations to review and incorporate" at bounding box center [906, 361] width 1212 height 19
click at [526, 431] on body "Recommendations to review and incorporate principles two through eight." at bounding box center [906, 470] width 1220 height 245
click at [776, 370] on p "Recommendations to review and incorporate principles two through eight." at bounding box center [906, 361] width 1212 height 19
click at [464, 414] on body "Recommendations to review and incorporate principles two through eight." at bounding box center [906, 470] width 1220 height 245
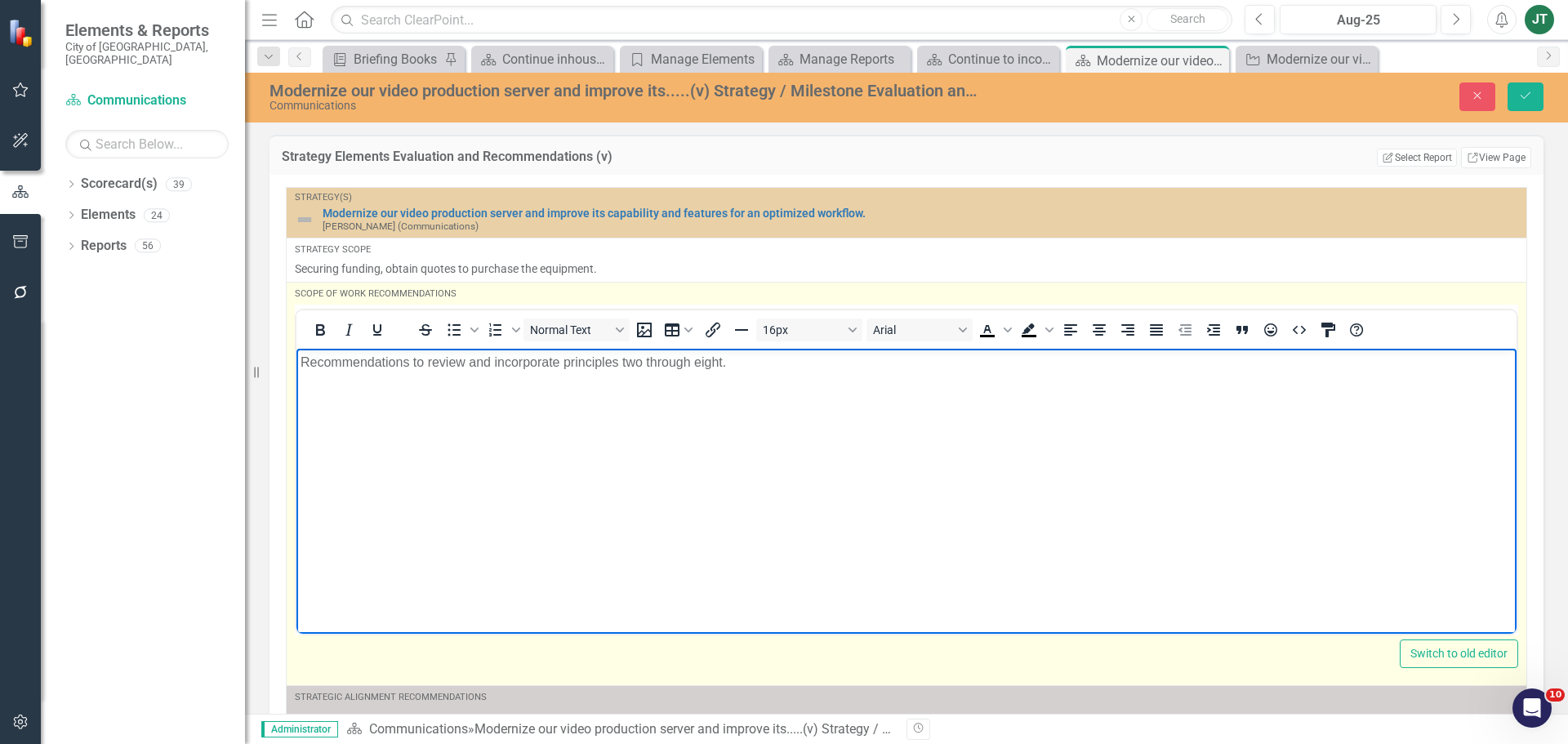
click at [607, 373] on body "Recommendations to review and incorporate principles two through eight." at bounding box center [906, 470] width 1220 height 245
click at [724, 366] on p "Recommendations to review and incorporate principles two through eight." at bounding box center [906, 361] width 1212 height 19
click at [787, 365] on p "Recommendations to review and incorporate principles two through eight." at bounding box center [906, 361] width 1212 height 19
click at [764, 363] on p "Recommendations to review and incorporate principles two through eight." at bounding box center [906, 361] width 1212 height 19
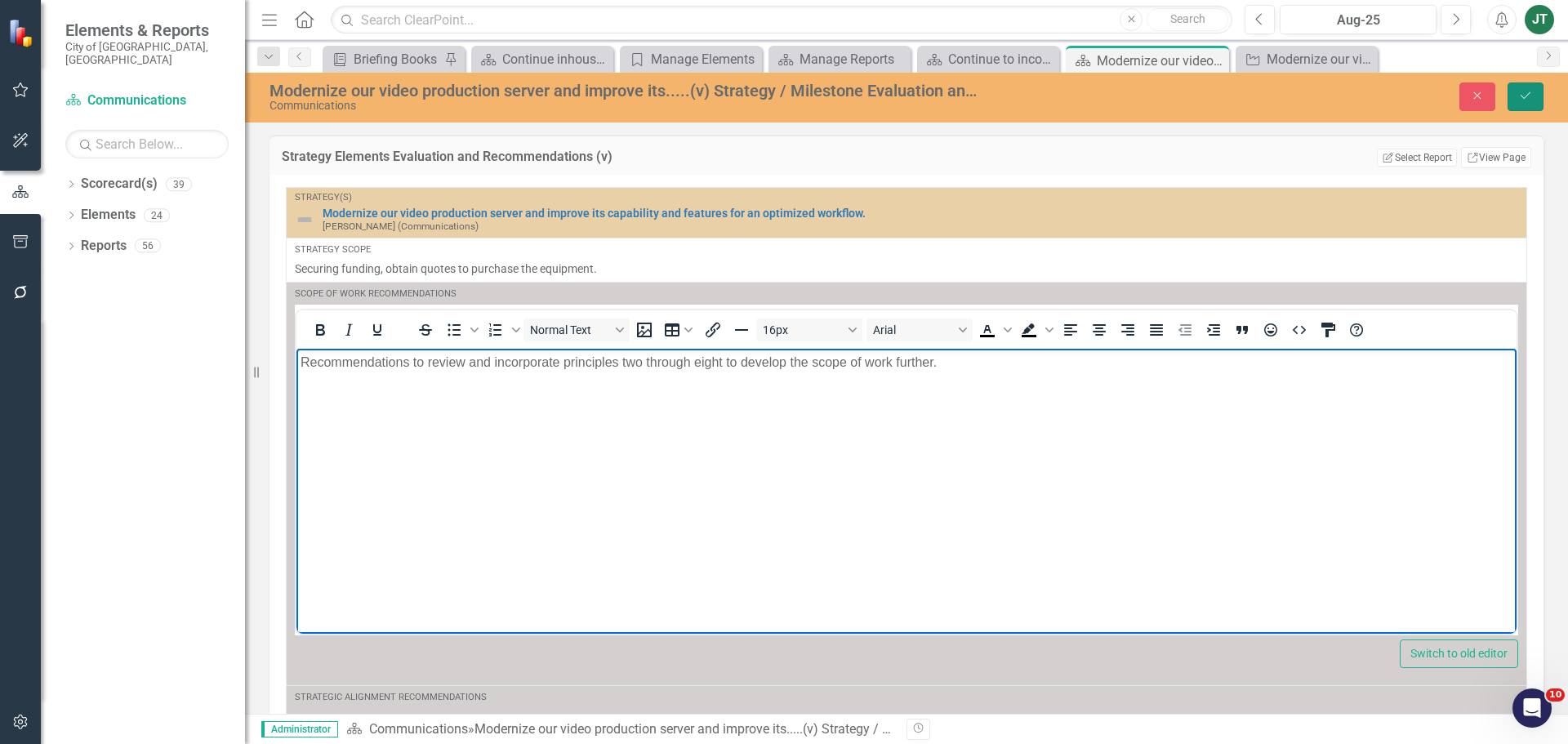
drag, startPoint x: 1521, startPoint y: 92, endPoint x: 1480, endPoint y: 137, distance: 60.9
click at [1253, 92] on icon "Save" at bounding box center [1525, 96] width 14 height 12
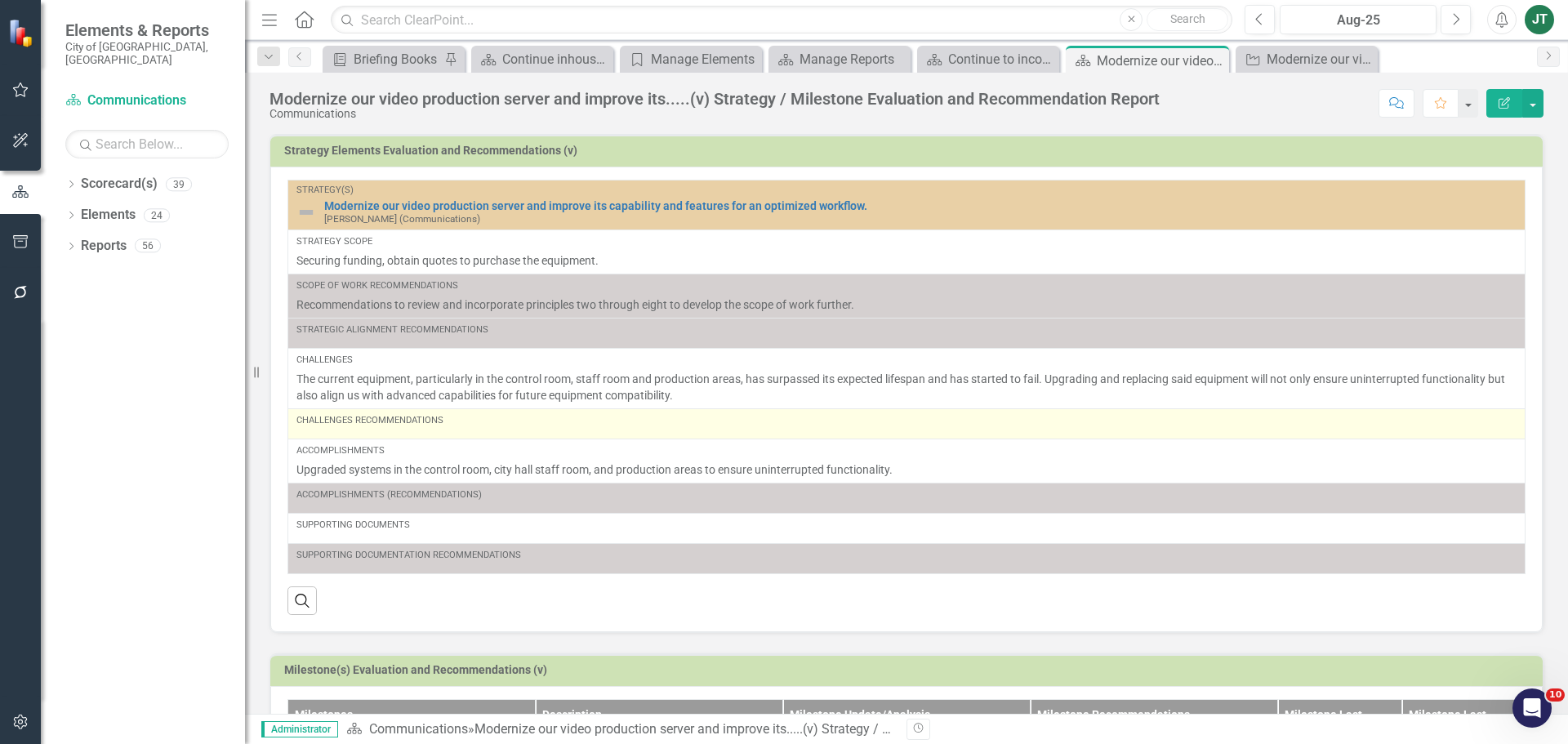
click at [431, 430] on div "Challenges Recommendations" at bounding box center [906, 423] width 1220 height 19
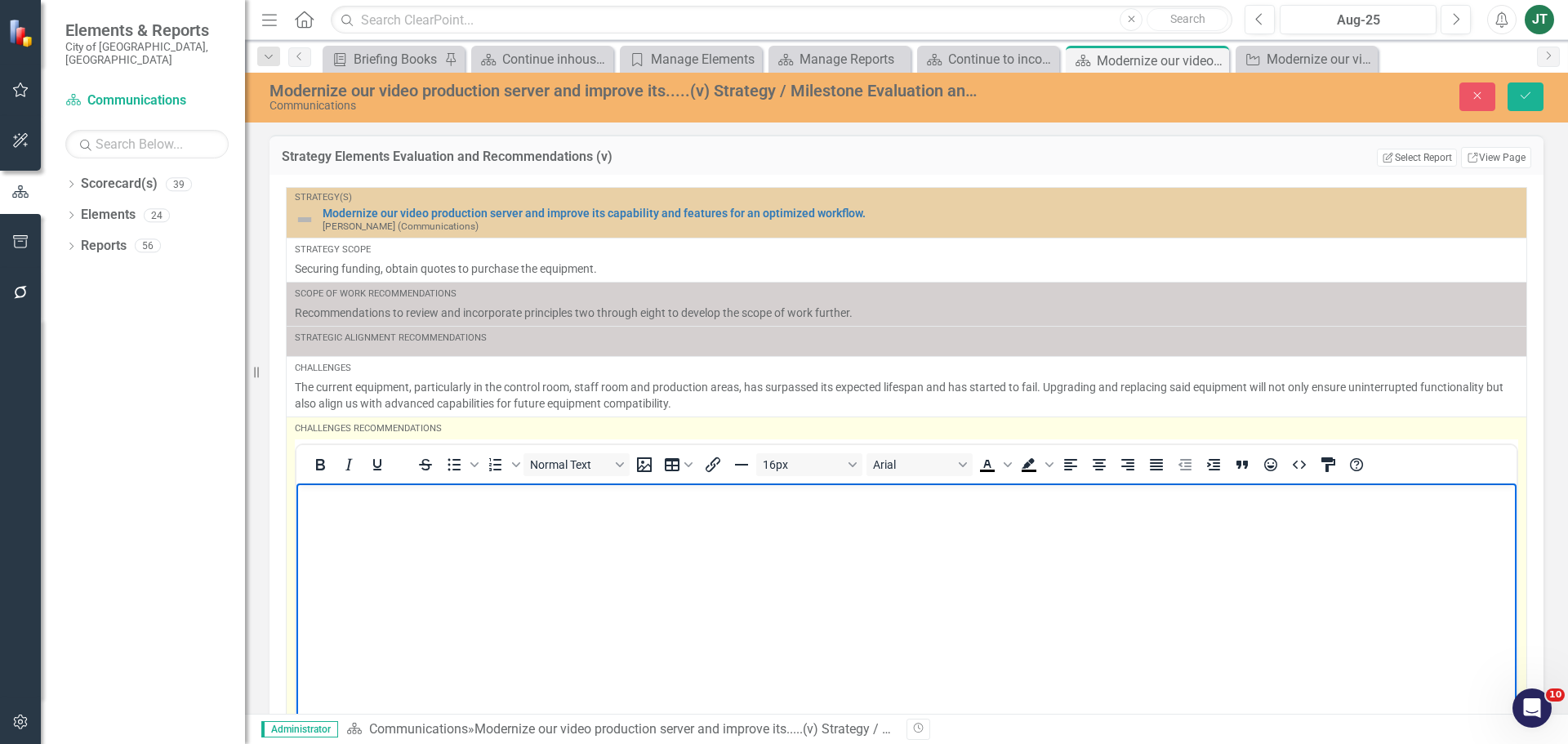
click at [336, 500] on p "Rich Text Area. Press ALT-0 for help." at bounding box center [906, 496] width 1212 height 19
click at [517, 495] on p "Review and incorporate principle" at bounding box center [906, 496] width 1212 height 19
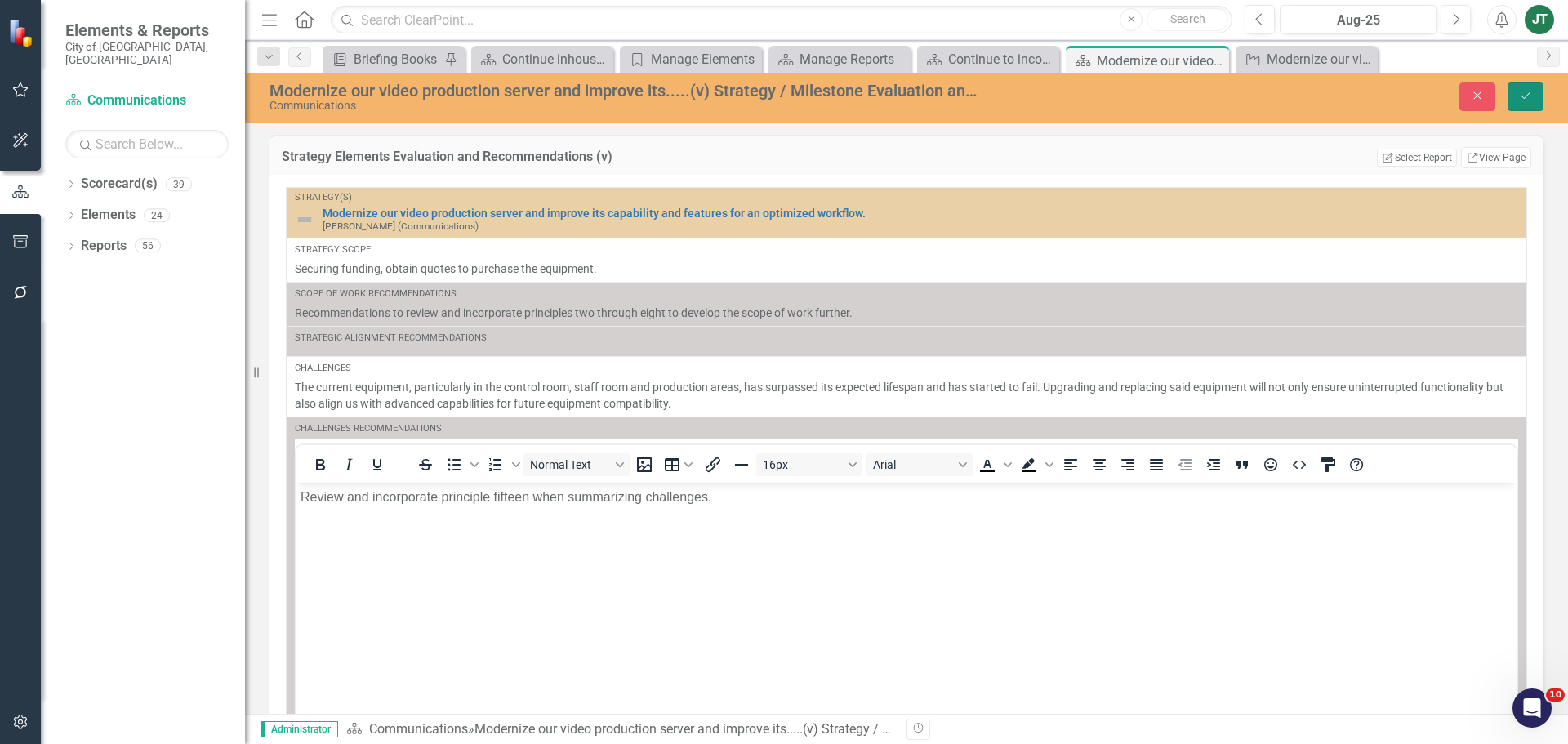
click at [1253, 93] on icon "Save" at bounding box center [1525, 96] width 14 height 12
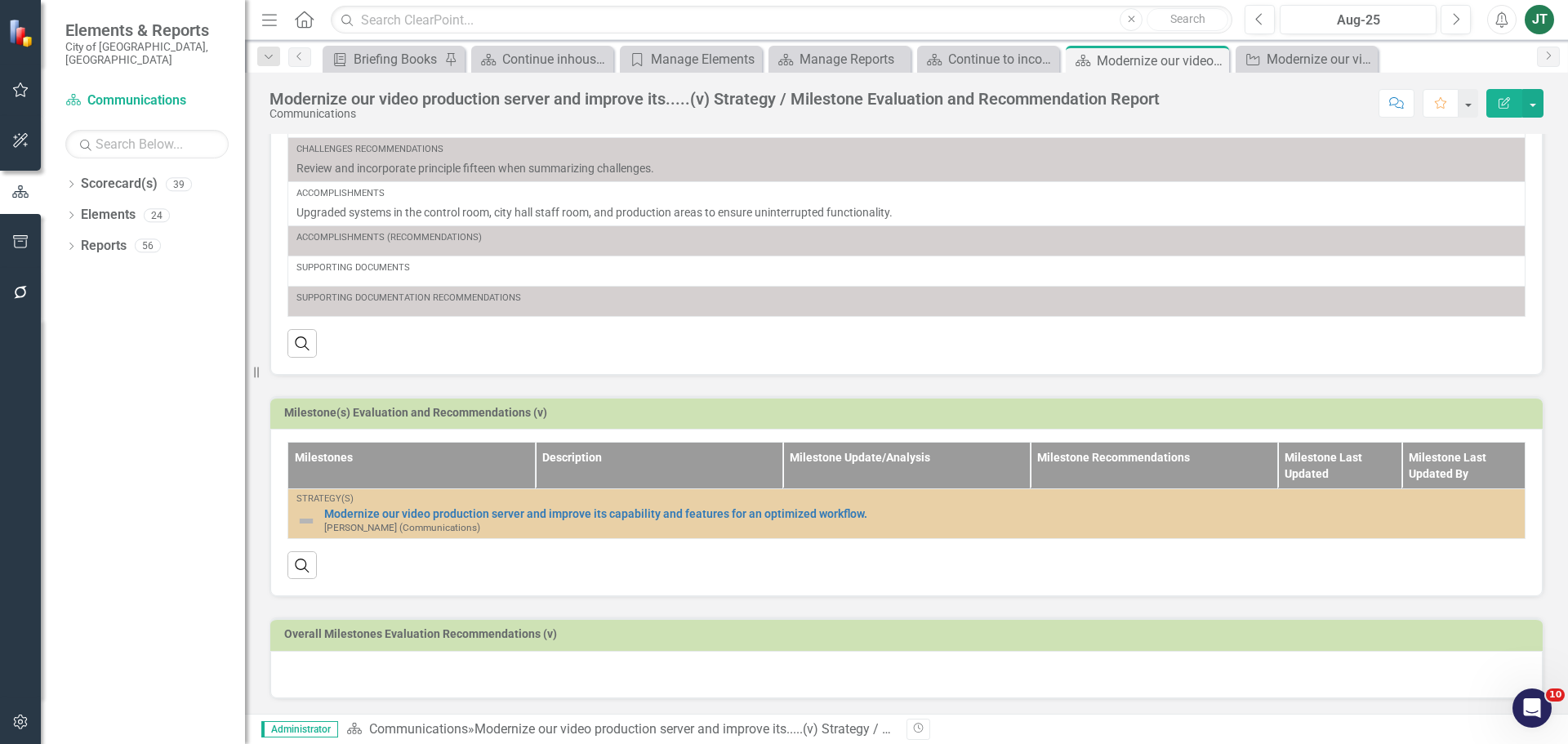
scroll to position [273, 0]
click at [482, 567] on div at bounding box center [905, 673] width 1272 height 47
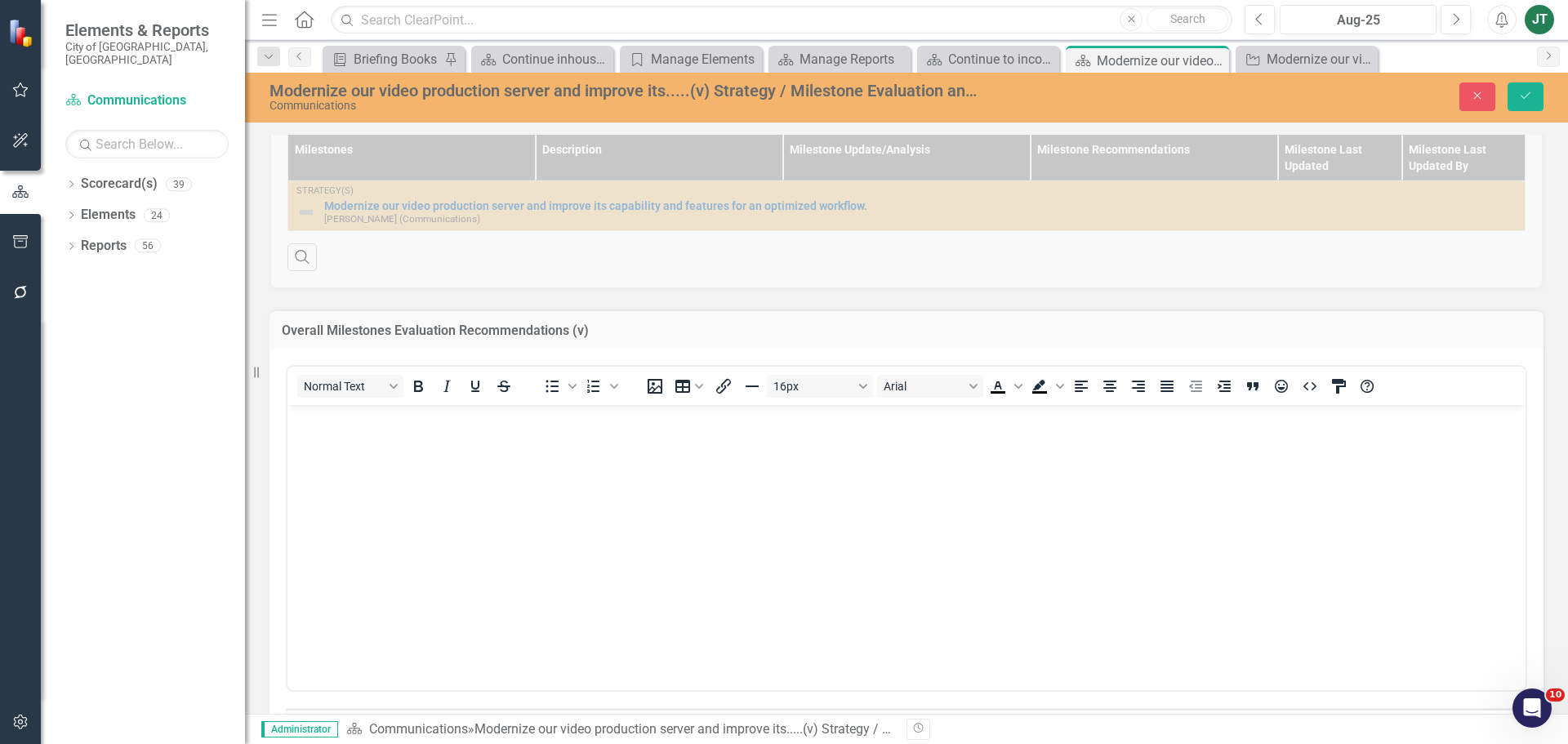
scroll to position [681, 0]
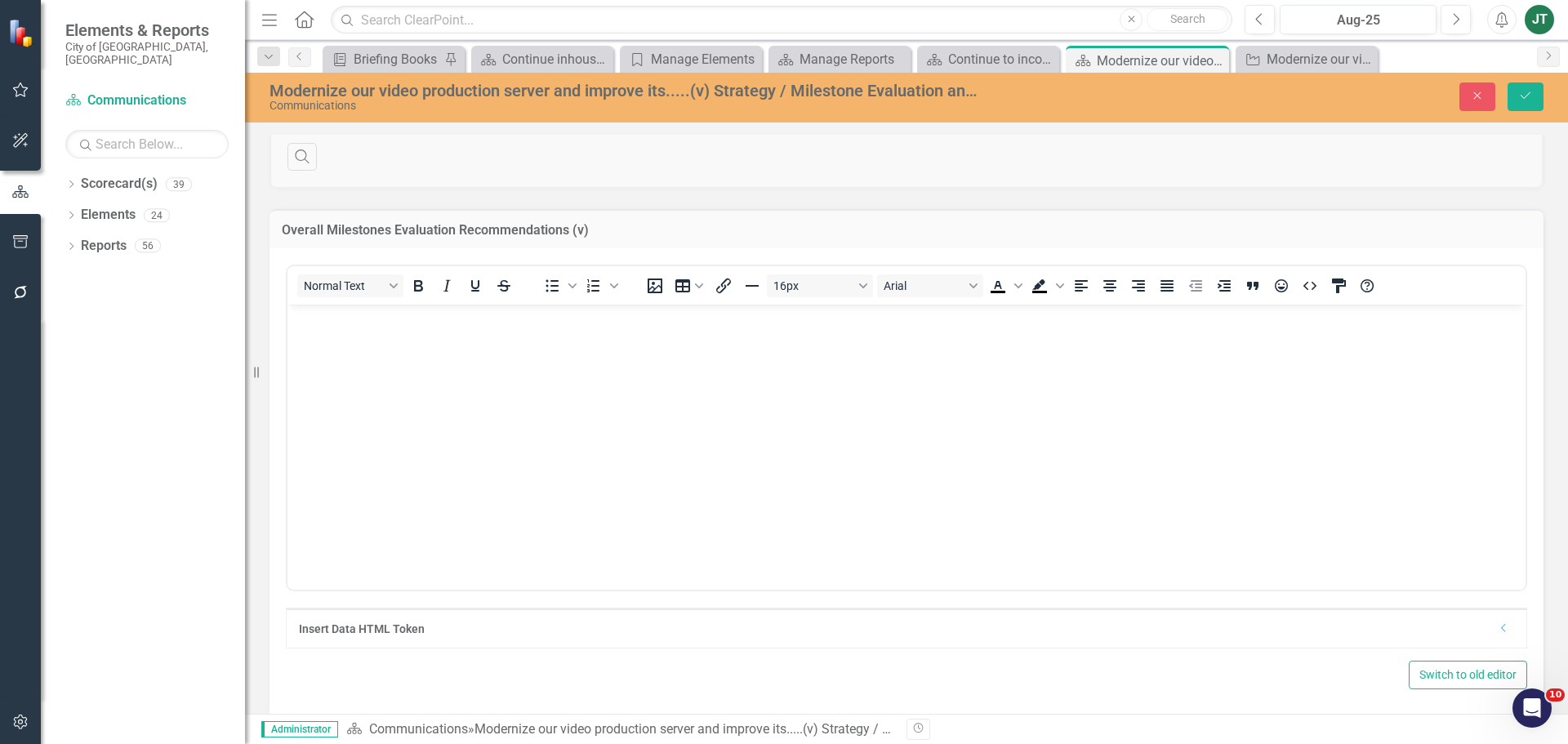
click at [395, 315] on p "Rich Text Area. Press ALT-0 for help." at bounding box center [905, 318] width 1230 height 19
click at [1253, 91] on icon "Save" at bounding box center [1525, 96] width 14 height 12
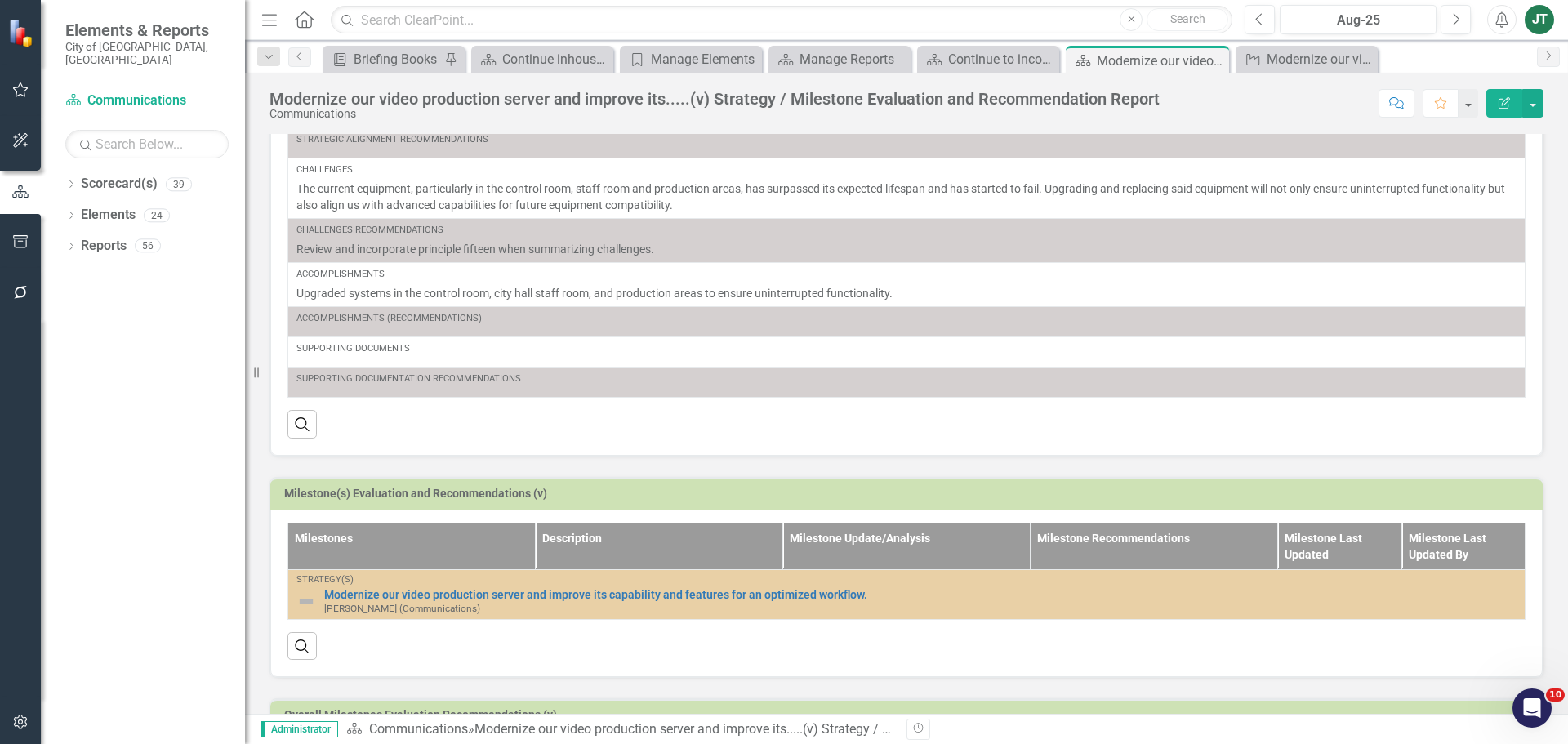
scroll to position [273, 0]
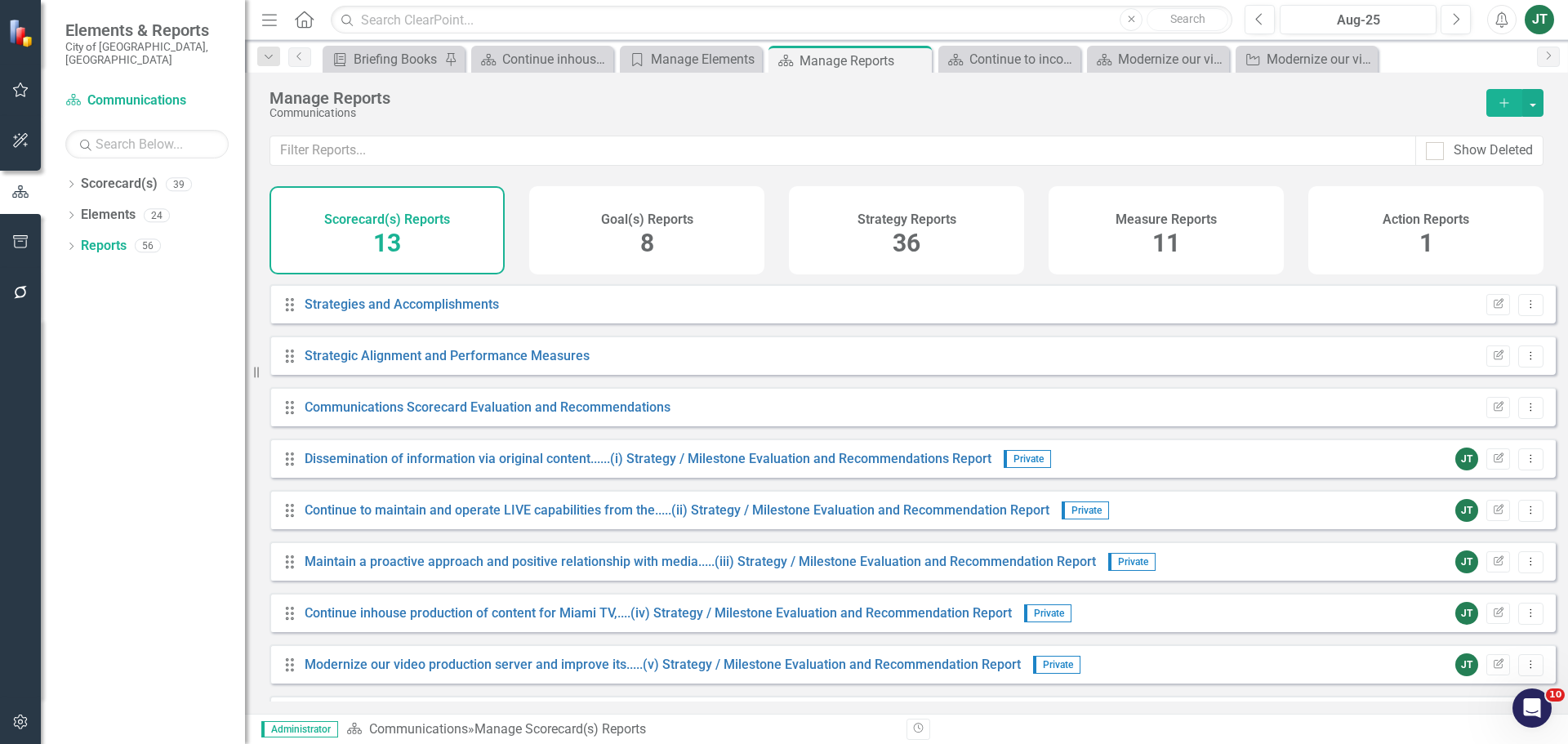
scroll to position [250, 0]
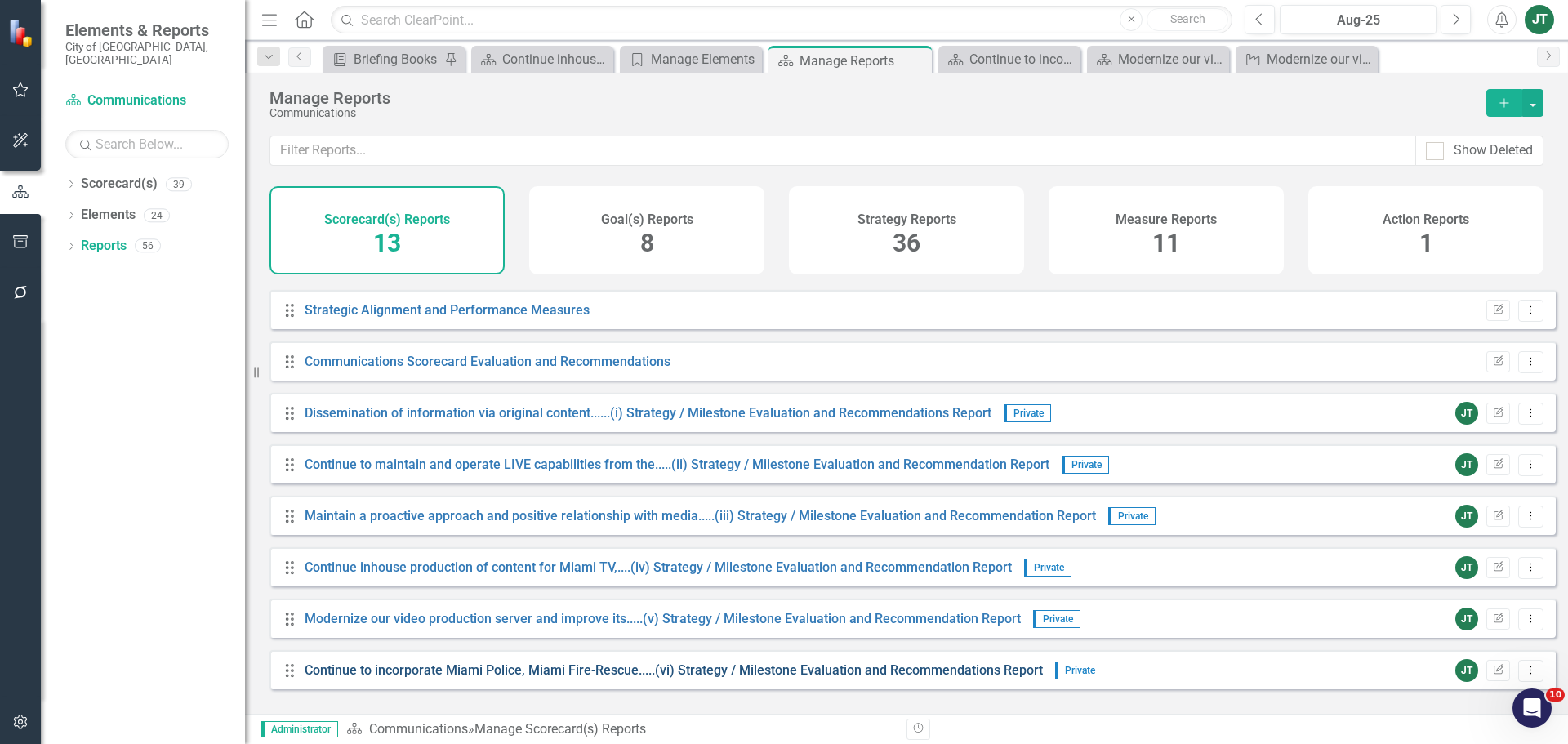
click at [675, 567] on link "Continue to incorporate Miami Police, Miami Fire-Rescue.....(vi) Strategy / Mil…" at bounding box center [674, 670] width 738 height 15
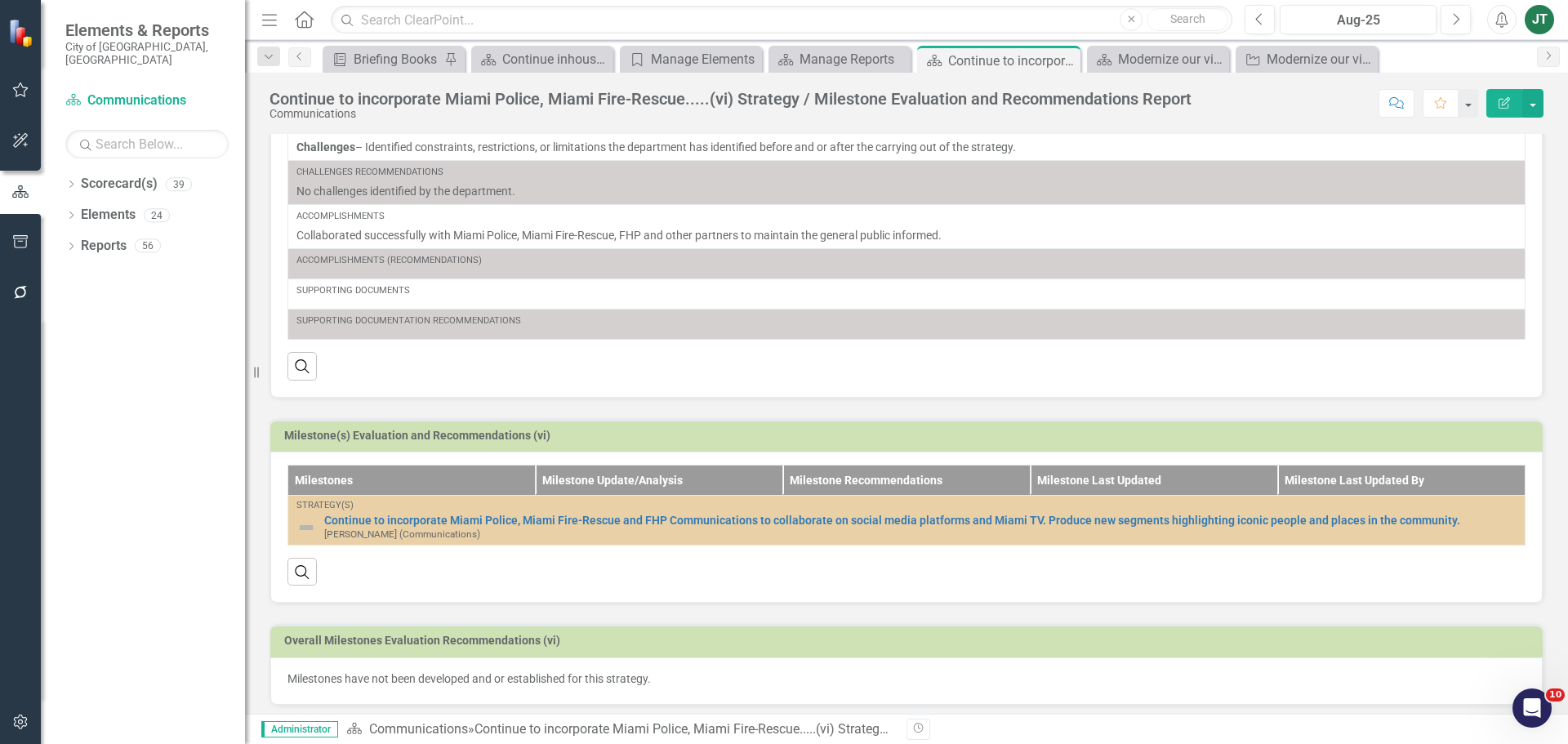
scroll to position [270, 0]
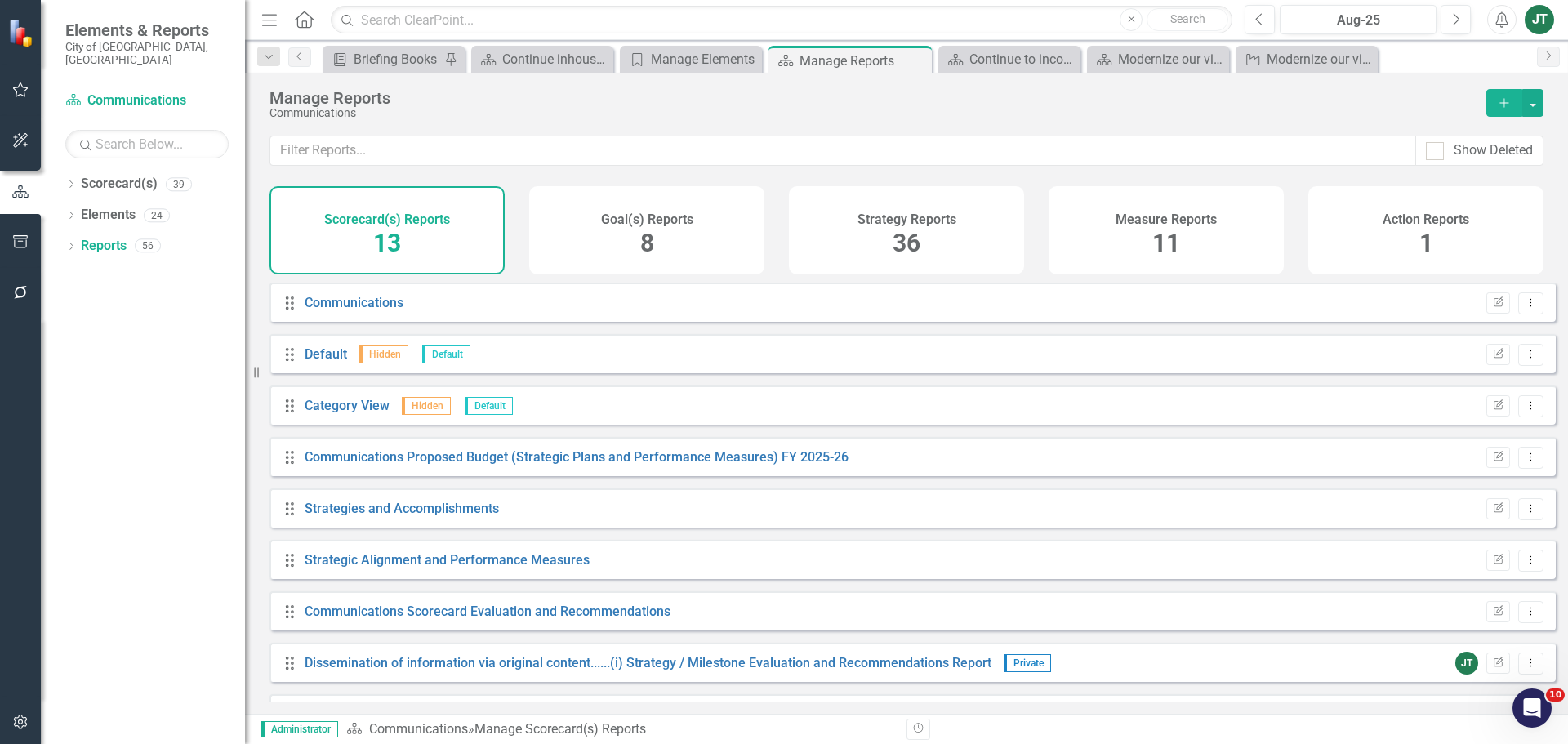
scroll to position [250, 0]
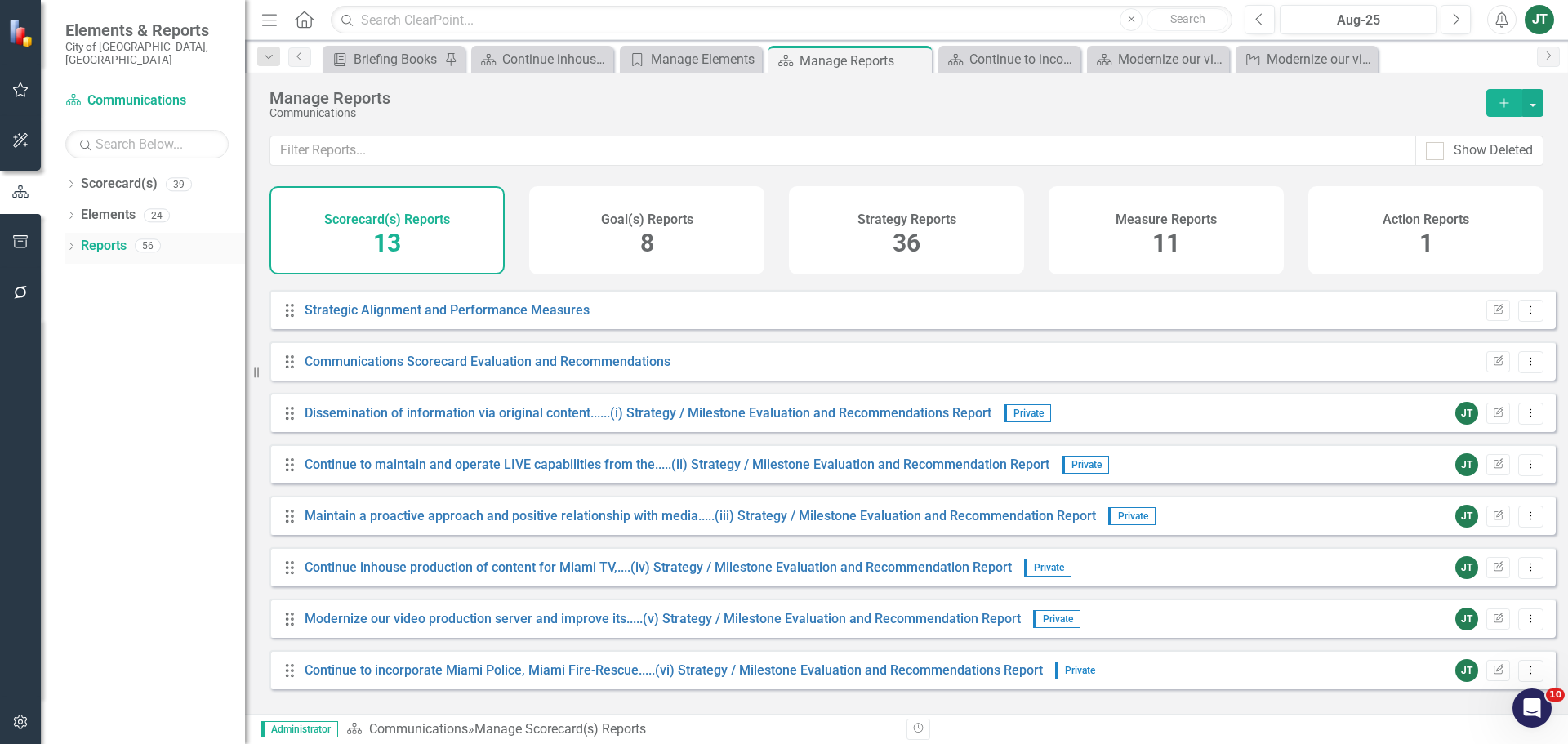
click at [100, 237] on link "Reports" at bounding box center [104, 246] width 46 height 19
click at [73, 244] on icon "Dropdown" at bounding box center [71, 248] width 12 height 9
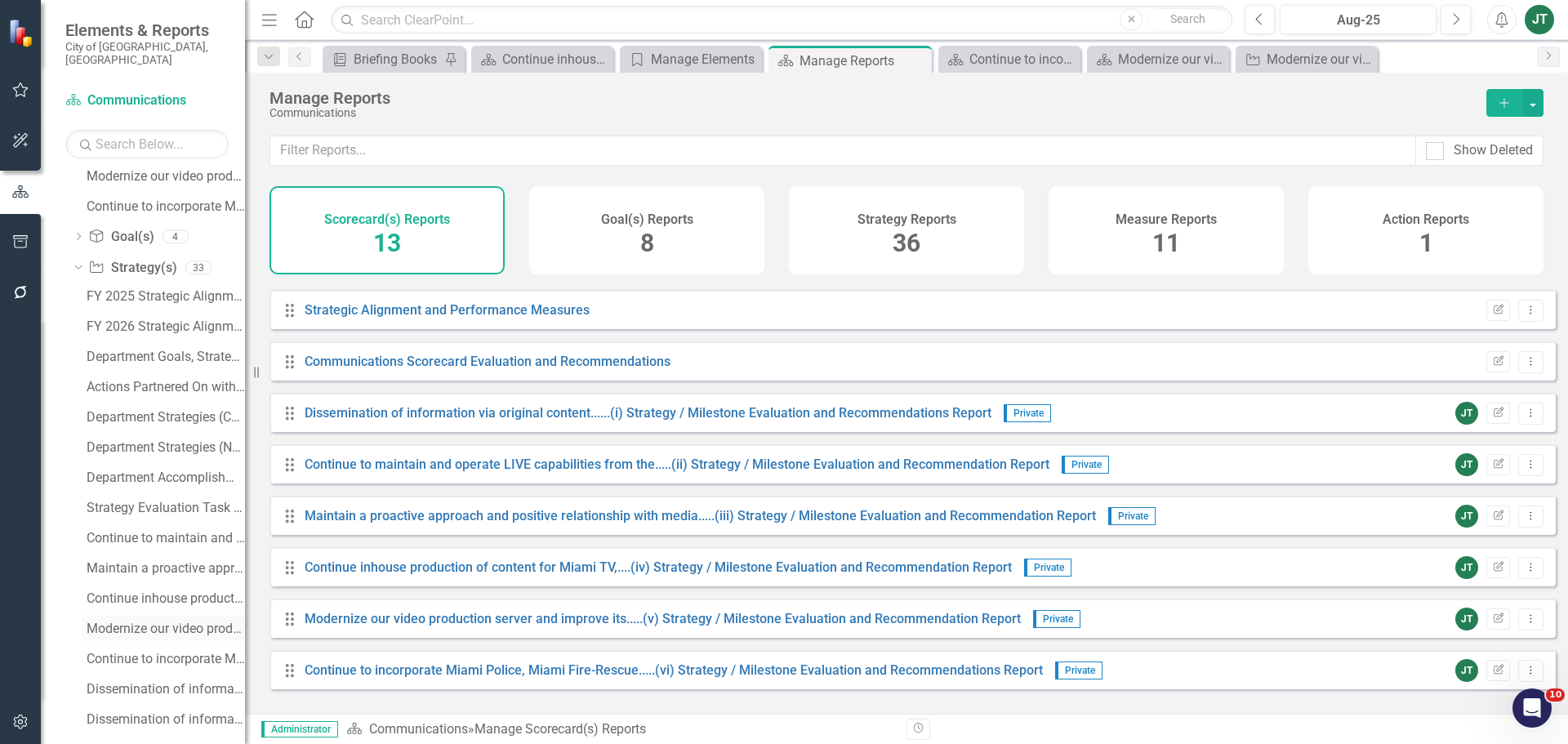
scroll to position [408, 0]
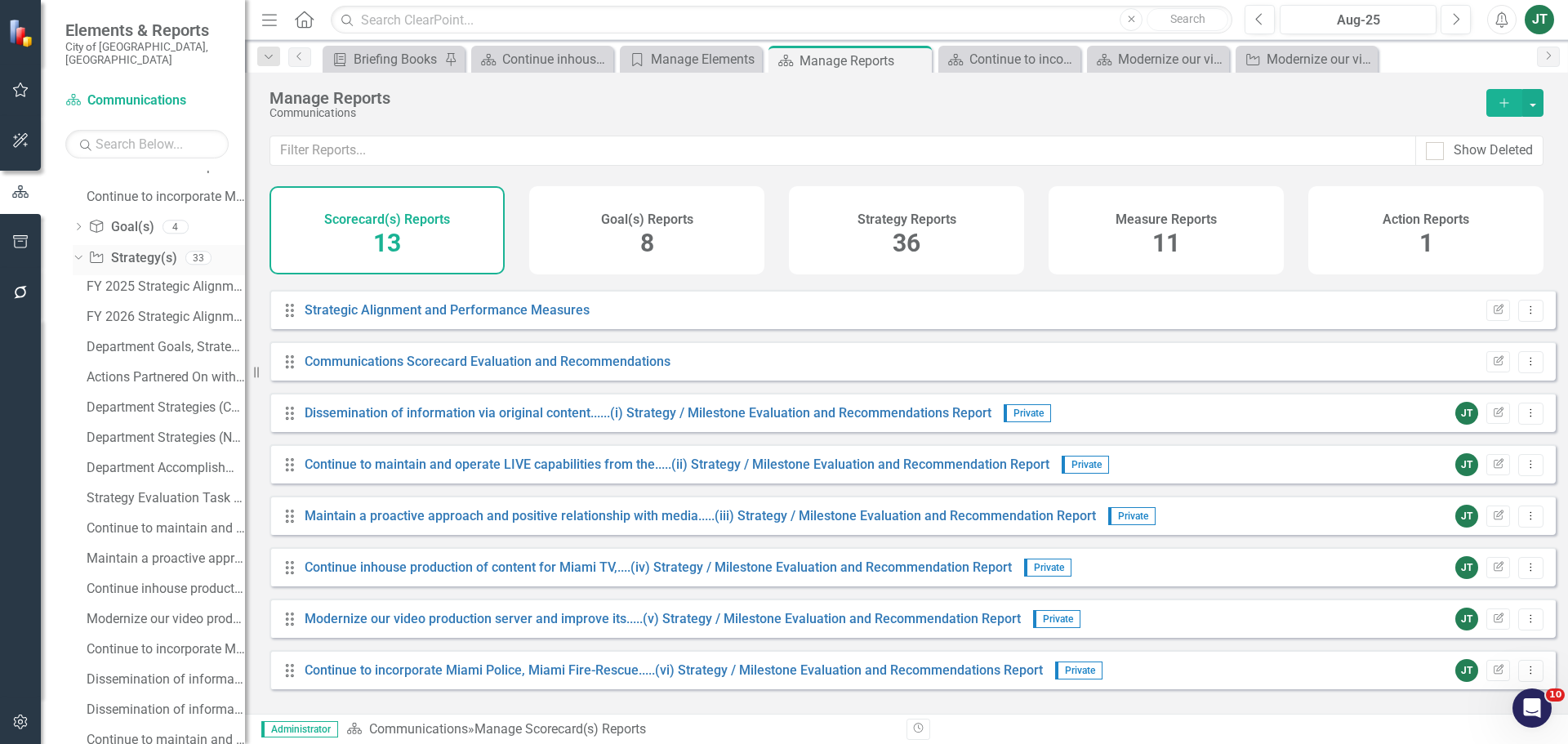
click at [81, 251] on icon "Dropdown" at bounding box center [76, 257] width 9 height 12
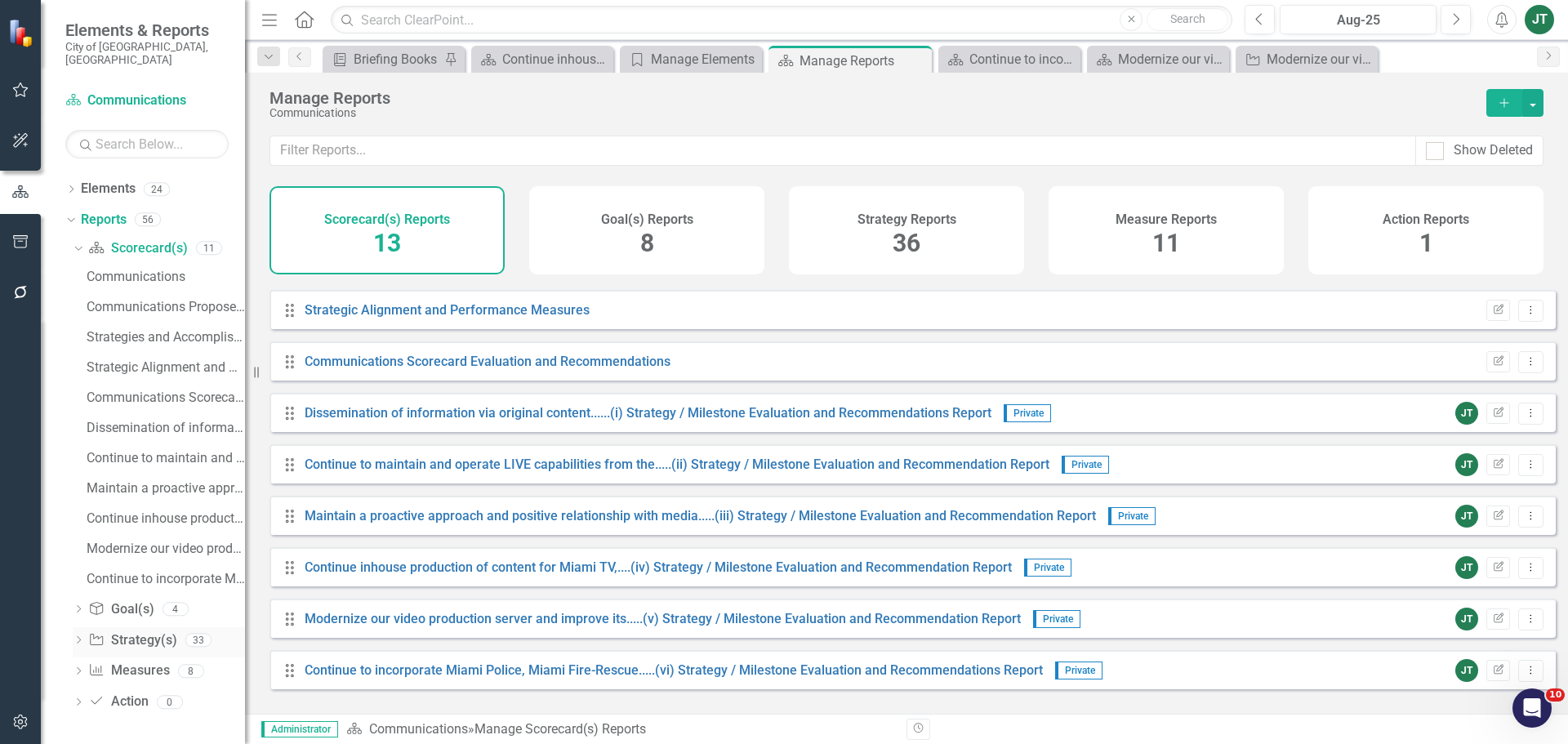
scroll to position [13, 0]
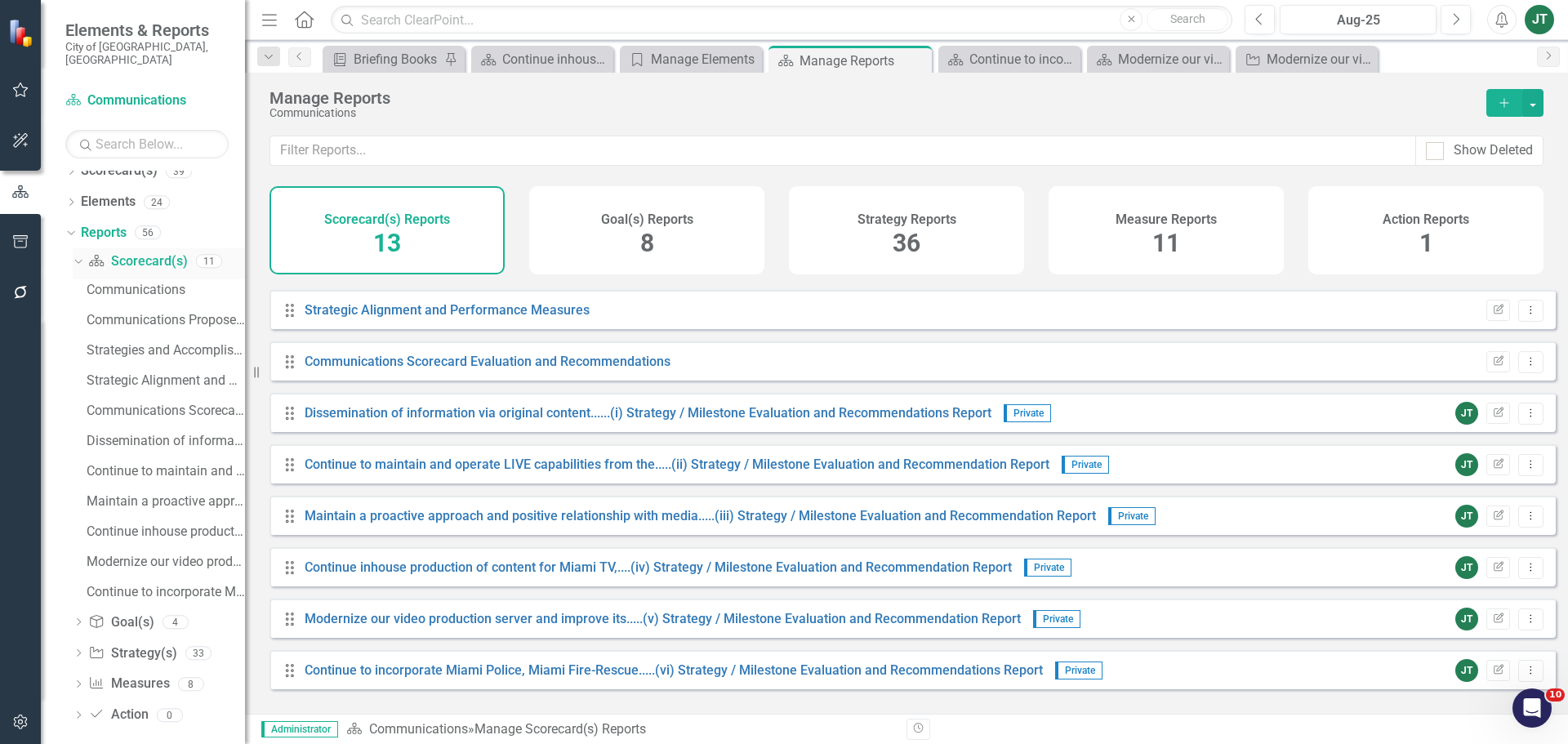
click at [77, 255] on icon "Dropdown" at bounding box center [76, 261] width 9 height 12
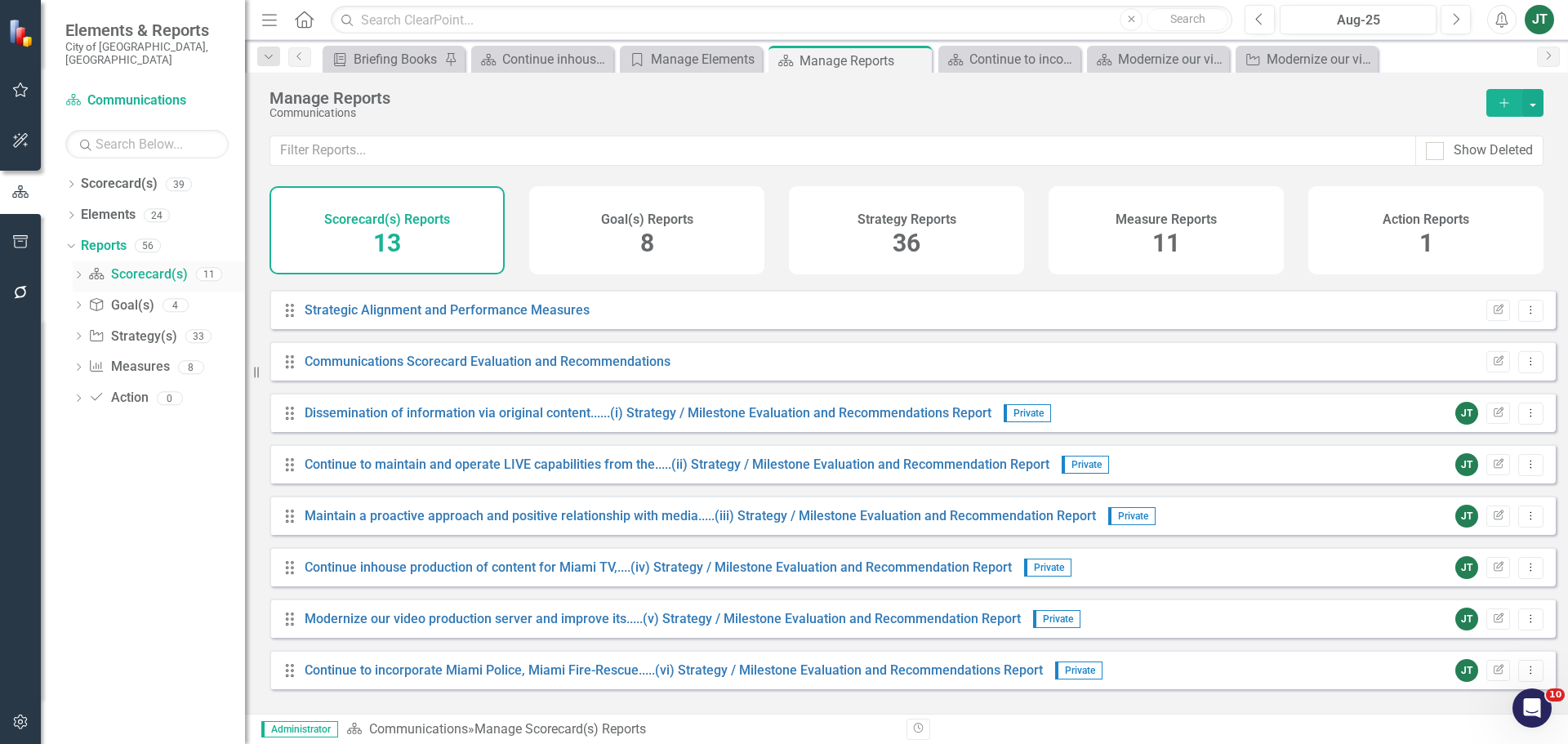
scroll to position [0, 0]
click at [78, 272] on icon "Dropdown" at bounding box center [79, 276] width 12 height 9
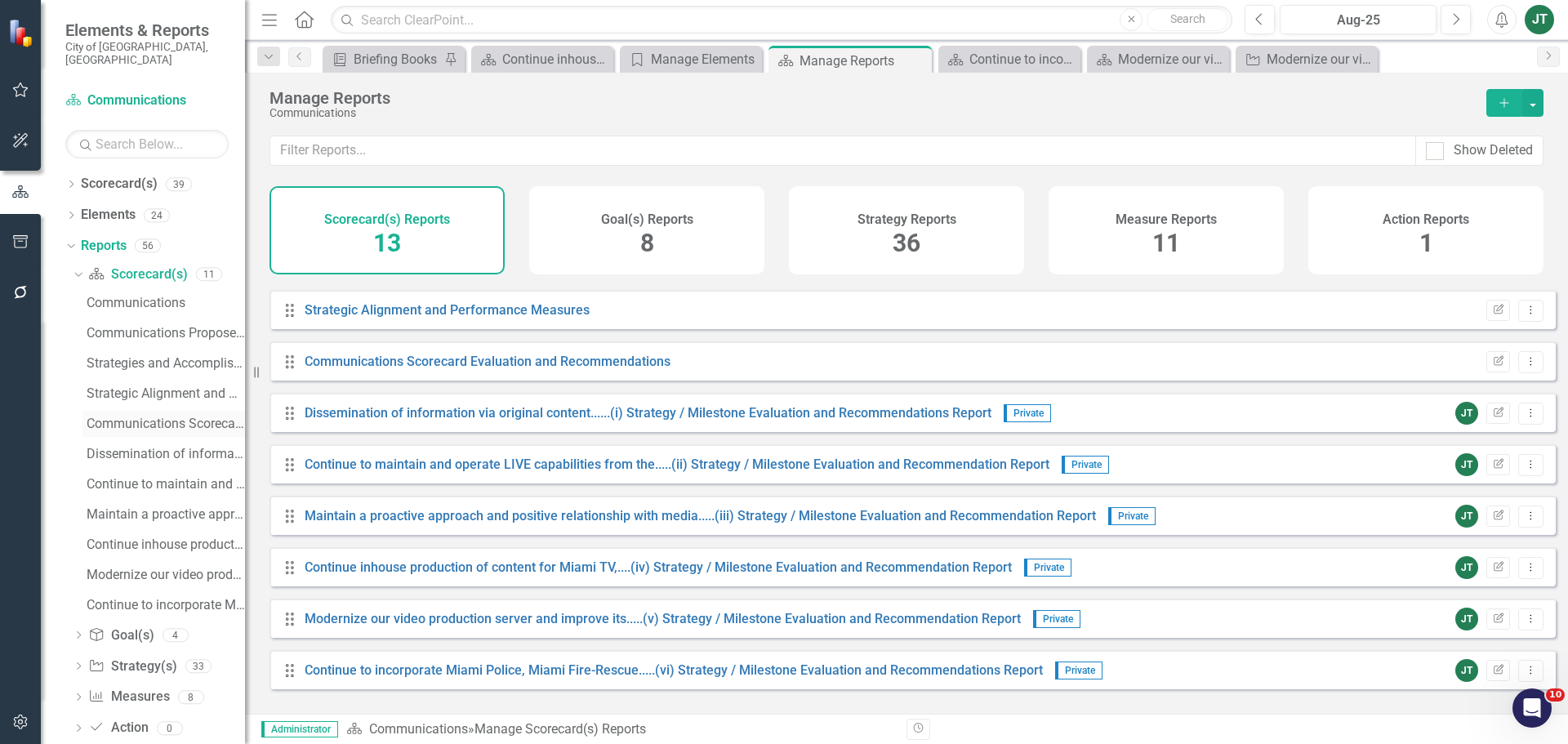
click at [178, 416] on div "Communications Scorecard Evaluation and Recommendations" at bounding box center [165, 423] width 158 height 14
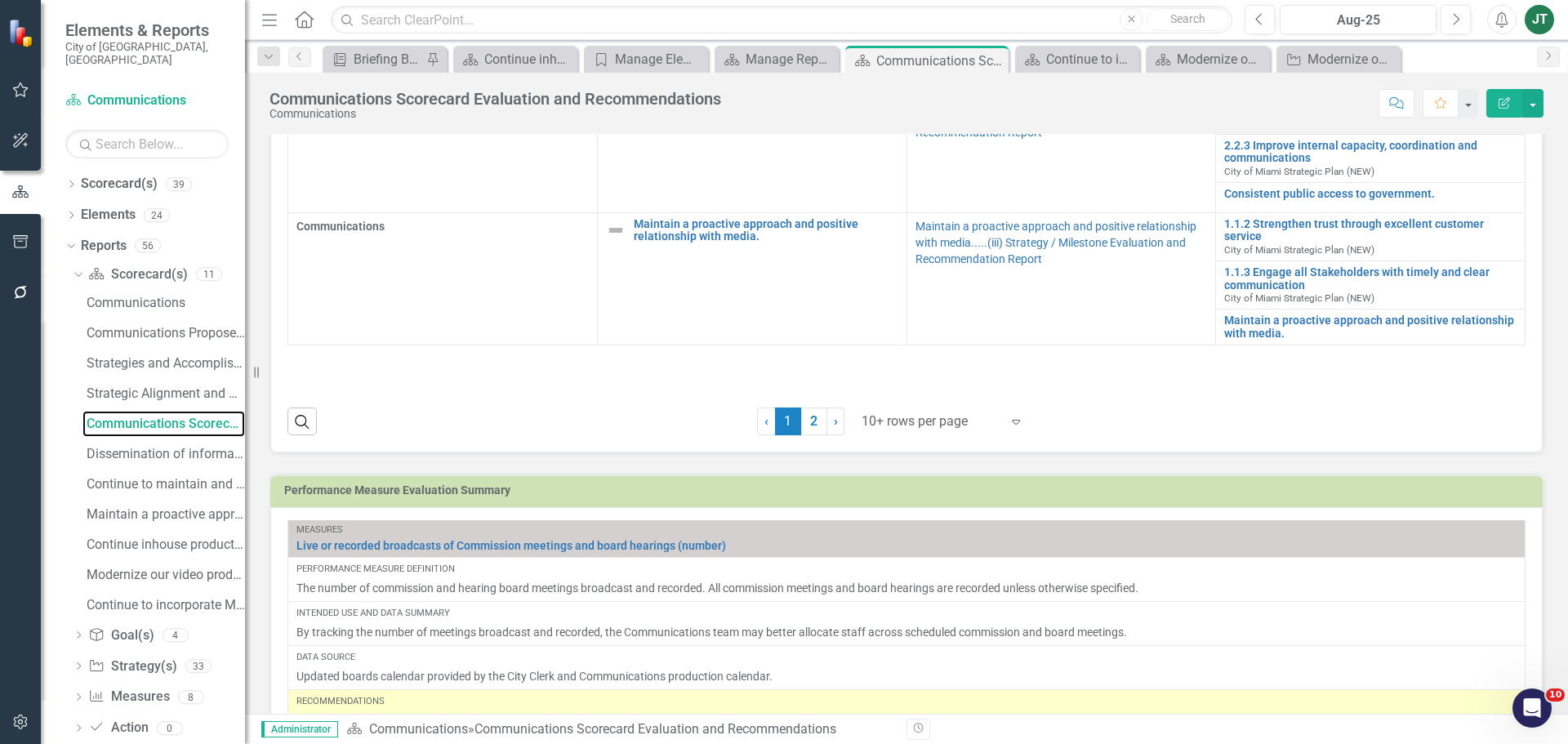
scroll to position [817, 0]
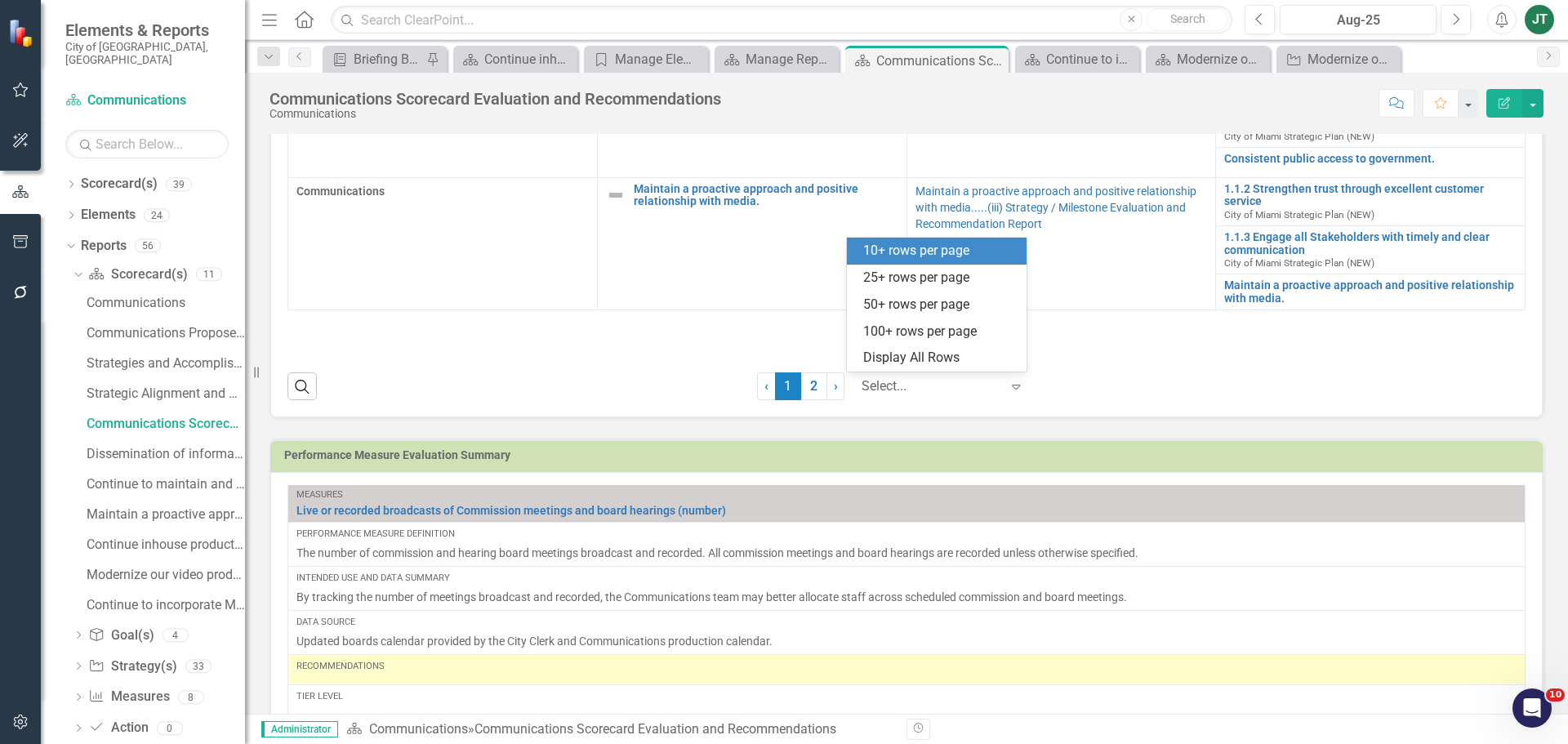
click at [937, 381] on div at bounding box center [931, 387] width 139 height 22
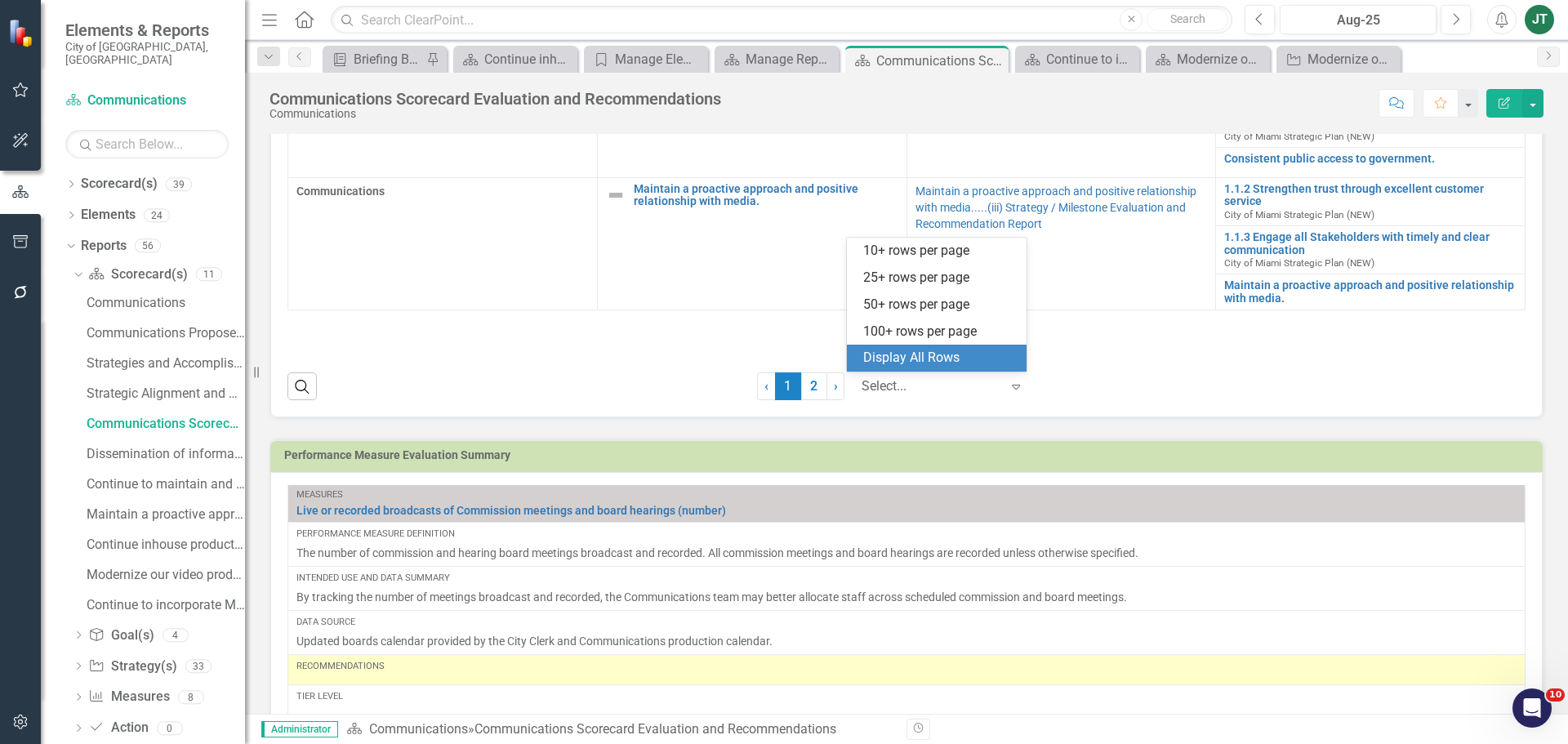
click at [982, 365] on div "Display All Rows" at bounding box center [939, 358] width 153 height 19
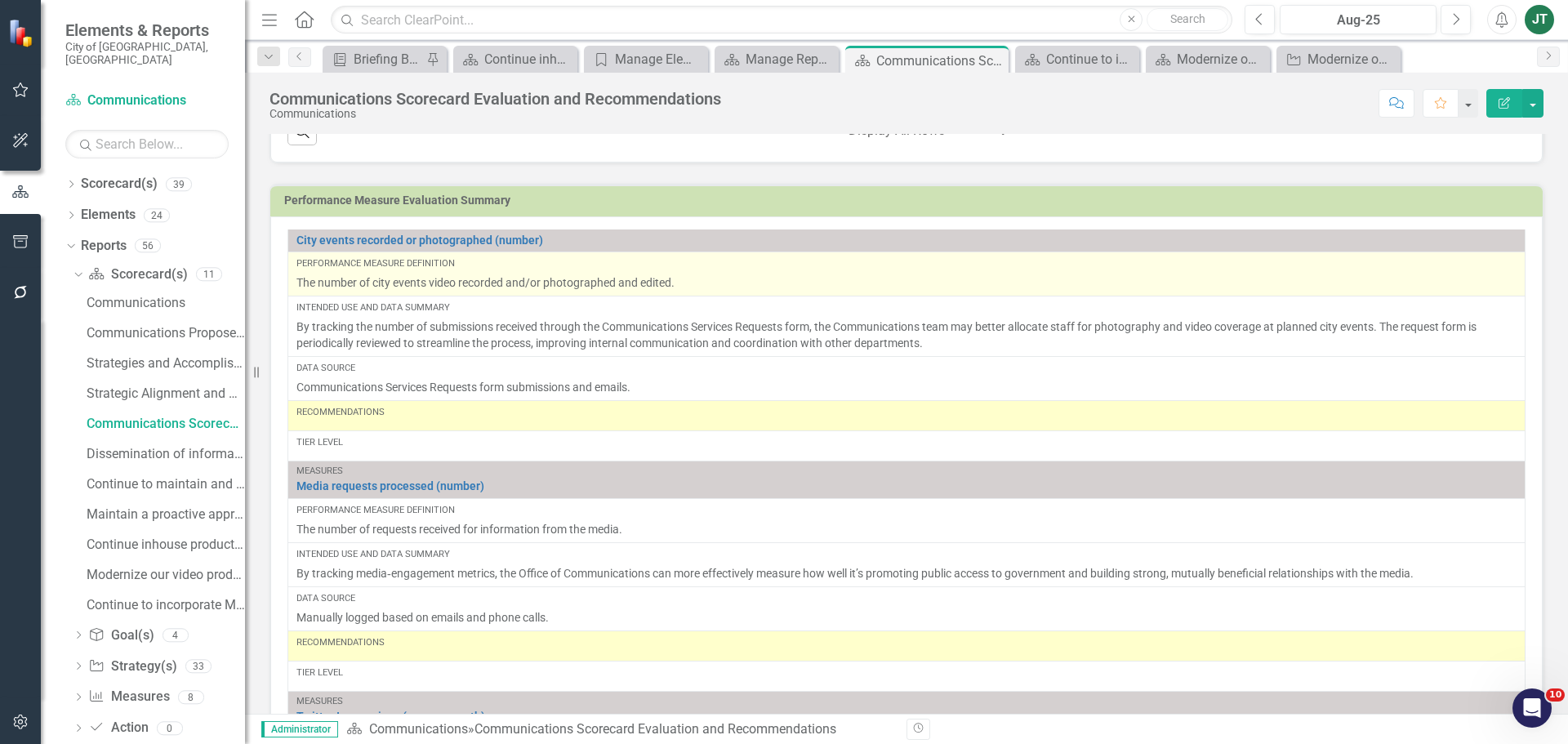
scroll to position [1144, 0]
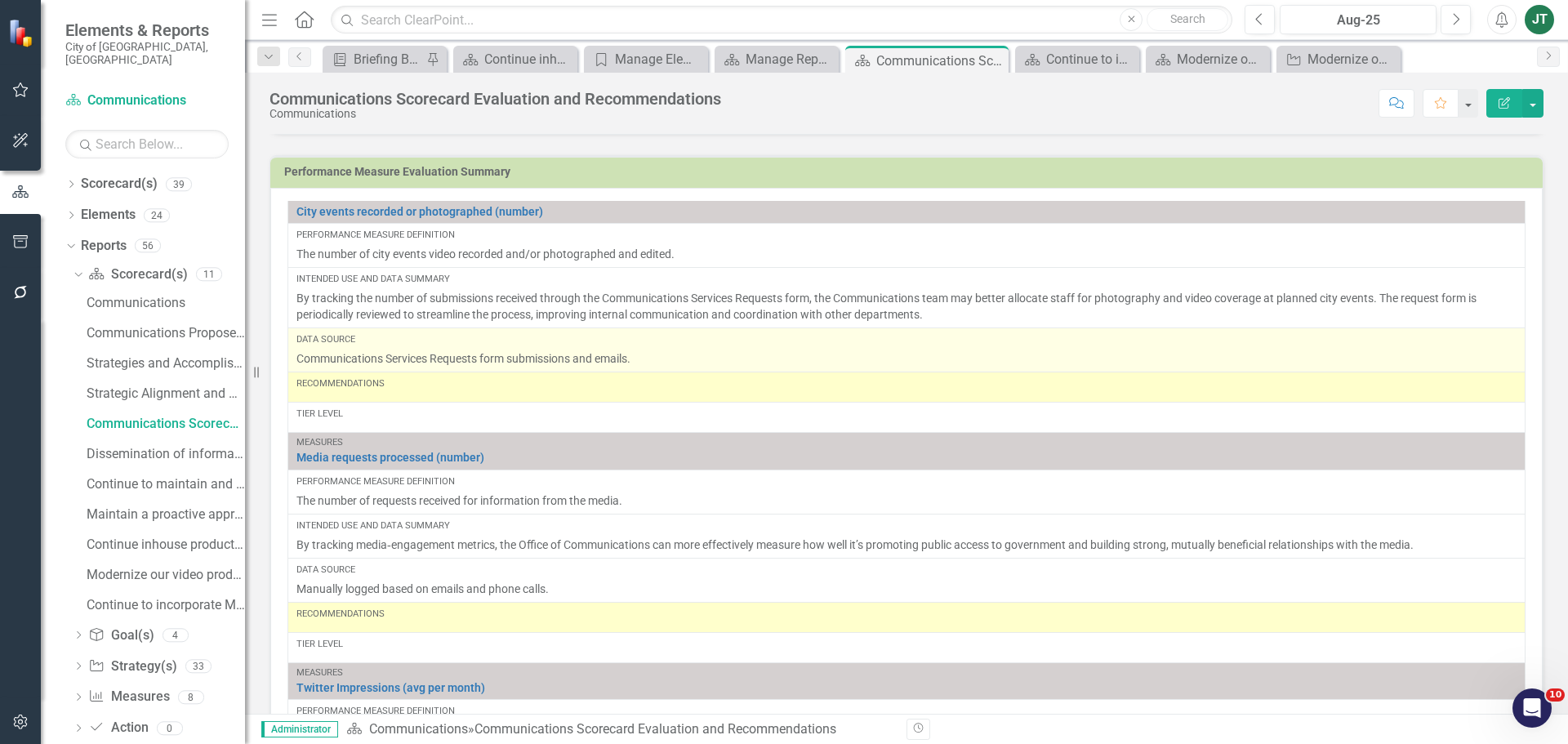
click at [677, 361] on p "Communications Services Requests form submissions and emails." at bounding box center [906, 358] width 1220 height 16
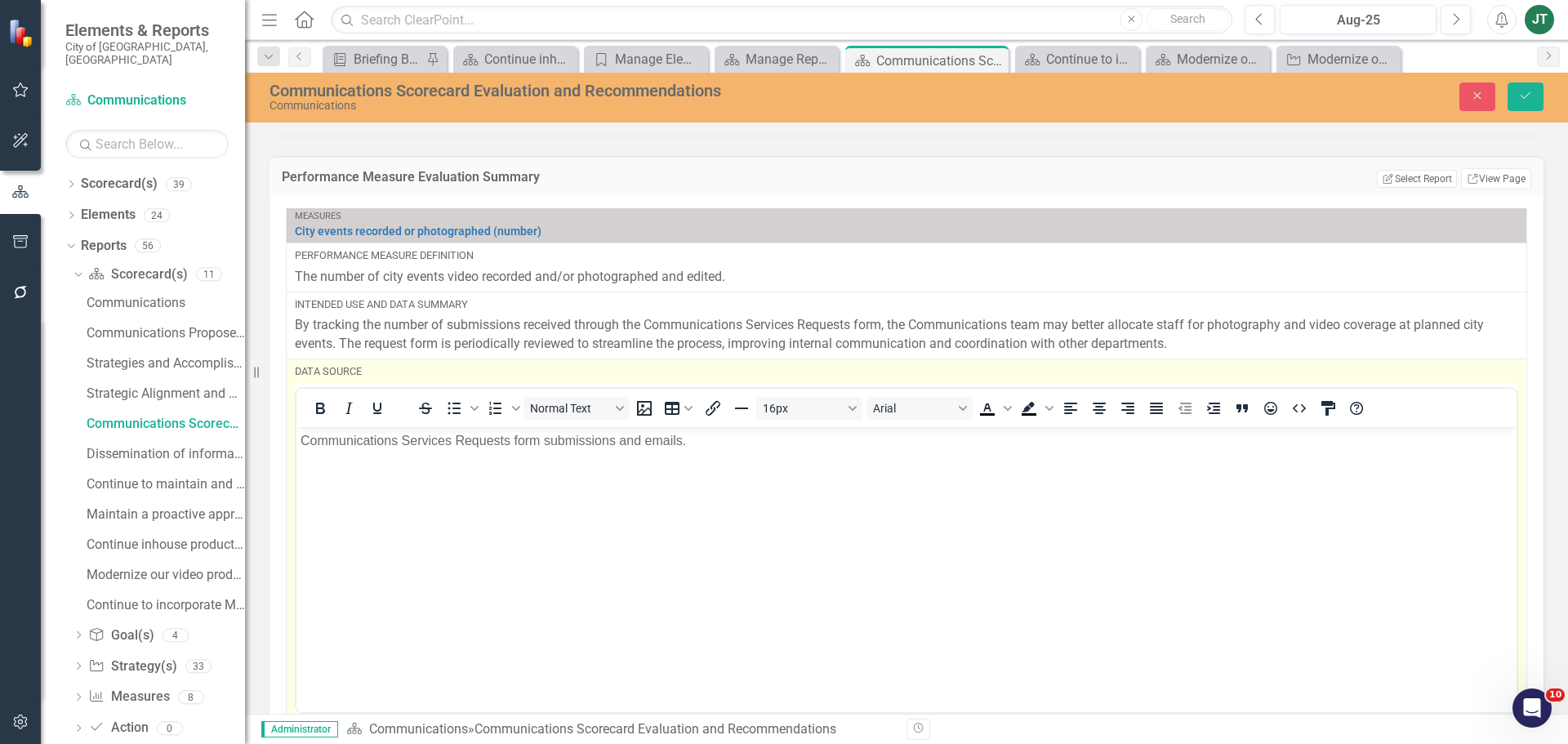
scroll to position [0, 0]
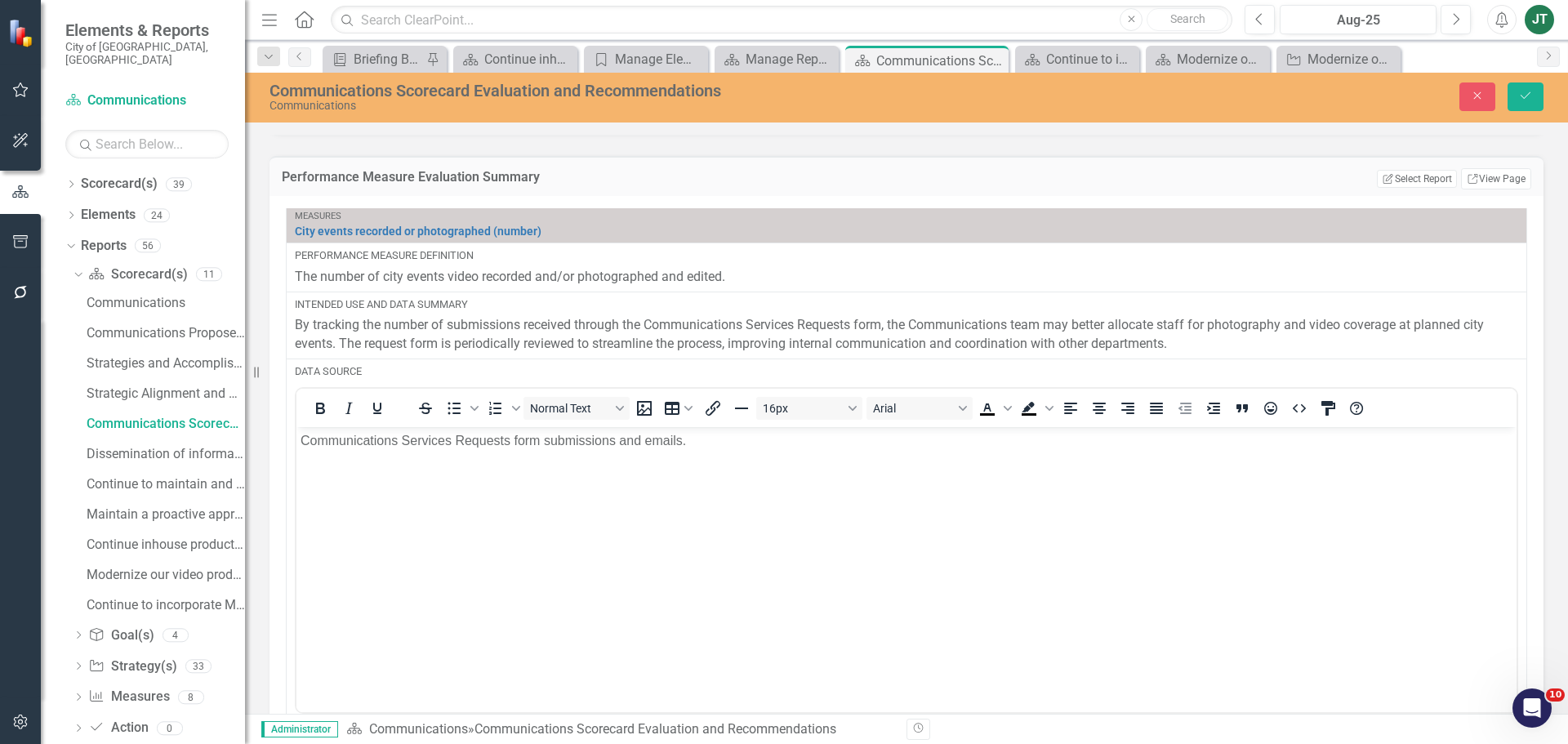
click at [507, 457] on body "Communications Services Requests form submissions and emails." at bounding box center [906, 548] width 1220 height 245
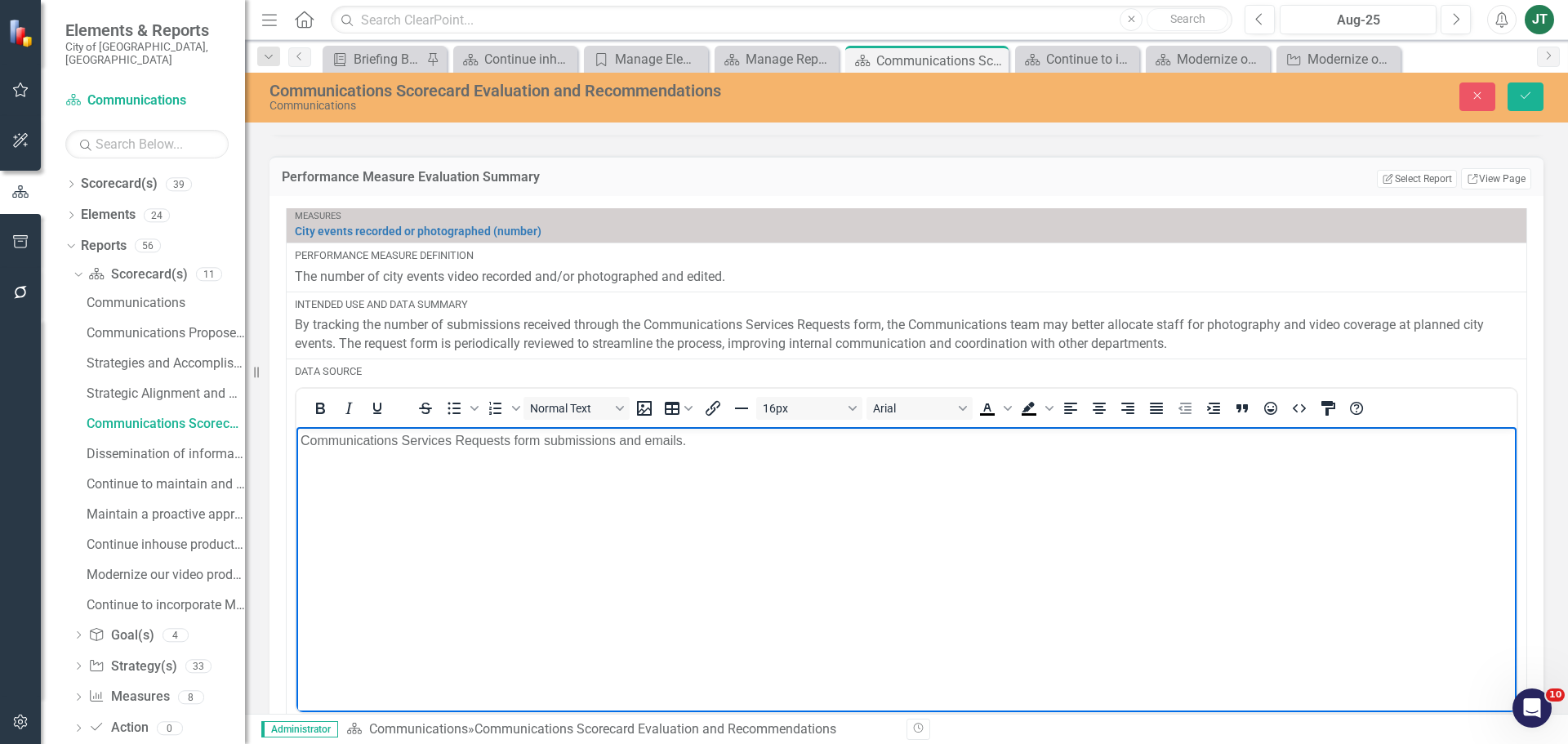
click at [515, 438] on p "Communications Services Requests form submissions and emails." at bounding box center [906, 439] width 1212 height 19
drag, startPoint x: 693, startPoint y: 442, endPoint x: 714, endPoint y: 435, distance: 22.1
click at [694, 441] on p "Communications Services Requests (Form submissions and emails." at bounding box center [906, 439] width 1212 height 19
click at [657, 437] on p "Communications Services Requests (Form submissions and emails.)" at bounding box center [906, 439] width 1212 height 19
click at [696, 439] on p "Communications Services Requests (Form submissions and Emails.)" at bounding box center [906, 439] width 1212 height 19
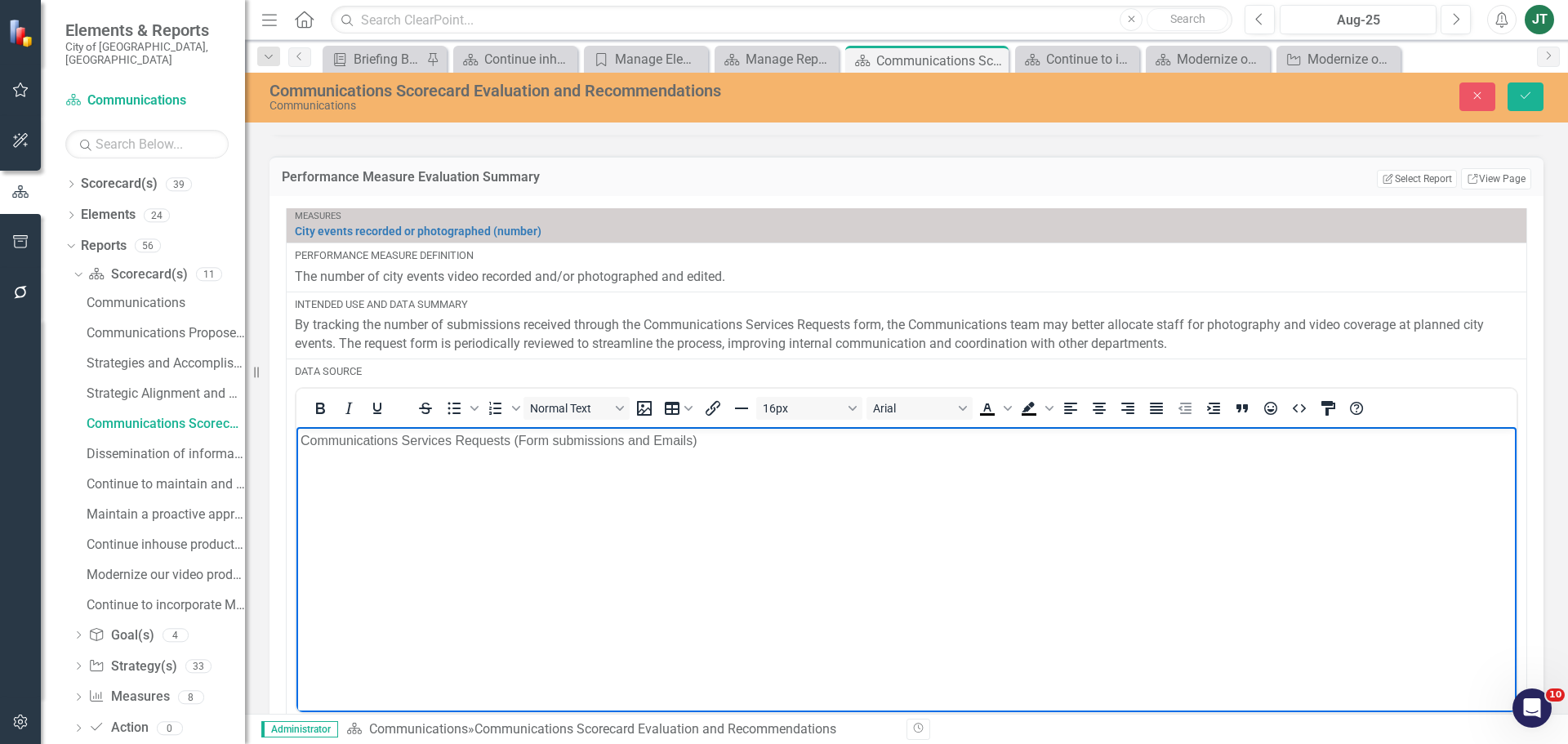
click at [557, 454] on body "Communications Services Requests (Form submissions and Emails)" at bounding box center [906, 548] width 1220 height 245
click at [572, 443] on p "Communications Services Requests (Form submissions and Emails)" at bounding box center [906, 439] width 1212 height 19
click at [556, 436] on p "Communications Services Requests (Form submissions and Emails)" at bounding box center [906, 439] width 1212 height 19
click at [784, 450] on body "Communications Services Requests (Form Submissions and Emails)" at bounding box center [906, 548] width 1220 height 245
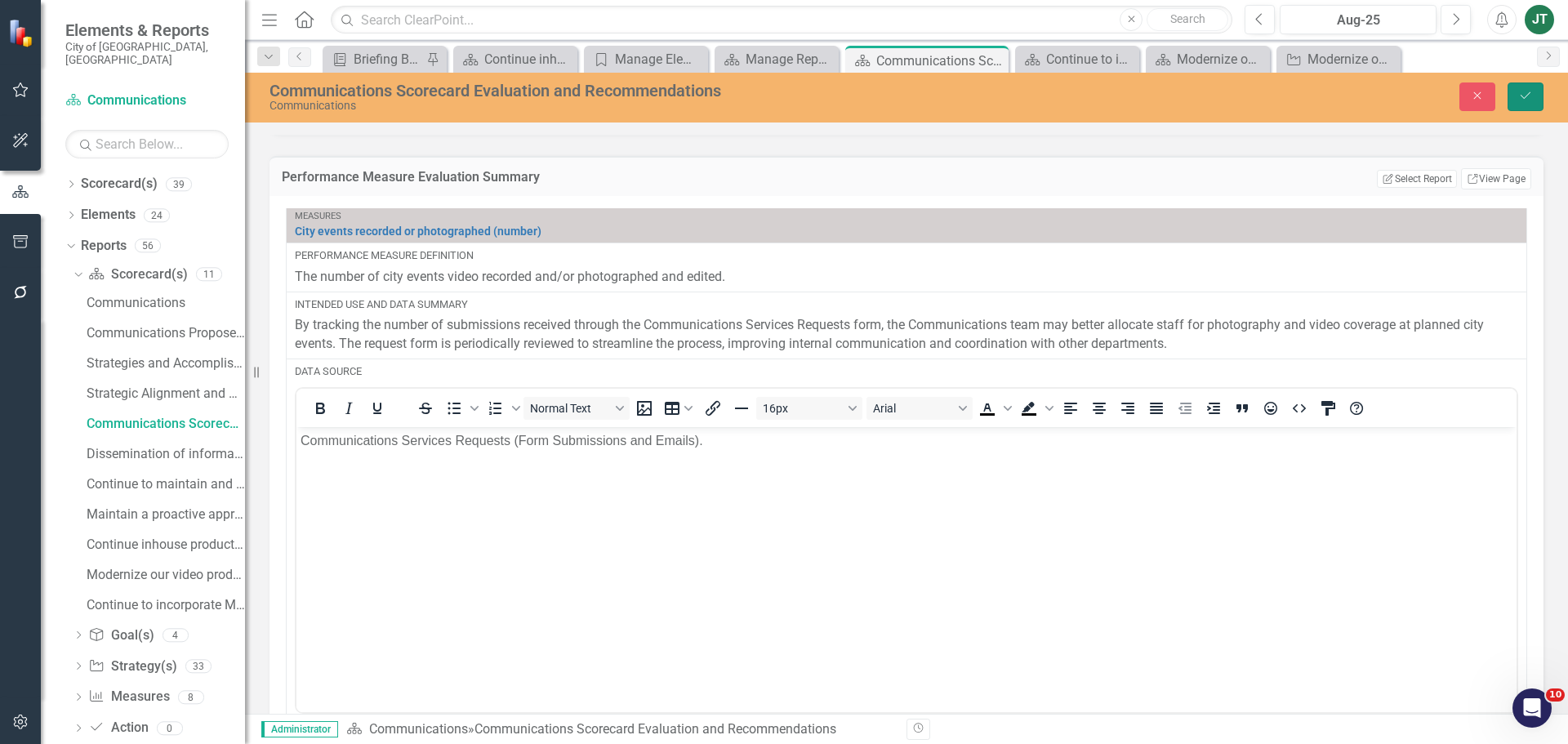
click at [1253, 92] on button "Save" at bounding box center [1525, 96] width 36 height 29
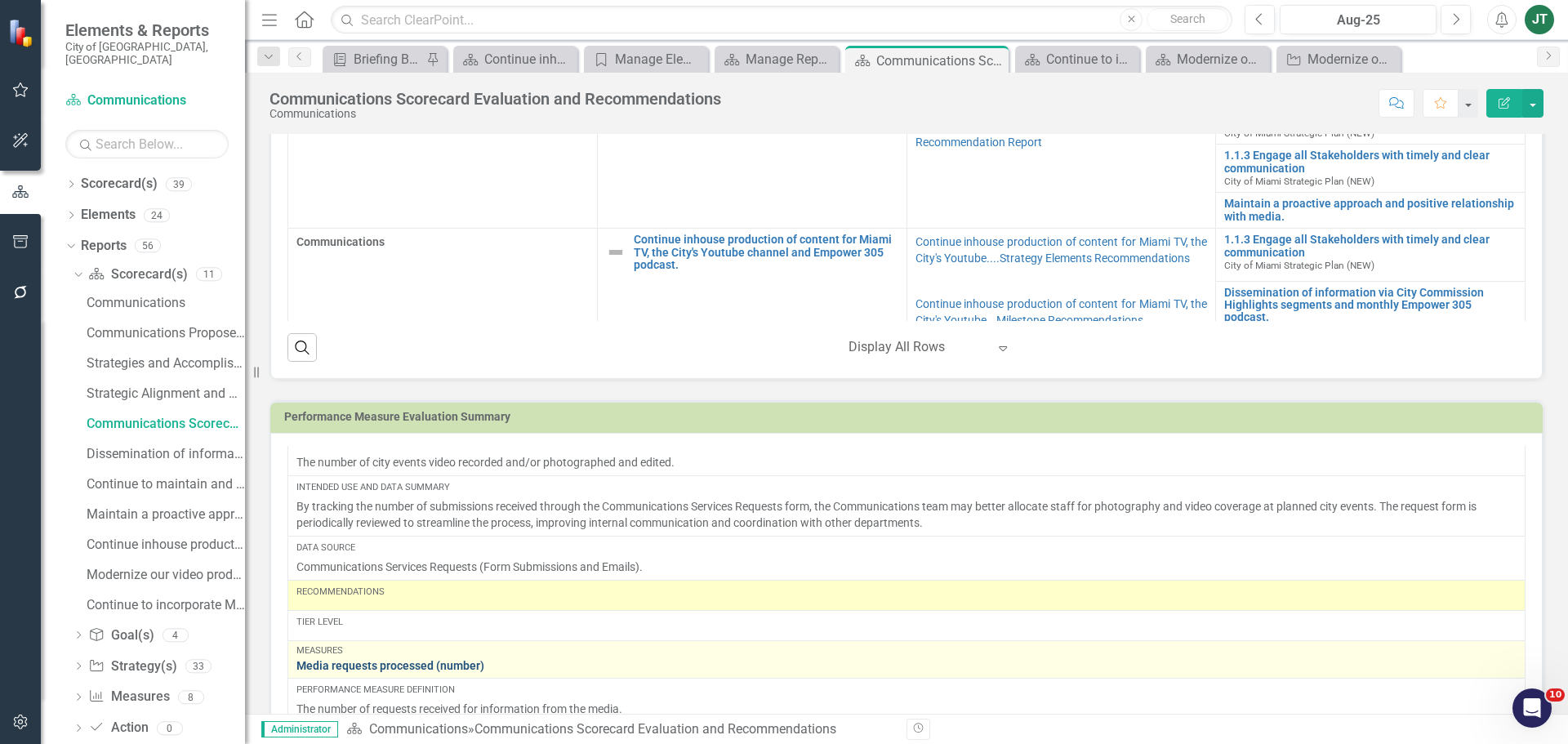
scroll to position [408, 0]
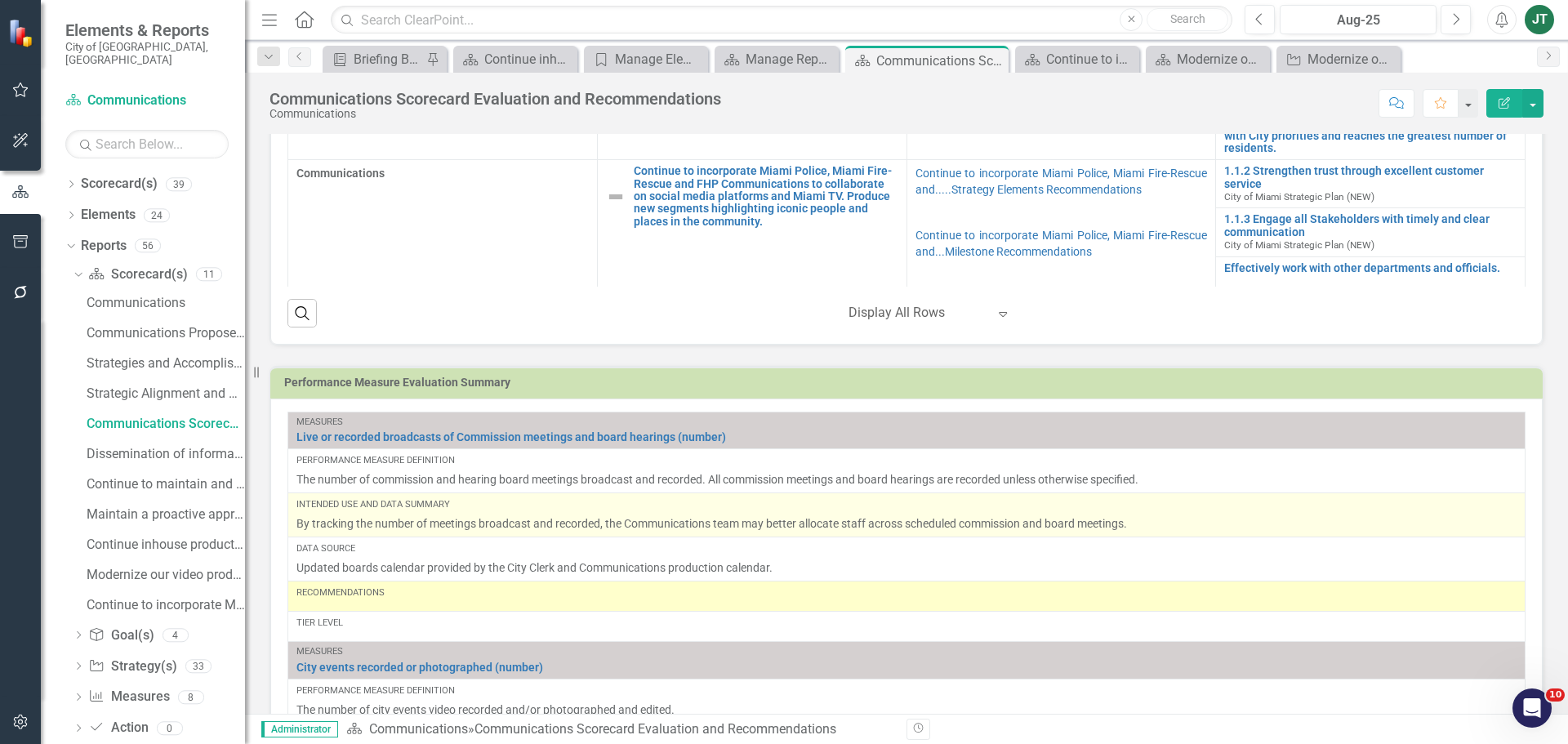
scroll to position [956, 0]
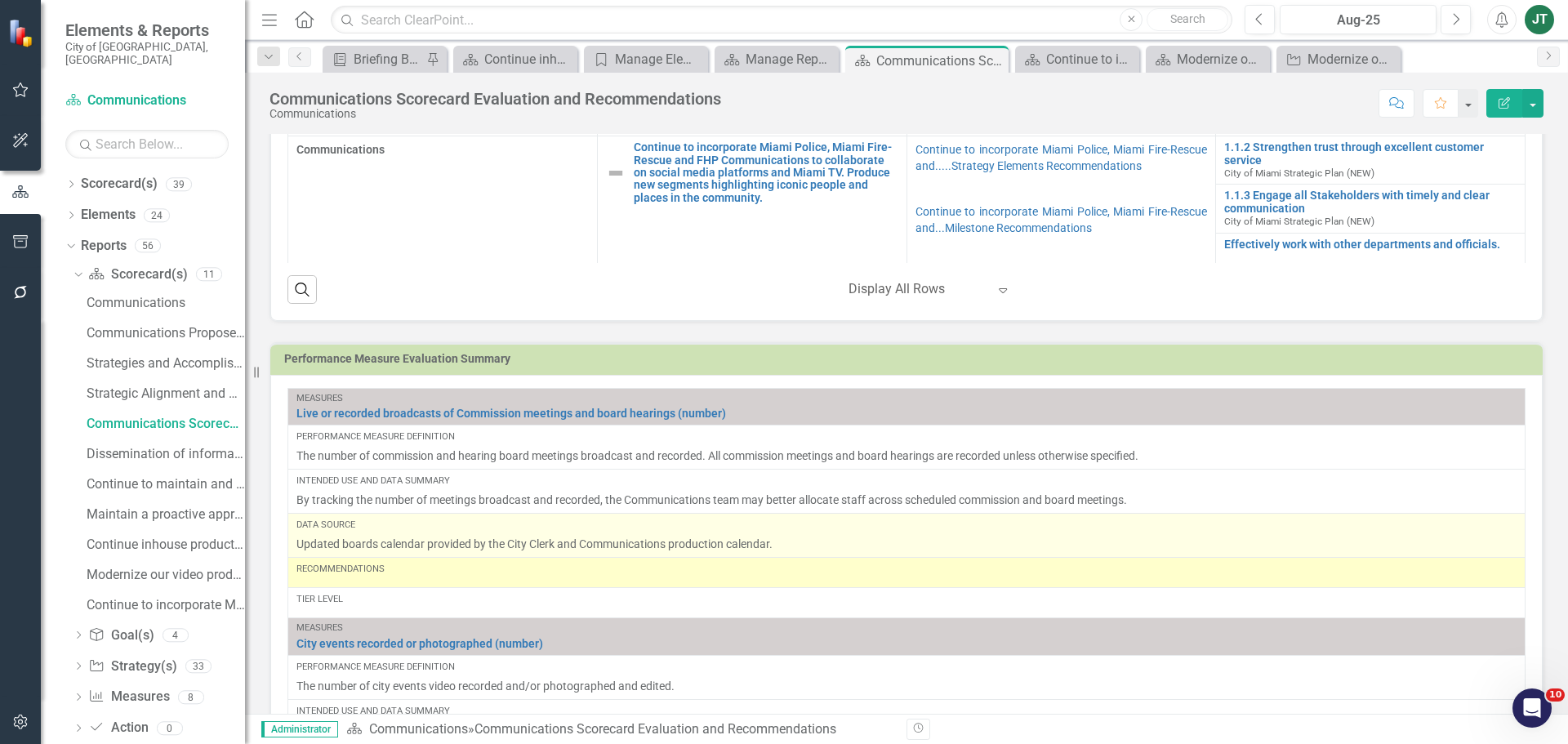
click at [376, 543] on p "Updated boards calendar provided by the City Clerk and Communications productio…" at bounding box center [906, 543] width 1220 height 16
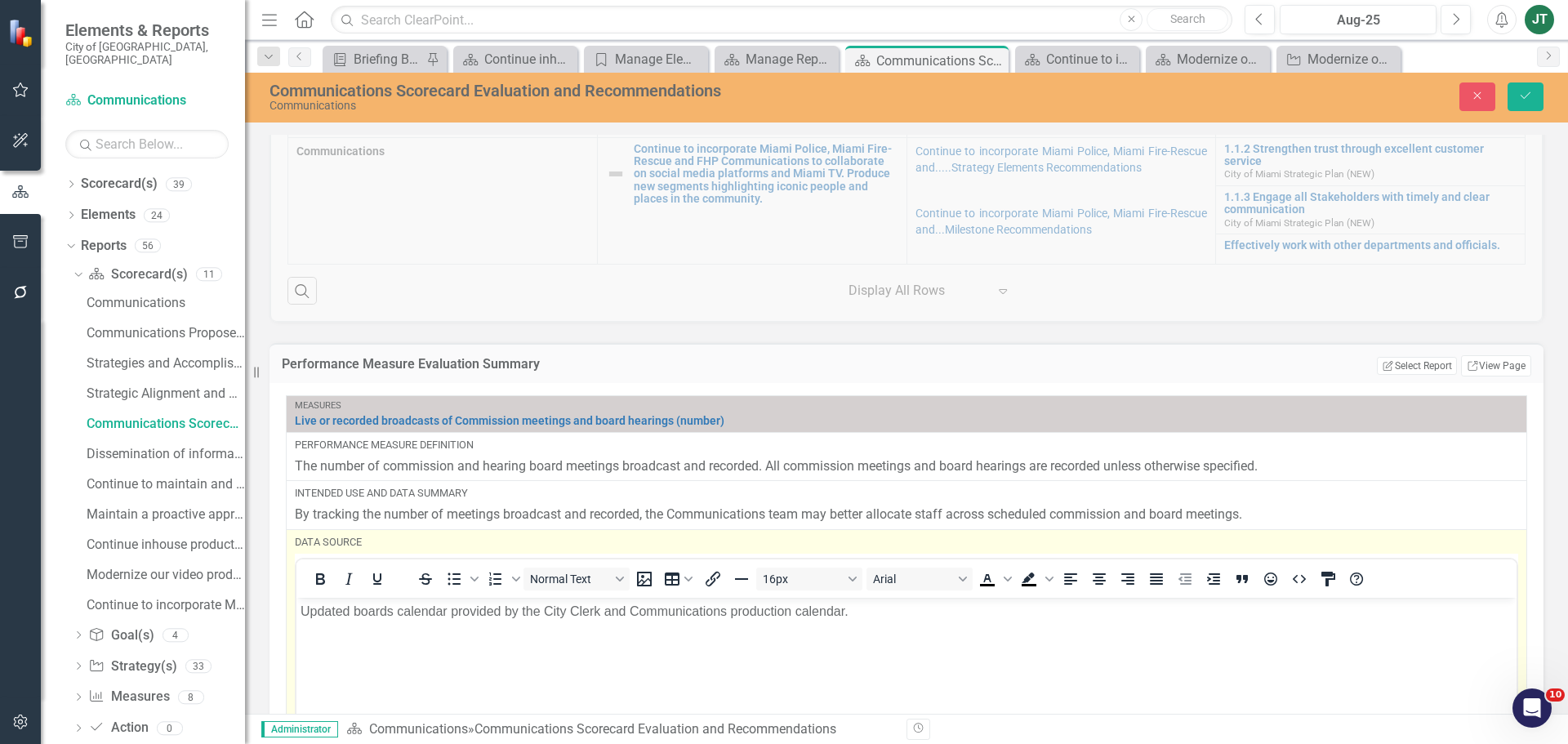
scroll to position [0, 0]
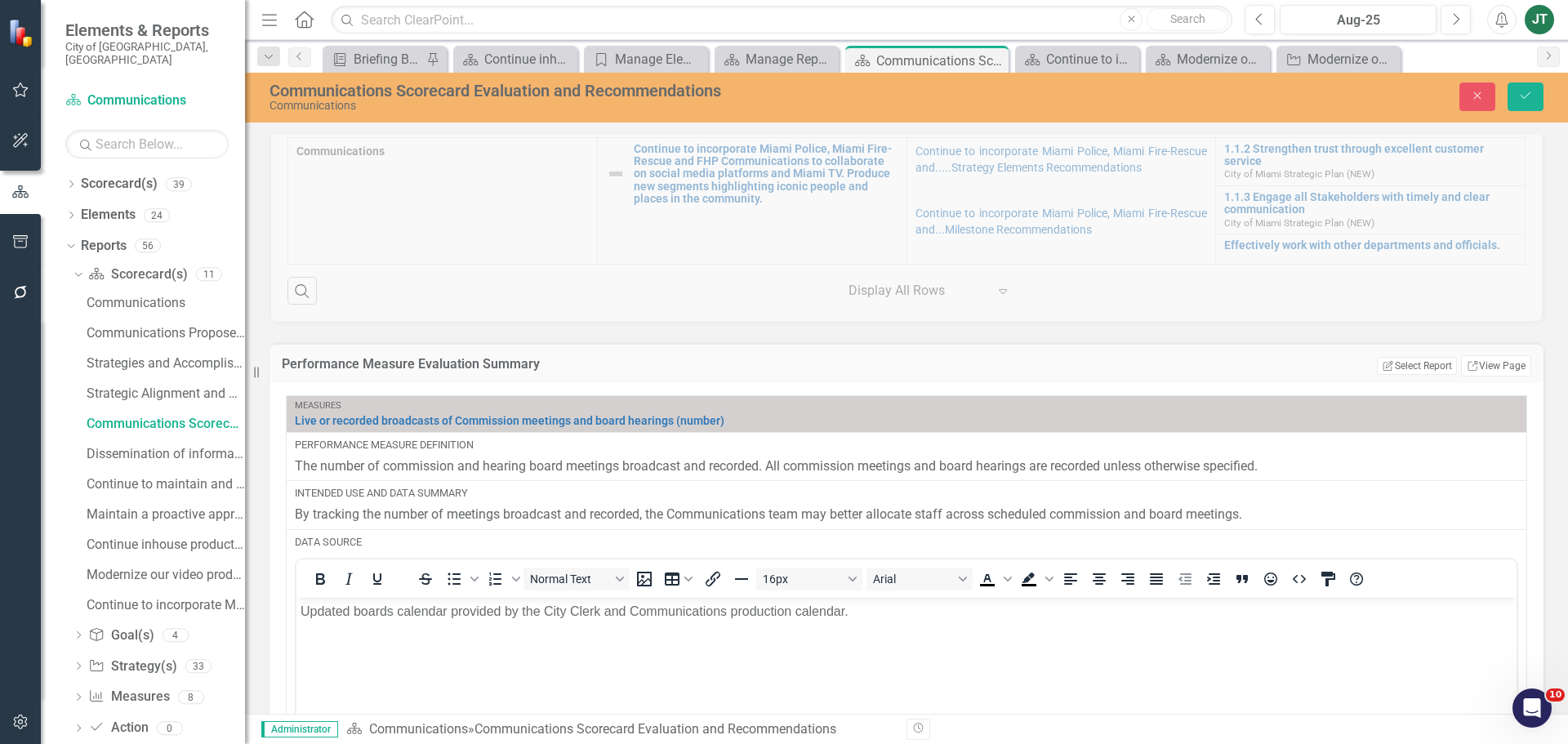
click at [359, 634] on body "Updated boards calendar provided by the City Clerk and Communications productio…" at bounding box center [906, 719] width 1220 height 245
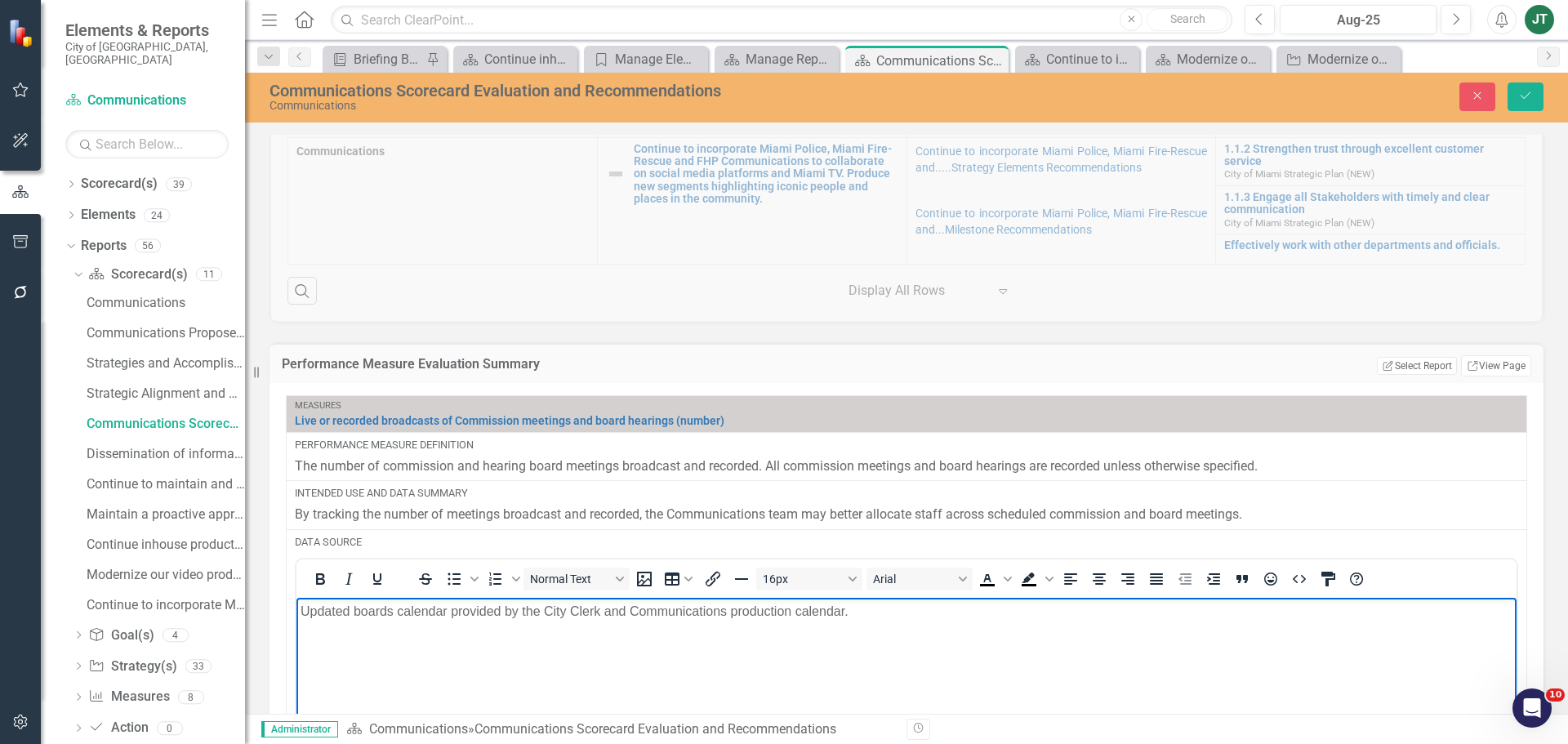
click at [363, 609] on p "Updated boards calendar provided by the City Clerk and Communications productio…" at bounding box center [906, 610] width 1212 height 19
click at [591, 609] on p "Updated boards calendar provided by the City Clerk and Communications productio…" at bounding box center [906, 610] width 1212 height 19
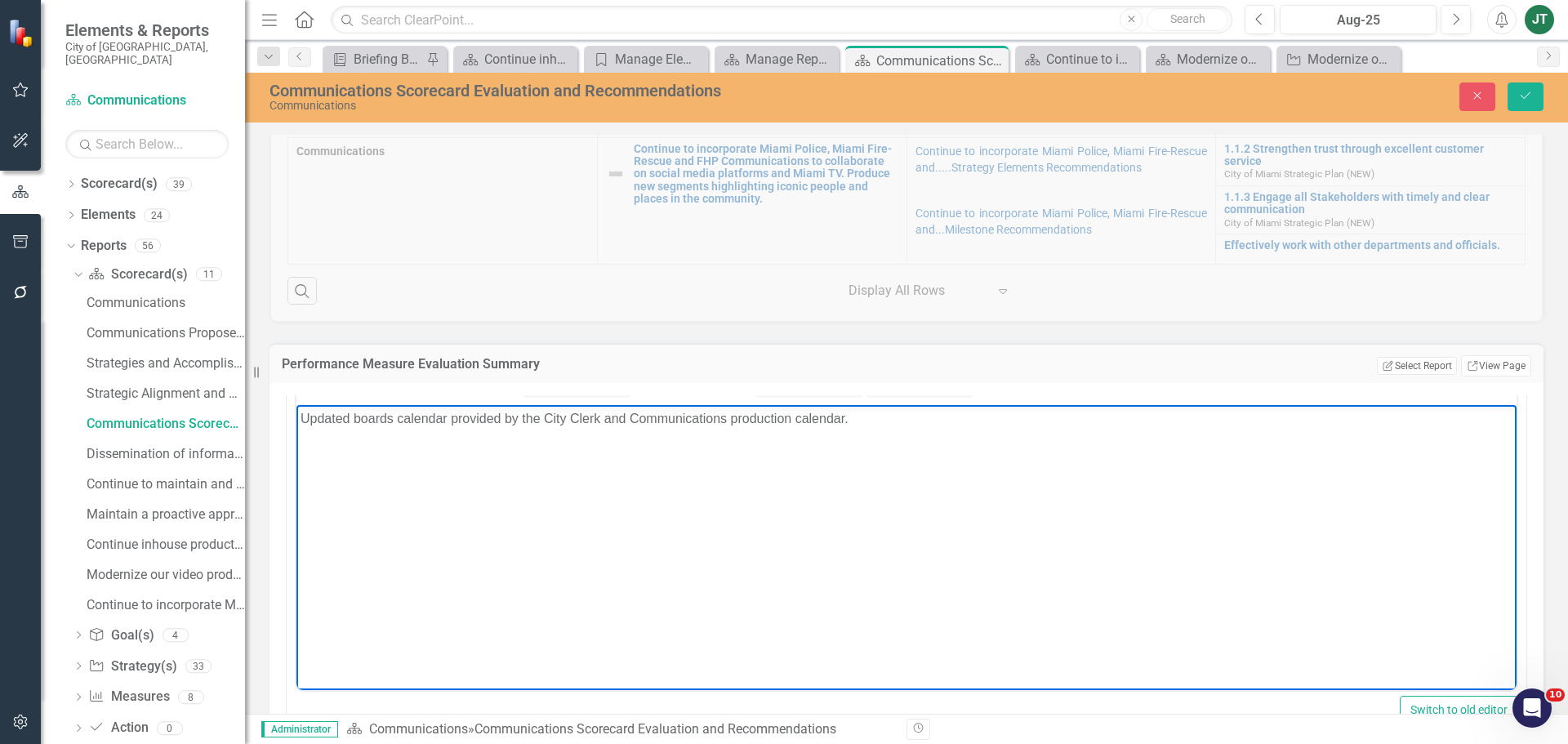
scroll to position [163, 0]
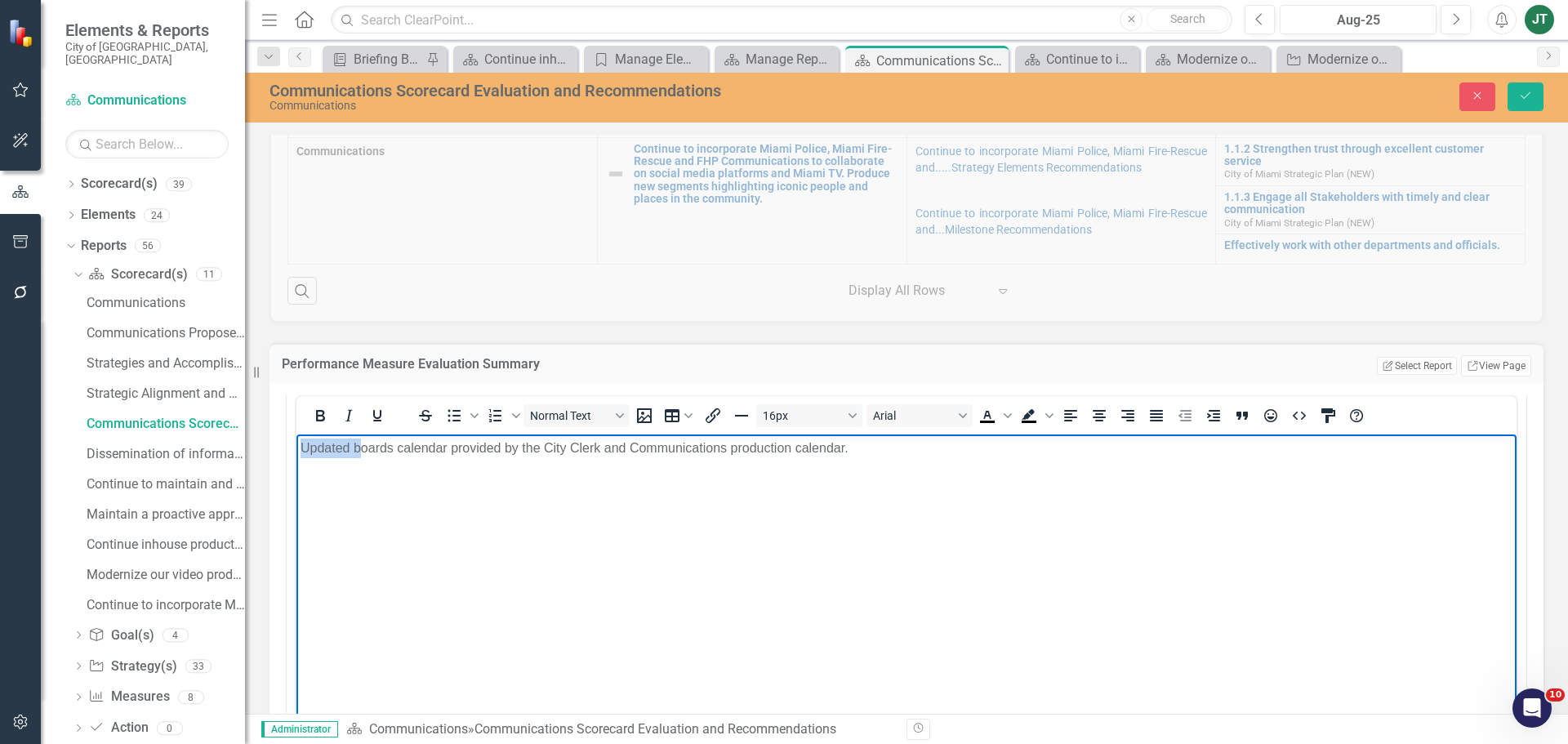
drag, startPoint x: 360, startPoint y: 447, endPoint x: 253, endPoint y: 442, distance: 107.1
click at [296, 442] on html "Updated boards calendar provided by the City Clerk and Communications productio…" at bounding box center [906, 555] width 1220 height 245
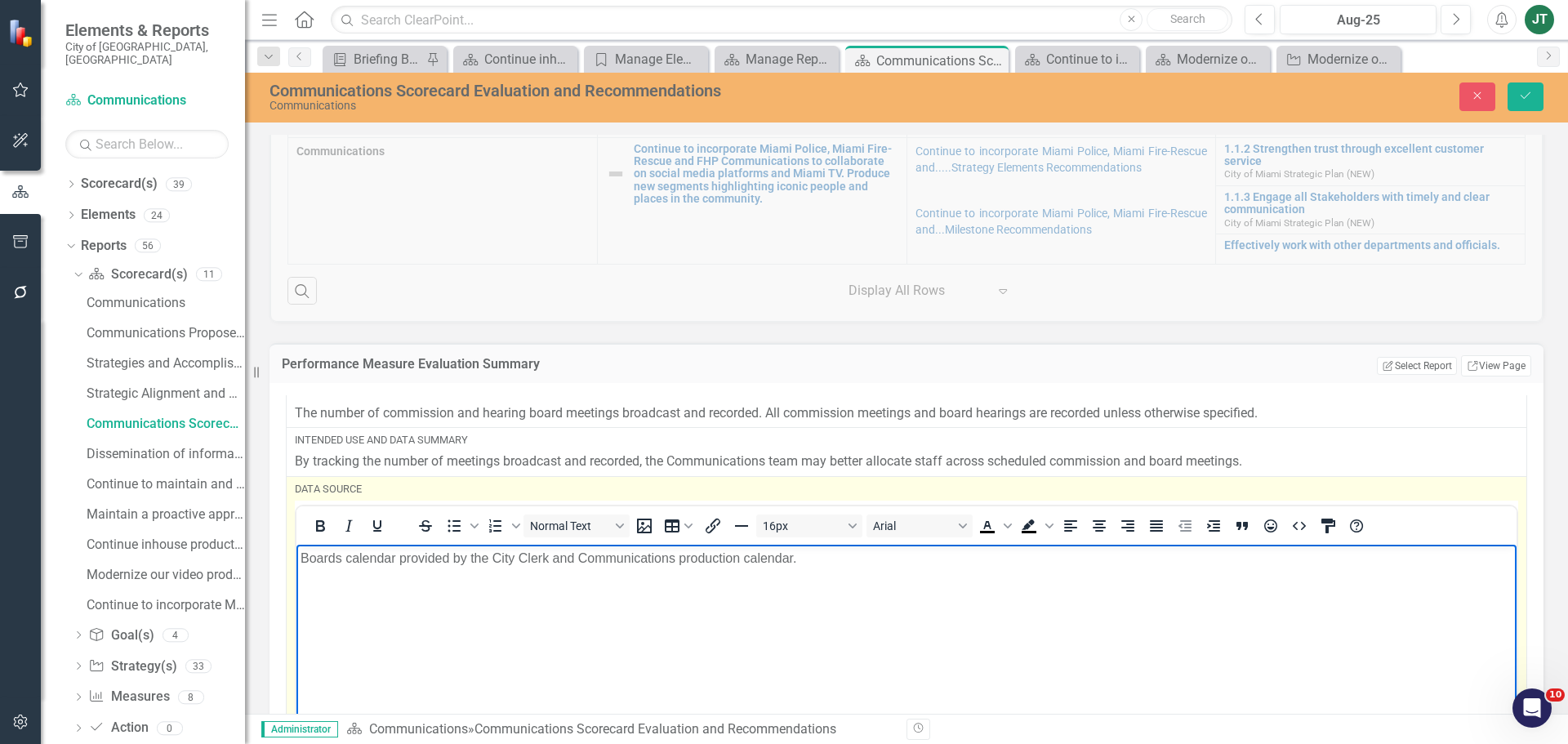
scroll to position [81, 0]
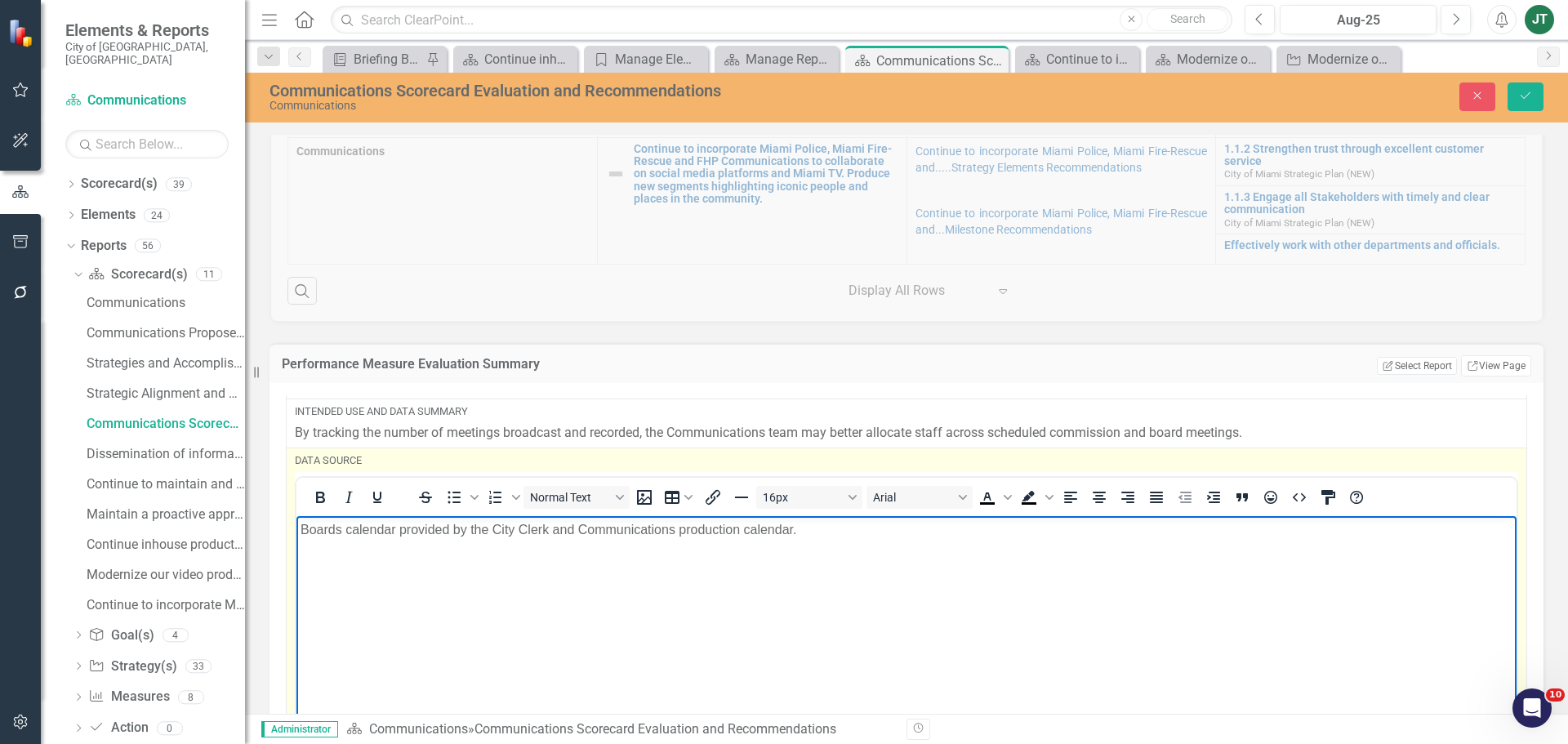
click at [301, 523] on p "Boards calendar provided by the City Clerk and Communications production calend…" at bounding box center [906, 529] width 1212 height 19
click at [423, 528] on p "City Clerks Boards calendar provided by the City Clerk and Communications produ…" at bounding box center [906, 529] width 1212 height 19
click at [360, 523] on p "City Clerks Boards calendar provided by the City Clerk and Communications produ…" at bounding box center [906, 529] width 1212 height 19
click at [362, 523] on p "City Clerks Boards calendar provided by the City Clerk and Communications produ…" at bounding box center [906, 529] width 1212 height 19
drag, startPoint x: 468, startPoint y: 543, endPoint x: 443, endPoint y: 526, distance: 30.2
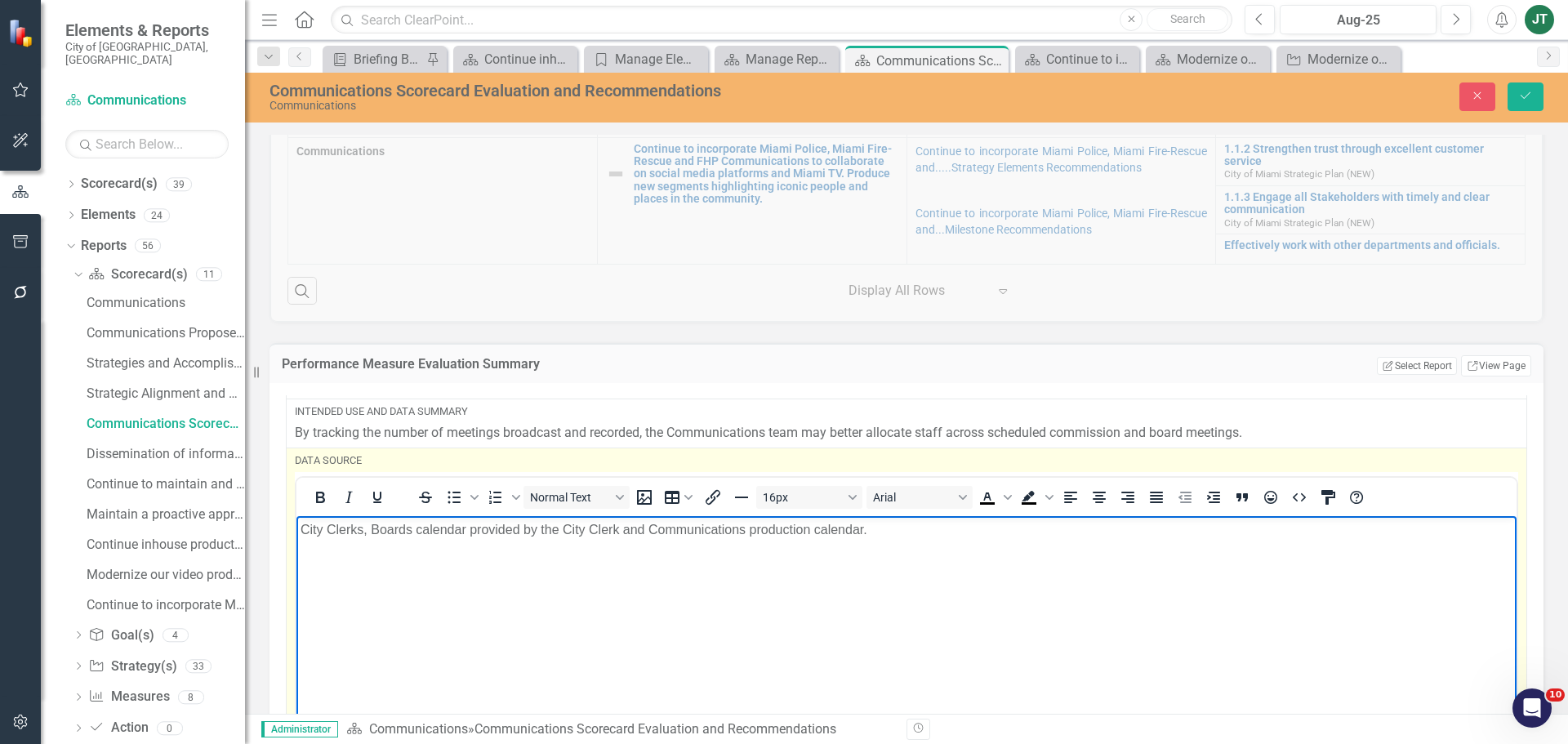
click at [469, 541] on body "City Clerks, Boards calendar provided by the City Clerk and Communications prod…" at bounding box center [906, 637] width 1220 height 245
click at [421, 523] on p "City Clerks, Boards calendar provided by the City Clerk and Communications prod…" at bounding box center [906, 529] width 1212 height 19
drag, startPoint x: 652, startPoint y: 531, endPoint x: 470, endPoint y: 535, distance: 182.0
click at [470, 535] on p "City Clerks, Boards Calendar provided by the City Clerk and Communications prod…" at bounding box center [906, 529] width 1212 height 19
drag, startPoint x: 608, startPoint y: 532, endPoint x: 682, endPoint y: 530, distance: 74.0
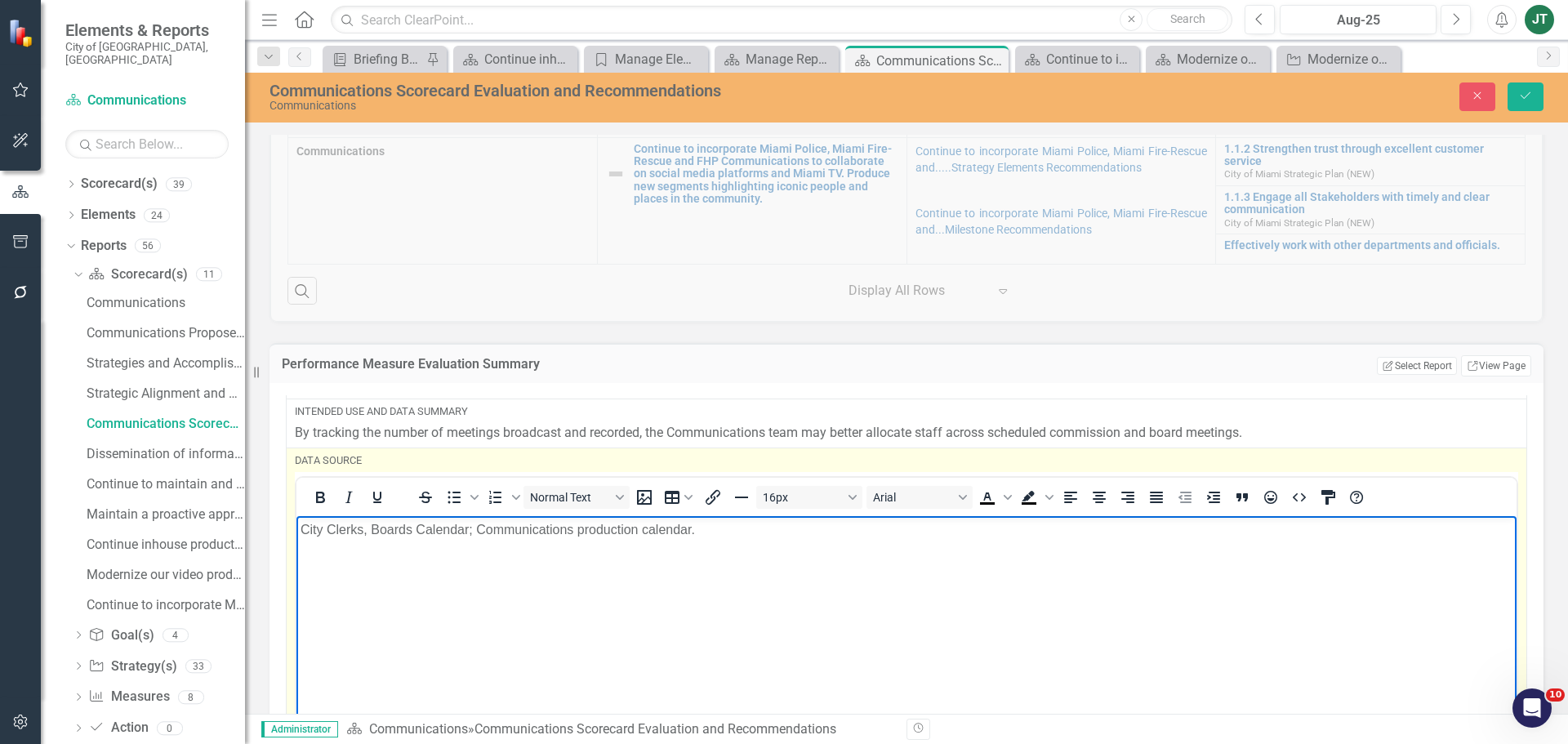
click at [613, 532] on p "City Clerks, Boards Calendar; Communications production calendar." at bounding box center [906, 529] width 1212 height 19
drag, startPoint x: 704, startPoint y: 530, endPoint x: 574, endPoint y: 535, distance: 130.1
click at [574, 535] on p "City Clerks, Boards Calendar; Communications production calendar." at bounding box center [906, 529] width 1212 height 19
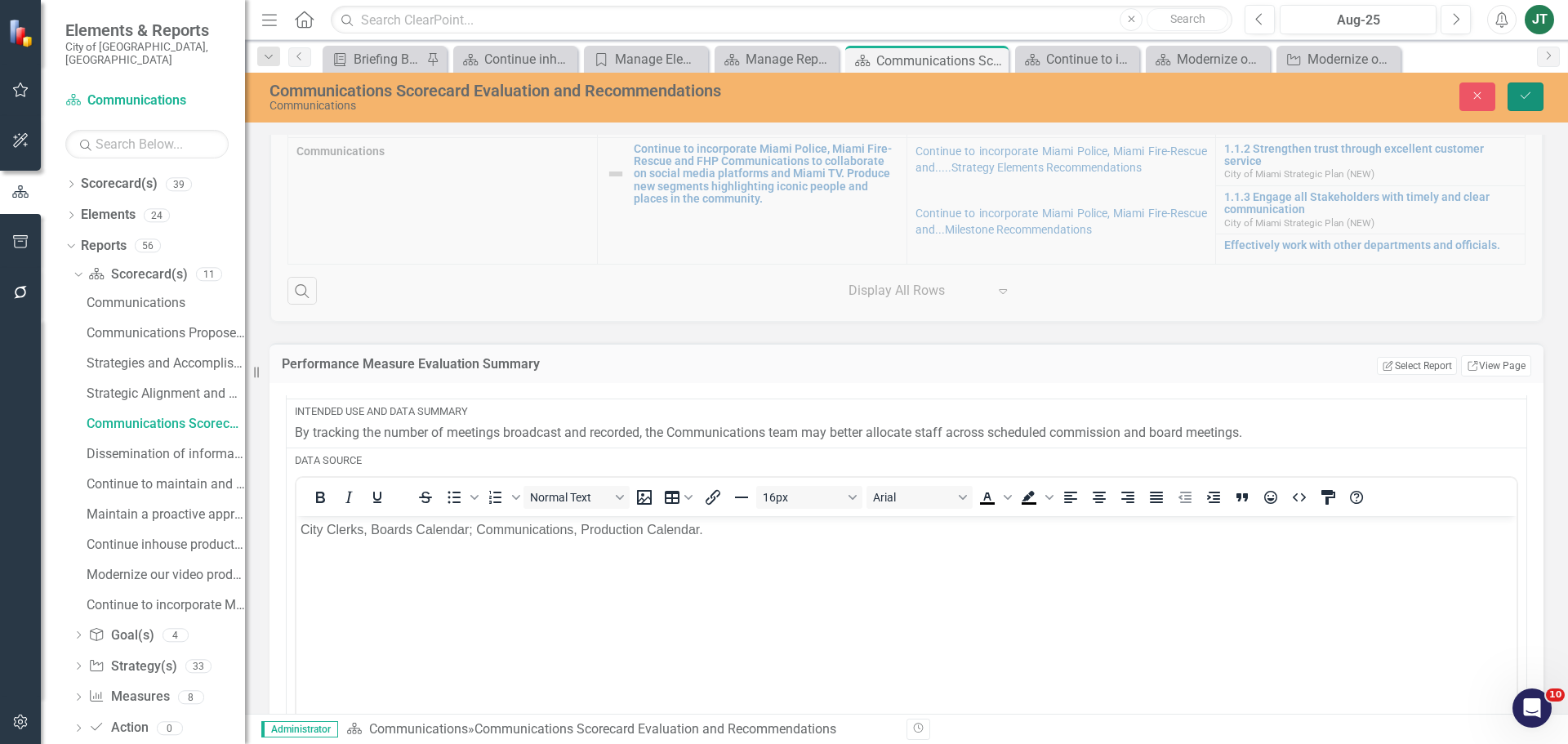
click at [1521, 96] on icon "submit" at bounding box center [1526, 96] width 10 height 7
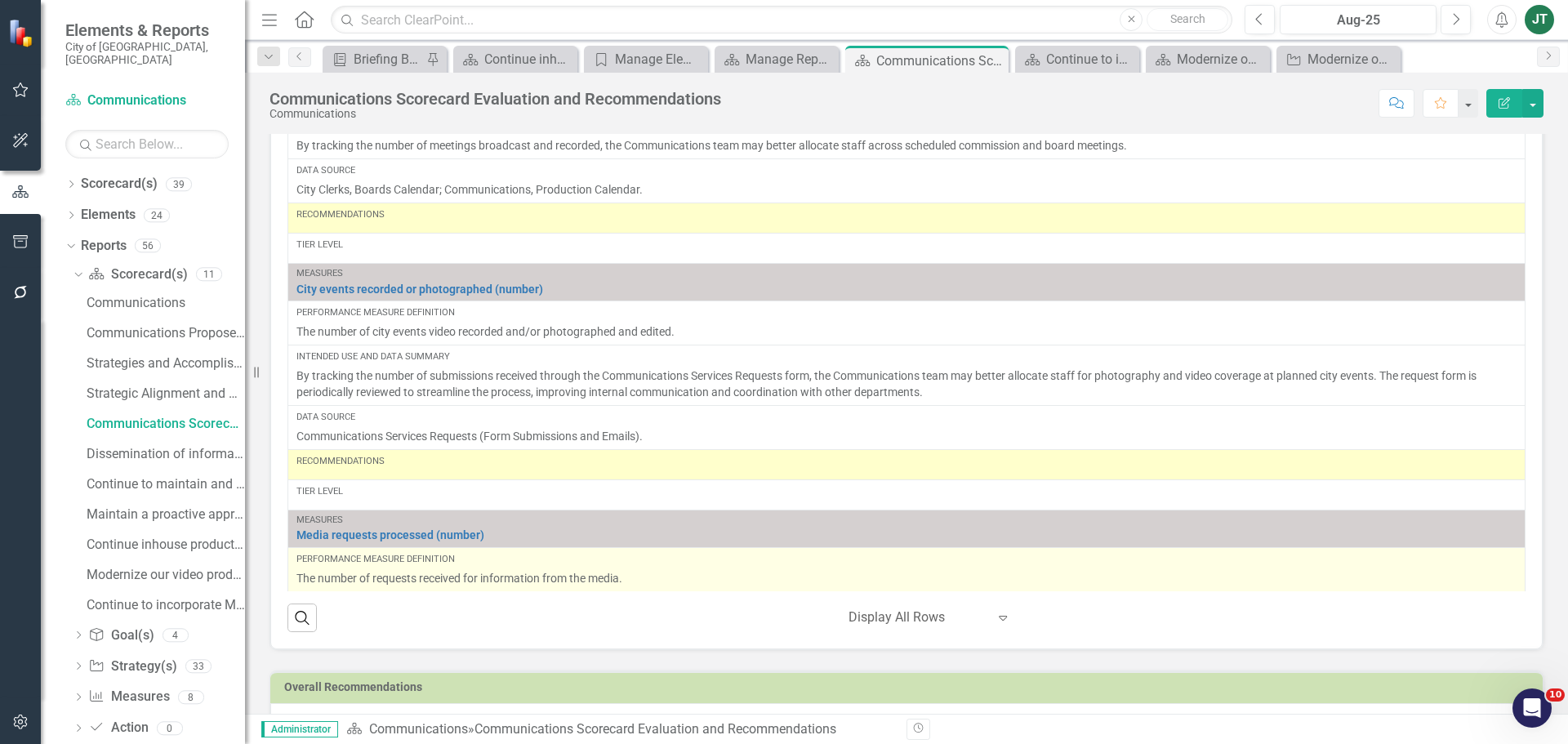
scroll to position [1364, 0]
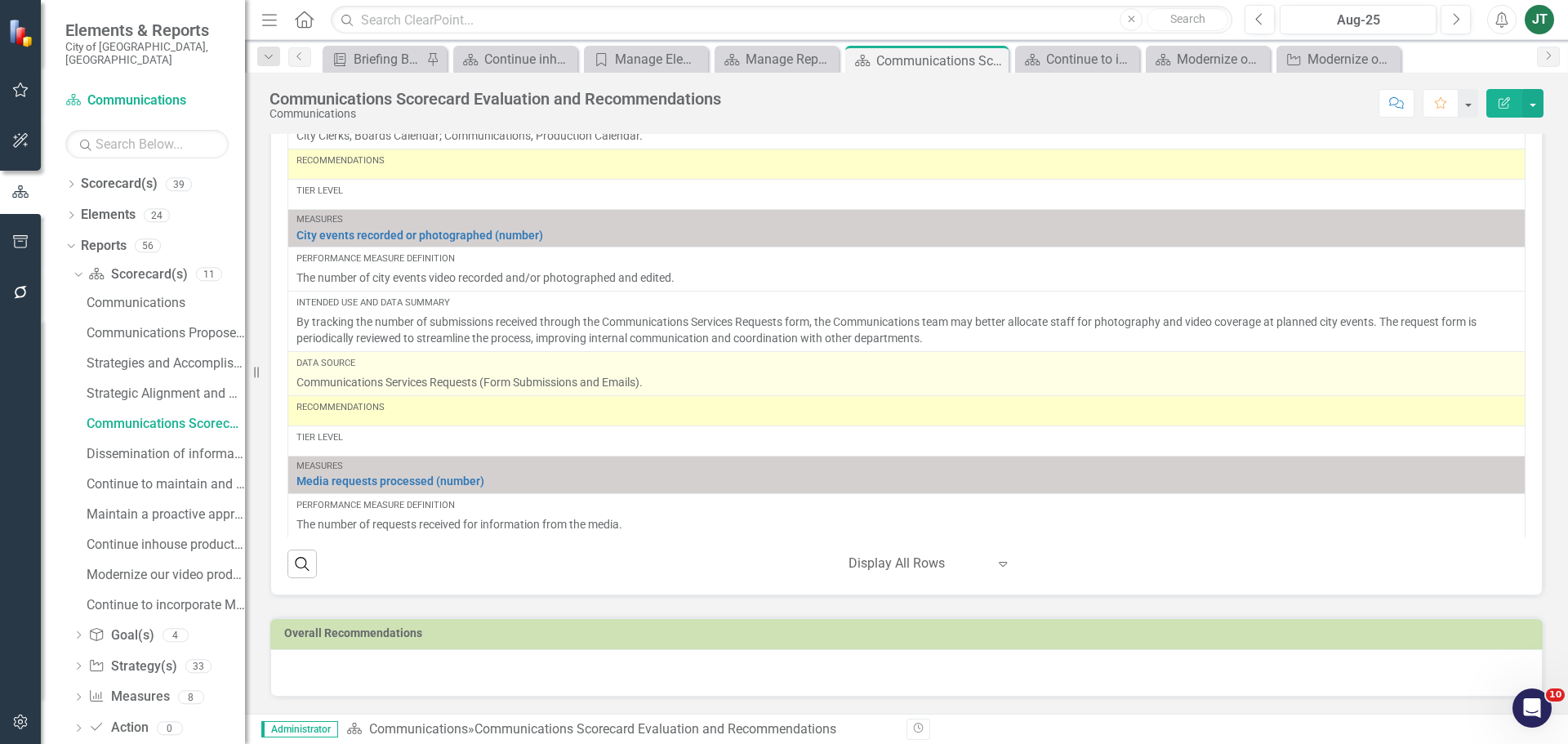
click at [317, 383] on p "Communications Services Requests (Form Submissions and Emails)." at bounding box center [906, 382] width 1220 height 16
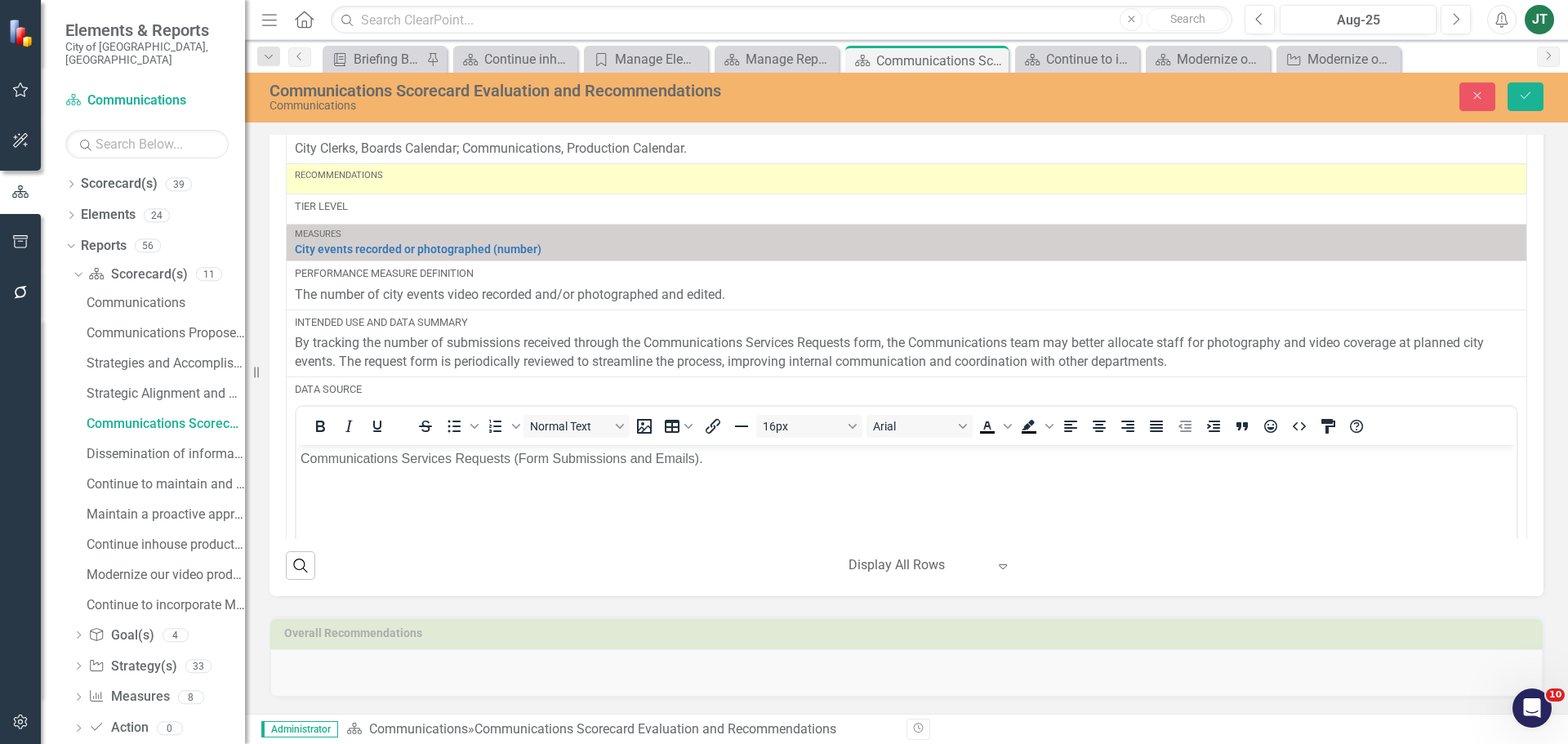
scroll to position [0, 0]
click at [297, 449] on body "Communications Services Requests (Form Submissions and Emails)." at bounding box center [906, 566] width 1220 height 245
click at [1524, 98] on icon "submit" at bounding box center [1526, 96] width 10 height 7
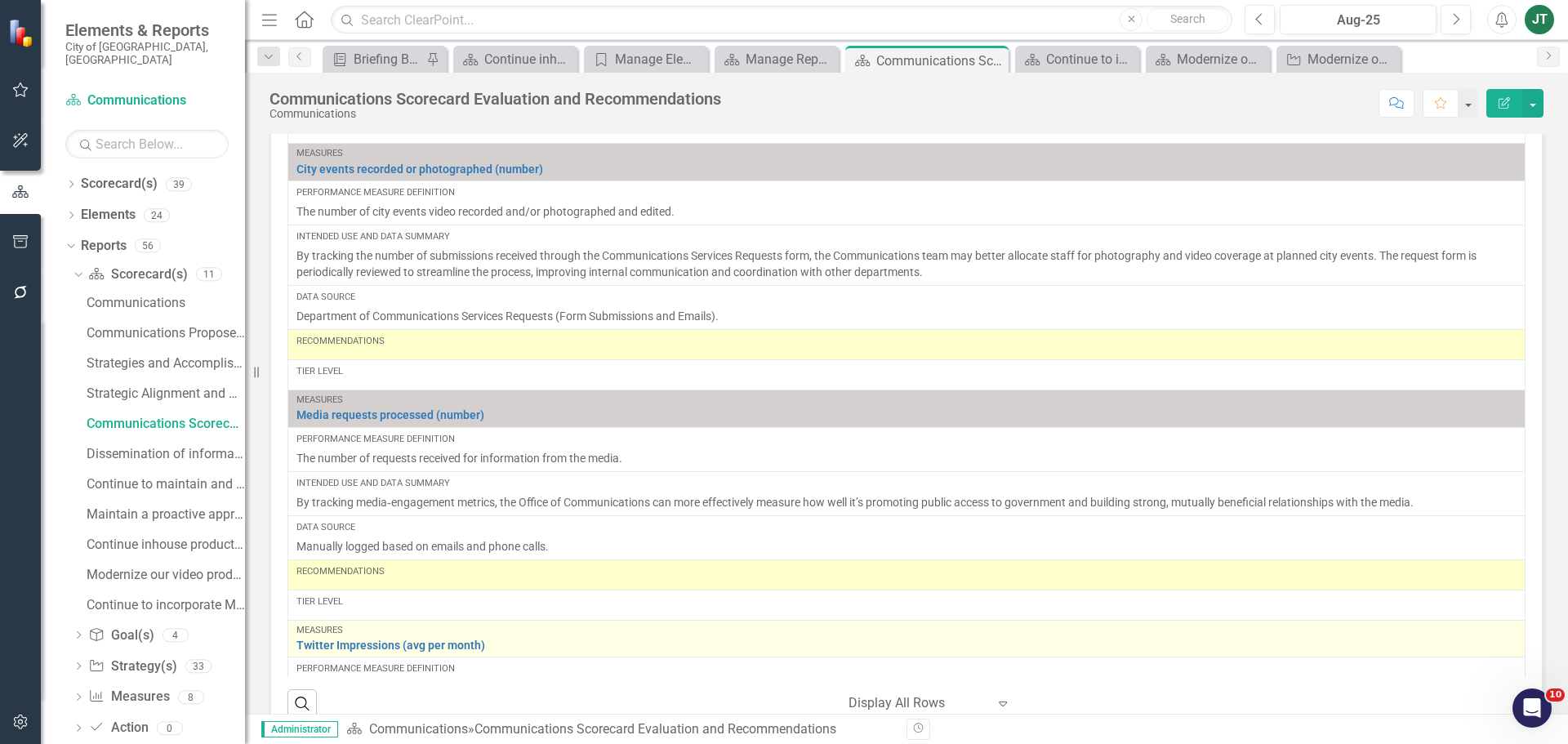
scroll to position [245, 0]
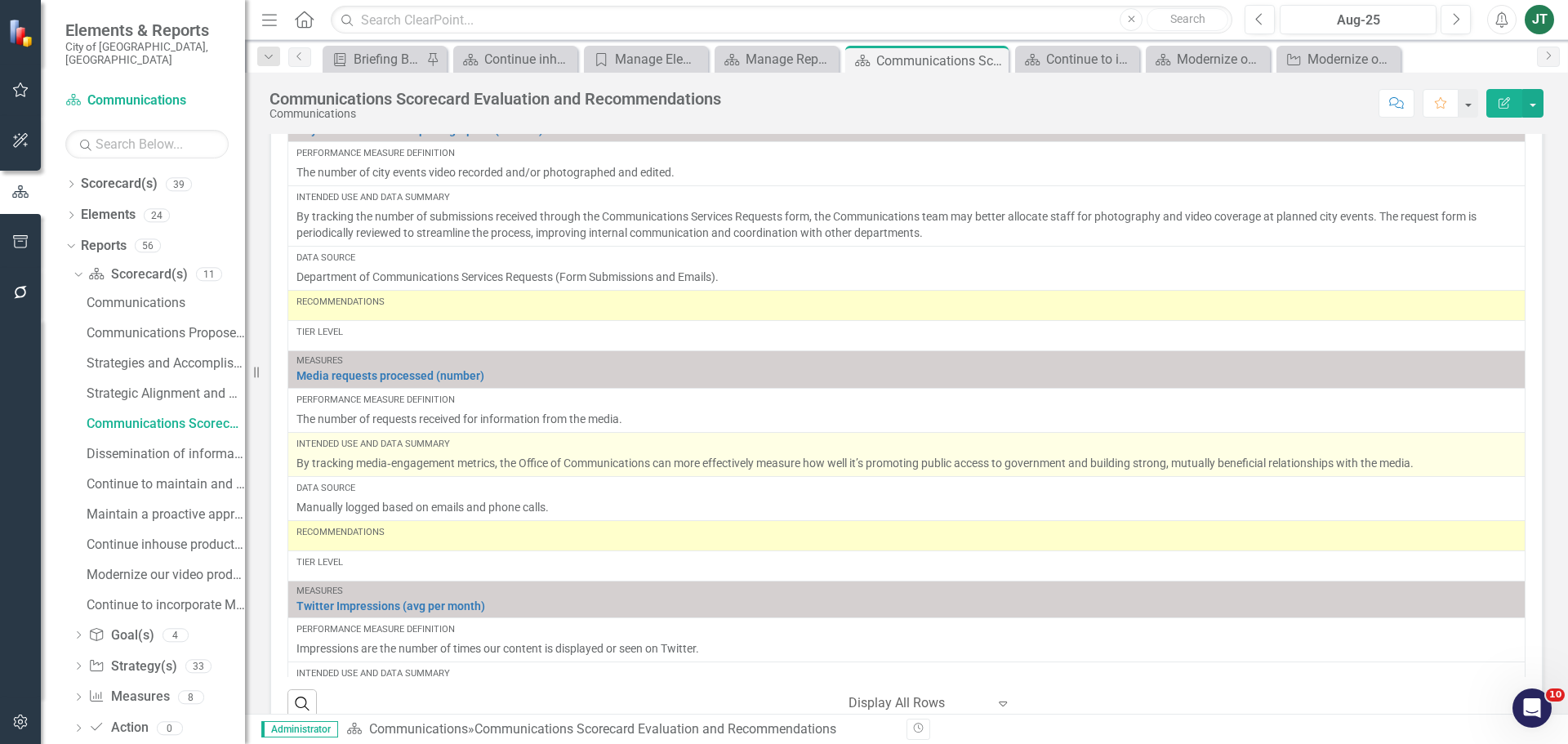
click at [486, 444] on div "Intended Use and Data Summary" at bounding box center [906, 444] width 1220 height 13
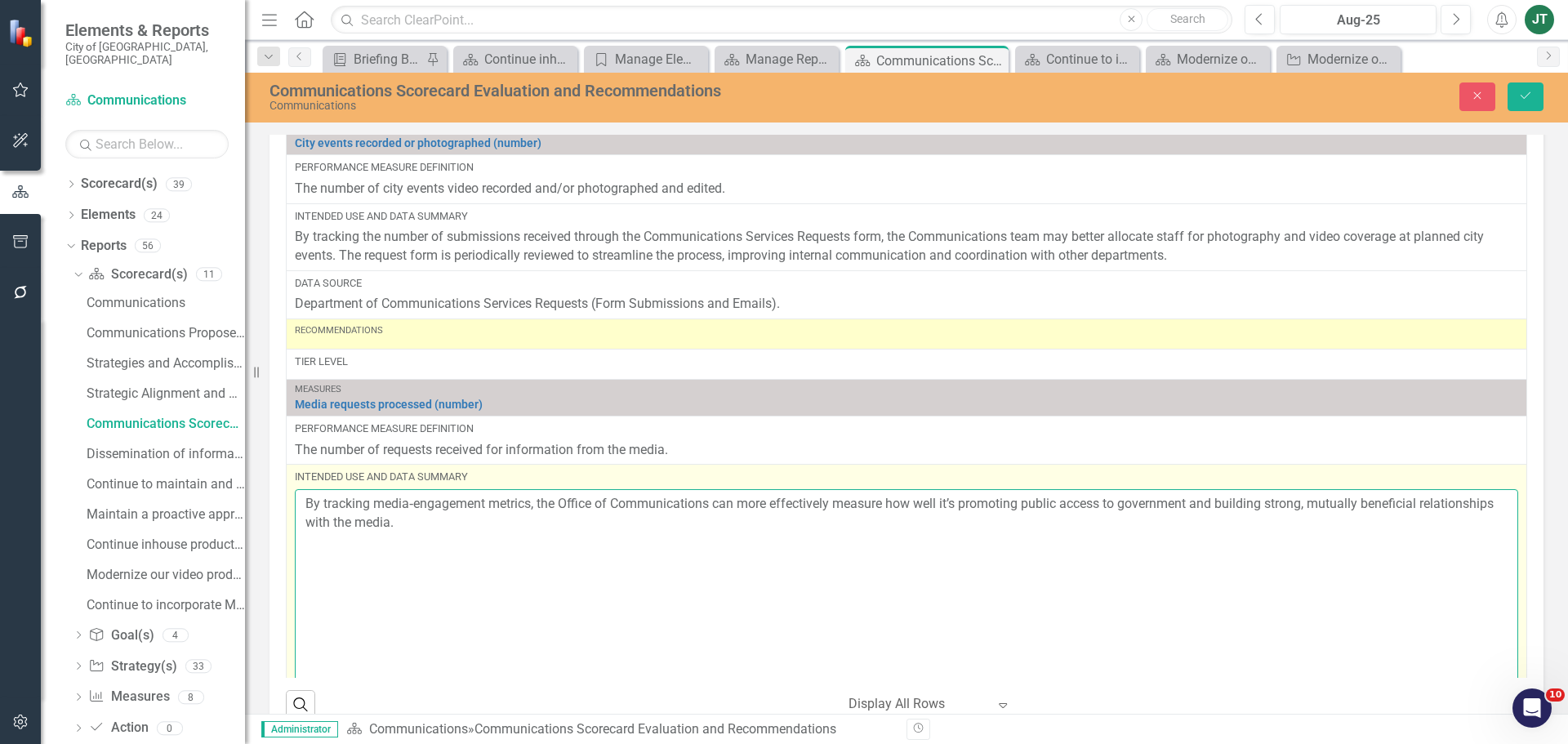
click at [484, 500] on textarea "By tracking media‐engagement metrics, the Office of Communications can more eff…" at bounding box center [905, 588] width 1223 height 198
click at [516, 504] on textarea "By tracking media‐engagement request metrics, the Office of Communications can …" at bounding box center [905, 588] width 1223 height 198
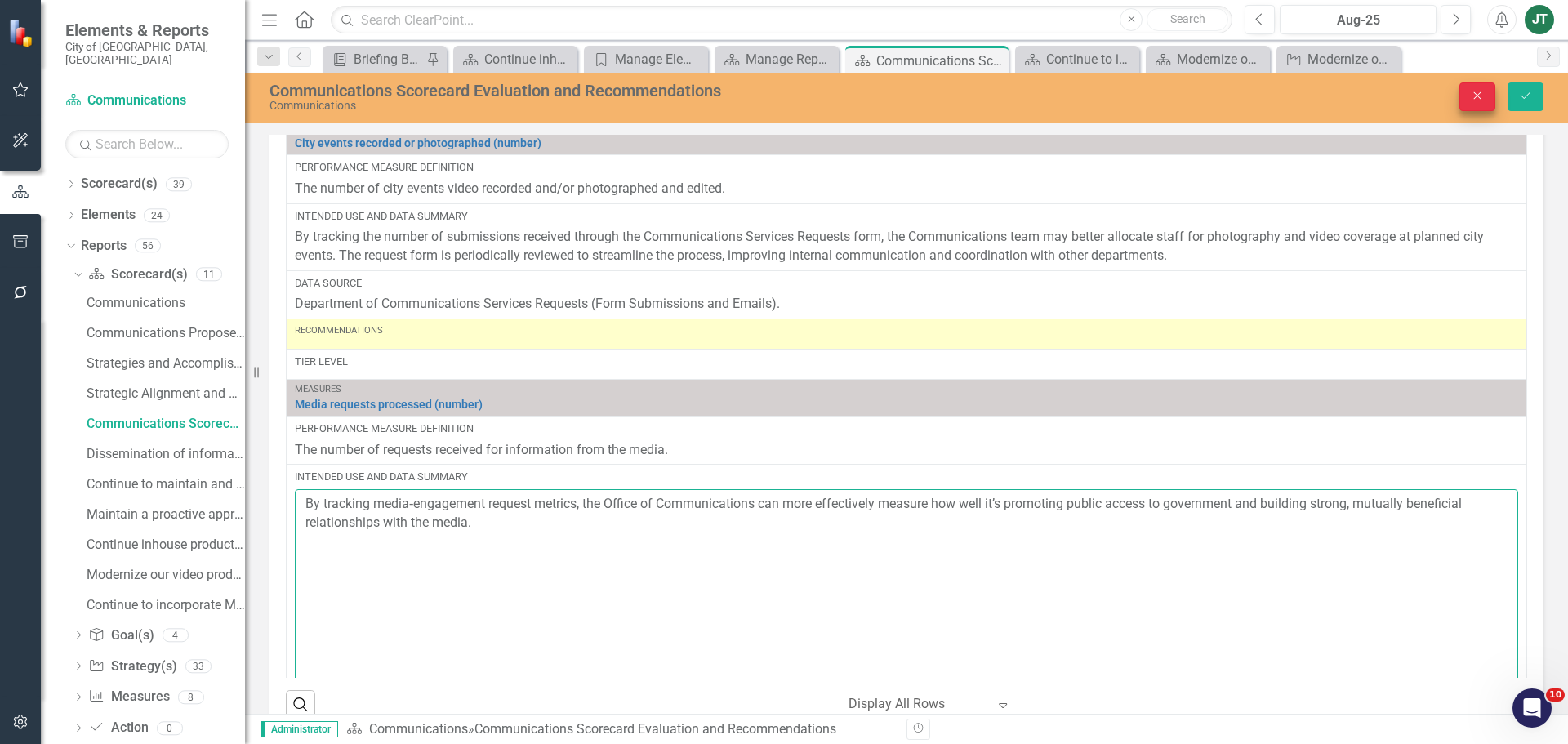
type textarea "By tracking media‐engagement request metrics, the Office of Communications can …"
click at [1460, 90] on button "Close" at bounding box center [1477, 96] width 36 height 29
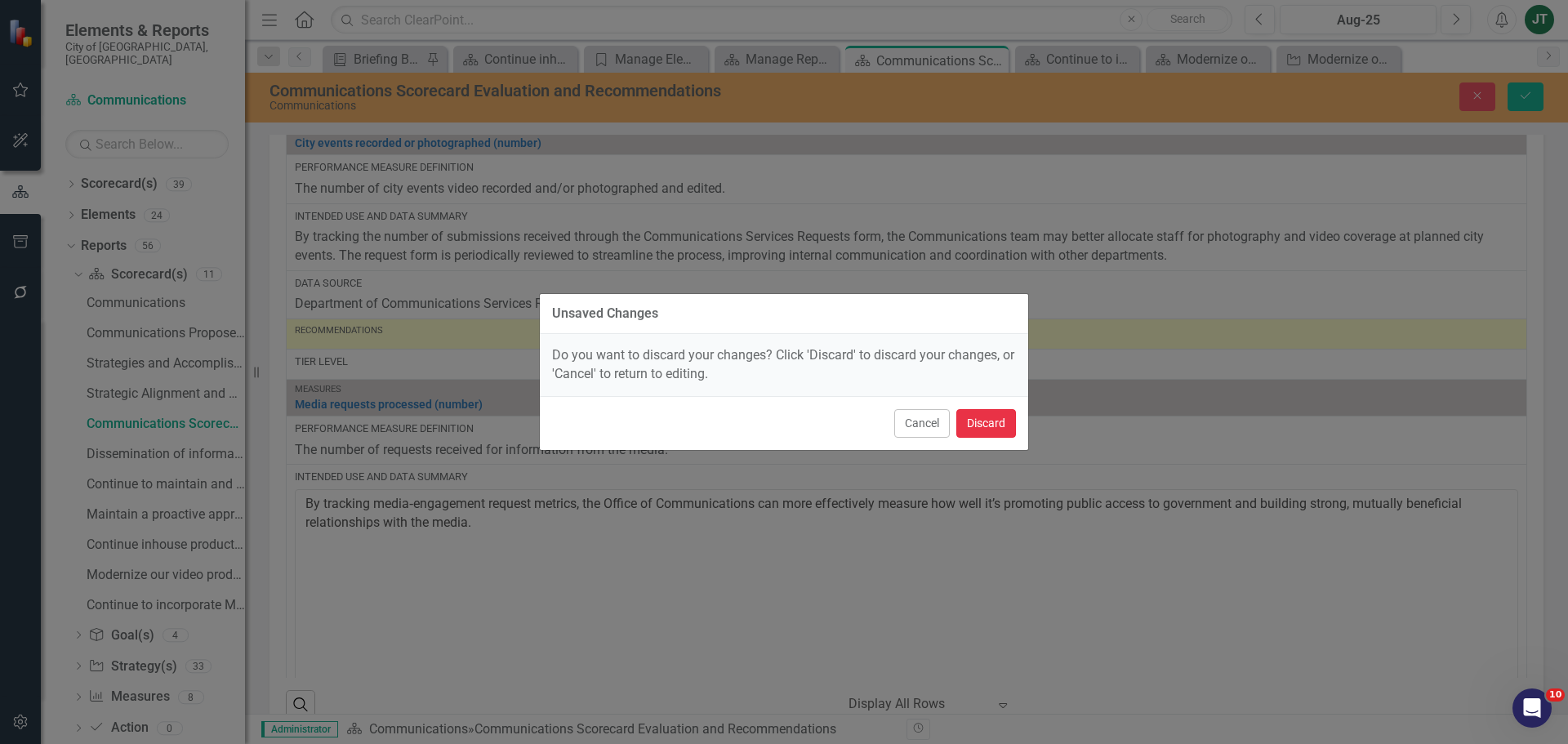
click at [963, 414] on button "Discard" at bounding box center [986, 423] width 59 height 29
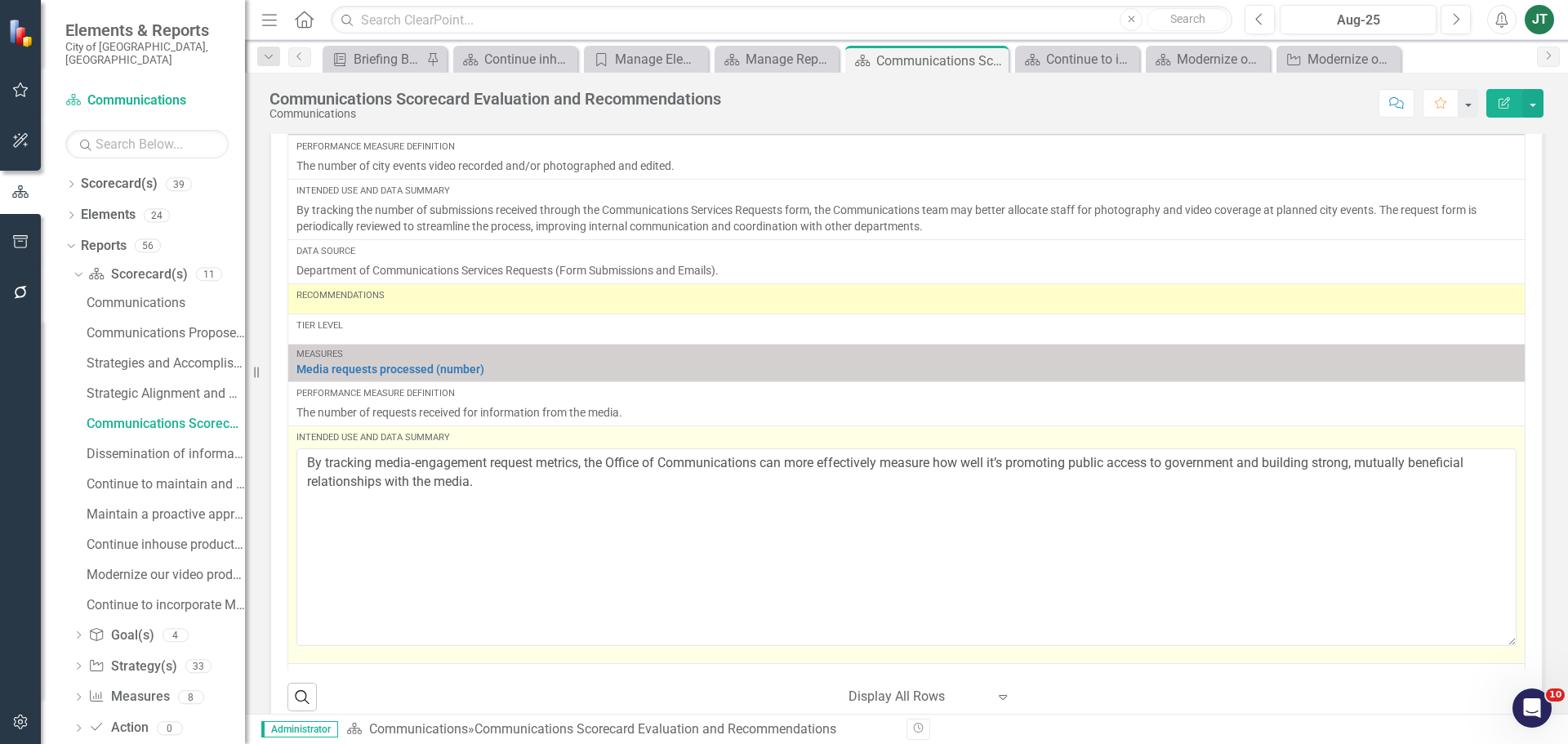
scroll to position [1225, 0]
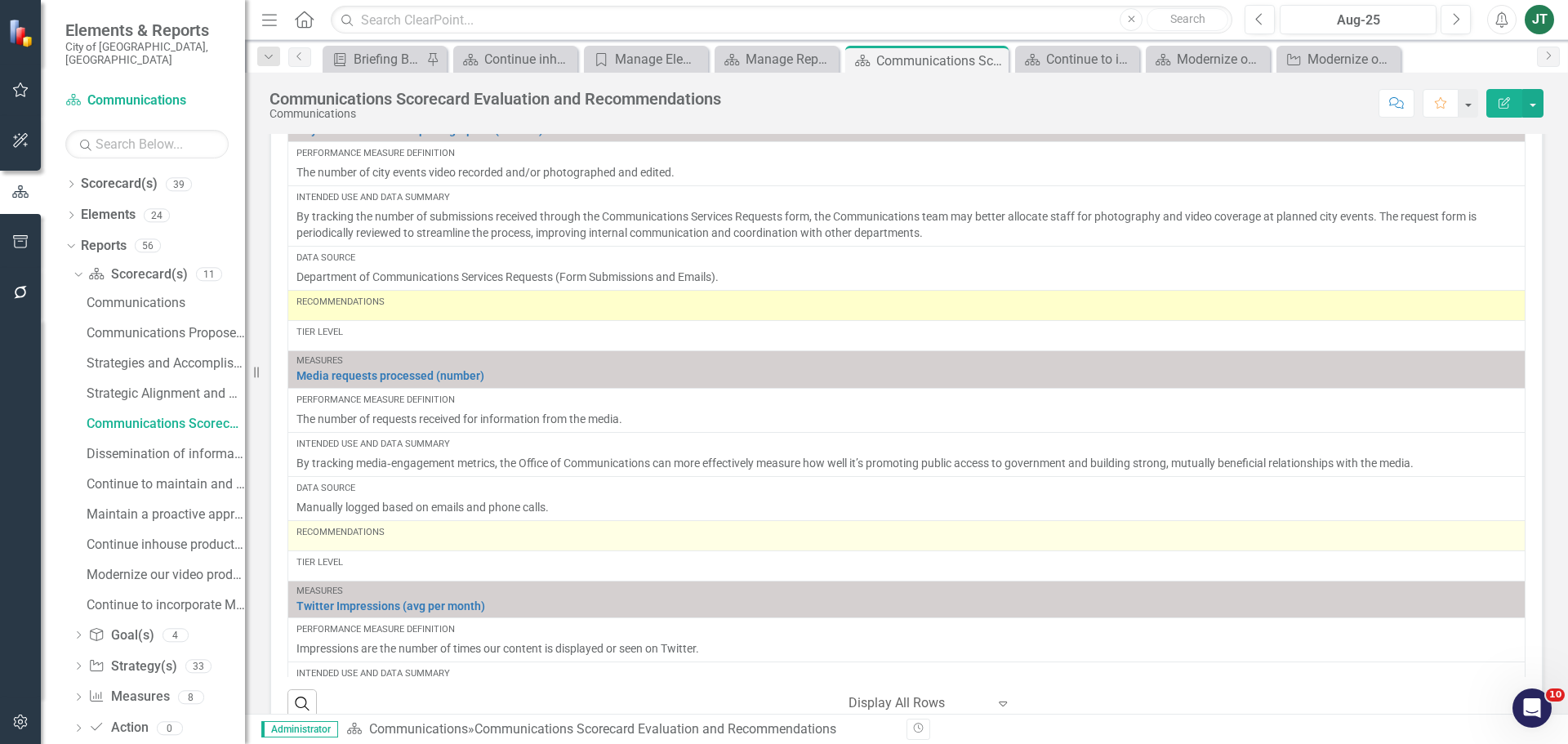
click at [406, 536] on div "Recommendations" at bounding box center [906, 532] width 1220 height 13
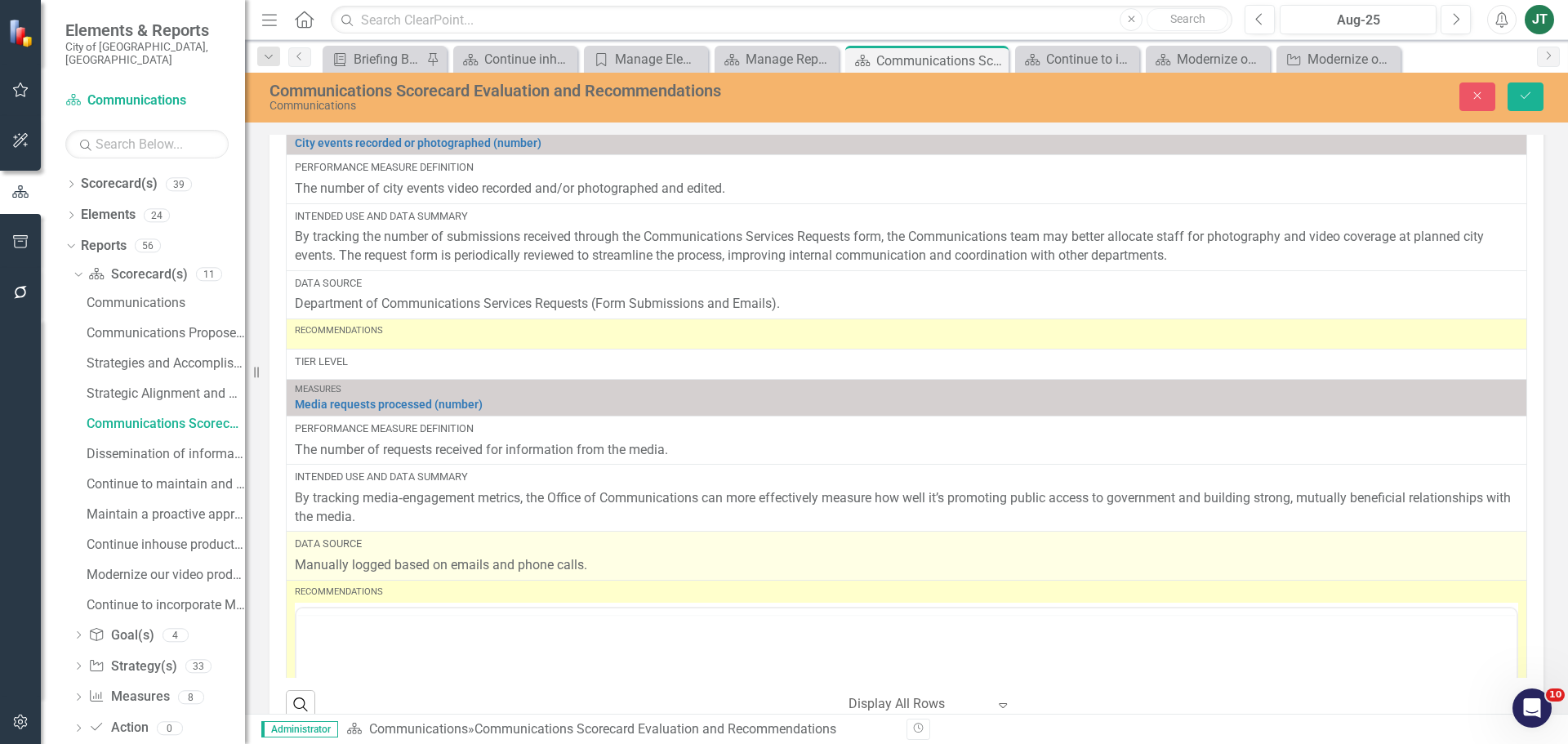
scroll to position [0, 0]
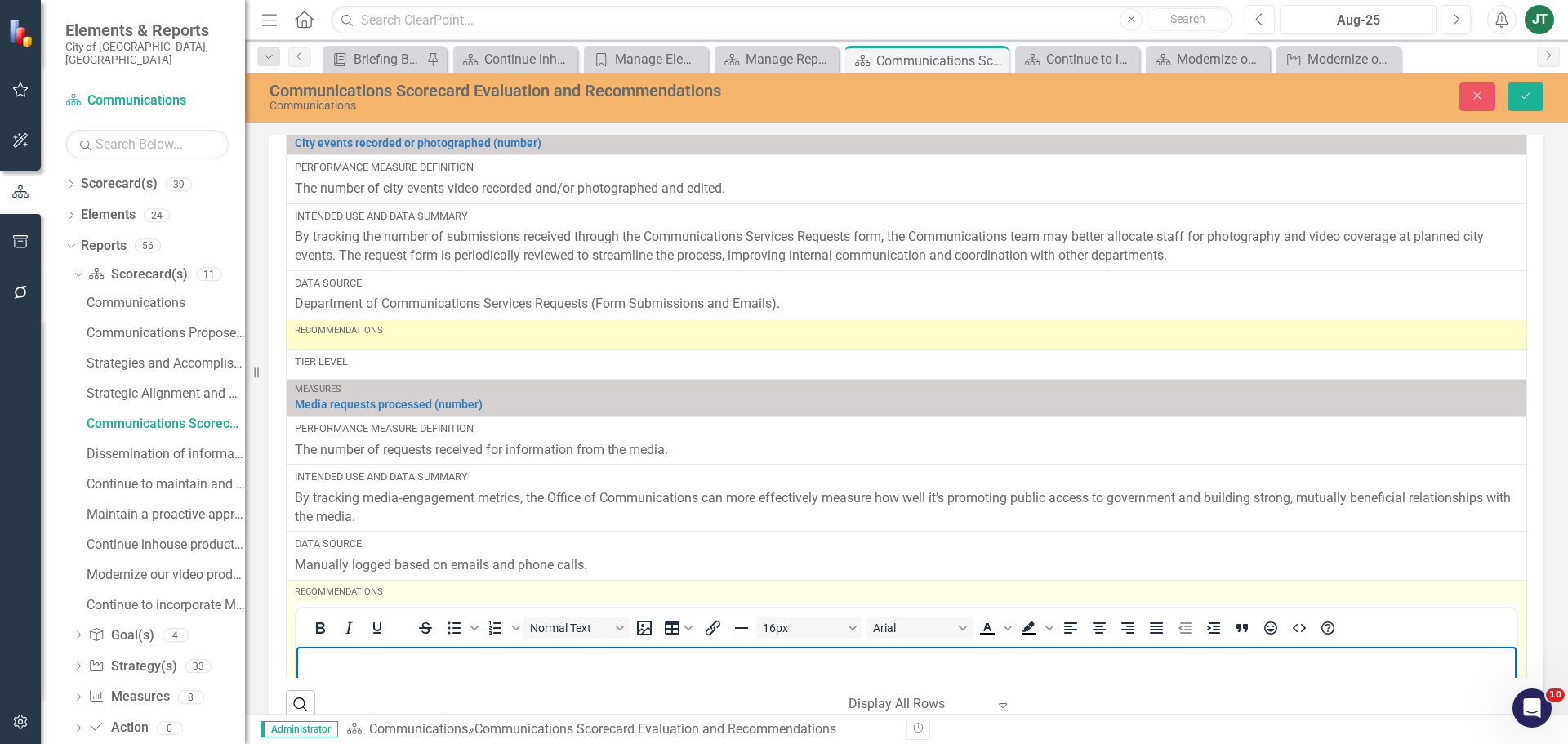
click at [340, 654] on p "Rich Text Area. Press ALT-0 for help." at bounding box center [906, 659] width 1212 height 19
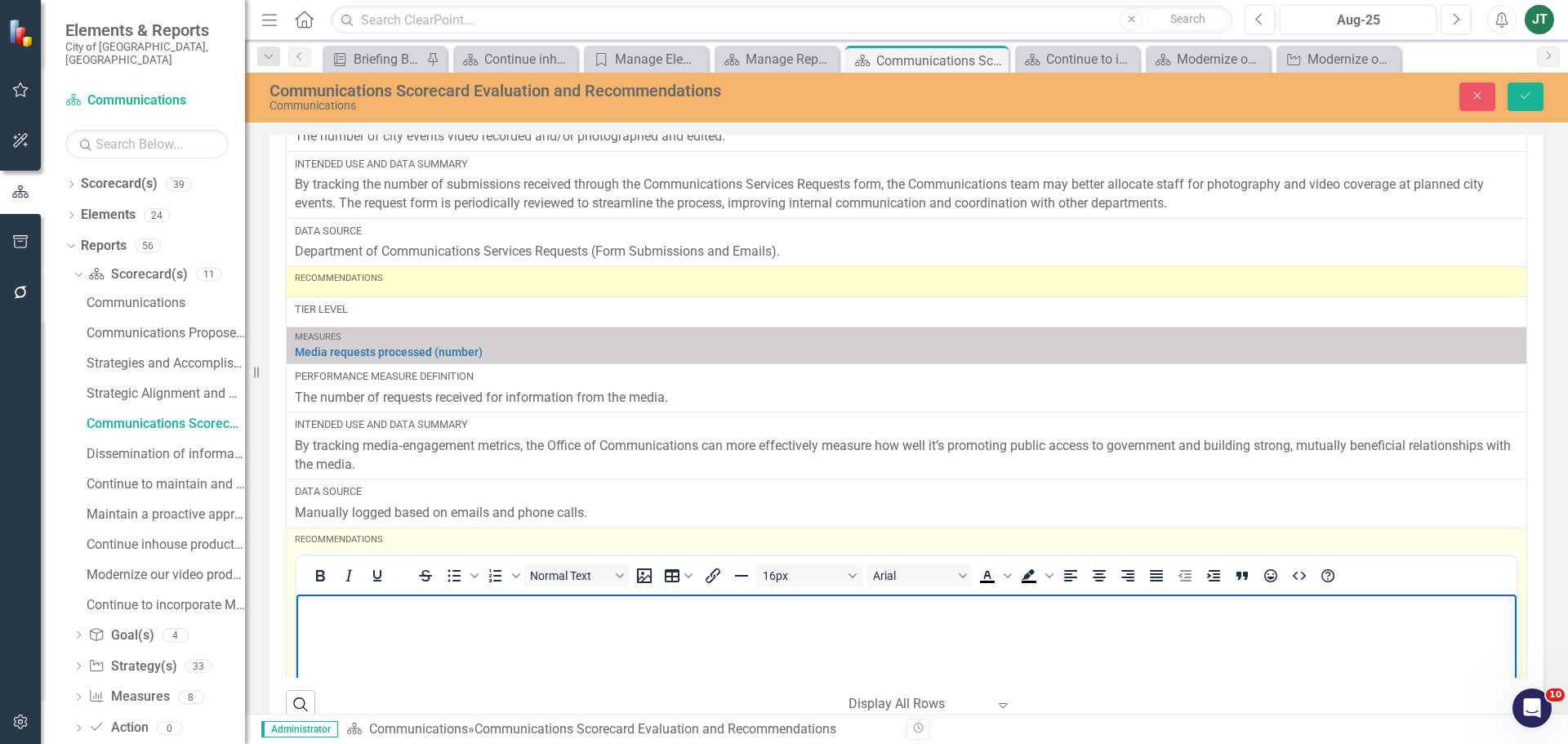
scroll to position [327, 0]
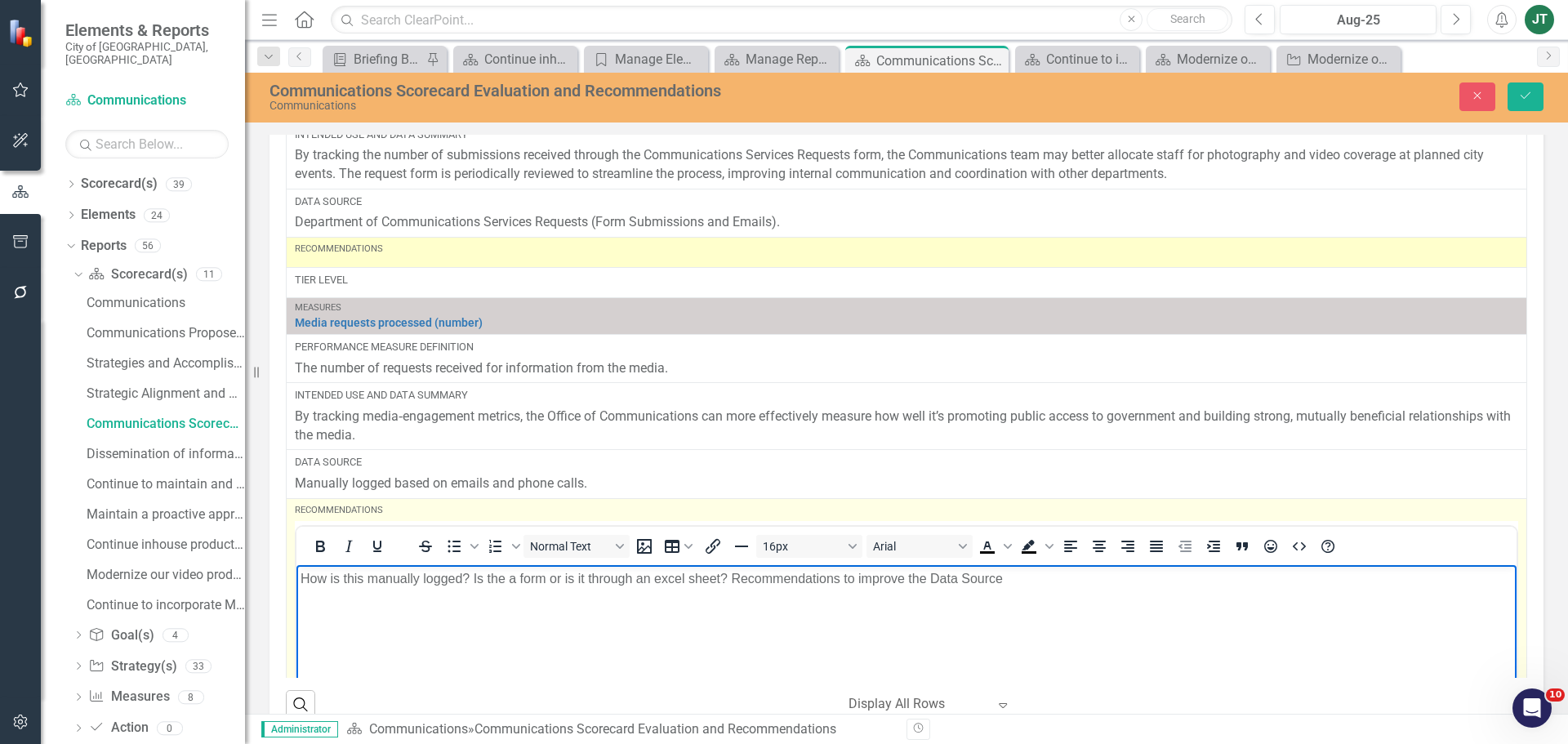
click at [1025, 586] on p "How is this manually logged? Is the a form or is it through an excel sheet? Rec…" at bounding box center [906, 578] width 1212 height 19
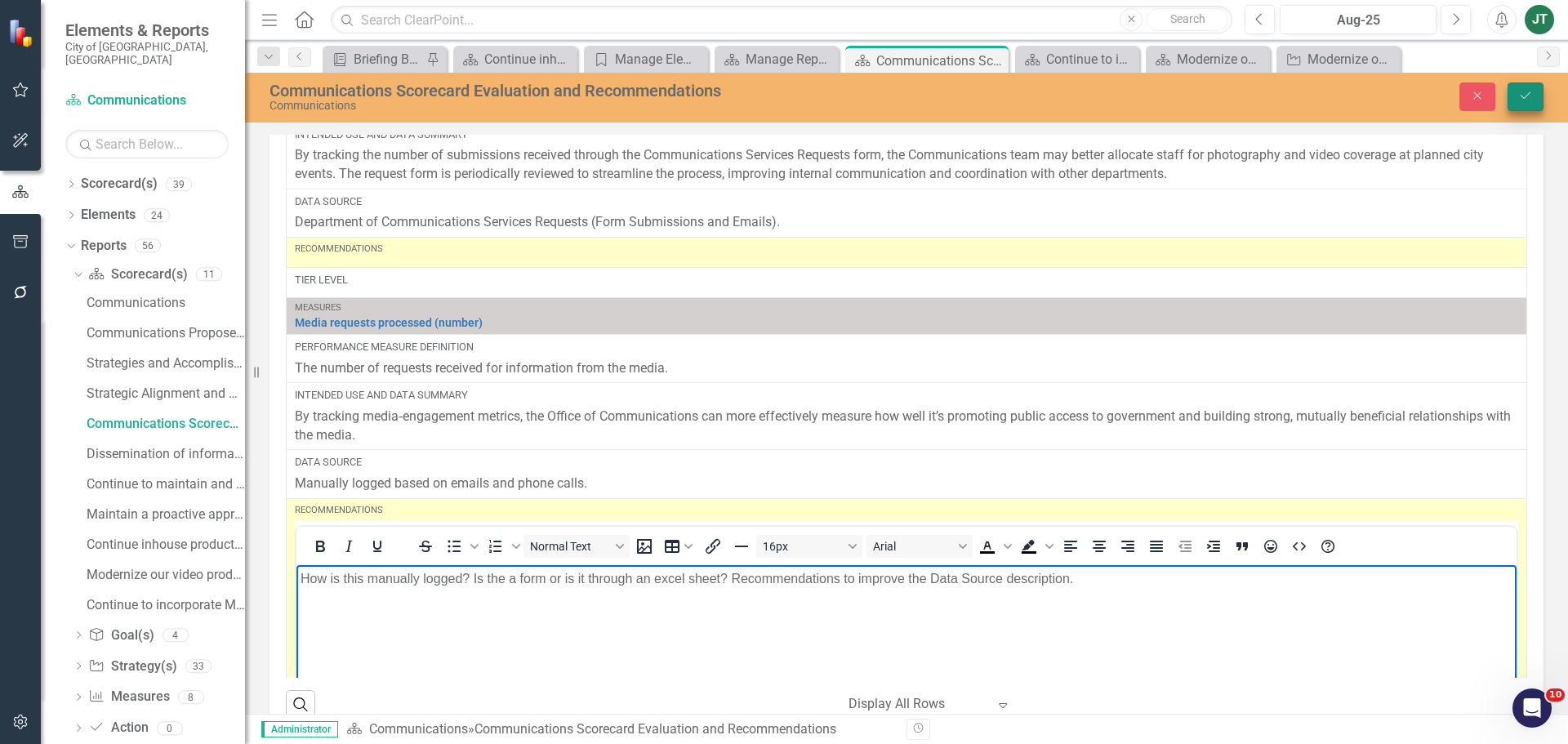
click at [1523, 99] on icon "submit" at bounding box center [1526, 96] width 10 height 7
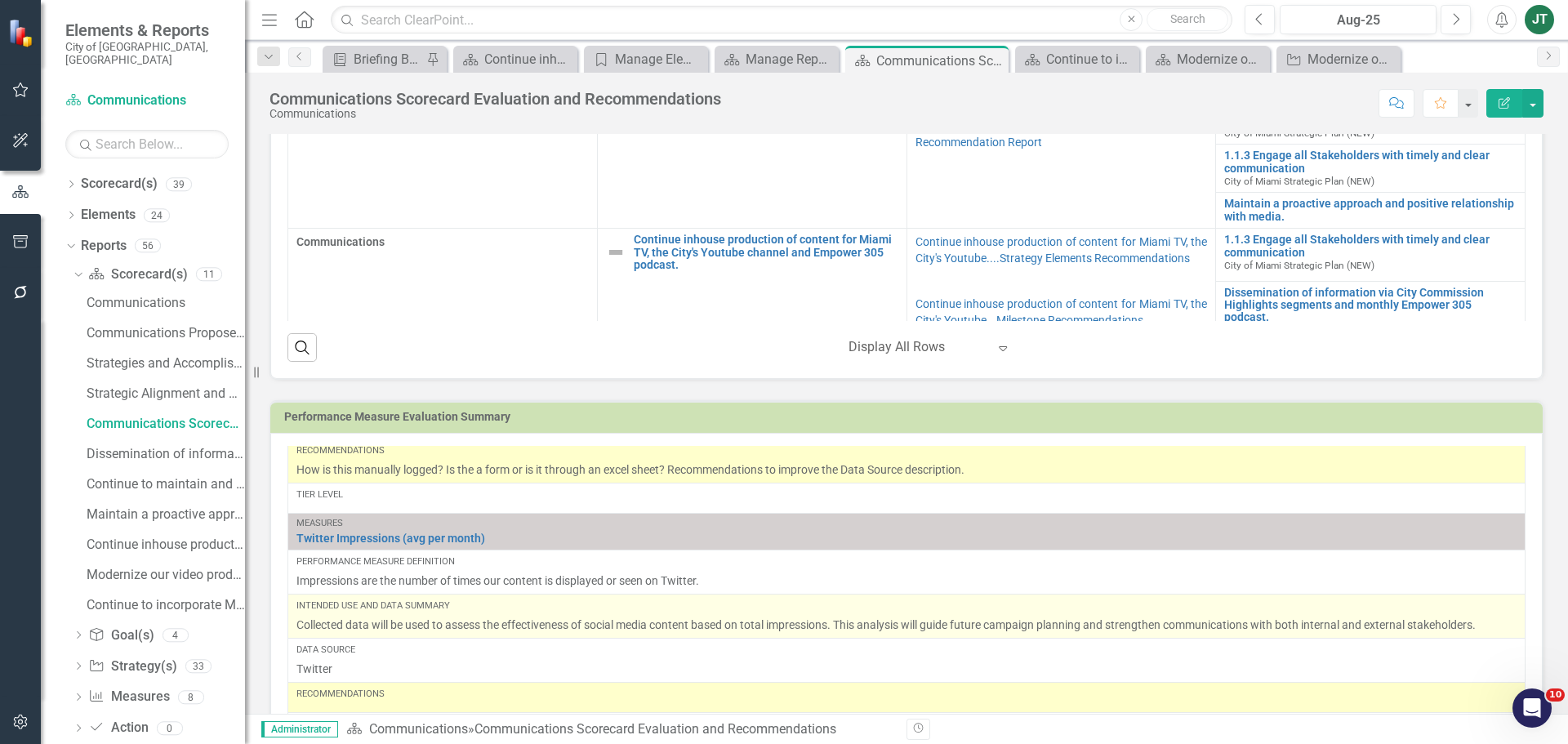
scroll to position [571, 0]
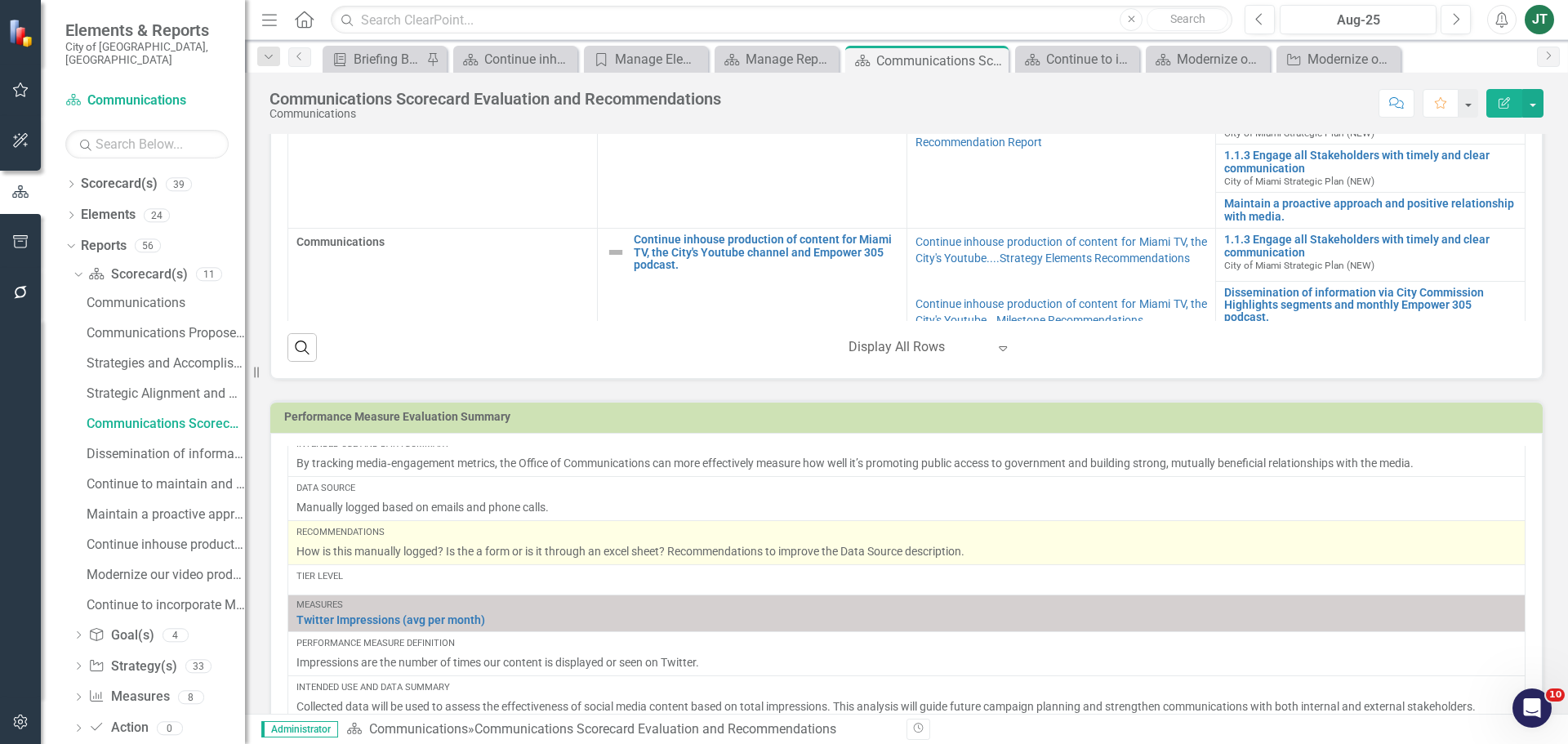
click at [993, 554] on p "How is this manually logged? Is the a form or is it through an excel sheet? Rec…" at bounding box center [906, 551] width 1220 height 16
click at [977, 550] on p "How is this manually logged? Is the a form or is it through an excel sheet? Rec…" at bounding box center [906, 551] width 1220 height 16
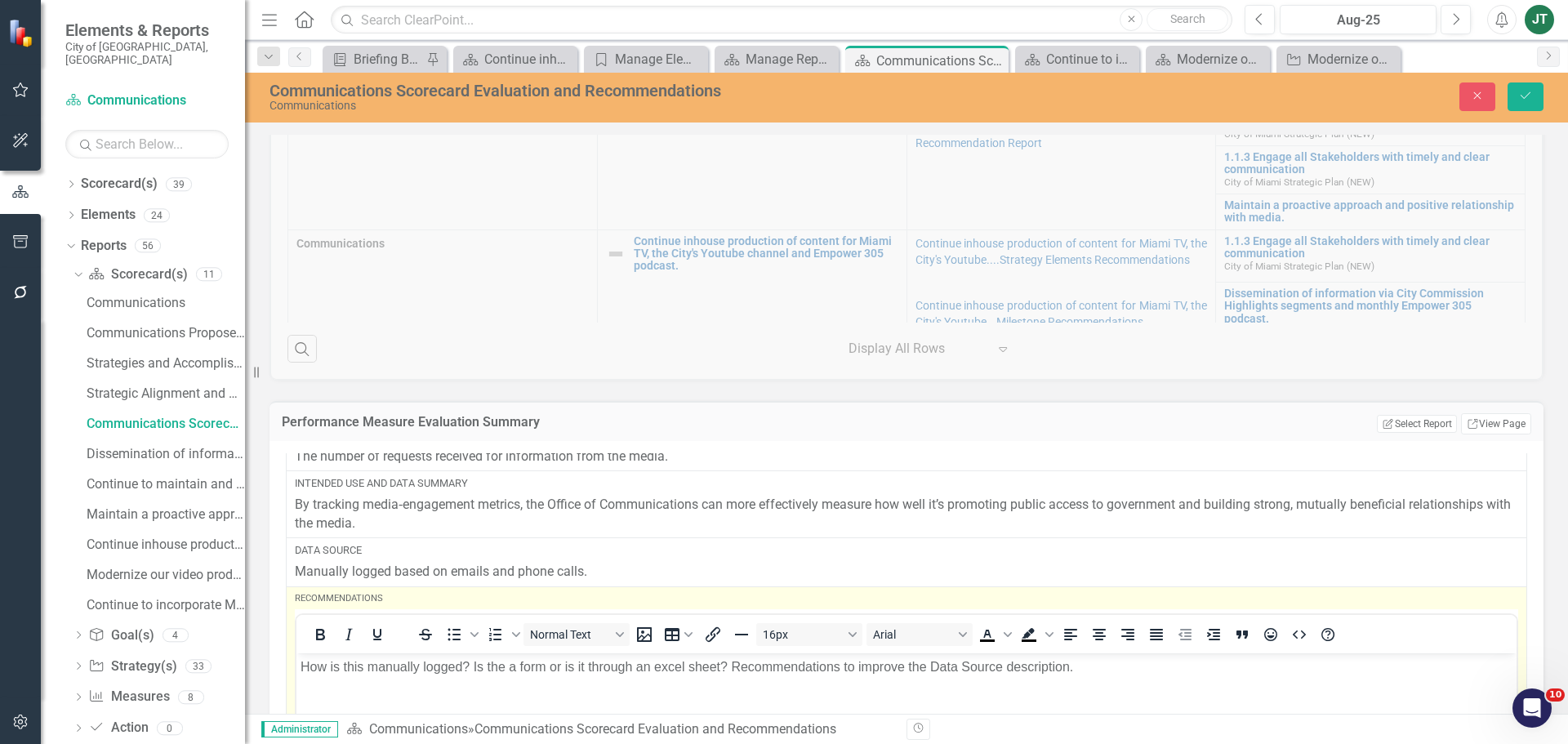
scroll to position [0, 0]
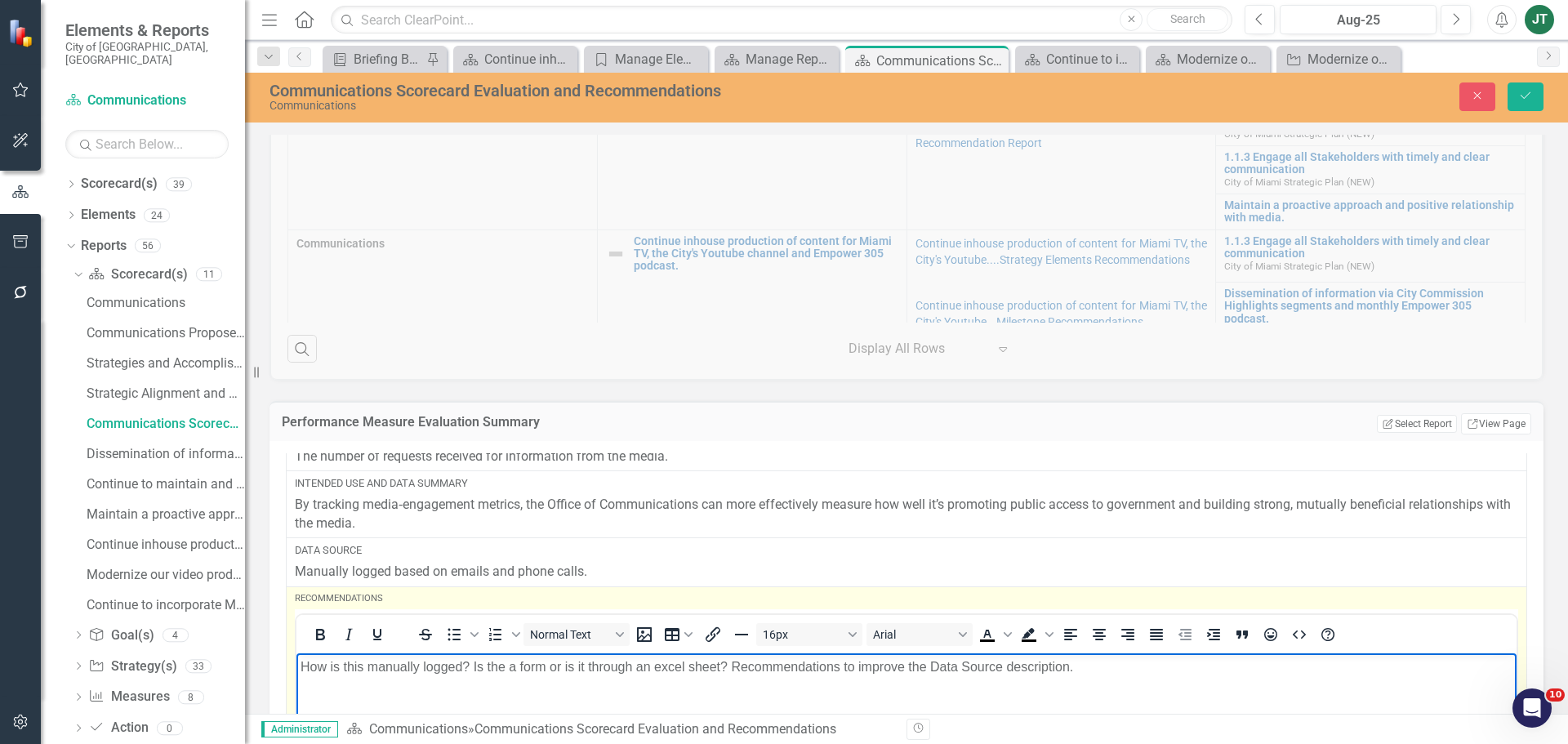
drag, startPoint x: 1088, startPoint y: 675, endPoint x: 1104, endPoint y: 653, distance: 27.2
click at [1090, 672] on p "How is this manually logged? Is the a form or is it through an excel sheet? Rec…" at bounding box center [906, 666] width 1212 height 19
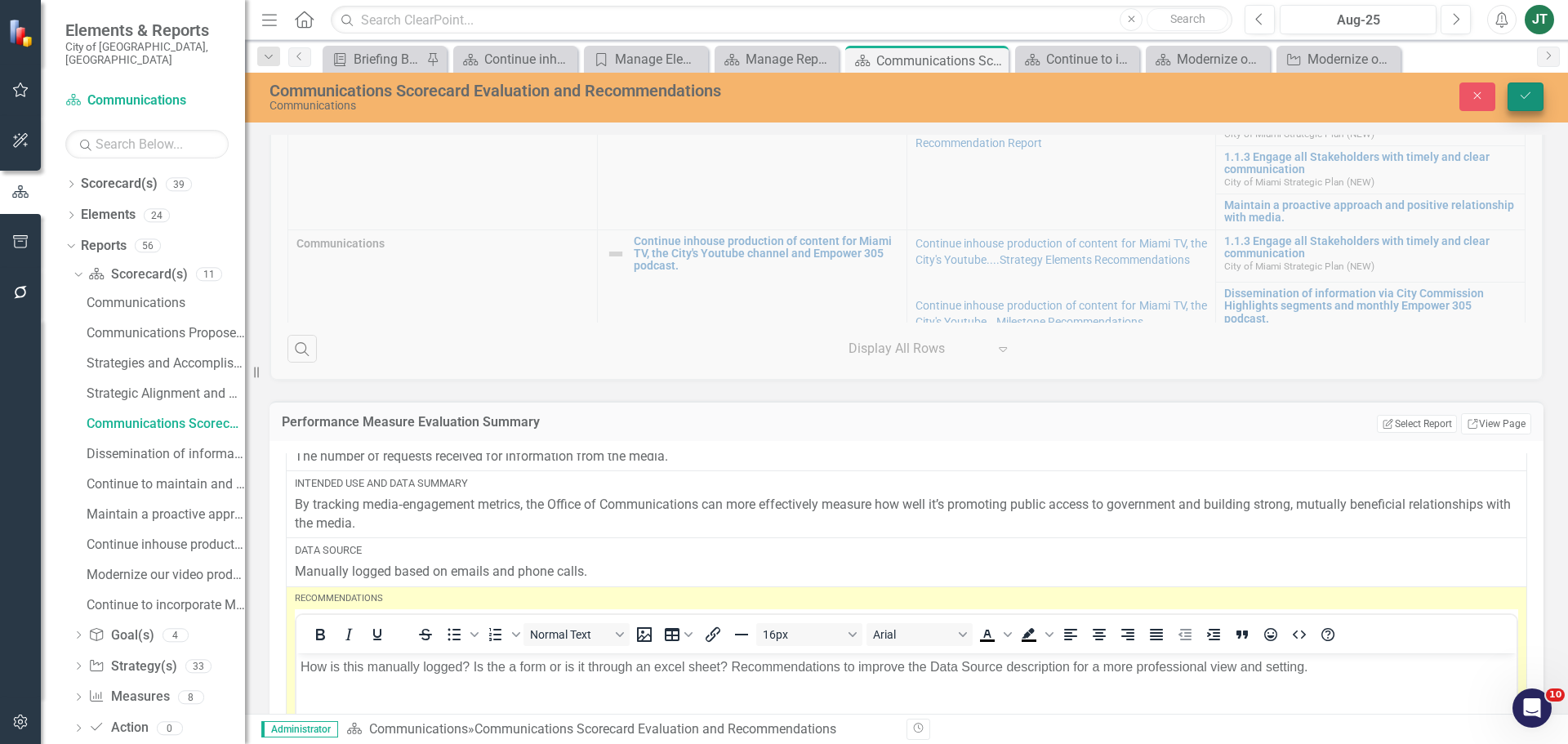
click at [1527, 91] on icon "Save" at bounding box center [1525, 96] width 14 height 12
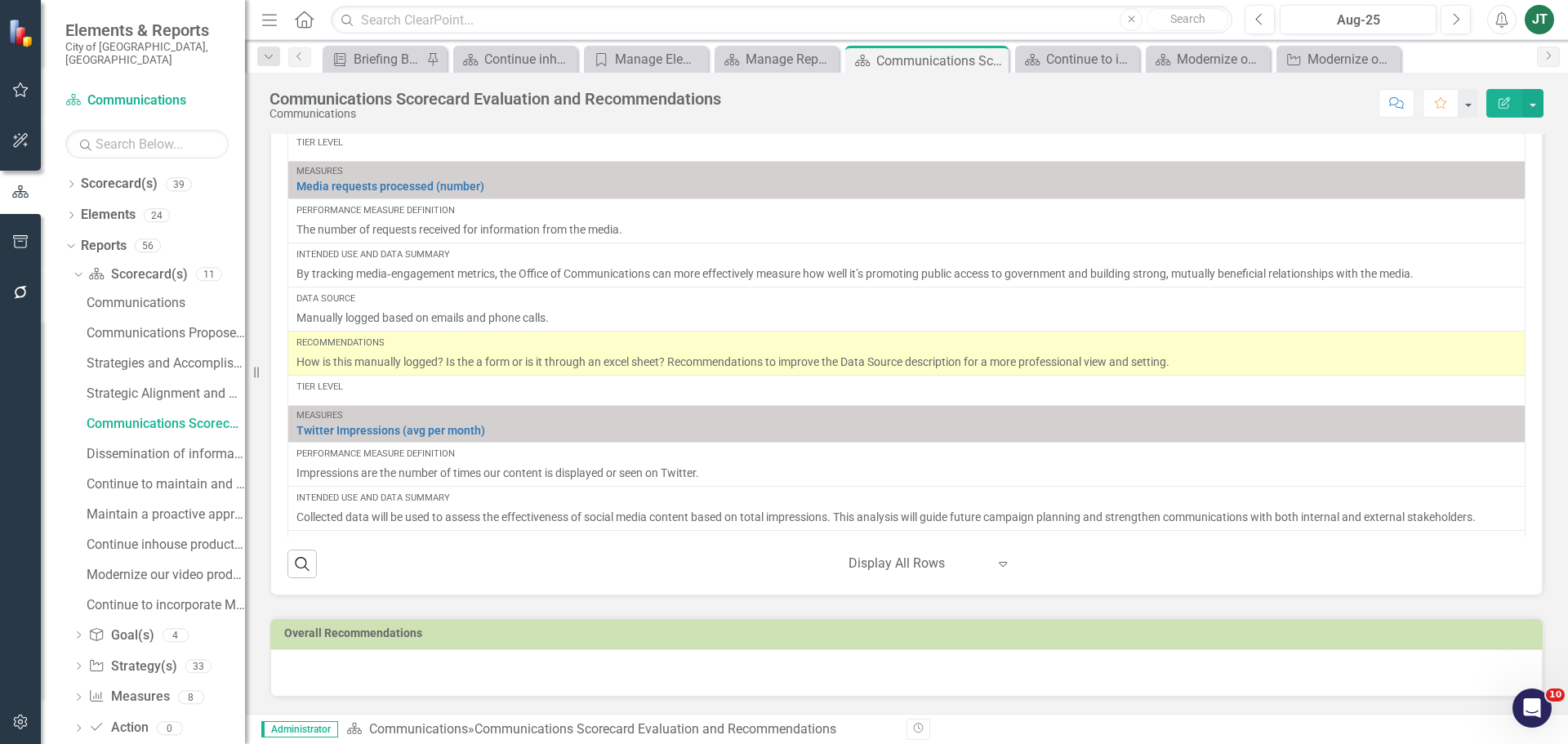
scroll to position [269, 0]
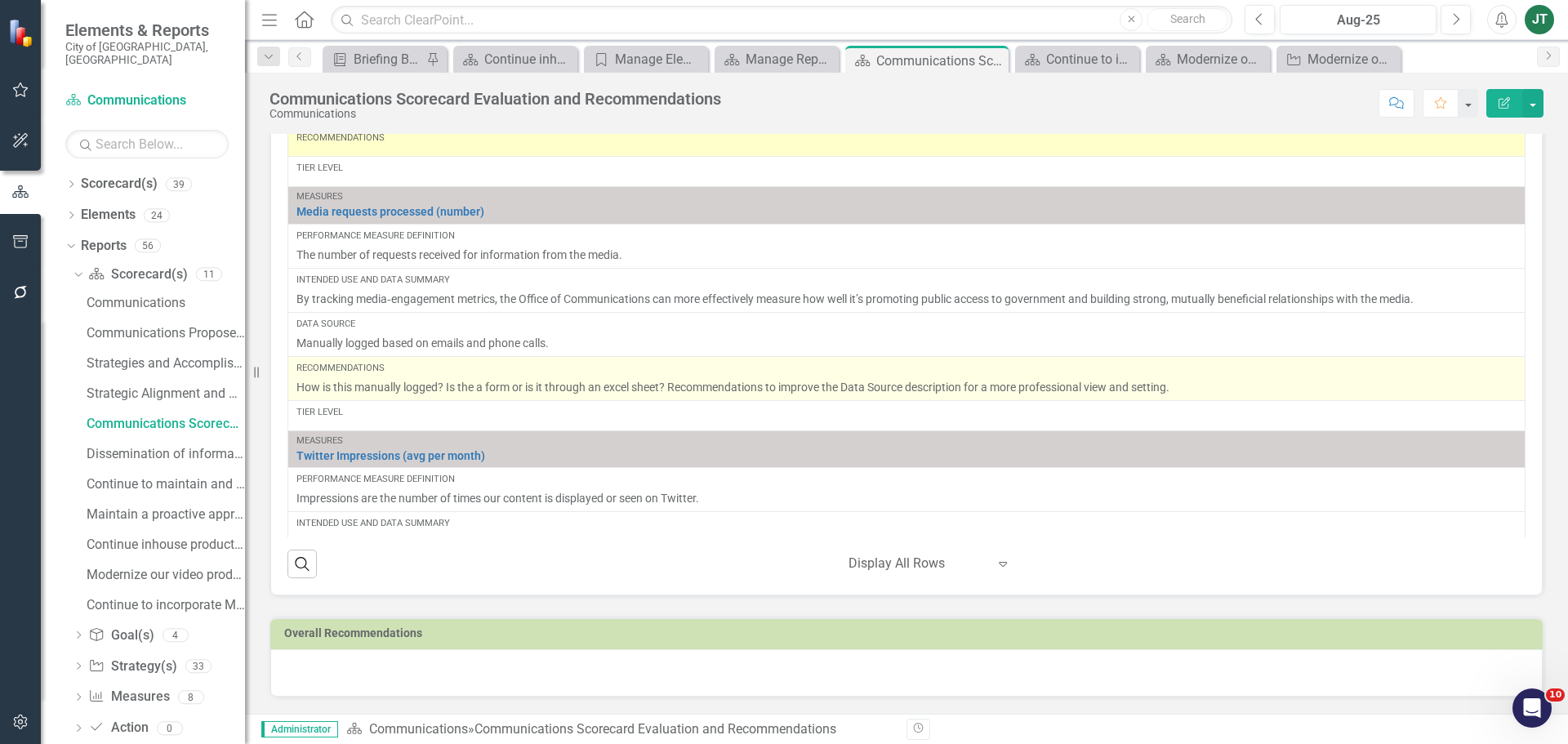
click at [542, 388] on p "How is this manually logged? Is the a form or is it through an excel sheet? Rec…" at bounding box center [906, 387] width 1220 height 16
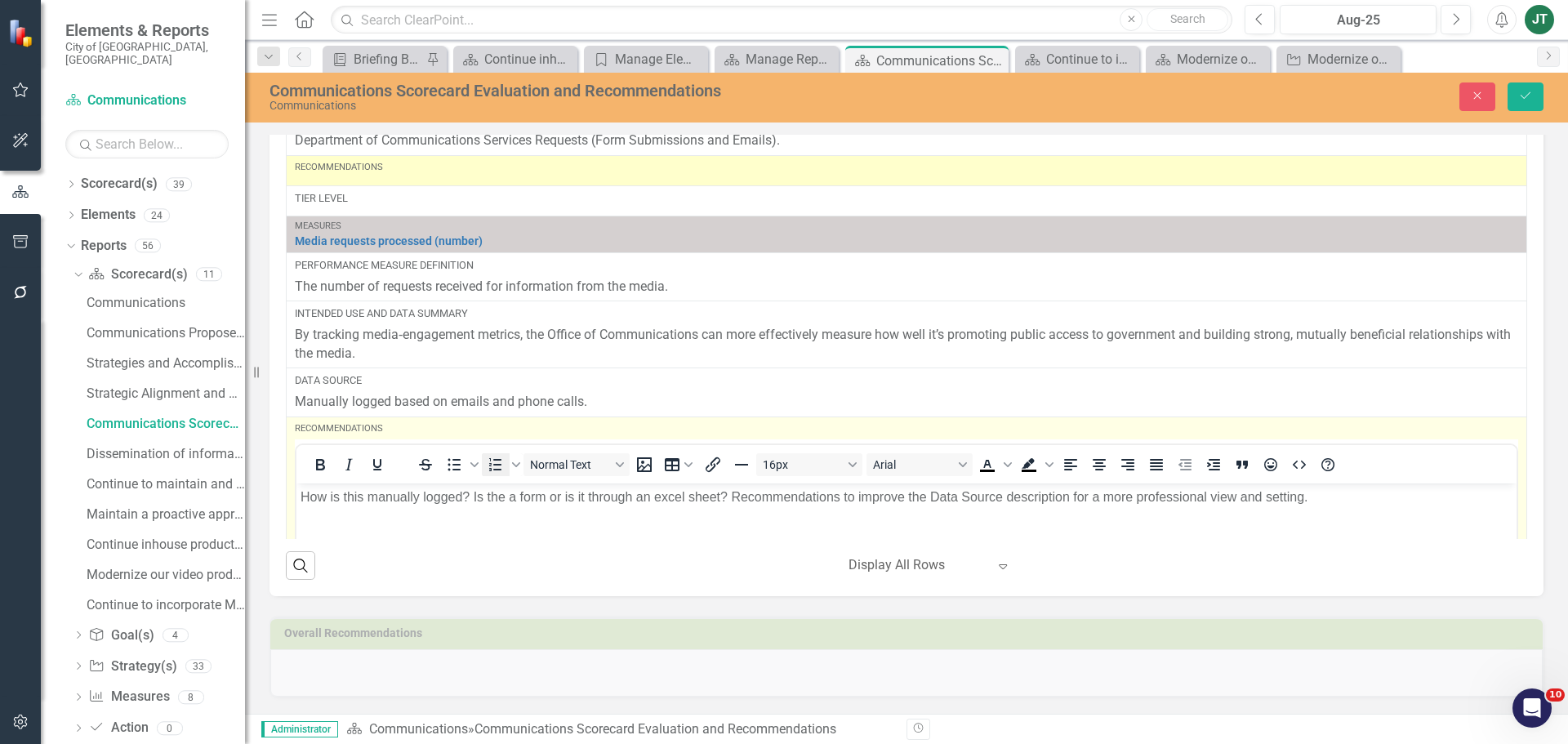
scroll to position [0, 0]
click at [517, 492] on p "How is this manually logged? Is the a form or is it through an excel sheet? Rec…" at bounding box center [906, 496] width 1212 height 19
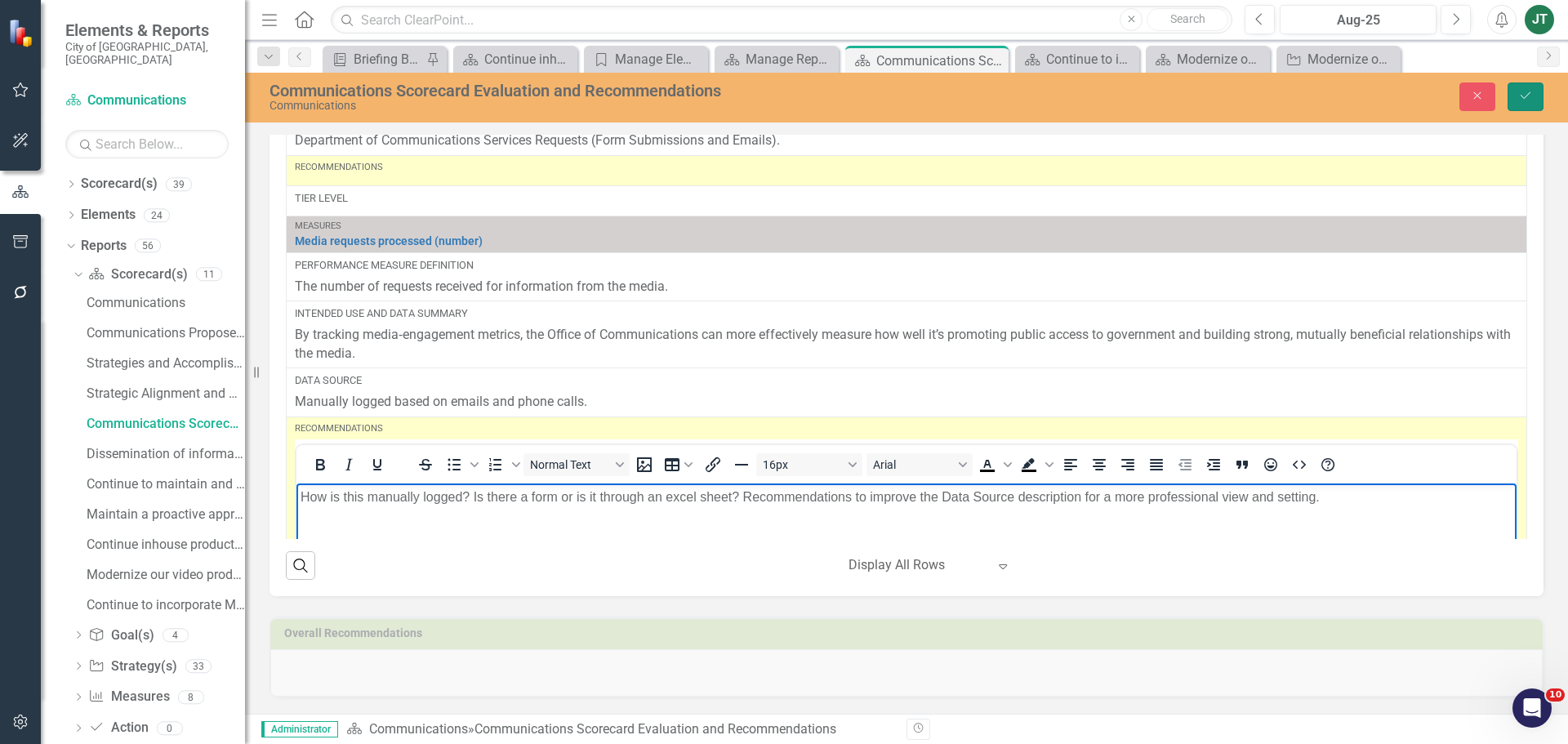
click at [1526, 96] on icon "submit" at bounding box center [1526, 96] width 10 height 7
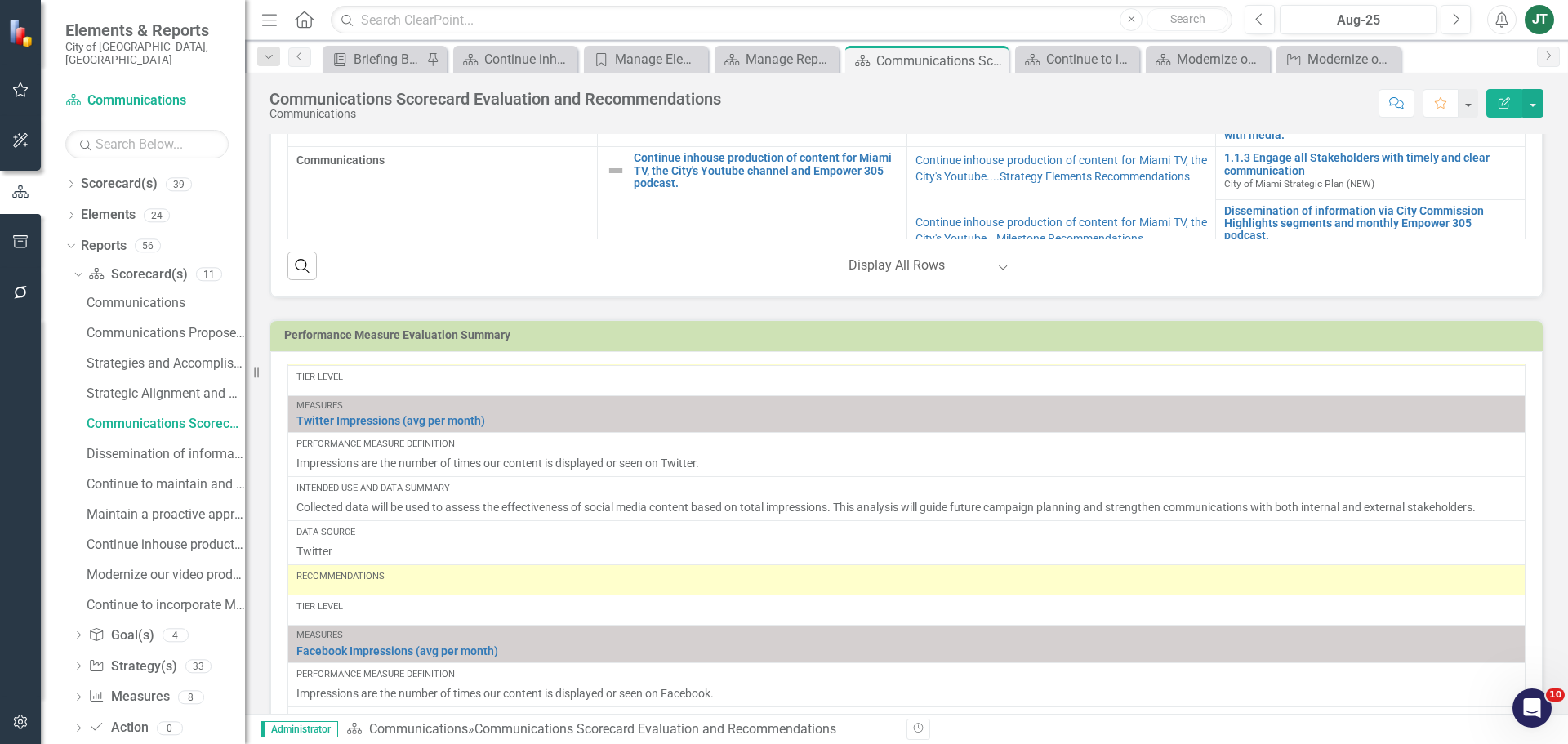
scroll to position [735, 0]
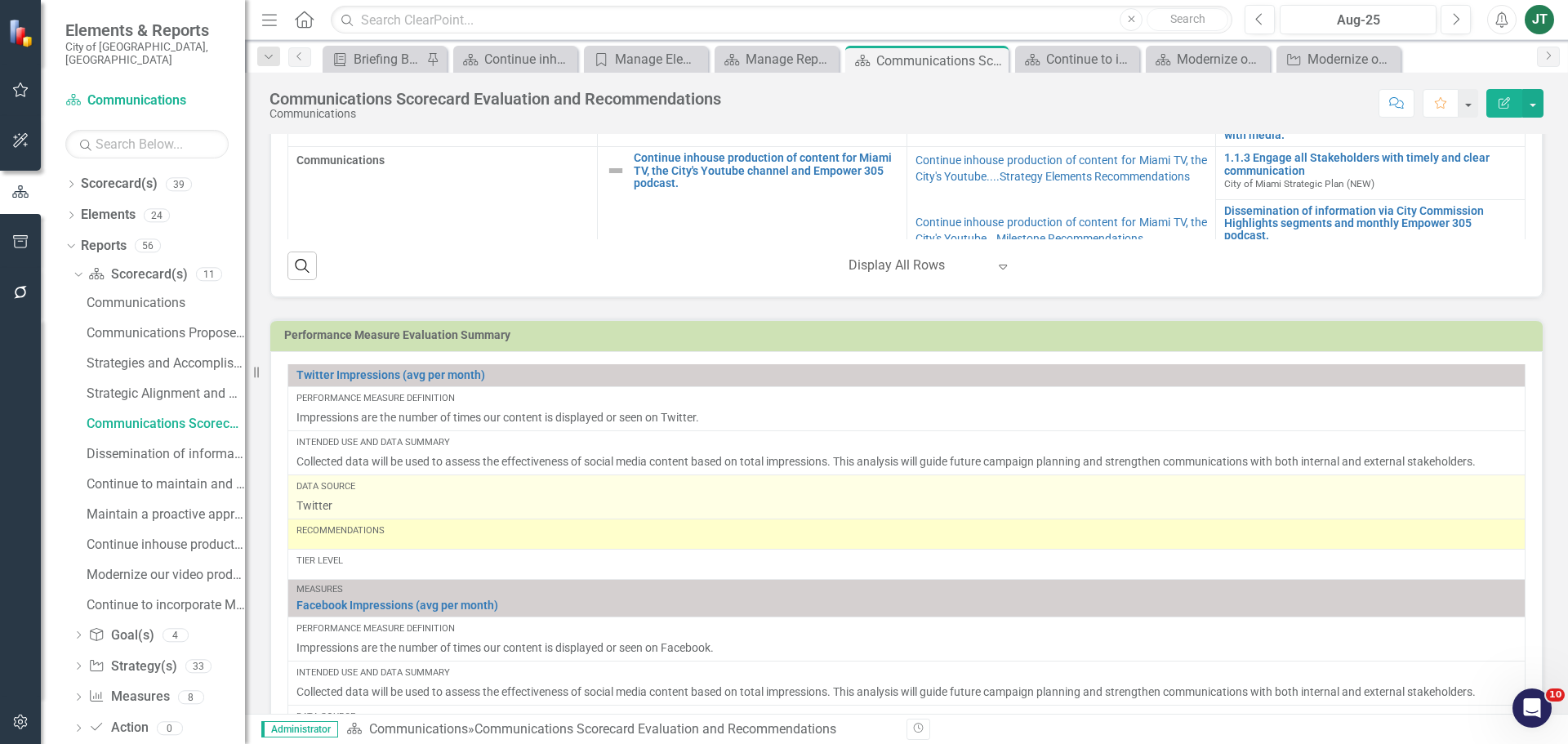
click at [360, 504] on p "Twitter" at bounding box center [906, 505] width 1220 height 16
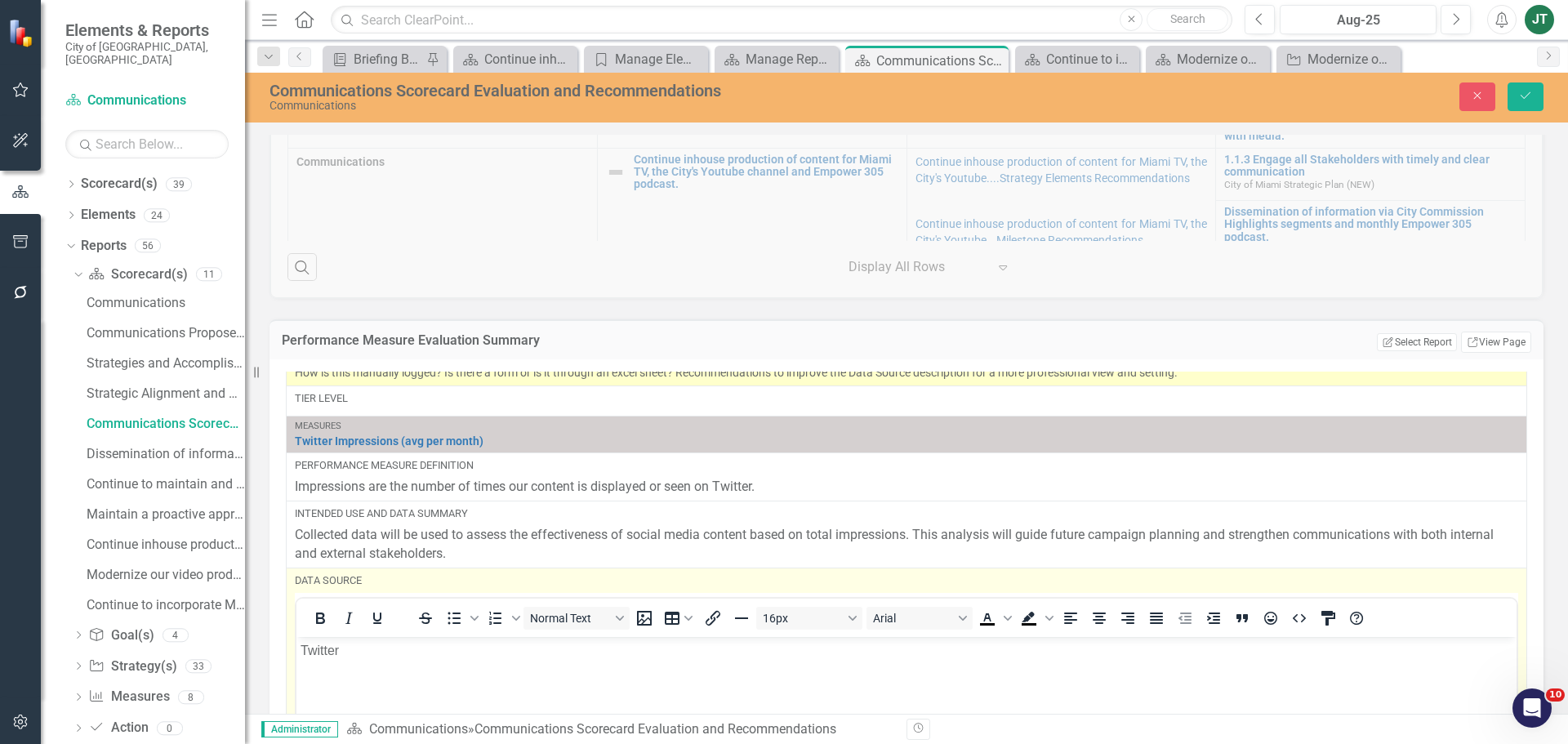
scroll to position [0, 0]
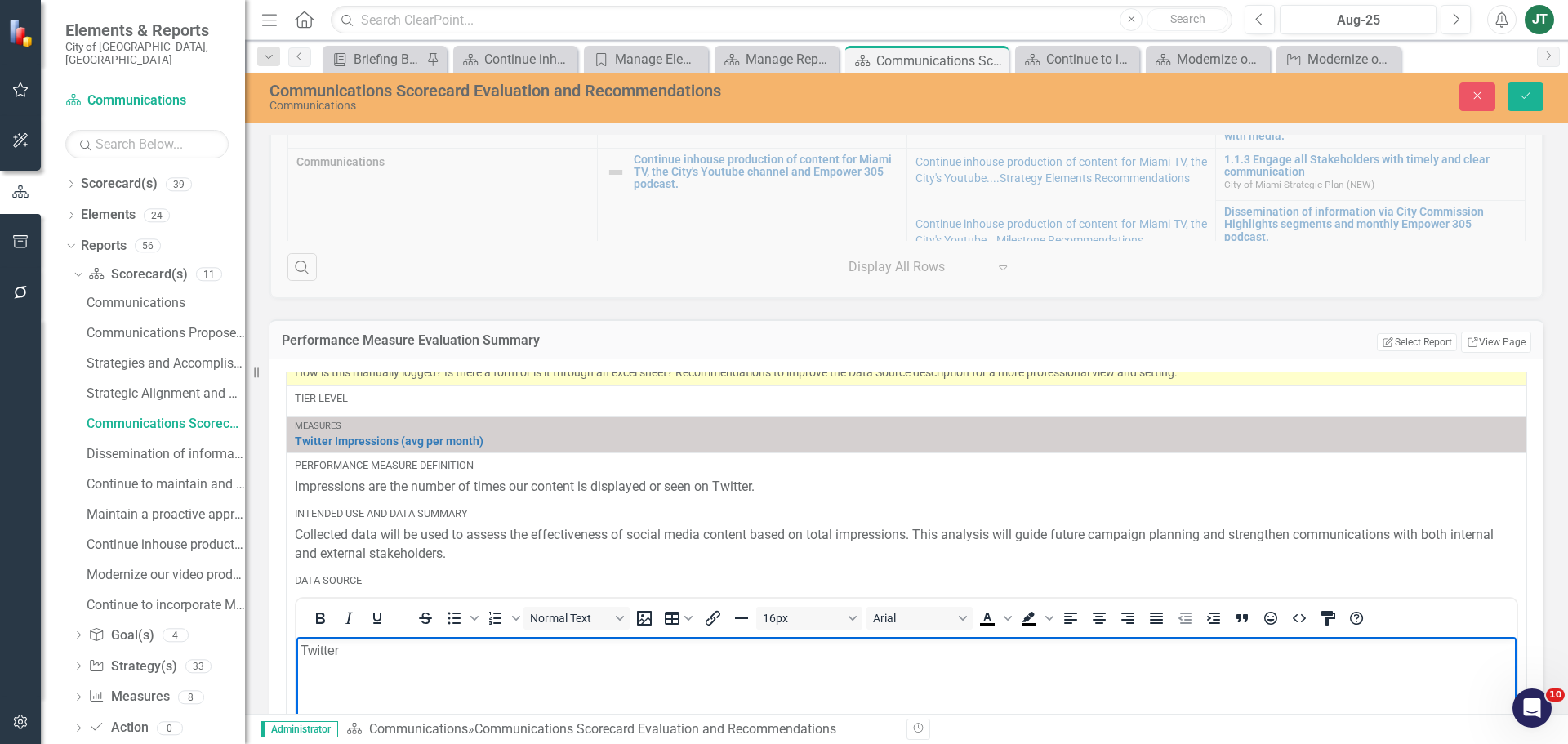
click at [300, 643] on body "Twitter" at bounding box center [906, 758] width 1220 height 245
click at [454, 644] on p "City of [GEOGRAPHIC_DATA] Twitter" at bounding box center [906, 649] width 1212 height 19
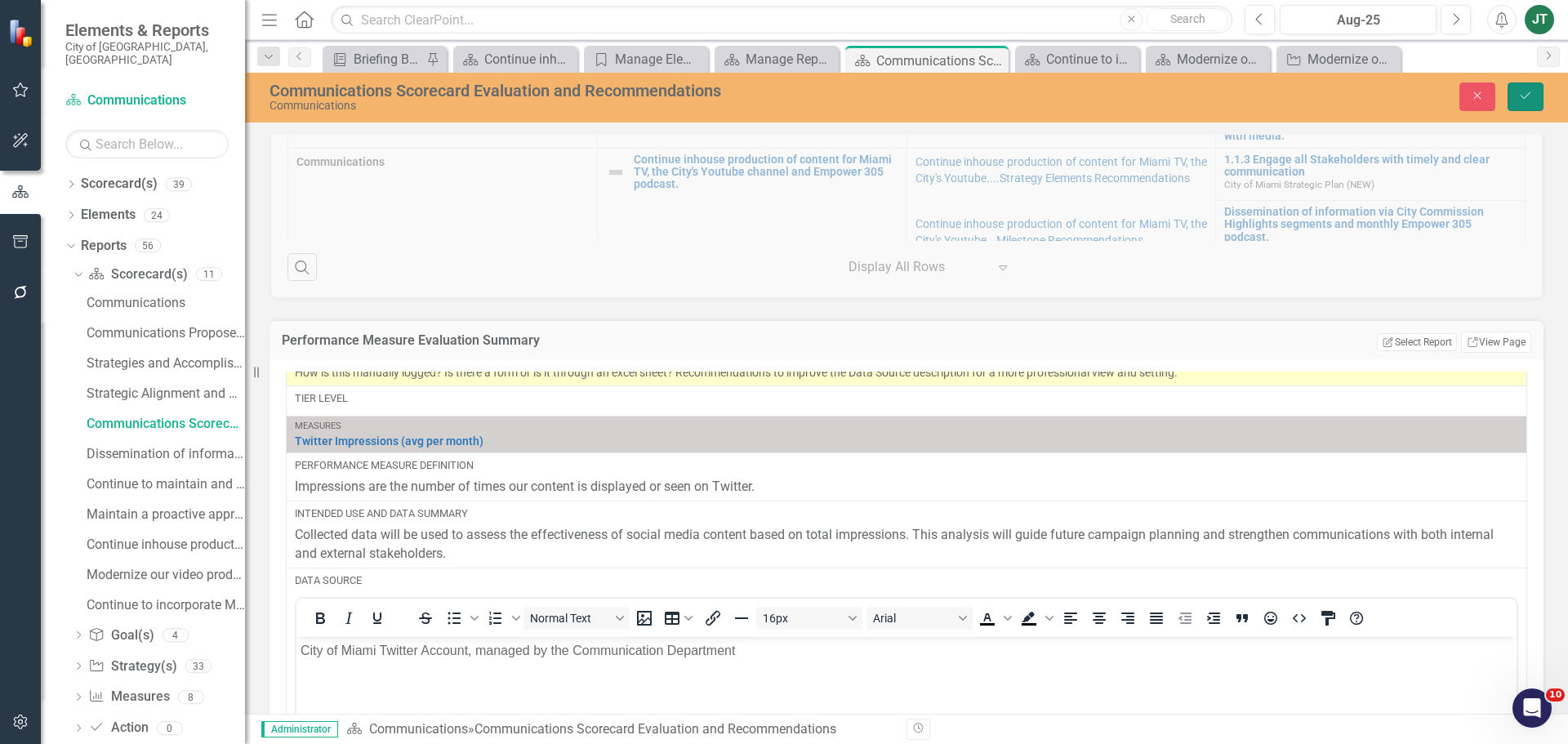
click at [1526, 86] on button "Save" at bounding box center [1525, 96] width 36 height 29
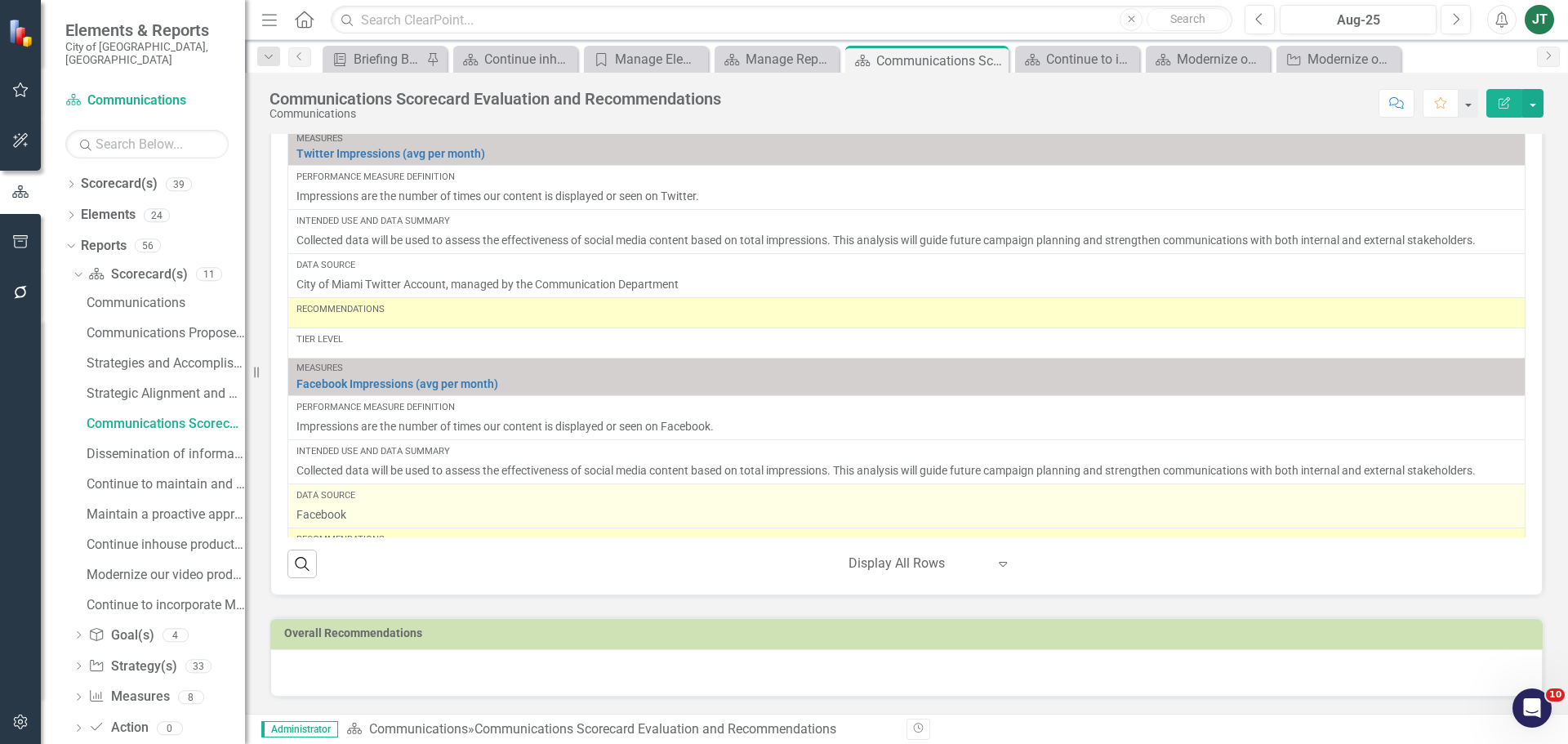
scroll to position [653, 0]
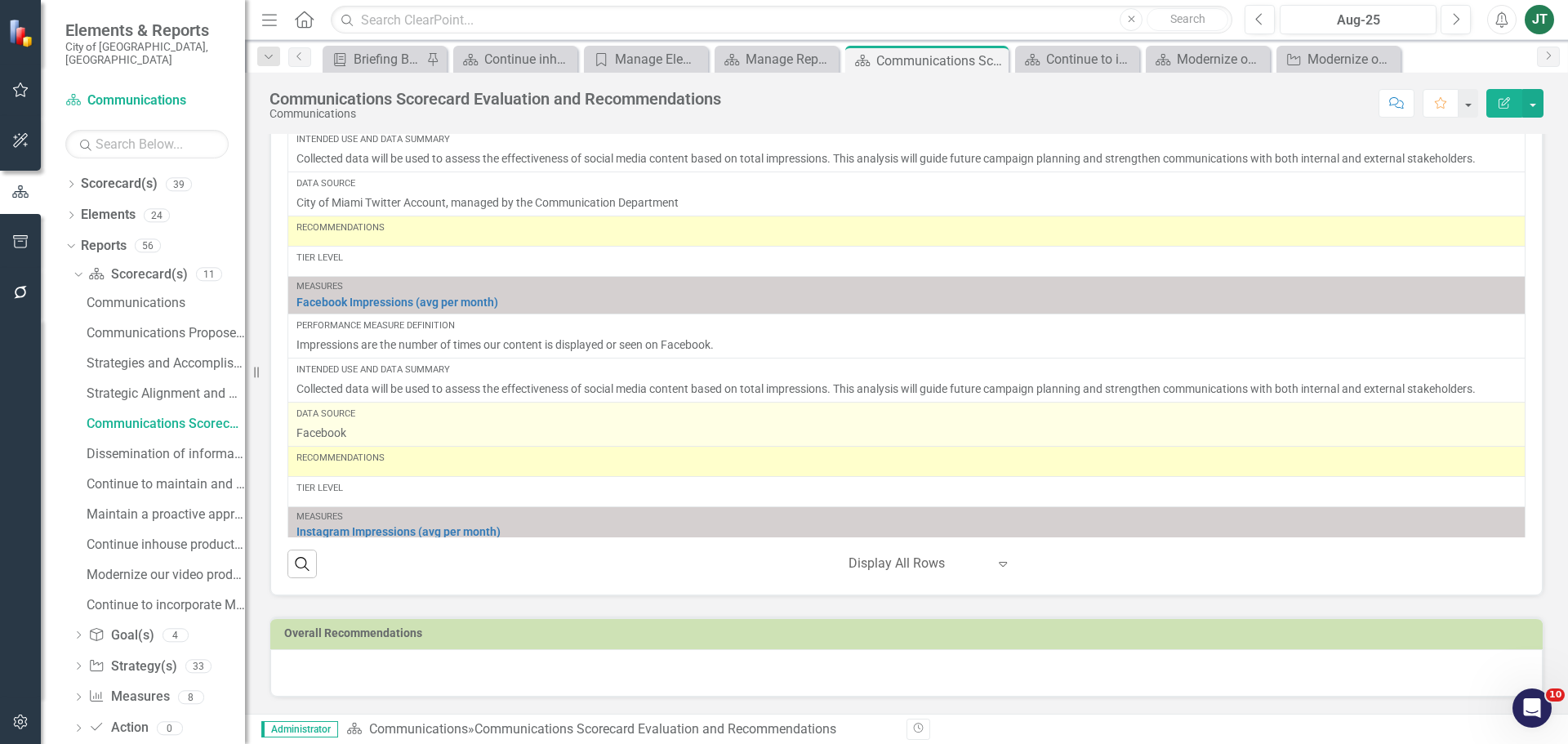
click at [379, 427] on p "Facebook" at bounding box center [906, 433] width 1220 height 16
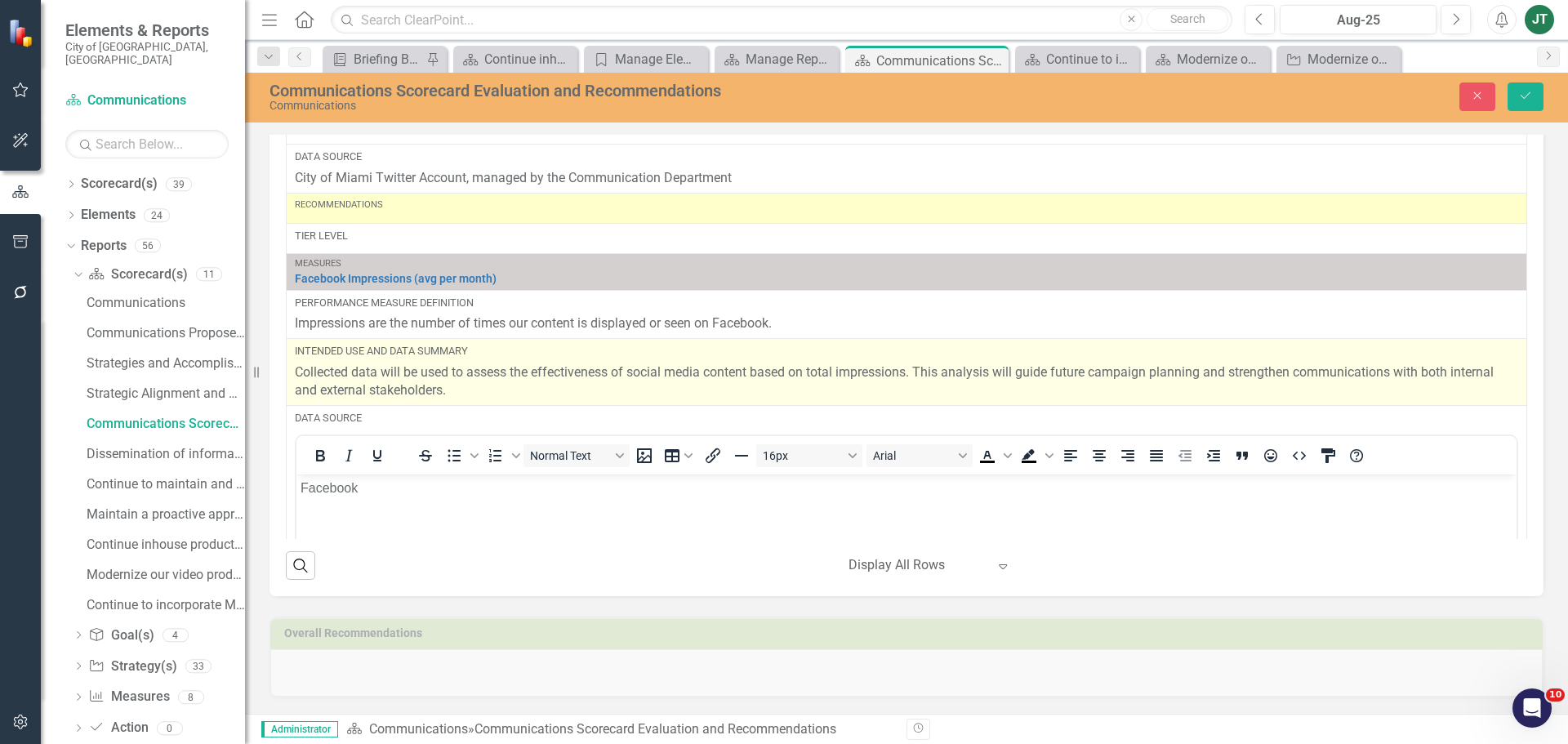
scroll to position [817, 0]
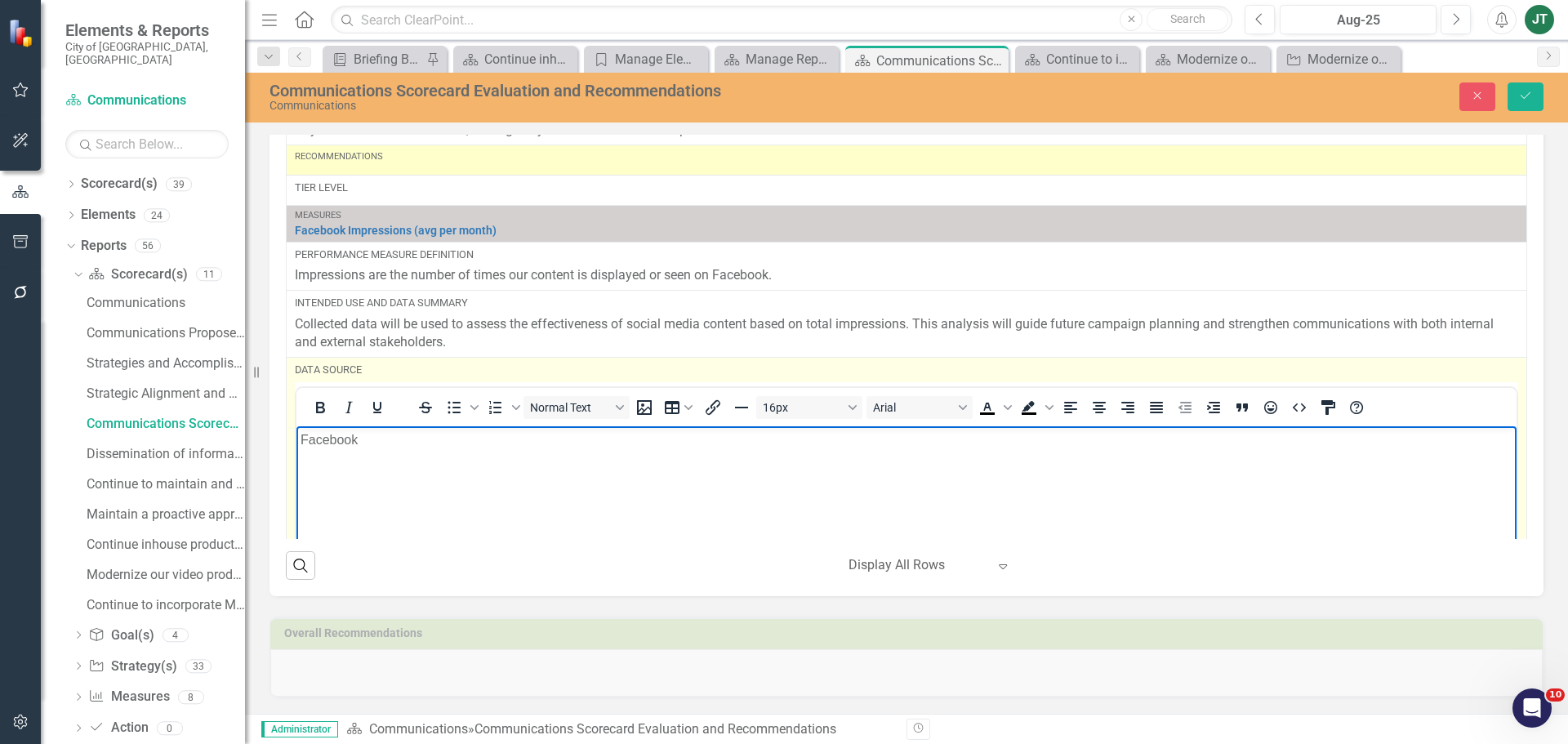
click at [300, 435] on p "Facebook" at bounding box center [906, 439] width 1212 height 19
click at [465, 439] on p "City of Miami Facebook" at bounding box center [906, 439] width 1212 height 19
click at [596, 434] on p "City of Miami Facebook Account, managed by the department of Communications." at bounding box center [906, 439] width 1212 height 19
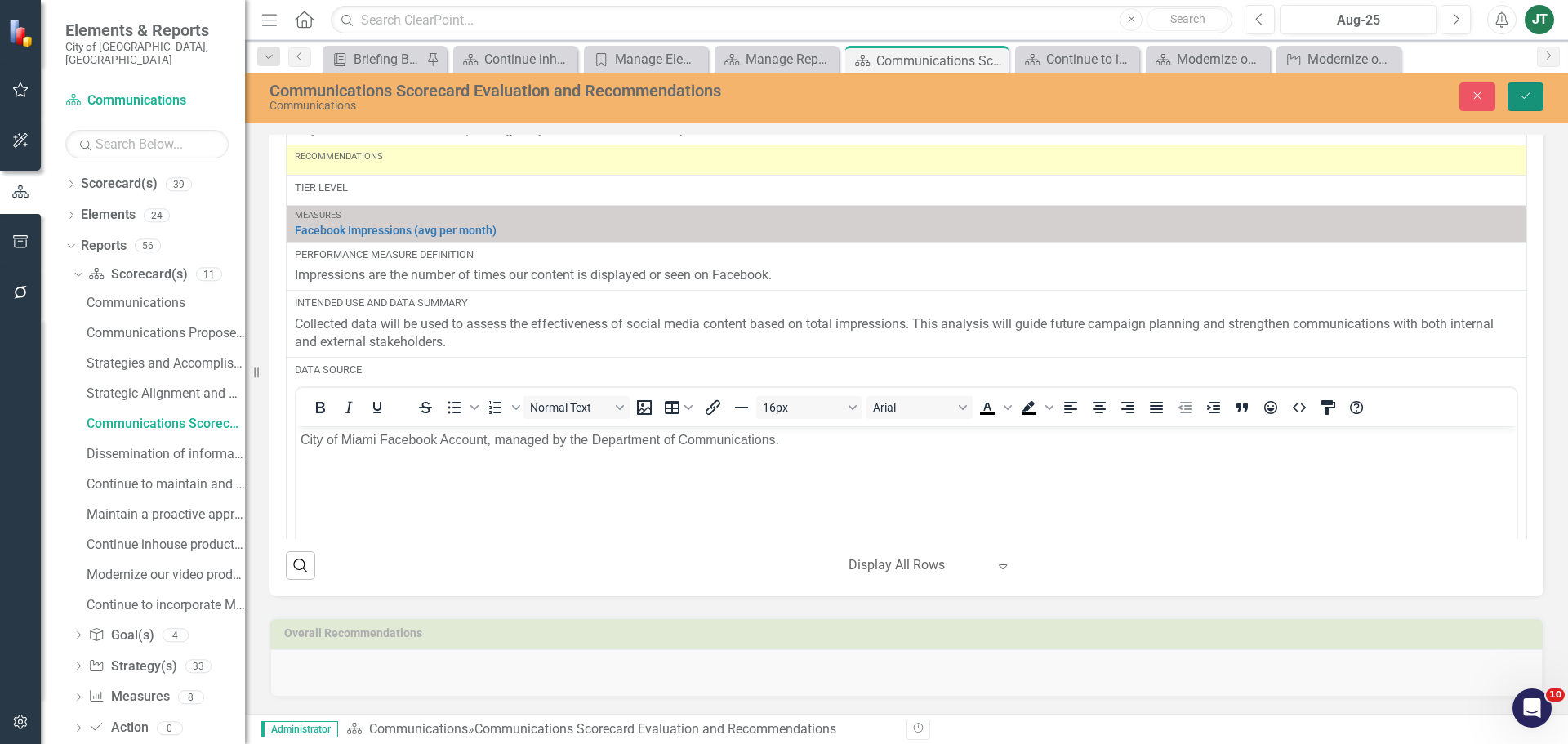
click at [1529, 107] on button "Save" at bounding box center [1525, 96] width 36 height 29
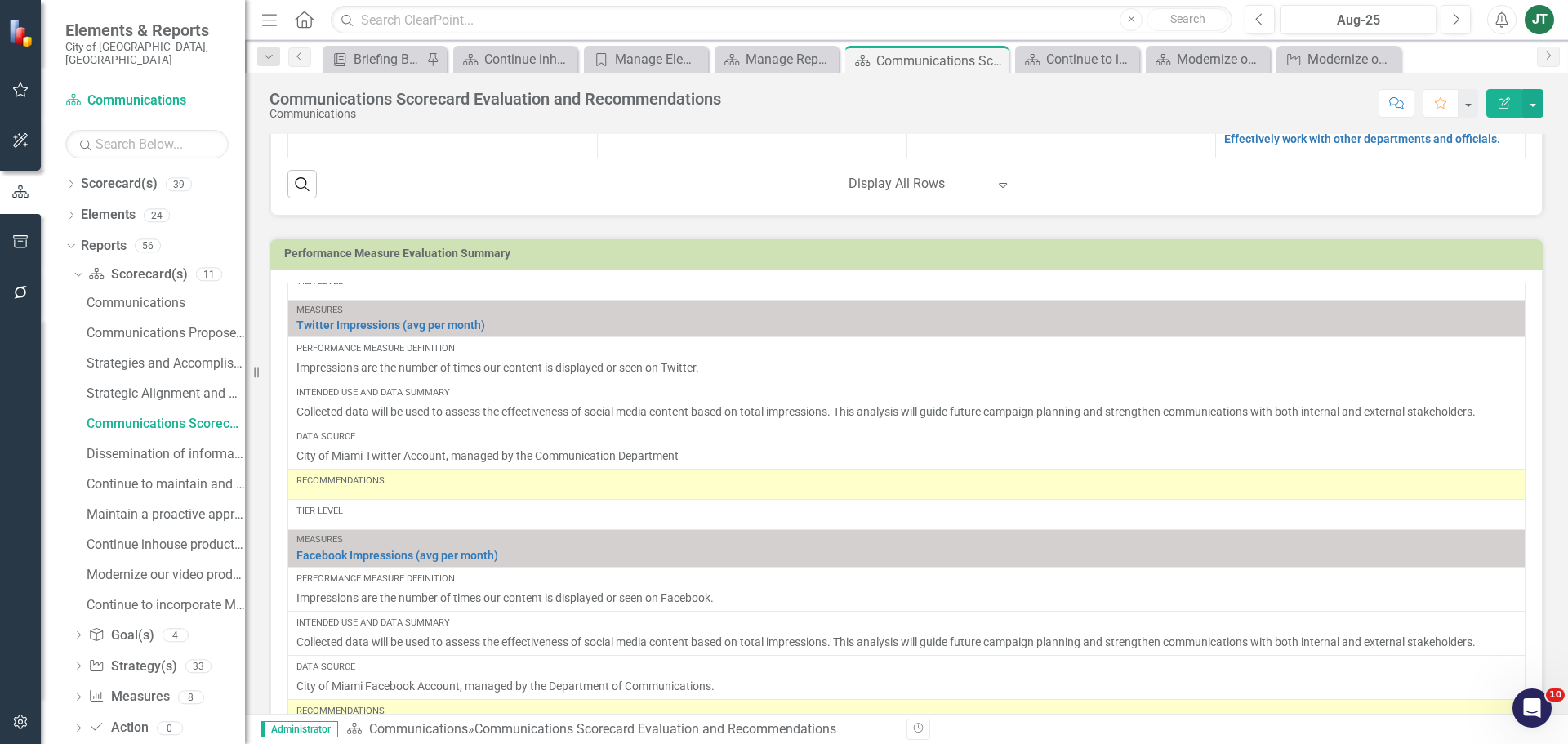
scroll to position [735, 0]
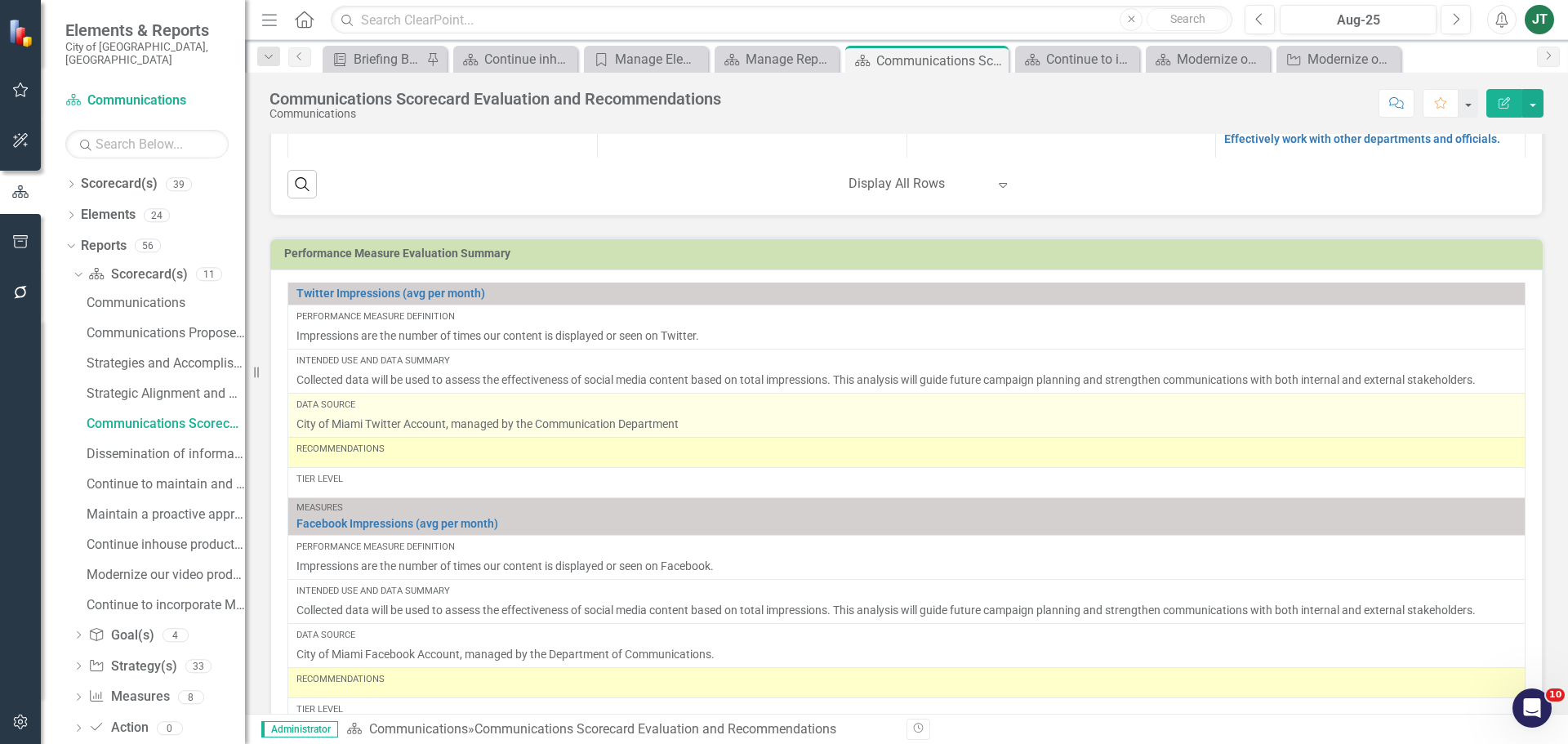
click at [652, 428] on p "City of Miami Twitter Account, managed by the Communication Department" at bounding box center [906, 423] width 1220 height 16
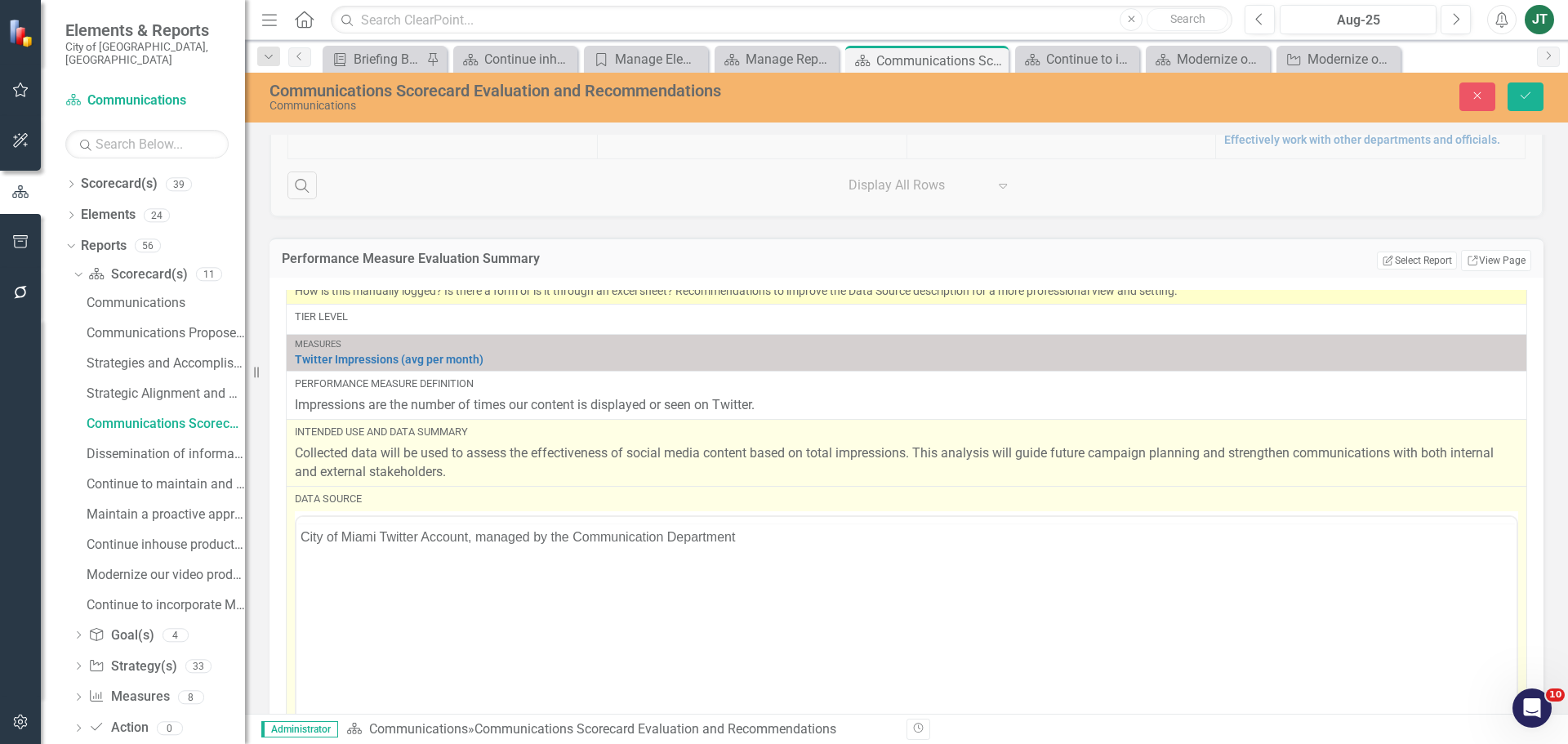
scroll to position [0, 0]
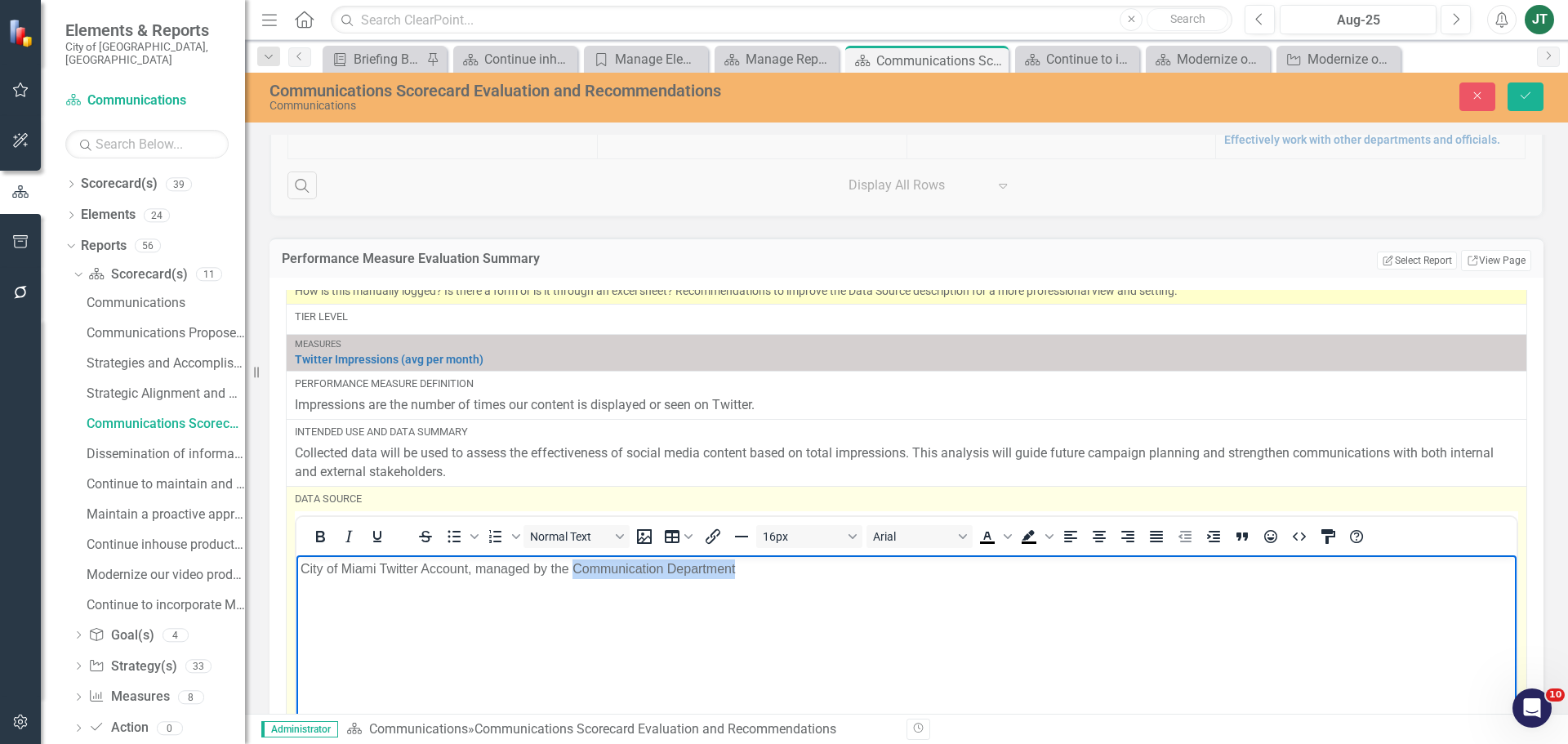
drag, startPoint x: 766, startPoint y: 567, endPoint x: 574, endPoint y: 561, distance: 192.1
click at [574, 561] on p "City of Miami Twitter Account, managed by the Communication Department" at bounding box center [906, 568] width 1212 height 19
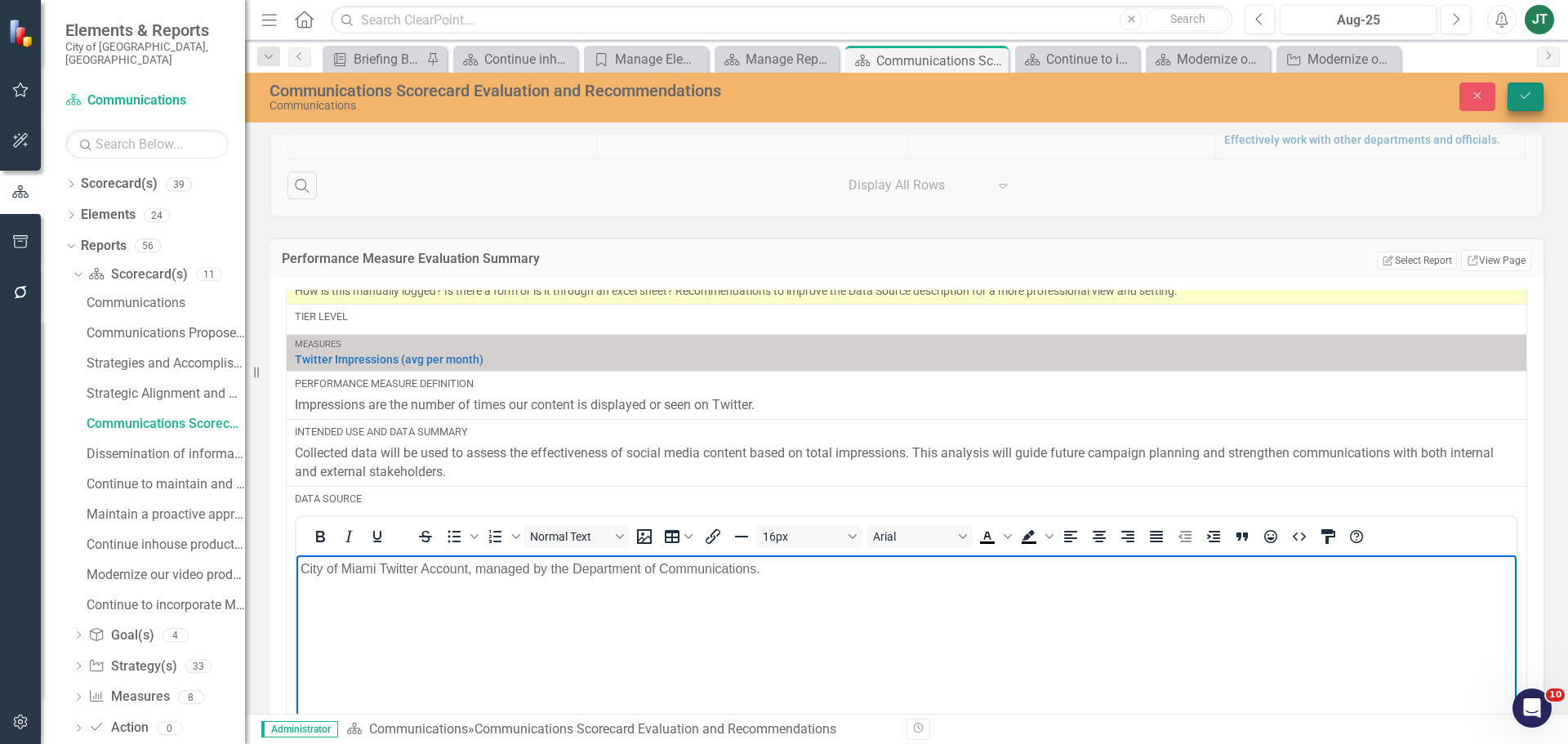
click at [1524, 86] on button "Save" at bounding box center [1525, 96] width 36 height 29
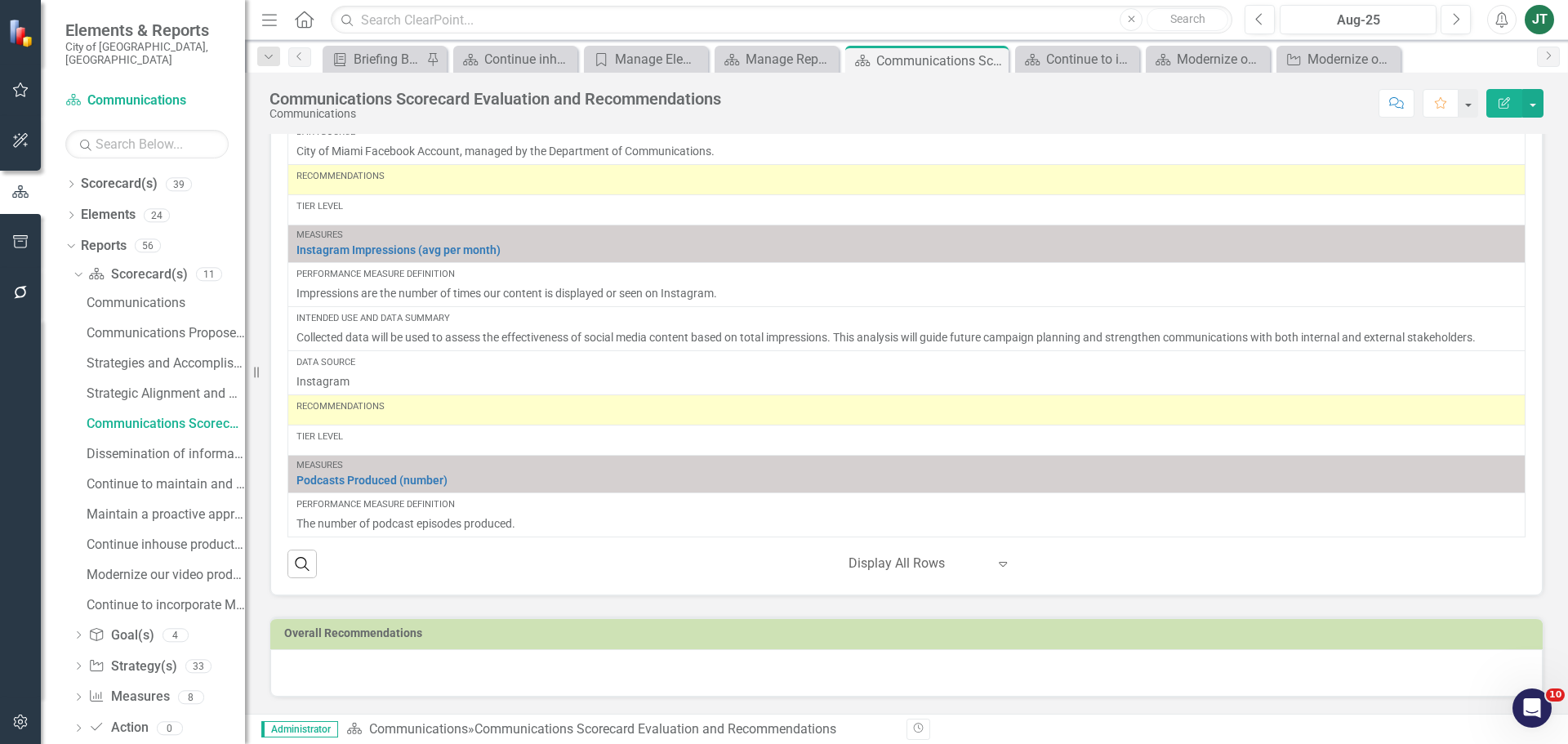
scroll to position [898, 0]
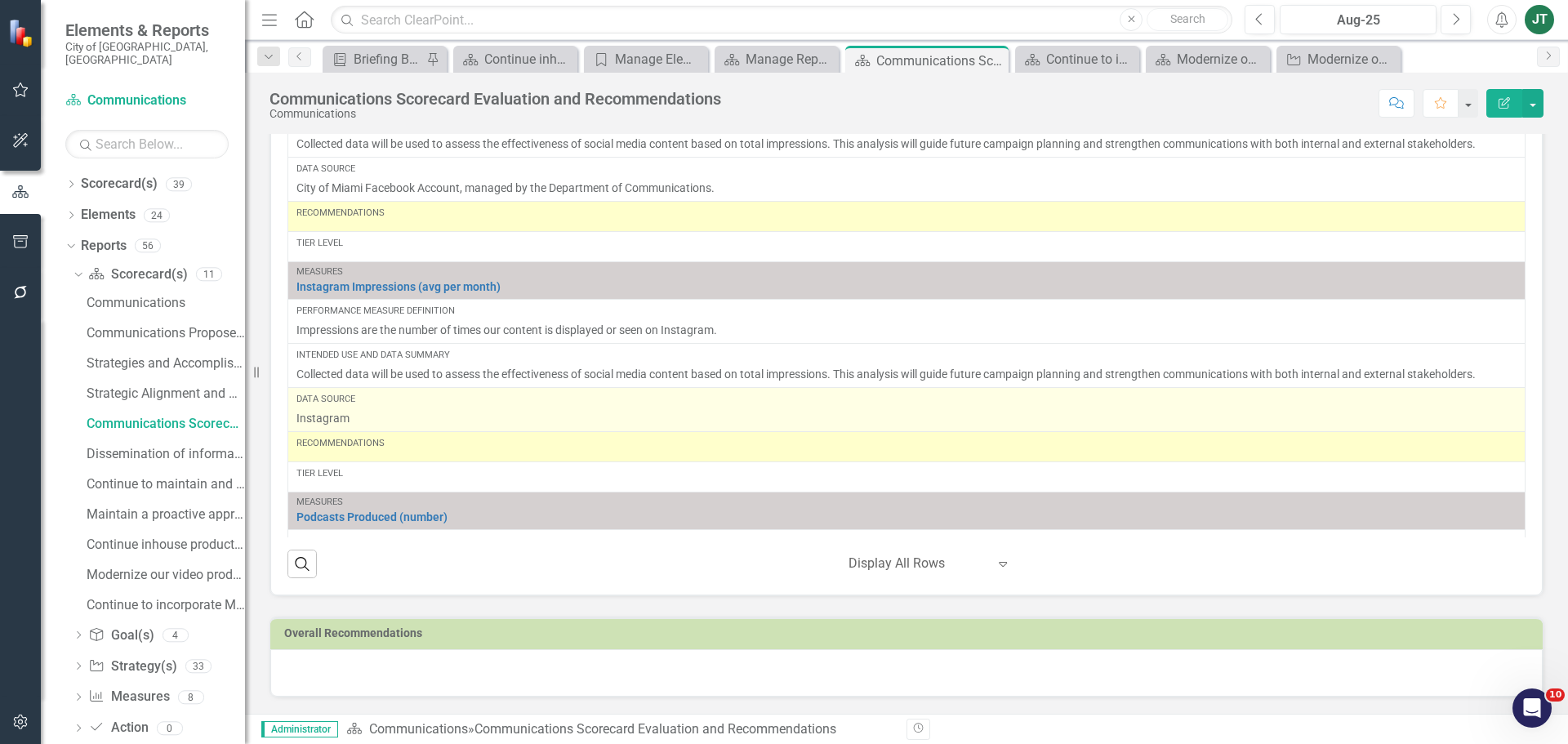
click at [367, 421] on p "Instagram" at bounding box center [906, 417] width 1220 height 16
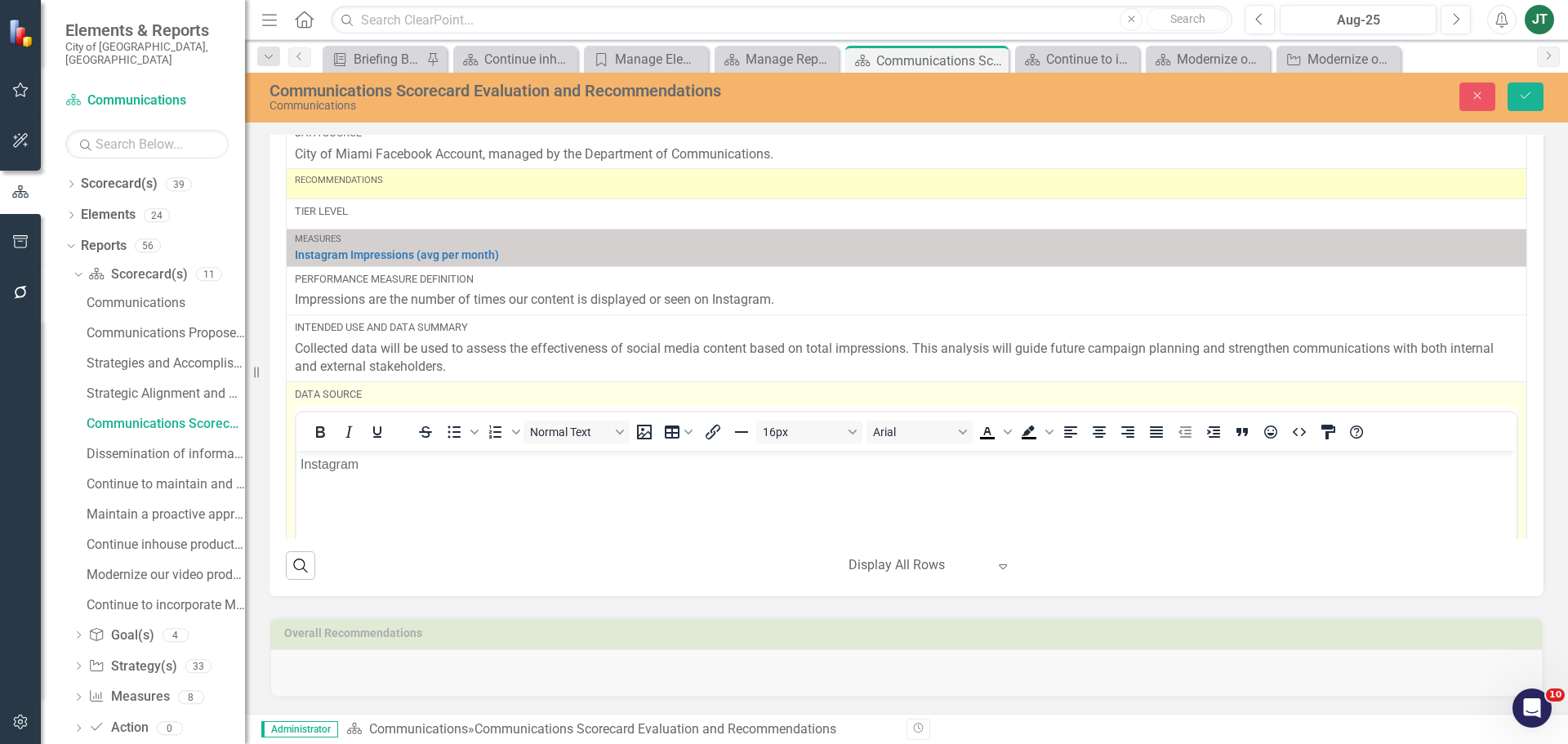
scroll to position [1144, 0]
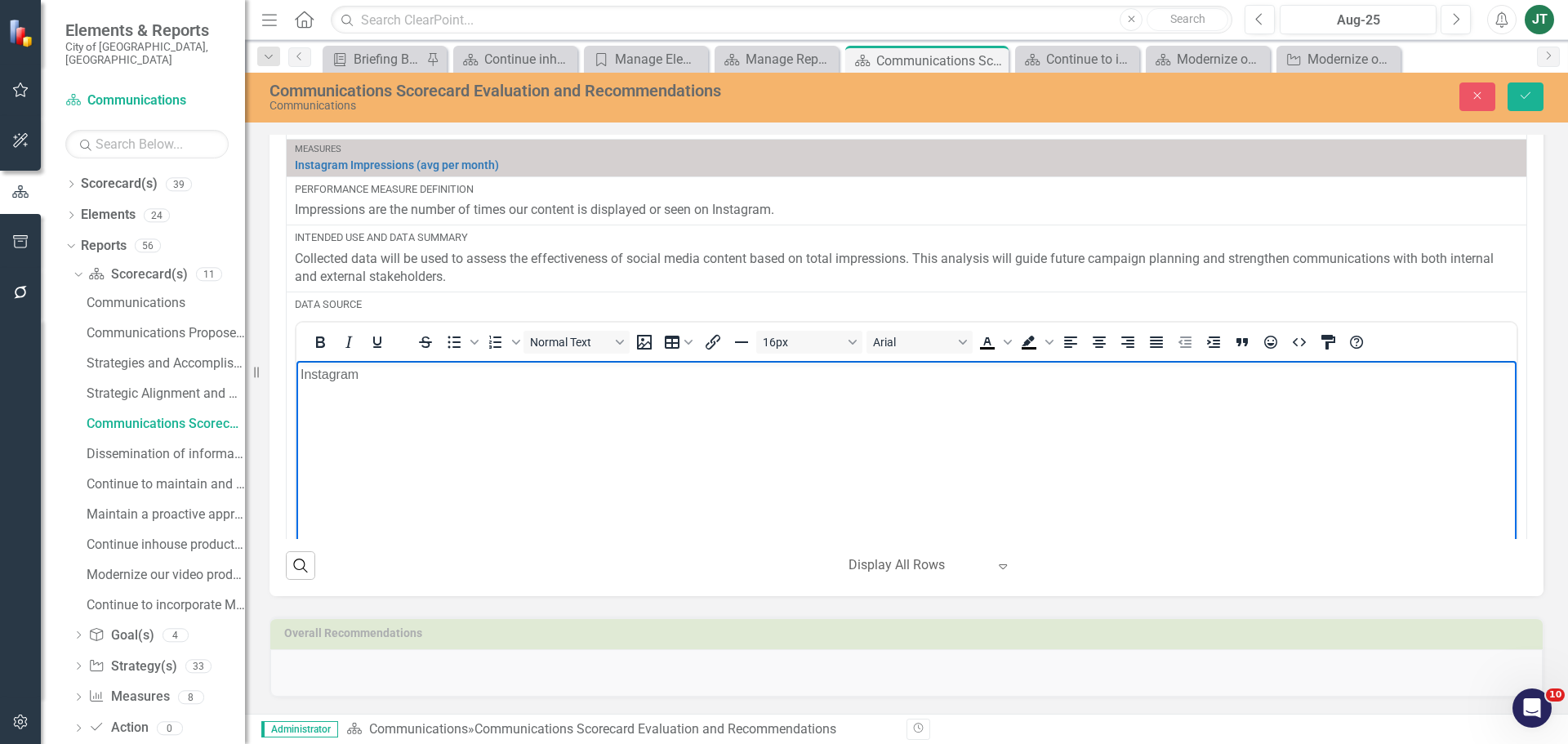
click at [297, 368] on body "Instagram" at bounding box center [906, 482] width 1220 height 245
click at [301, 369] on p "Instagram" at bounding box center [906, 373] width 1212 height 19
drag, startPoint x: 1510, startPoint y: 92, endPoint x: 1532, endPoint y: 100, distance: 23.4
click at [1510, 92] on button "Save" at bounding box center [1525, 96] width 36 height 29
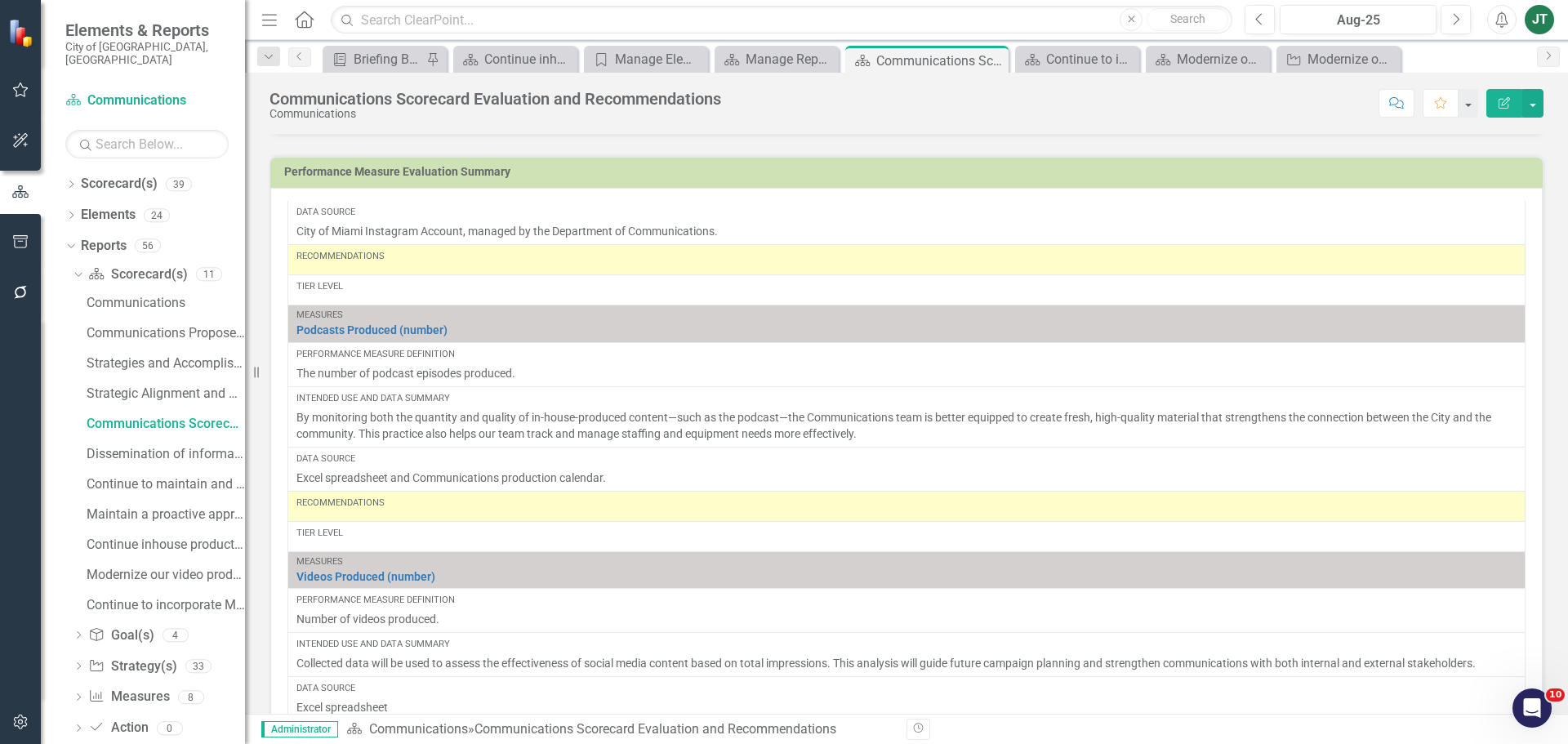
scroll to position [1388, 0]
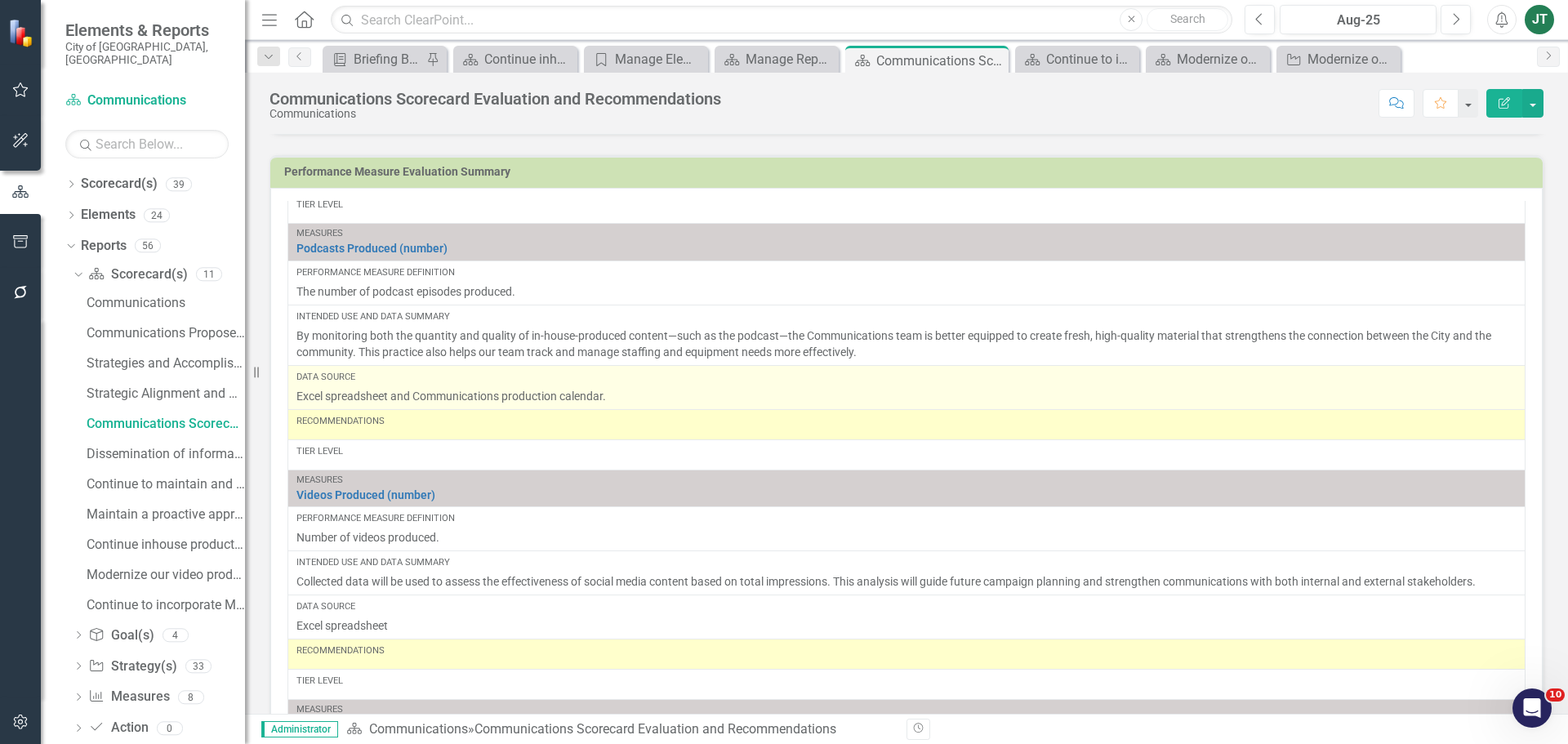
click at [504, 390] on p "Excel spreadsheet and Communications production calendar." at bounding box center [906, 395] width 1220 height 16
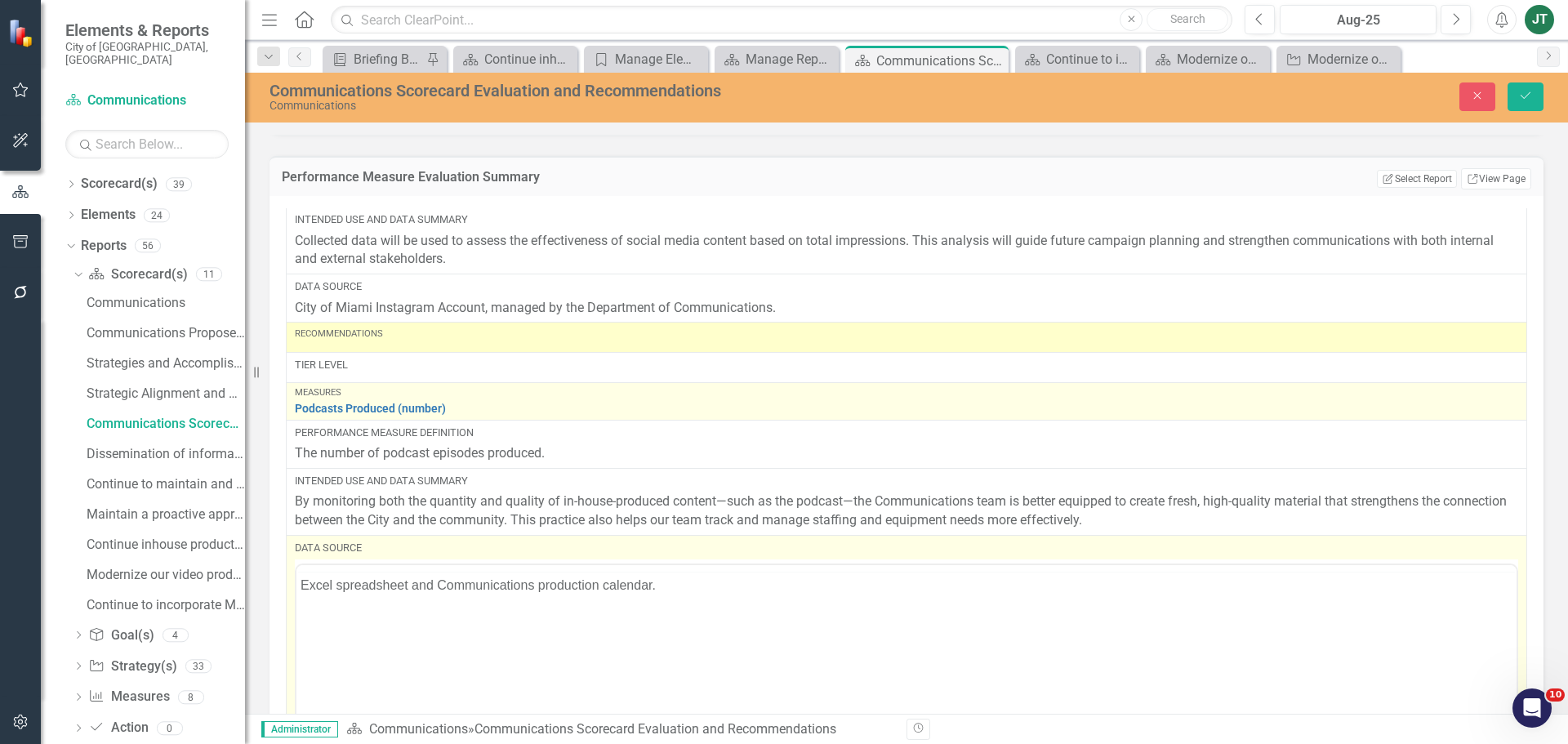
scroll to position [0, 0]
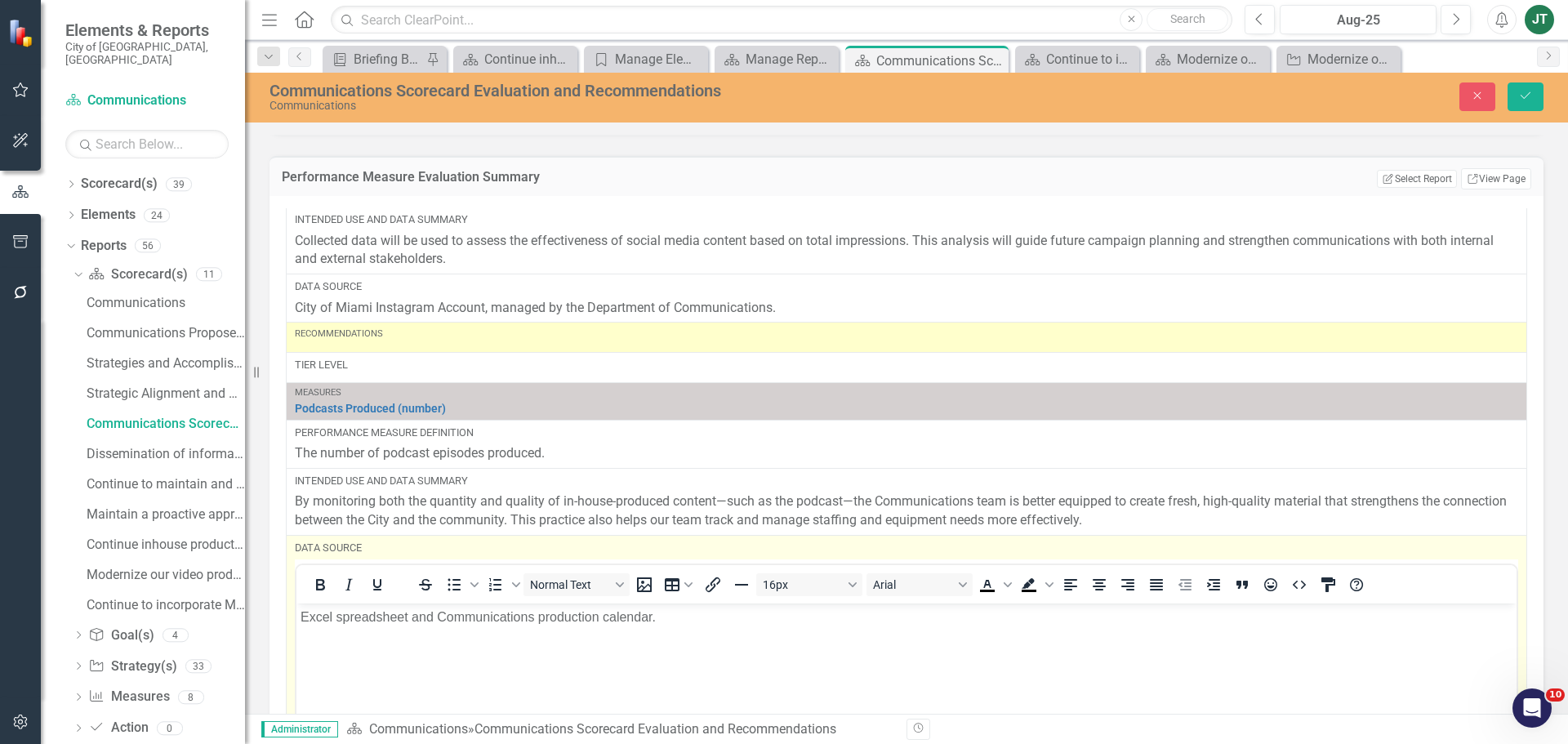
click at [540, 647] on body "Excel spreadsheet and Communications production calendar." at bounding box center [906, 725] width 1220 height 245
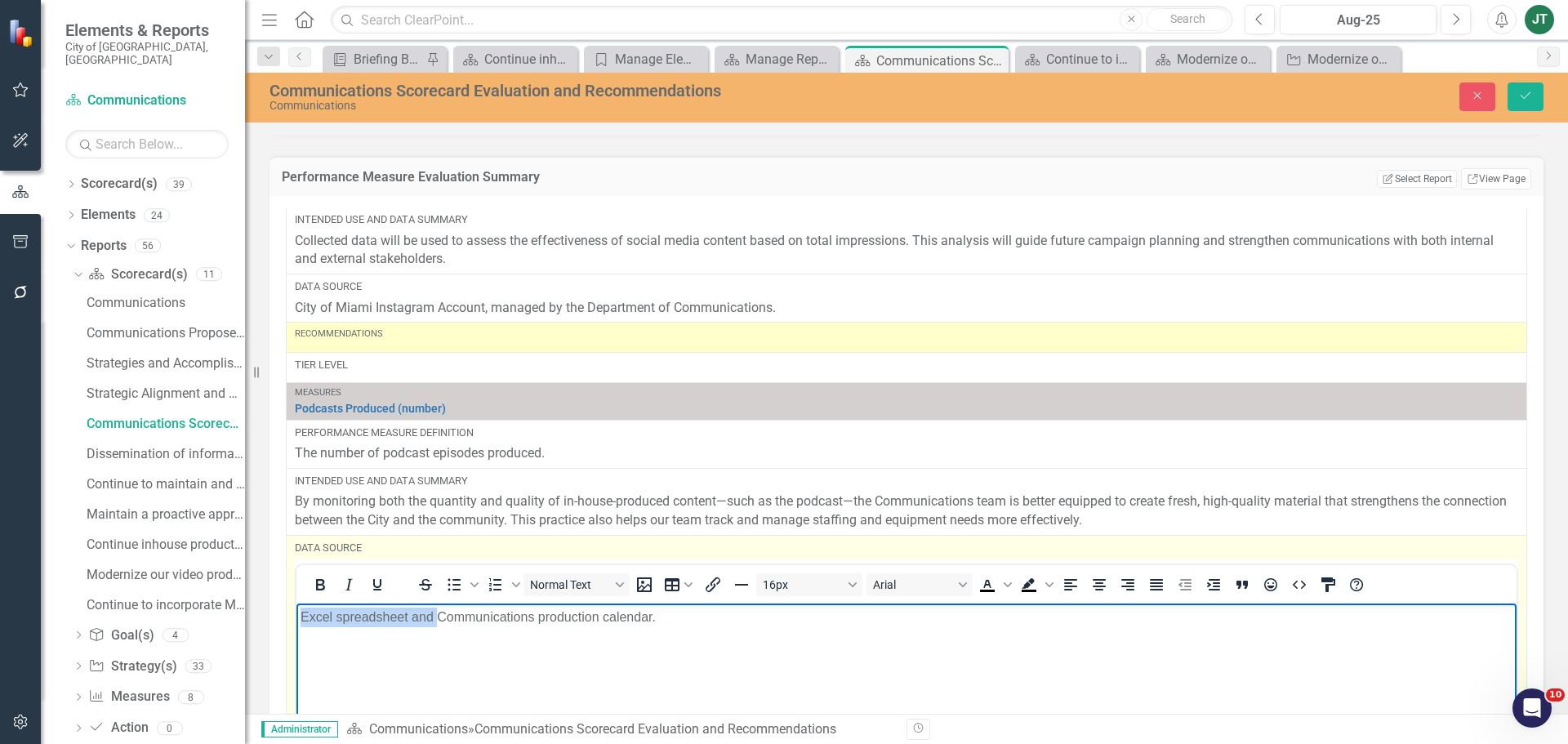
drag, startPoint x: 441, startPoint y: 613, endPoint x: 333, endPoint y: 618, distance: 108.1
click at [296, 613] on html "Excel spreadsheet and Communications production calendar." at bounding box center [906, 725] width 1220 height 245
click at [555, 630] on body "Communications production calendar." at bounding box center [906, 725] width 1220 height 245
click at [404, 615] on p "Communications production calendar." at bounding box center [906, 617] width 1212 height 19
click at [672, 615] on p "Communications Excel spreadsheet and production calendar." at bounding box center [906, 617] width 1212 height 19
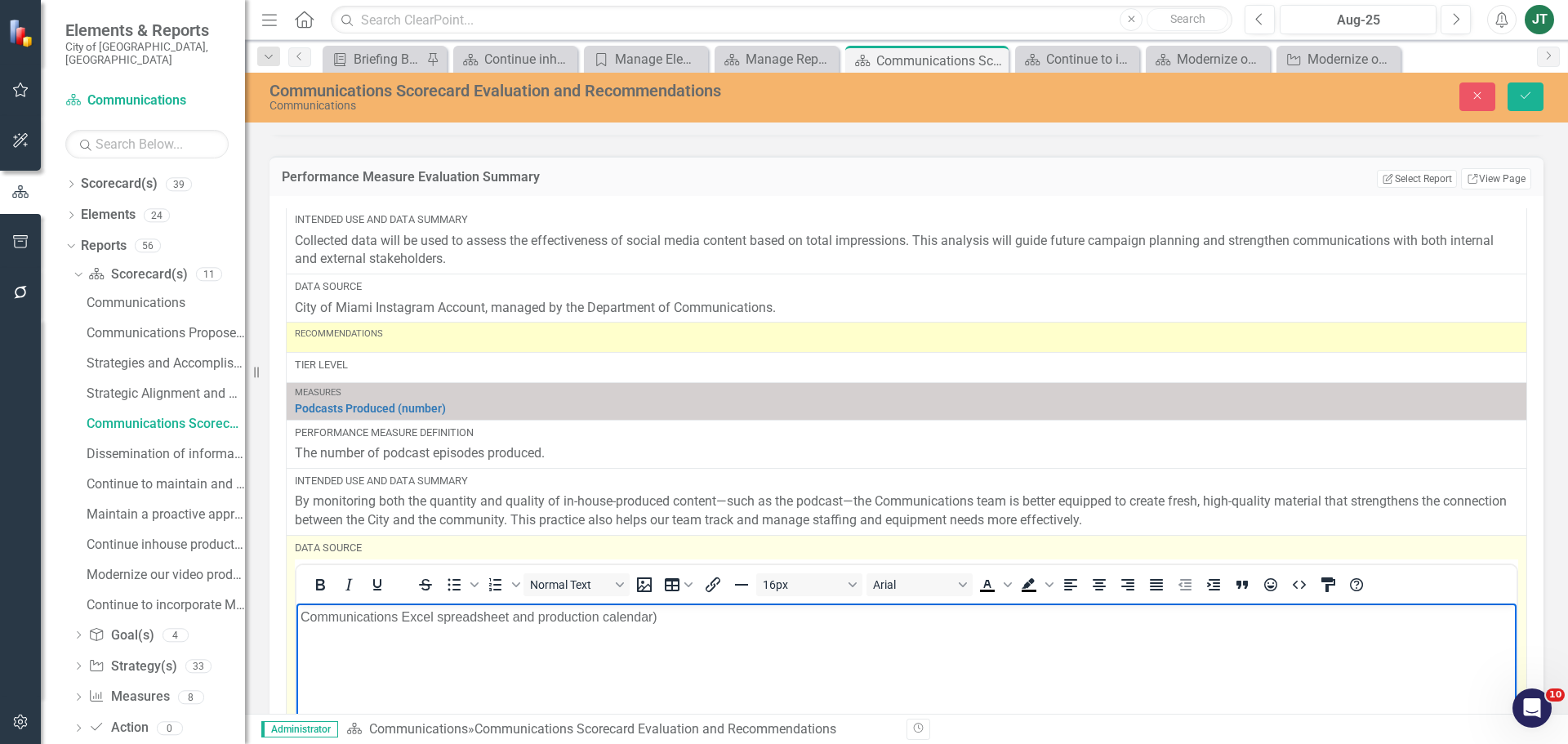
click at [401, 614] on p "Communications Excel spreadsheet and production calendar)" at bounding box center [906, 617] width 1212 height 19
click at [401, 617] on p "Communications (Excel spreadsheet and production calendar)" at bounding box center [906, 617] width 1212 height 19
click at [515, 610] on p "Communications Department (Excel spreadsheet and production calendar)" at bounding box center [906, 617] width 1212 height 19
click at [521, 612] on p "Communications Department (Excel spreadsheet and production calendar)" at bounding box center [906, 617] width 1212 height 19
click at [623, 616] on p "Communications Department (Excel Spreadsheet and production calendar)" at bounding box center [906, 617] width 1212 height 19
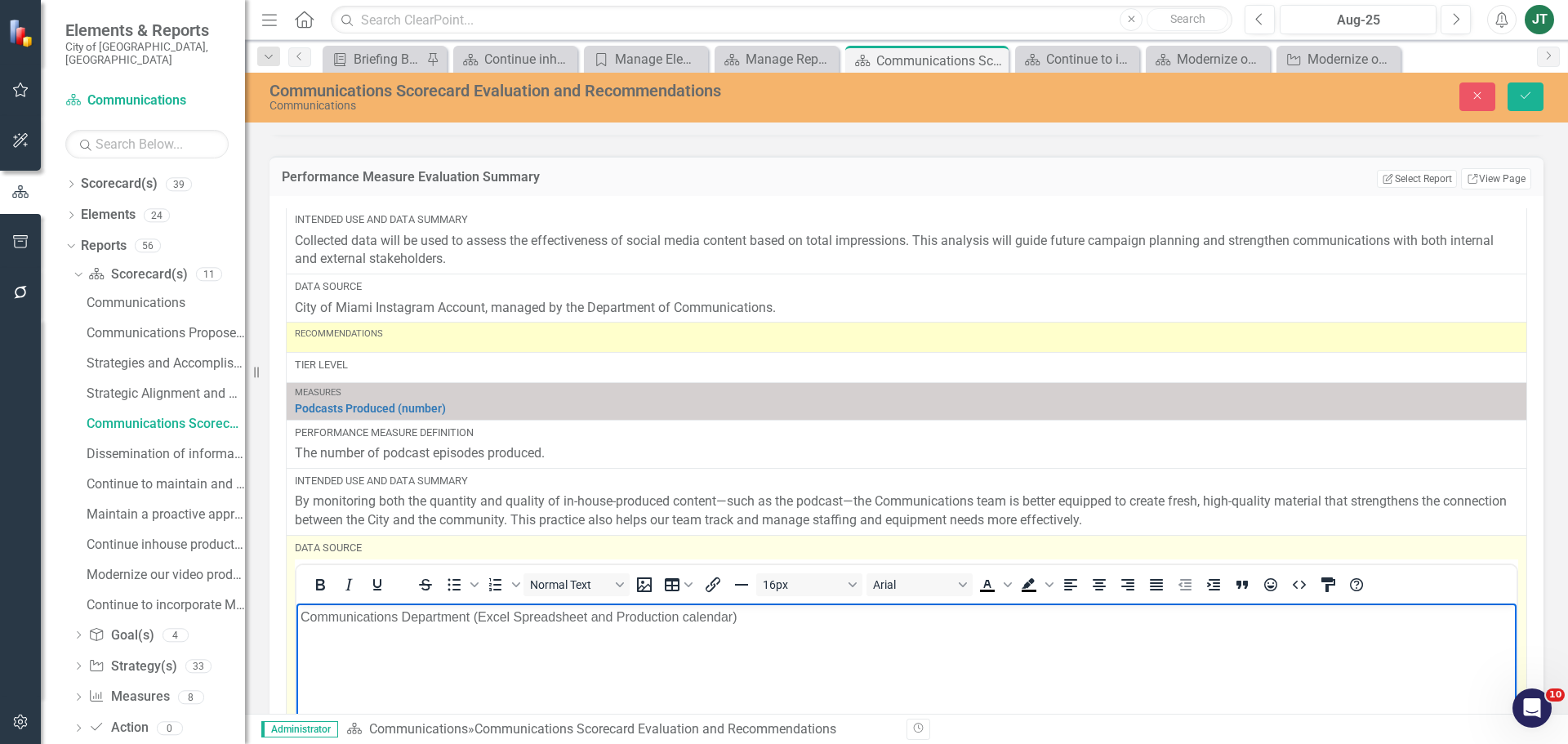
click at [689, 605] on body "Communications Department (Excel Spreadsheet and Production calendar)" at bounding box center [906, 725] width 1220 height 245
click at [805, 638] on body "Communications Department (Excel Spreadsheet and Production Calendar)" at bounding box center [906, 725] width 1220 height 245
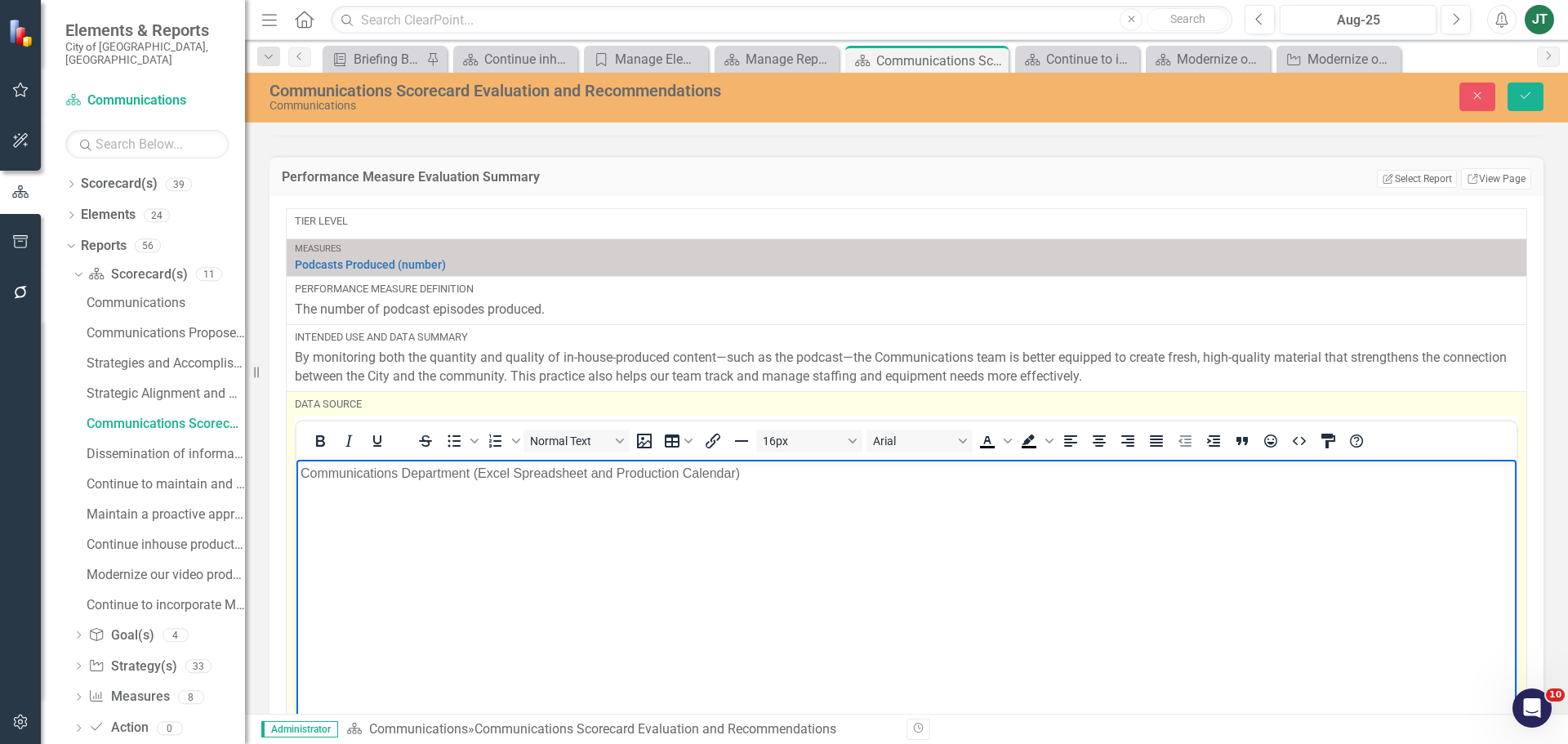
scroll to position [1551, 0]
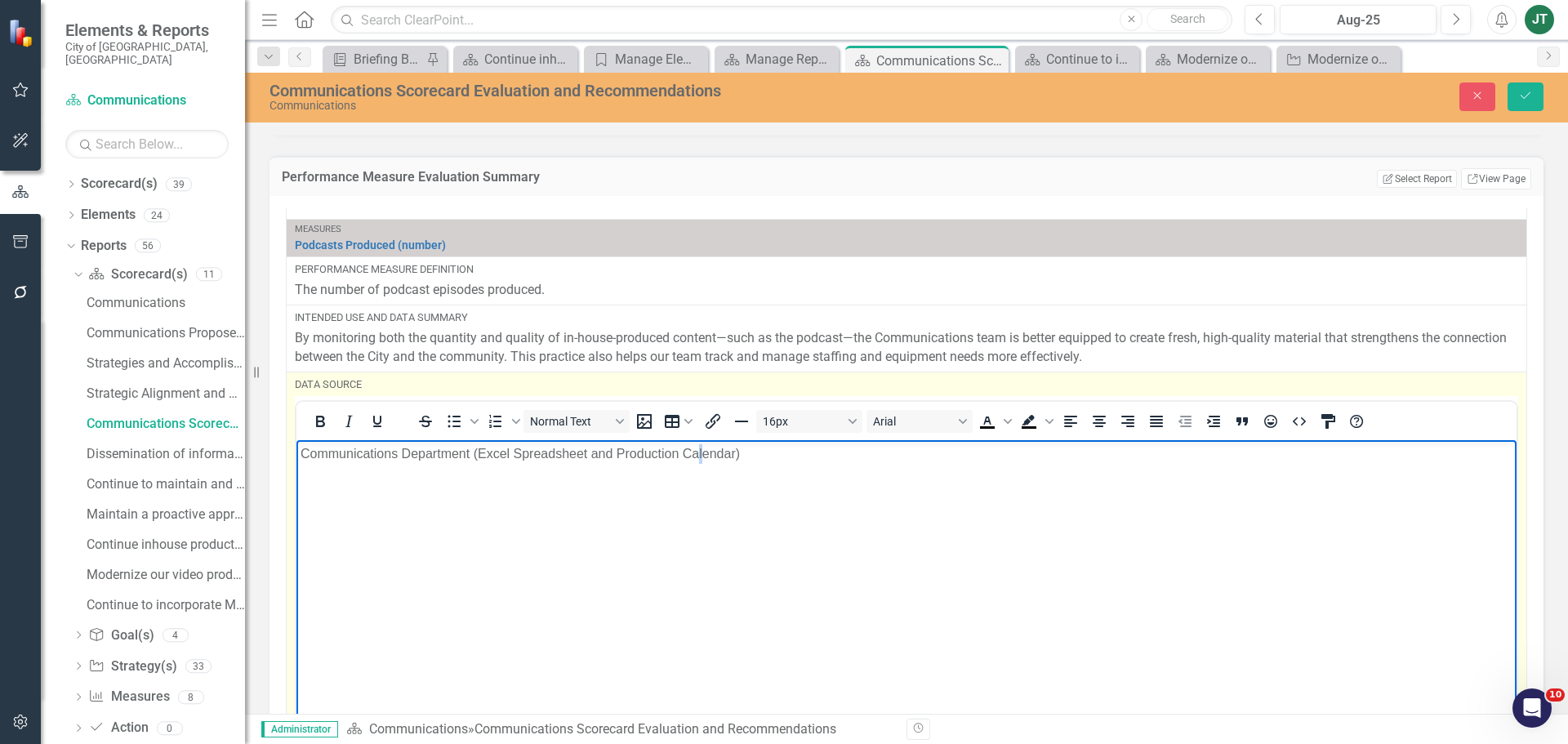
drag, startPoint x: 701, startPoint y: 518, endPoint x: 654, endPoint y: 515, distance: 47.1
click at [699, 518] on body "Communications Department (Excel Spreadsheet and Production Calendar)" at bounding box center [906, 562] width 1220 height 245
click at [508, 483] on body "Communications Department (Excel Spreadsheet and Production Calendar)" at bounding box center [906, 562] width 1220 height 245
click at [631, 455] on p "Communications Department (Excel Spreadsheet and Production Calendar)" at bounding box center [906, 454] width 1212 height 19
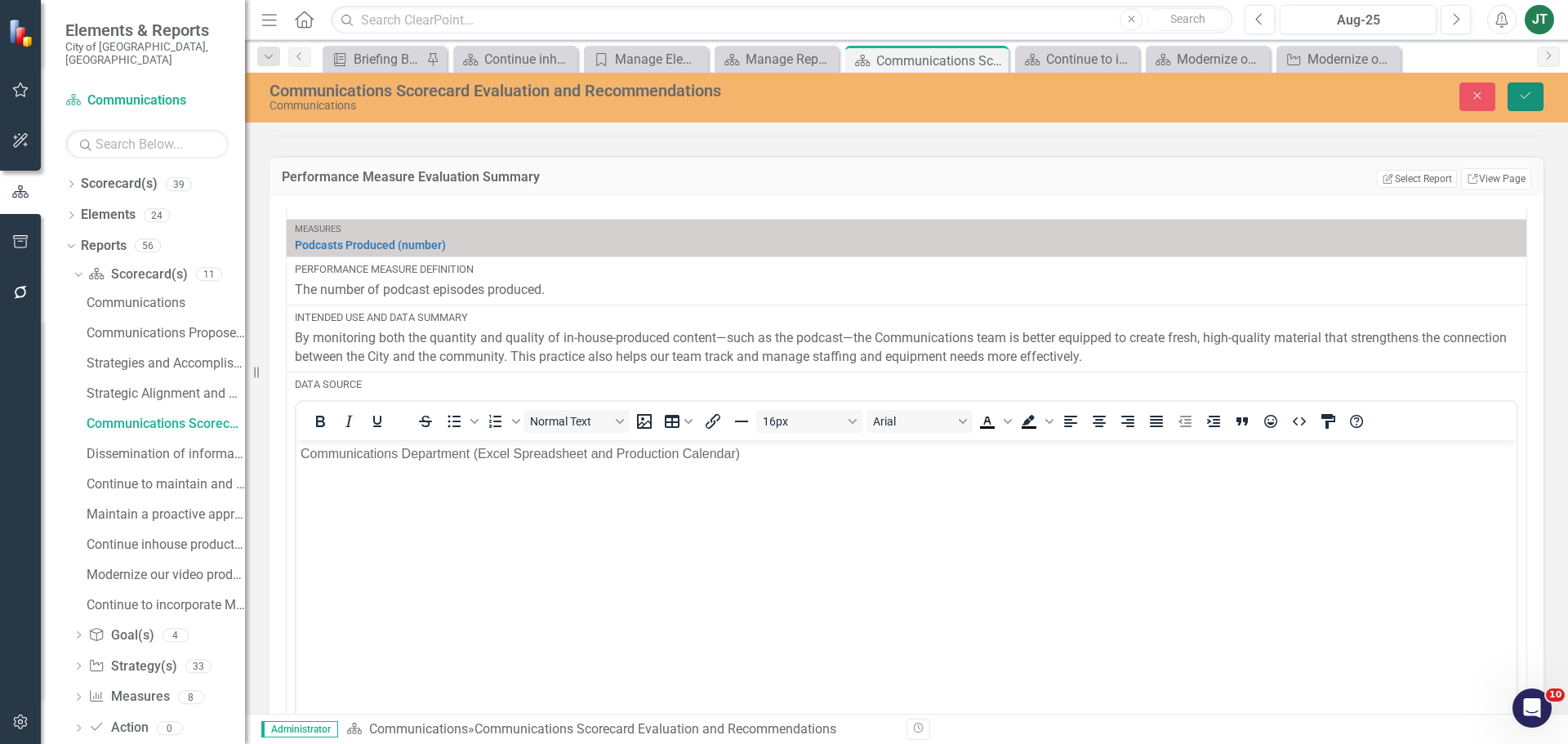
click at [1522, 100] on icon "Save" at bounding box center [1525, 96] width 14 height 12
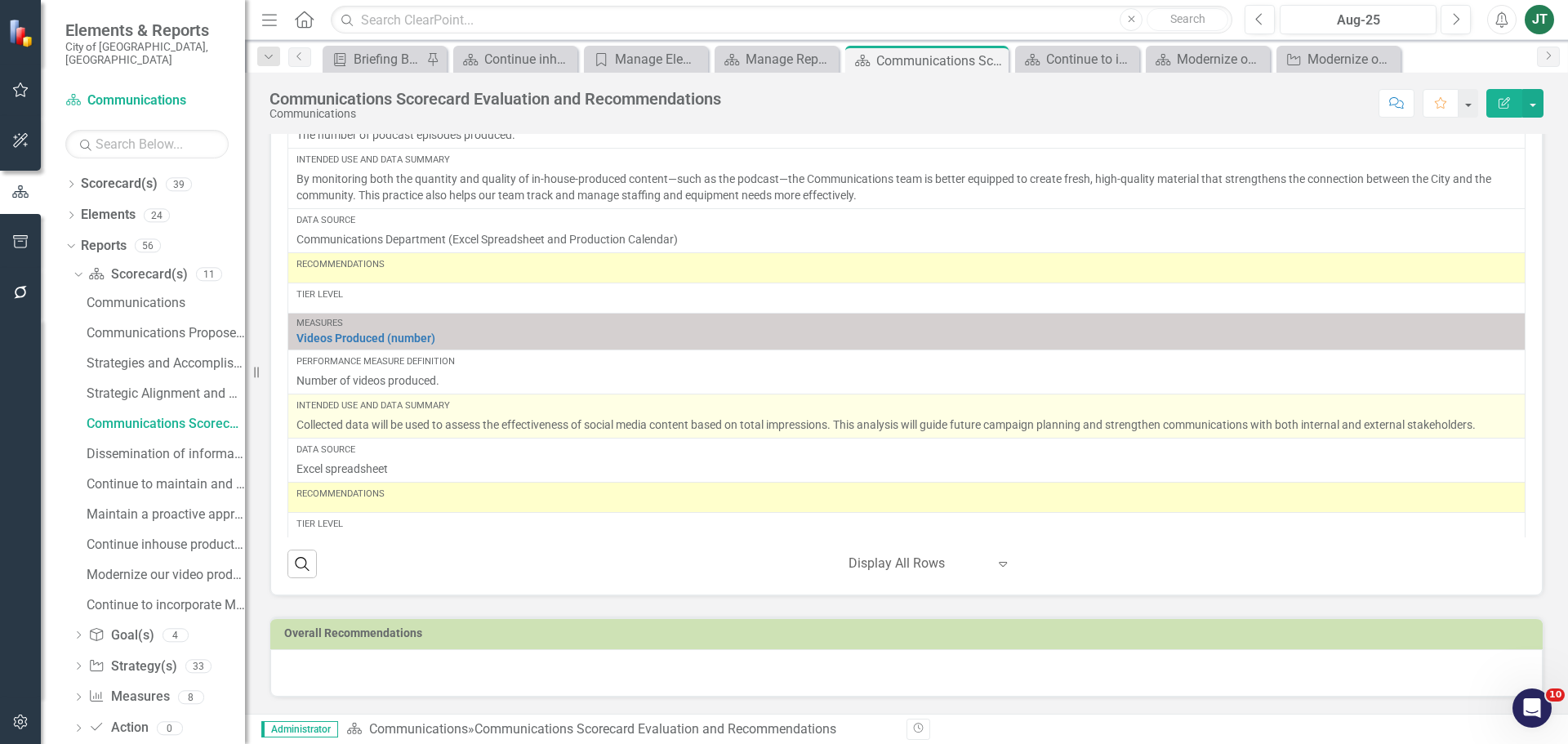
scroll to position [1413, 0]
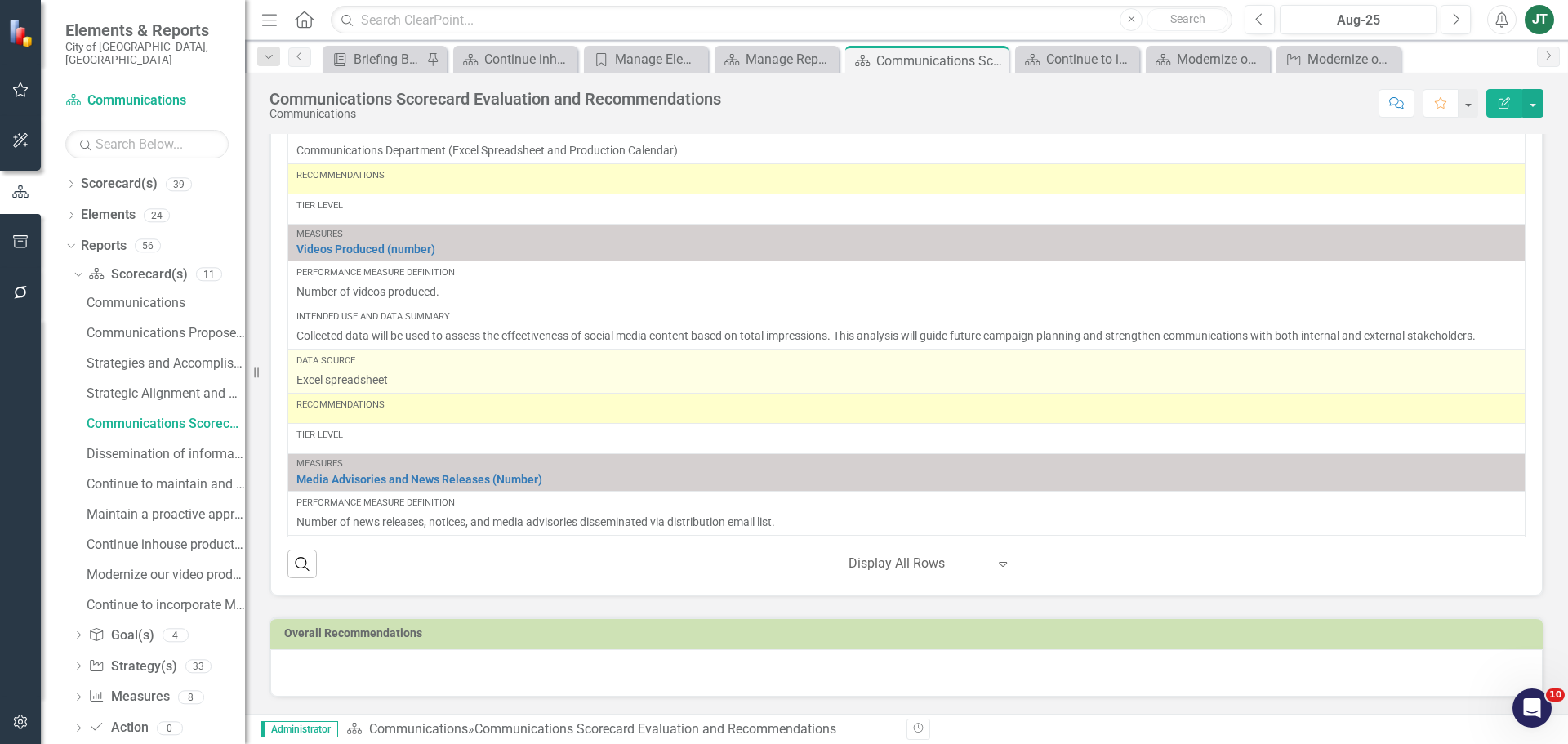
click at [409, 375] on p "Excel spreadsheet" at bounding box center [906, 379] width 1220 height 16
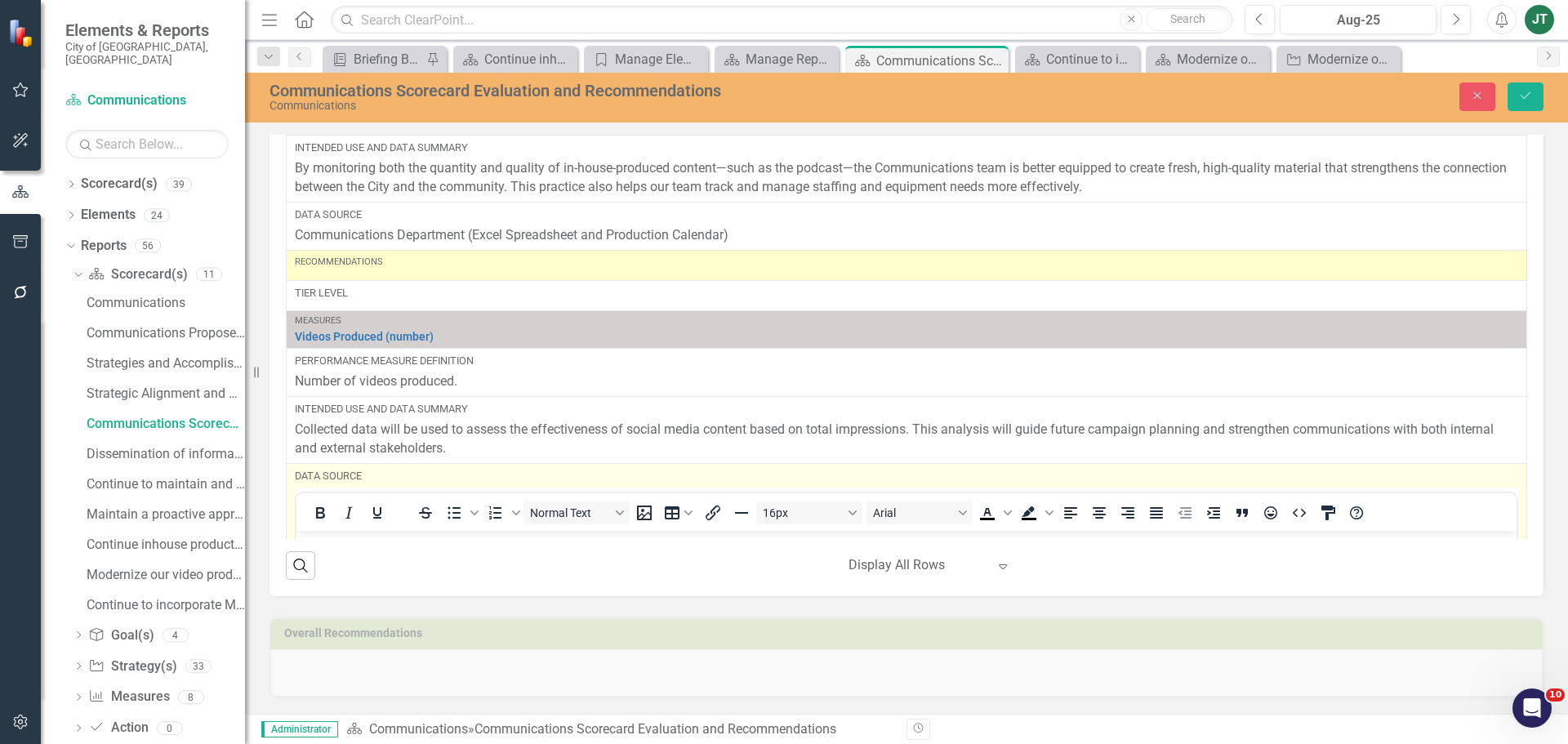
scroll to position [1576, 0]
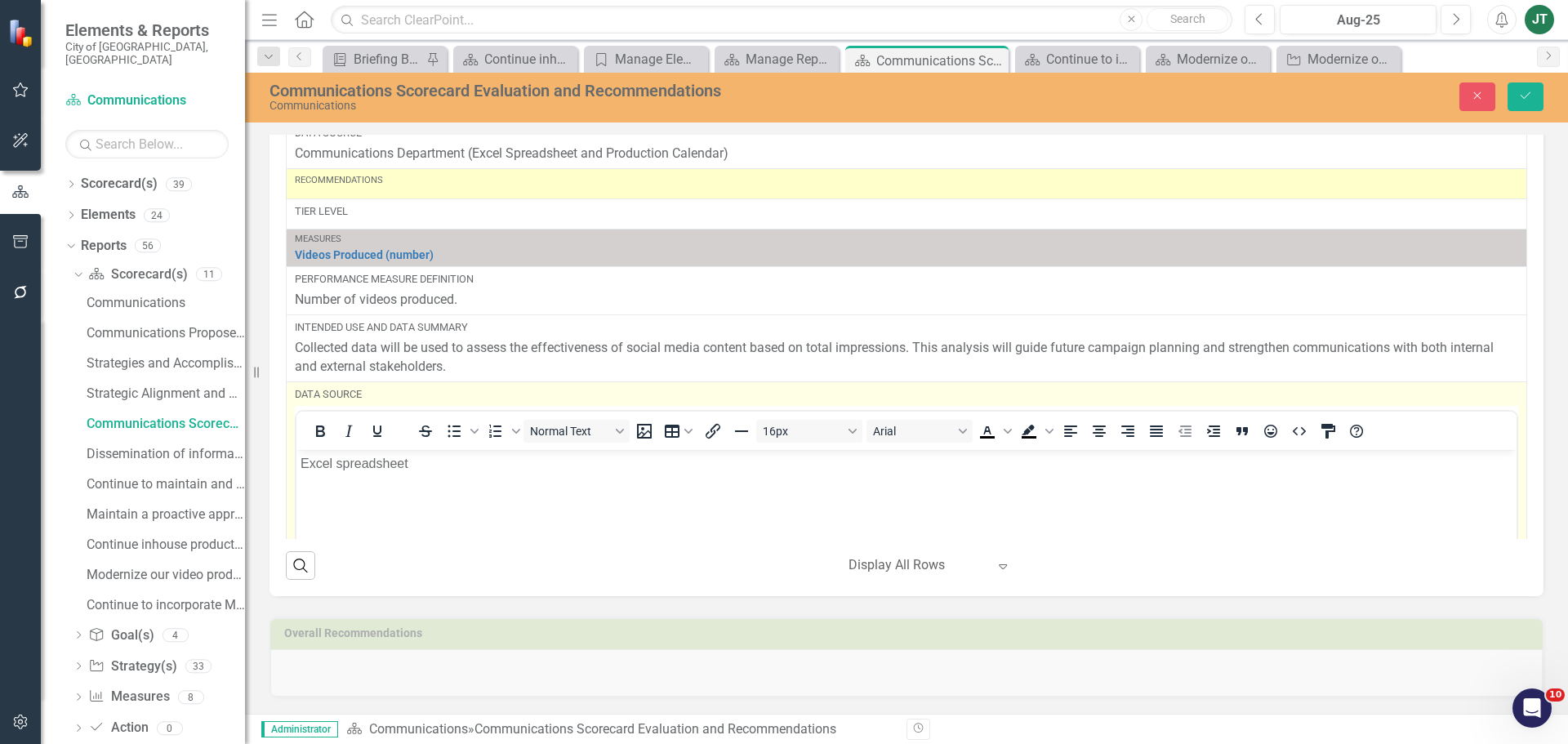
click at [298, 458] on body "Excel spreadsheet" at bounding box center [906, 572] width 1220 height 245
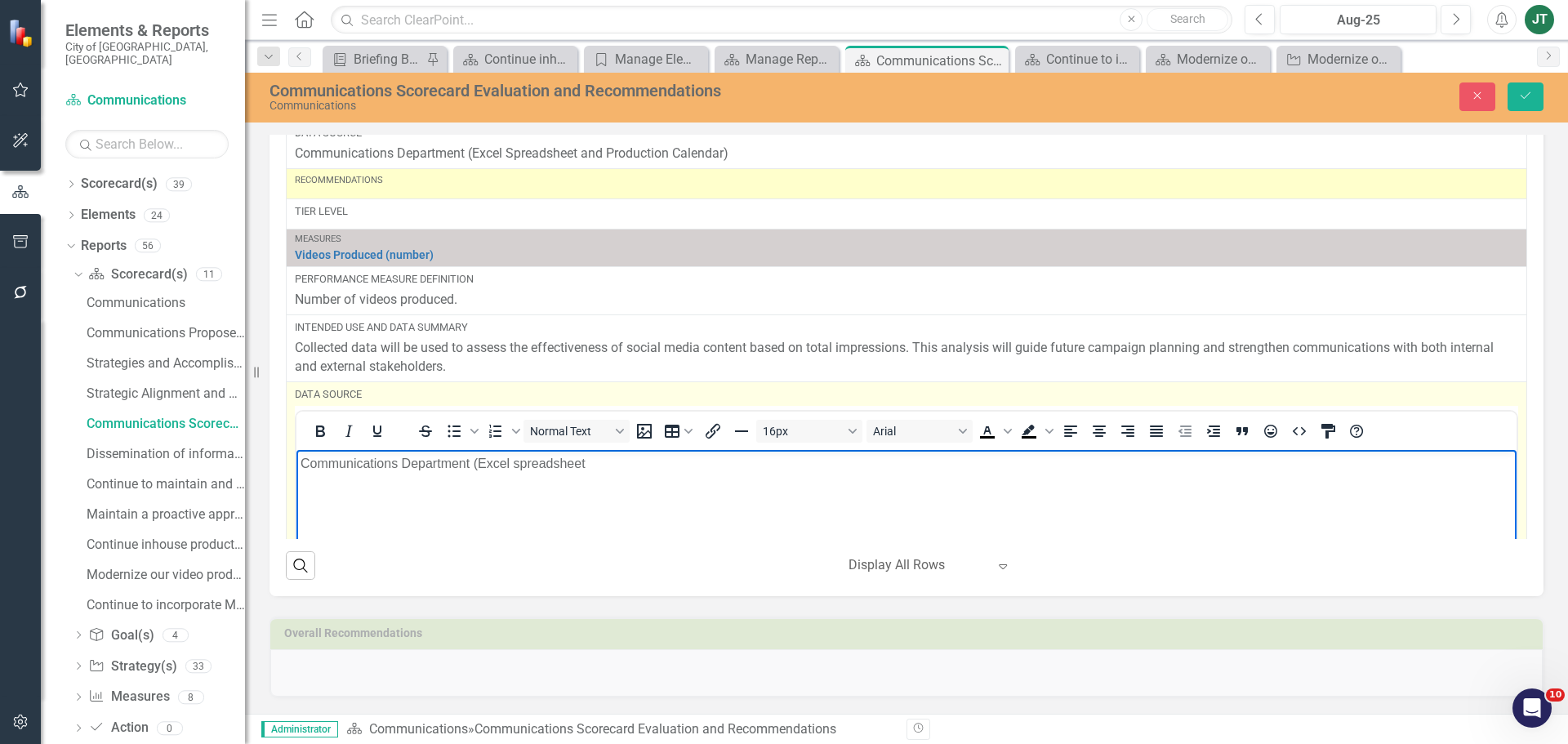
click at [519, 460] on p "Communications Department (Excel spreadsheet" at bounding box center [906, 463] width 1212 height 19
click at [608, 466] on p "Communications Department (Excel Spreadsheet" at bounding box center [906, 463] width 1212 height 19
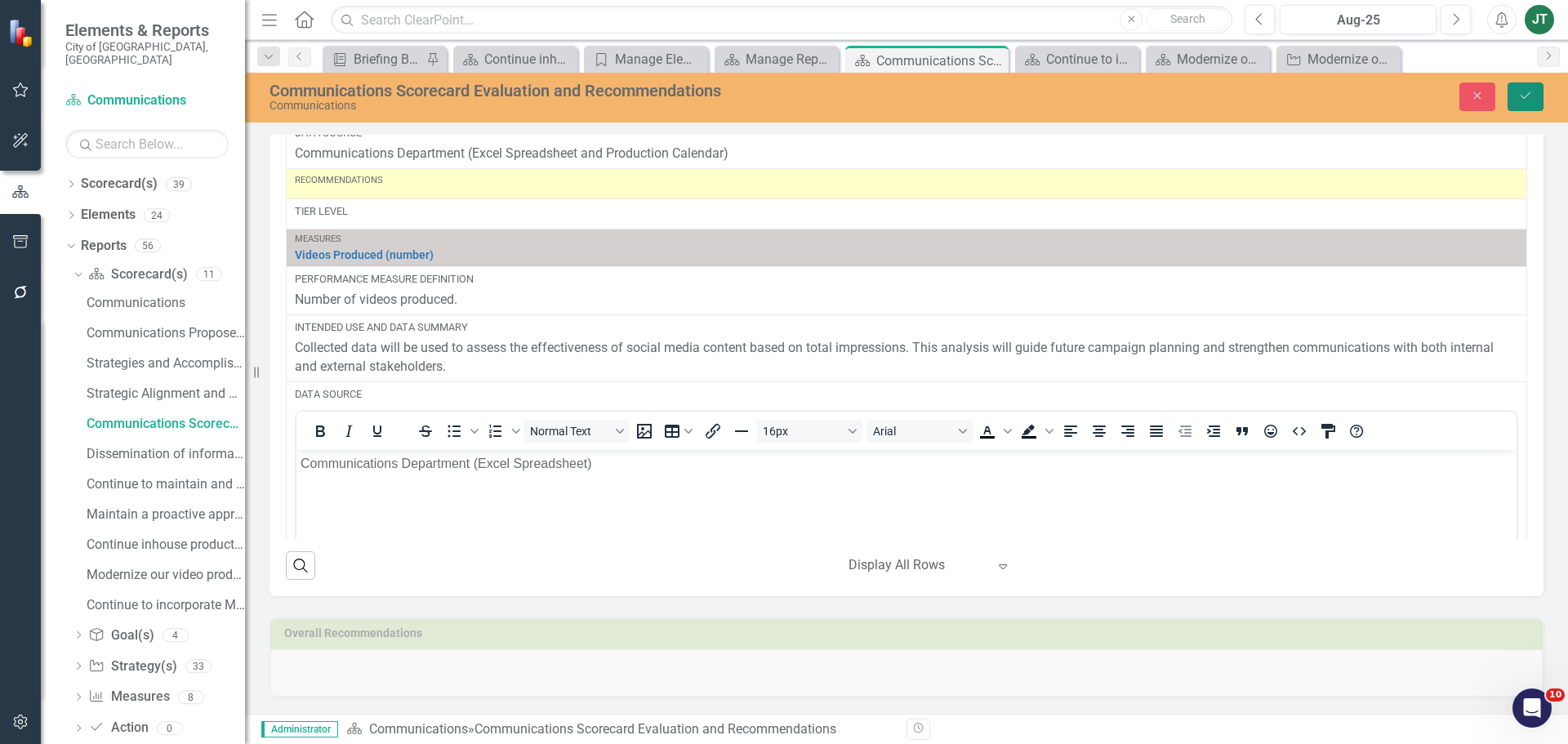
click at [1525, 96] on icon "Save" at bounding box center [1525, 96] width 14 height 12
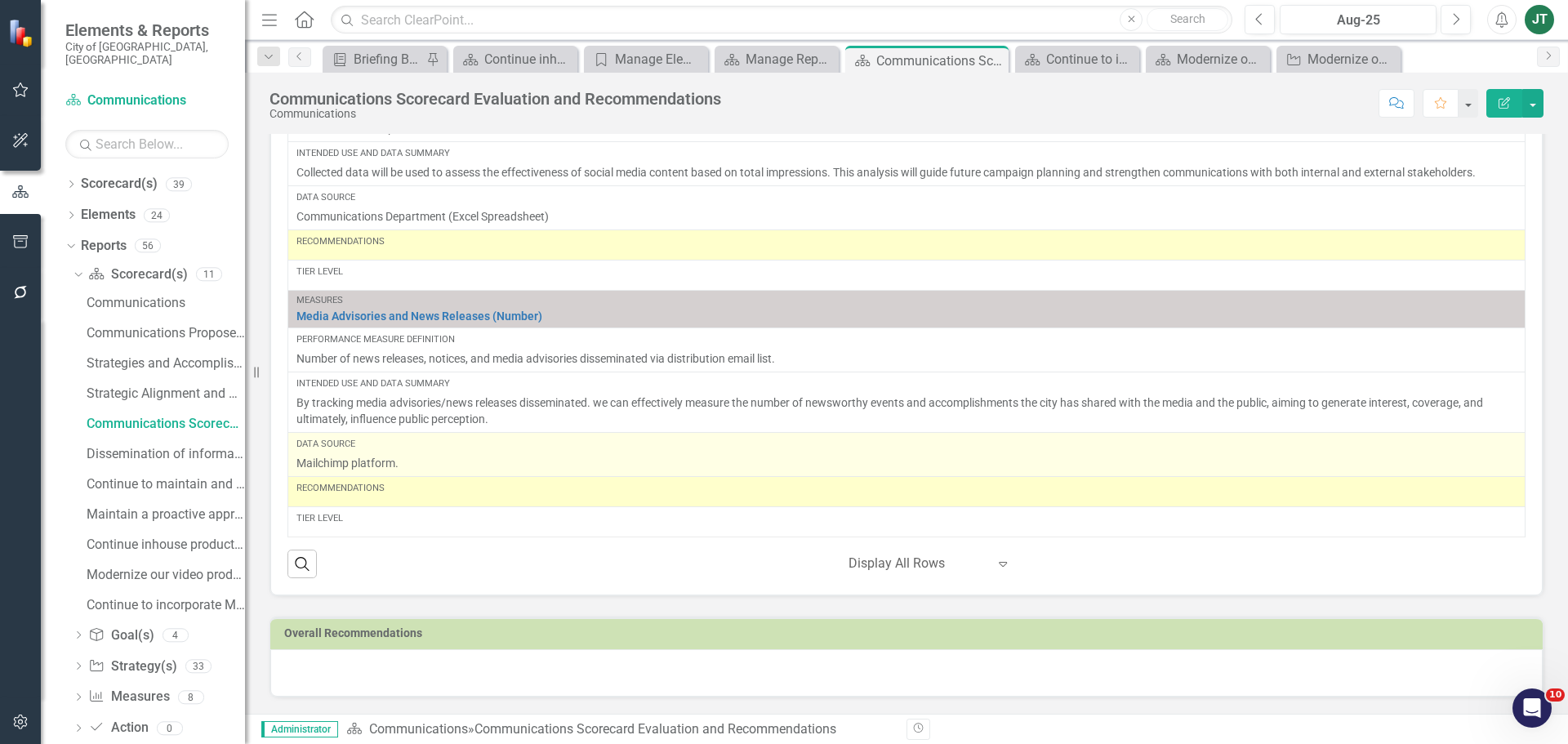
click at [459, 454] on div "Data Source Mailchimp platform." at bounding box center [906, 455] width 1220 height 34
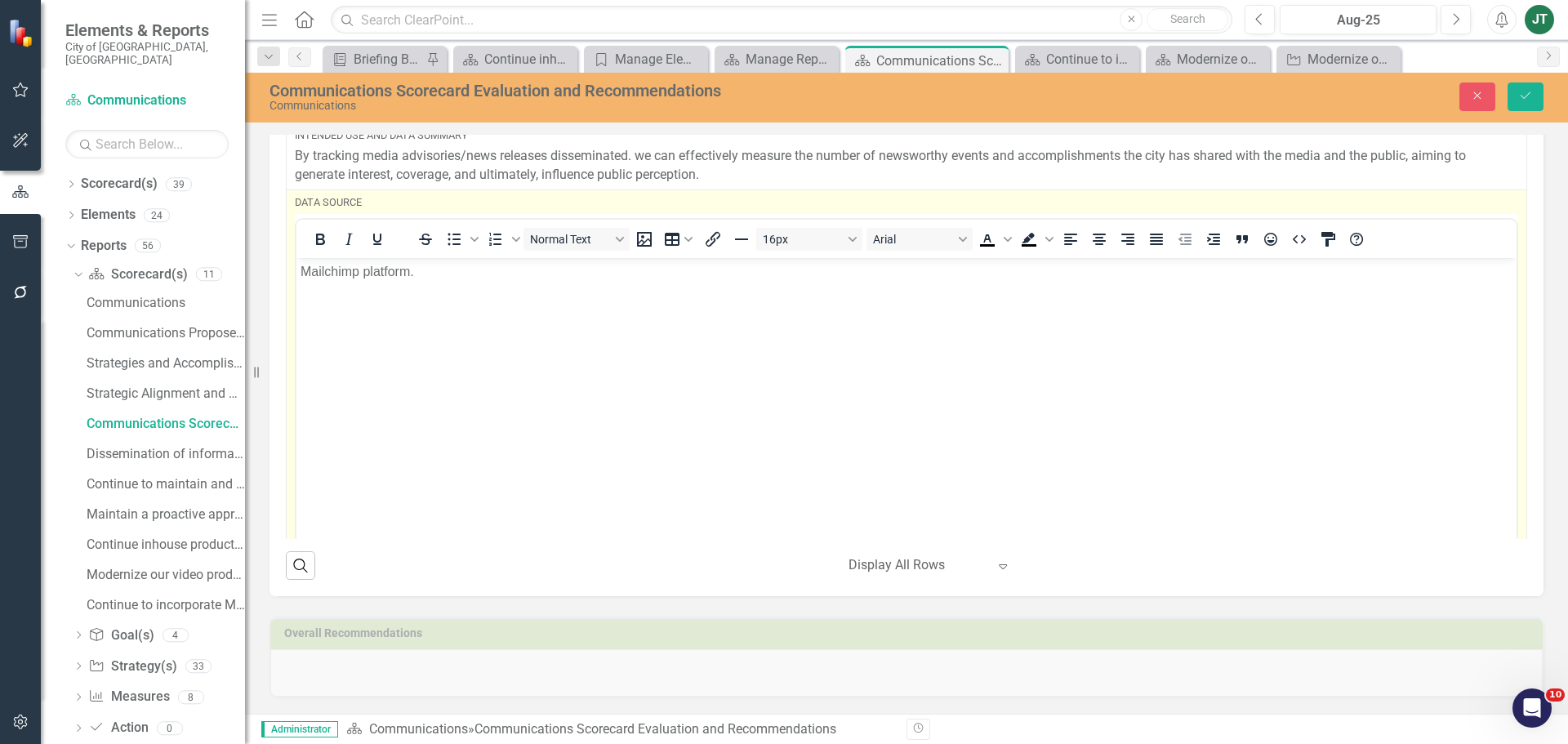
scroll to position [2066, 0]
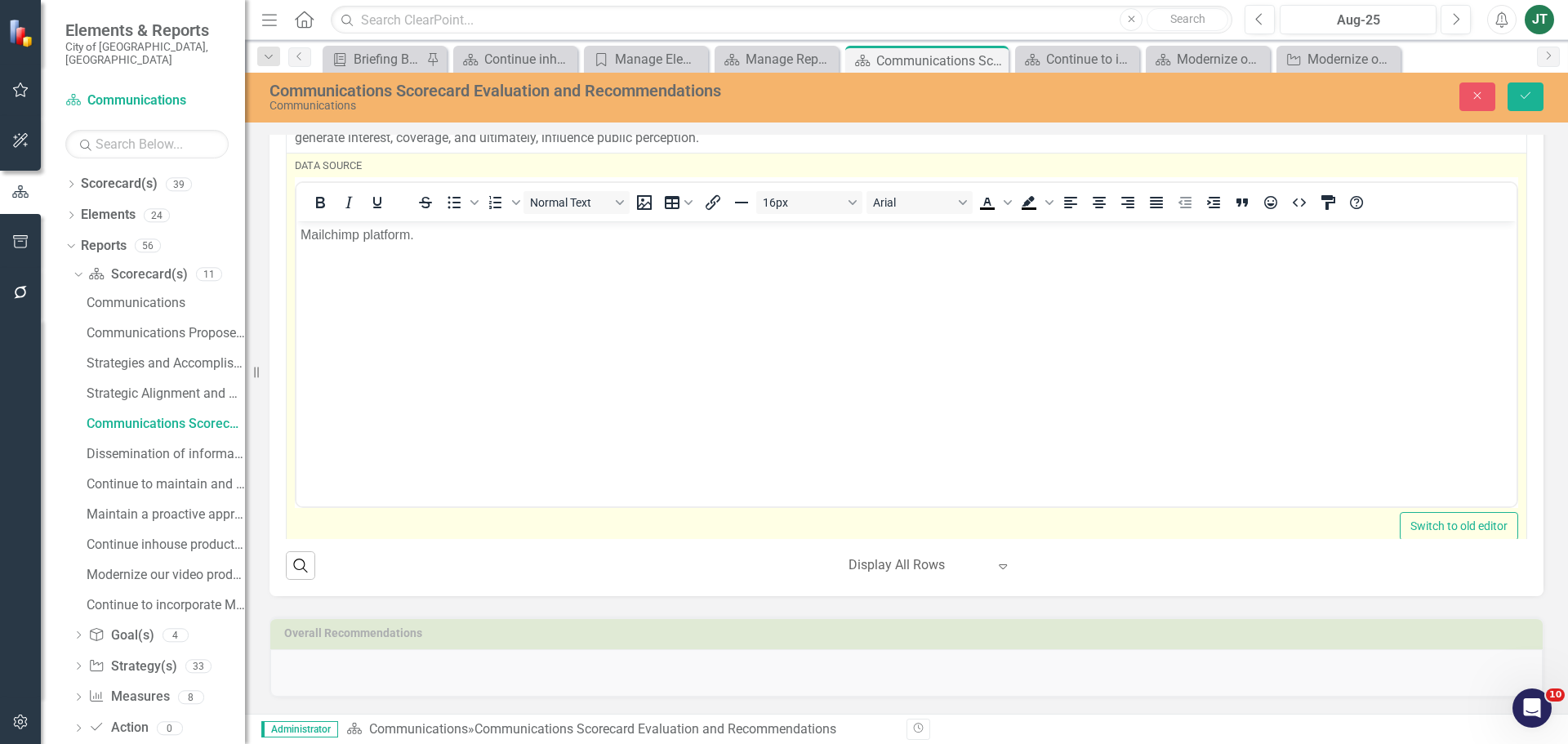
click at [303, 229] on p "Mailchimp platform." at bounding box center [906, 234] width 1212 height 19
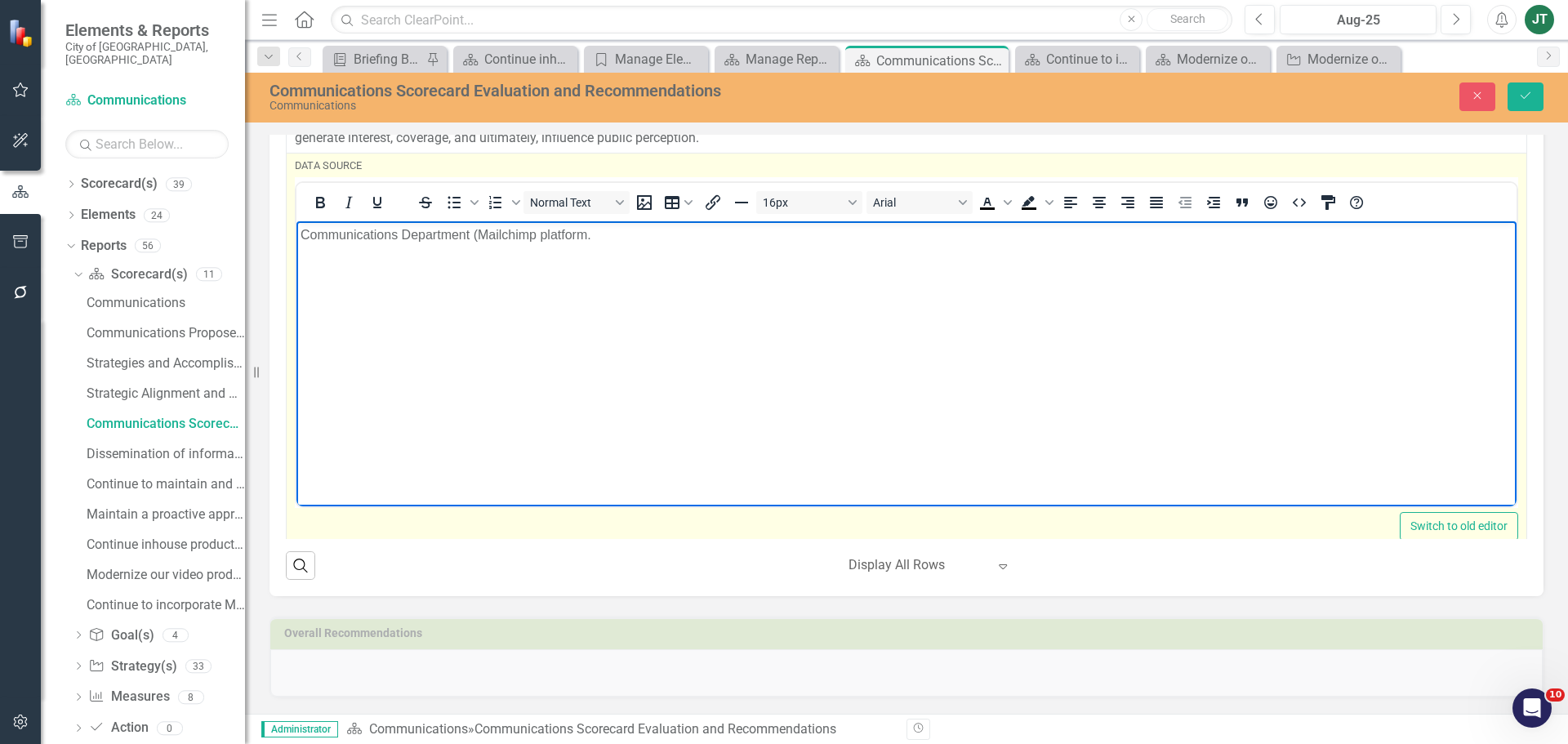
click at [599, 239] on p "Communications Department (Mailchimp platform." at bounding box center [906, 234] width 1212 height 19
click at [543, 233] on p "Communications Department (Mailchimp platform)" at bounding box center [906, 234] width 1212 height 19
click at [545, 233] on p "Communications Department (Mailchimp platform)" at bounding box center [906, 234] width 1212 height 19
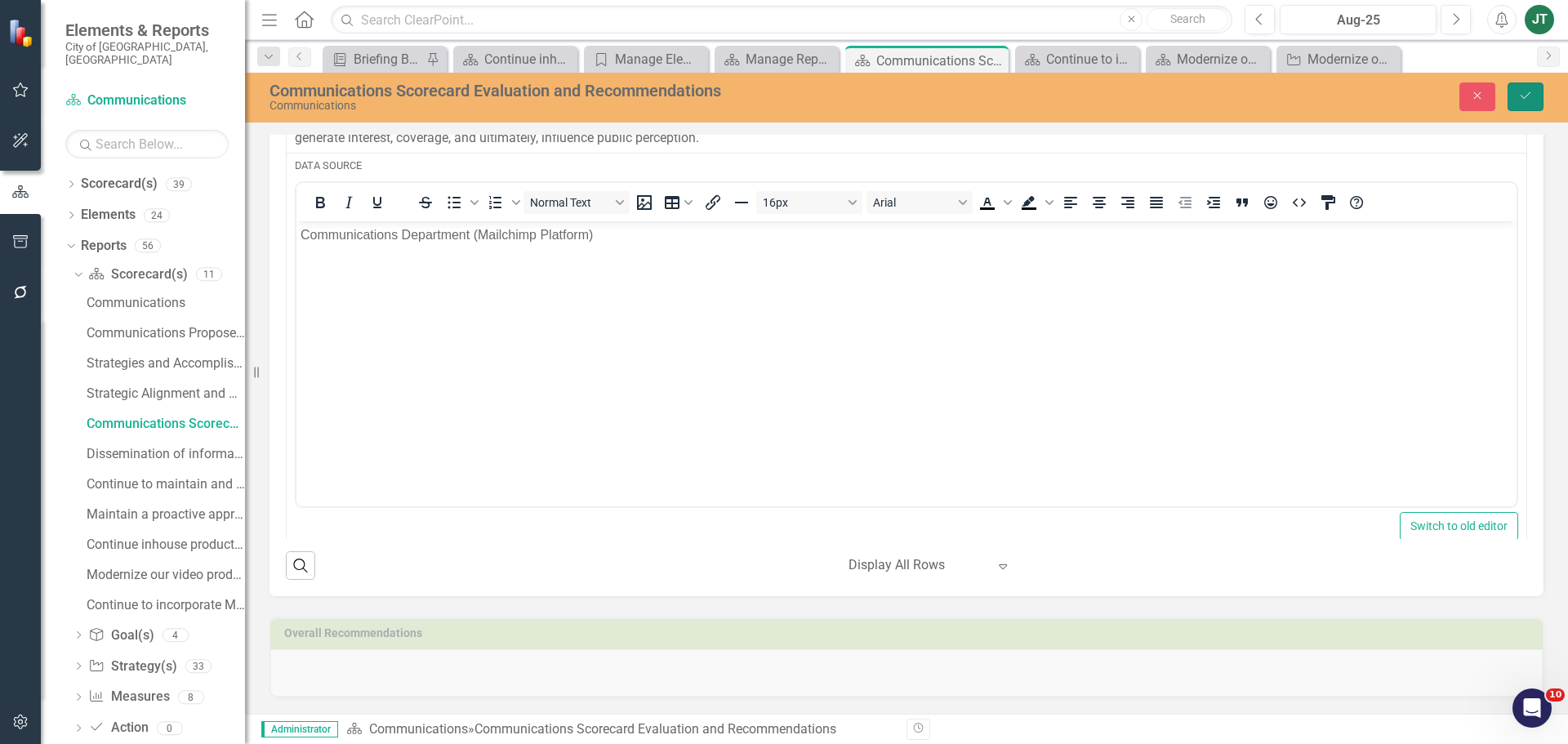
click at [1532, 96] on button "Save" at bounding box center [1525, 96] width 36 height 29
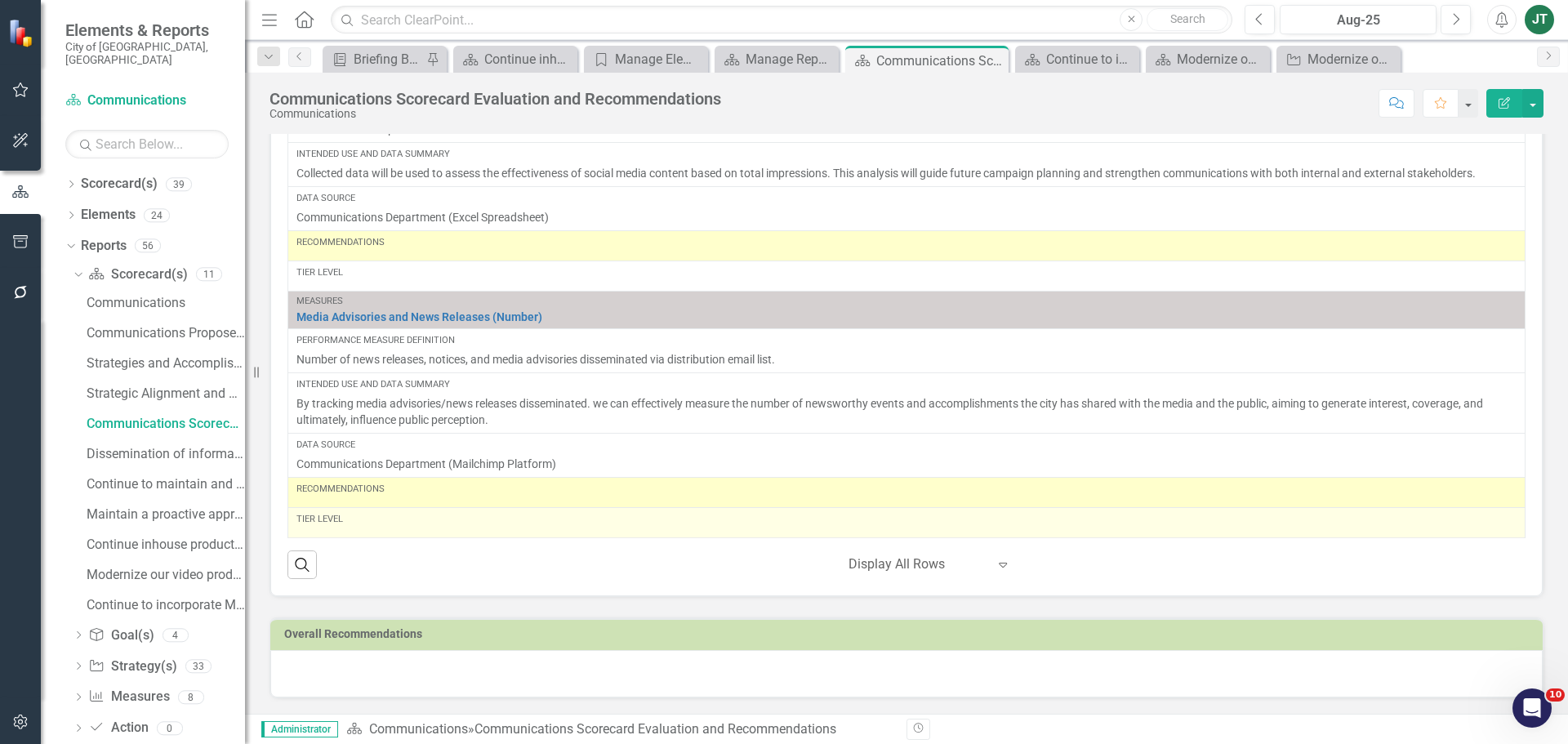
scroll to position [1364, 0]
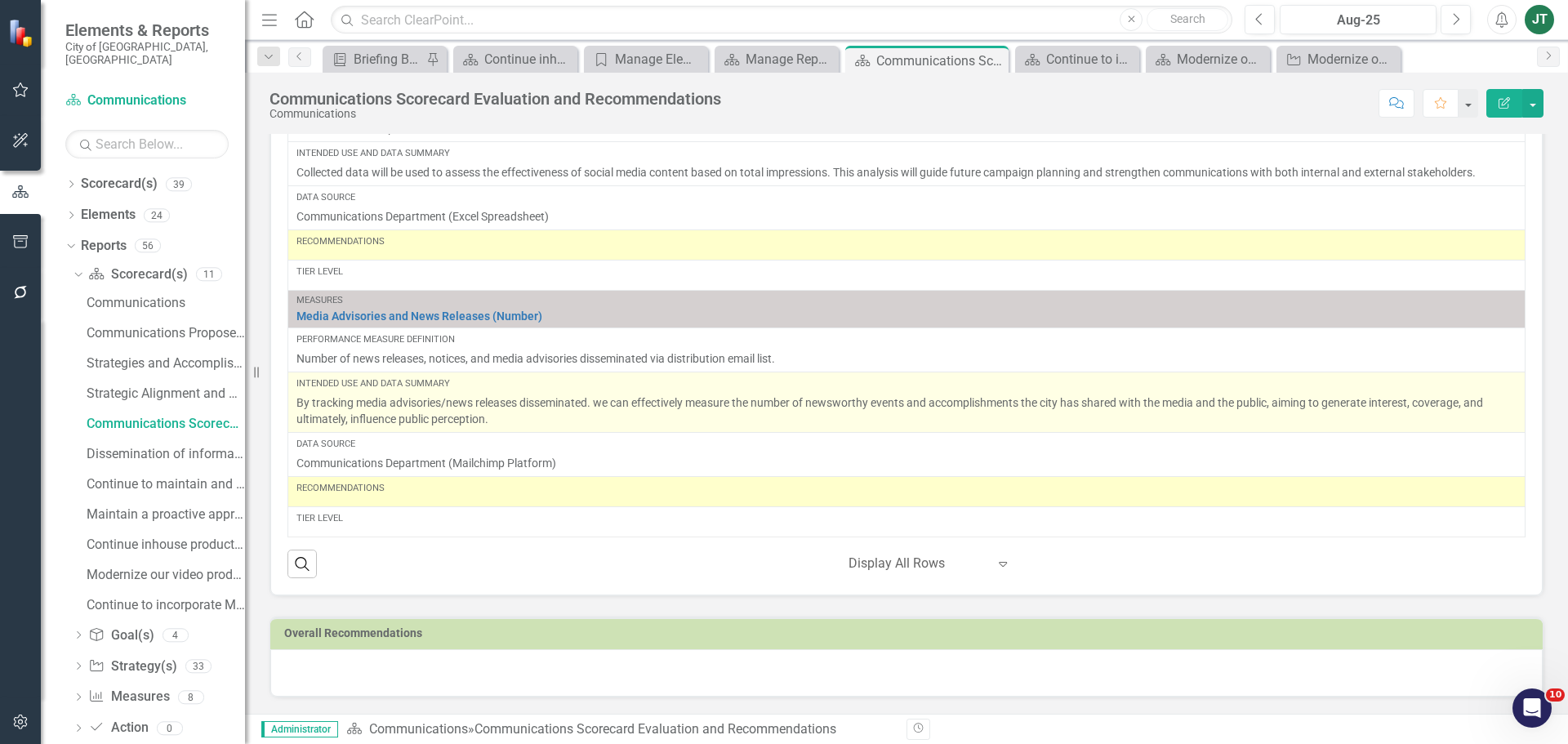
click at [642, 399] on span "By tracking media advisories/news releases disseminated. we can effectively mea…" at bounding box center [889, 411] width 1186 height 30
click at [629, 408] on span "By tracking media advisories/news releases disseminated. we can effectively mea…" at bounding box center [889, 411] width 1186 height 30
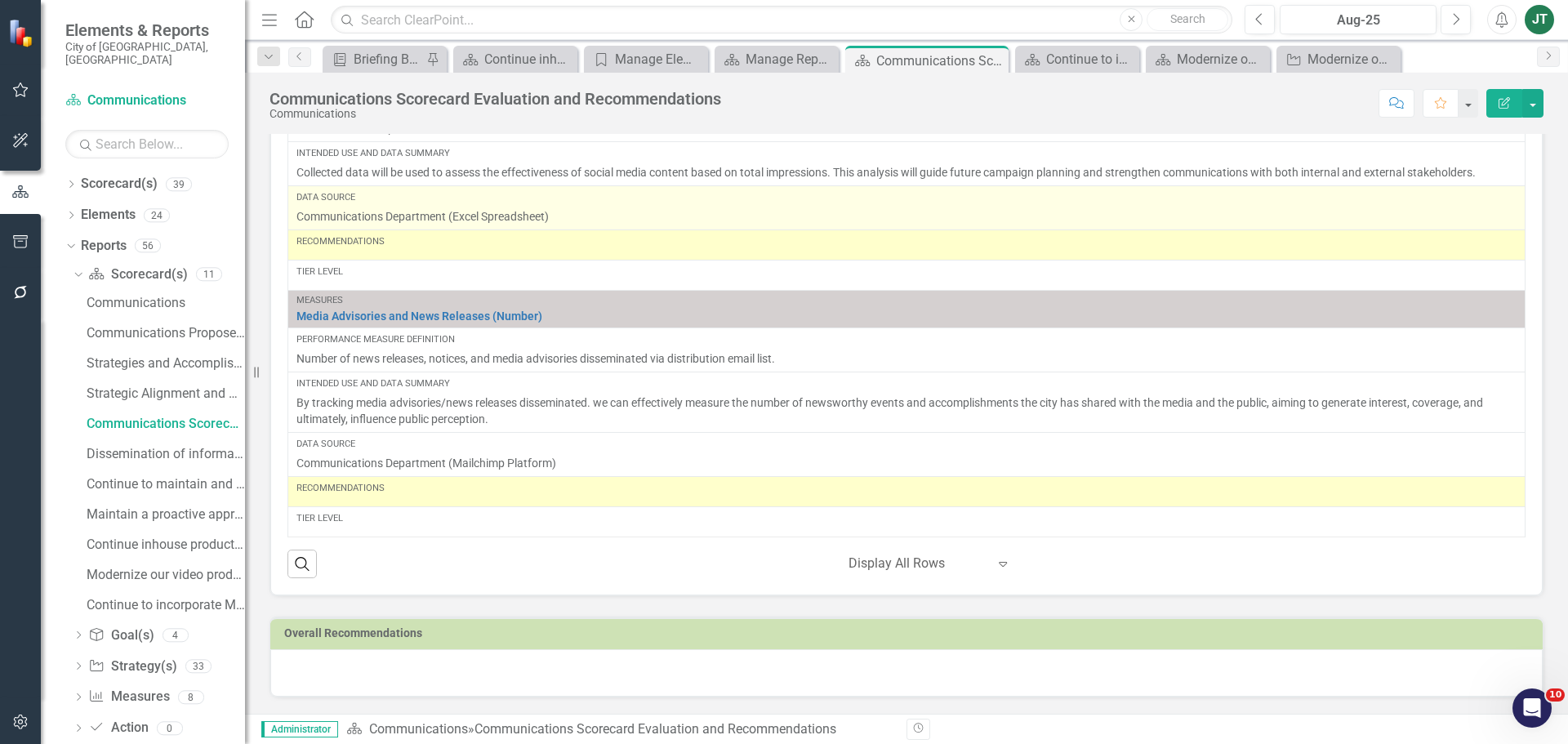
scroll to position [1370, 0]
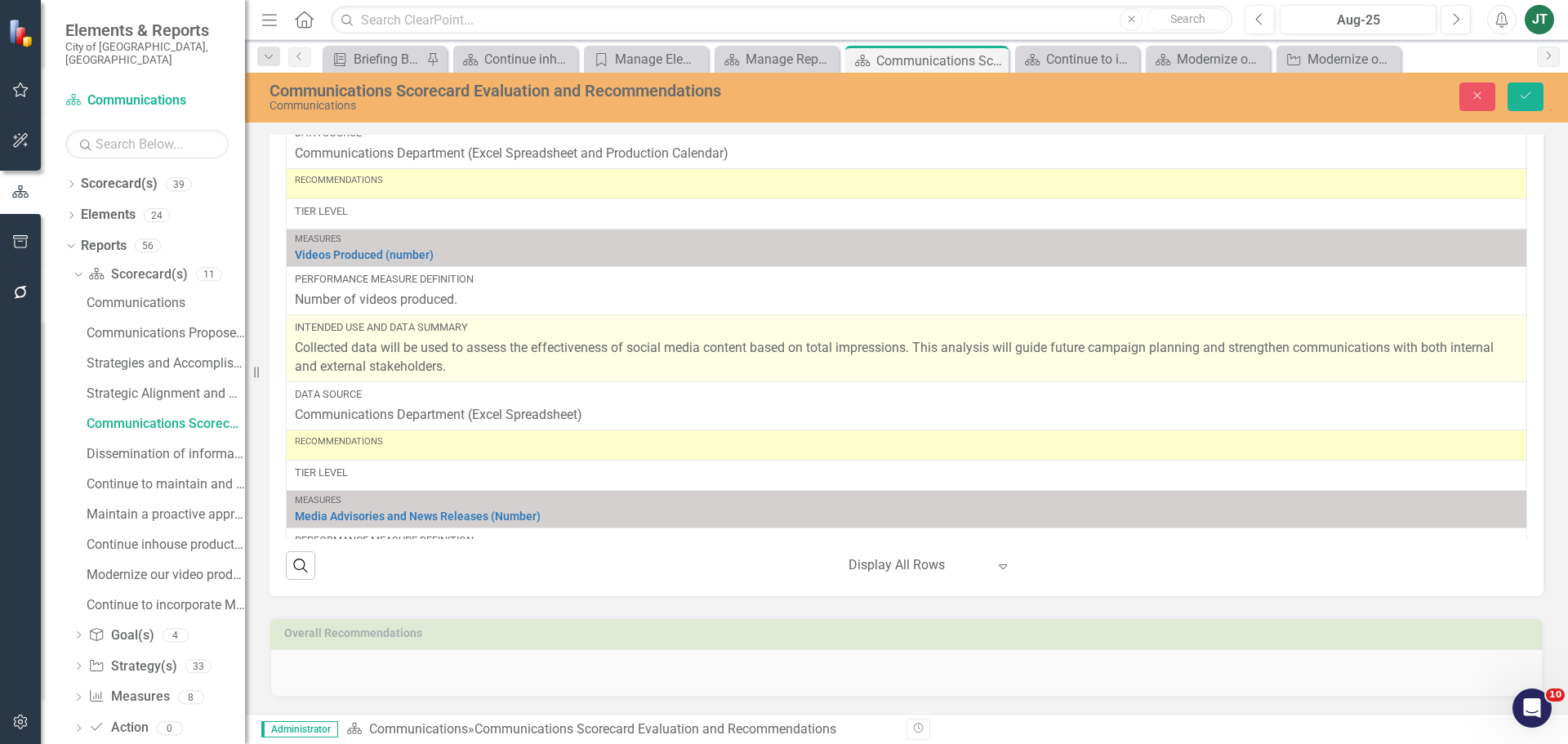
click at [664, 326] on div "Intended Use and Data Summary" at bounding box center [905, 327] width 1223 height 14
click at [441, 360] on span "Collected data will be used to assess the effectiveness of social media content…" at bounding box center [894, 356] width 1198 height 35
click at [453, 354] on span "Collected data will be used to assess the effectiveness of social media content…" at bounding box center [894, 356] width 1198 height 35
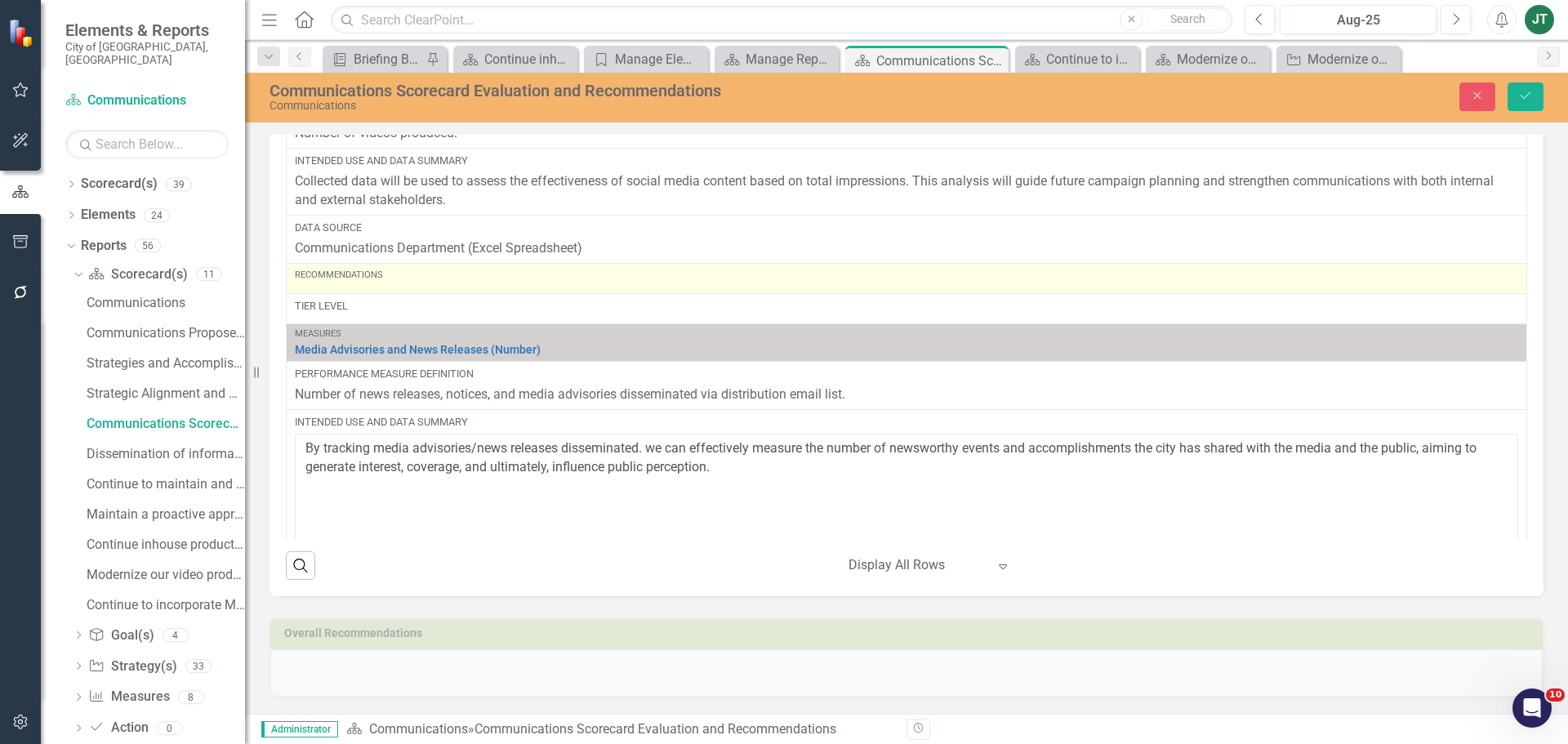
scroll to position [1821, 0]
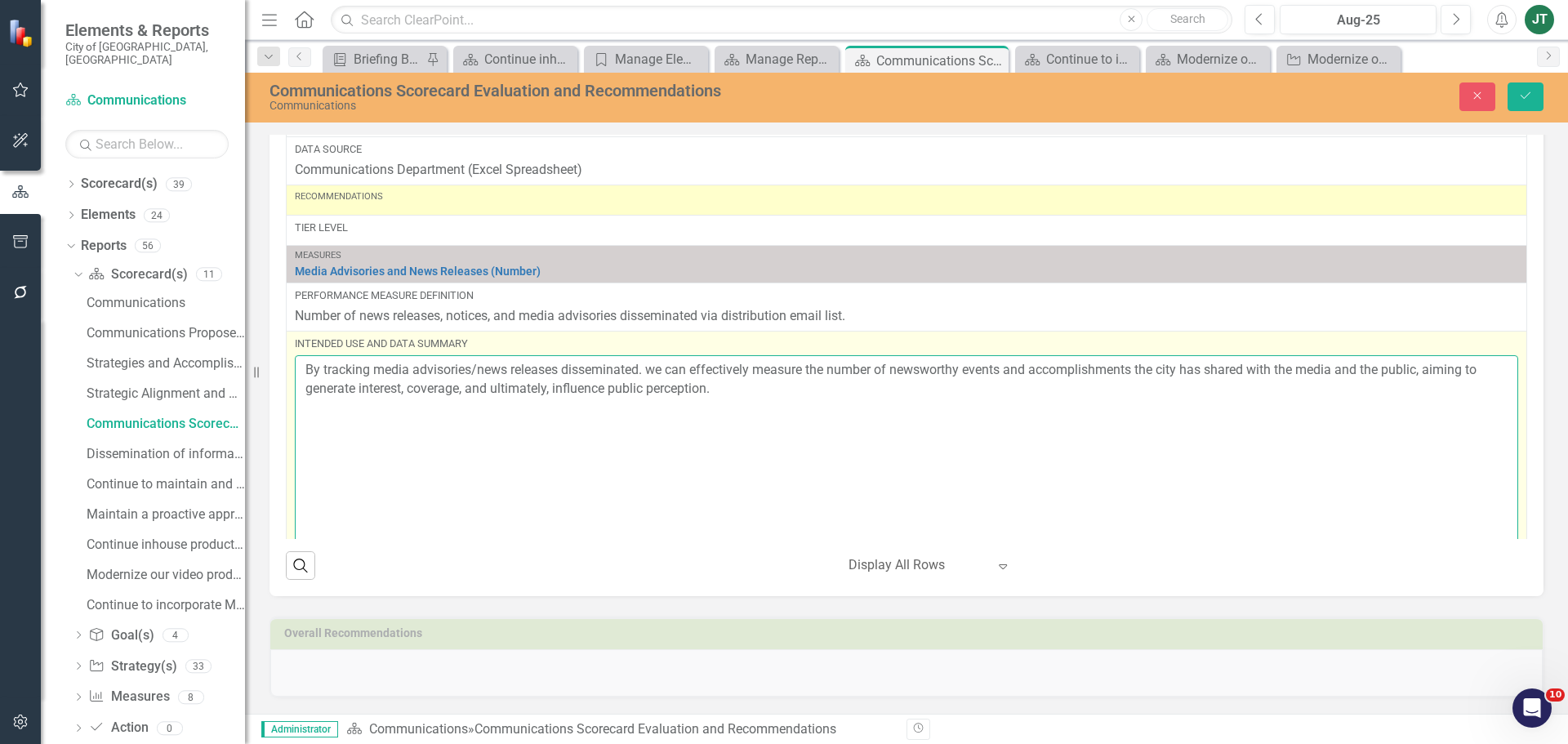
drag, startPoint x: 691, startPoint y: 369, endPoint x: 641, endPoint y: 371, distance: 50.0
click at [641, 371] on textarea "By tracking media advisories/news releases disseminated. we can effectively mea…" at bounding box center [905, 455] width 1223 height 198
click at [654, 372] on textarea "By tracking media advisories/news releases disseminated, communications can eff…" at bounding box center [905, 455] width 1223 height 198
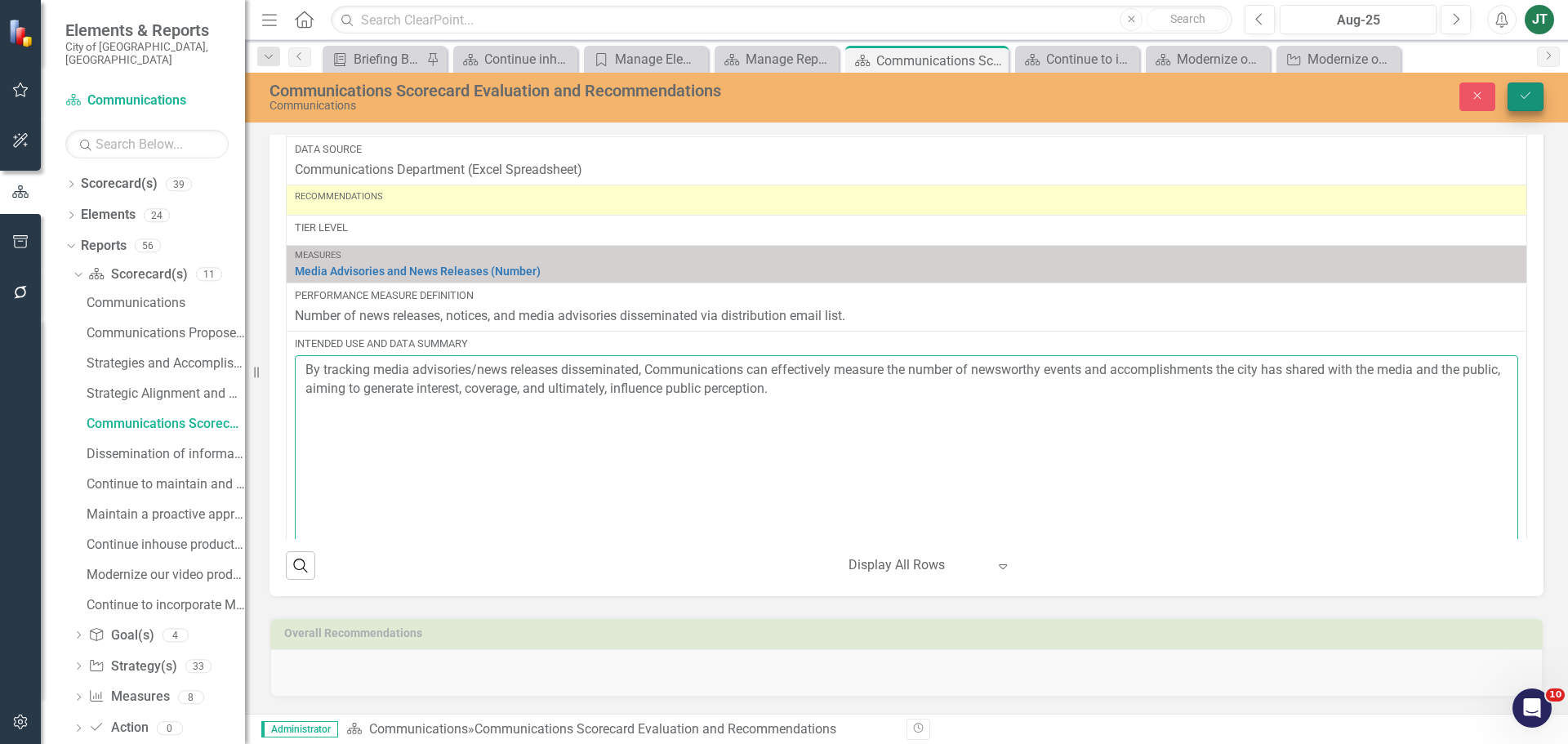
type textarea "By tracking media advisories/news releases disseminated, Communications can eff…"
click at [1523, 99] on icon "Save" at bounding box center [1525, 96] width 14 height 12
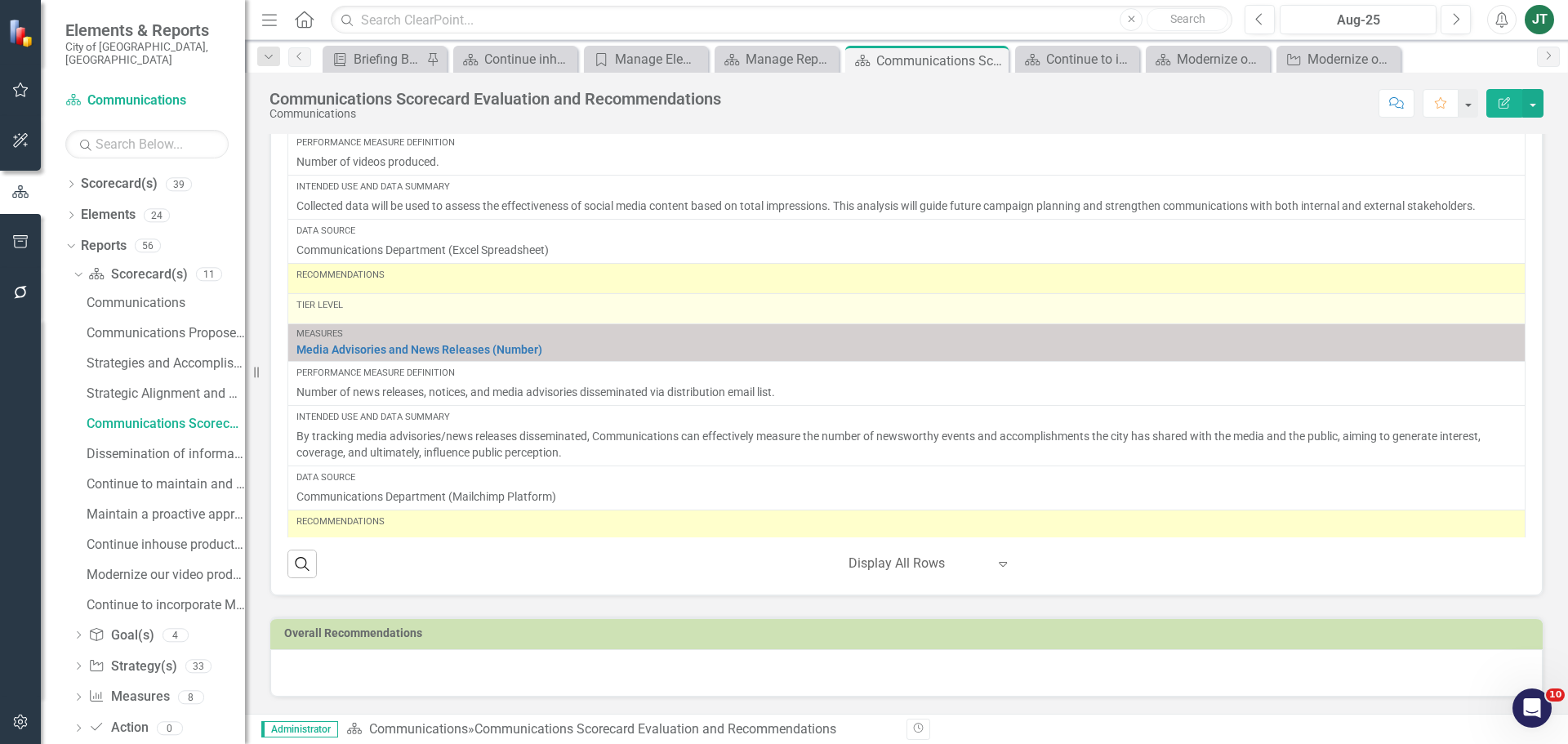
scroll to position [1576, 0]
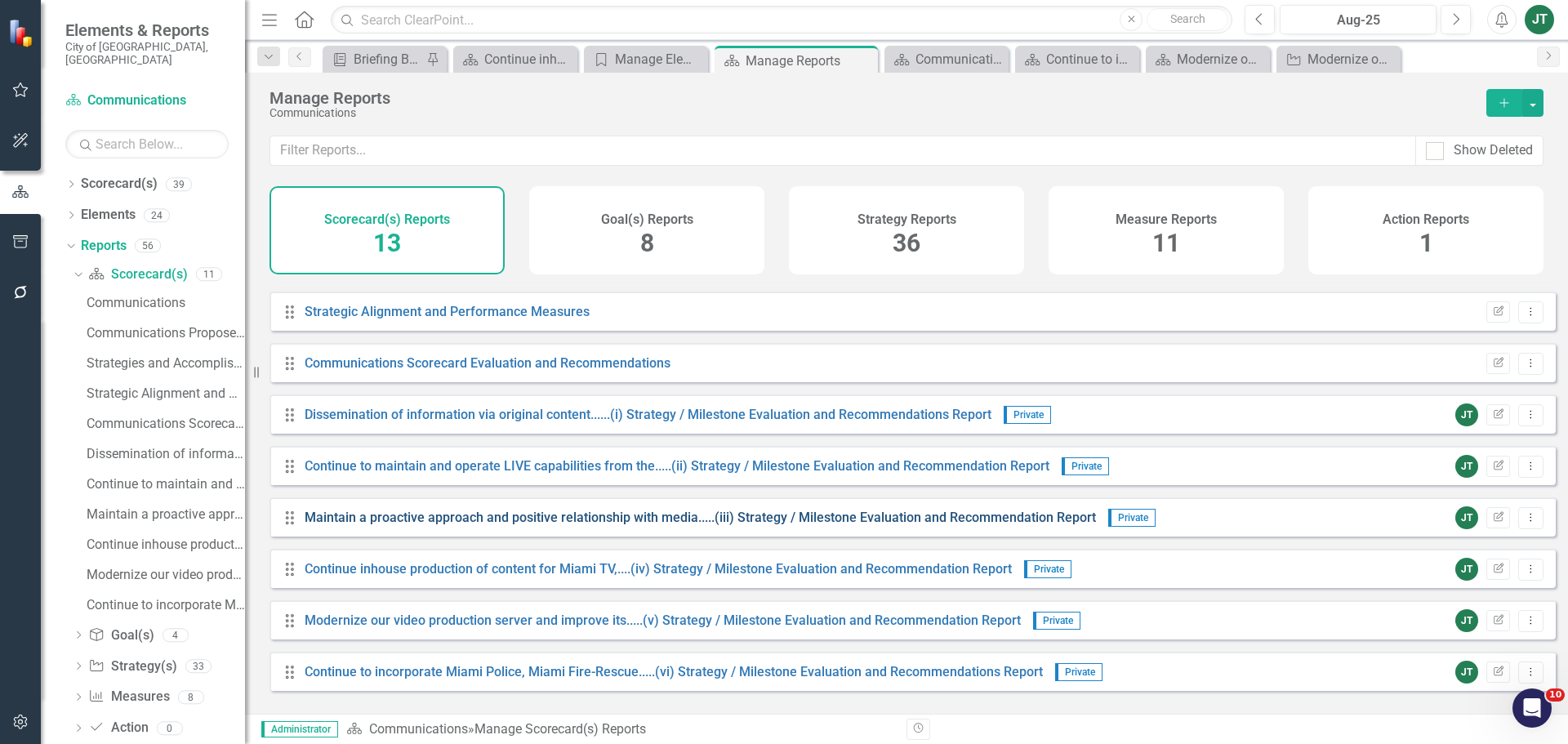
scroll to position [250, 0]
click at [568, 362] on div "Drag Communications Scorecard Evaluation and Recommendations Edit Report Dropdo…" at bounding box center [912, 361] width 1286 height 39
click at [569, 369] on link "Communications Scorecard Evaluation and Recommendations" at bounding box center [487, 361] width 366 height 15
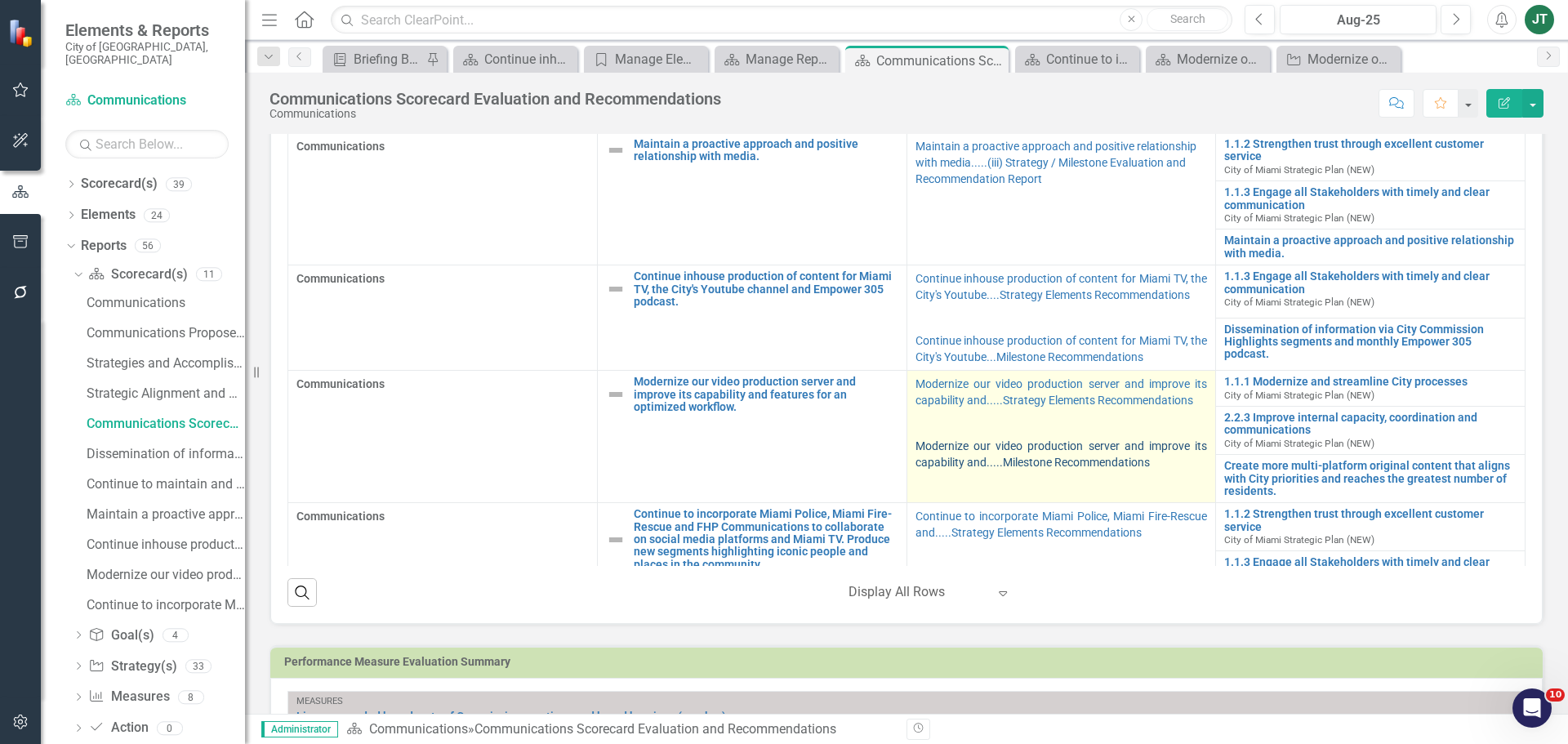
scroll to position [289, 0]
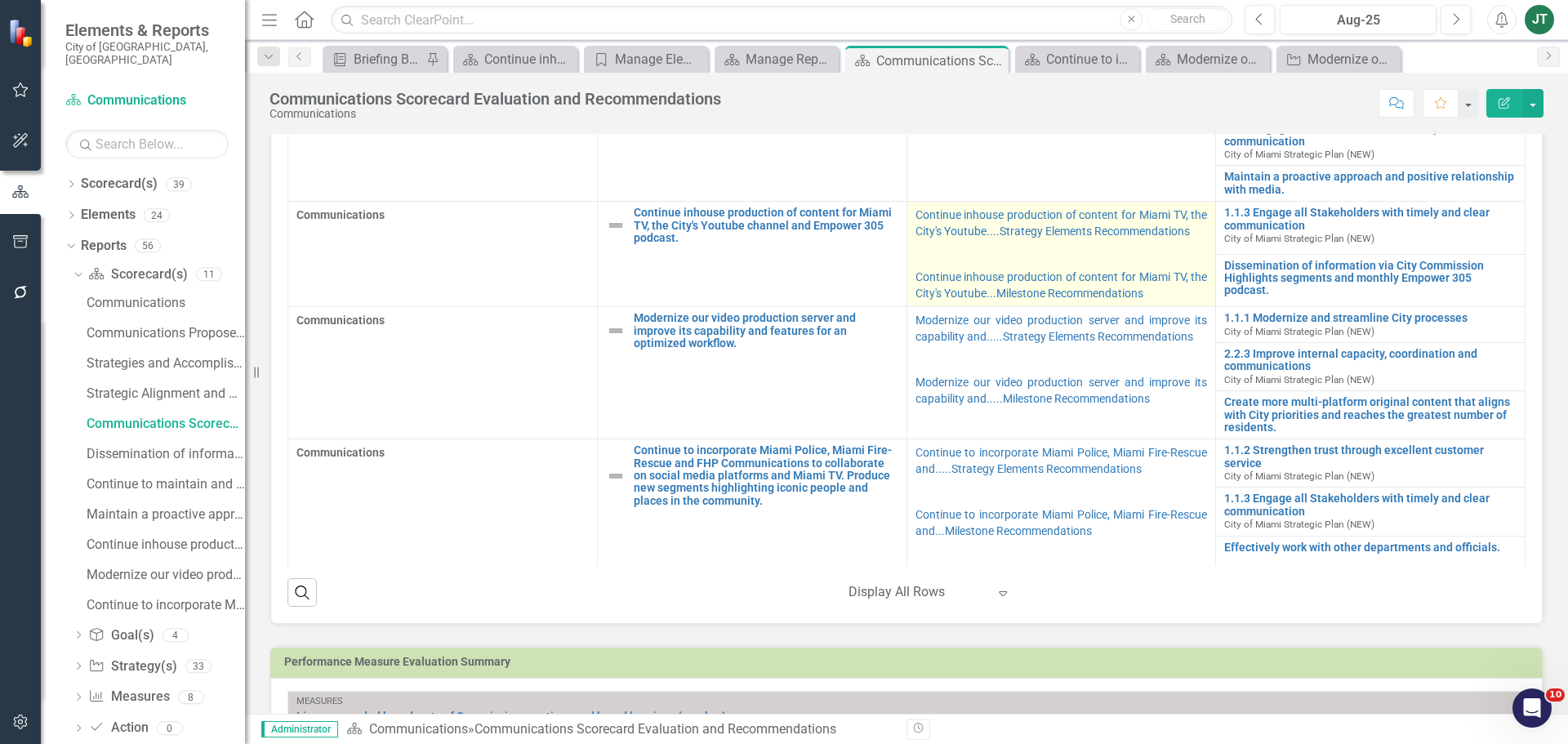
click at [1082, 245] on p at bounding box center [1061, 254] width 292 height 23
click at [1081, 249] on p at bounding box center [1061, 254] width 292 height 23
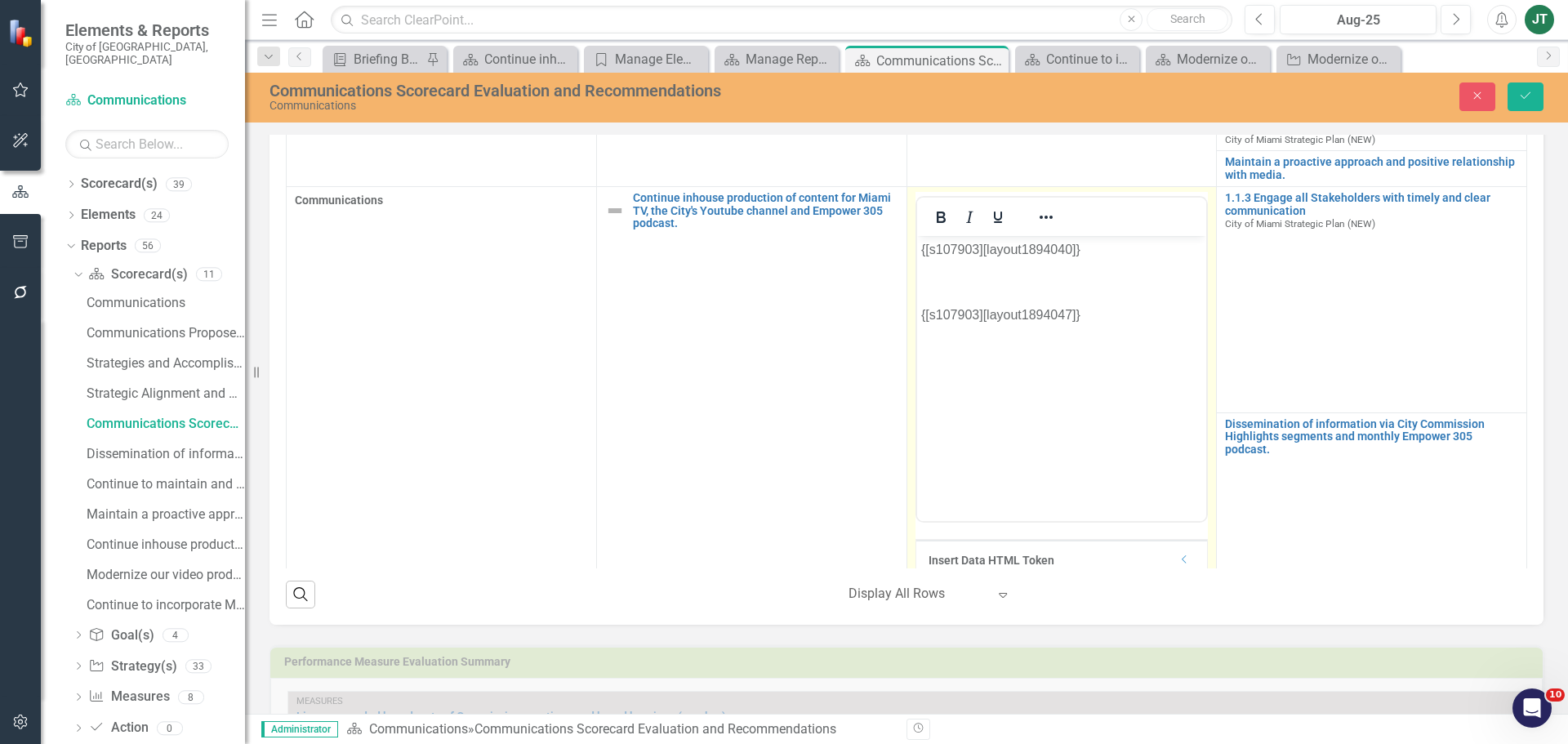
scroll to position [0, 0]
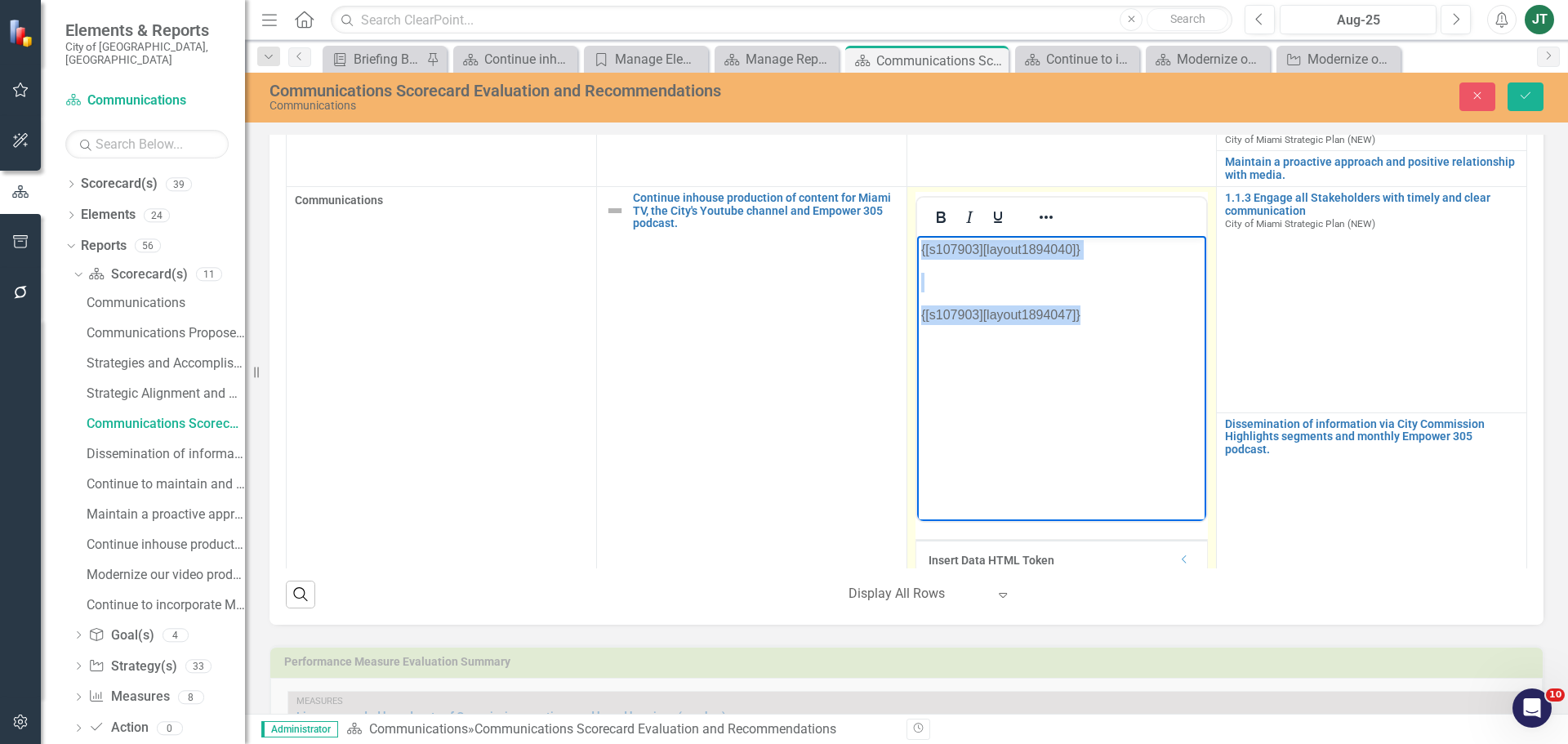
drag, startPoint x: 1124, startPoint y: 350, endPoint x: 911, endPoint y: 194, distance: 264.0
click at [916, 236] on html "{[s107903][layout1894040]} {[s107903][layout1894047]}" at bounding box center [1061, 358] width 290 height 245
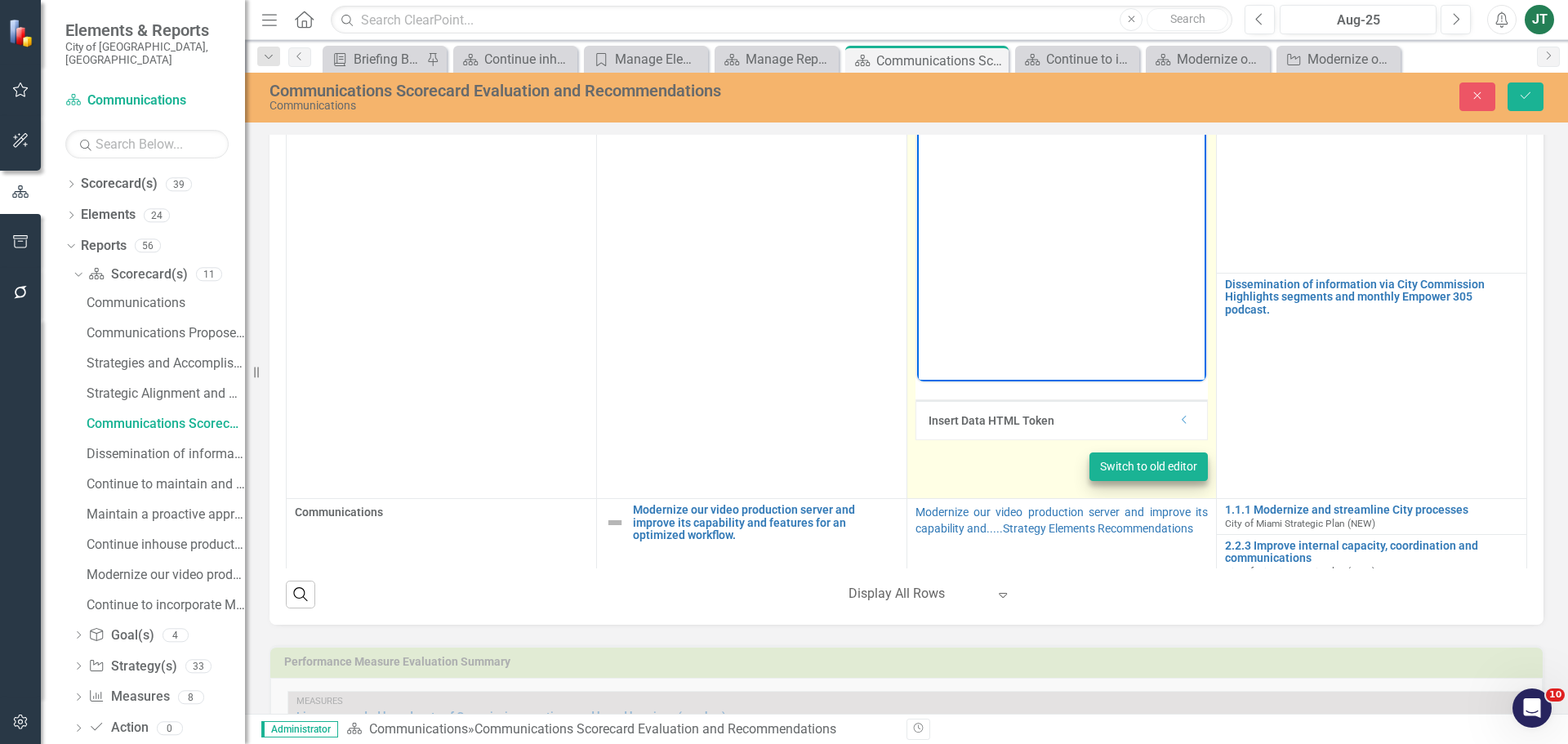
scroll to position [452, 0]
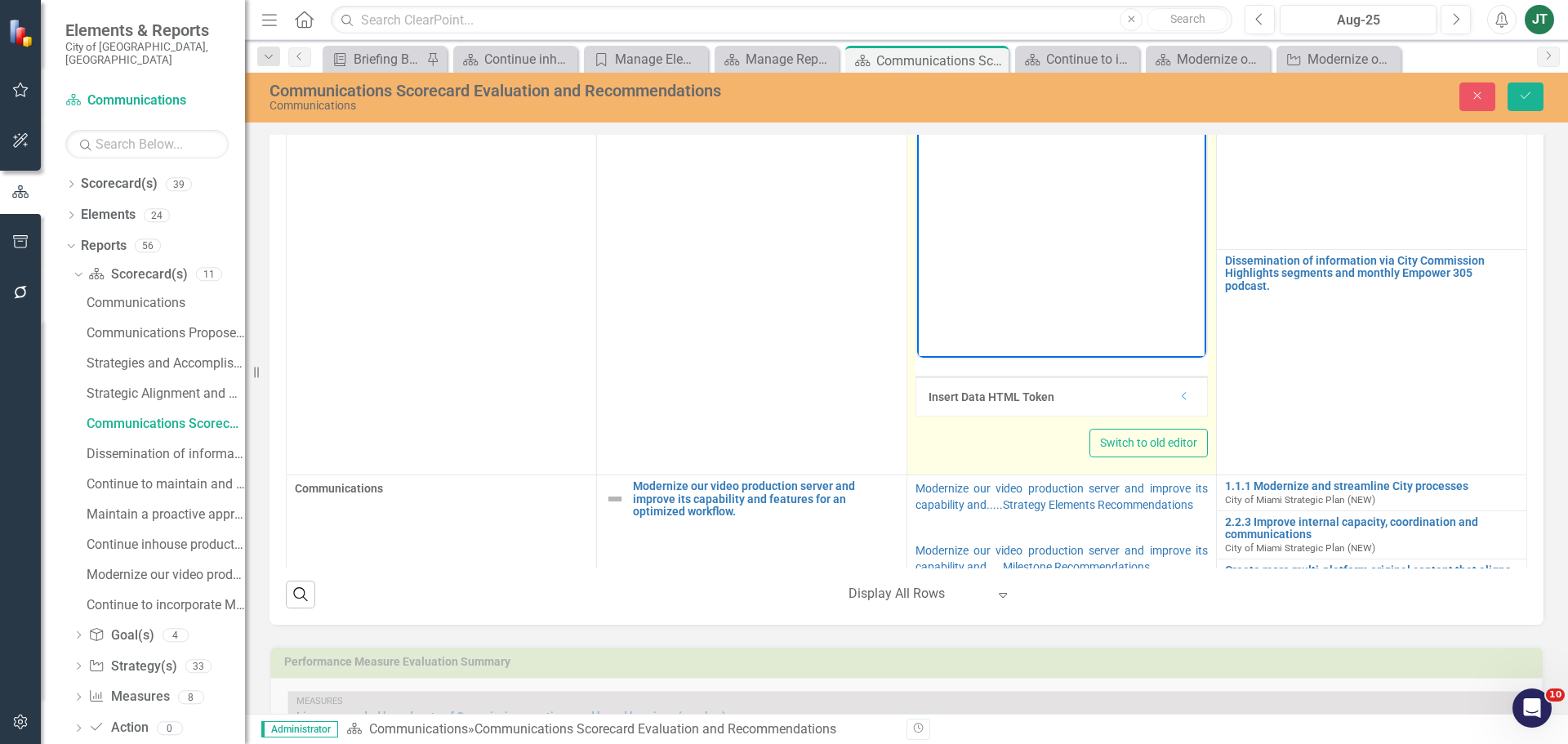
click at [1178, 401] on icon "Dropdown" at bounding box center [1184, 396] width 12 height 10
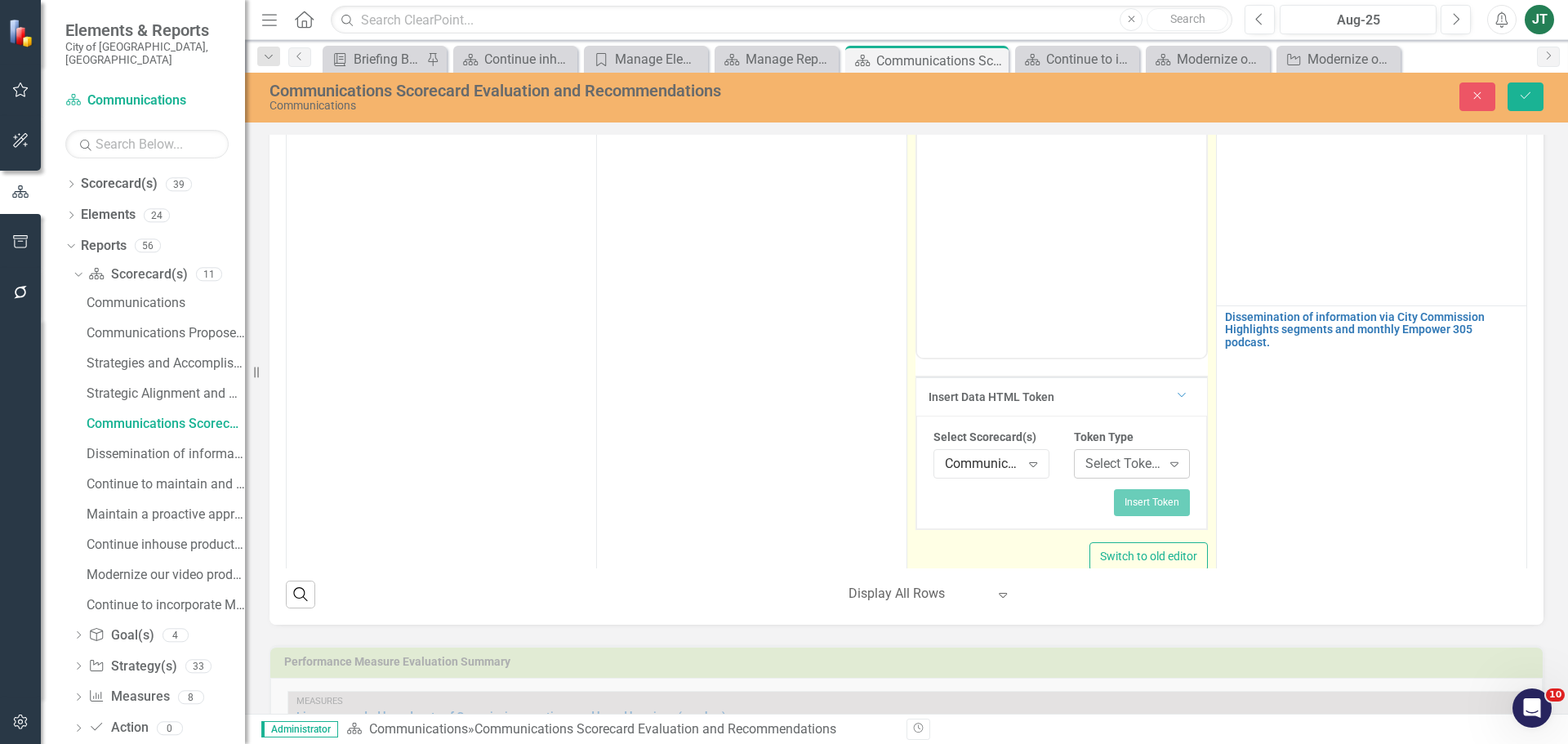
click at [1111, 471] on div "Select Token Type..." at bounding box center [1123, 464] width 76 height 19
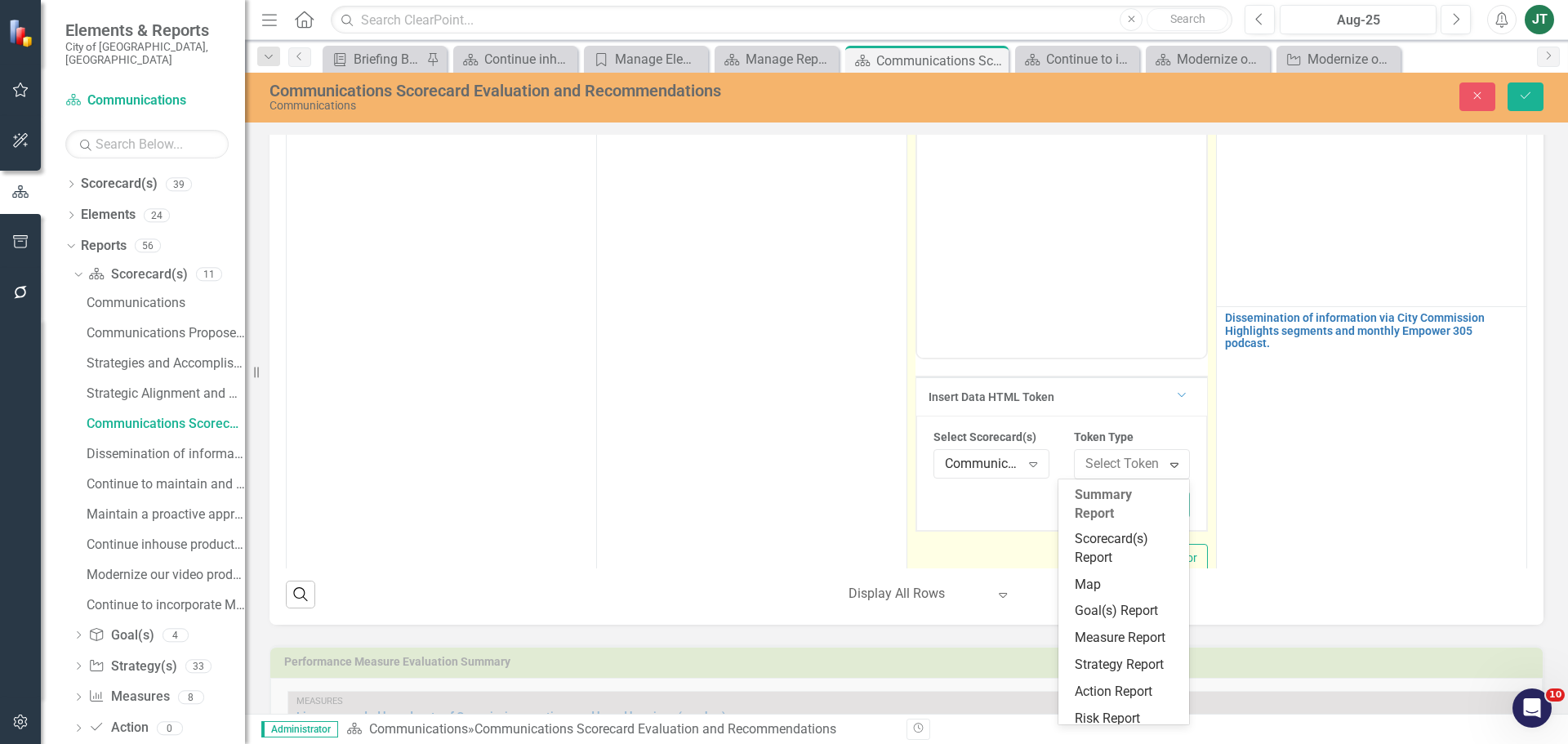
scroll to position [304, 0]
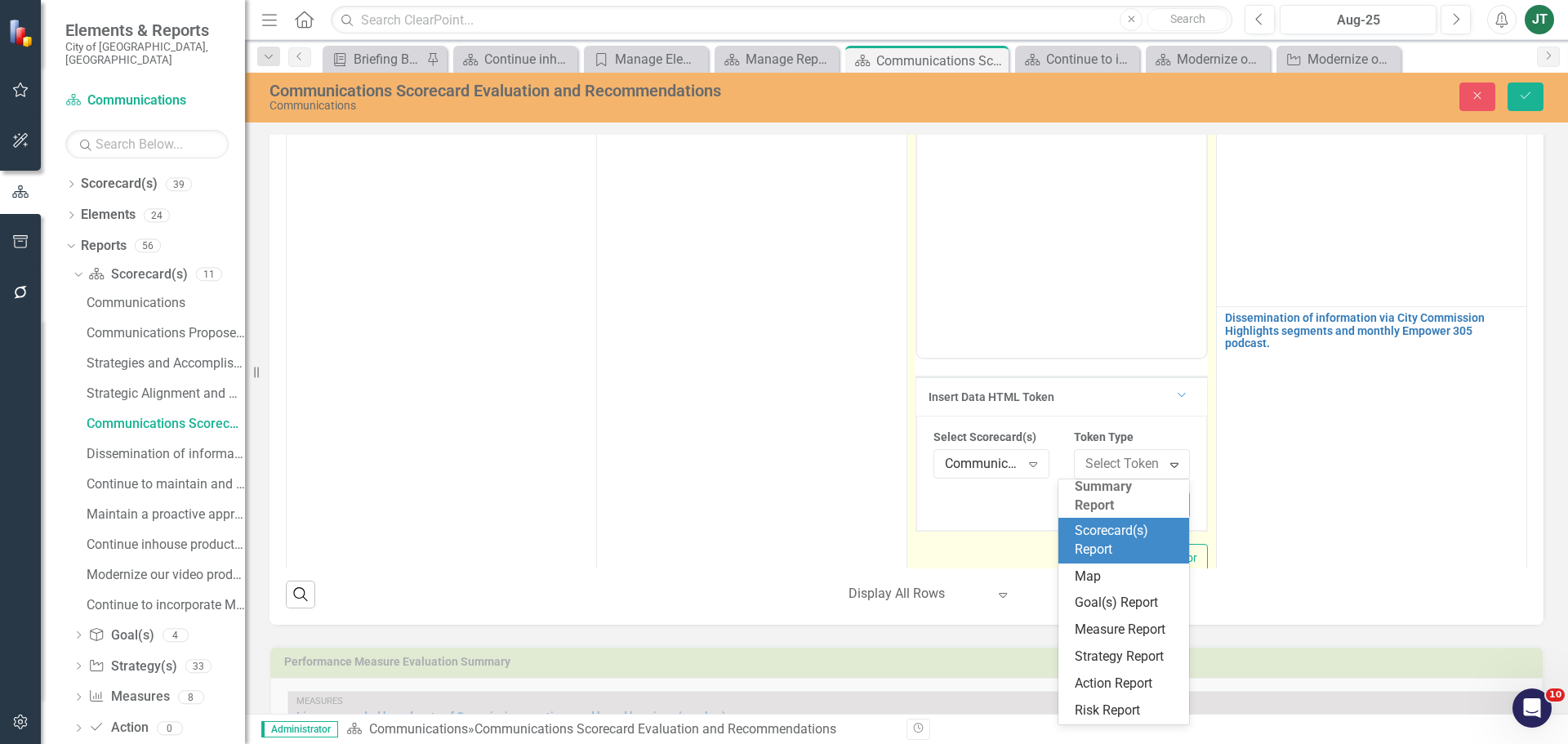
click at [1118, 522] on div "Scorecard(s) Report" at bounding box center [1127, 541] width 105 height 37
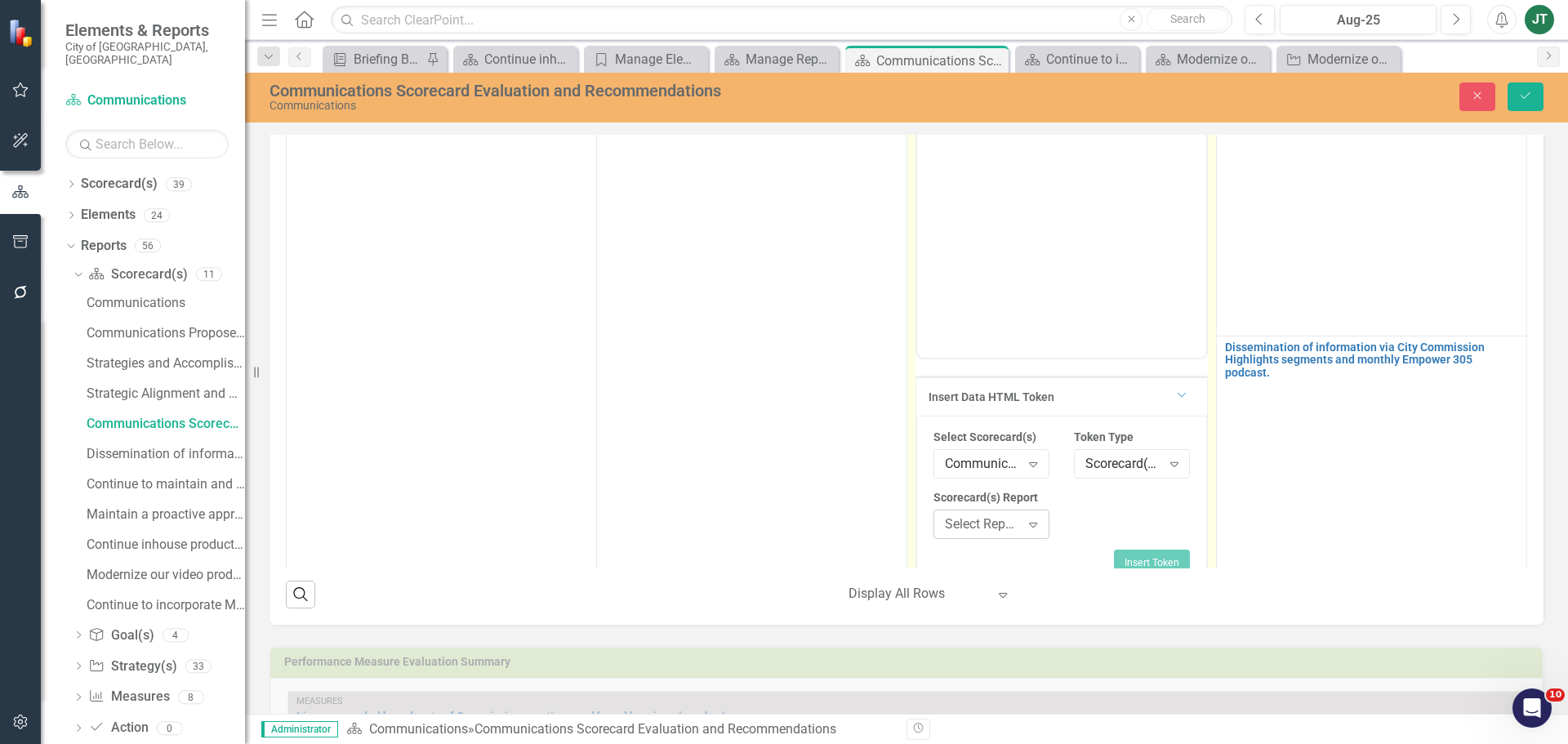
click at [1000, 534] on div "Select Report... Expand" at bounding box center [991, 524] width 116 height 30
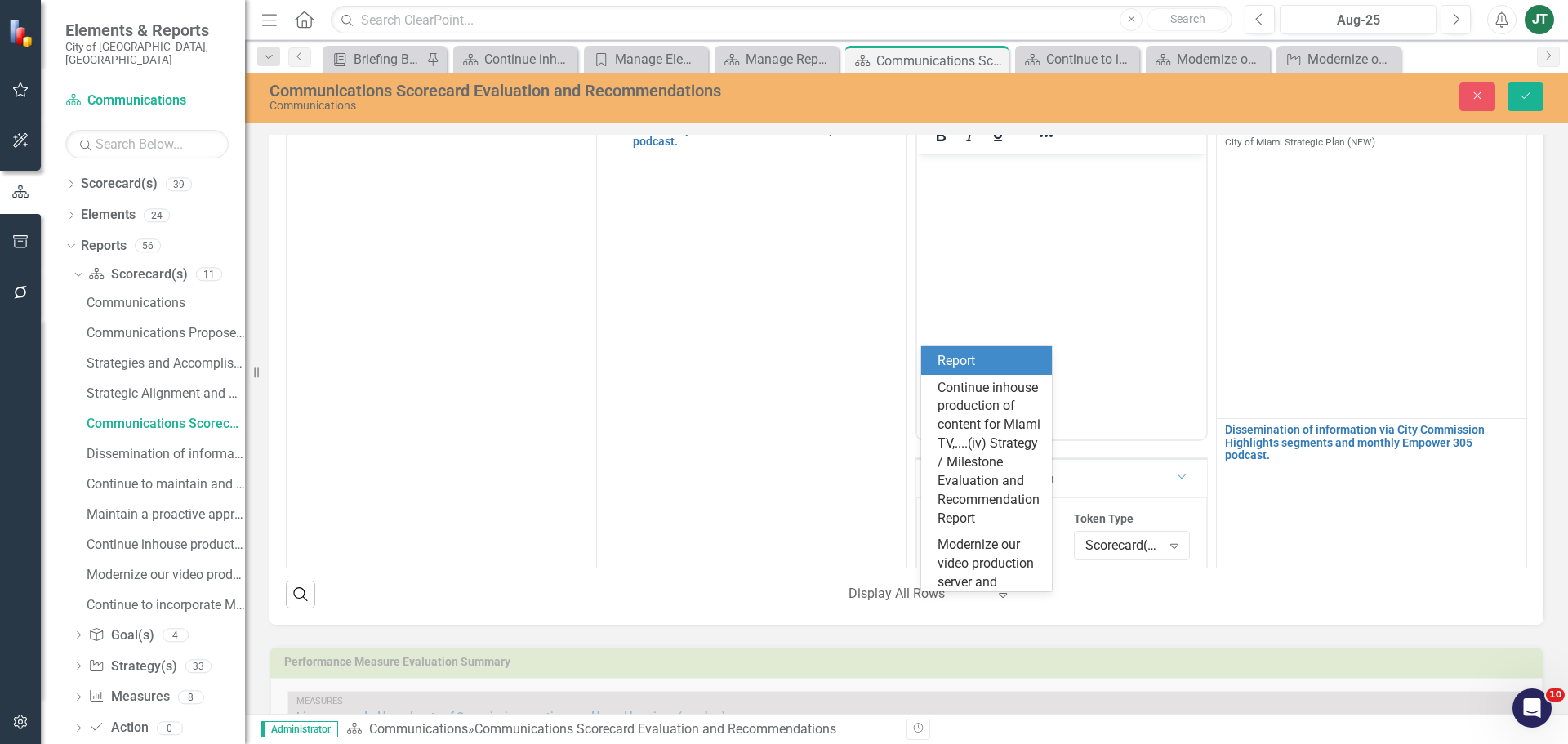
scroll to position [980, 0]
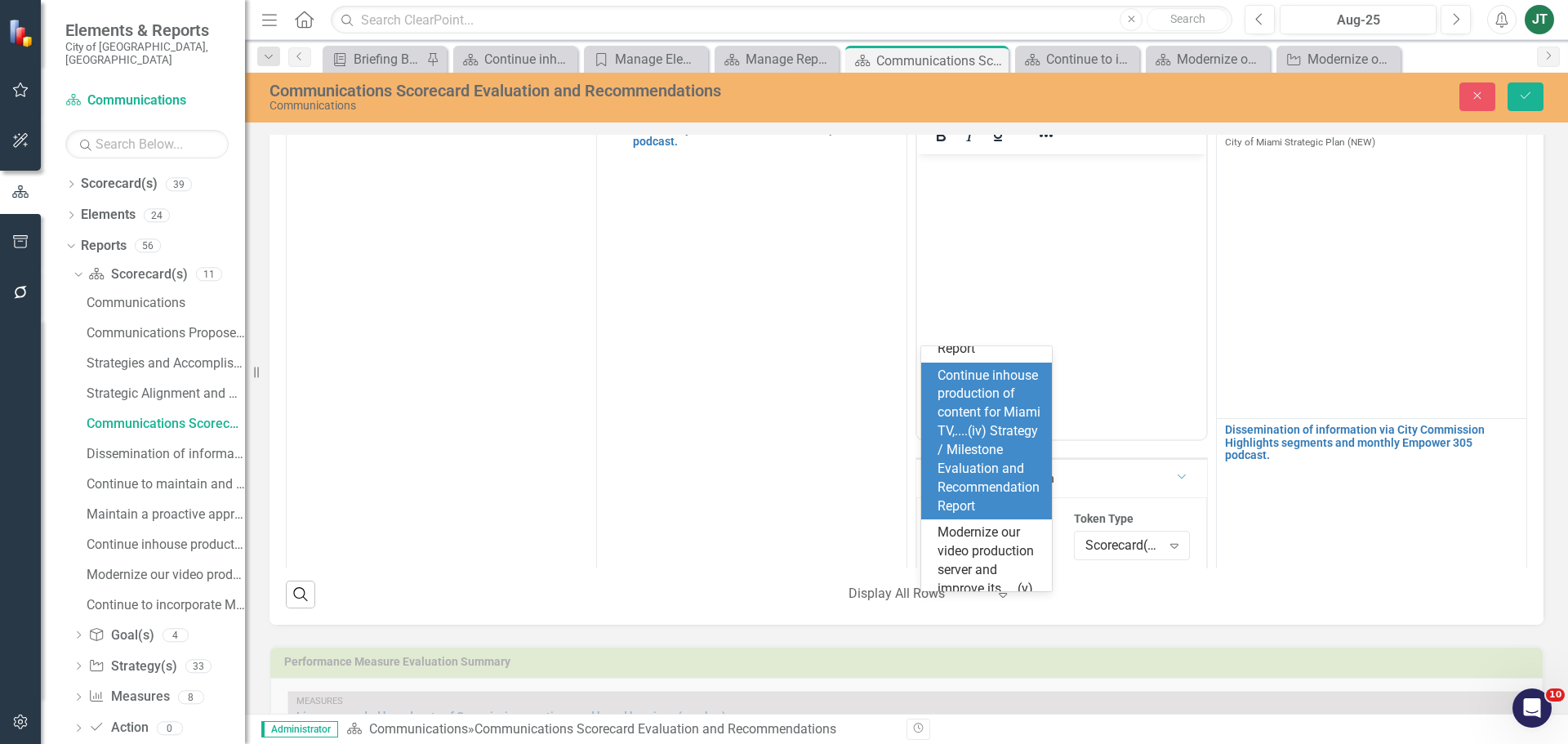
click at [971, 516] on div "Continue inhouse production of content for Miami TV,....(iv) Strategy / Milesto…" at bounding box center [990, 441] width 105 height 150
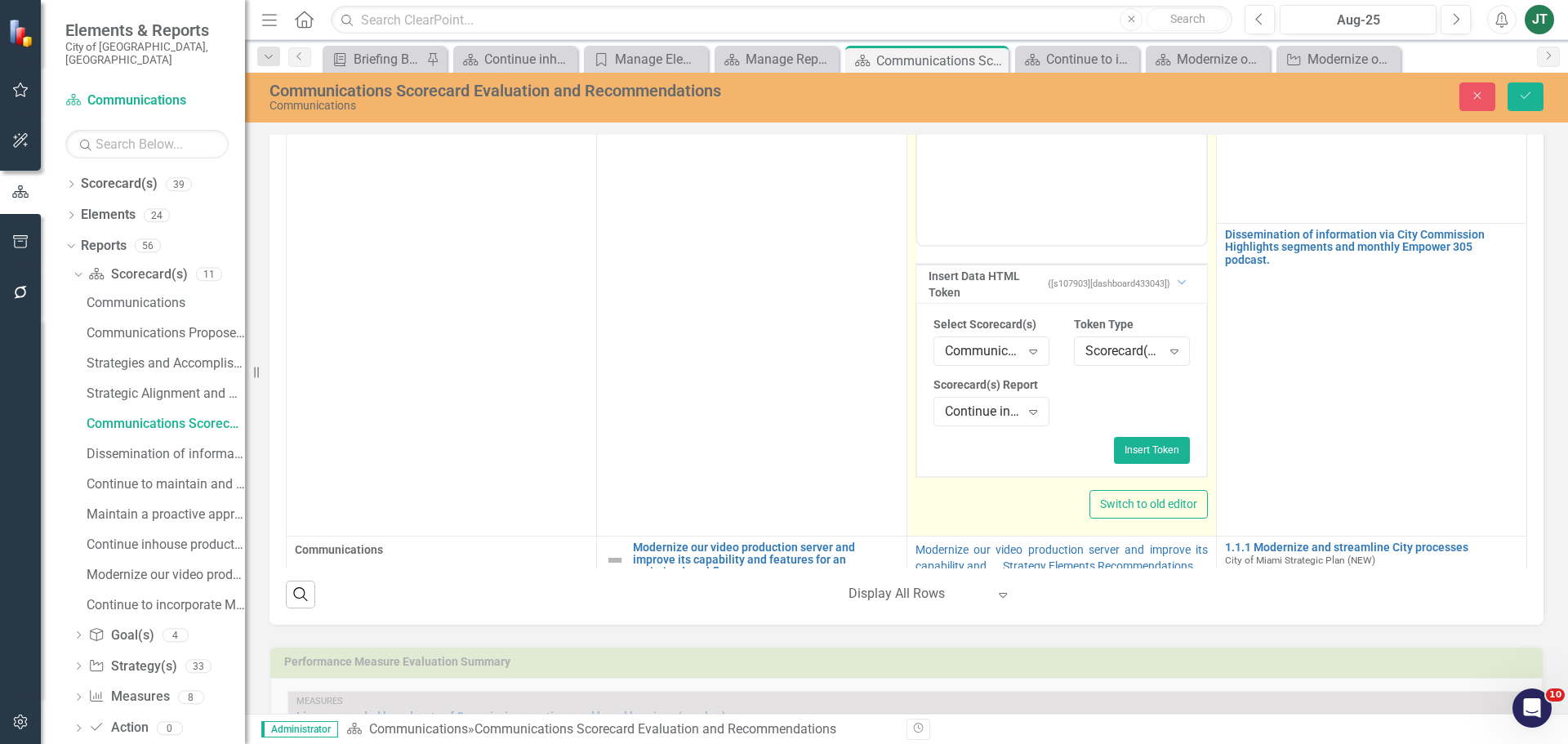
scroll to position [615, 0]
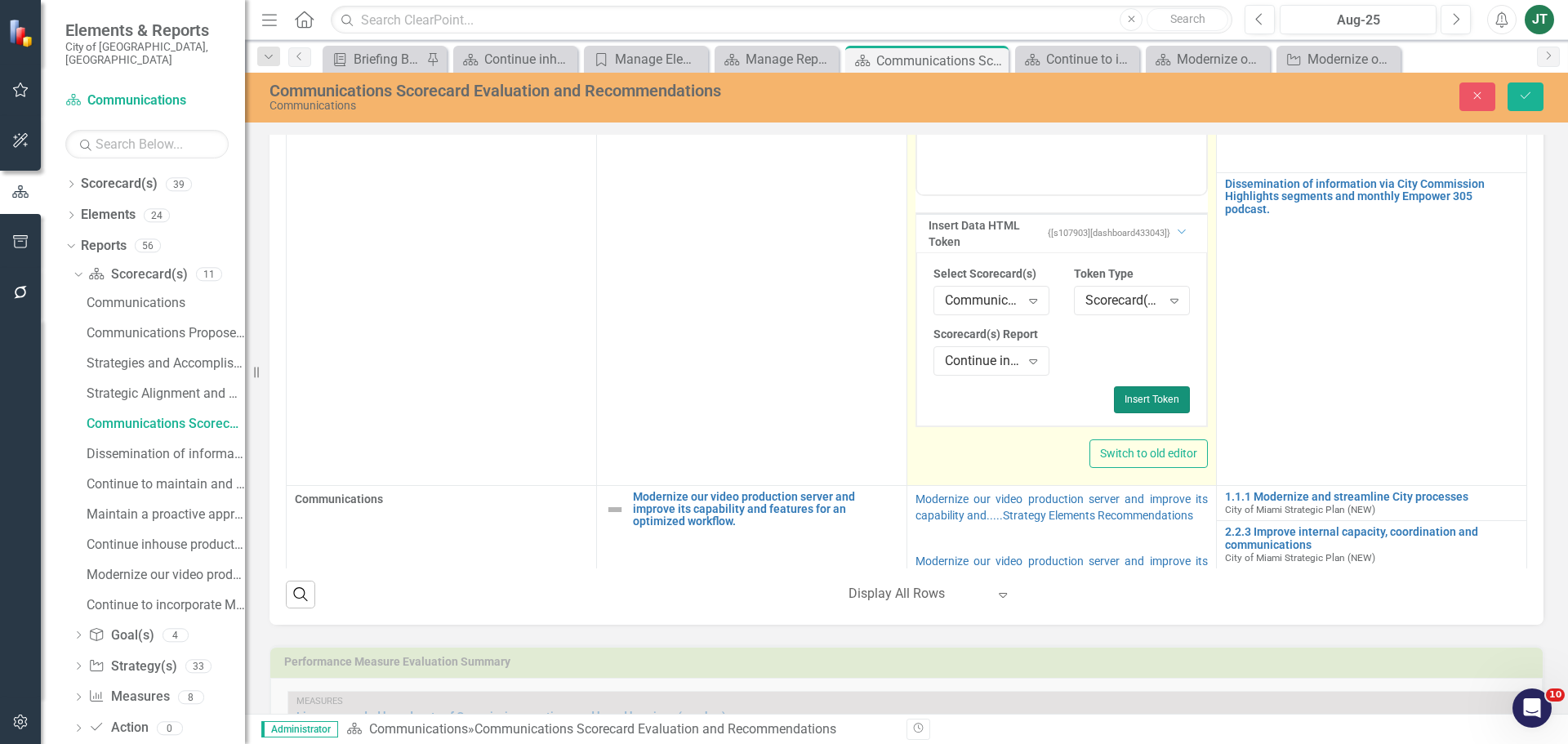
click at [1133, 397] on button "Insert Token" at bounding box center [1152, 399] width 76 height 26
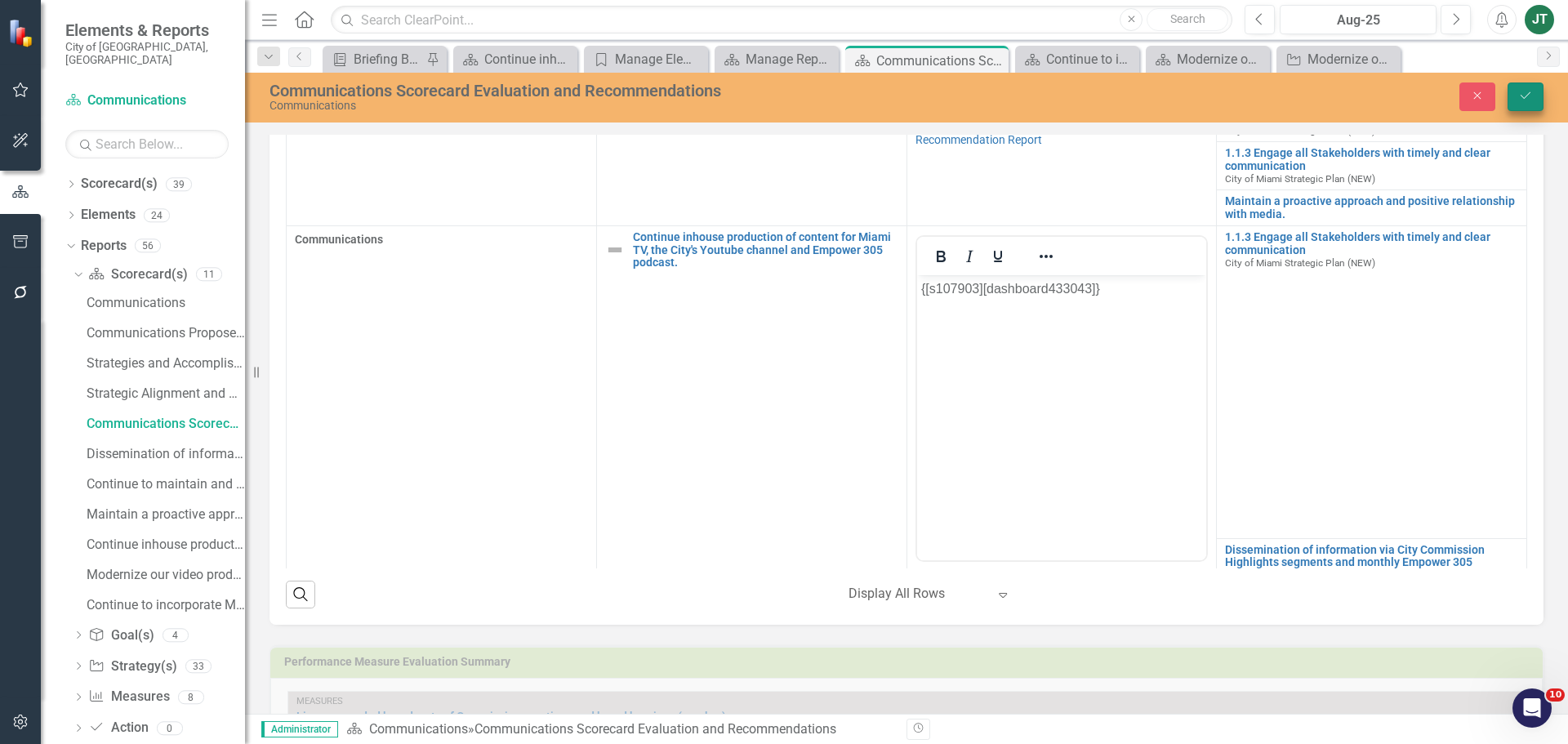
click at [1523, 101] on icon "Save" at bounding box center [1525, 96] width 14 height 12
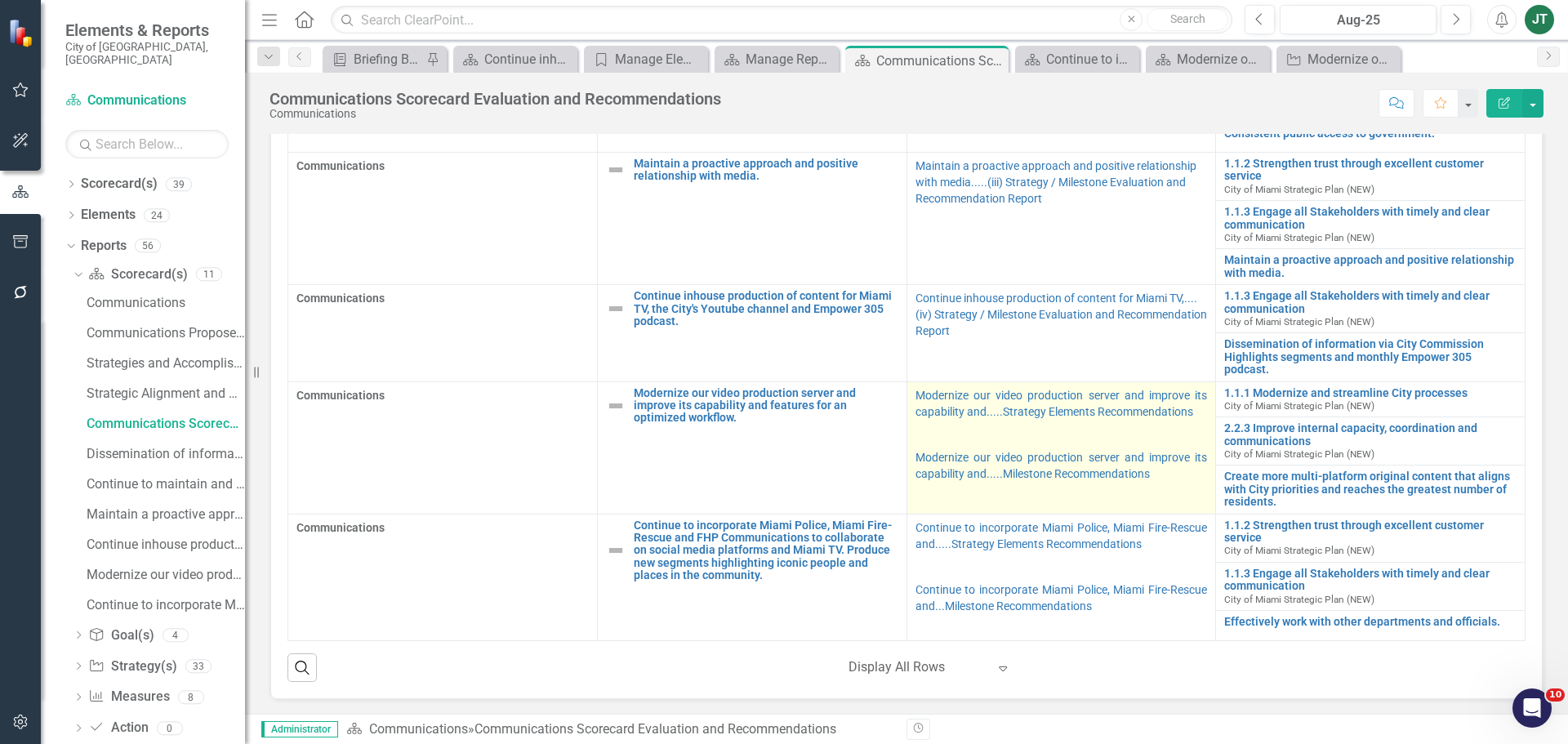
scroll to position [653, 0]
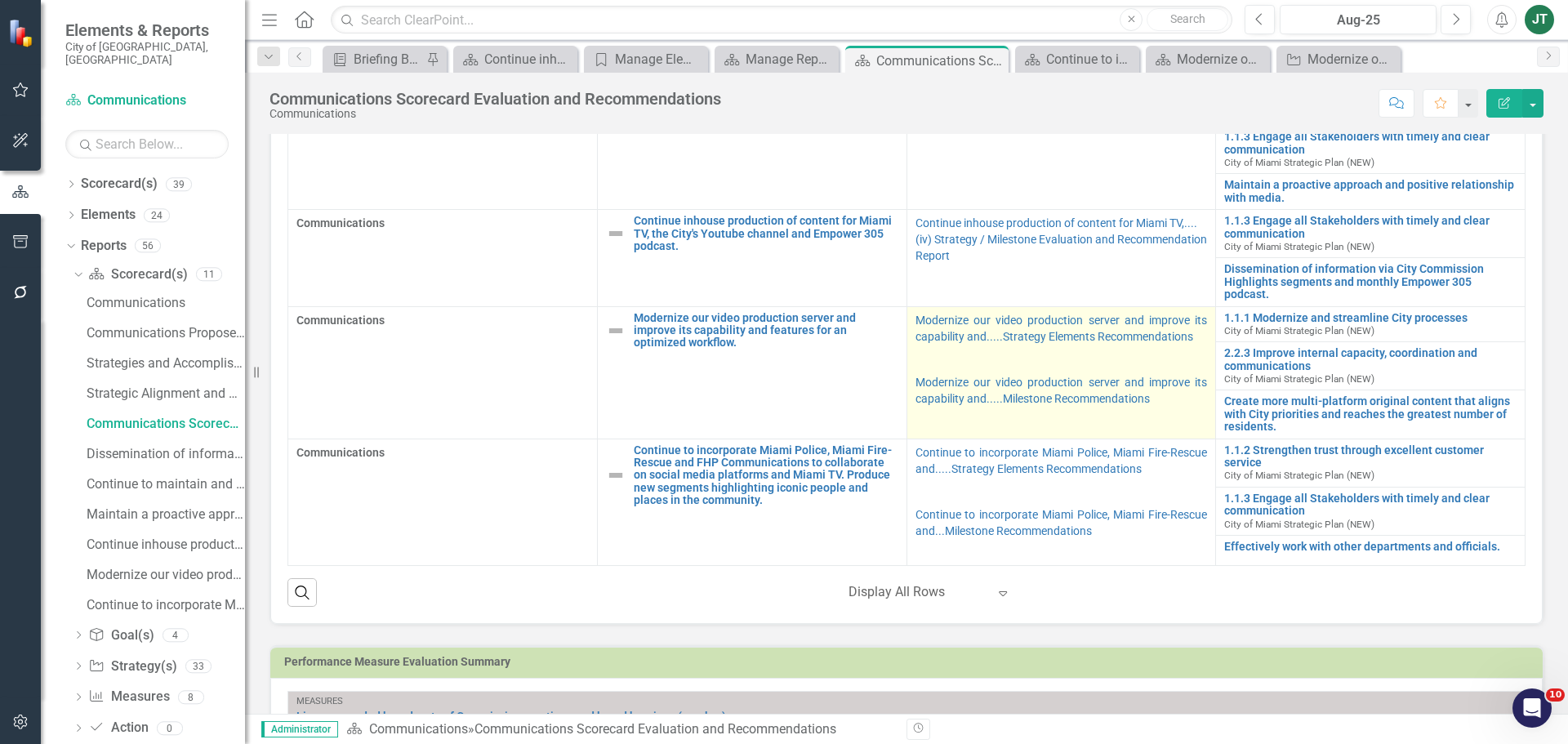
click at [1163, 356] on p at bounding box center [1061, 359] width 292 height 23
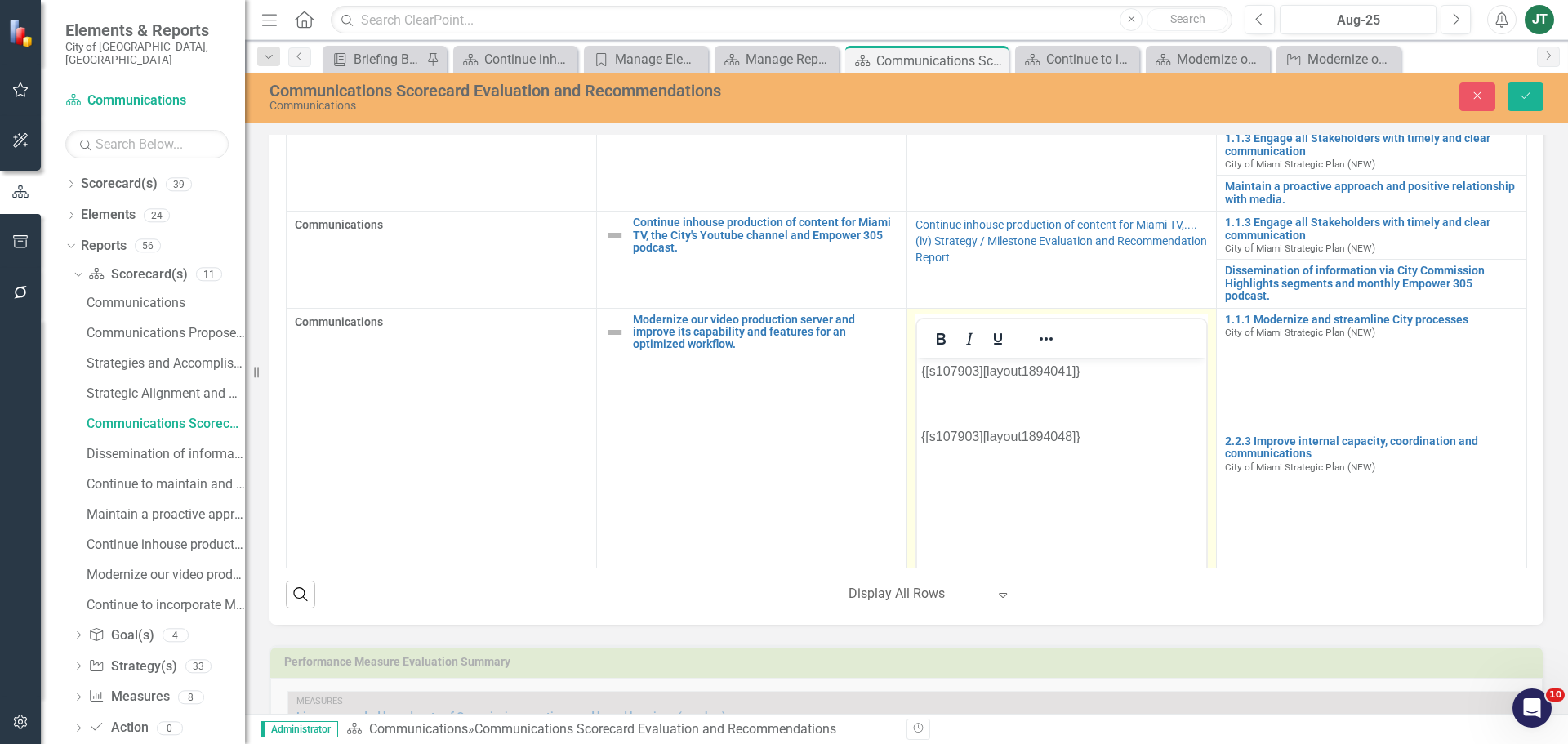
scroll to position [0, 0]
click at [1108, 446] on body "{[s107903][layout1894041]} {[s107903][layout1894048]}" at bounding box center [1061, 479] width 290 height 245
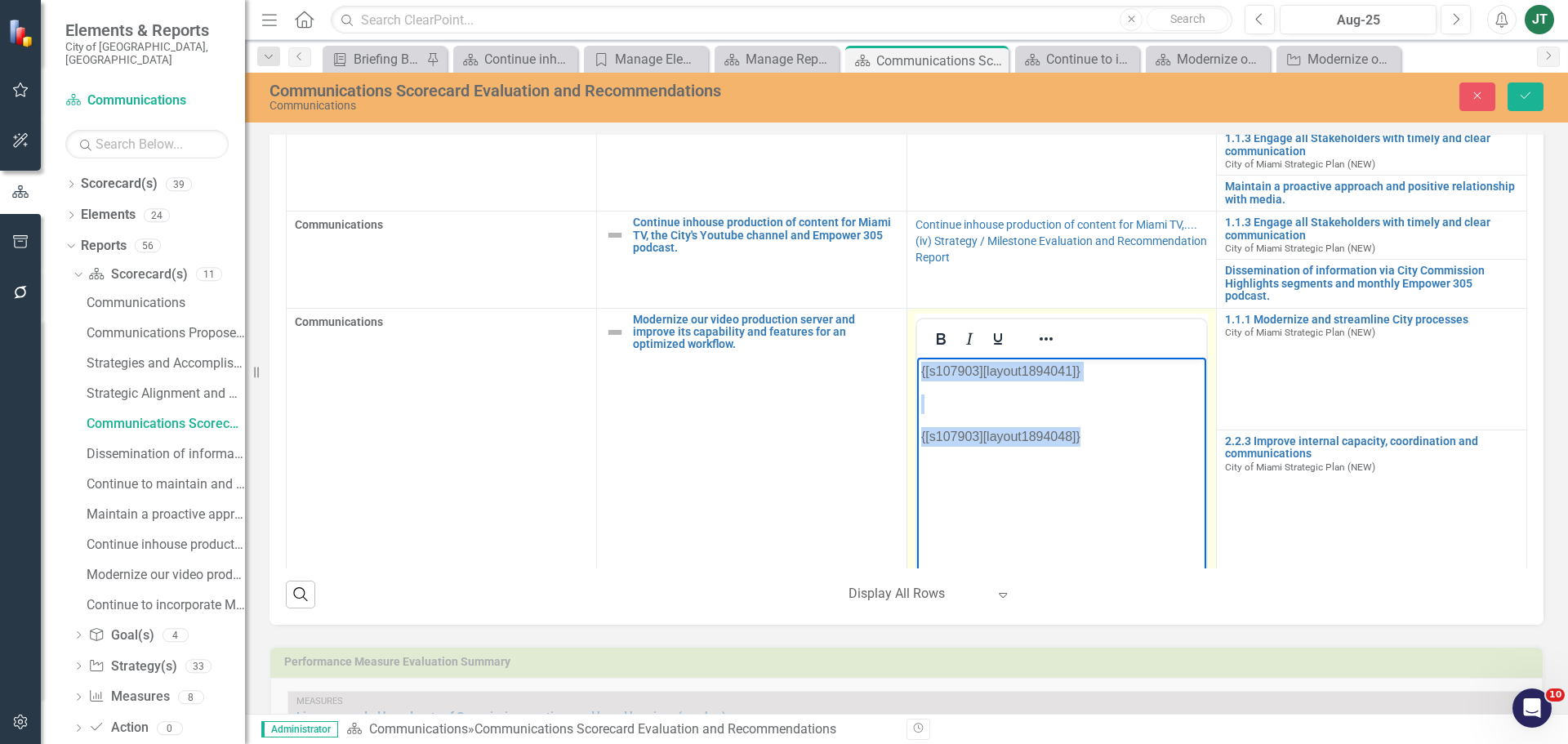
drag, startPoint x: 1158, startPoint y: 451, endPoint x: 887, endPoint y: 301, distance: 309.7
click at [916, 357] on html "{[s107903][layout1894041]} {[s107903][layout1894048]}" at bounding box center [1061, 479] width 290 height 245
click at [1036, 333] on icon "Reveal or hide additional toolbar items" at bounding box center [1045, 339] width 19 height 19
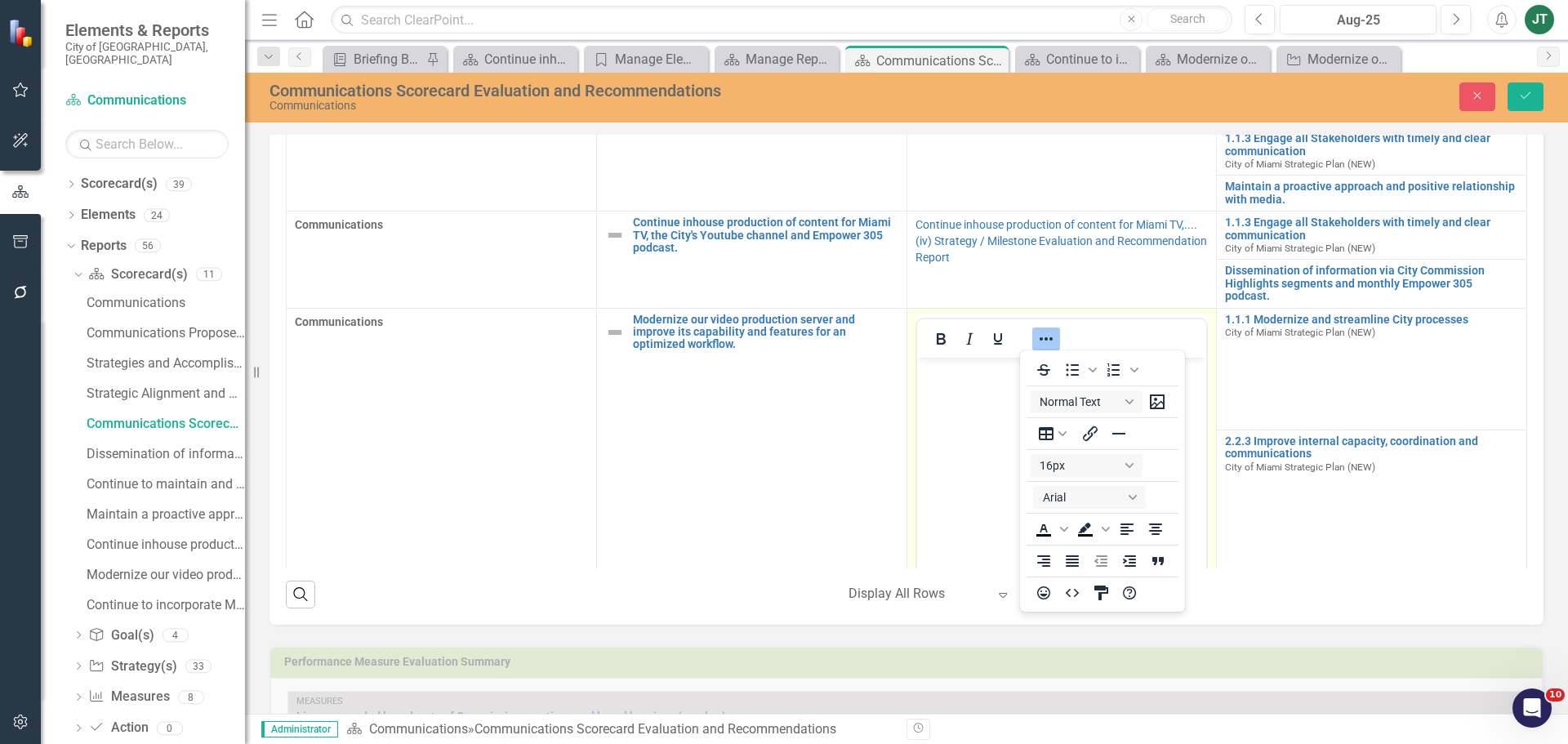
click at [1006, 435] on body "Rich Text Area. Press ALT-0 for help." at bounding box center [1061, 479] width 290 height 245
click at [974, 483] on body "Rich Text Area. Press ALT-0 for help." at bounding box center [1061, 479] width 290 height 245
drag, startPoint x: 979, startPoint y: 400, endPoint x: 1008, endPoint y: 361, distance: 48.6
click at [979, 399] on body "Rich Text Area. Press ALT-0 for help." at bounding box center [1061, 479] width 290 height 245
click at [1036, 330] on icon "Reveal or hide additional toolbar items" at bounding box center [1045, 339] width 19 height 19
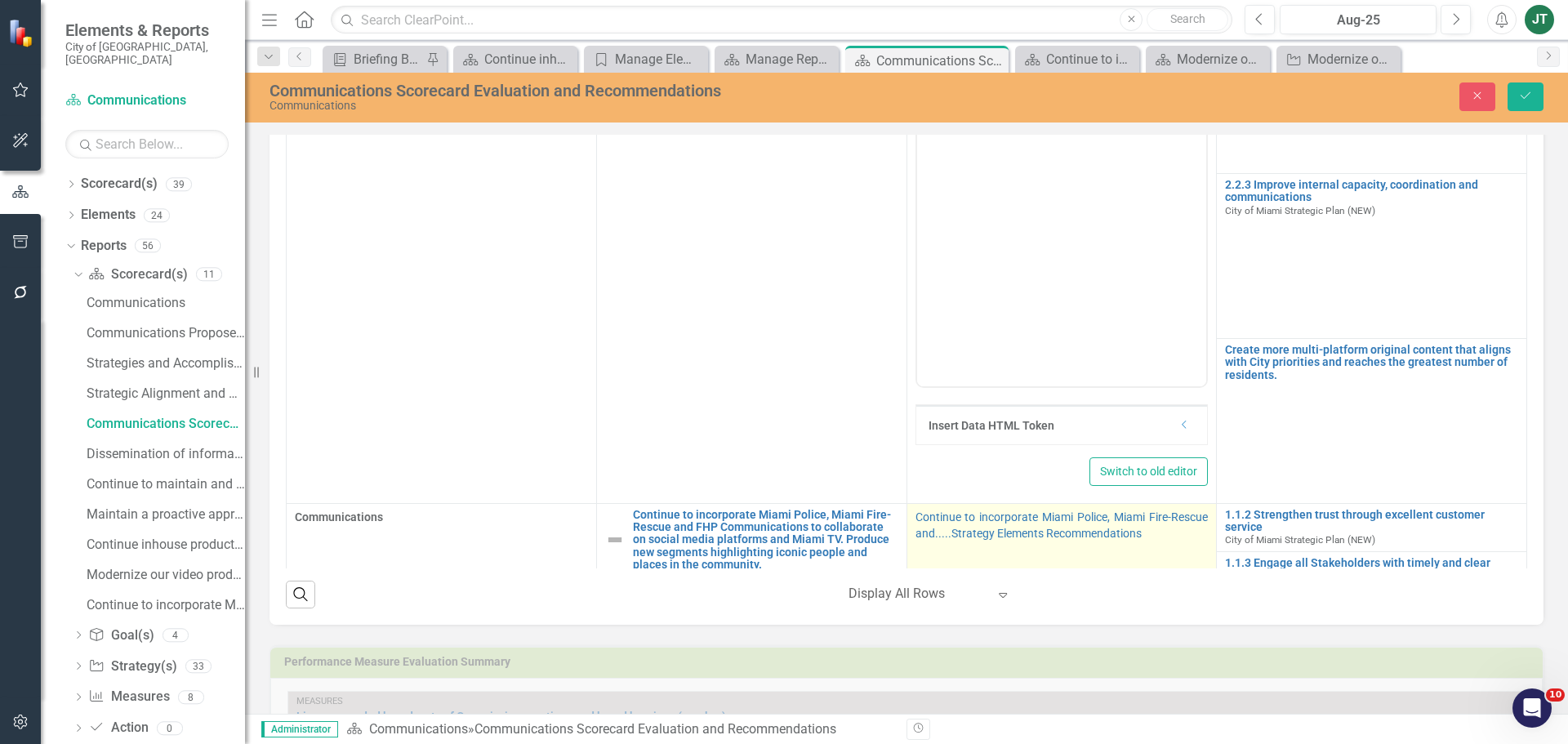
scroll to position [582, 0]
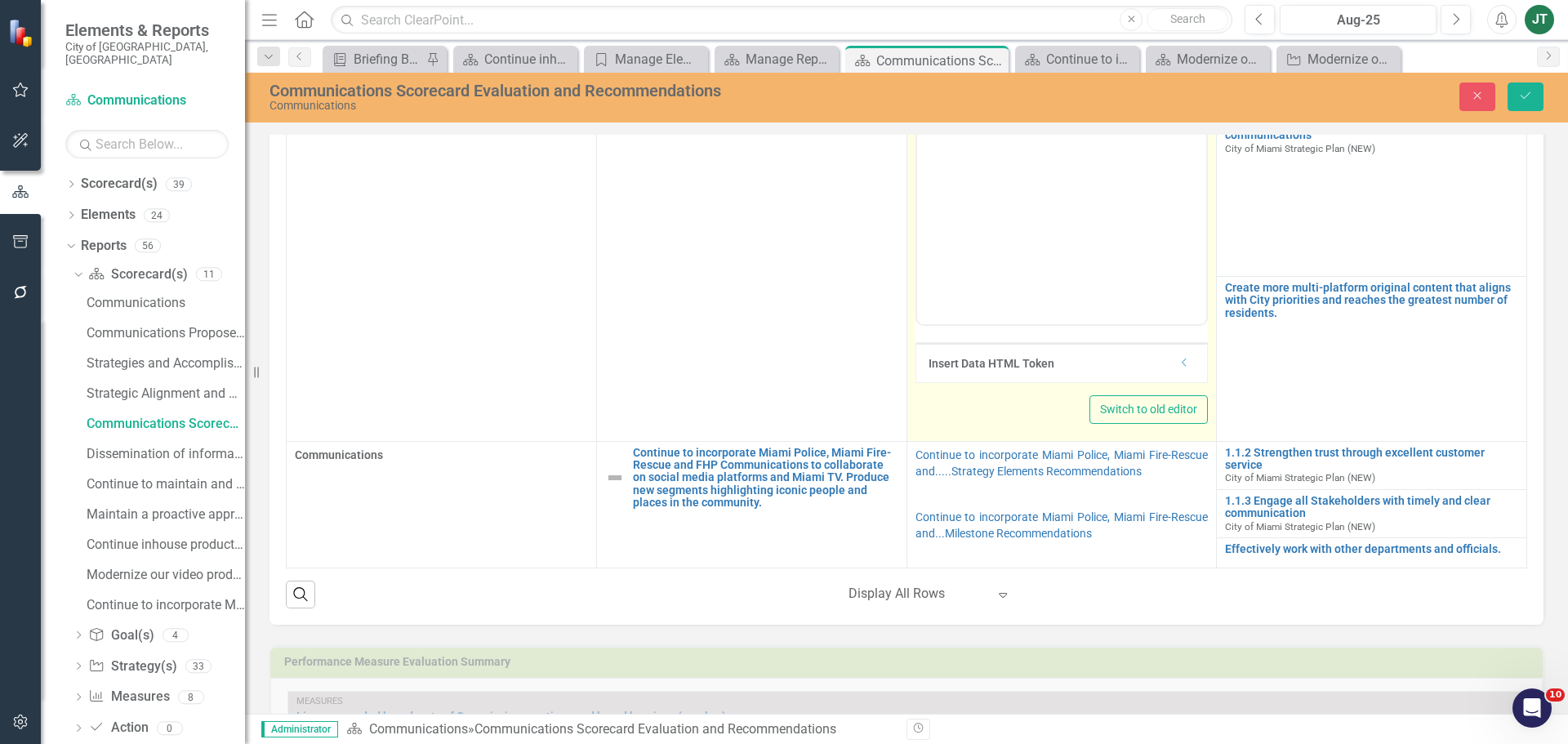
click at [1178, 362] on icon "Dropdown" at bounding box center [1184, 363] width 12 height 10
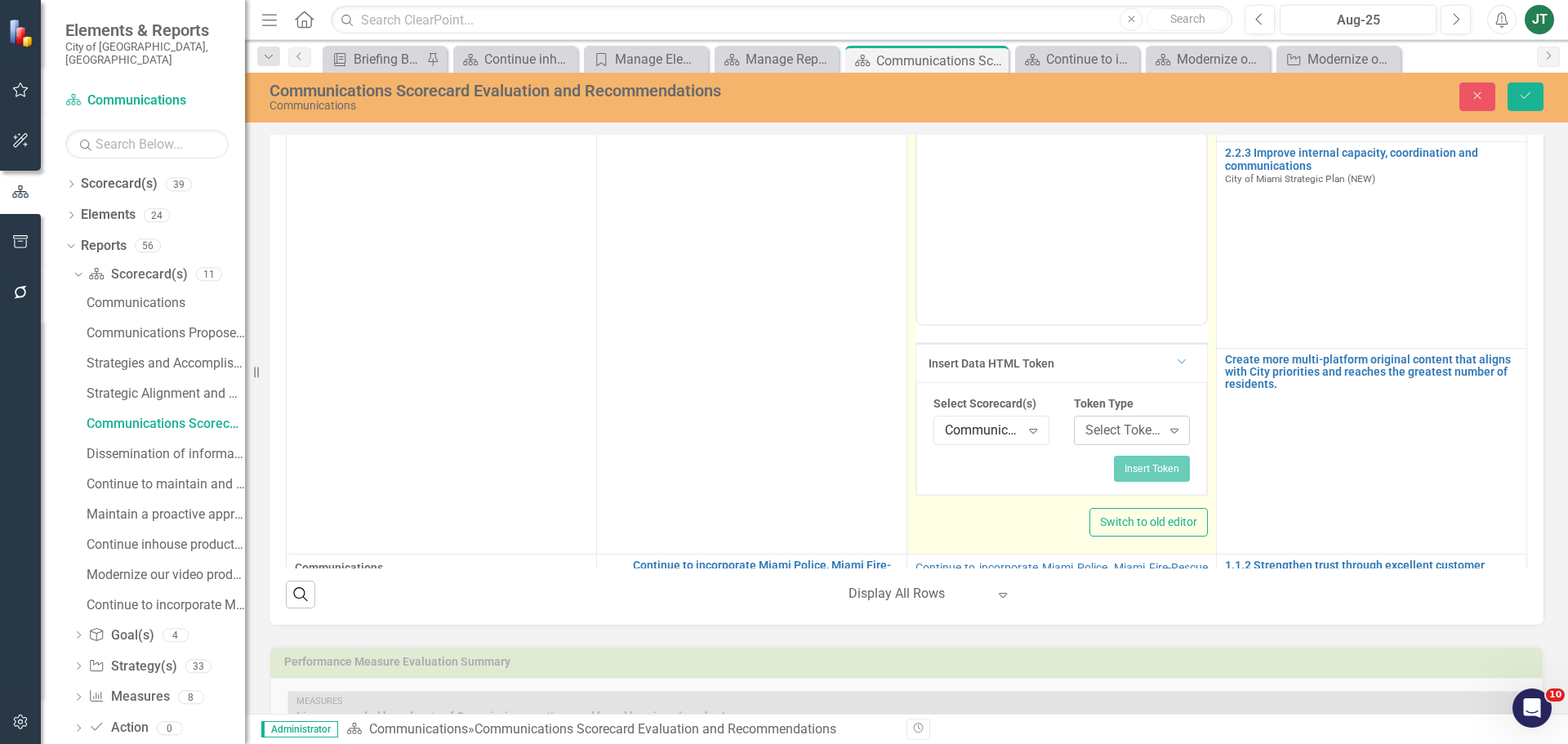
click at [1166, 427] on icon "Expand" at bounding box center [1174, 430] width 16 height 13
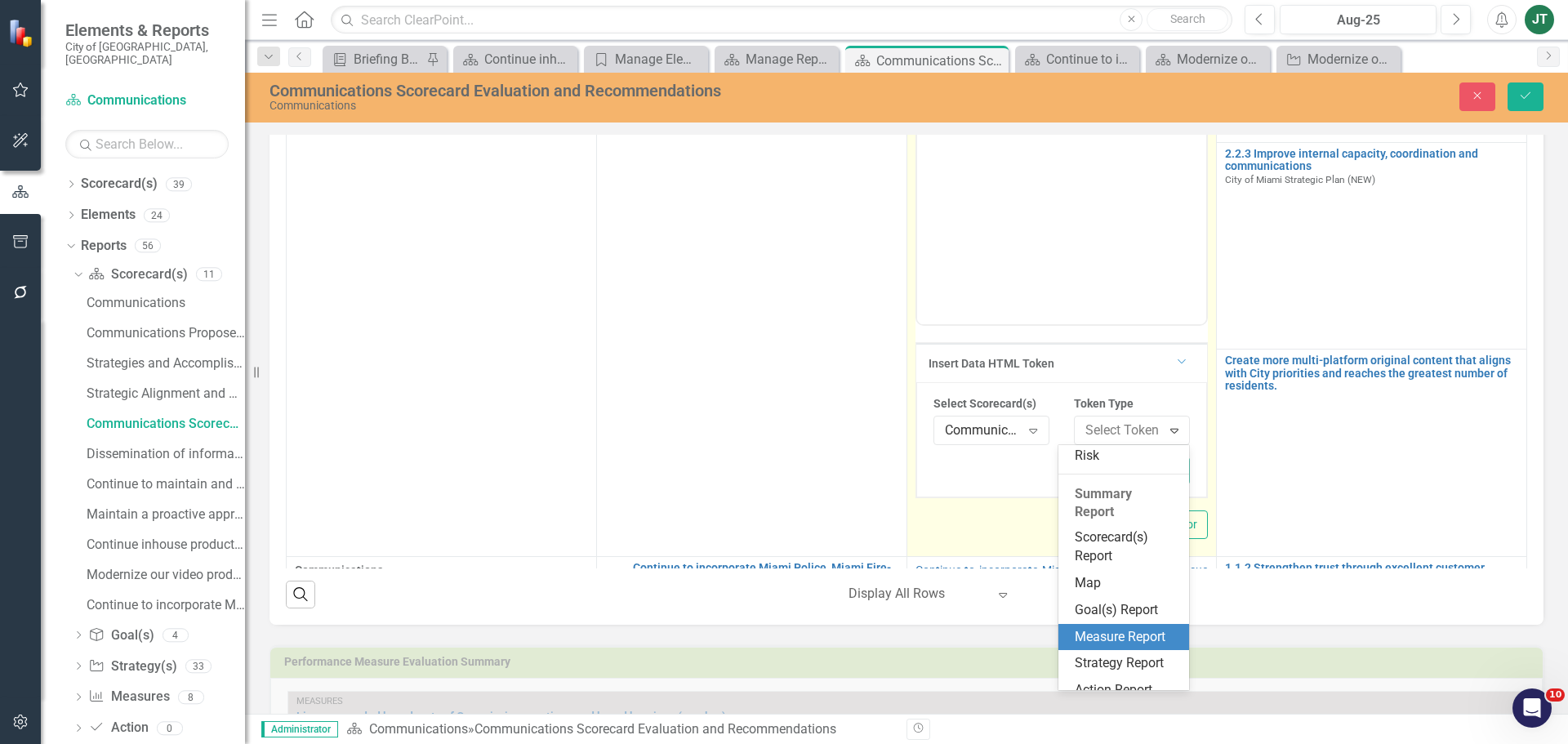
scroll to position [304, 0]
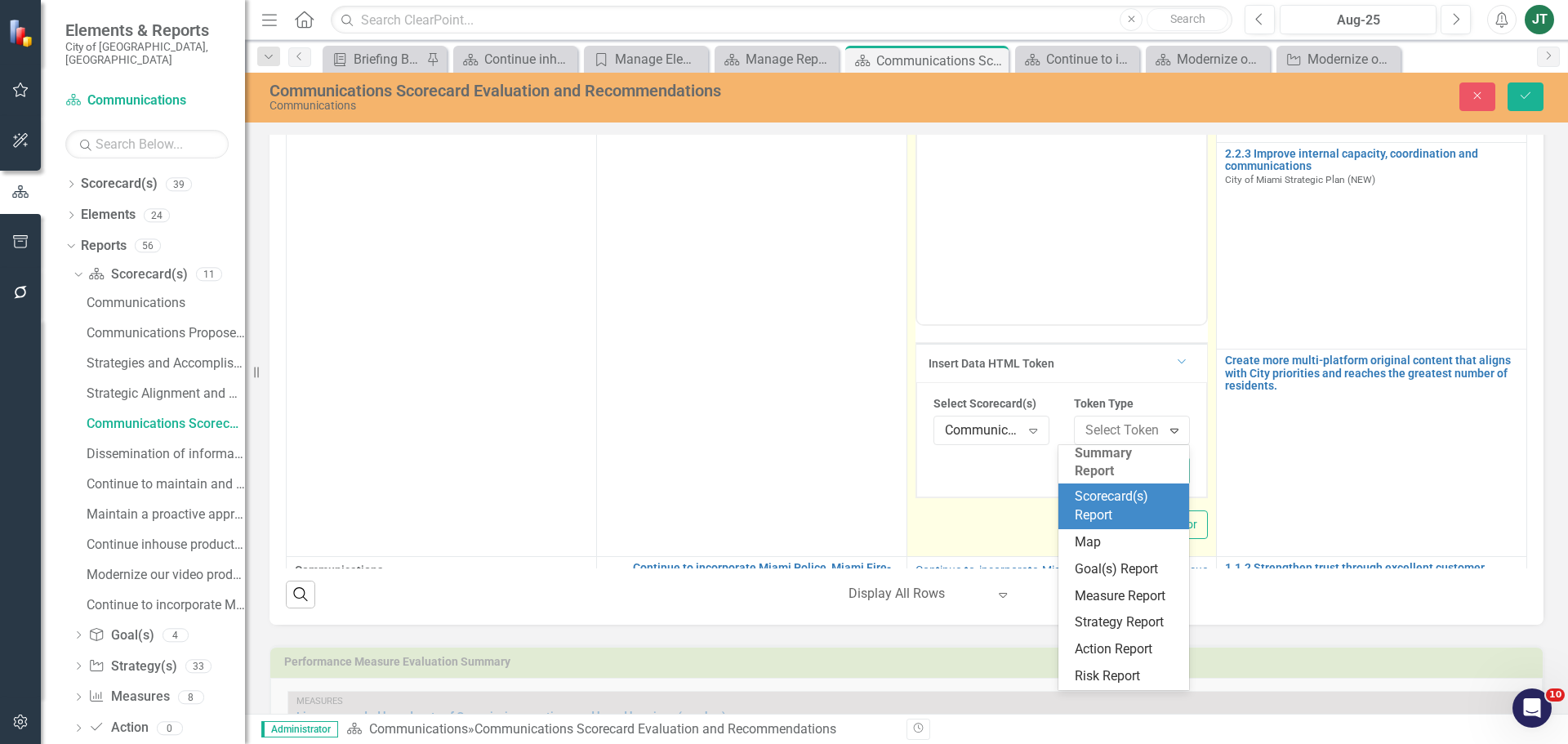
click at [1128, 488] on div "Scorecard(s) Report" at bounding box center [1127, 506] width 105 height 37
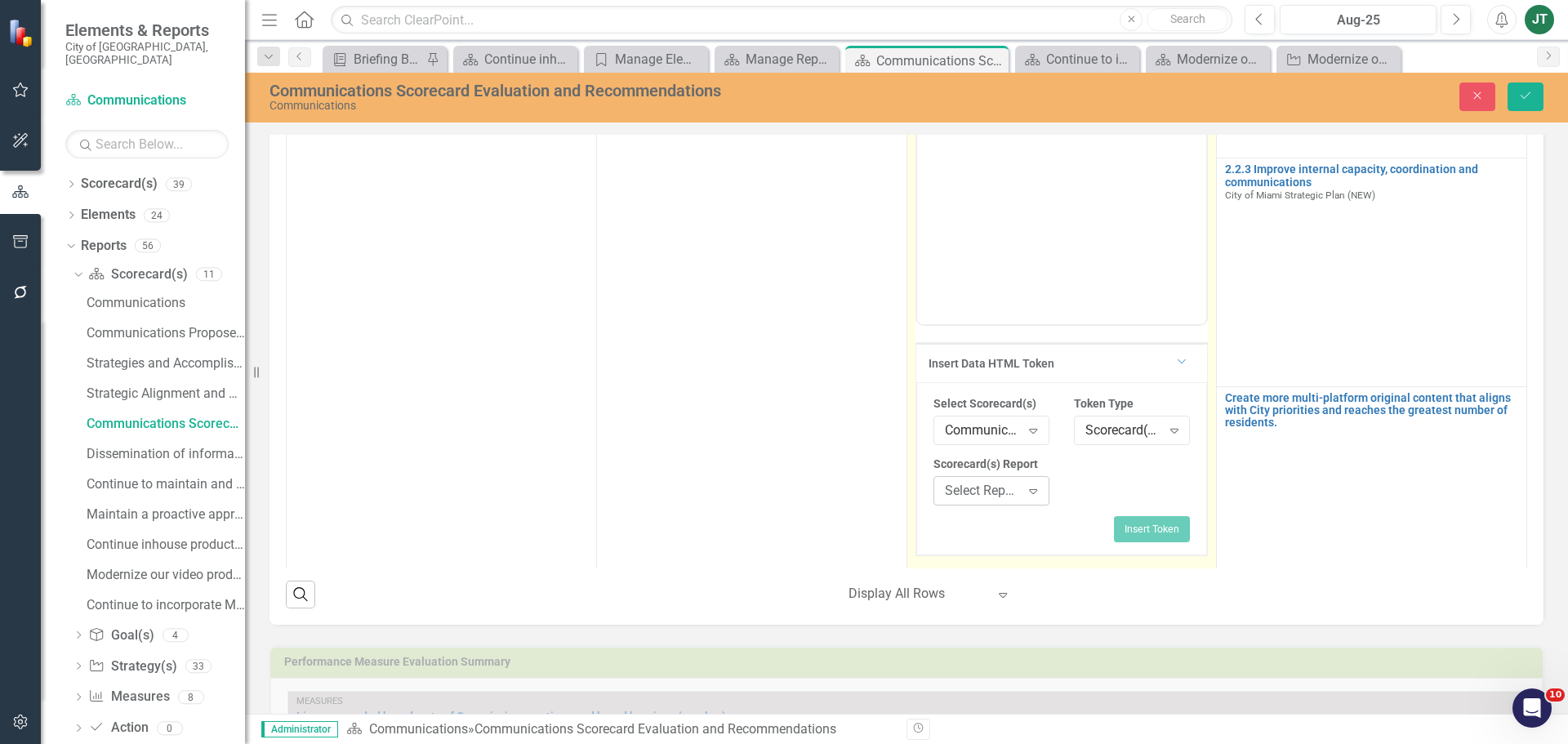
click at [995, 495] on div "Select Report..." at bounding box center [982, 490] width 76 height 19
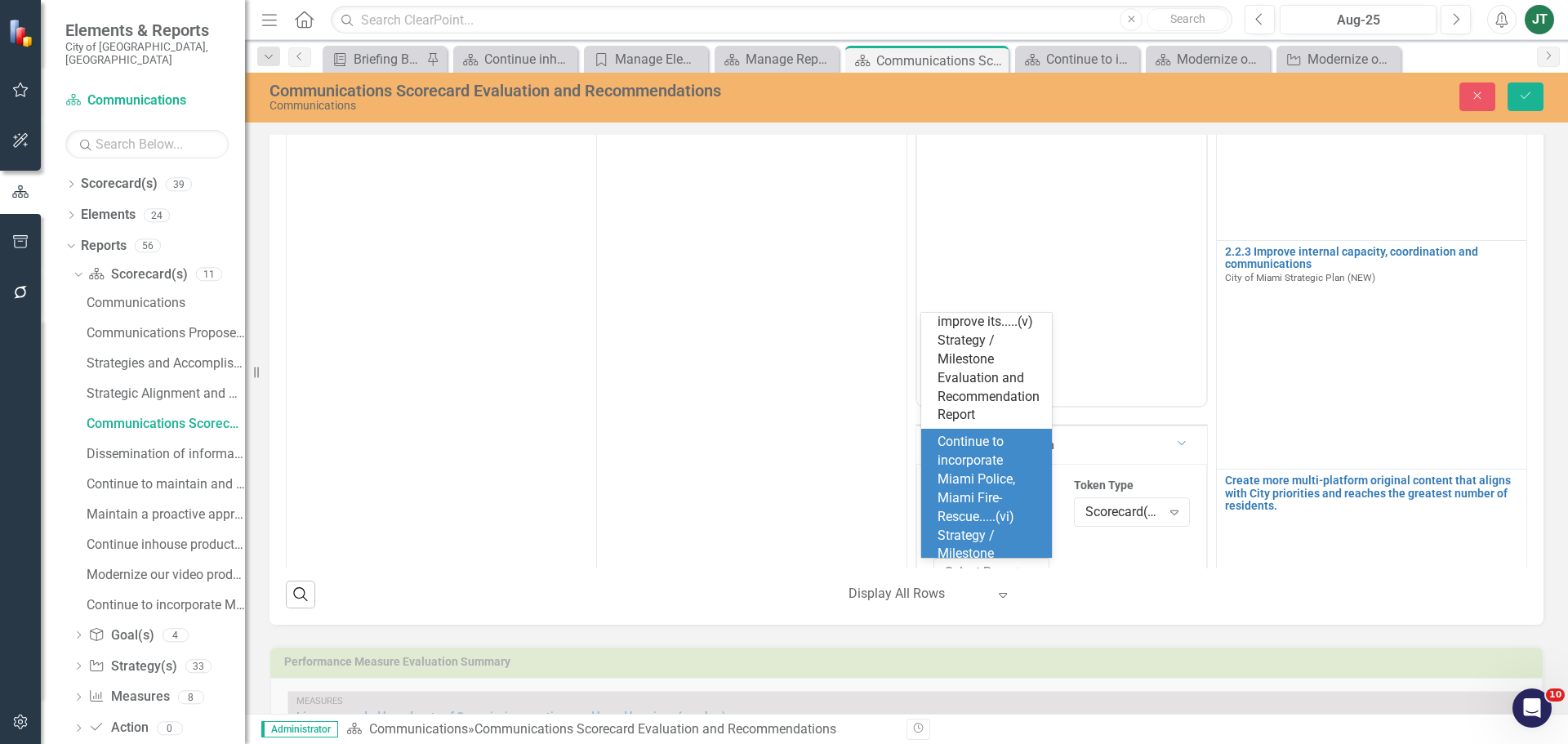
scroll to position [1183, 0]
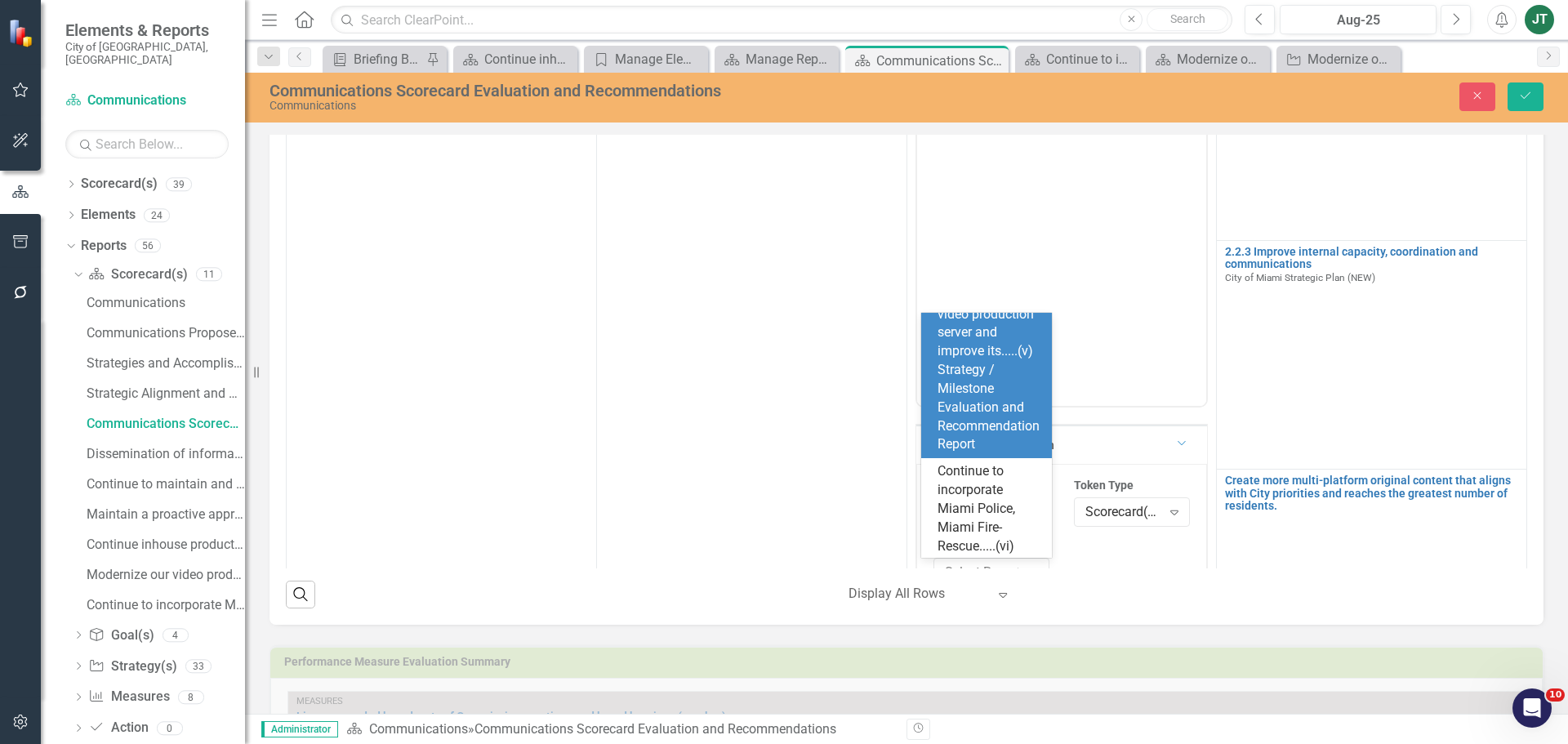
click at [990, 455] on div "Modernize our video production server and improve its.....(v) Strategy / Milest…" at bounding box center [990, 371] width 105 height 168
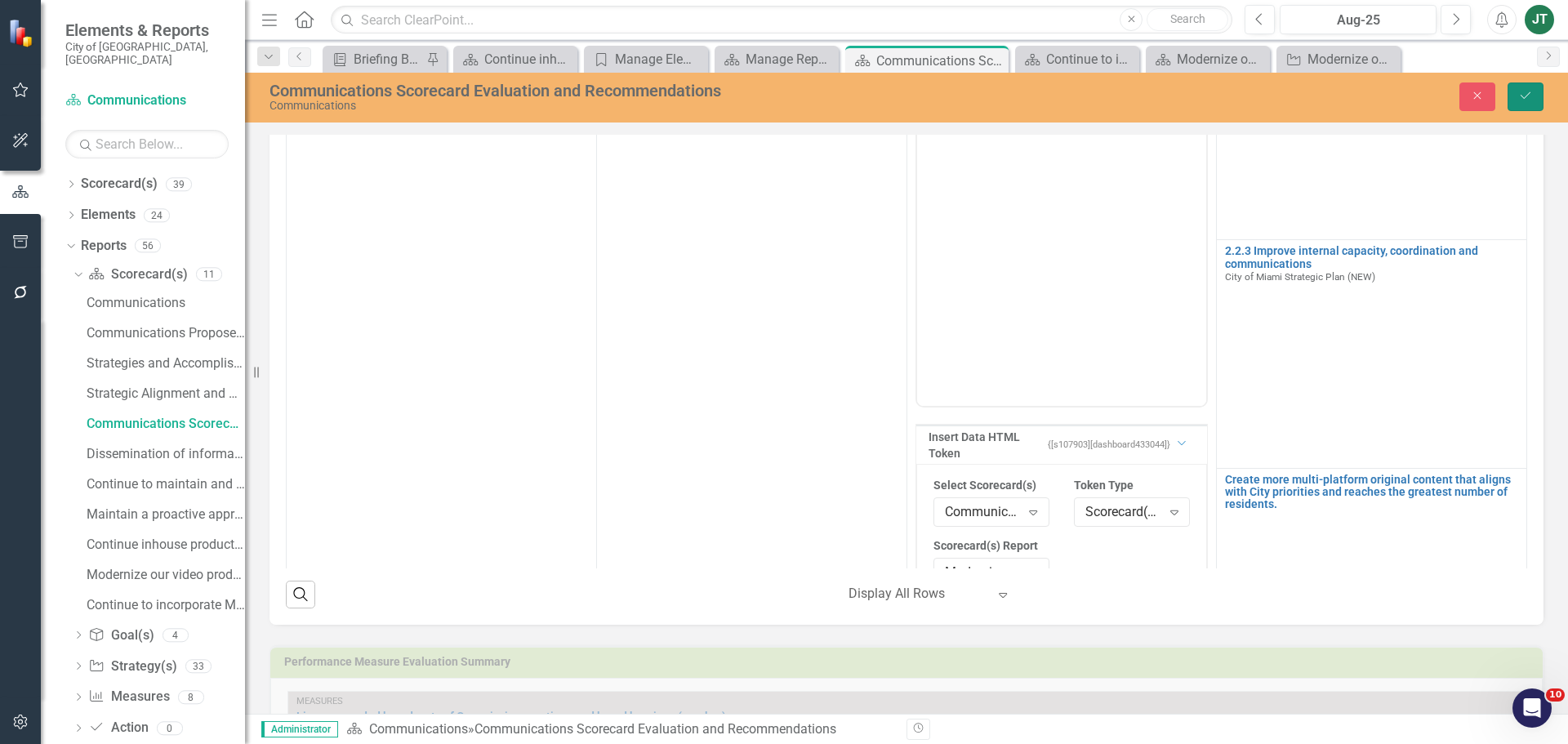
drag, startPoint x: 1534, startPoint y: 91, endPoint x: 1527, endPoint y: 103, distance: 13.9
click at [1534, 91] on button "Save" at bounding box center [1525, 96] width 36 height 29
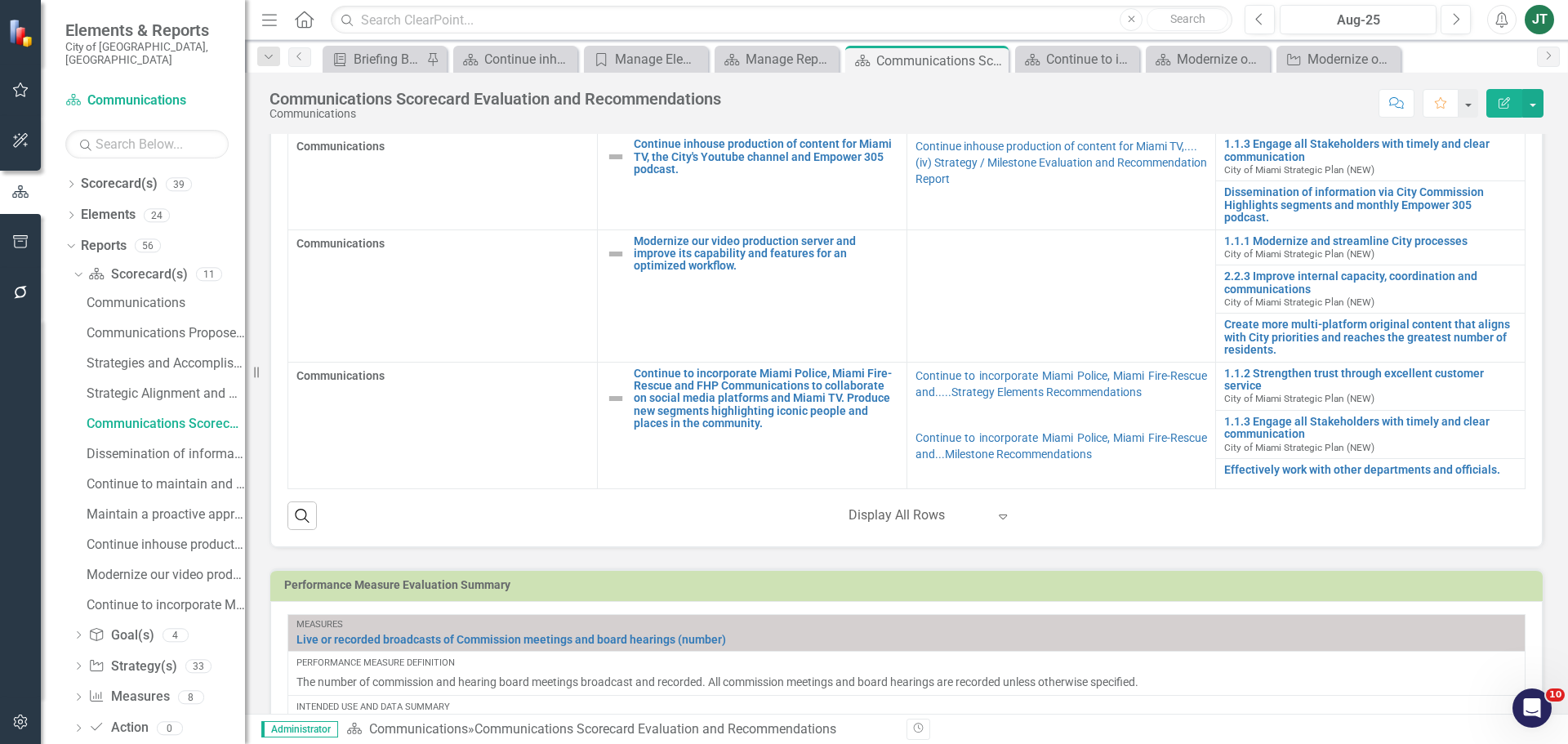
scroll to position [735, 0]
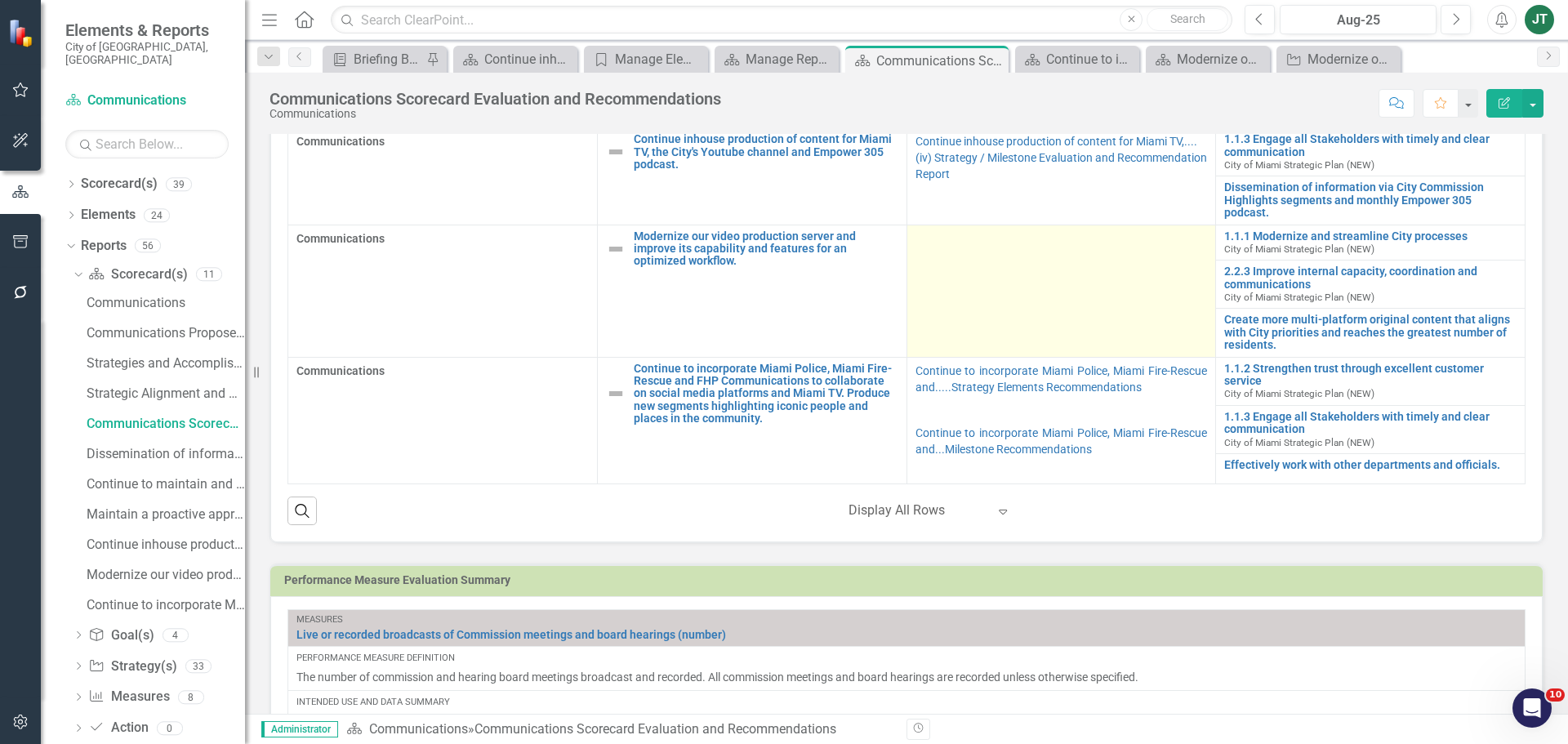
click at [1032, 285] on td at bounding box center [1061, 290] width 310 height 132
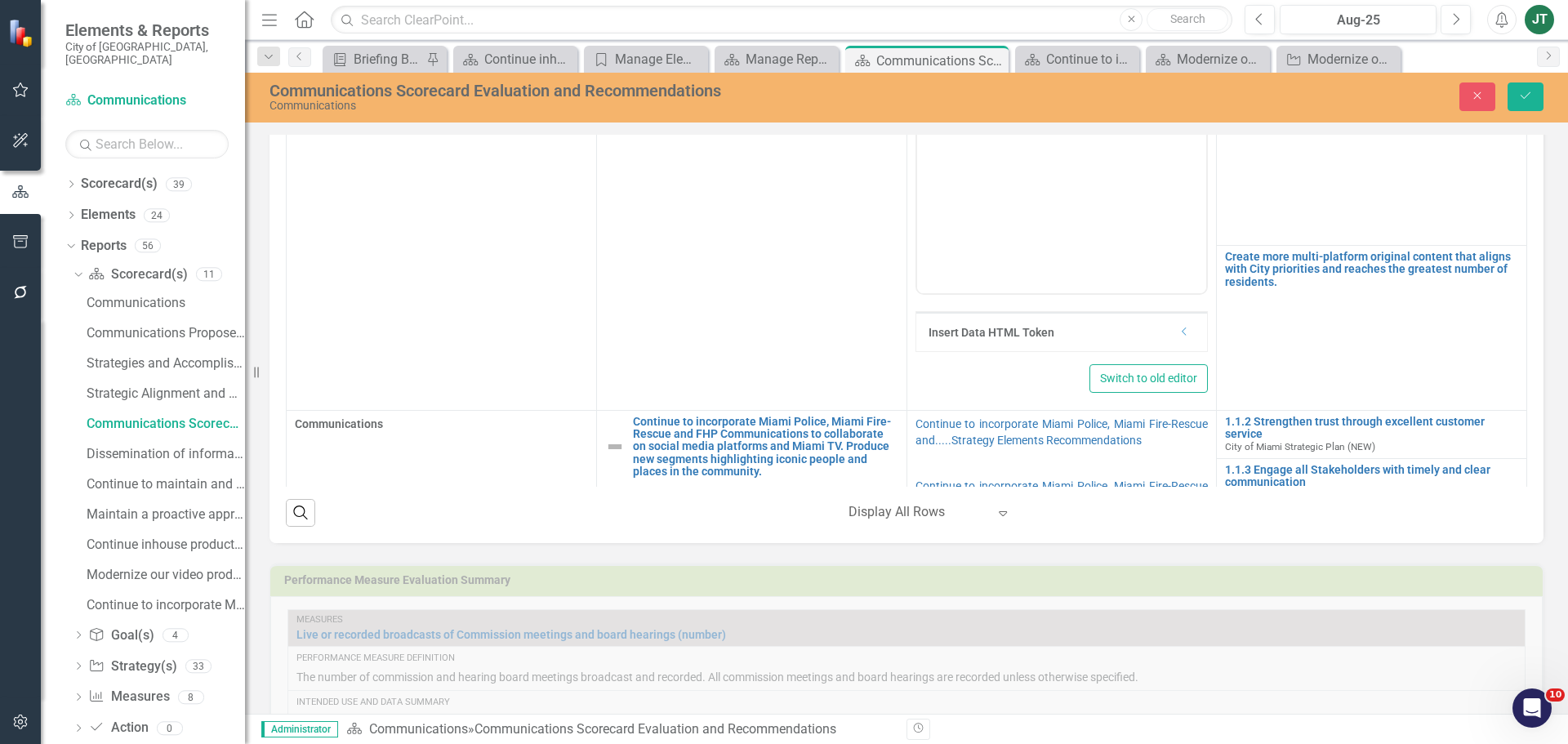
scroll to position [582, 0]
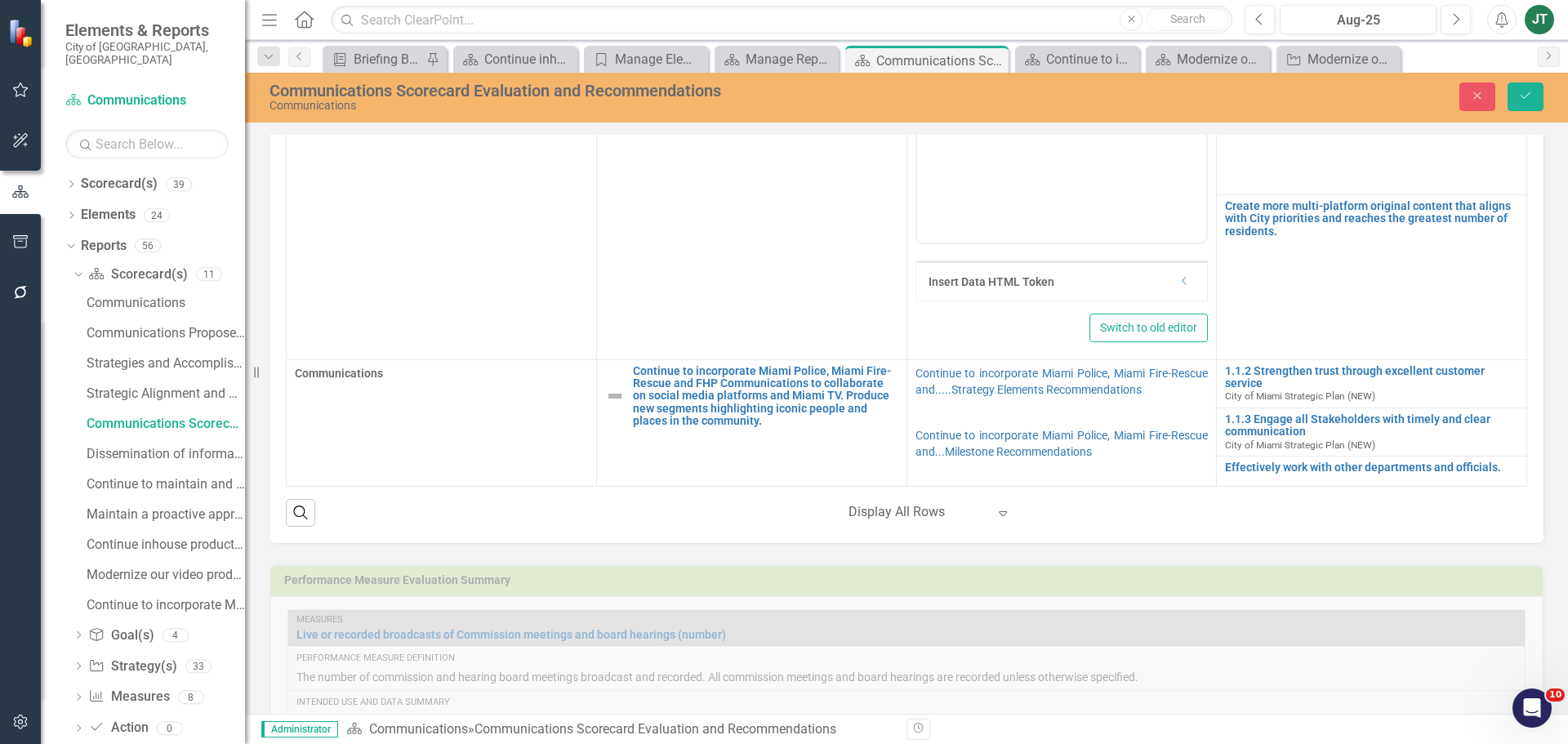
click at [1178, 284] on icon "Dropdown" at bounding box center [1184, 281] width 12 height 10
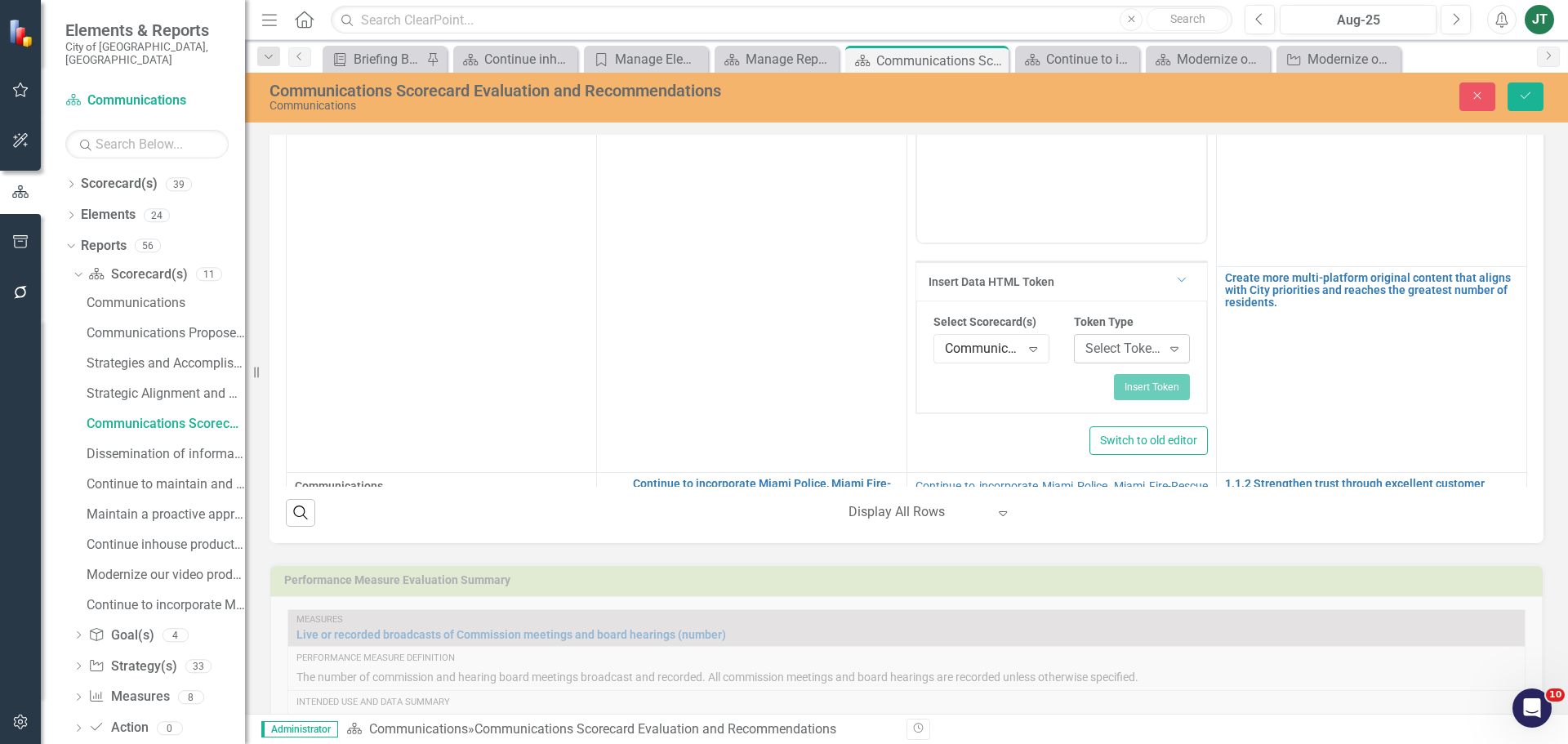
click at [1081, 337] on div "Select Token Type... Expand" at bounding box center [1131, 349] width 116 height 30
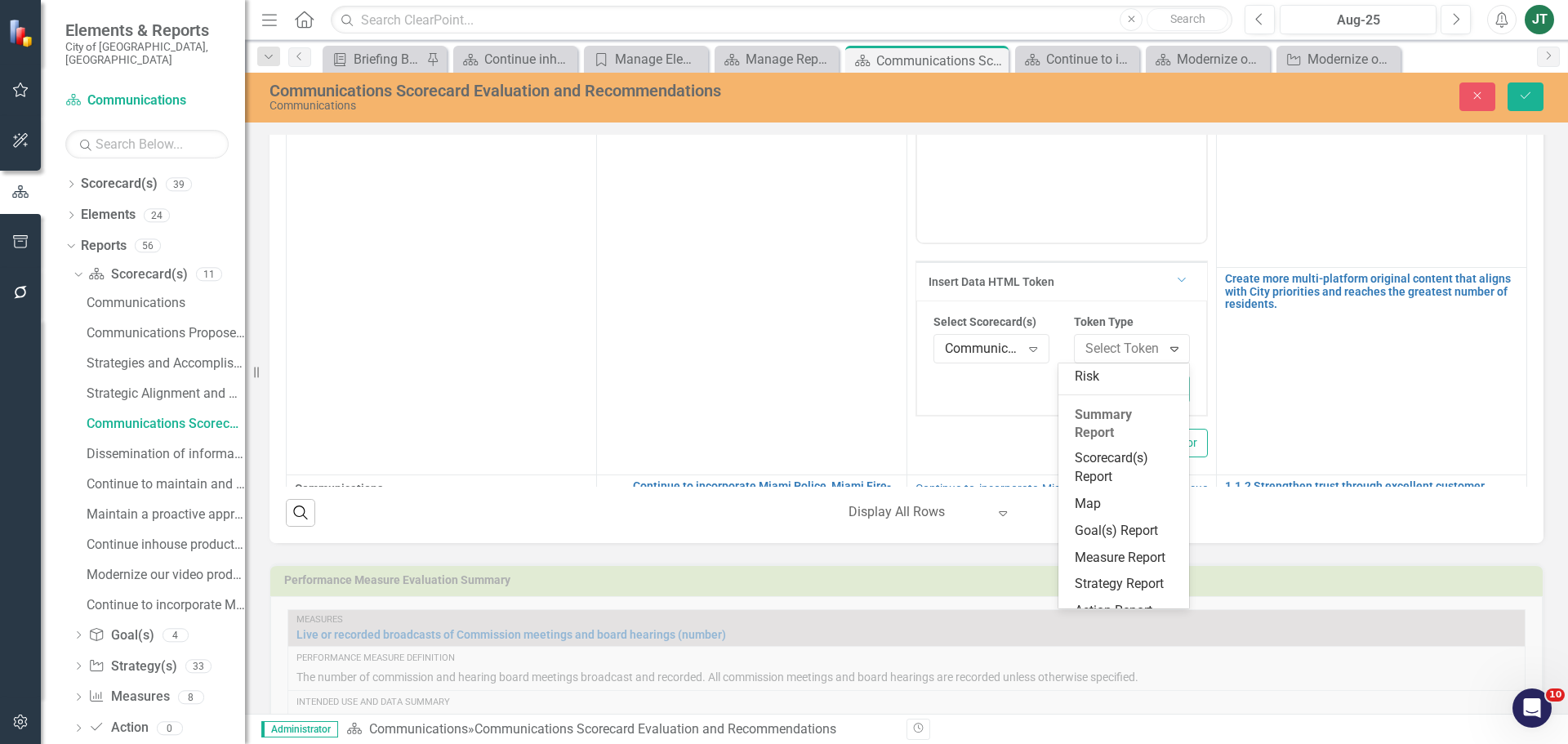
scroll to position [304, 0]
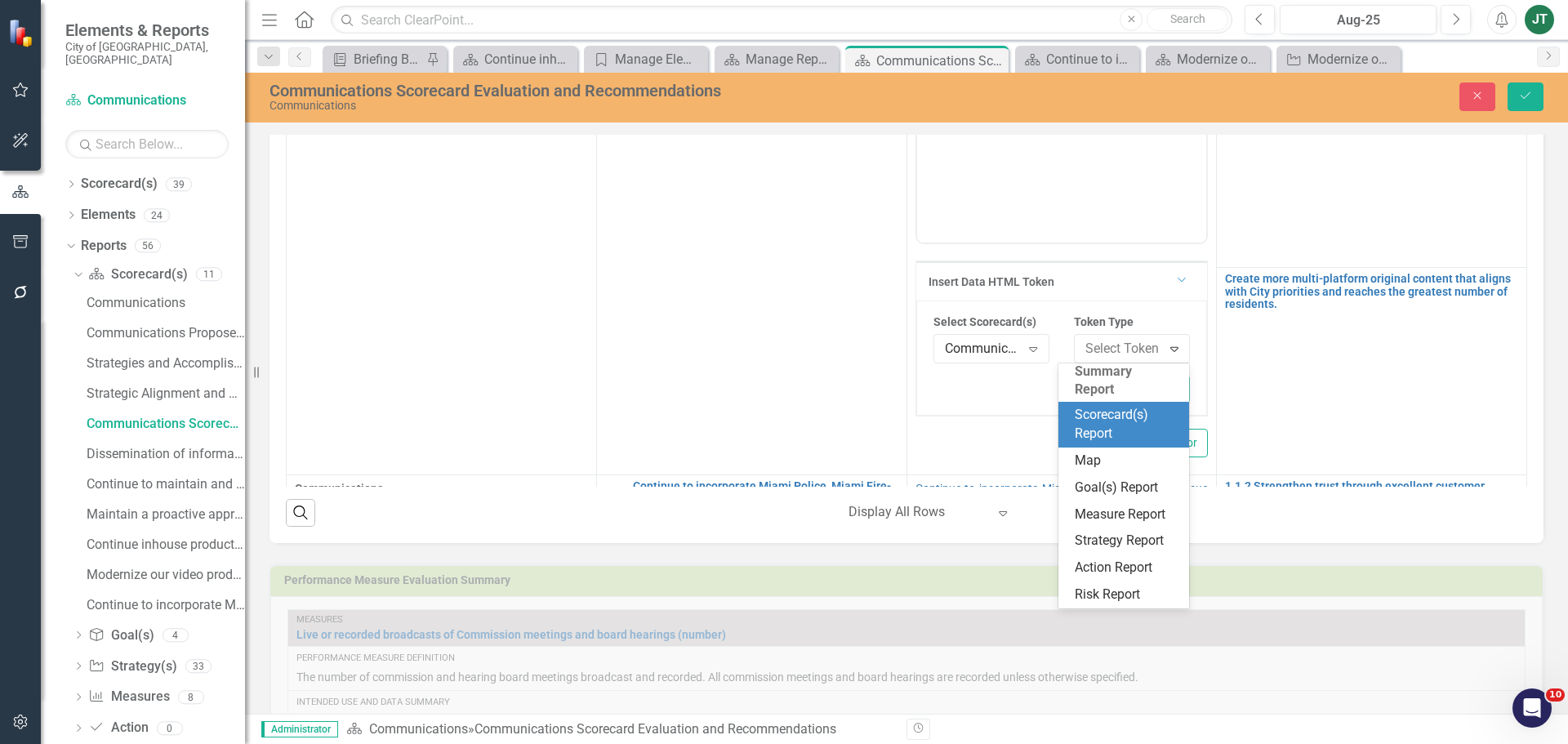
click at [1110, 413] on div "Scorecard(s) Report" at bounding box center [1127, 425] width 105 height 37
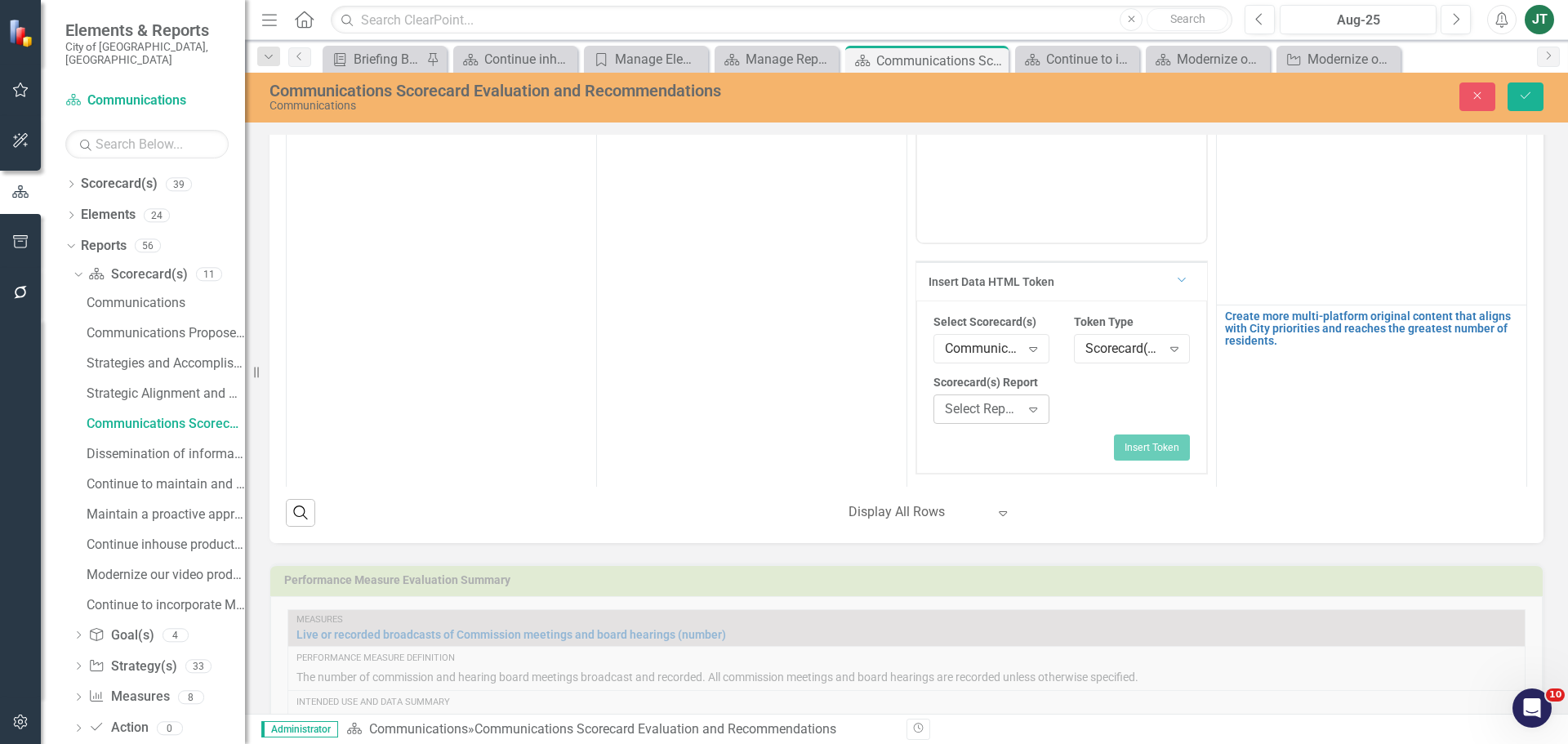
click at [981, 414] on div "Select Report..." at bounding box center [982, 409] width 76 height 19
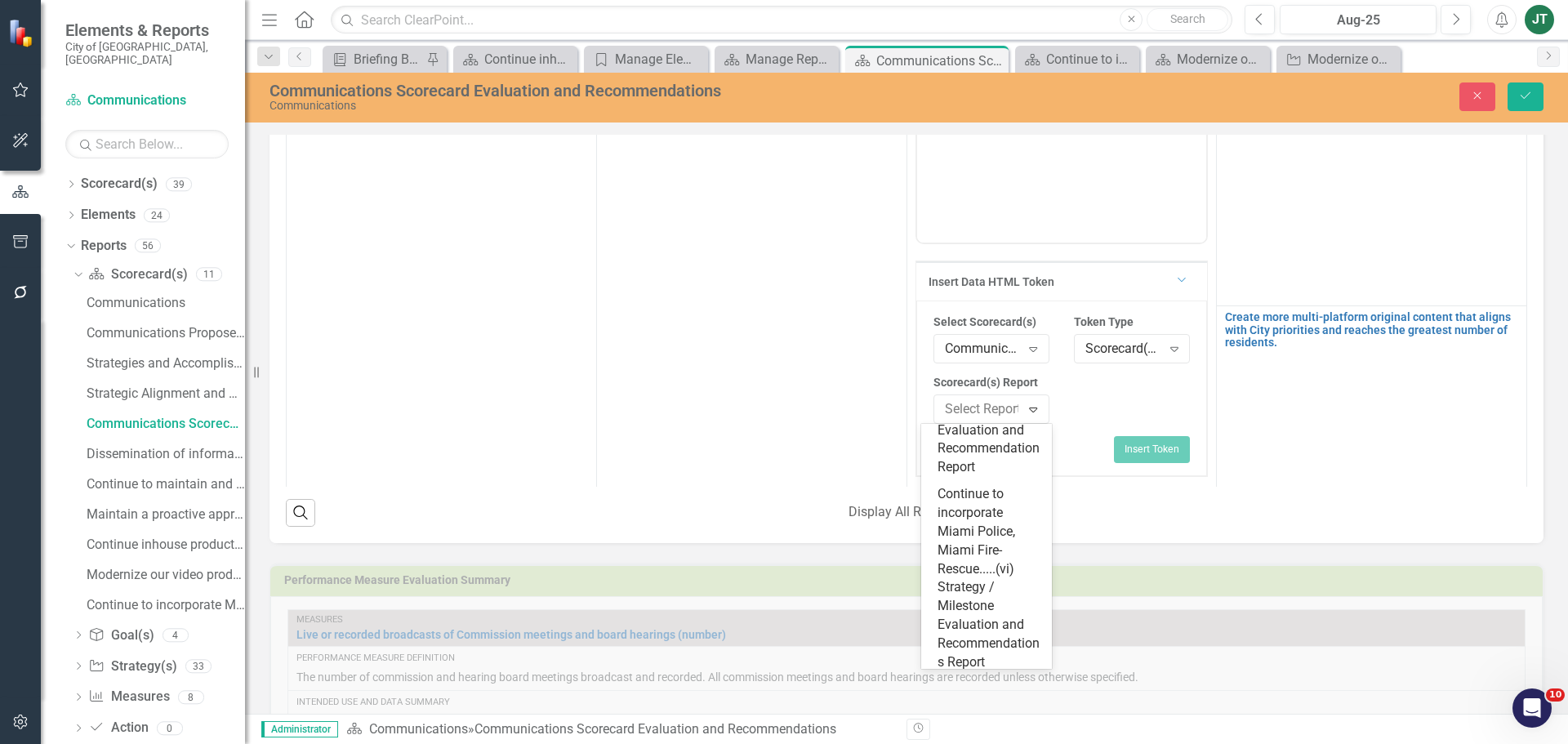
scroll to position [1307, 0]
click at [980, 471] on div "Modernize our video production server and improve its.....(v) Strategy / Milest…" at bounding box center [990, 387] width 105 height 168
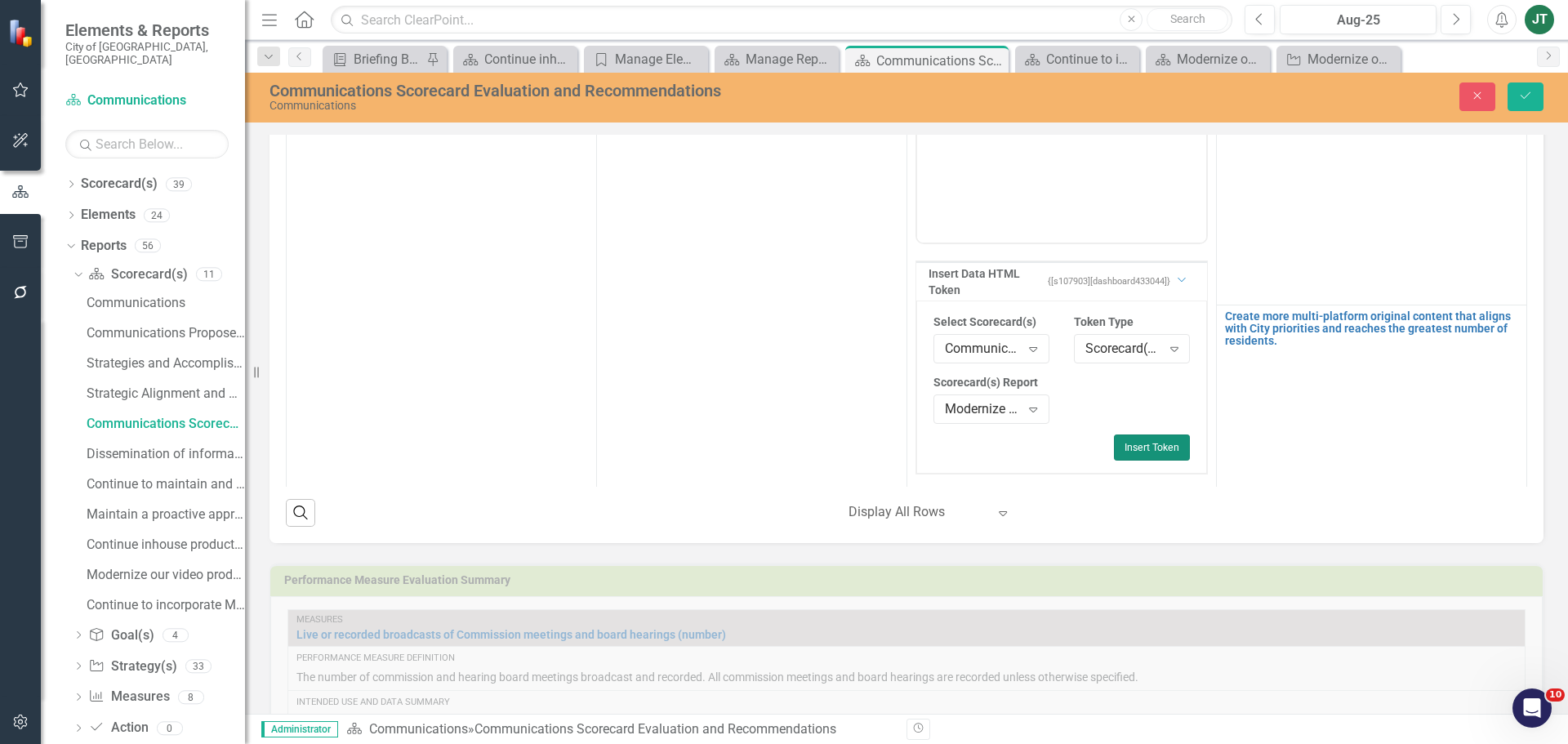
drag, startPoint x: 1123, startPoint y: 445, endPoint x: 267, endPoint y: 2, distance: 963.8
click at [1123, 445] on button "Insert Token" at bounding box center [1152, 447] width 76 height 26
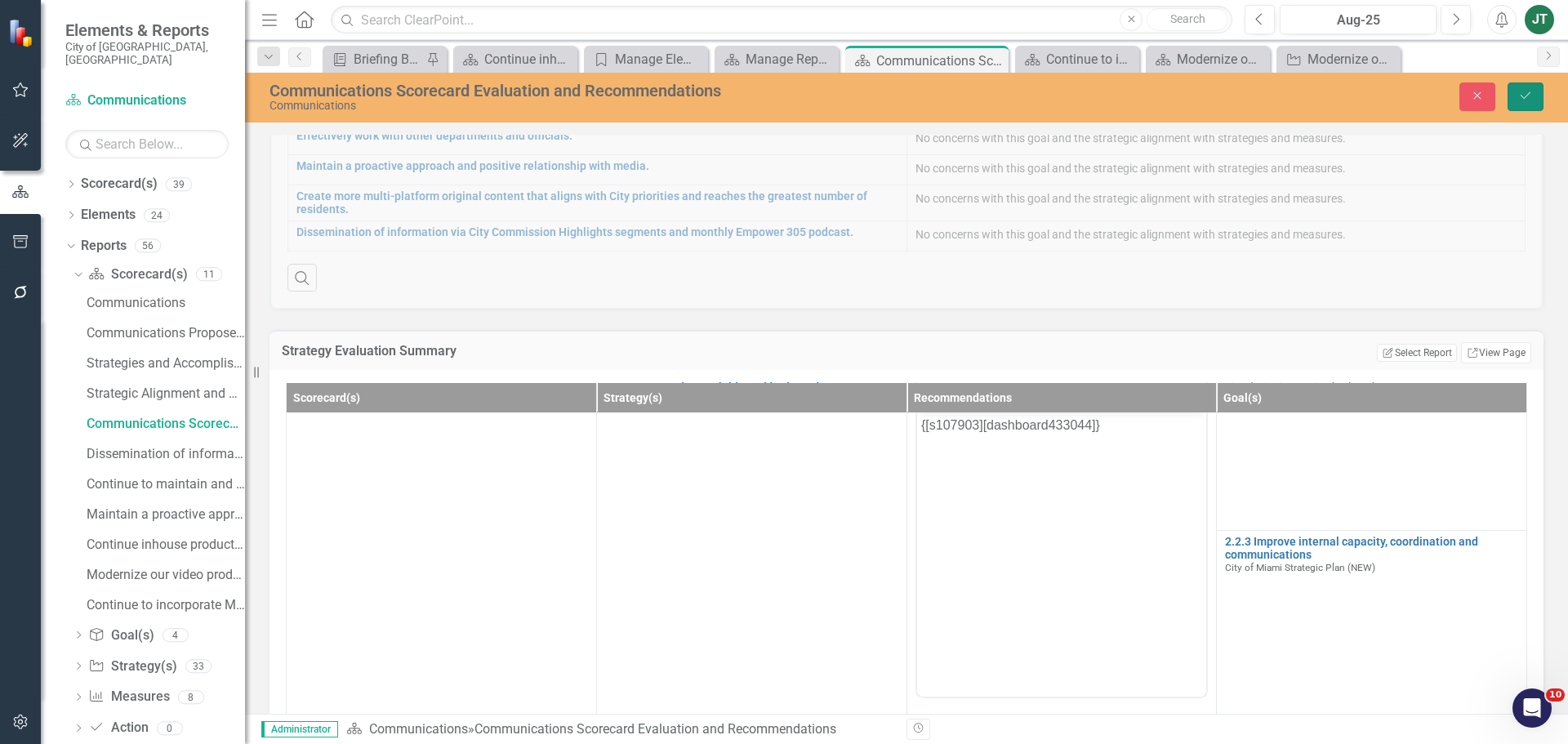
click at [1528, 102] on icon "Save" at bounding box center [1525, 96] width 14 height 12
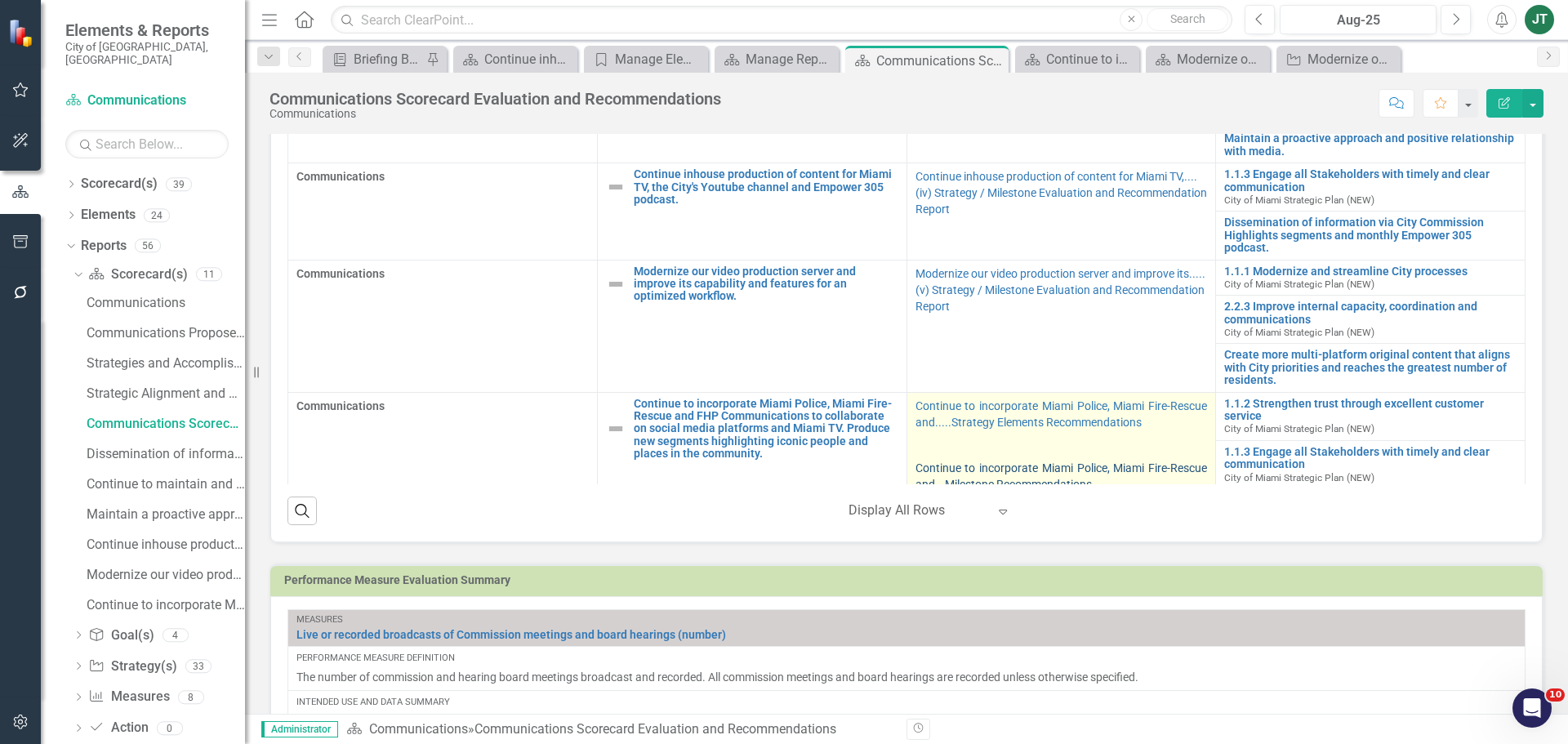
scroll to position [264, 0]
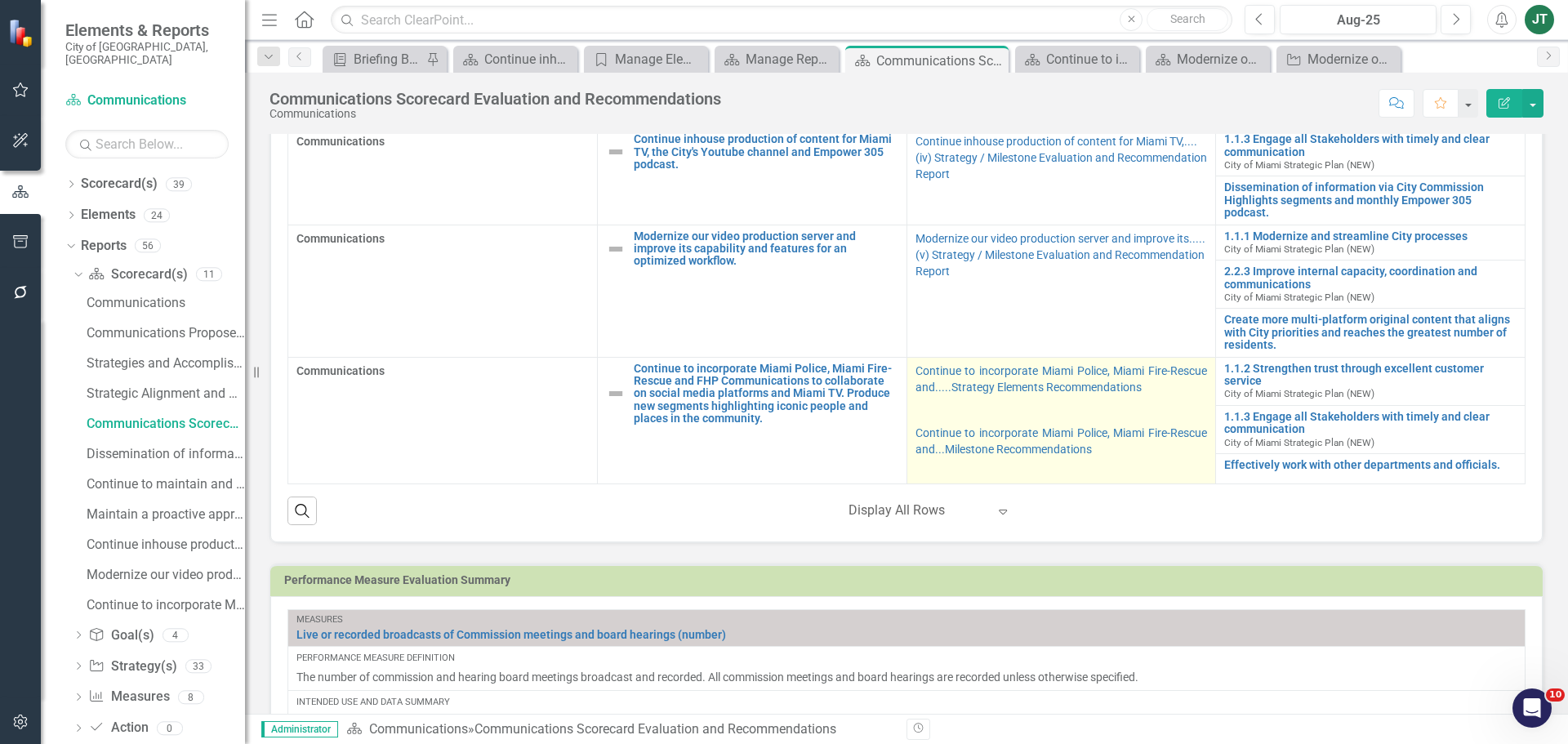
click at [1013, 412] on p at bounding box center [1061, 410] width 292 height 23
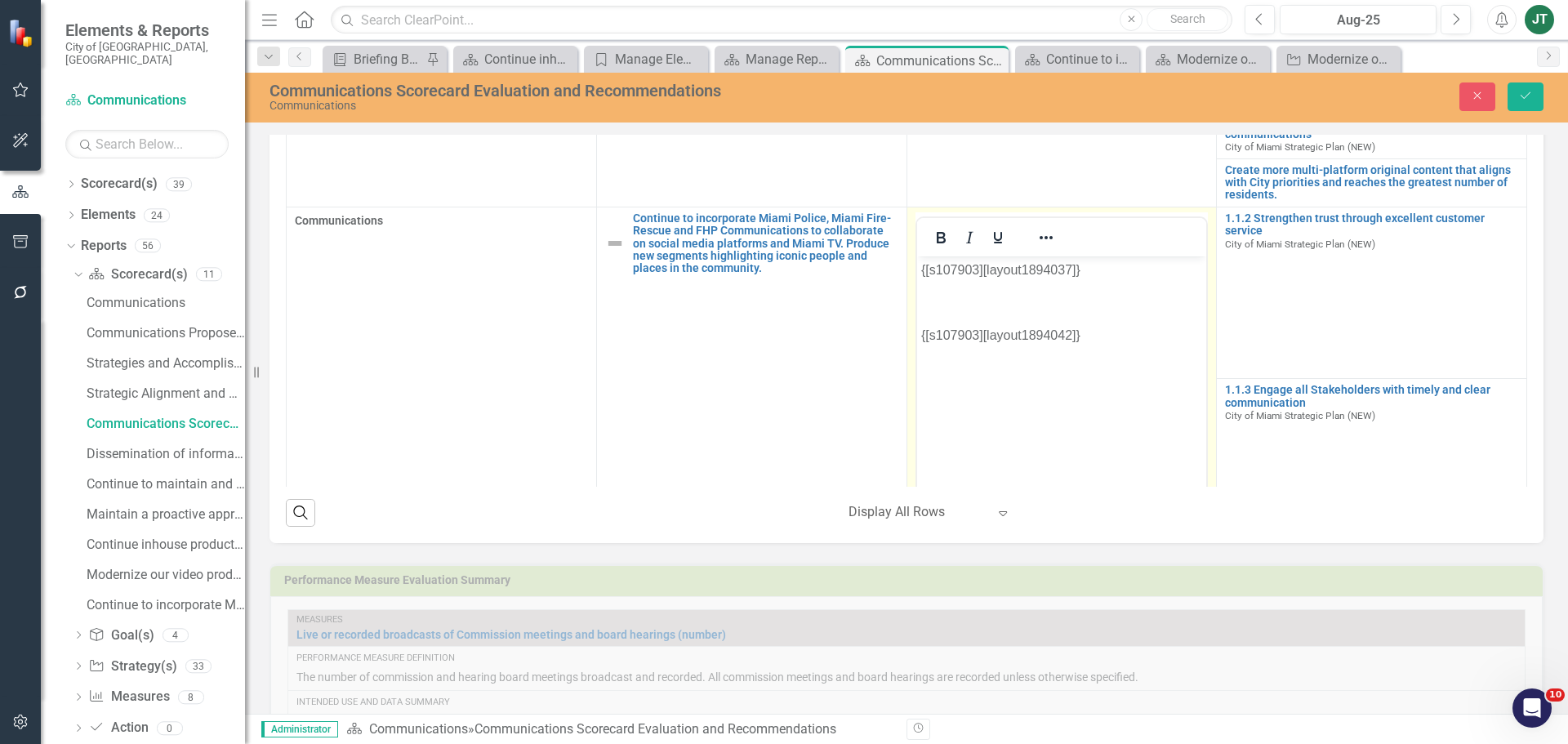
scroll to position [427, 0]
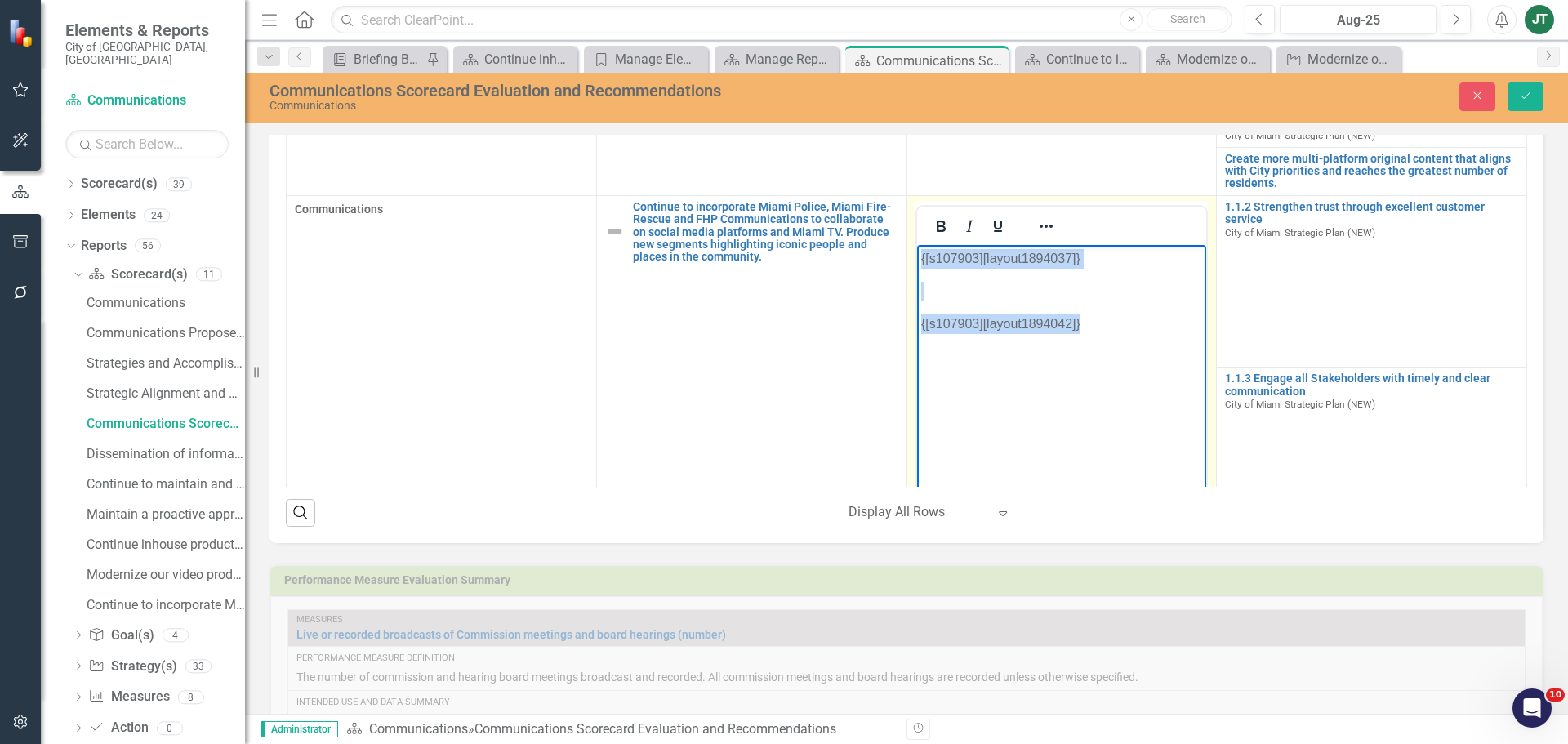
drag, startPoint x: 1148, startPoint y: 349, endPoint x: 809, endPoint y: 210, distance: 366.4
click at [916, 245] on html "{[s107903][layout1894037]} {[s107903][layout1894042]}" at bounding box center [1061, 366] width 290 height 245
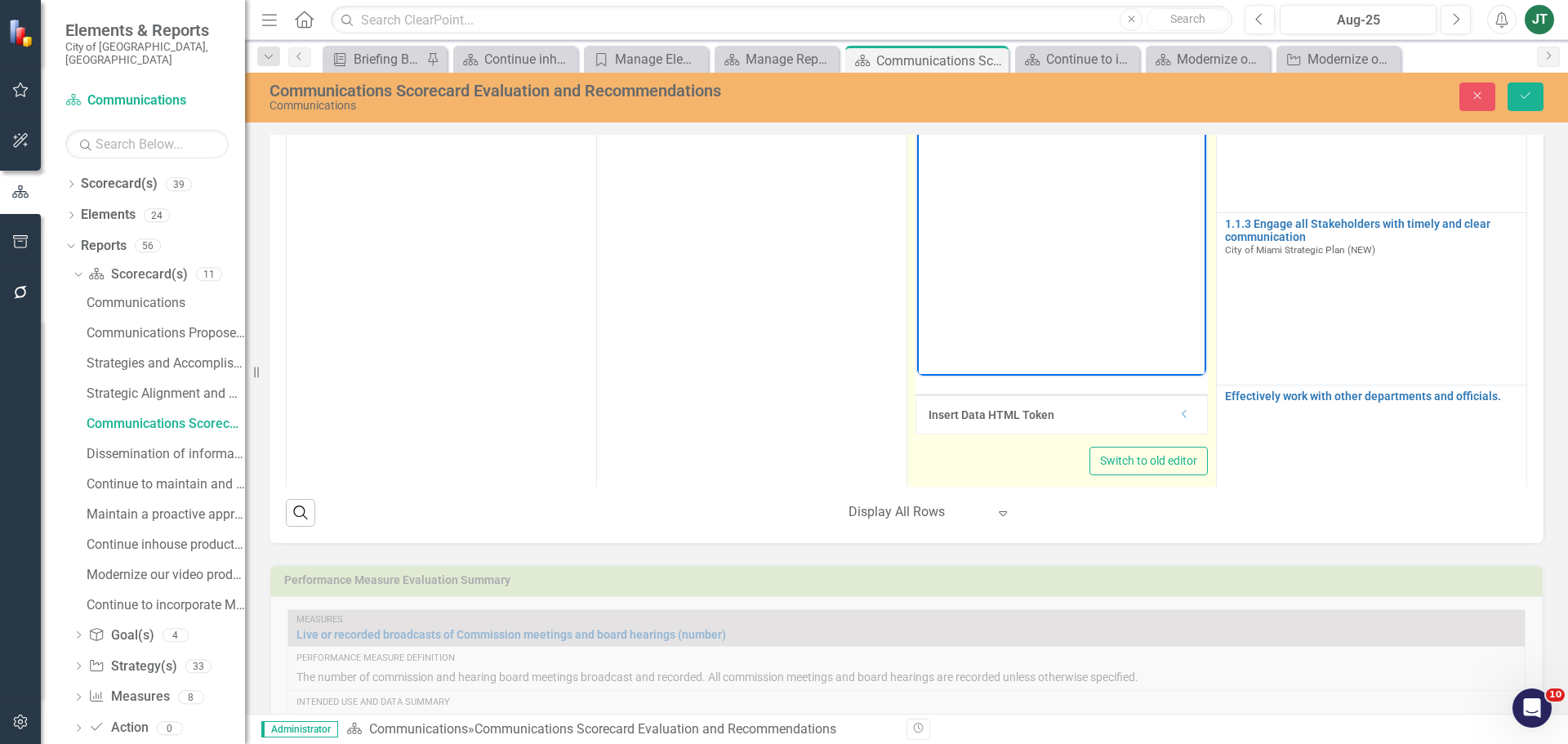
scroll to position [588, 0]
click at [1178, 413] on div "Dropdown" at bounding box center [1184, 408] width 12 height 14
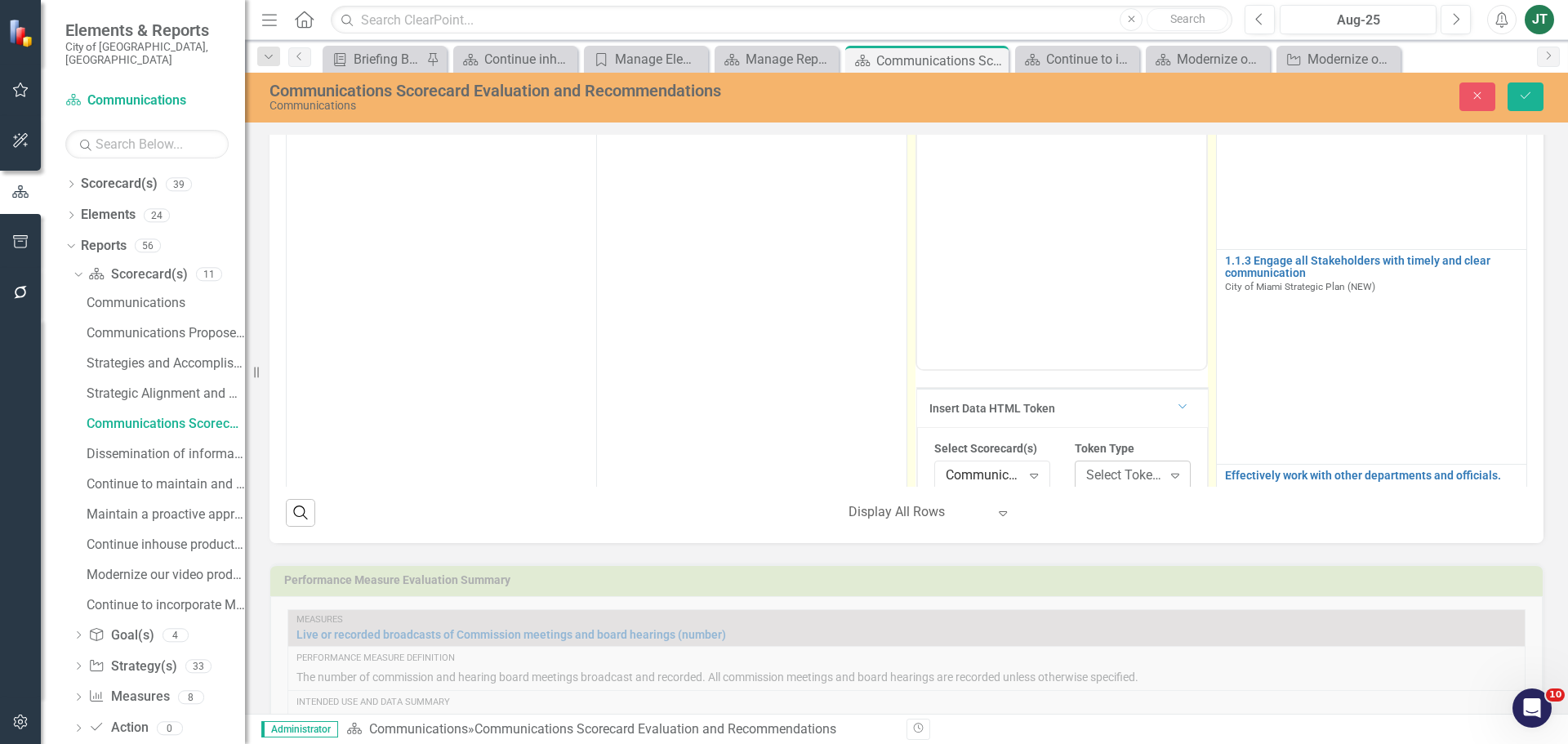
click at [1110, 477] on div "Select Token Type..." at bounding box center [1124, 475] width 76 height 19
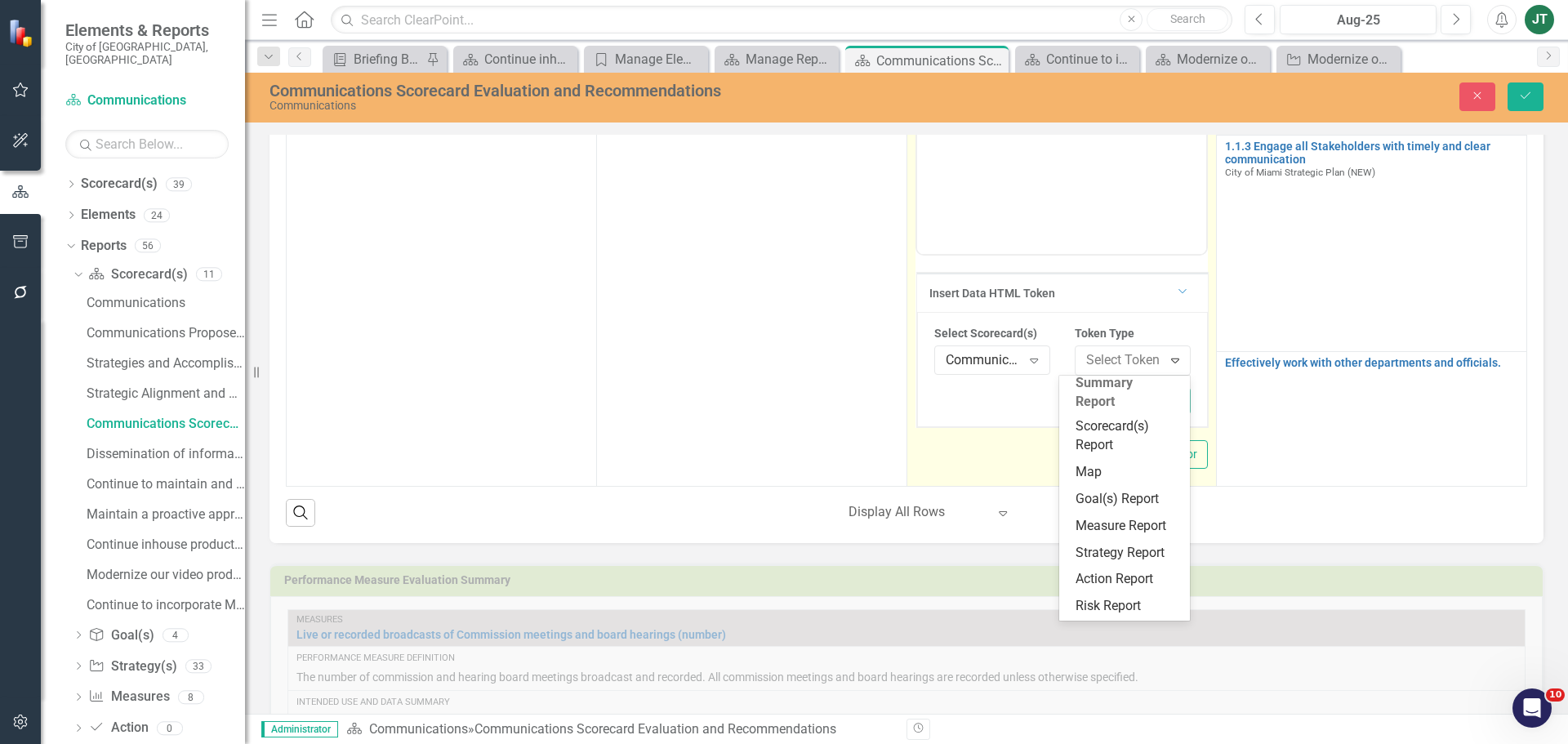
scroll to position [304, 0]
click at [1118, 429] on div "Scorecard(s) Report" at bounding box center [1128, 436] width 105 height 37
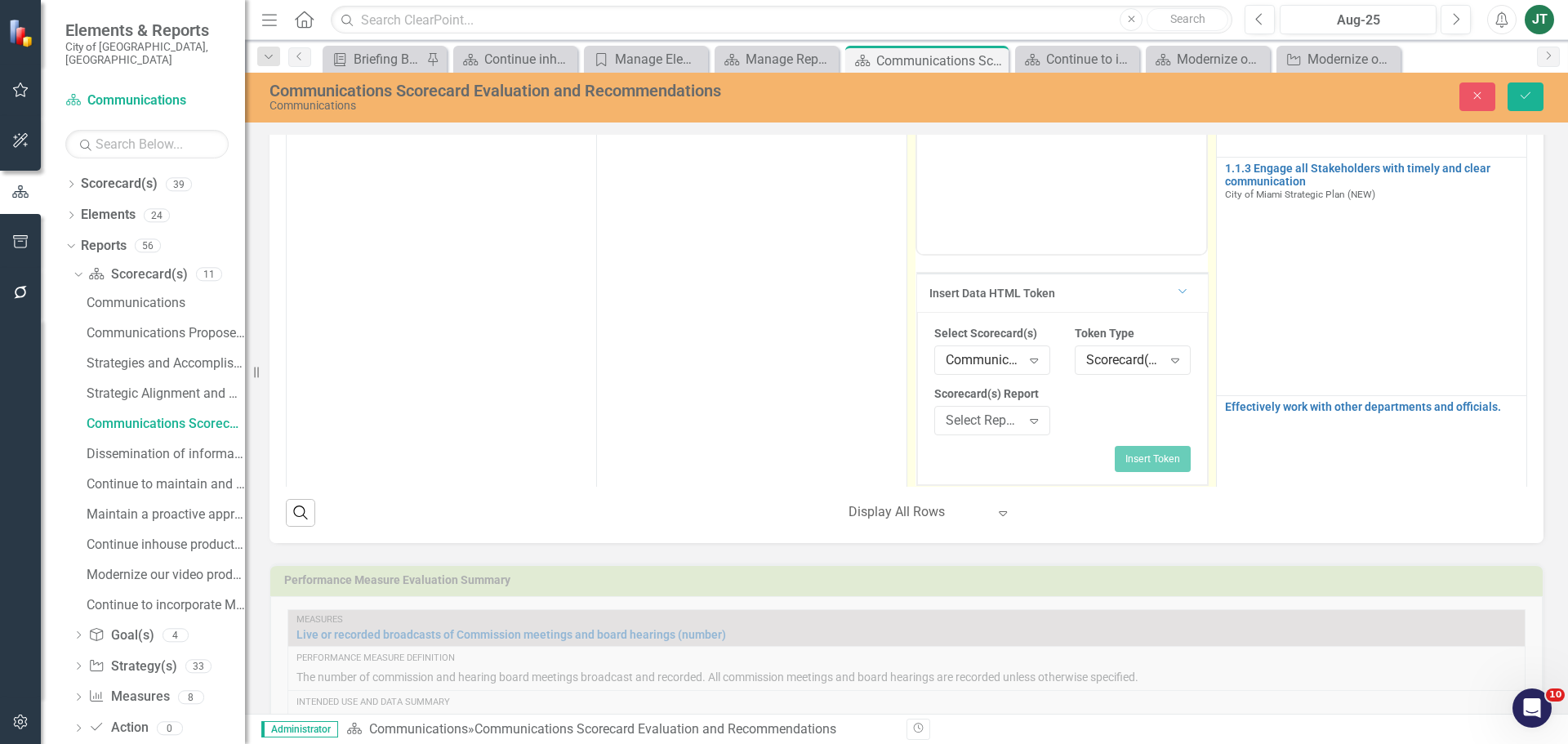
scroll to position [703, 0]
click at [964, 418] on div "Select Report..." at bounding box center [983, 418] width 76 height 19
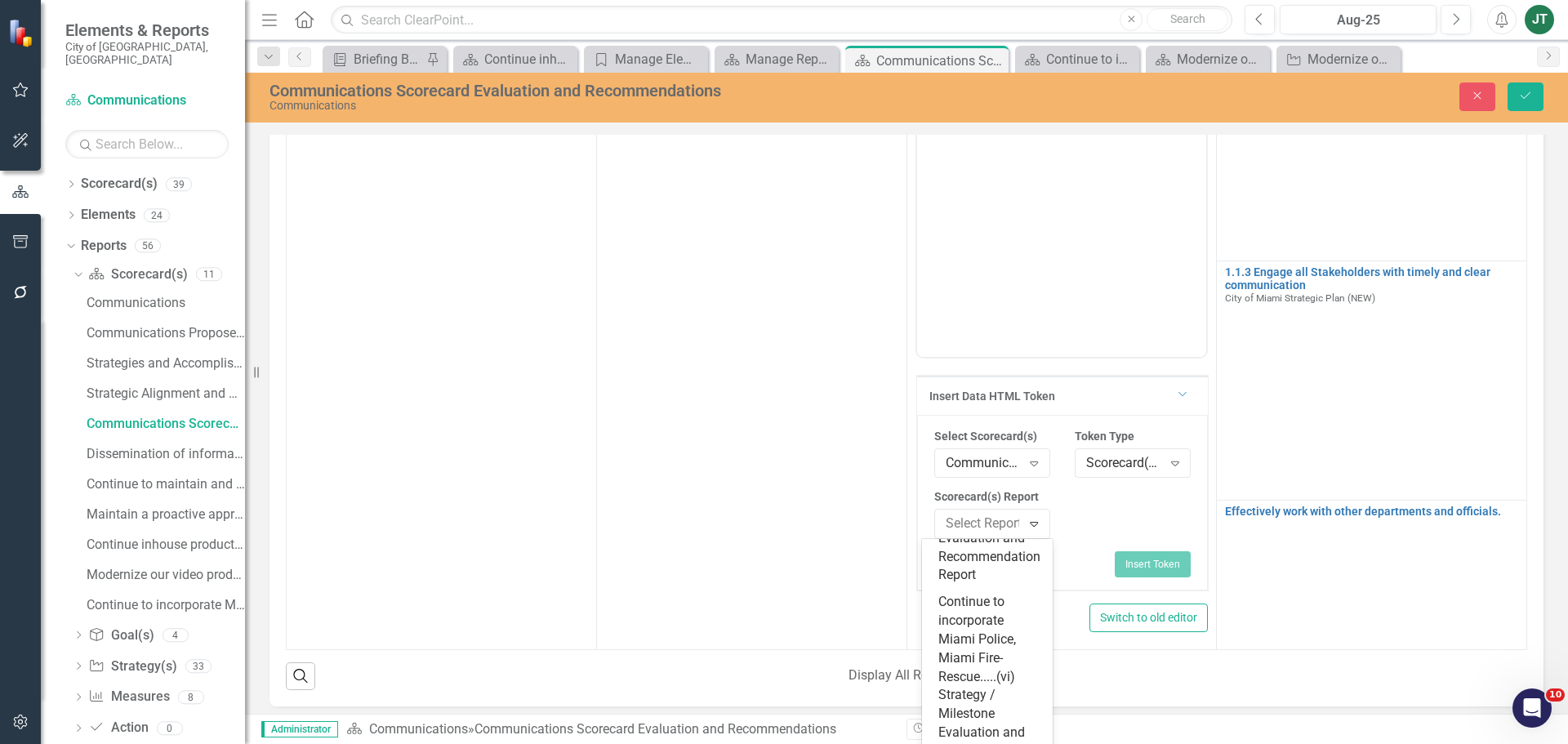
scroll to position [1428, 0]
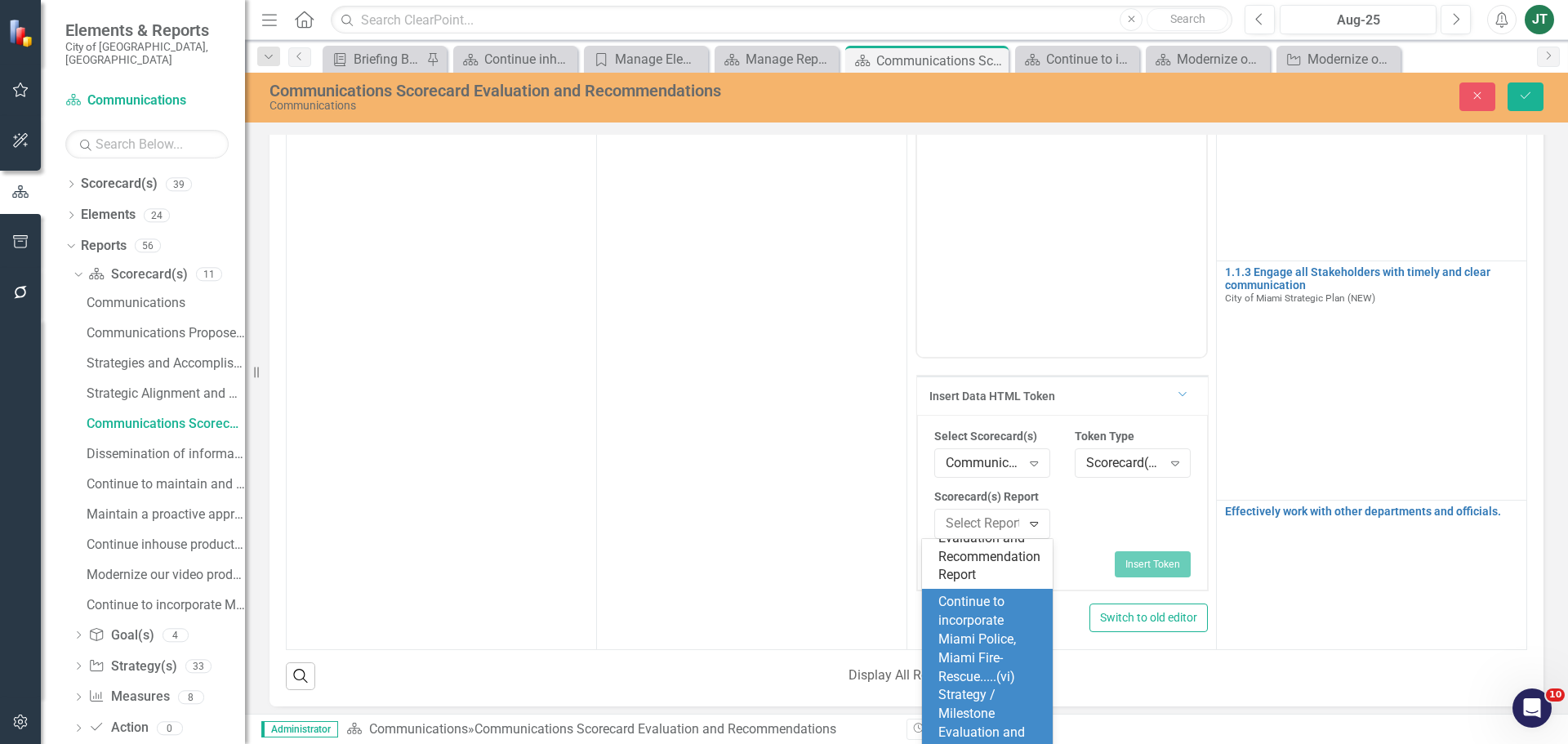
click at [980, 641] on div "Continue to incorporate Miami Police, Miami Fire-Rescue.....(vi) Strategy / Mil…" at bounding box center [991, 686] width 105 height 186
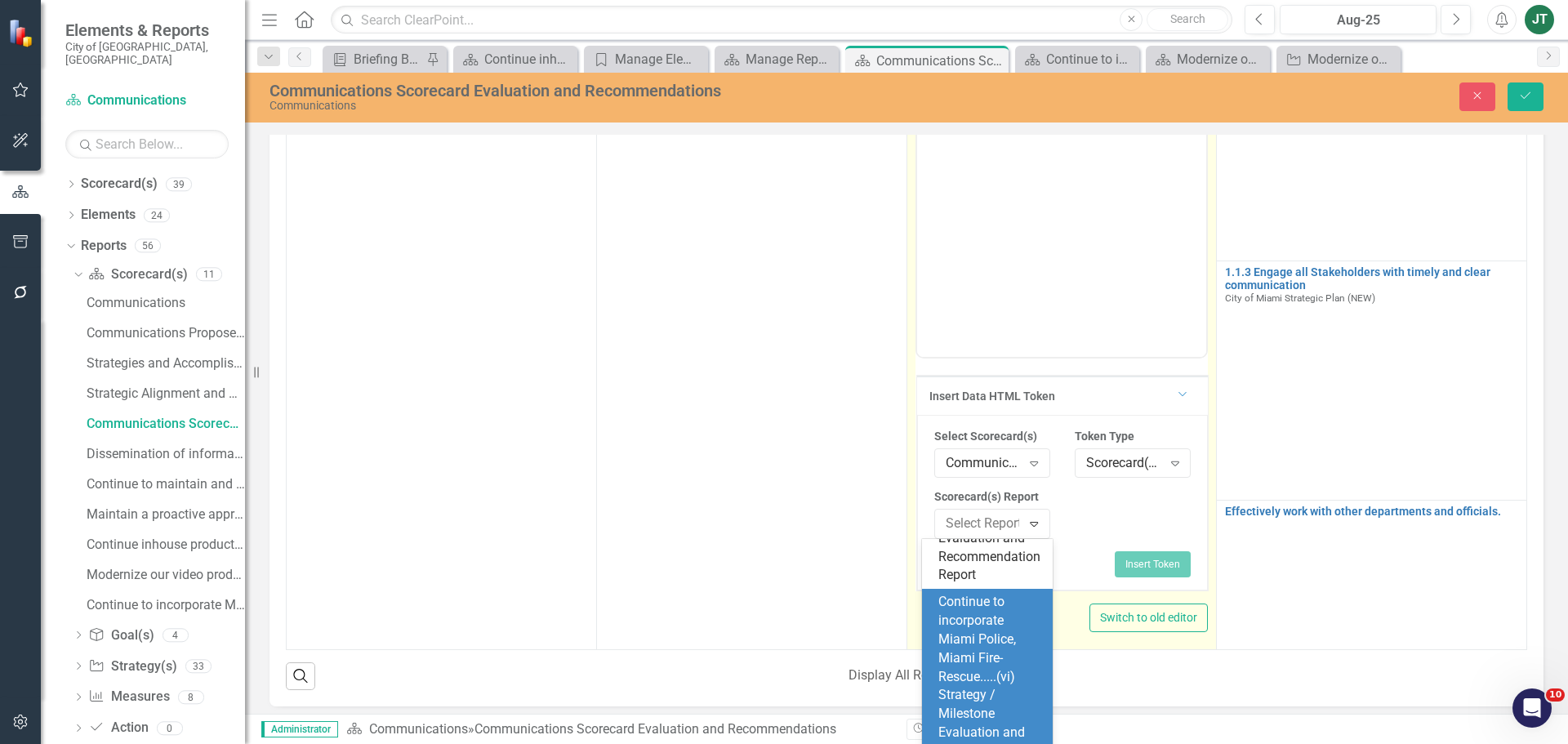
scroll to position [579, 0]
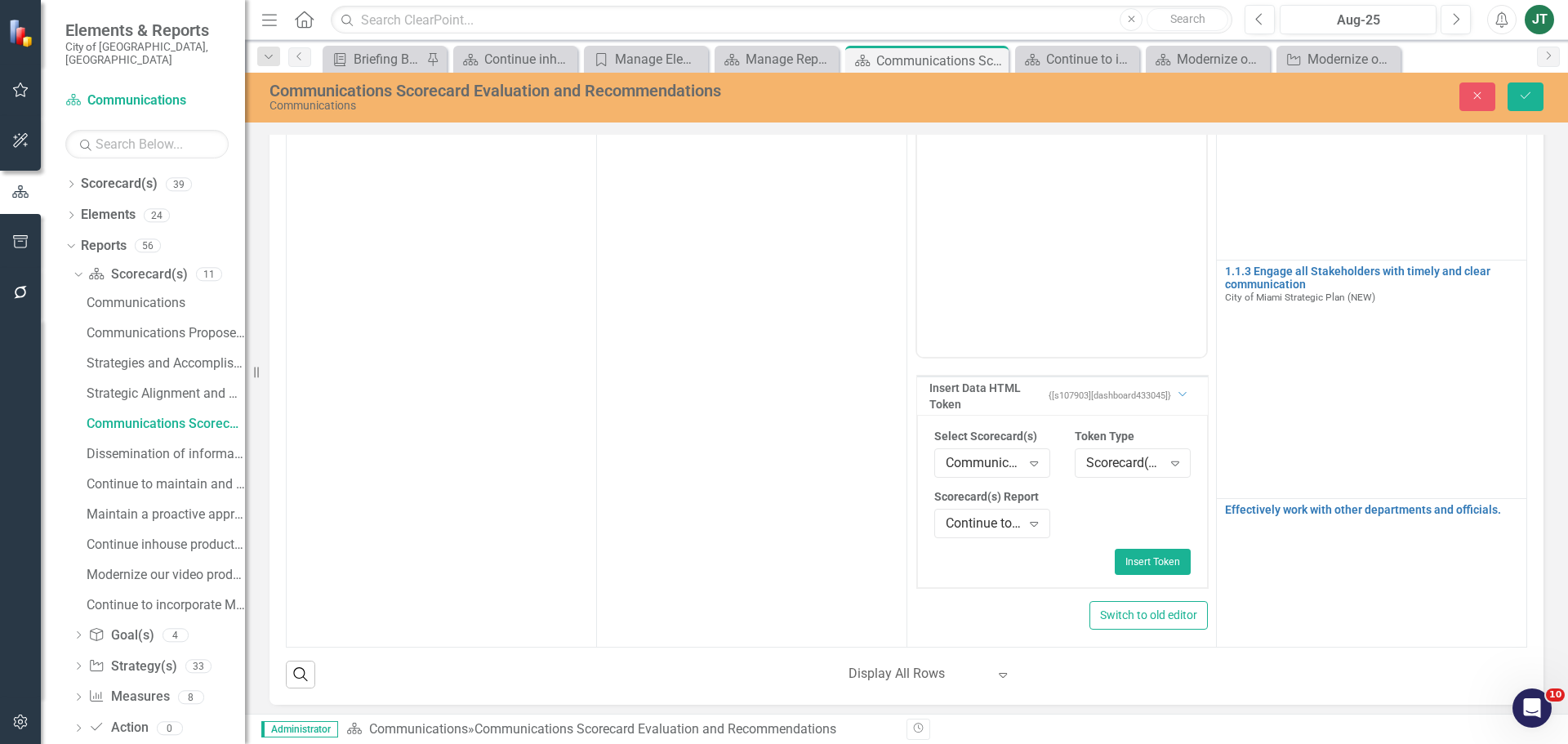
click at [1121, 545] on div "Select Scorecard(s) Communications Expand Token Type Scorecard(s) Report Expand…" at bounding box center [1062, 488] width 282 height 121
click at [1126, 560] on button "Insert Token" at bounding box center [1153, 561] width 76 height 26
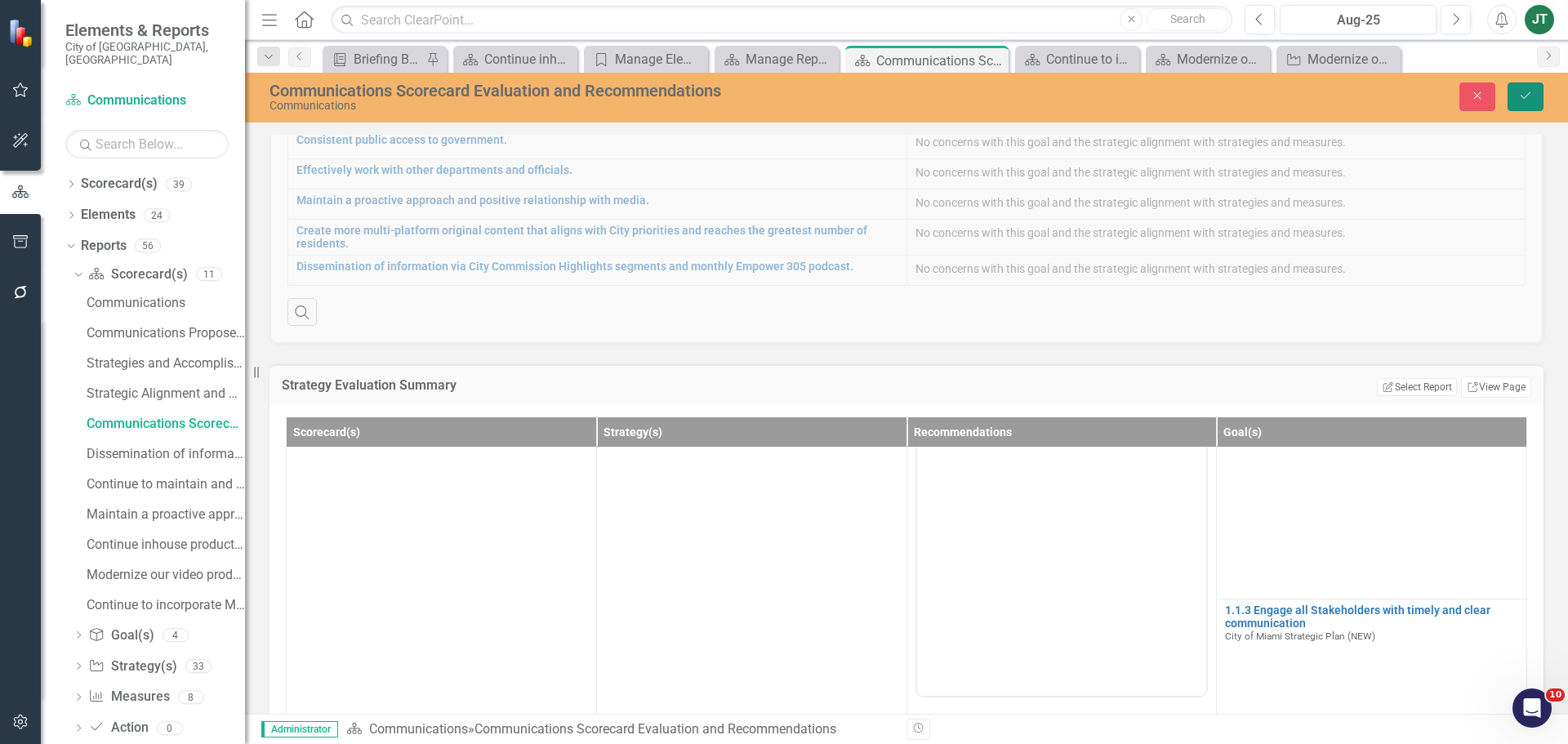
click at [1530, 98] on icon "Save" at bounding box center [1525, 96] width 14 height 12
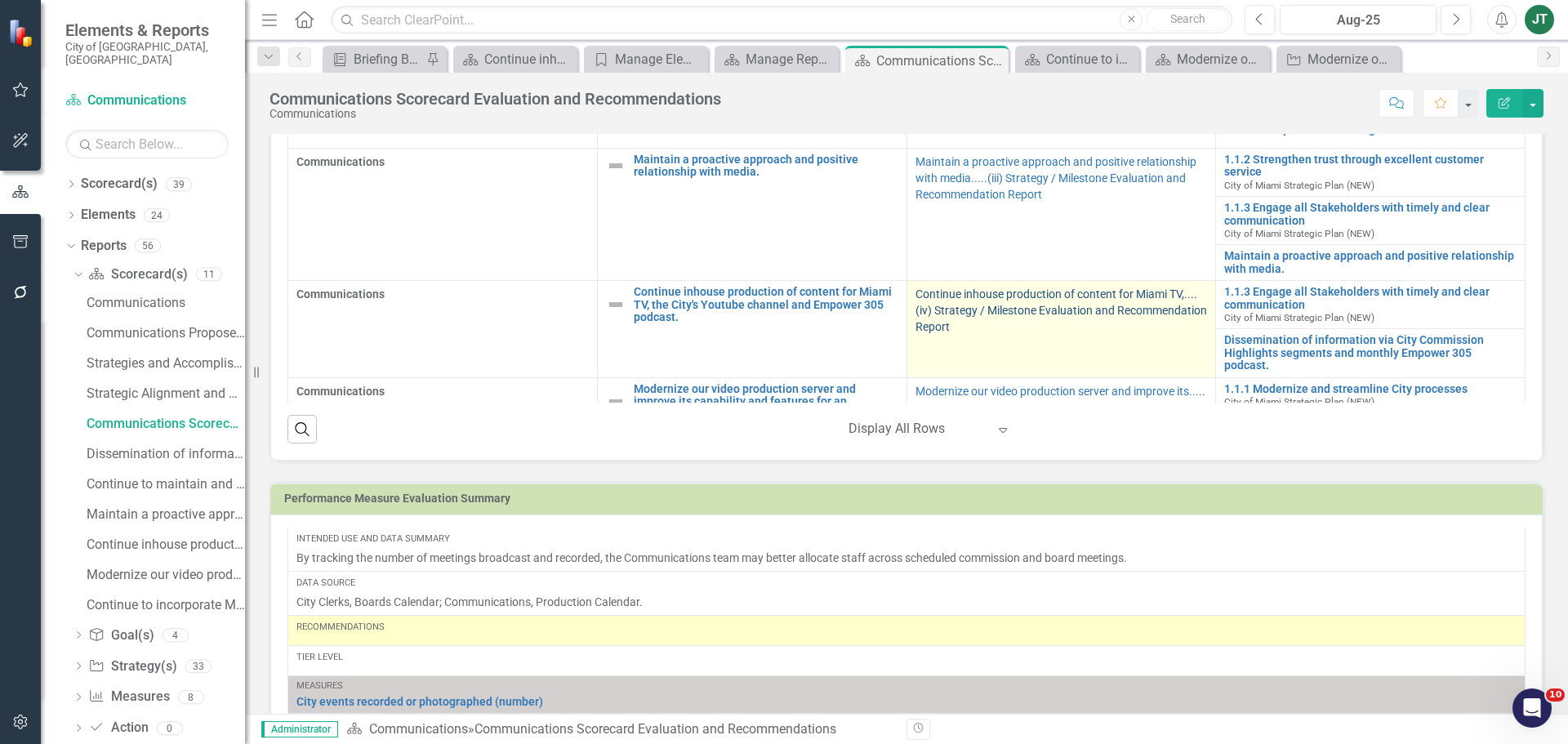
scroll to position [0, 0]
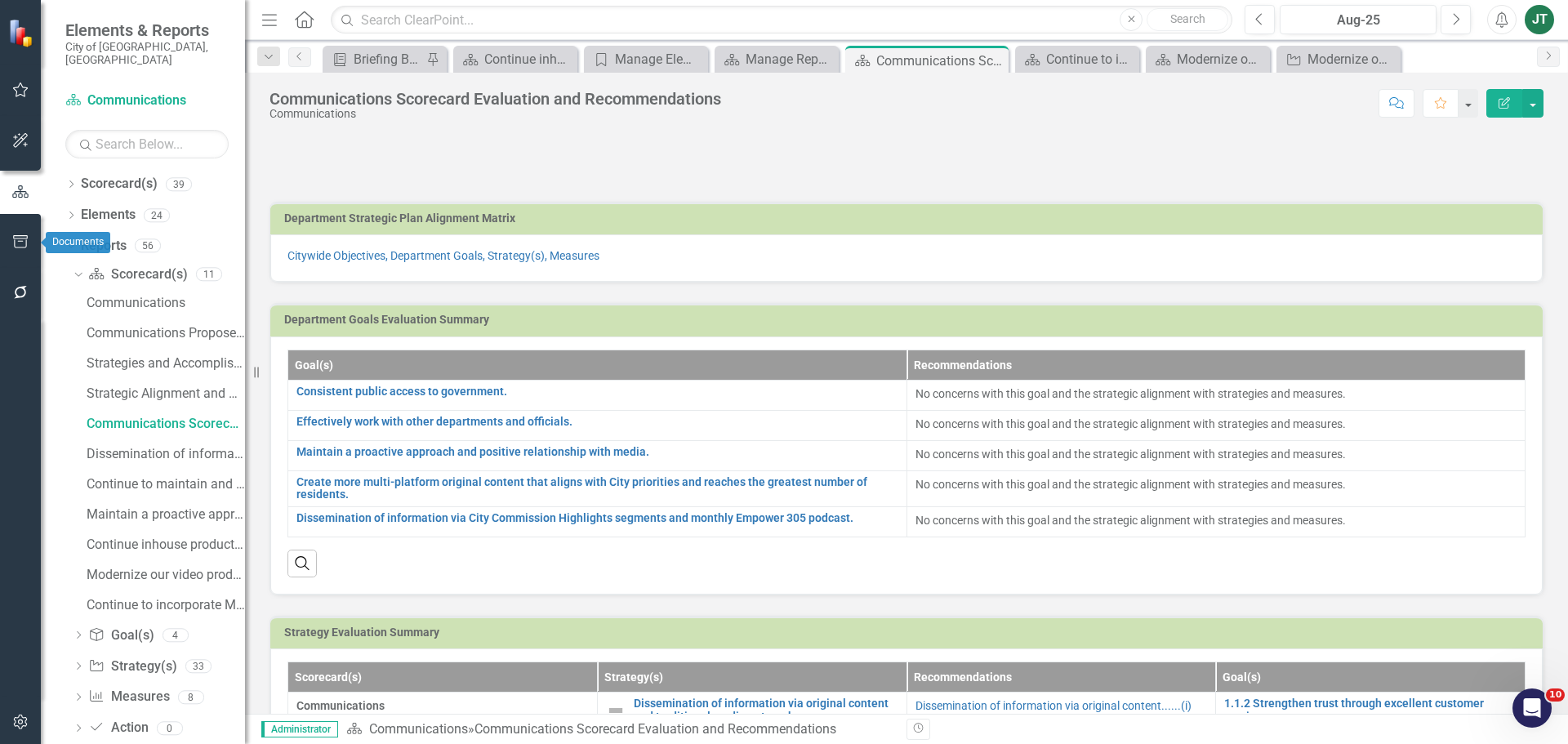
click at [24, 237] on icon "button" at bounding box center [20, 241] width 17 height 13
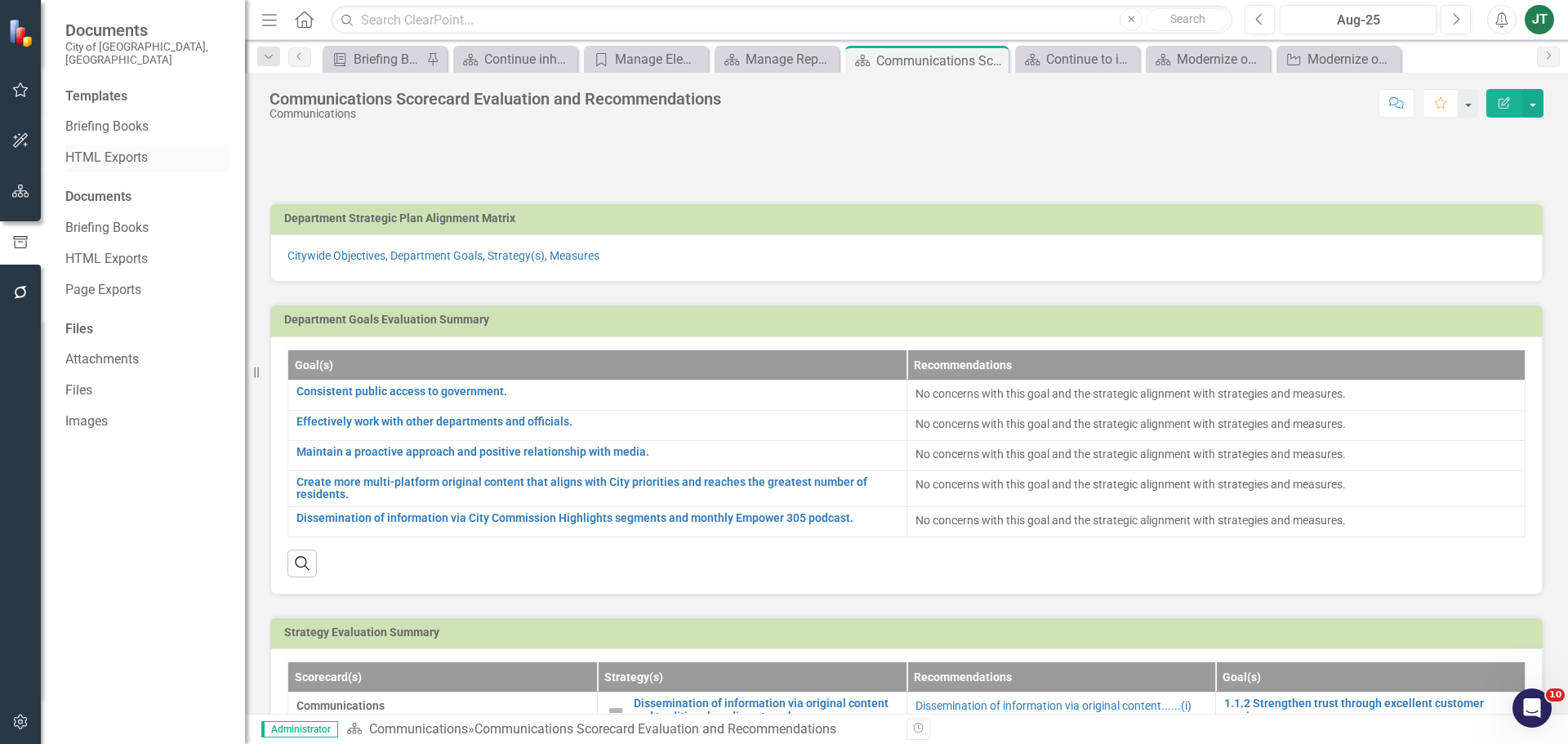
click at [105, 149] on link "HTML Exports" at bounding box center [146, 158] width 163 height 19
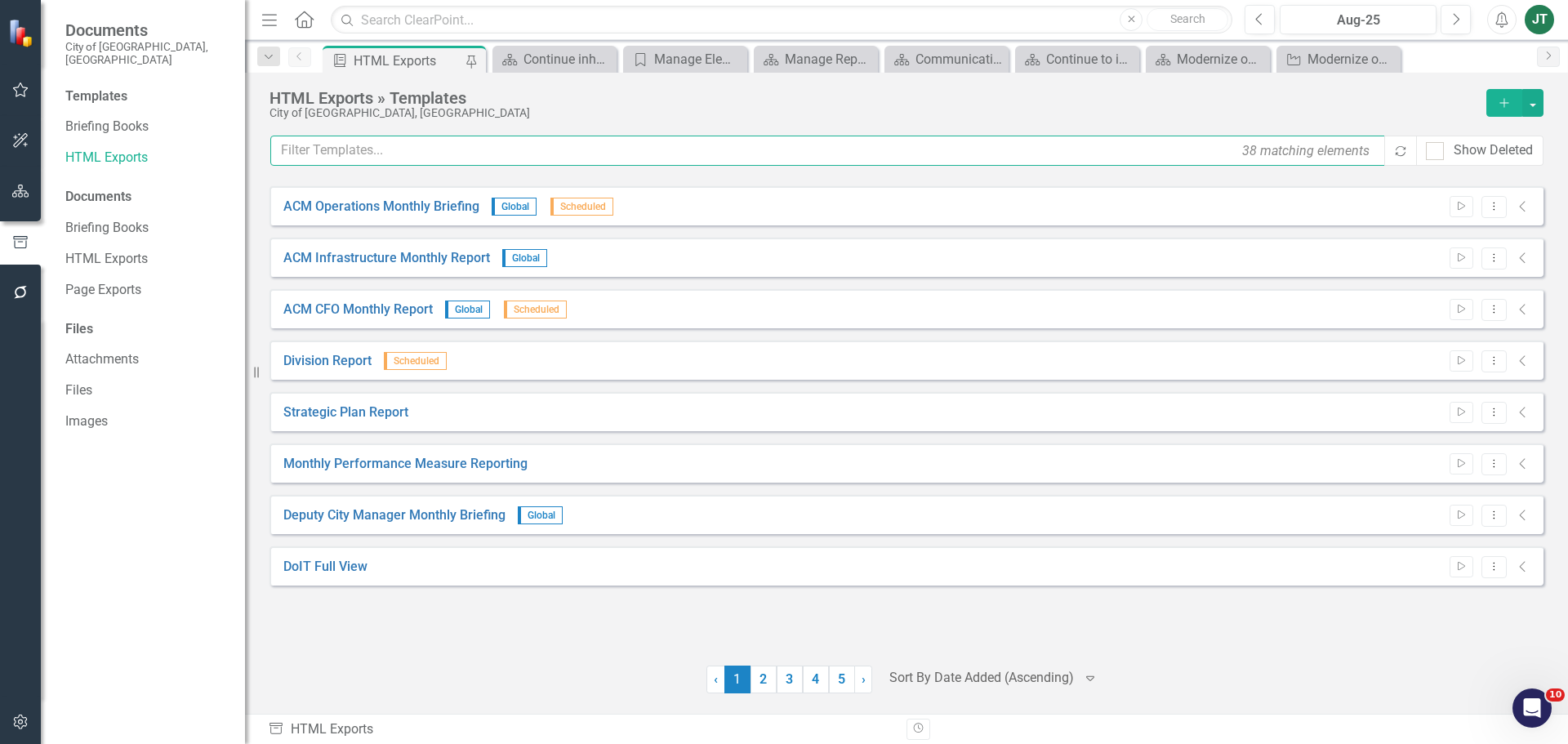
click at [439, 162] on input "text" at bounding box center [828, 151] width 1116 height 30
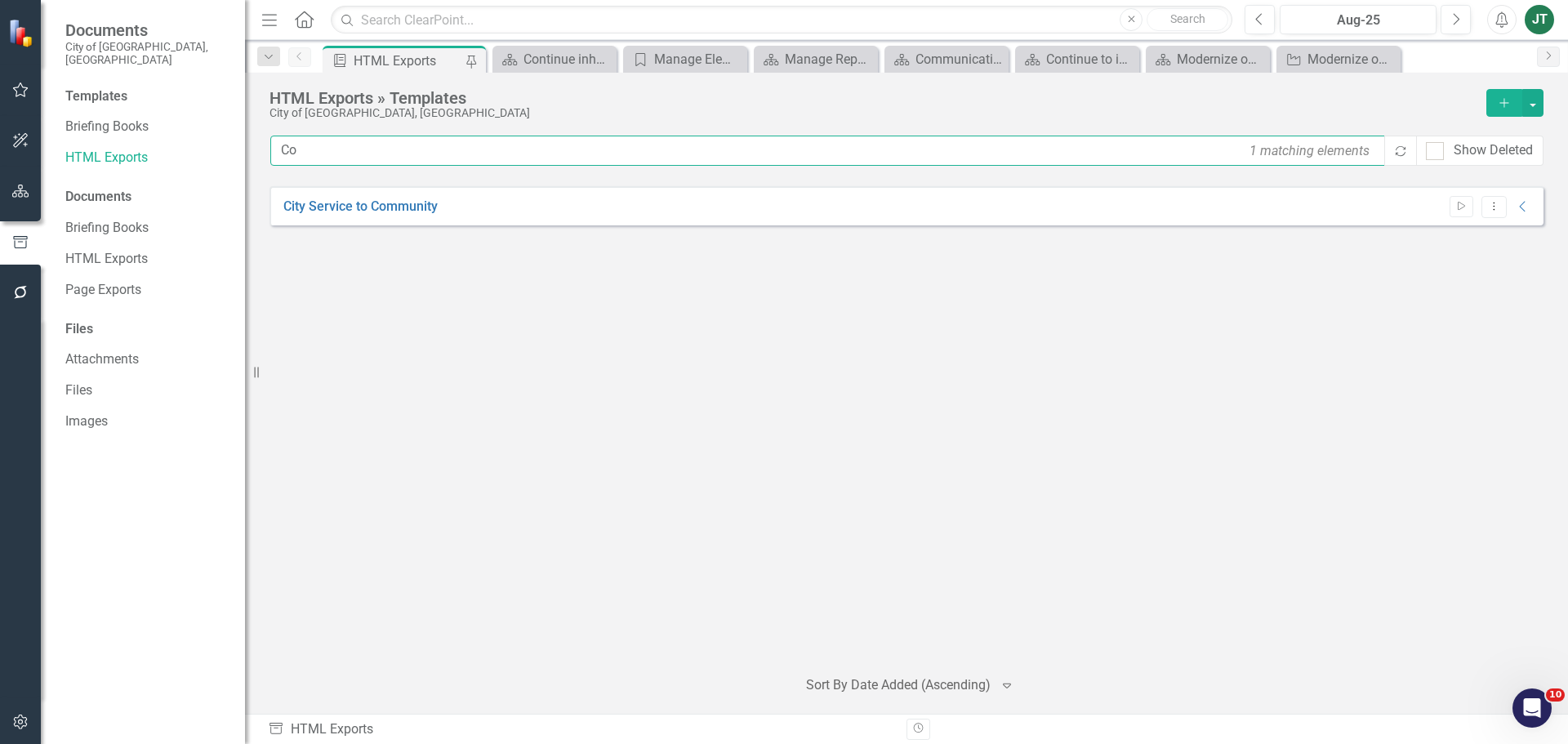
type input "C"
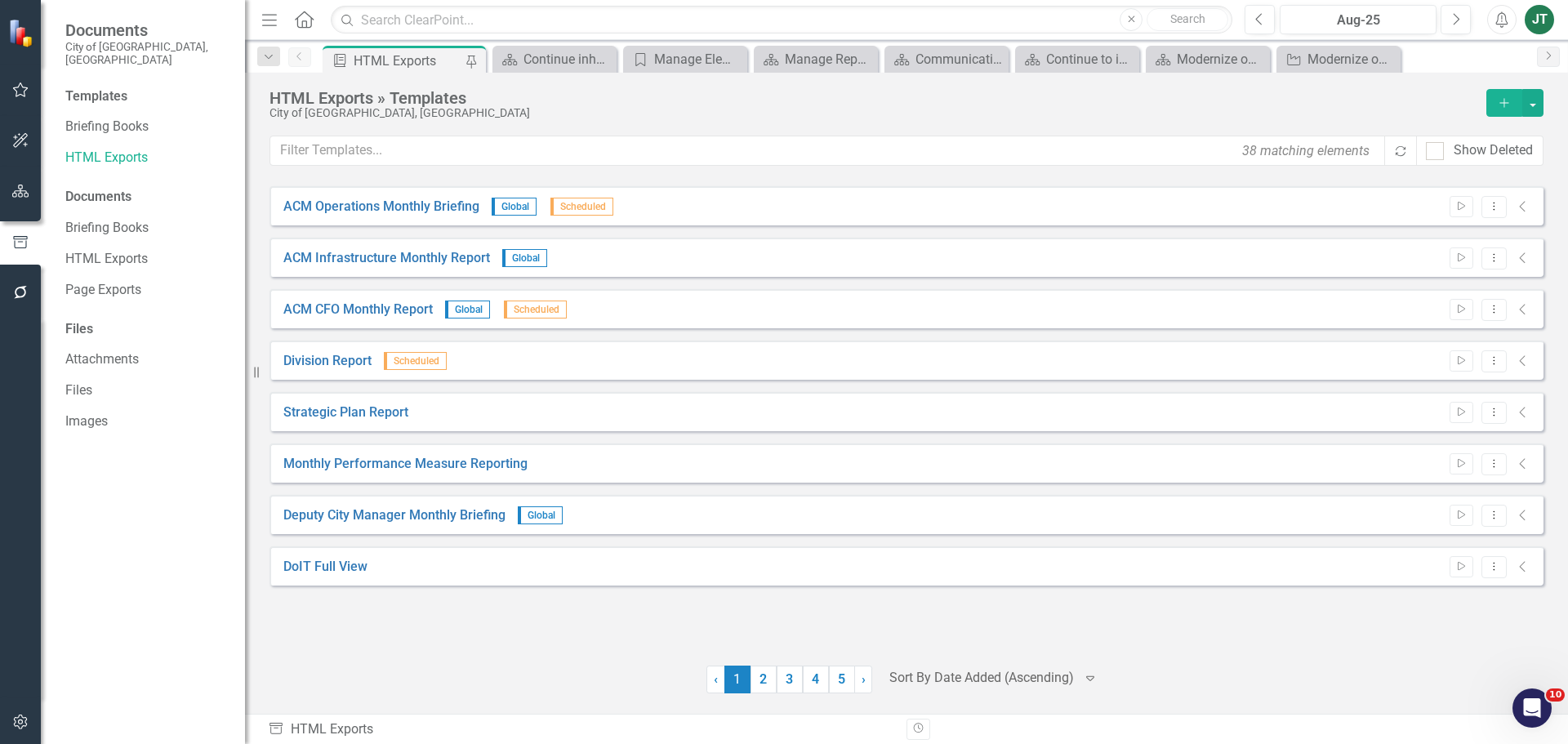
click at [1499, 102] on icon "Add" at bounding box center [1504, 103] width 14 height 12
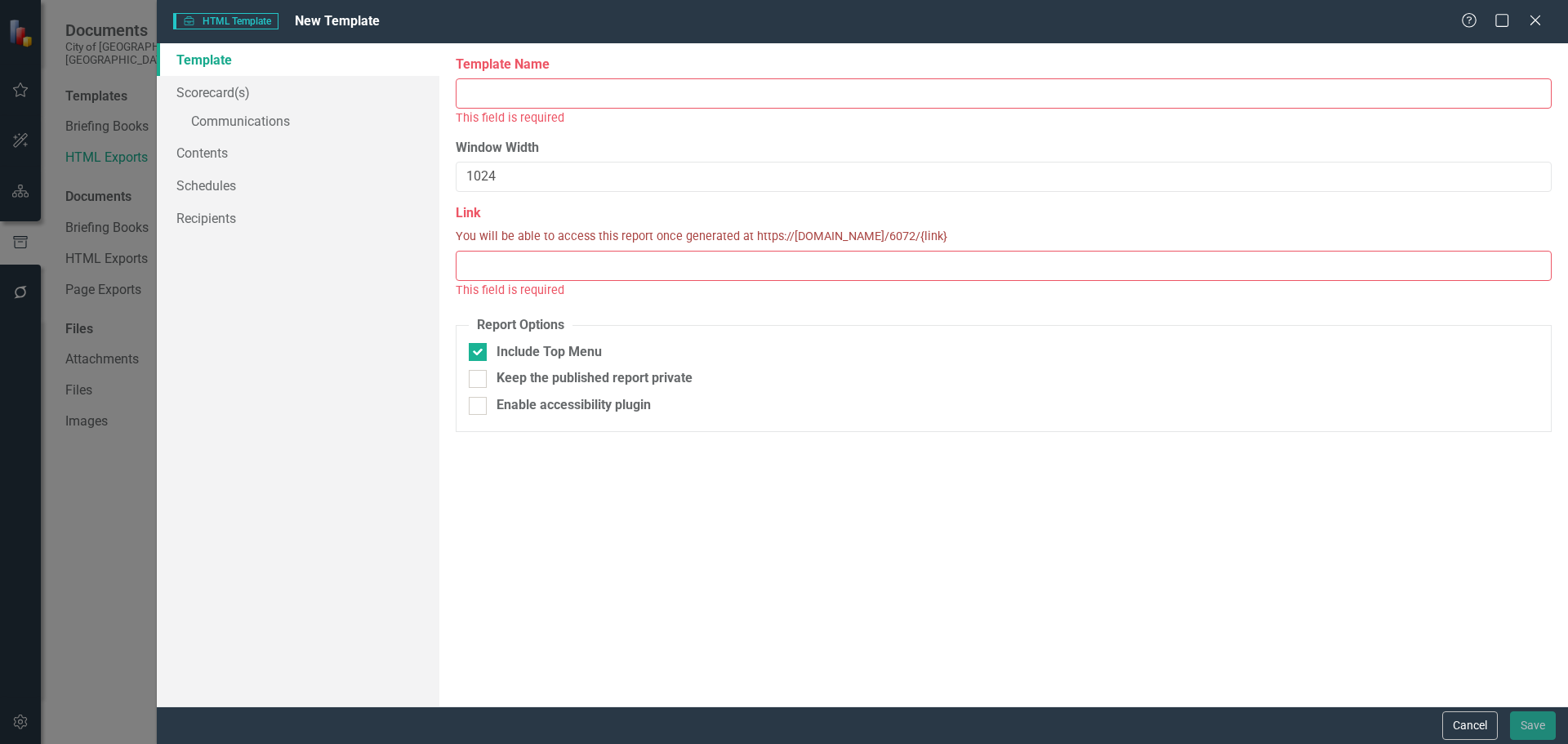
click at [508, 96] on input "Template Name" at bounding box center [1003, 94] width 1096 height 30
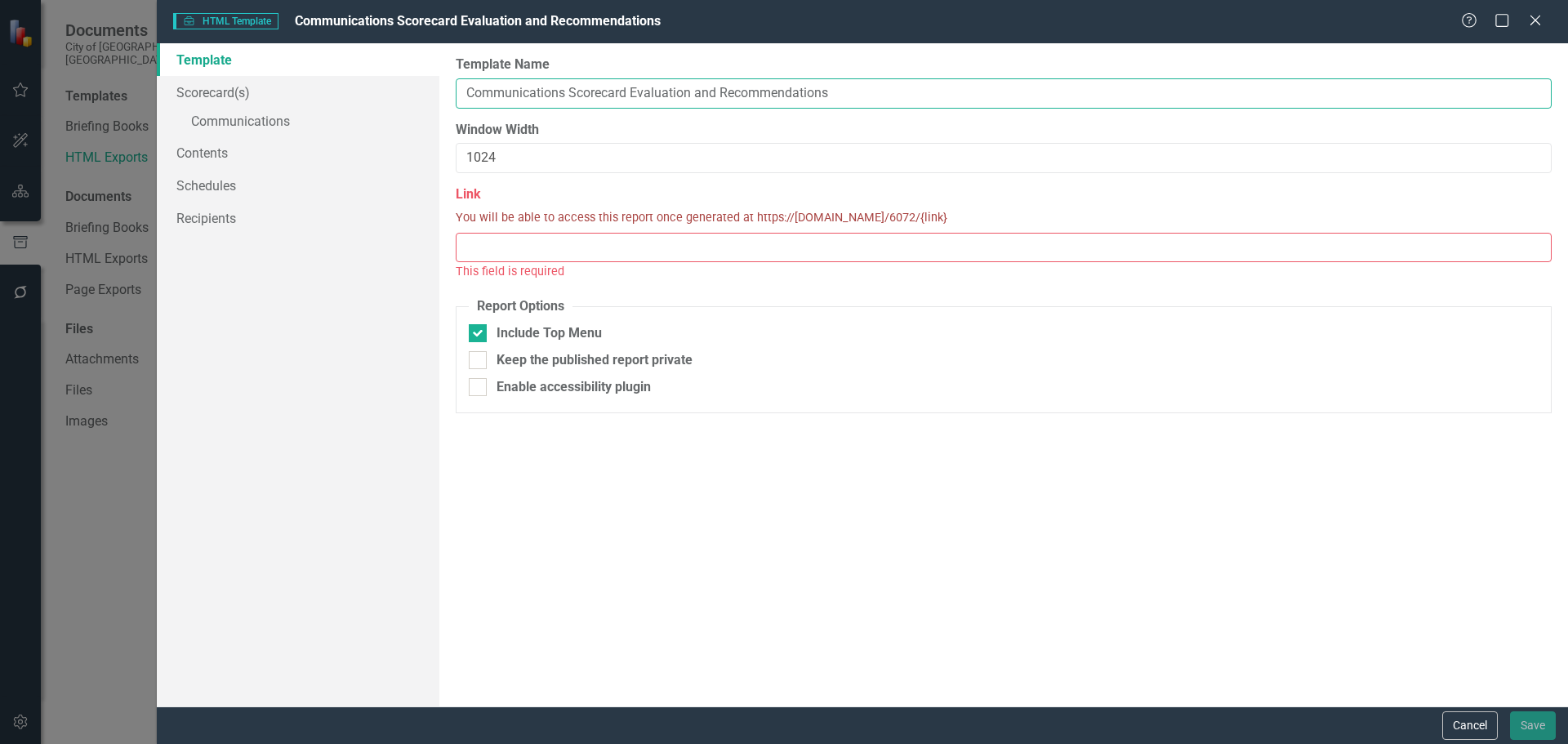
type input "Communications Scorecard Evaluation and Recommendations"
click at [531, 251] on input "Link" at bounding box center [1003, 248] width 1096 height 30
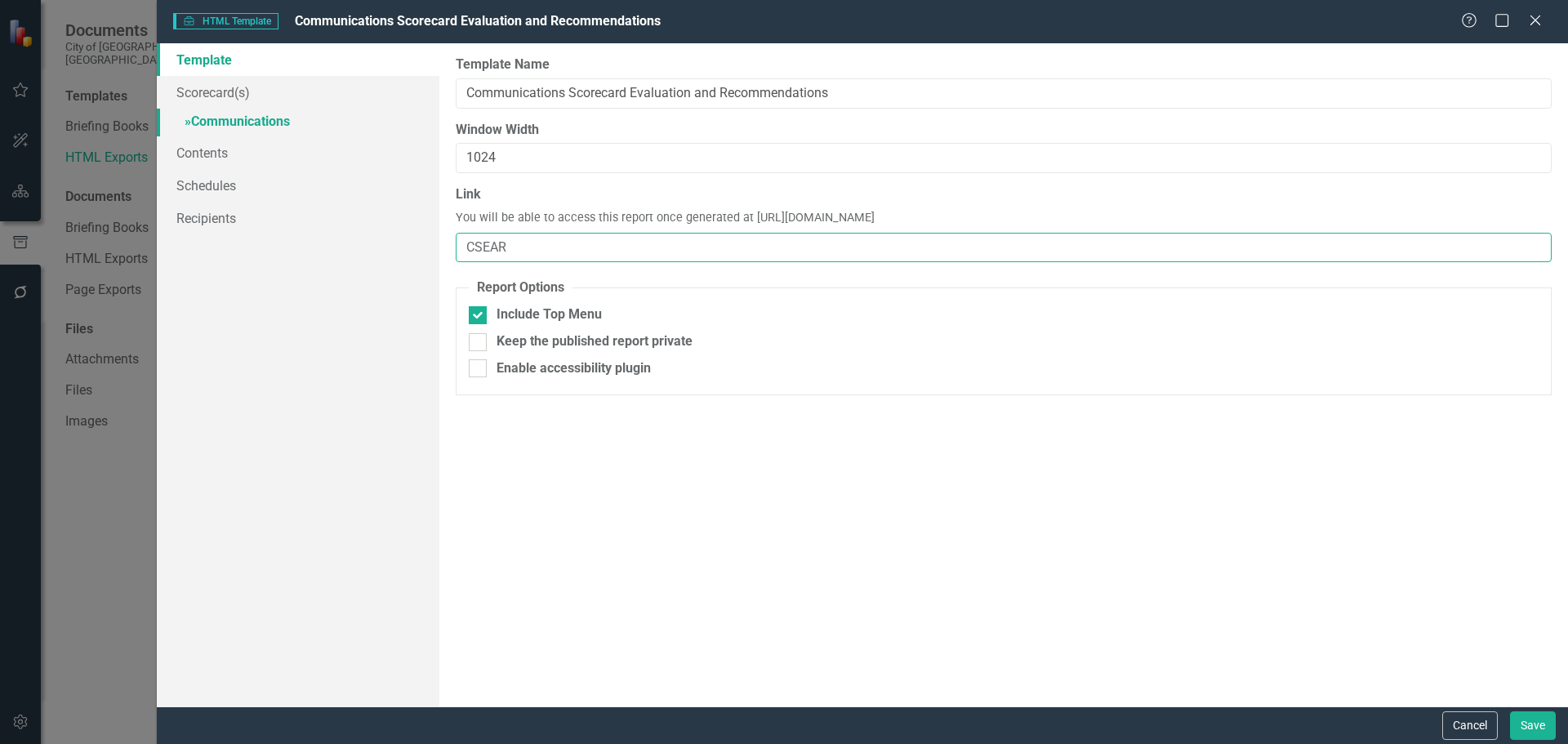
type input "CSEAR"
click at [278, 119] on link "» Communications" at bounding box center [298, 123] width 283 height 29
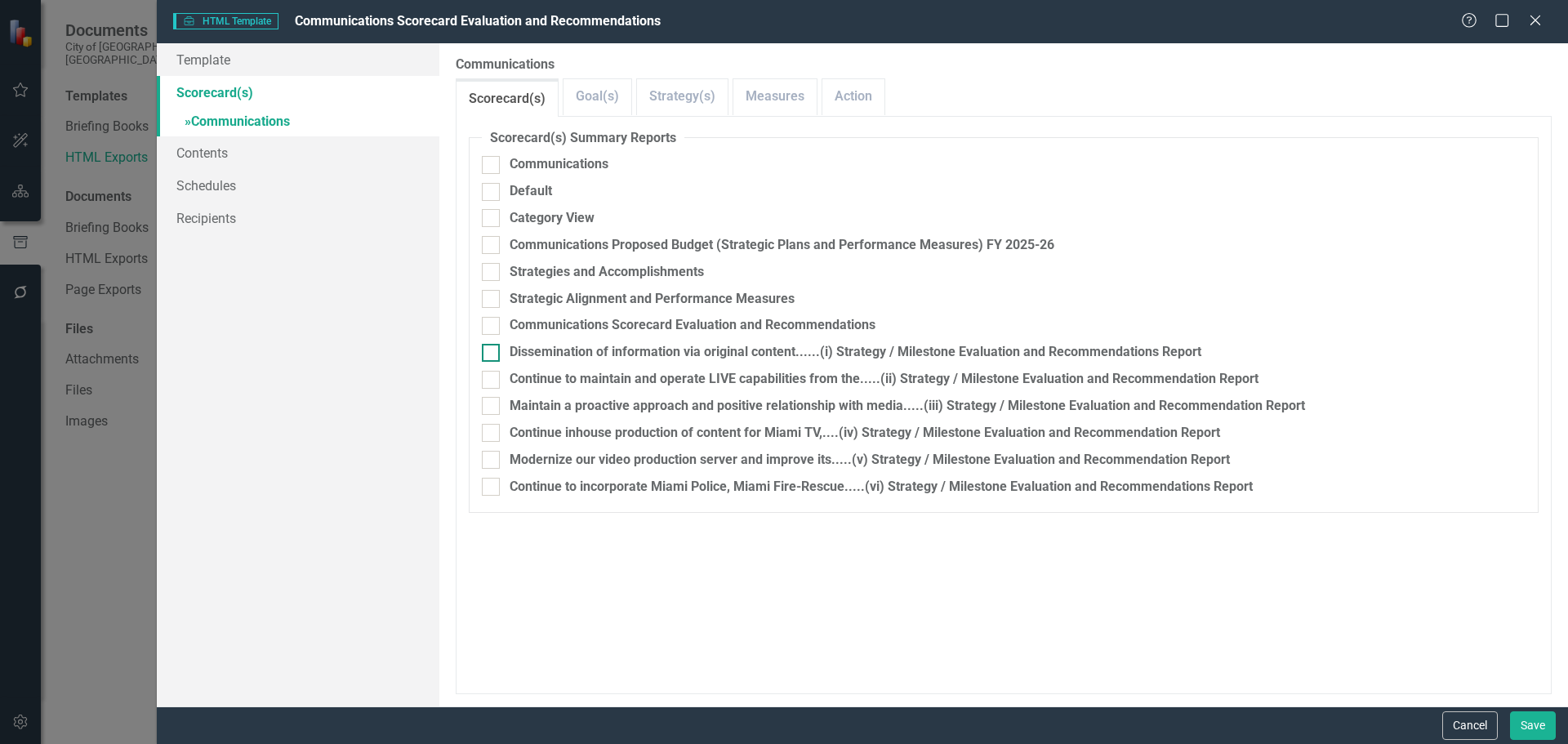
click at [492, 354] on div at bounding box center [490, 352] width 18 height 18
click at [492, 354] on input "Dissemination of information via original content......(i) Strategy / Milestone…" at bounding box center [487, 349] width 11 height 11
checkbox input "true"
click at [487, 382] on div at bounding box center [490, 379] width 18 height 18
click at [487, 382] on input "Continue to maintain and operate LIVE capabilities from the.....(ii) Strategy /…" at bounding box center [487, 376] width 11 height 11
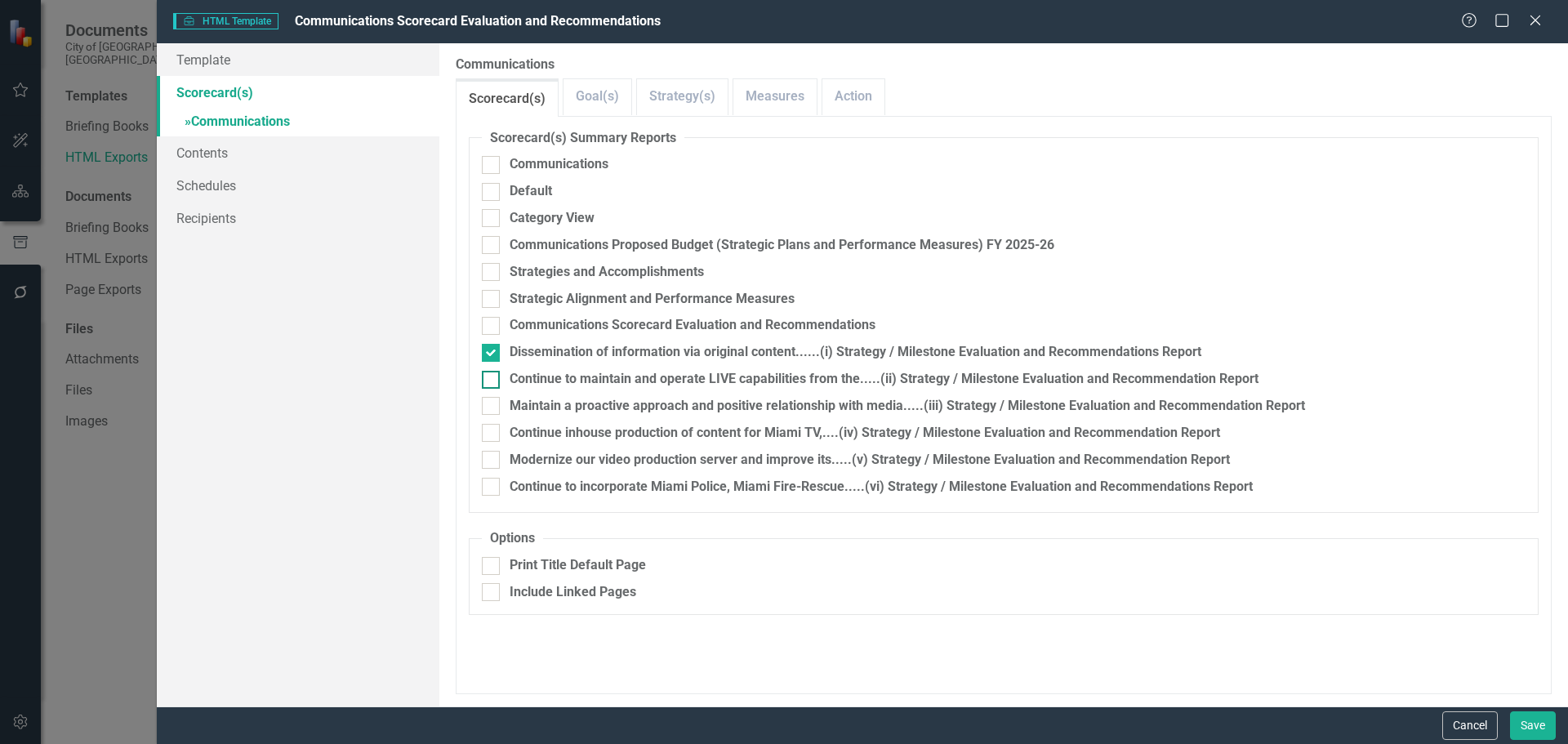
checkbox input "true"
drag, startPoint x: 487, startPoint y: 403, endPoint x: 489, endPoint y: 428, distance: 25.1
click at [487, 405] on input "Maintain a proactive approach and positive relationship with media.....(iii) St…" at bounding box center [487, 402] width 11 height 11
checkbox input "true"
click at [489, 438] on div at bounding box center [490, 433] width 18 height 18
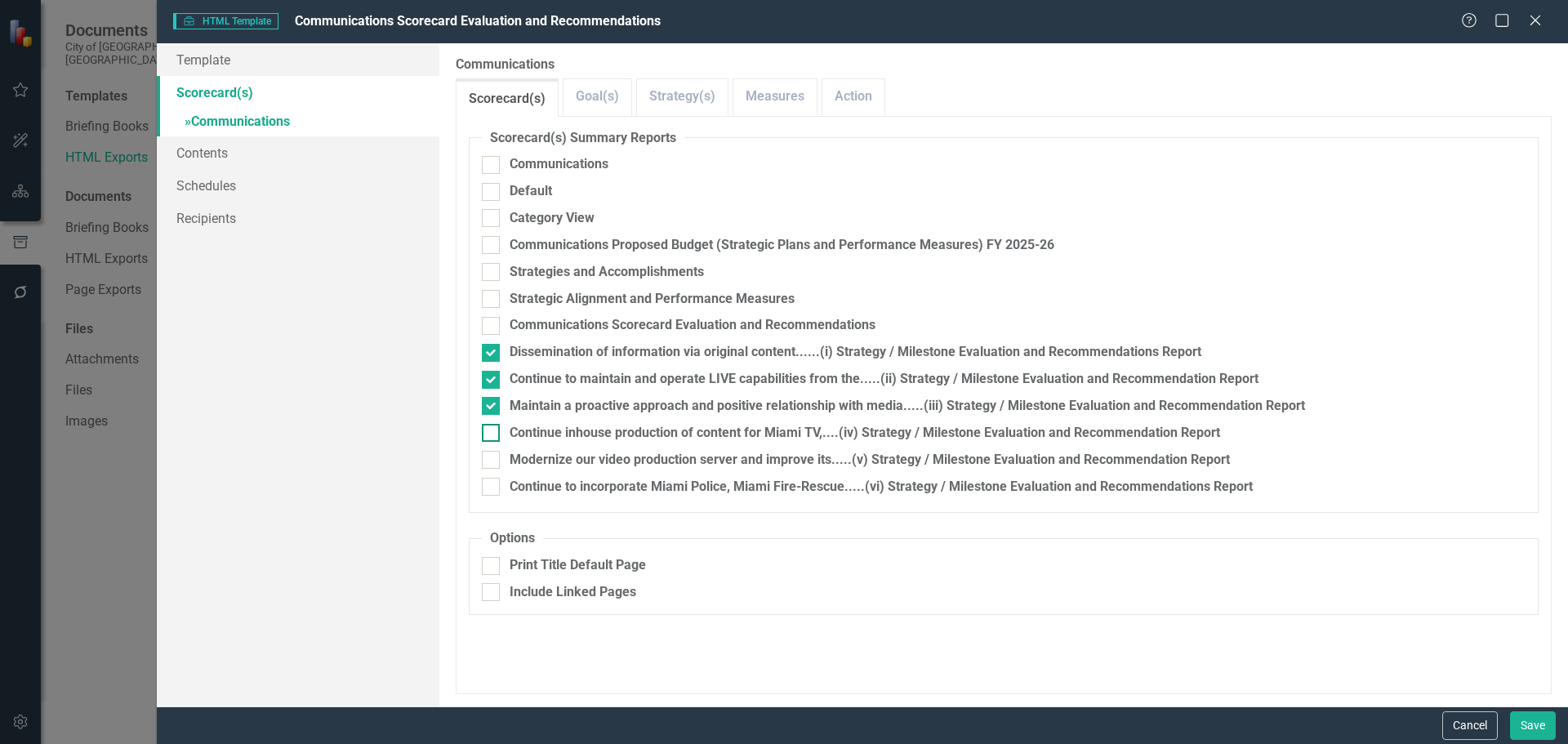
click at [489, 434] on input "Continue inhouse production of content for Miami TV,....(iv) Strategy / Milesto…" at bounding box center [487, 429] width 11 height 11
checkbox input "true"
drag, startPoint x: 491, startPoint y: 457, endPoint x: 490, endPoint y: 498, distance: 41.0
click at [491, 460] on input "Modernize our video production server and improve its.....(v) Strategy / Milest…" at bounding box center [487, 456] width 11 height 11
checkbox input "true"
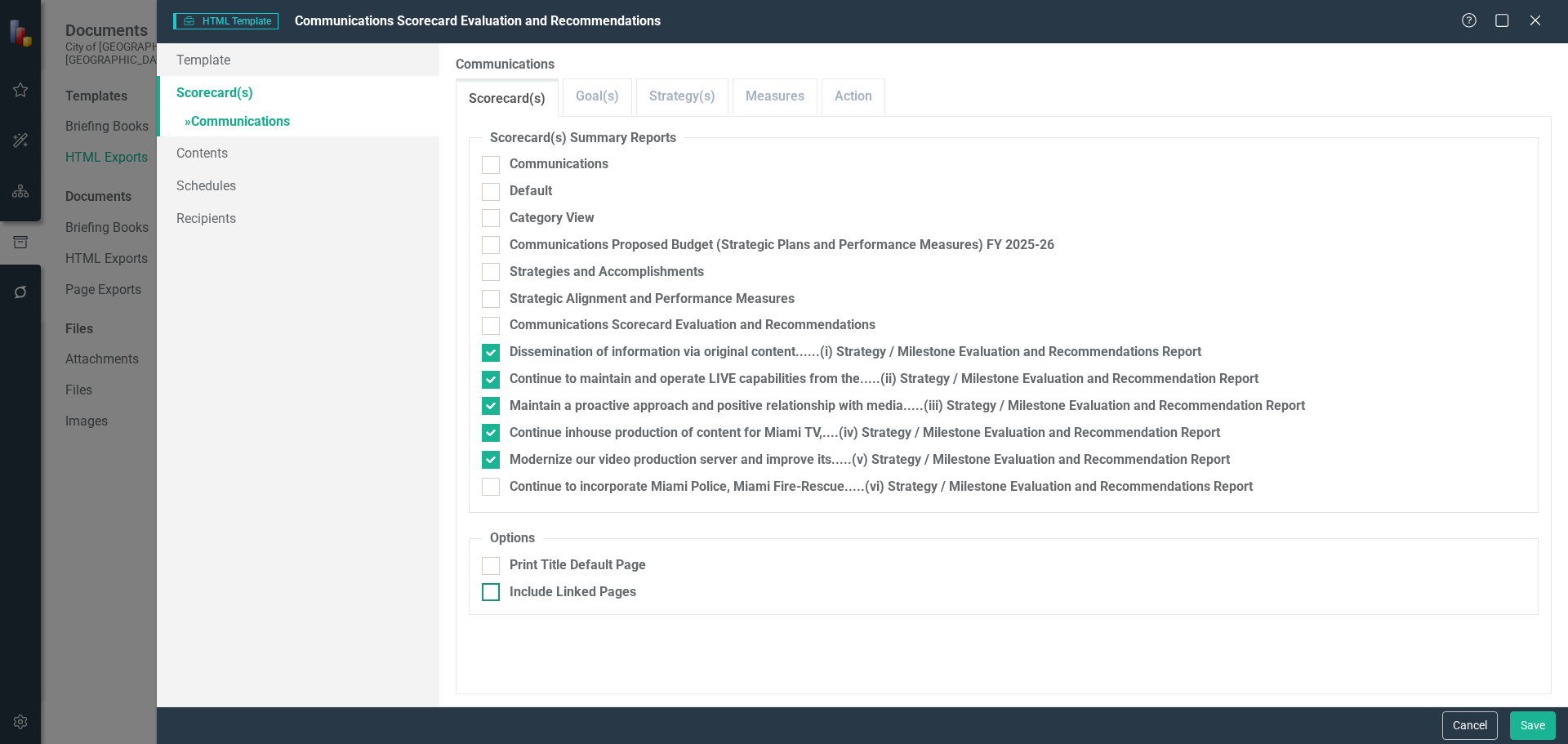
click at [491, 593] on input "Include Linked Pages" at bounding box center [487, 588] width 11 height 11
checkbox input "true"
click at [486, 479] on input "Continue to incorporate Miami Police, Miami Fire-Rescue.....(vi) Strategy / Mil…" at bounding box center [487, 482] width 11 height 11
checkbox input "true"
click at [1539, 719] on button "Save" at bounding box center [1532, 725] width 46 height 29
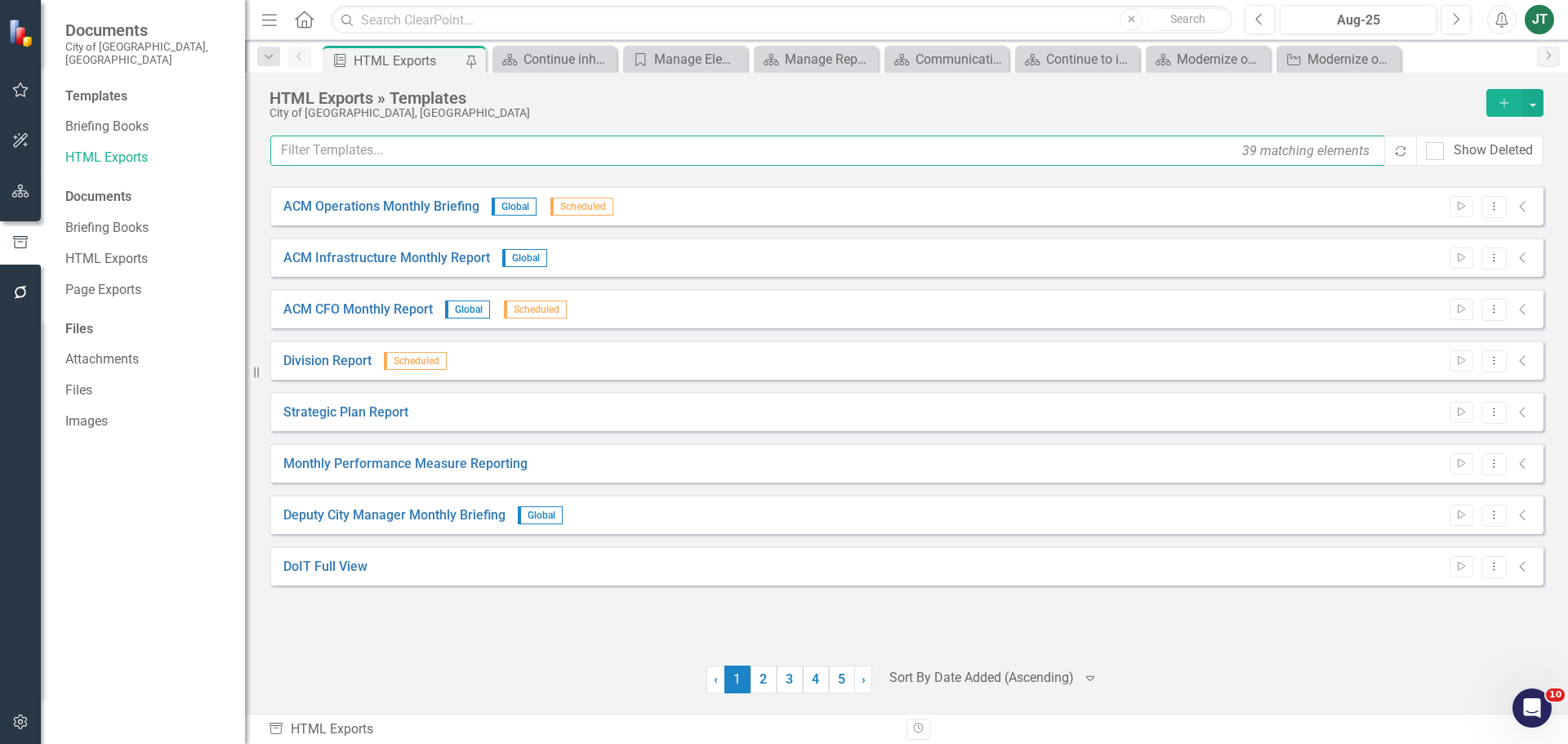
click at [344, 145] on input "text" at bounding box center [828, 151] width 1116 height 30
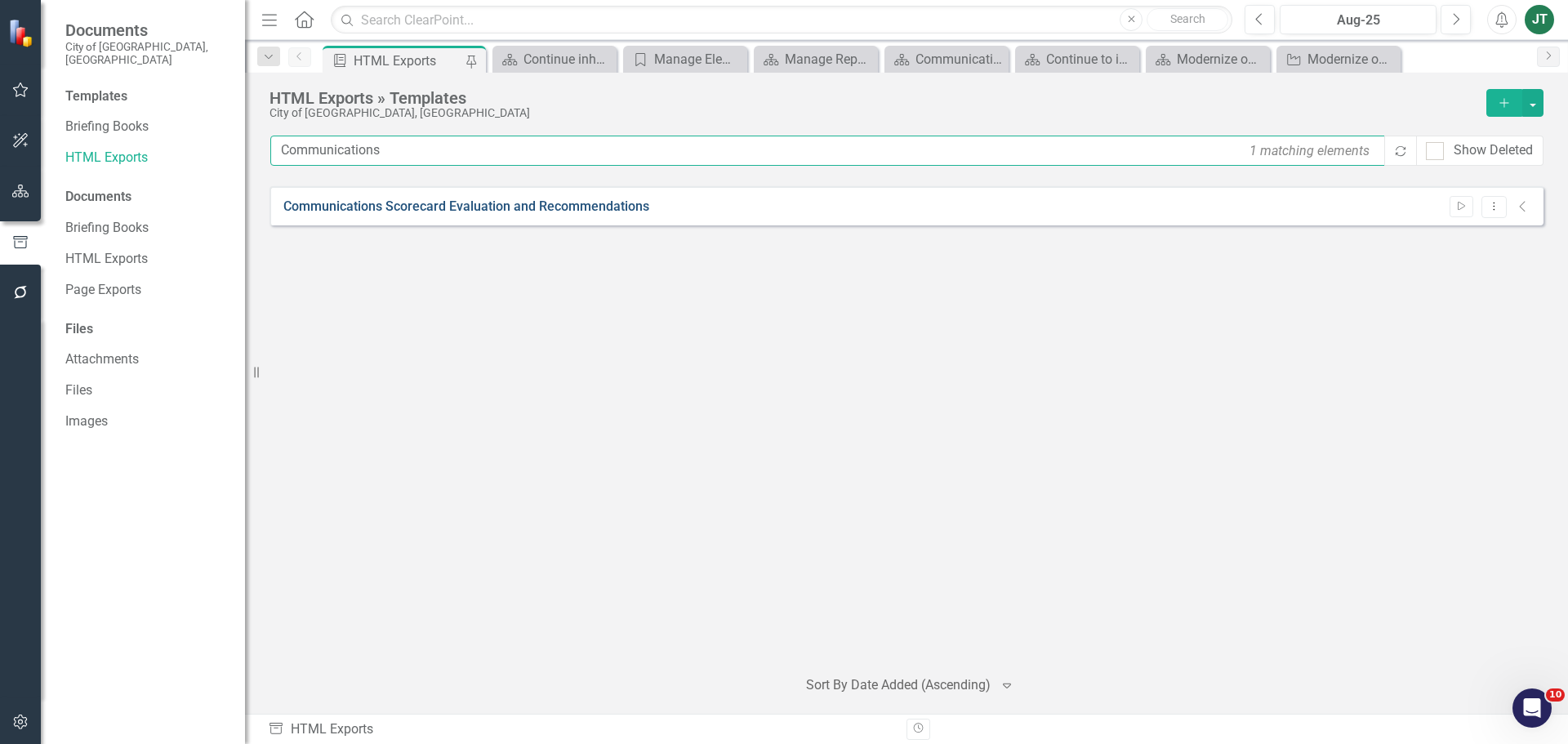
type input "Communications"
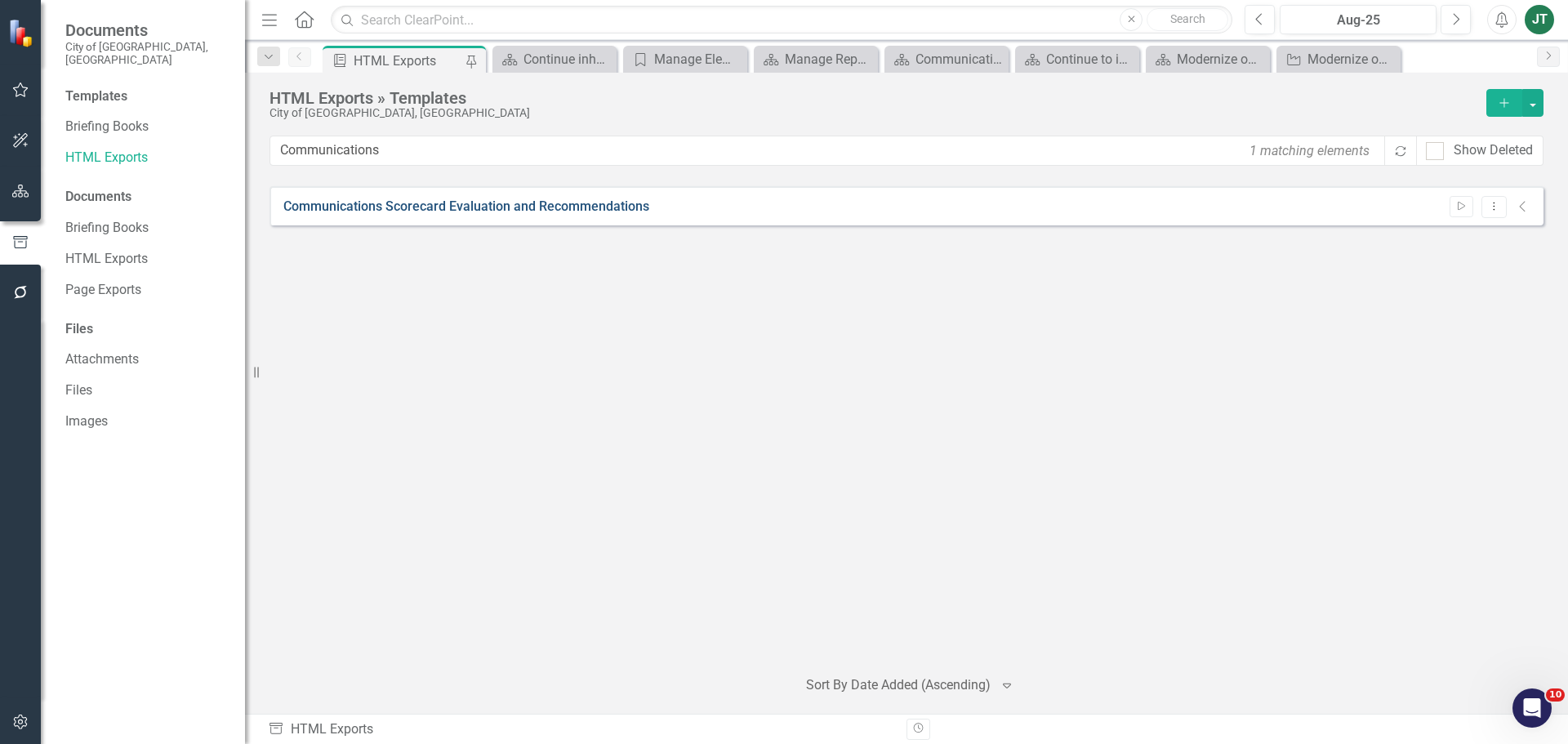
click at [496, 211] on link "Communications Scorecard Evaluation and Recommendations" at bounding box center [466, 207] width 366 height 19
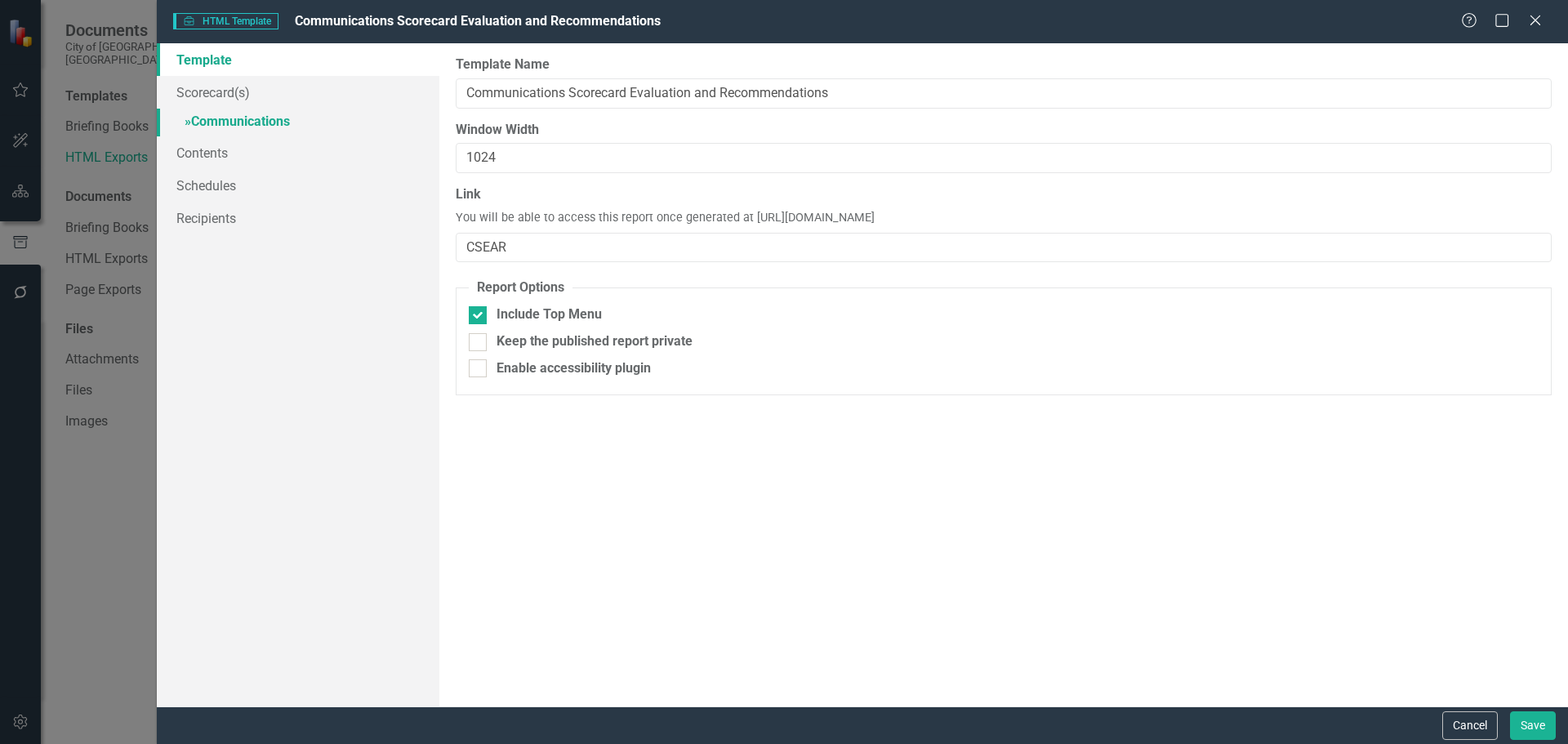
click at [222, 125] on link "» Communications" at bounding box center [298, 123] width 283 height 29
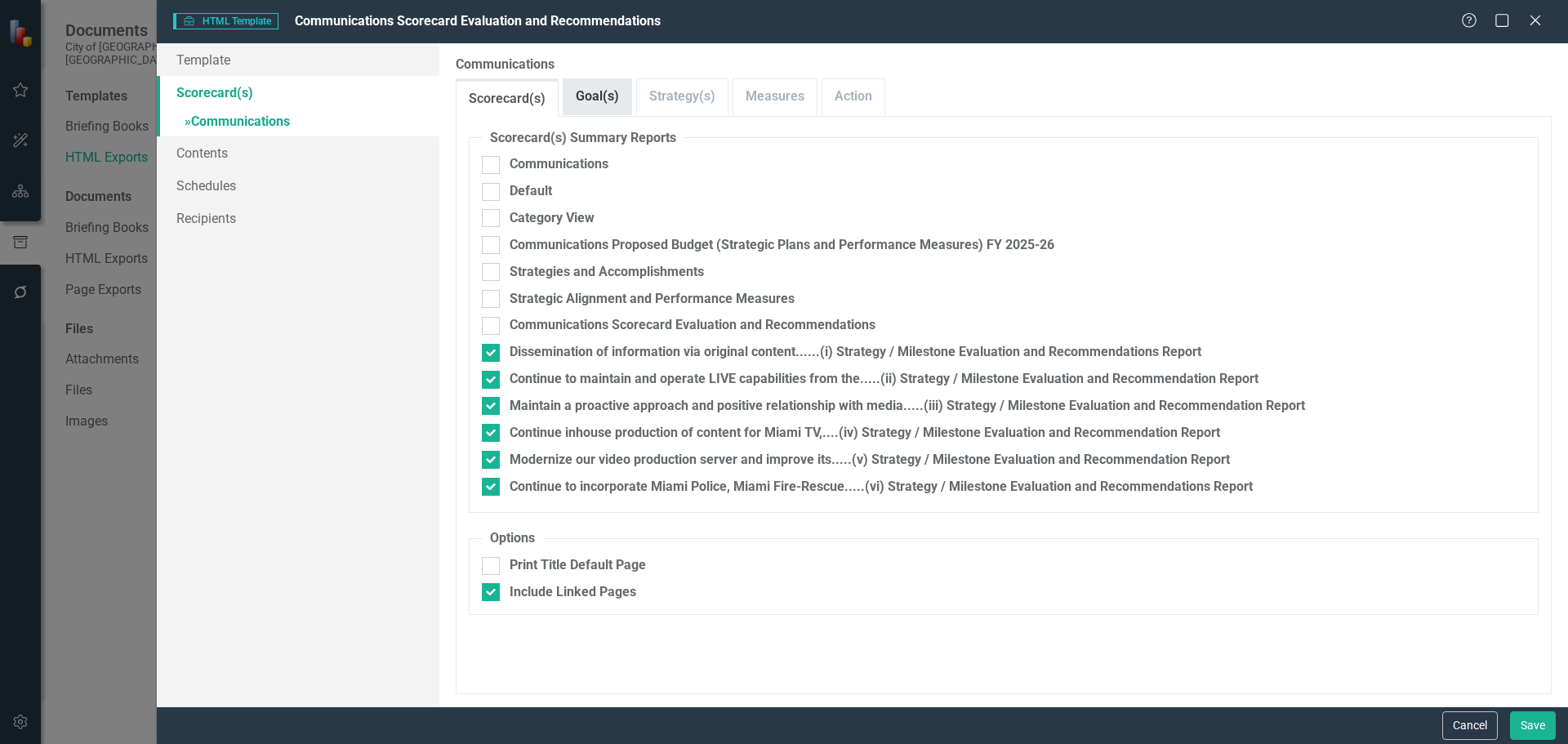
click at [593, 93] on link "Goal(s)" at bounding box center [597, 96] width 68 height 35
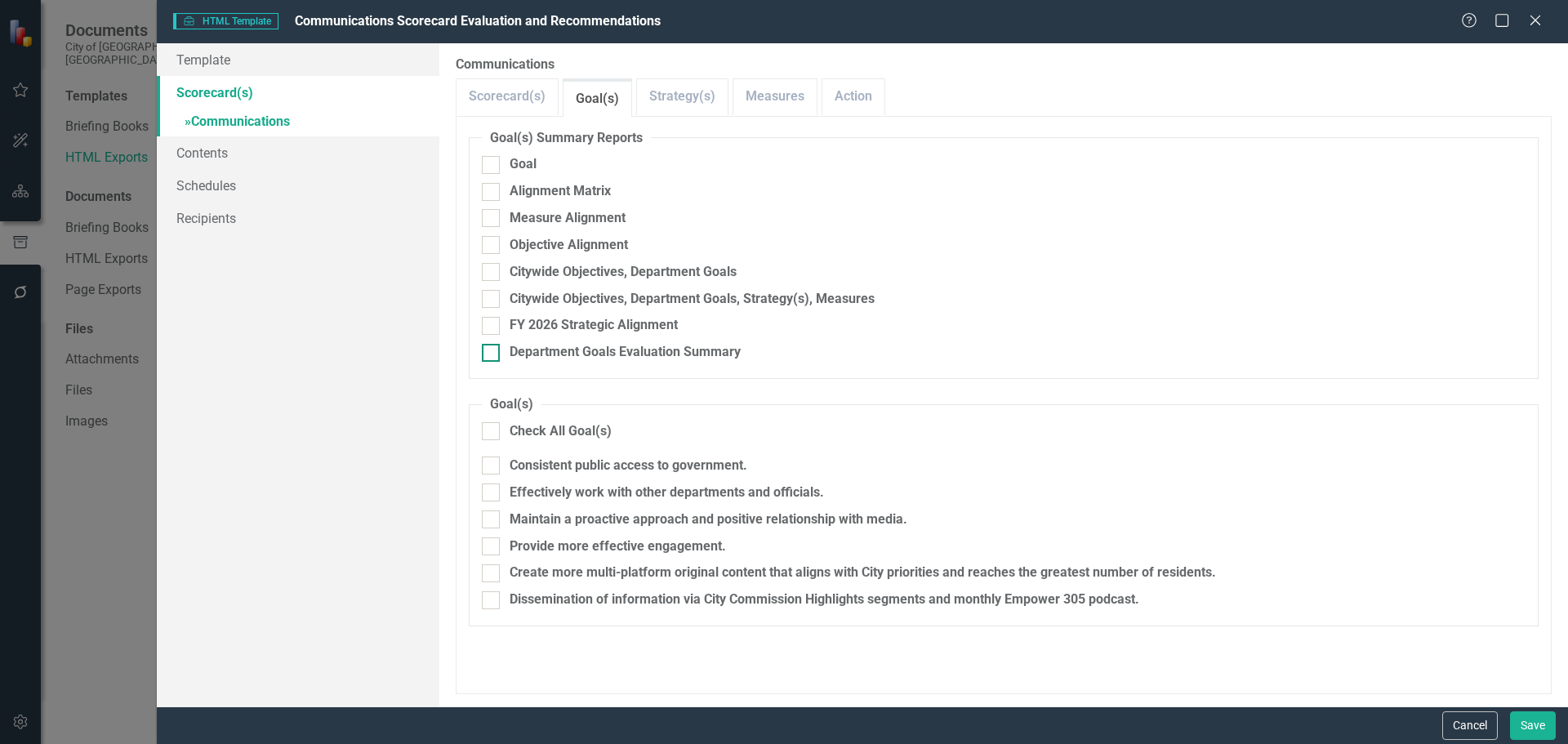
click at [566, 355] on div "Department Goals Evaluation Summary" at bounding box center [624, 352] width 231 height 19
click at [492, 355] on input "Department Goals Evaluation Summary" at bounding box center [487, 349] width 11 height 11
checkbox input "true"
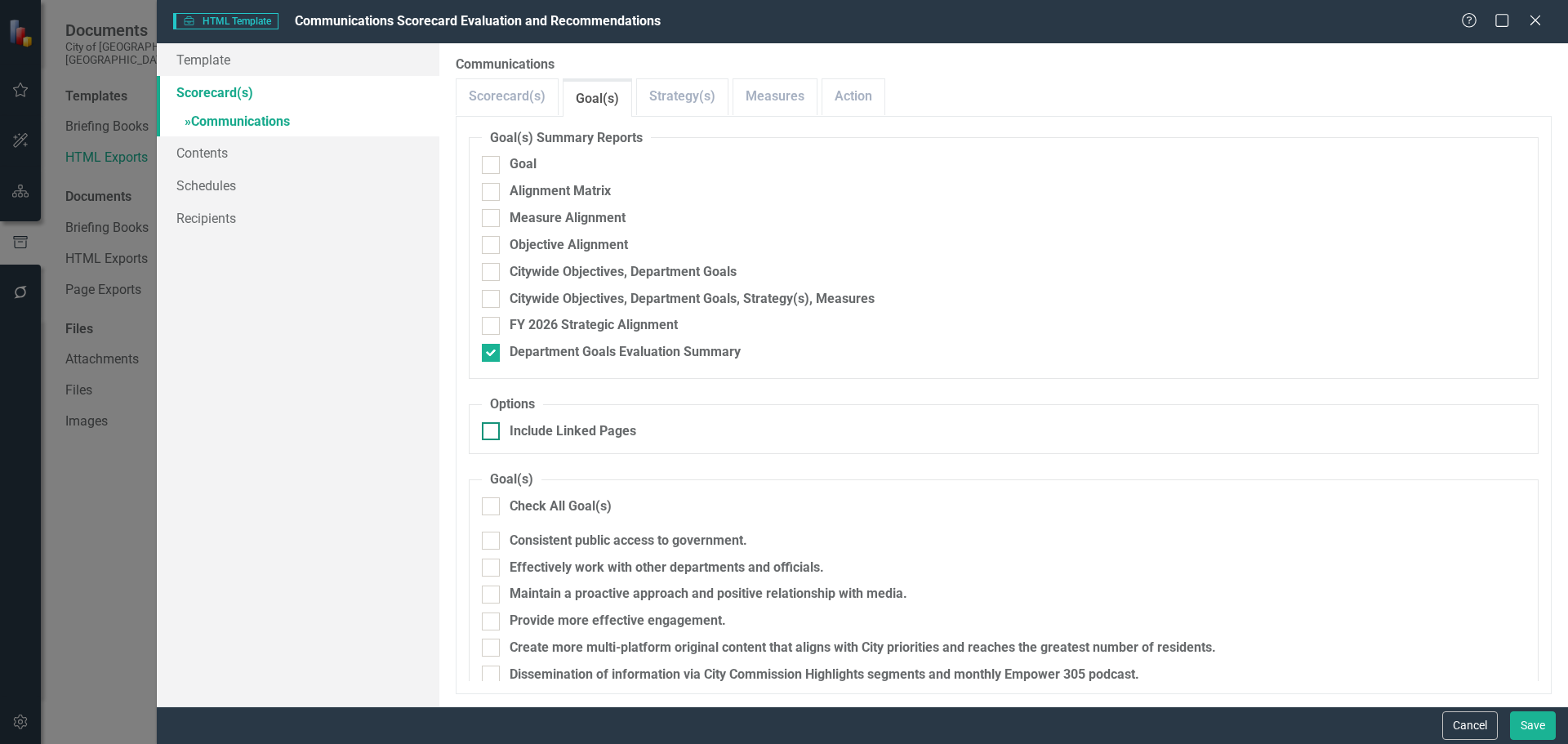
click at [549, 434] on div "Include Linked Pages" at bounding box center [573, 432] width 127 height 19
click at [492, 433] on input "Include Linked Pages" at bounding box center [487, 427] width 11 height 11
checkbox input "true"
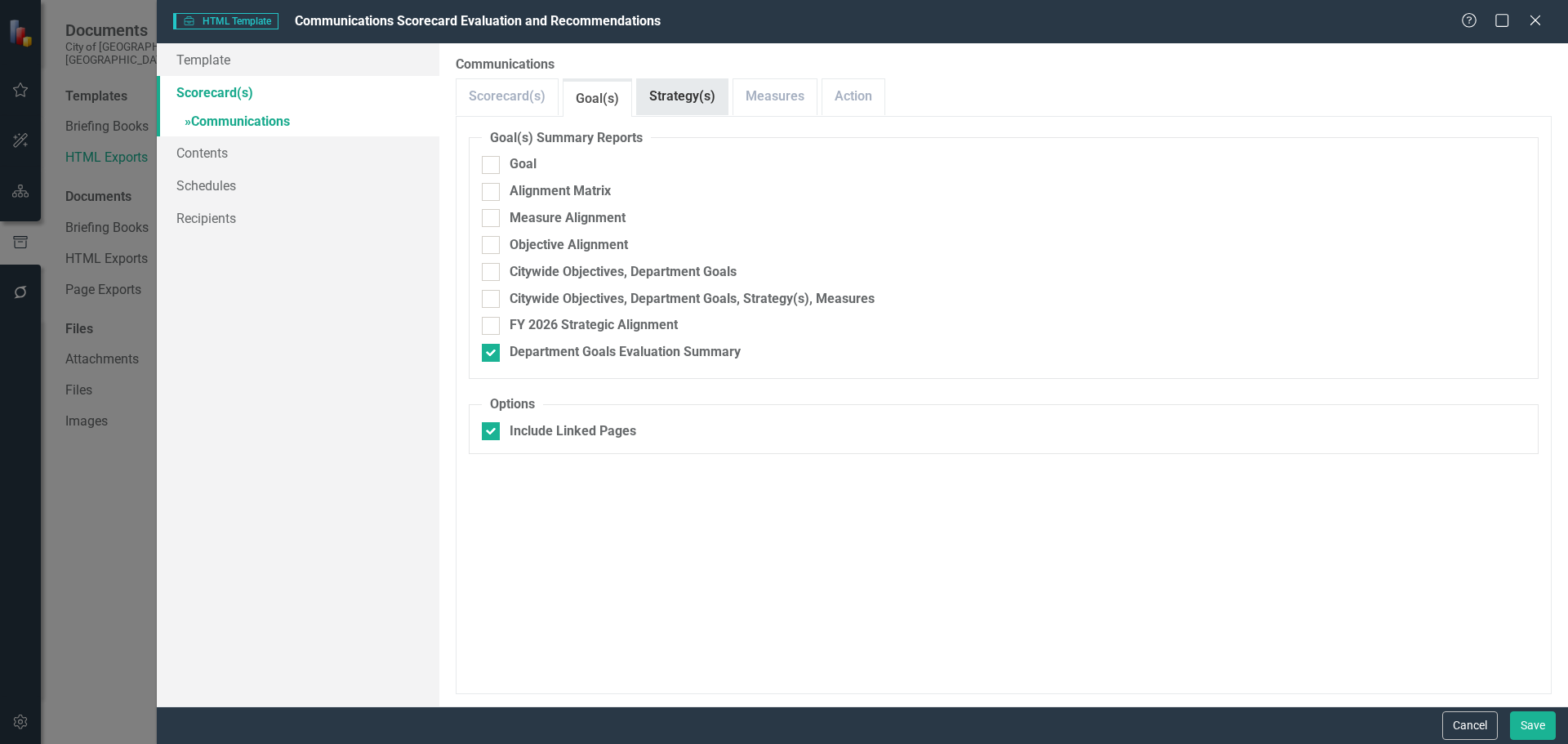
click at [709, 93] on link "Strategy(s)" at bounding box center [682, 96] width 91 height 35
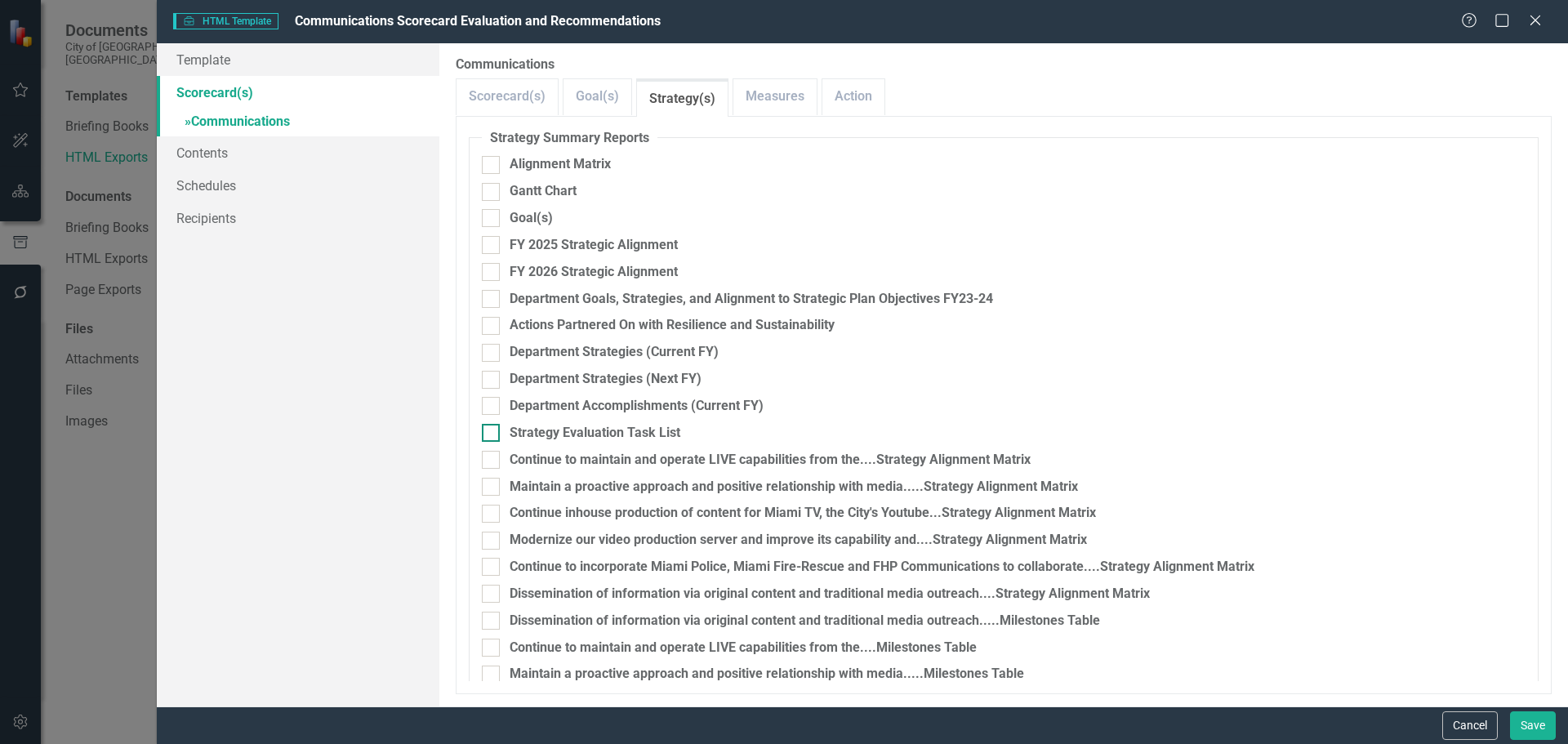
click at [584, 431] on div "Strategy Evaluation Task List" at bounding box center [595, 433] width 171 height 19
click at [492, 431] on input "Strategy Evaluation Task List" at bounding box center [487, 429] width 11 height 11
checkbox input "true"
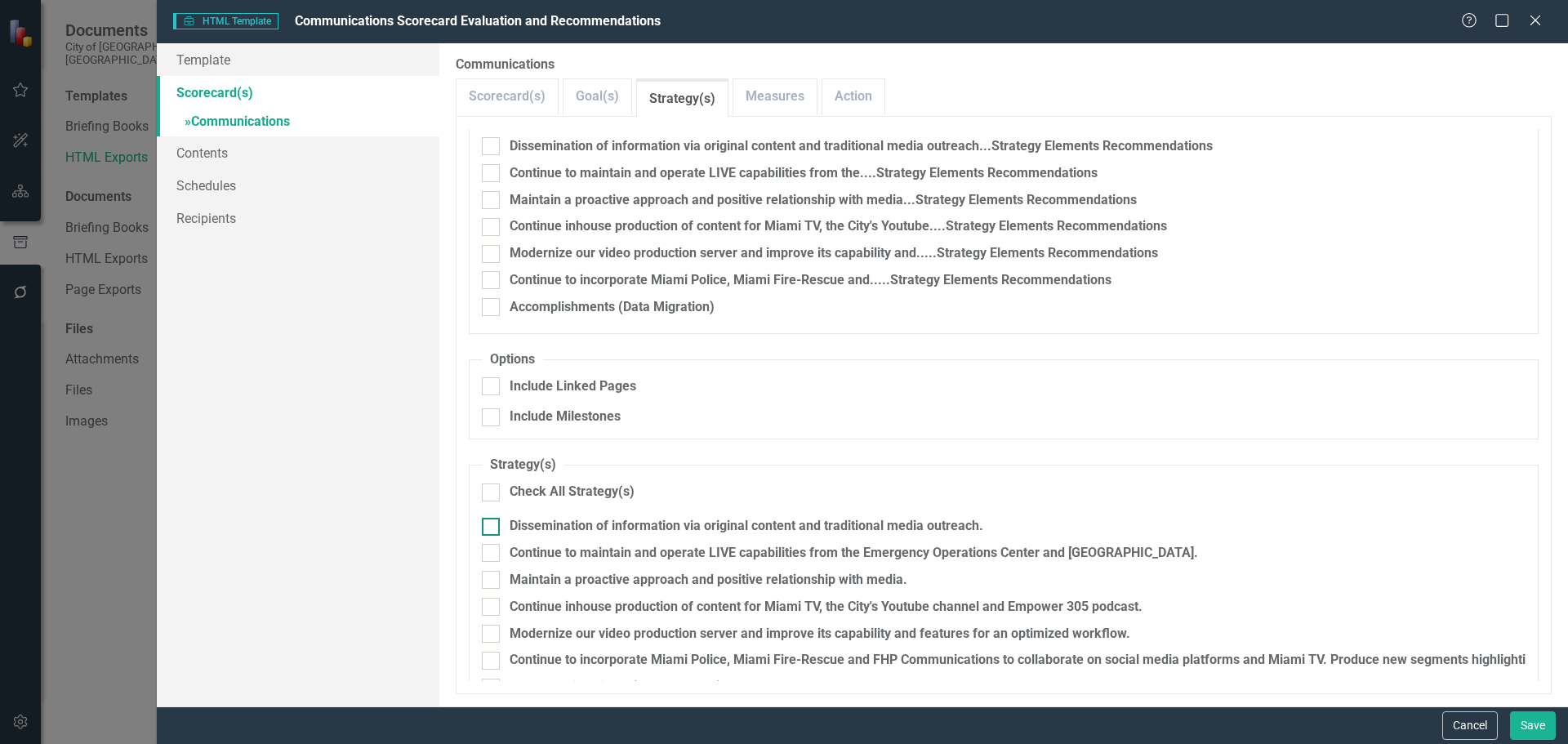
scroll to position [829, 0]
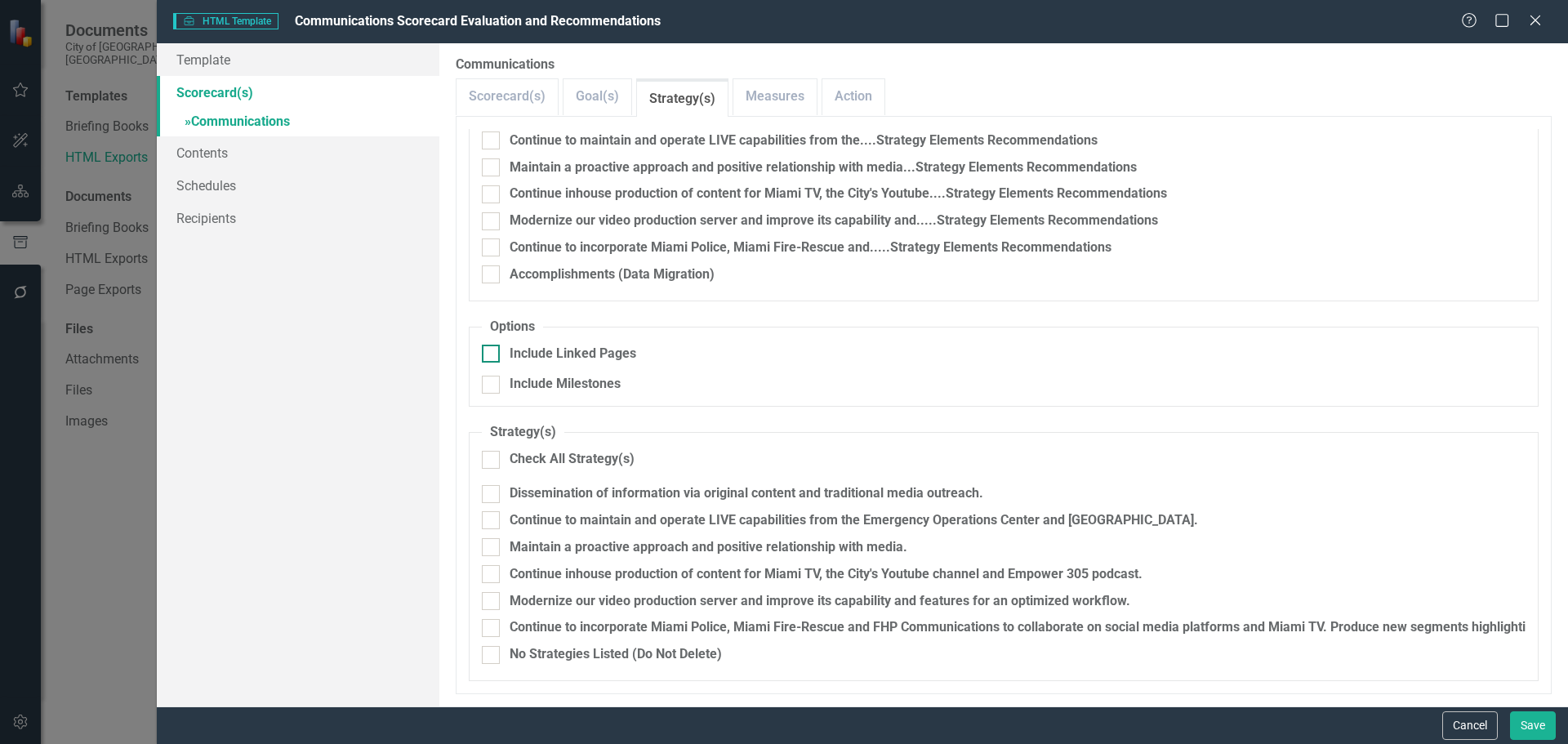
click at [484, 358] on div at bounding box center [490, 353] width 18 height 18
click at [484, 355] on input "Include Linked Pages" at bounding box center [487, 350] width 11 height 11
checkbox input "true"
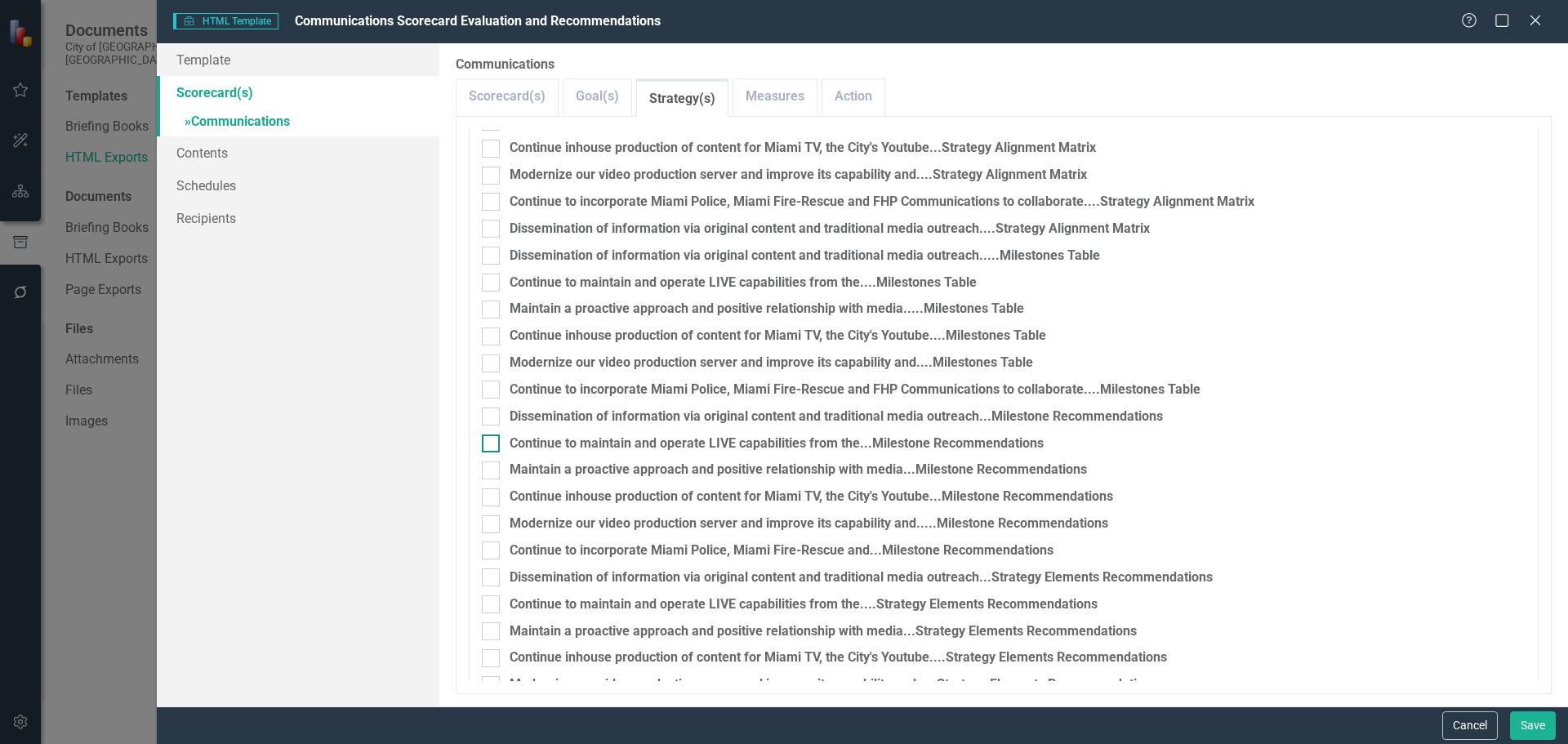
scroll to position [65, 0]
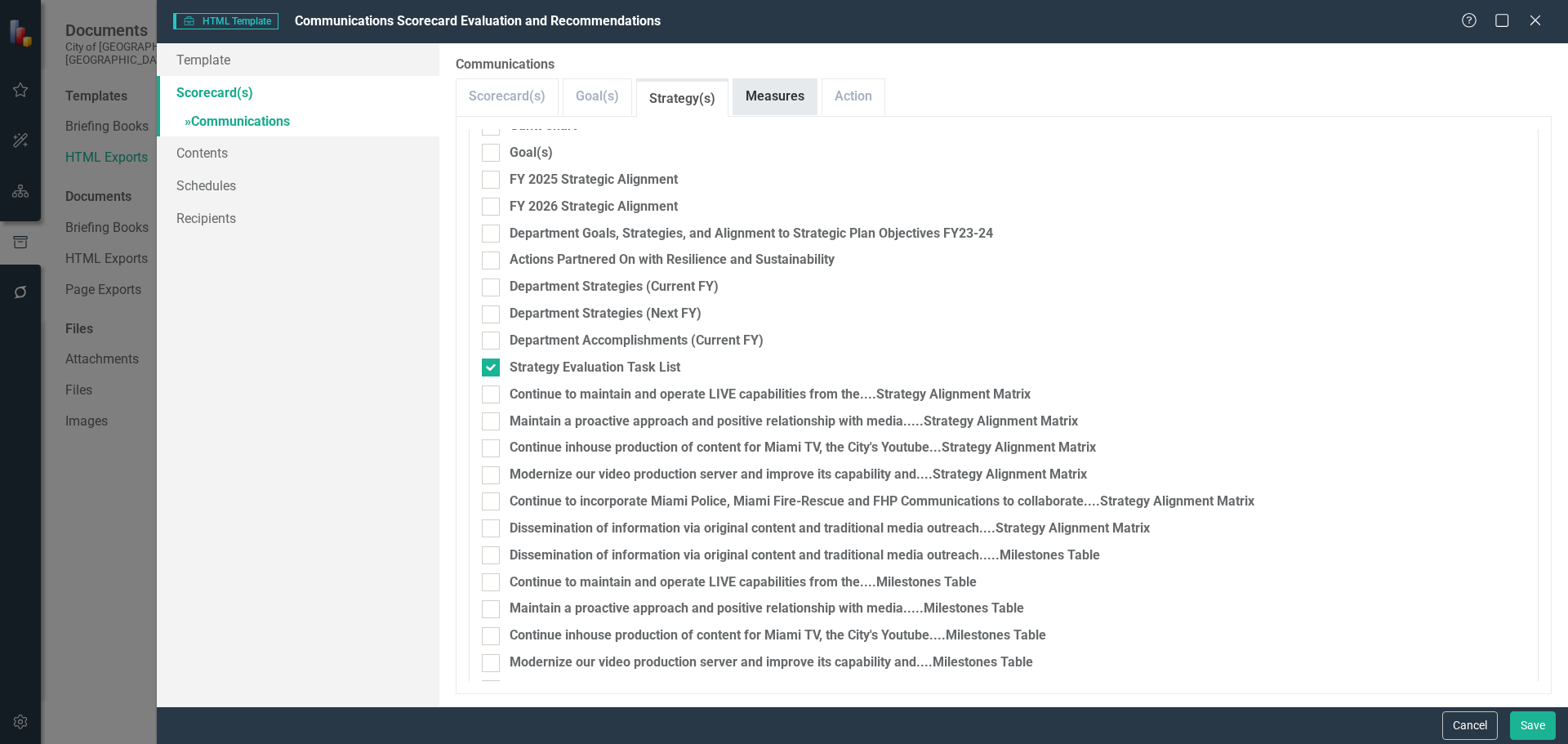
click at [772, 98] on link "Measures" at bounding box center [774, 96] width 83 height 35
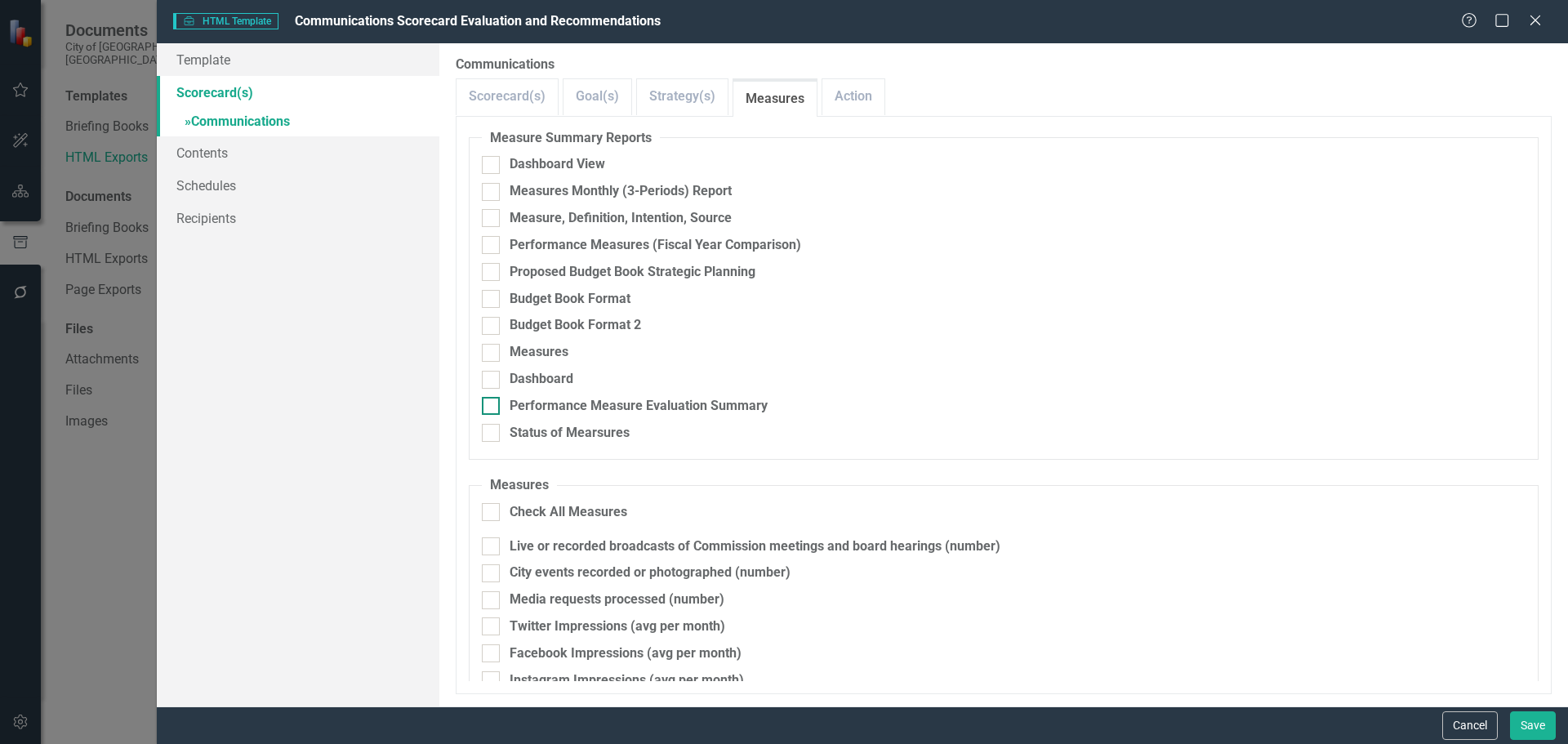
click at [489, 405] on input "Performance Measure Evaluation Summary" at bounding box center [487, 402] width 11 height 11
checkbox input "true"
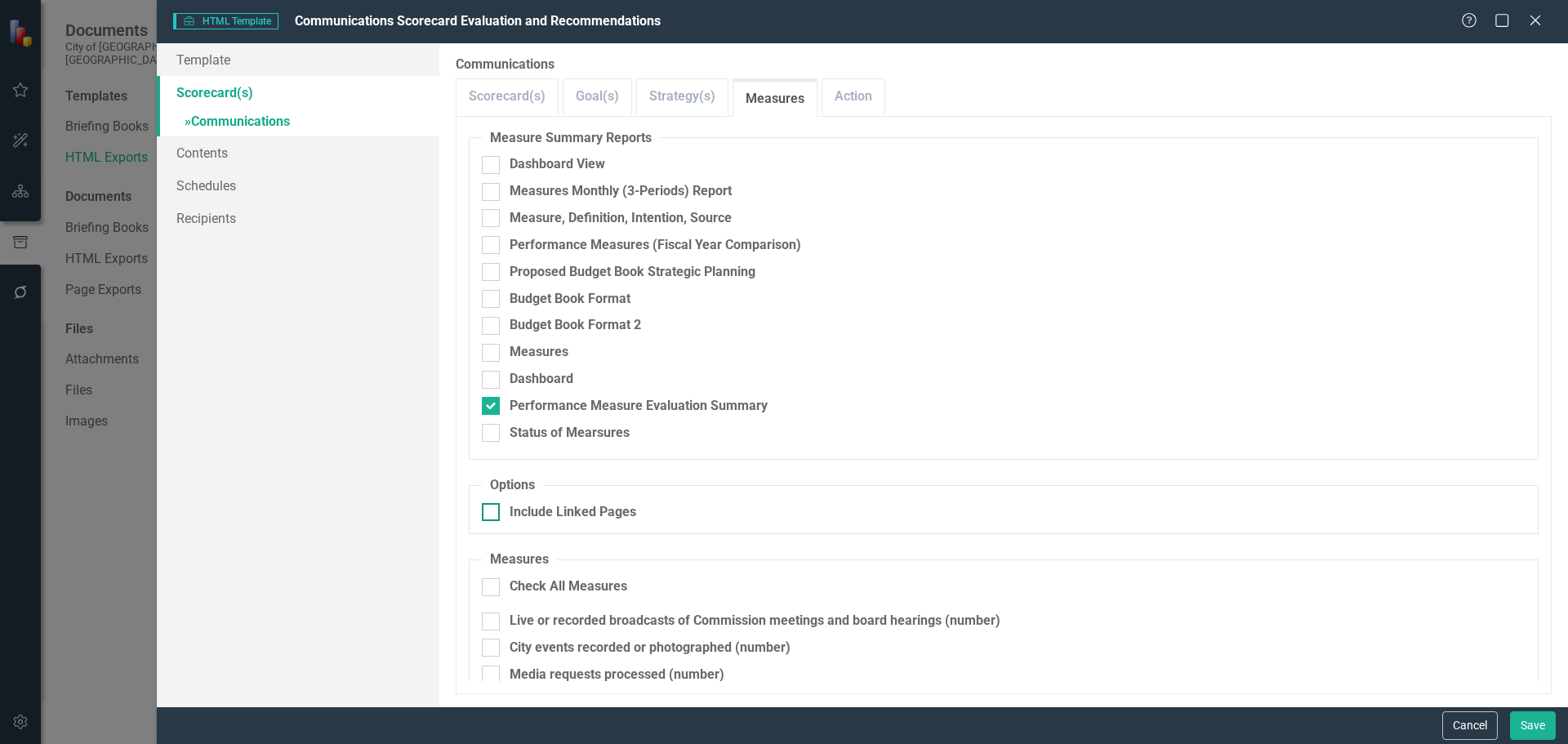
click at [546, 511] on div "Include Linked Pages" at bounding box center [573, 512] width 127 height 19
click at [492, 511] on input "Include Linked Pages" at bounding box center [487, 508] width 11 height 11
checkbox input "true"
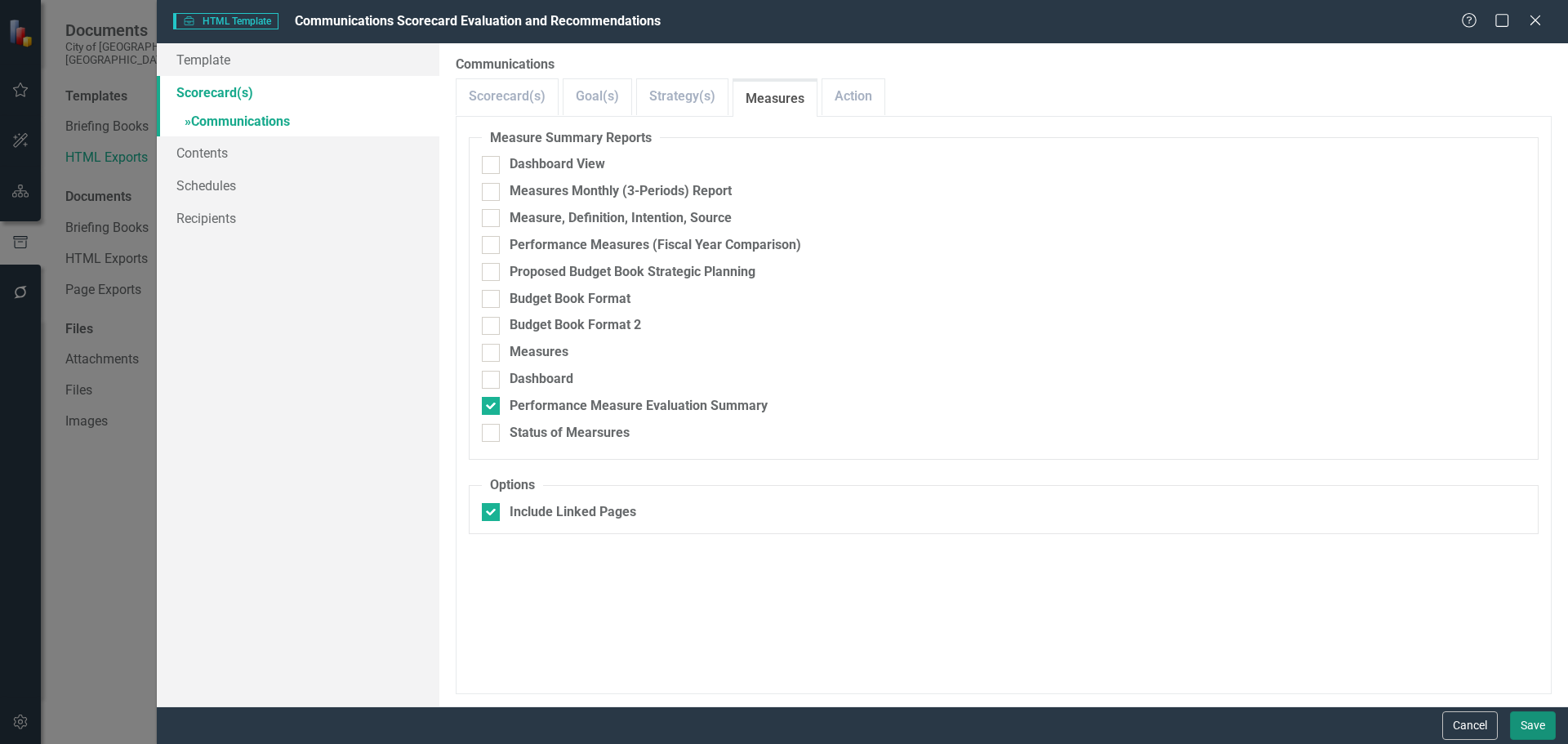
click at [1527, 727] on button "Save" at bounding box center [1532, 725] width 46 height 29
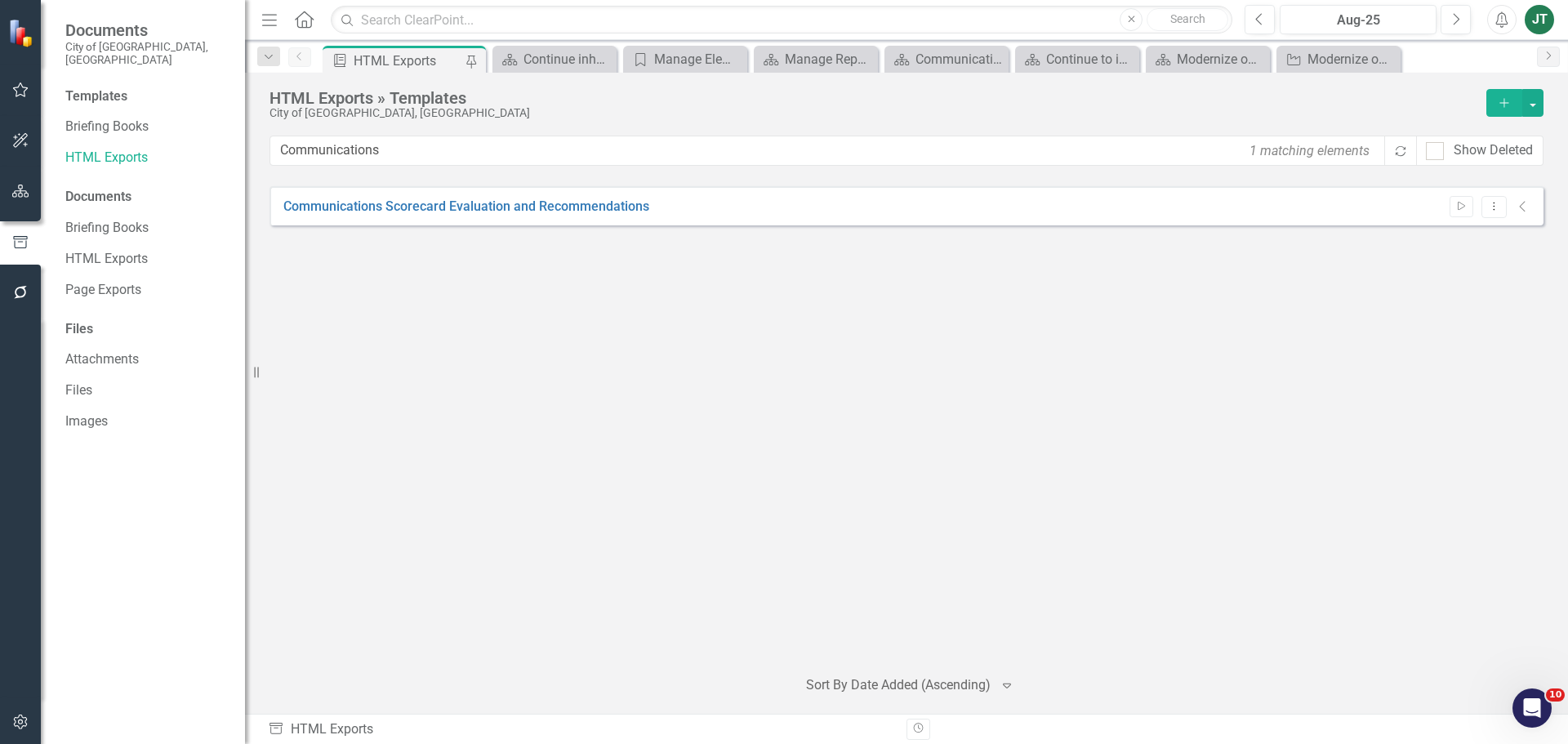
click at [1521, 207] on icon "Collapse" at bounding box center [1522, 206] width 16 height 13
click at [1523, 205] on icon "Collapse" at bounding box center [1522, 206] width 16 height 13
click at [1526, 207] on icon "Collapse" at bounding box center [1522, 206] width 16 height 13
click at [534, 208] on link "Communications Scorecard Evaluation and Recommendations" at bounding box center [466, 207] width 366 height 19
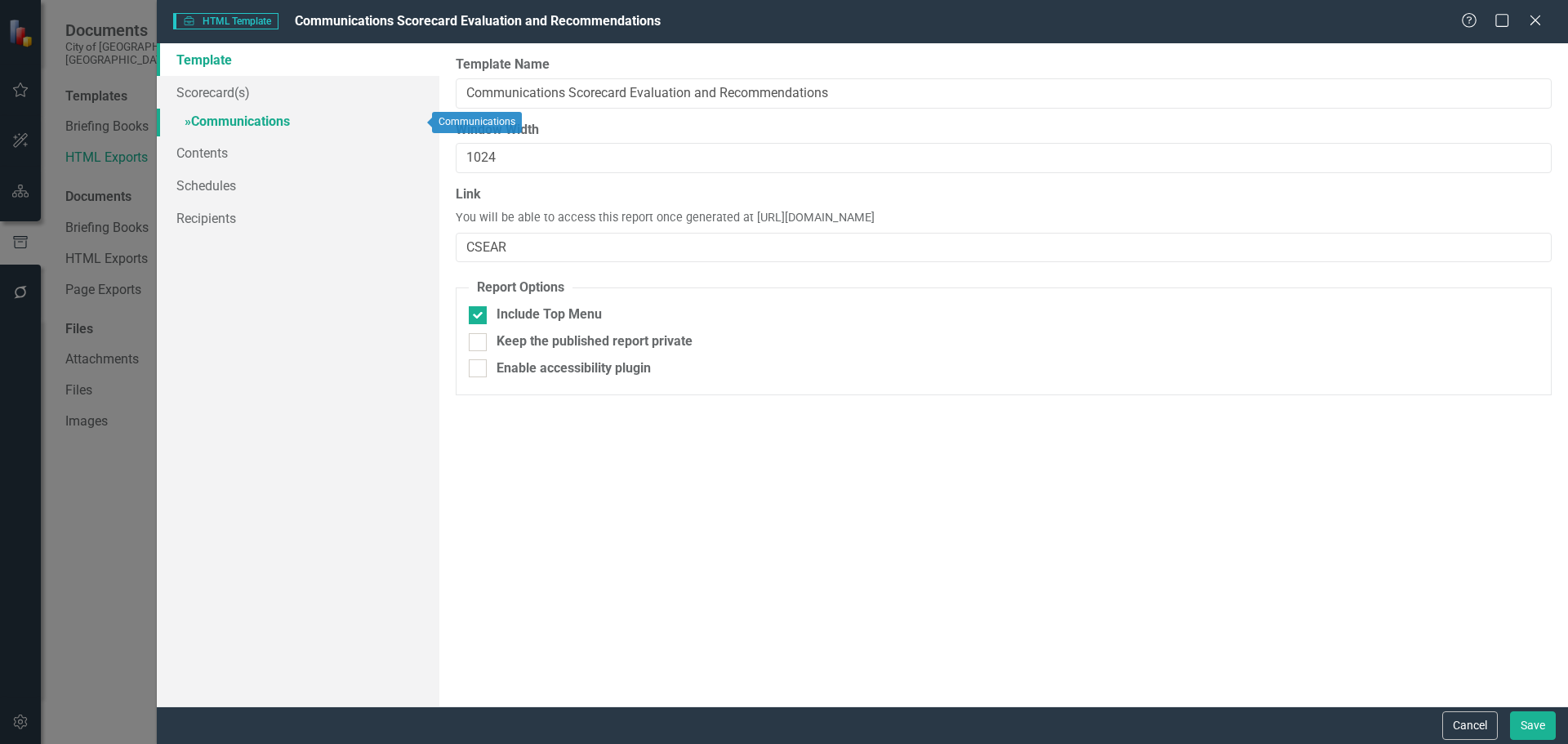
click at [240, 113] on link "» Communications" at bounding box center [298, 123] width 283 height 29
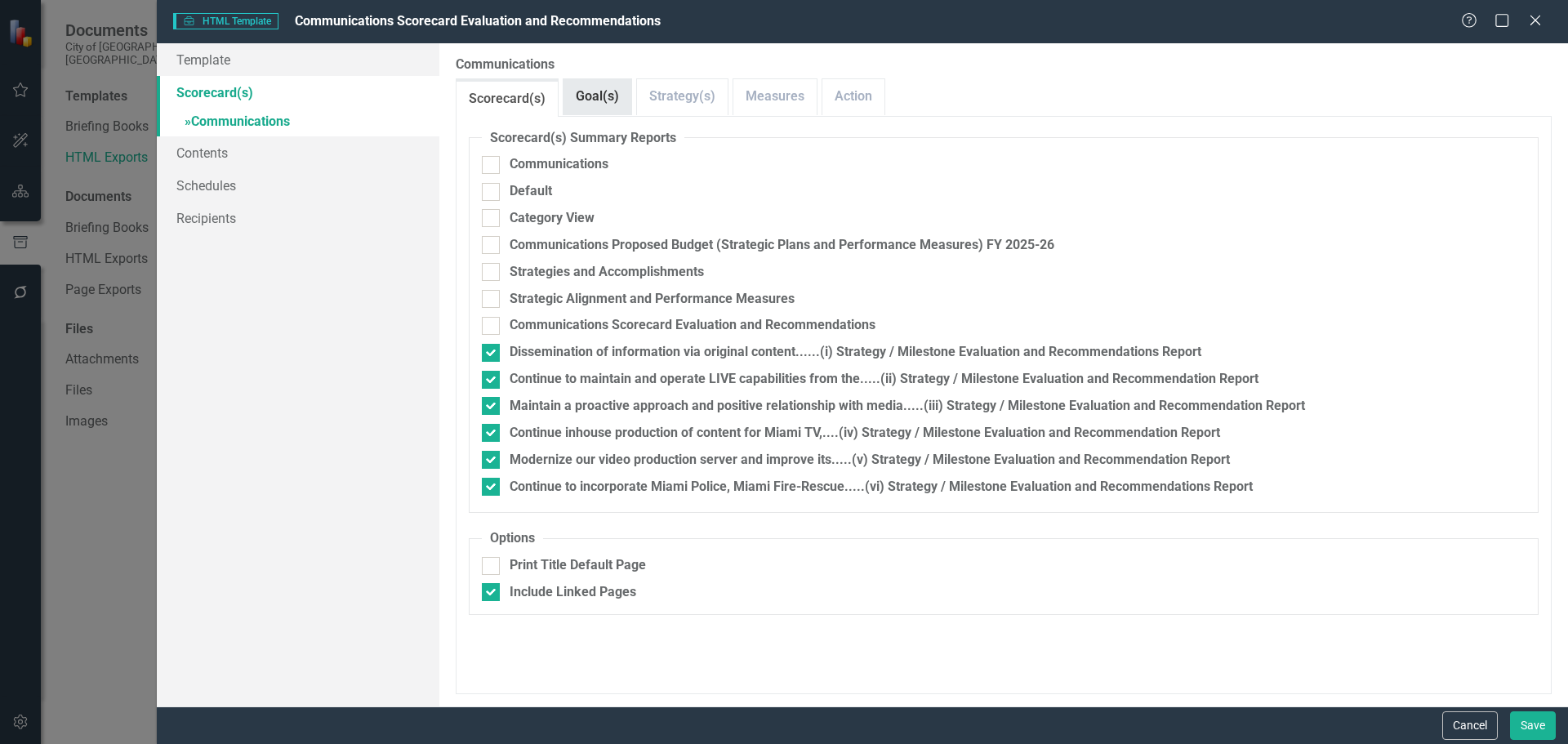
click at [567, 92] on link "Goal(s)" at bounding box center [597, 96] width 68 height 35
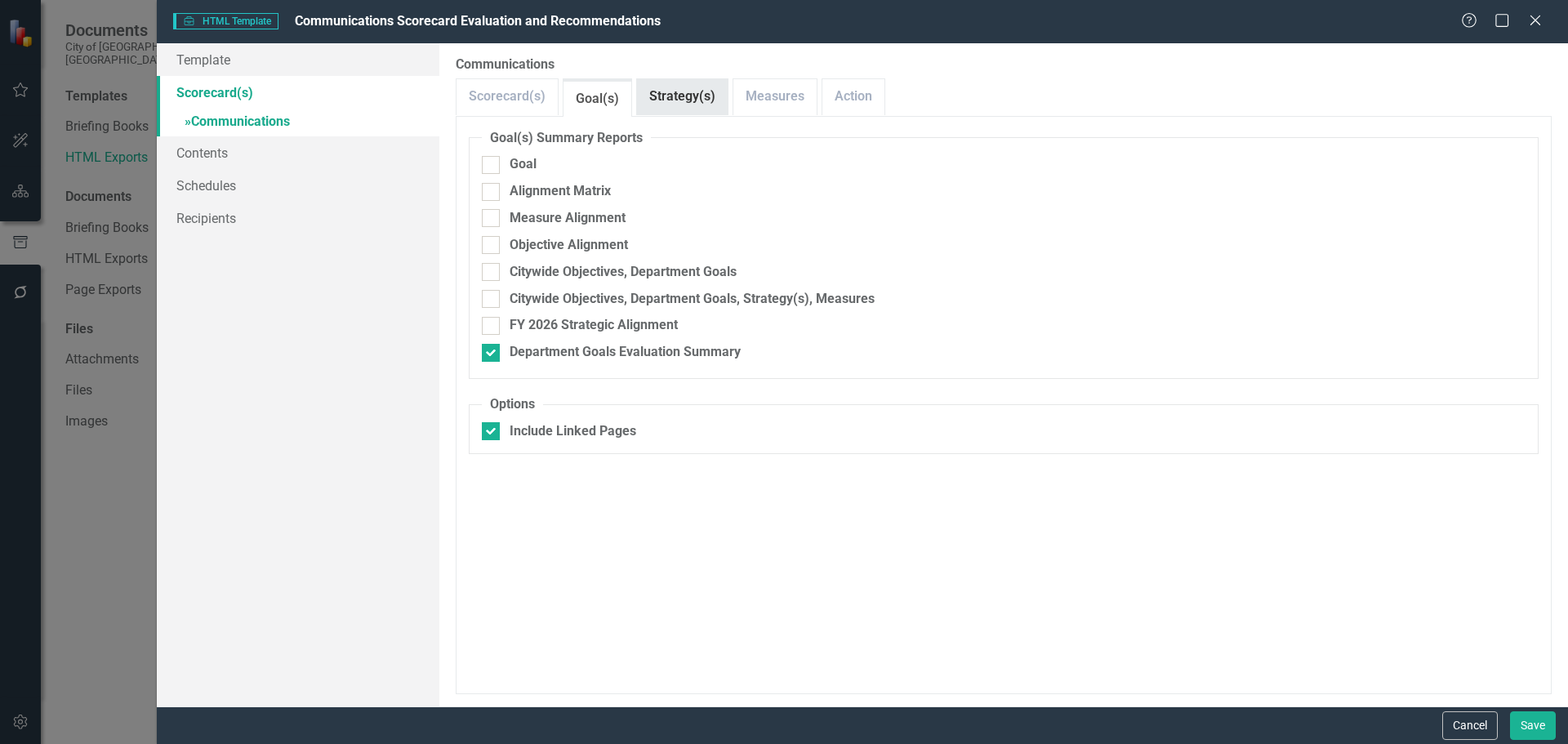
drag, startPoint x: 662, startPoint y: 96, endPoint x: 674, endPoint y: 105, distance: 15.0
click at [662, 96] on link "Strategy(s)" at bounding box center [682, 96] width 91 height 35
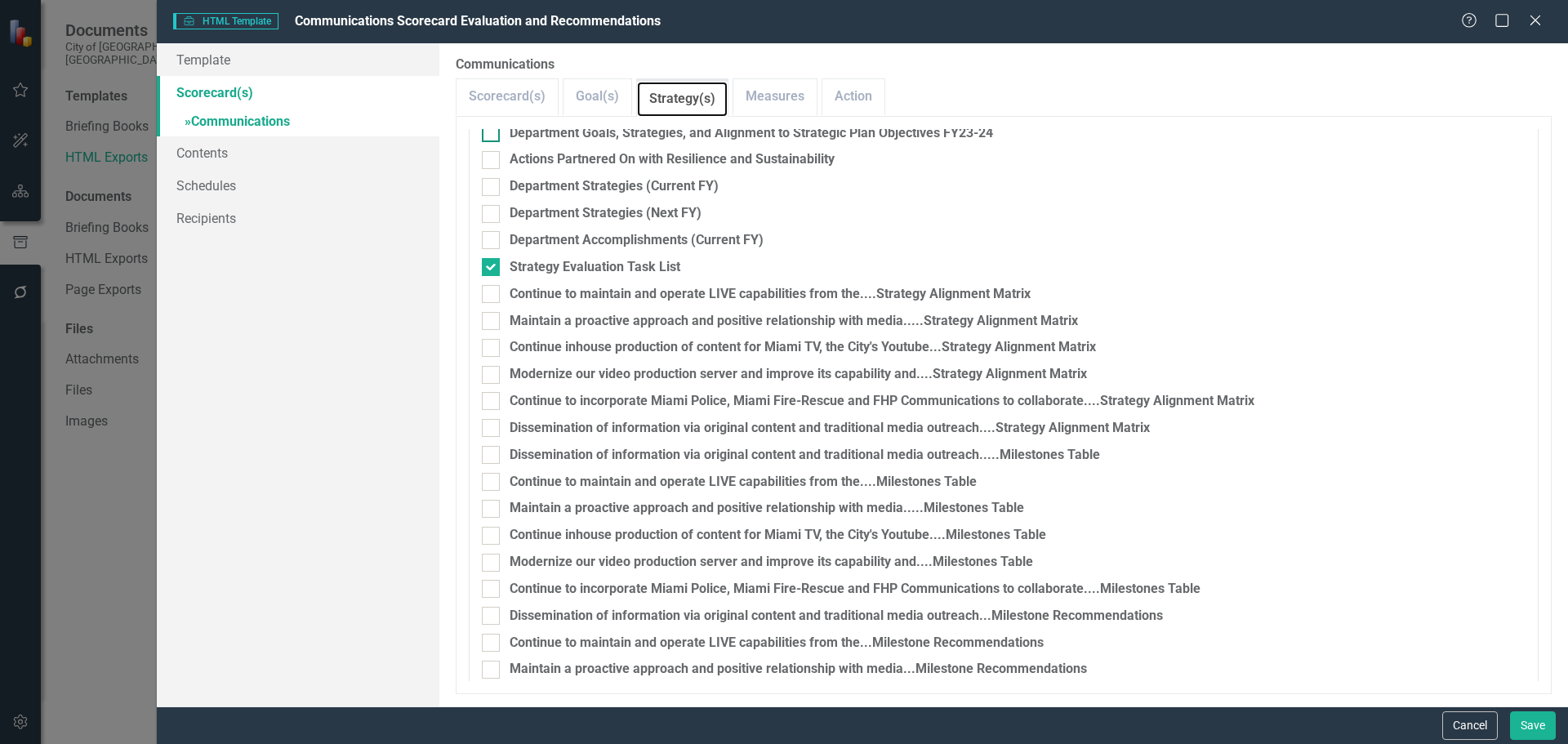
scroll to position [146, 0]
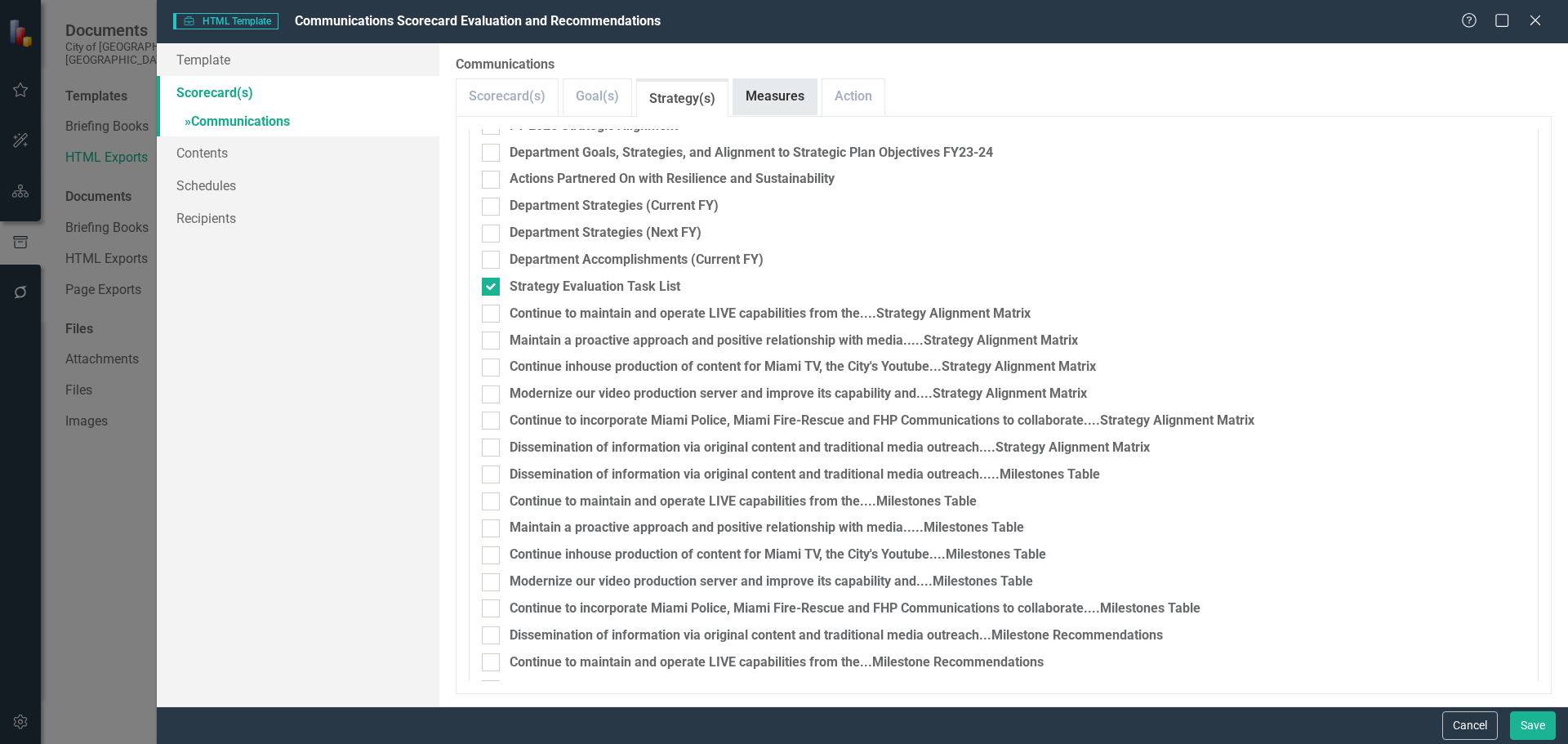
click at [778, 92] on link "Measures" at bounding box center [774, 96] width 83 height 35
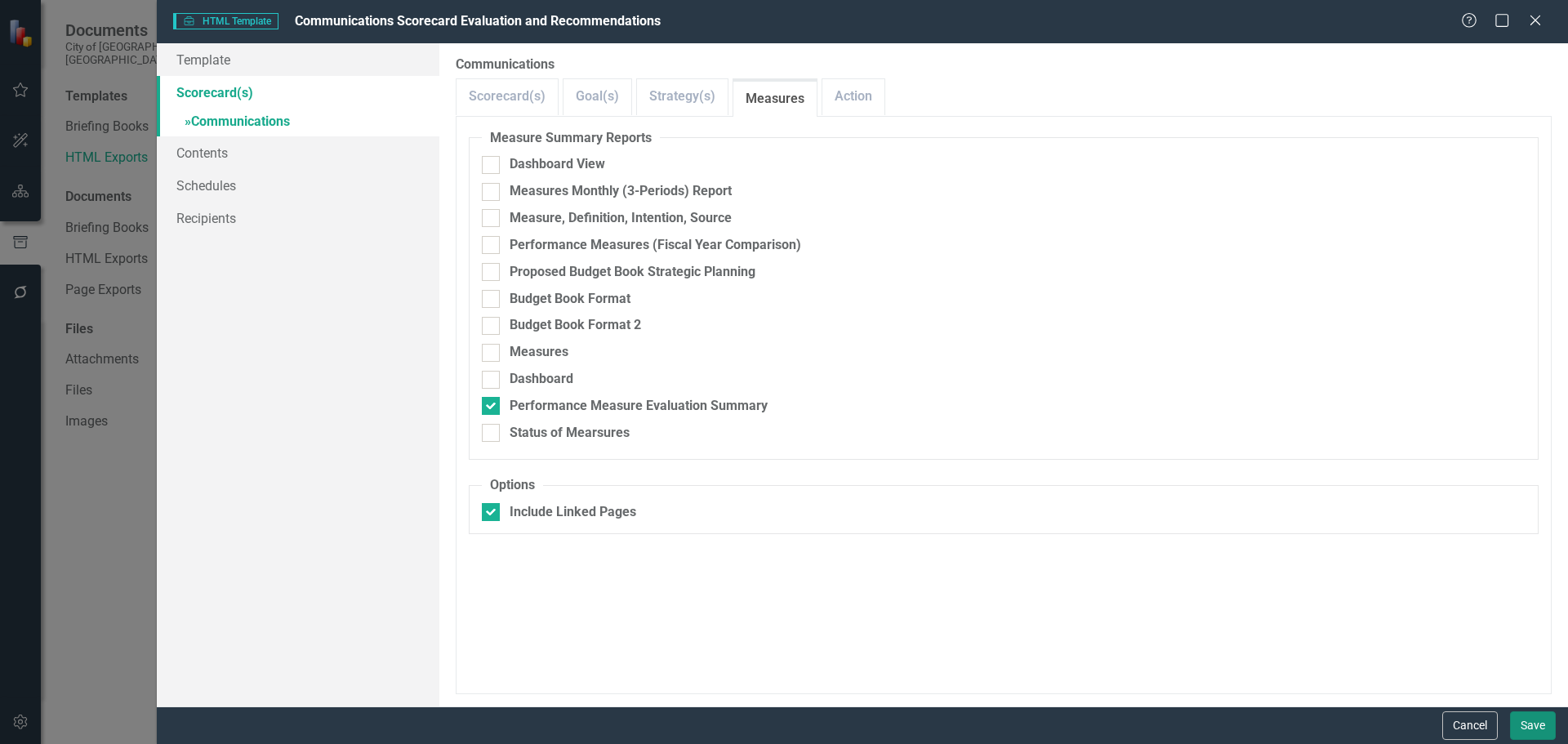
click at [1528, 725] on button "Save" at bounding box center [1532, 725] width 46 height 29
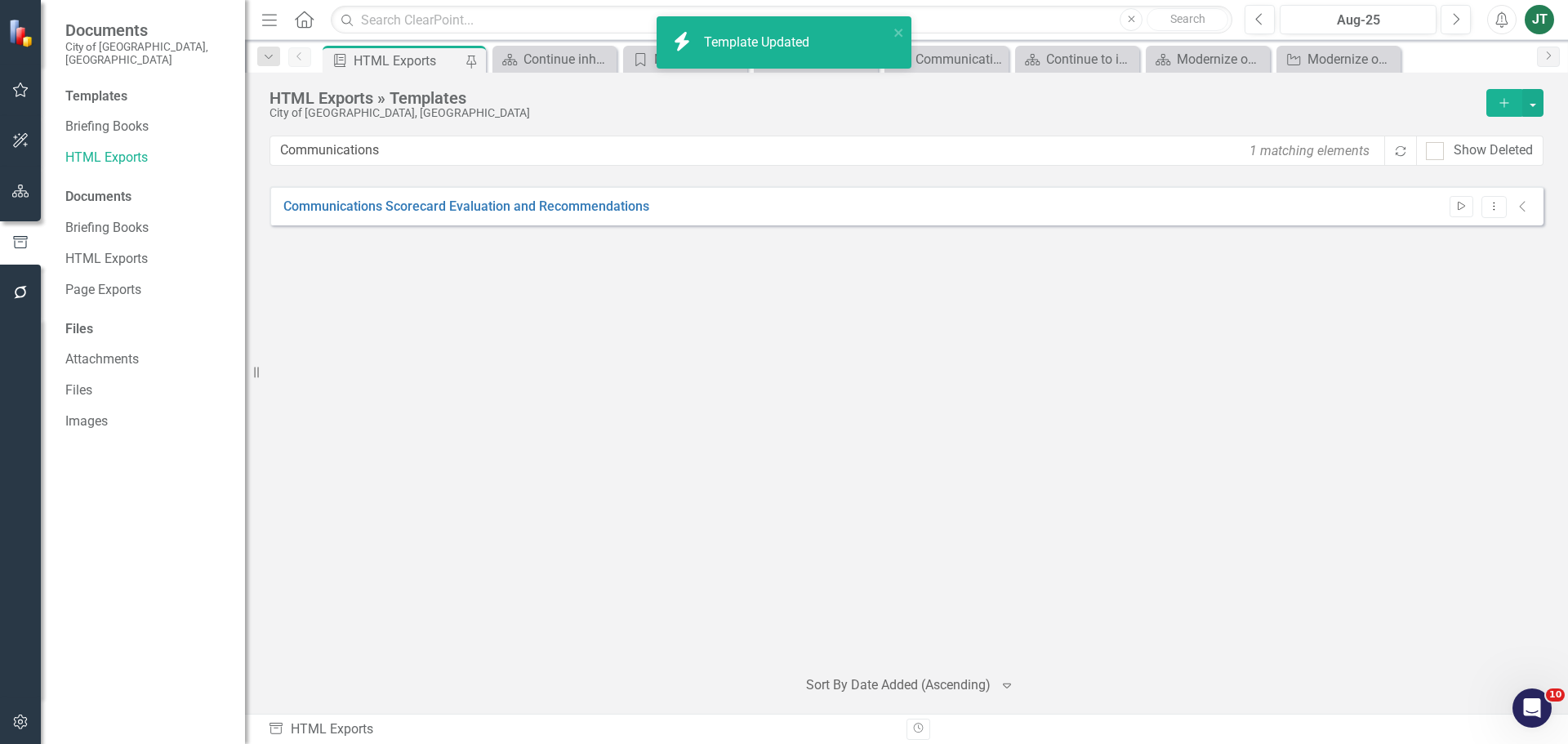
click at [1465, 204] on icon "Start" at bounding box center [1461, 207] width 12 height 10
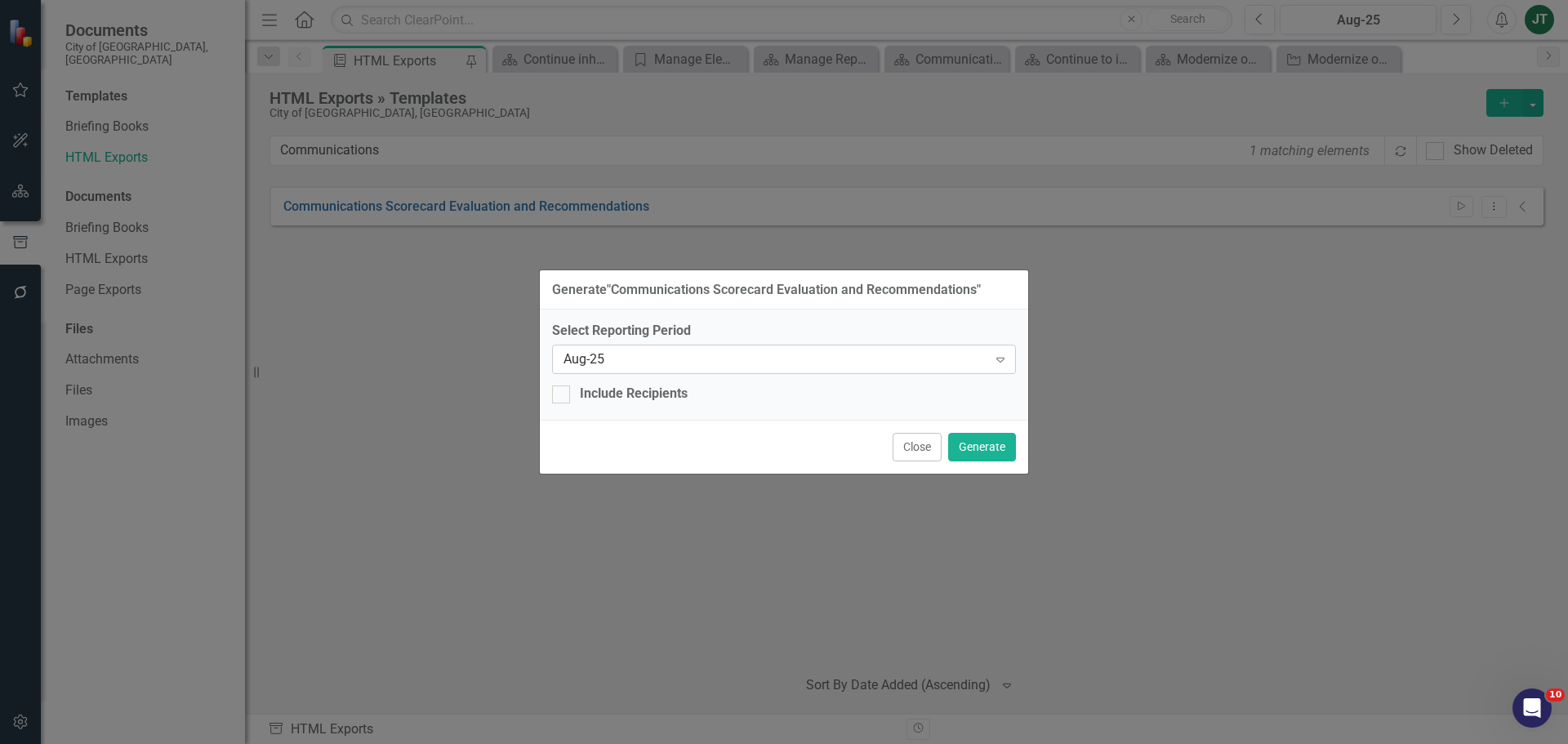
click at [823, 362] on div "Aug-25" at bounding box center [775, 360] width 424 height 19
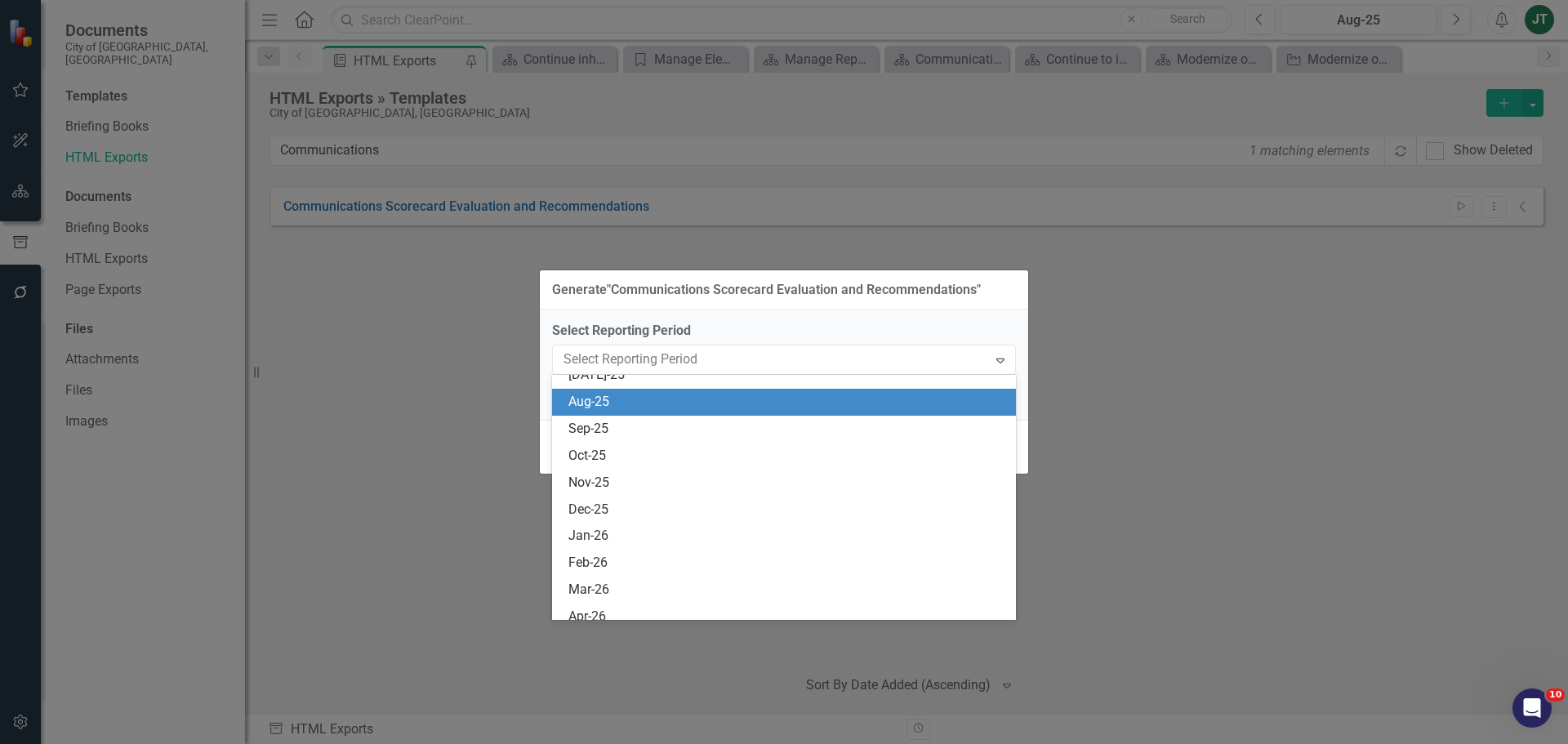
scroll to position [3219, 0]
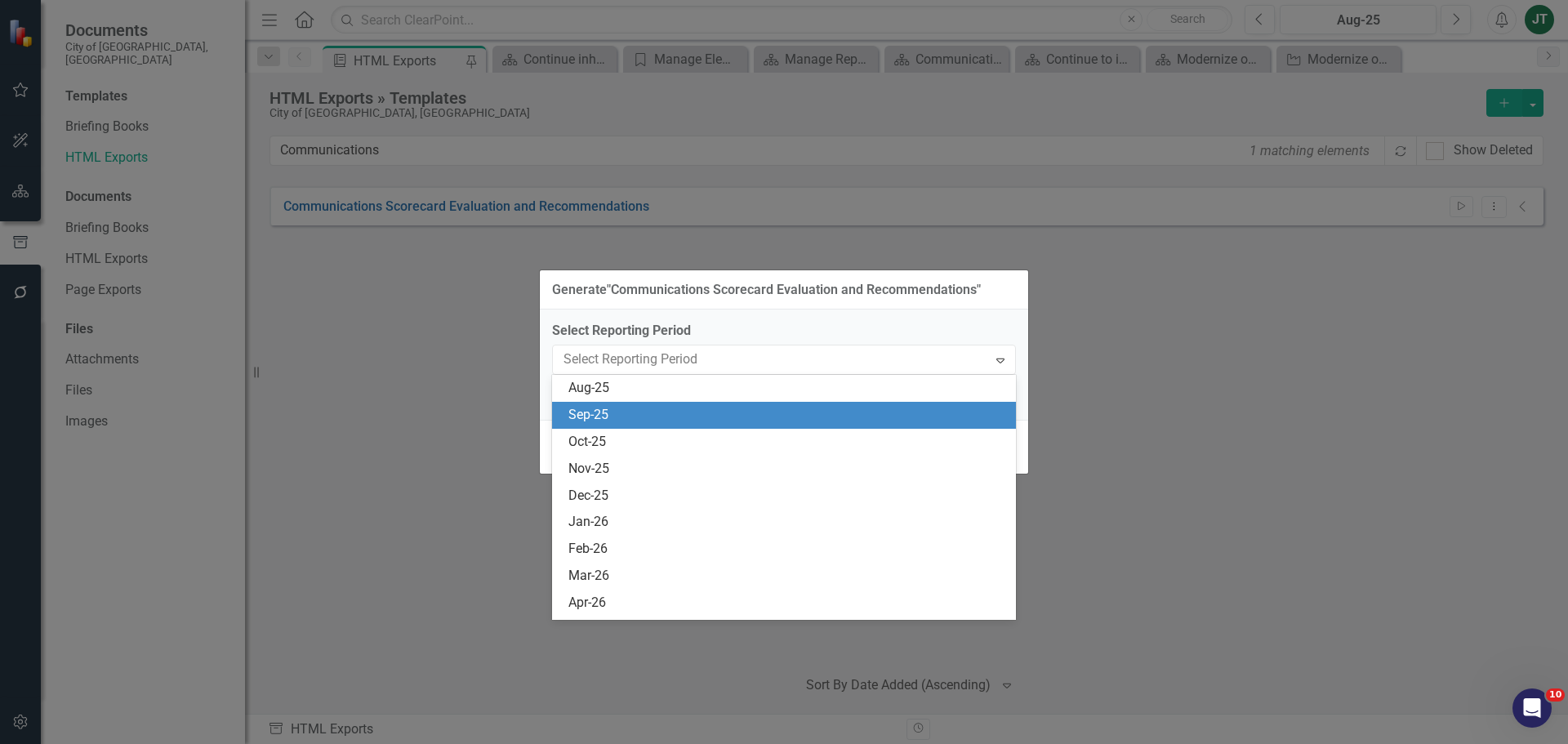
click at [751, 427] on div "Sep-25" at bounding box center [784, 416] width 464 height 27
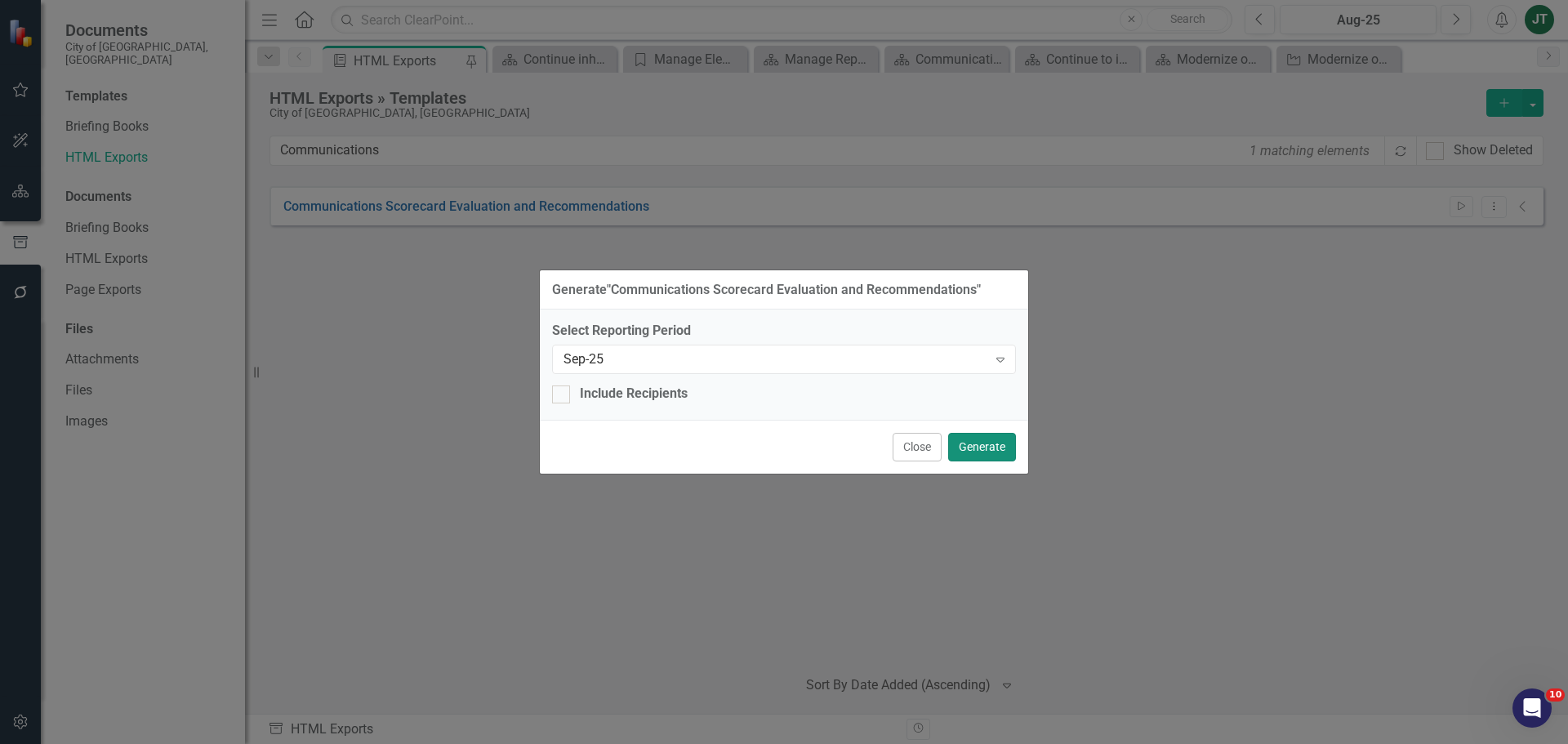
click at [987, 450] on button "Generate" at bounding box center [982, 447] width 68 height 29
